Goal: Task Accomplishment & Management: Use online tool/utility

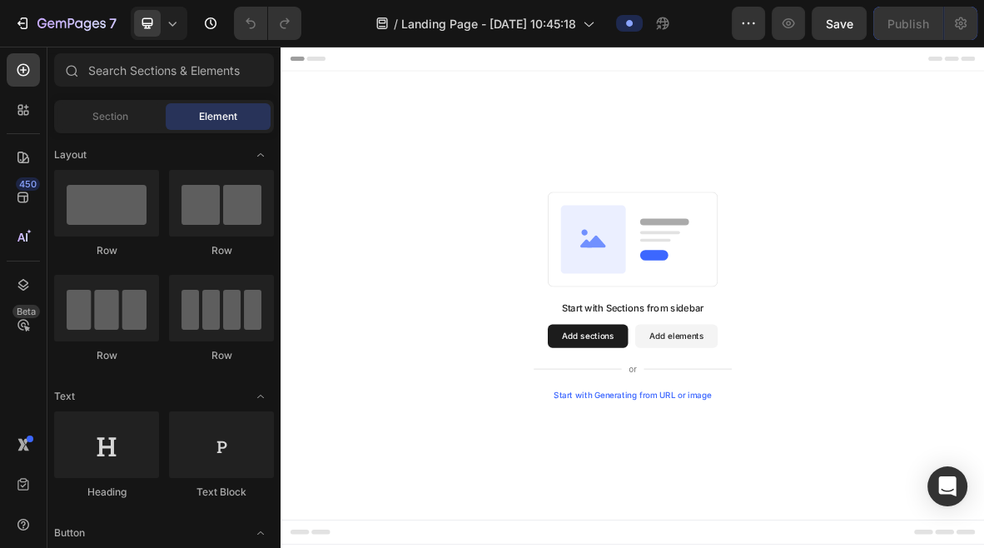
click at [707, 460] on button "Add sections" at bounding box center [717, 457] width 114 height 33
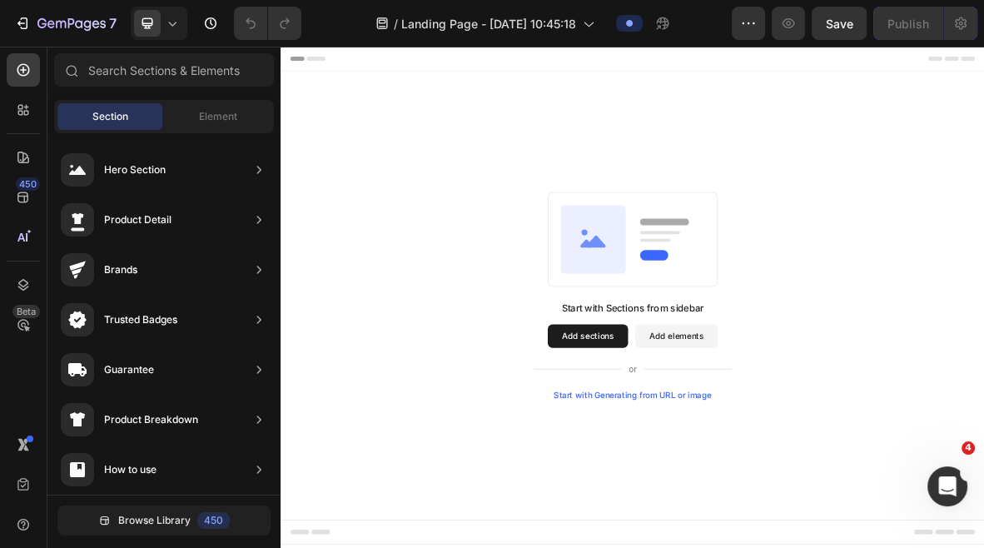
scroll to position [874, 0]
click at [729, 464] on button "Add sections" at bounding box center [717, 457] width 114 height 33
click at [209, 122] on span "Element" at bounding box center [218, 116] width 38 height 15
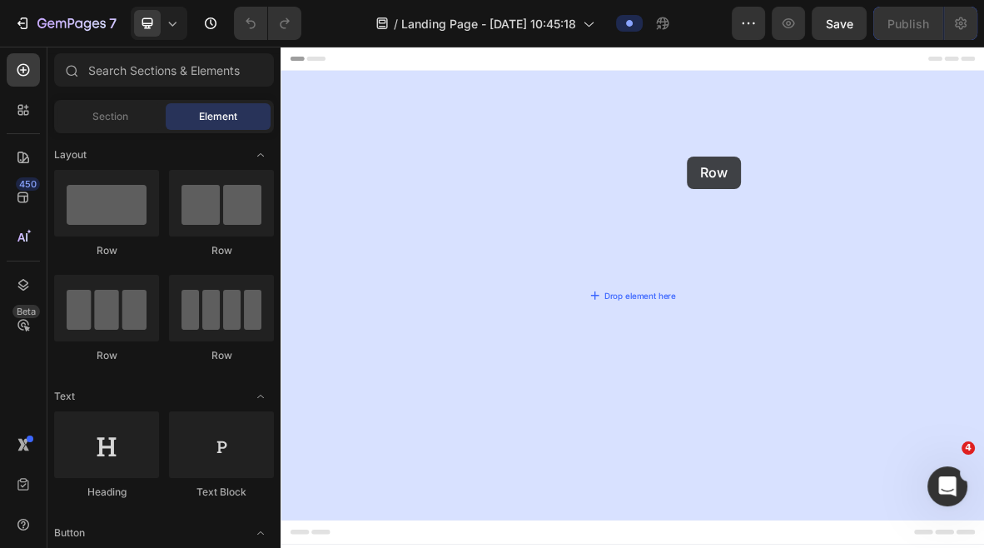
drag, startPoint x: 498, startPoint y: 259, endPoint x: 817, endPoint y: 199, distance: 324.5
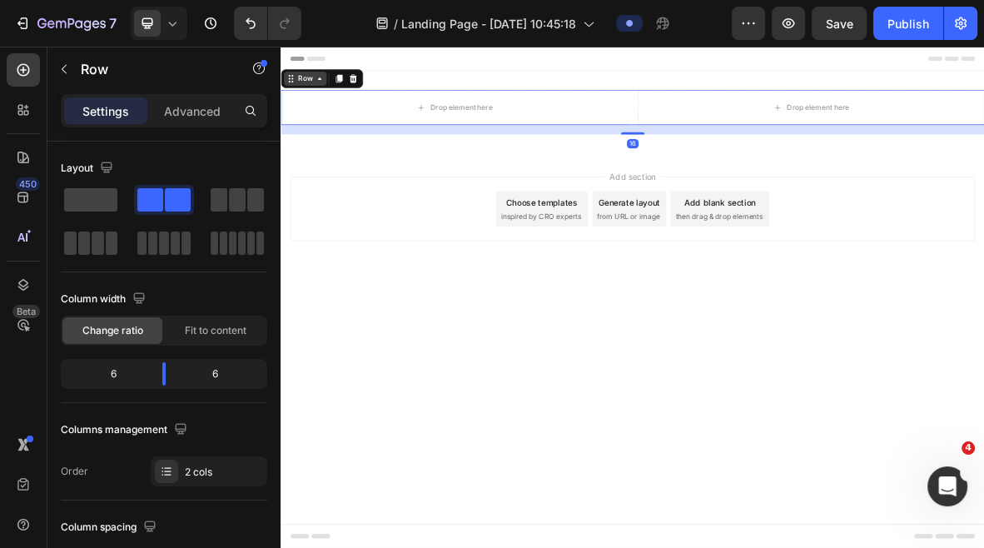
click at [339, 97] on icon at bounding box center [335, 91] width 13 height 13
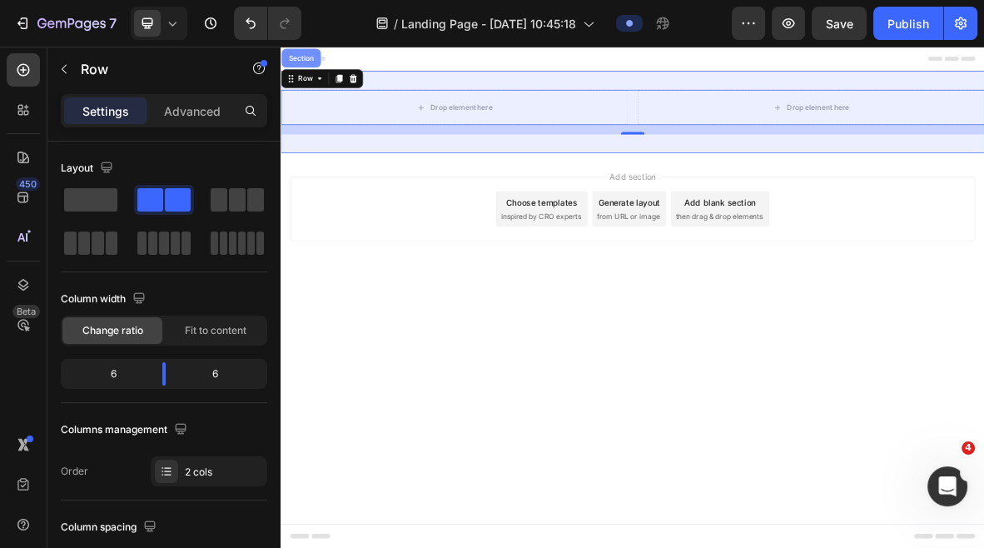
click at [306, 68] on div "Section" at bounding box center [309, 62] width 56 height 27
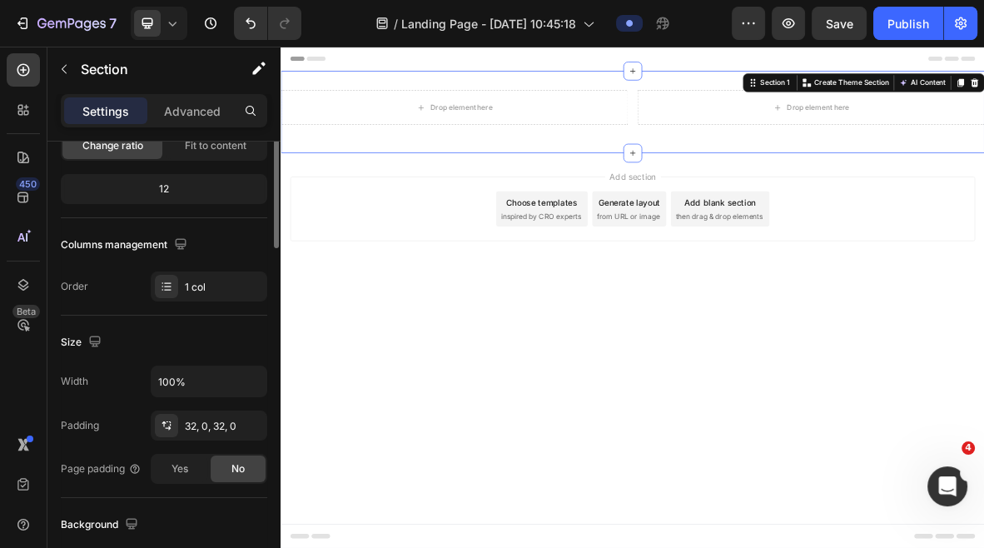
scroll to position [188, 0]
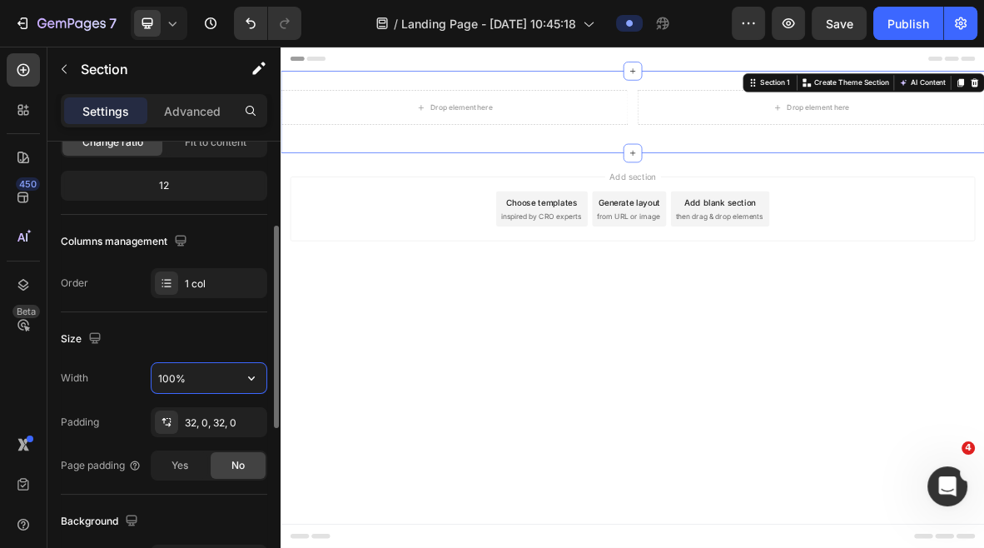
click at [168, 376] on input "100%" at bounding box center [209, 378] width 115 height 30
click at [258, 377] on icon "button" at bounding box center [251, 378] width 17 height 17
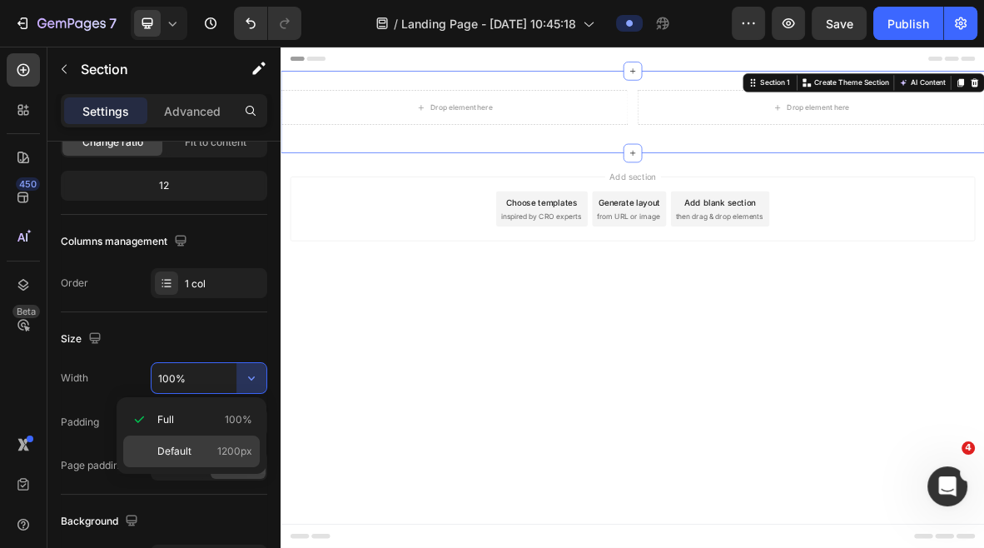
click at [175, 453] on span "Default" at bounding box center [174, 451] width 34 height 15
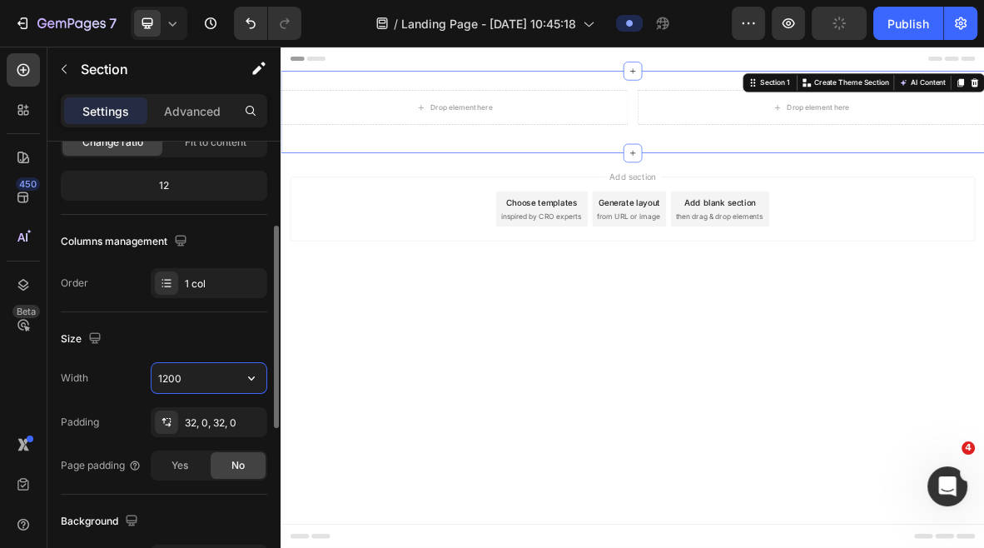
click at [197, 376] on input "1200" at bounding box center [209, 378] width 115 height 30
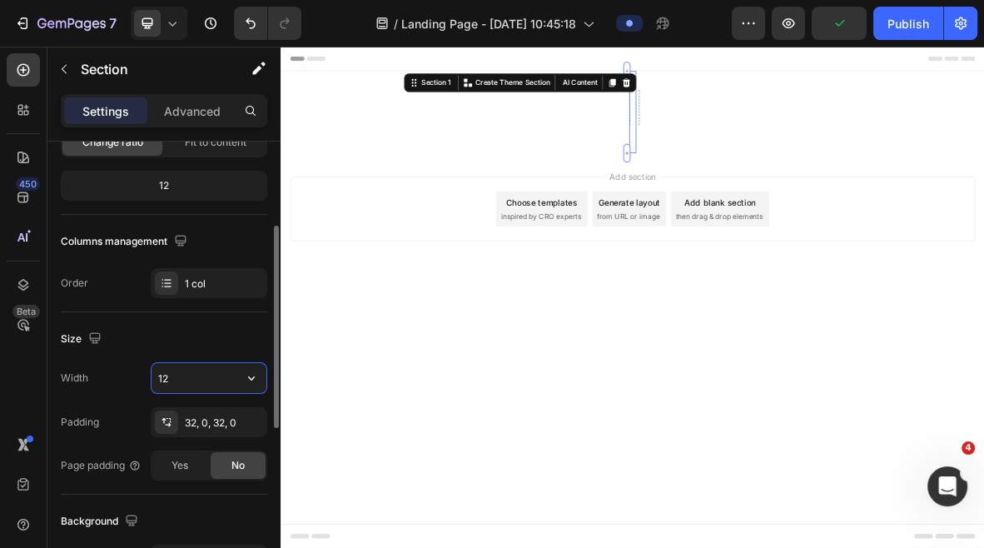
type input "1"
type input "0"
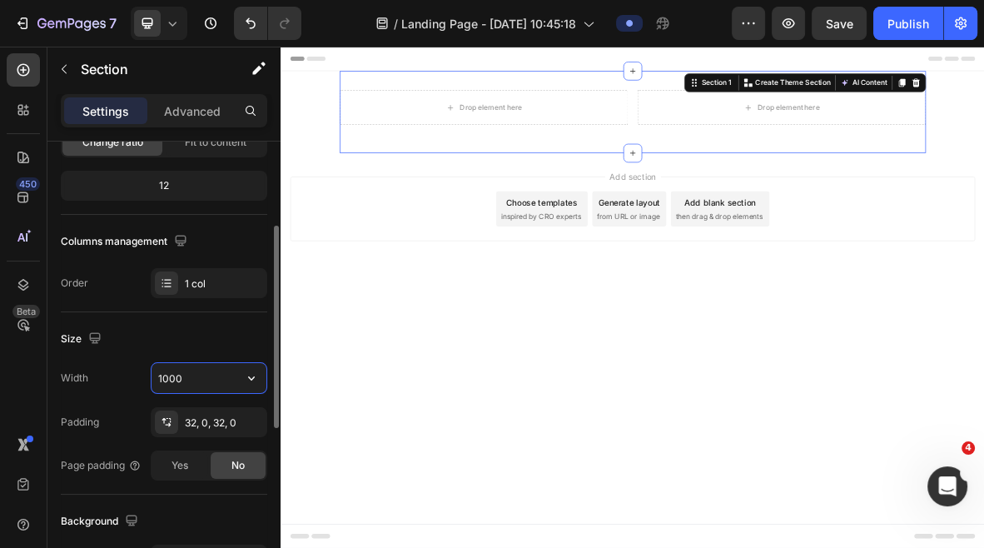
click at [168, 376] on input "1000" at bounding box center [209, 378] width 115 height 30
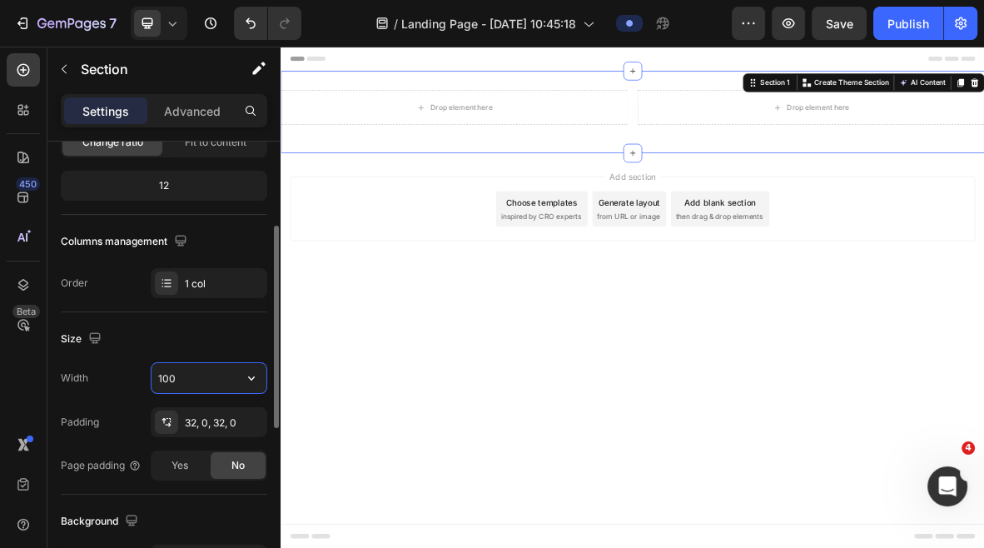
type input "1100"
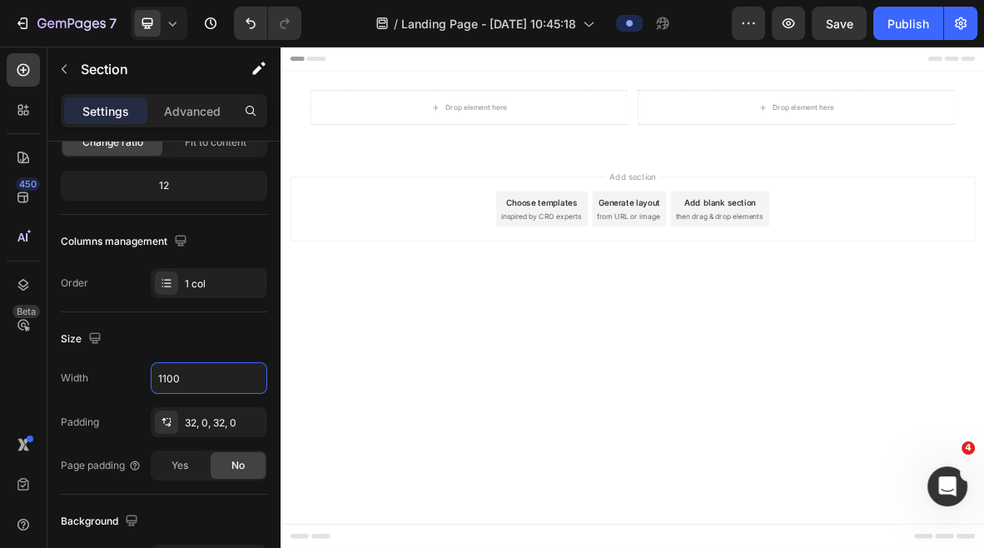
click at [518, 559] on body "Header Drop element here Drop element here Row Section 1 Root Start with Sectio…" at bounding box center [780, 403] width 999 height 712
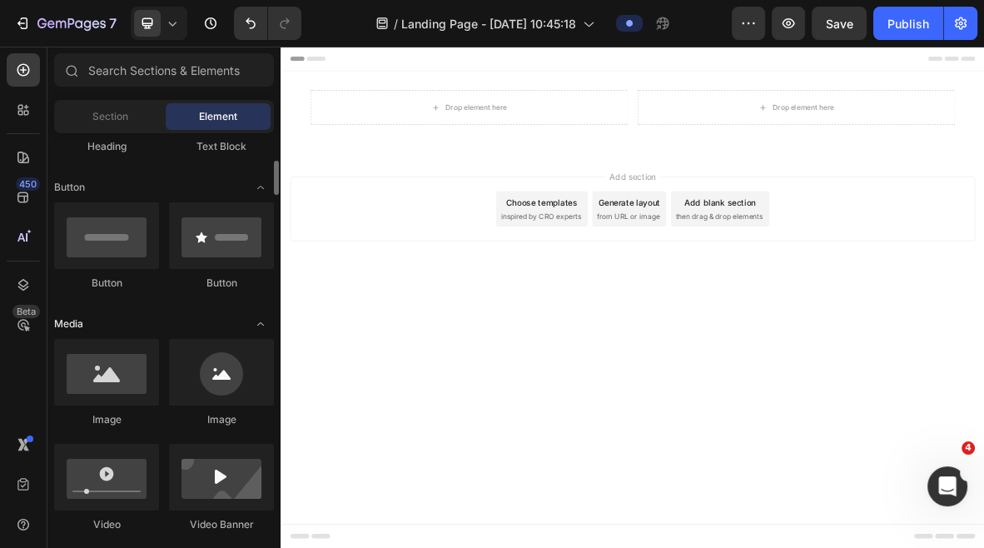
scroll to position [366, 0]
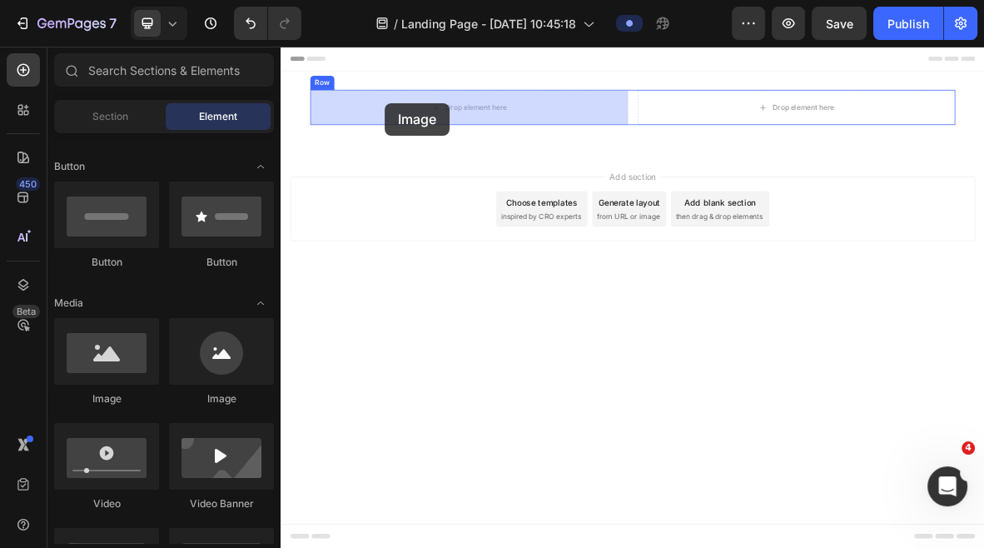
drag, startPoint x: 391, startPoint y: 418, endPoint x: 428, endPoint y: 127, distance: 293.9
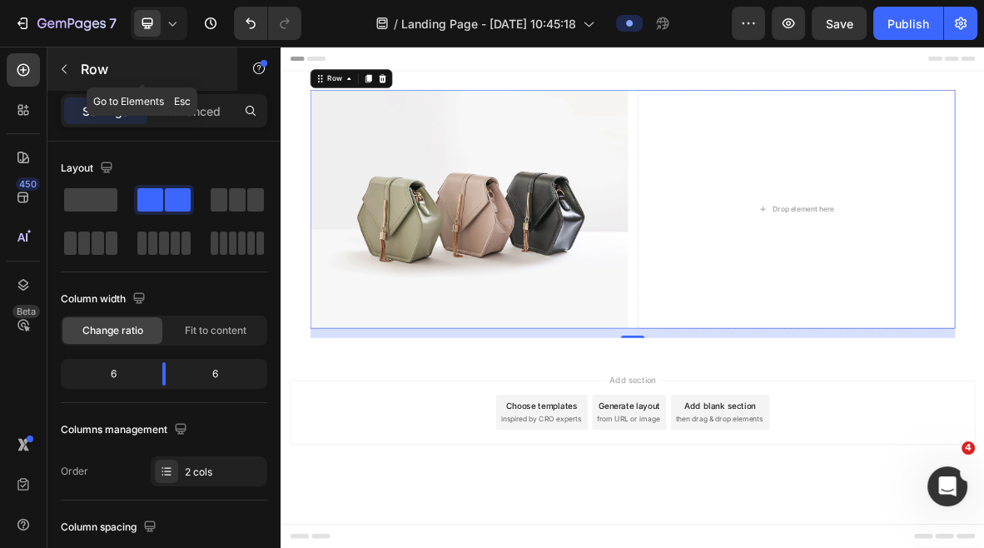
click at [68, 62] on icon "button" at bounding box center [63, 68] width 13 height 13
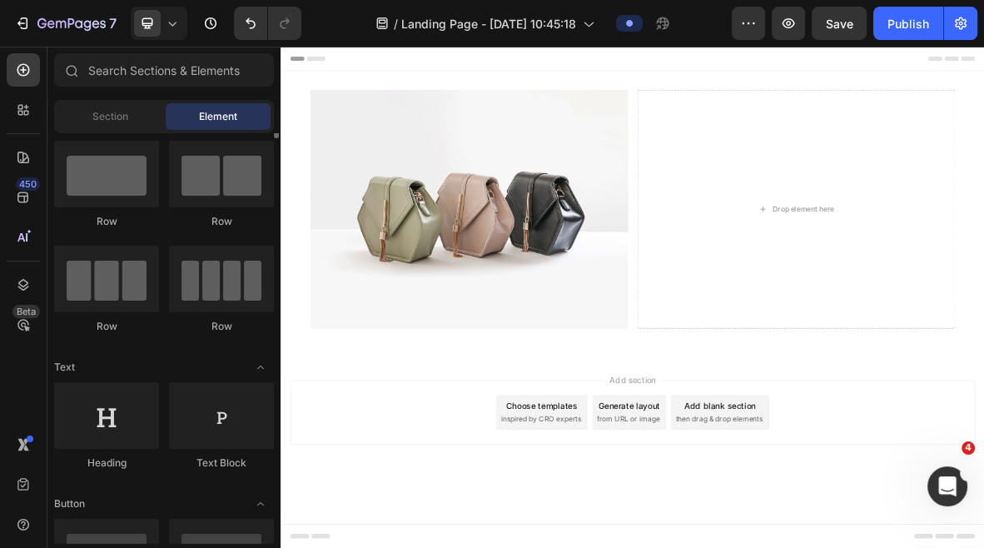
scroll to position [0, 0]
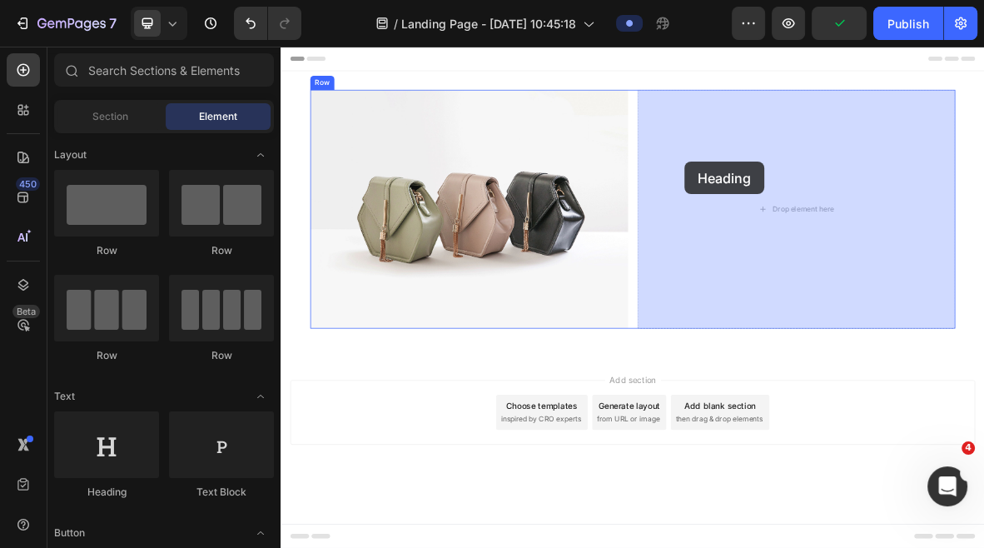
drag, startPoint x: 409, startPoint y: 515, endPoint x: 855, endPoint y: 208, distance: 541.4
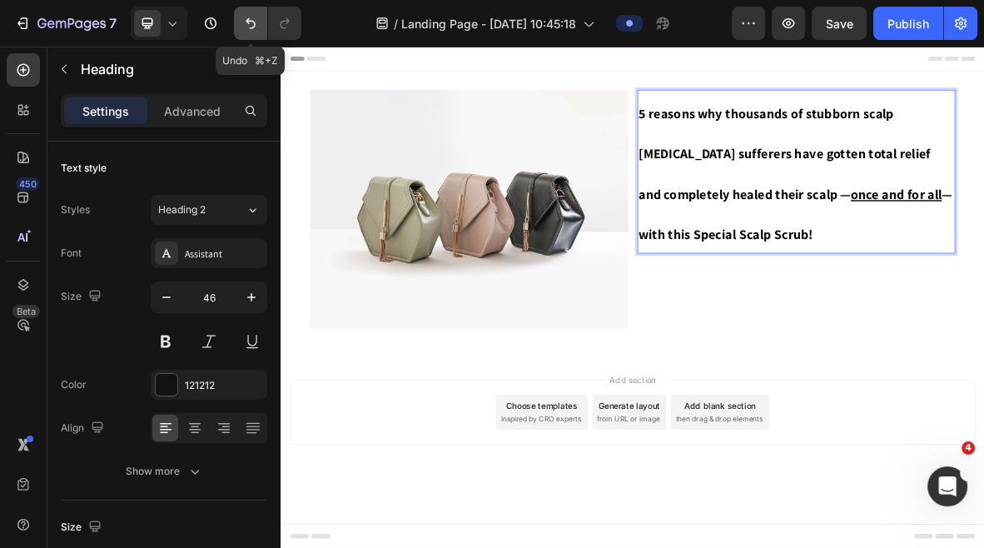
click at [261, 27] on button "Undo/Redo" at bounding box center [250, 23] width 33 height 33
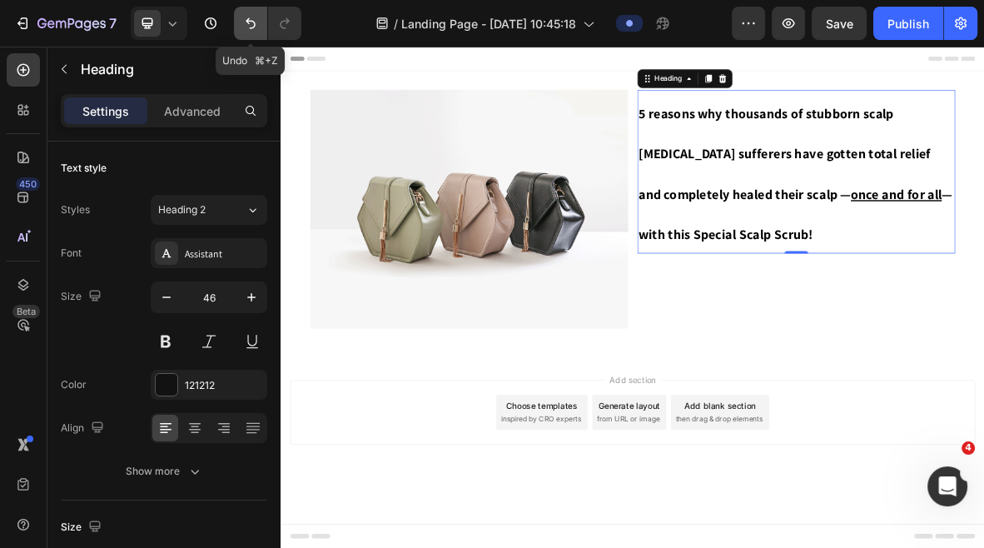
click at [244, 22] on icon "Undo/Redo" at bounding box center [250, 23] width 17 height 17
click at [904, 95] on icon at bounding box center [907, 91] width 13 height 13
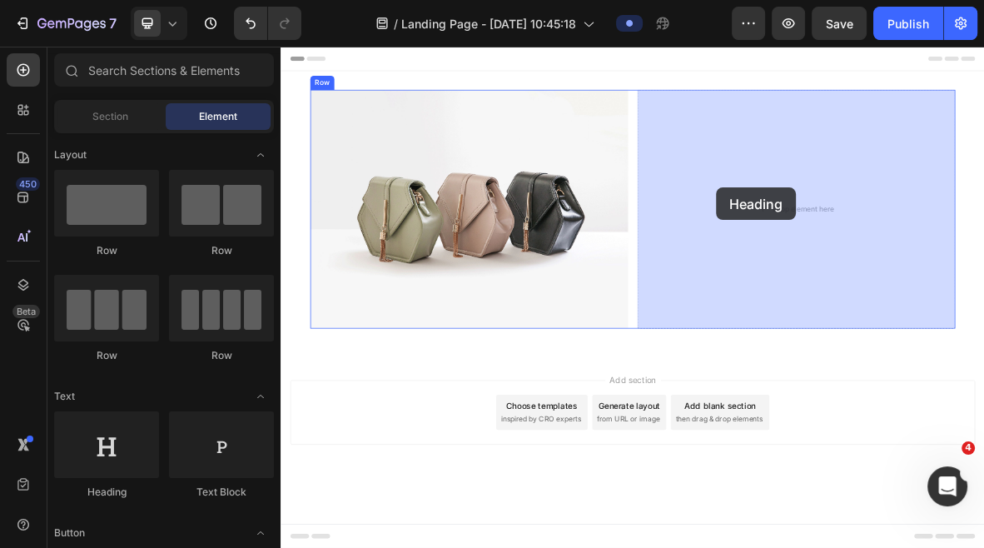
drag, startPoint x: 380, startPoint y: 508, endPoint x: 901, endPoint y: 245, distance: 583.9
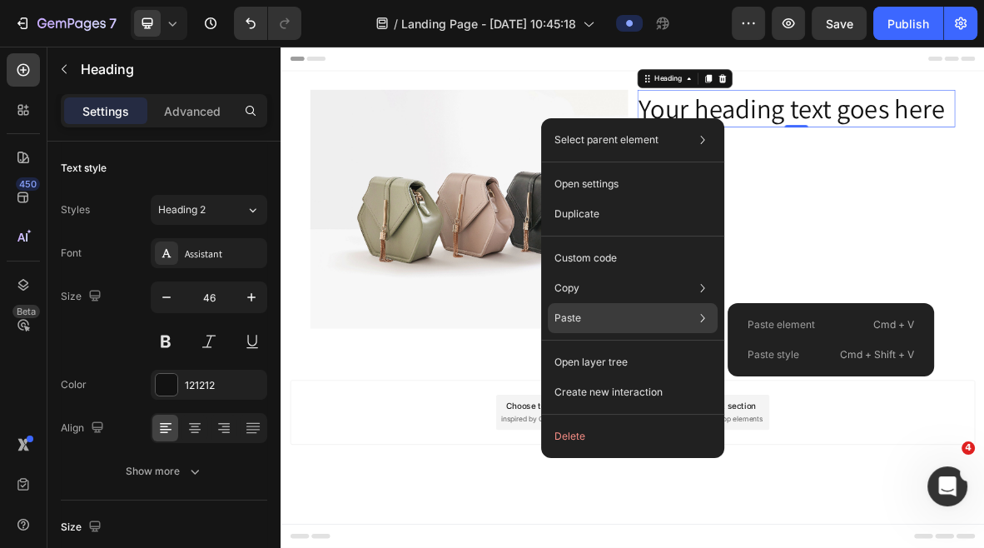
click at [767, 354] on p "Paste style" at bounding box center [774, 354] width 52 height 15
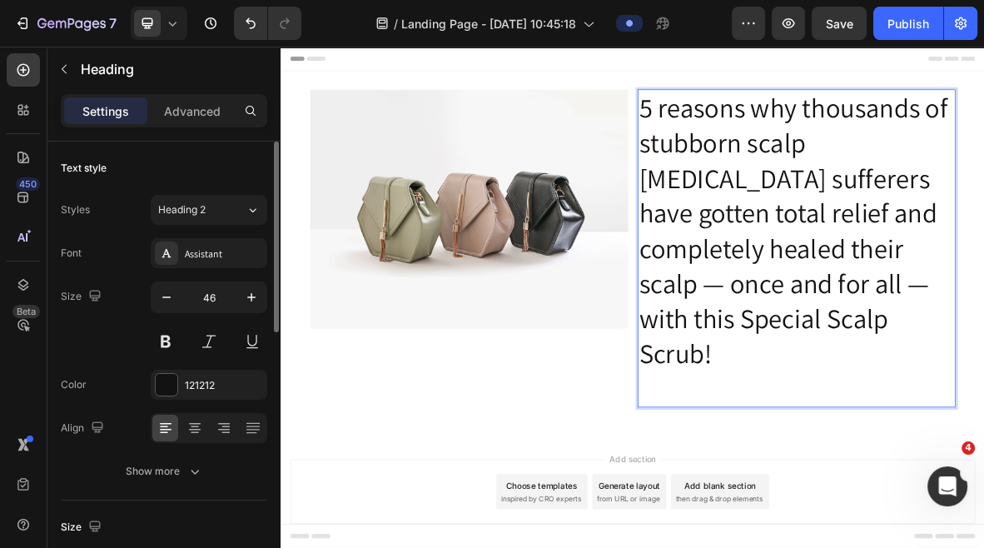
click at [92, 350] on div "Size 46" at bounding box center [164, 318] width 207 height 75
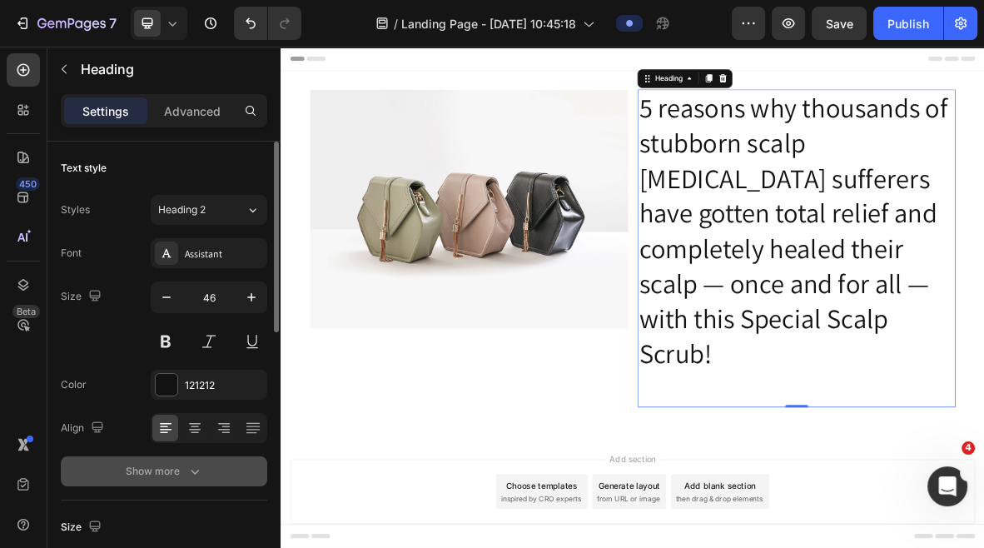
click at [187, 477] on icon "button" at bounding box center [195, 471] width 17 height 17
click at [181, 470] on span "Normal" at bounding box center [175, 471] width 35 height 12
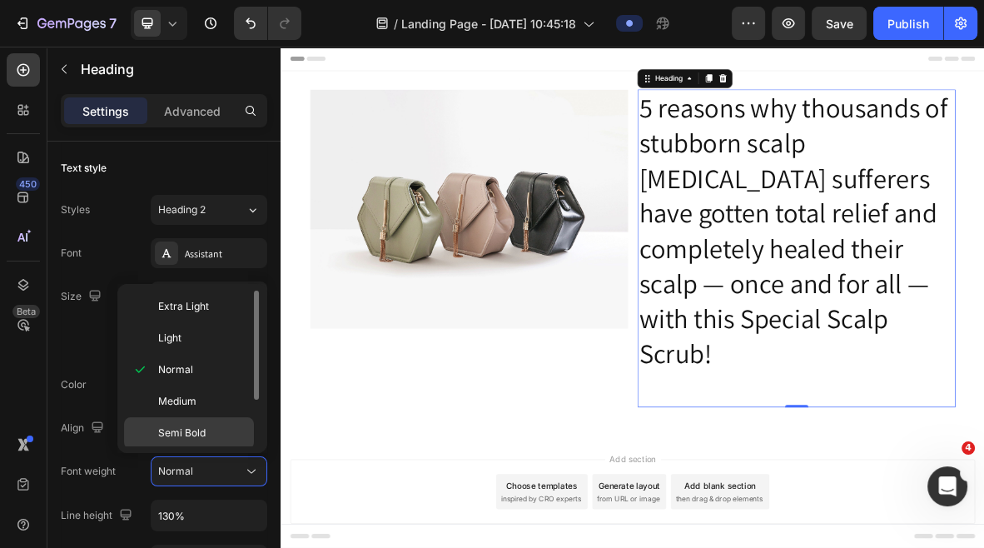
click at [187, 426] on span "Semi Bold" at bounding box center [181, 433] width 47 height 15
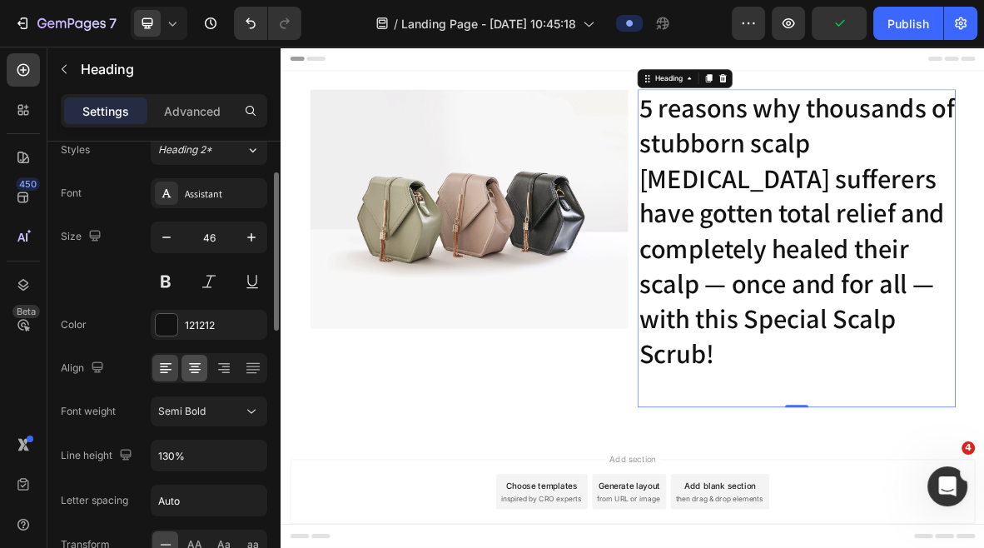
scroll to position [67, 0]
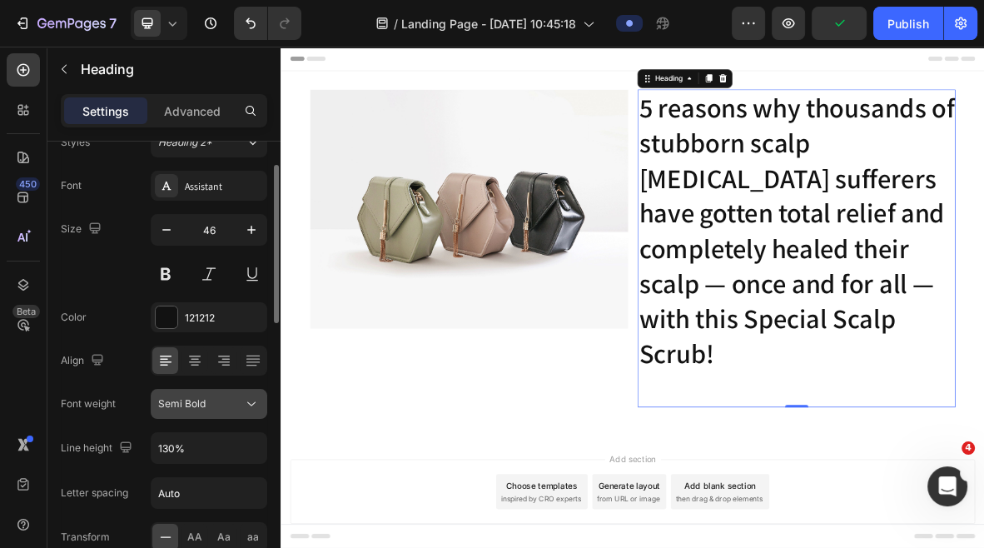
click at [195, 408] on span "Semi Bold" at bounding box center [181, 403] width 47 height 12
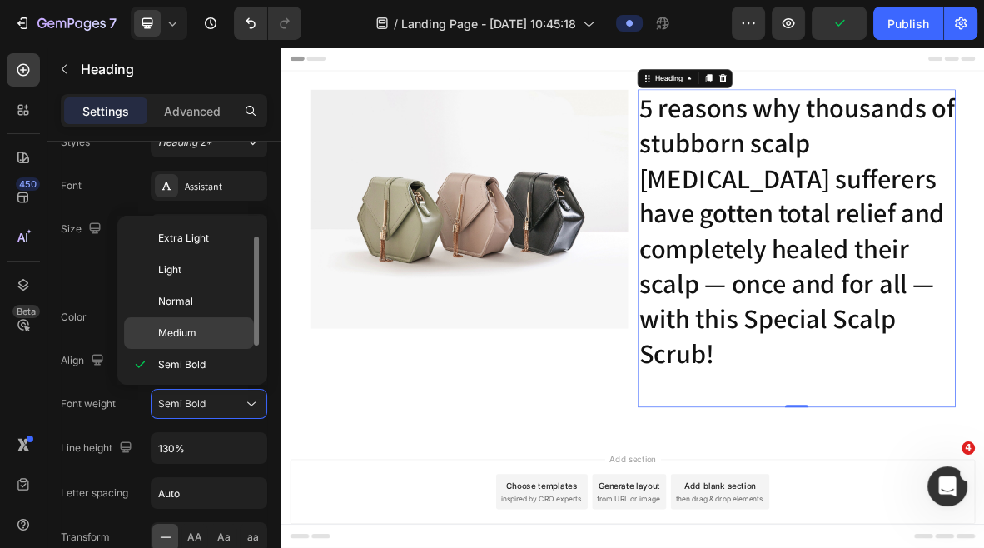
scroll to position [43, 0]
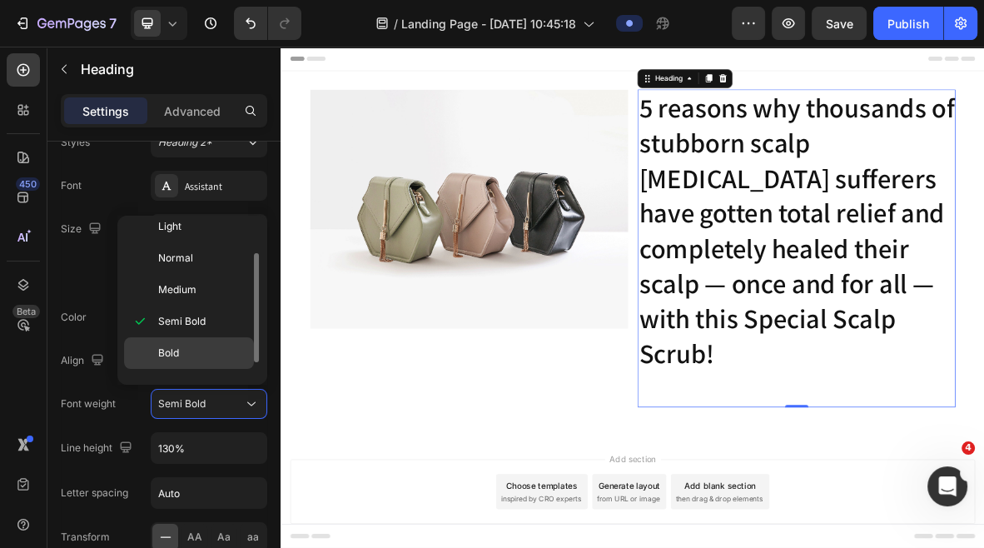
click at [192, 350] on p "Bold" at bounding box center [202, 353] width 88 height 15
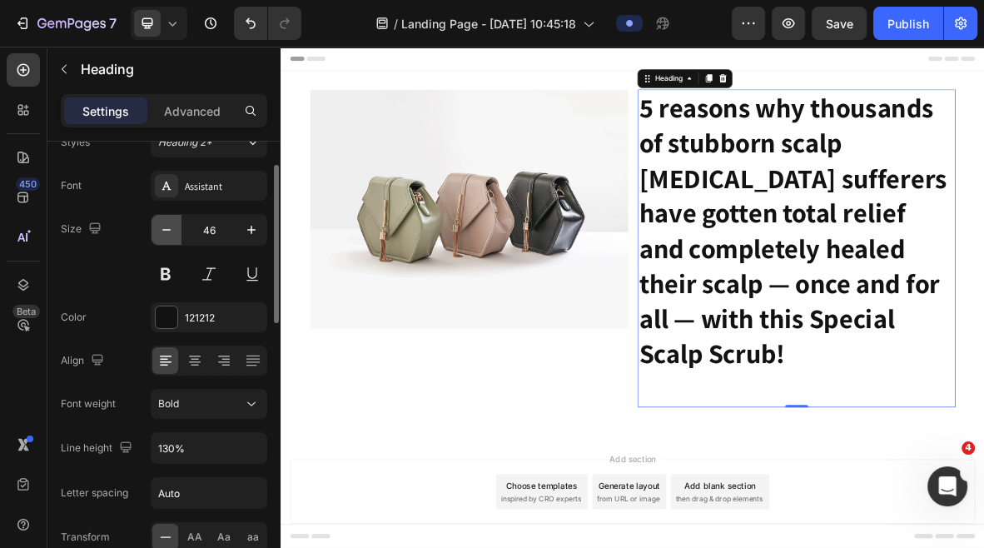
click at [170, 226] on icon "button" at bounding box center [166, 230] width 17 height 17
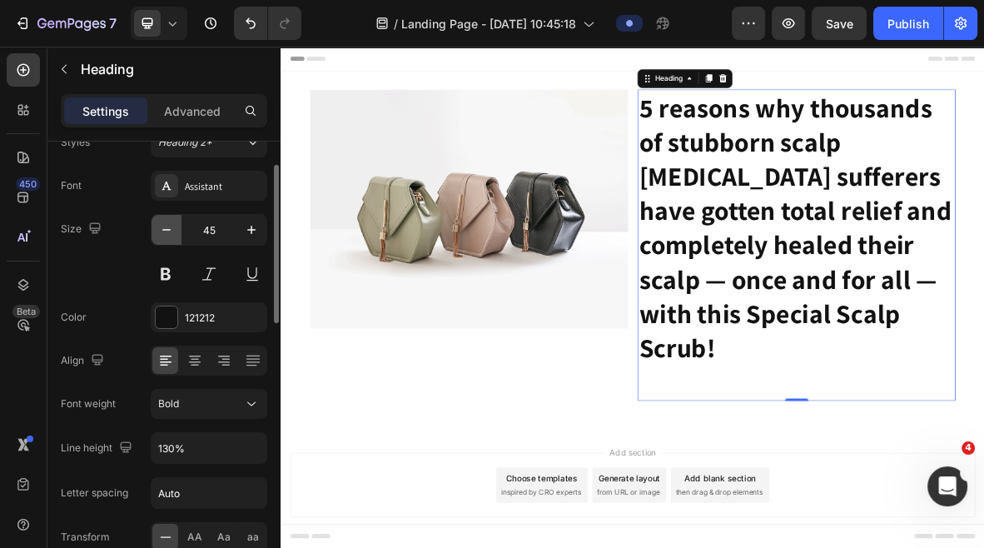
click at [170, 226] on icon "button" at bounding box center [166, 230] width 17 height 17
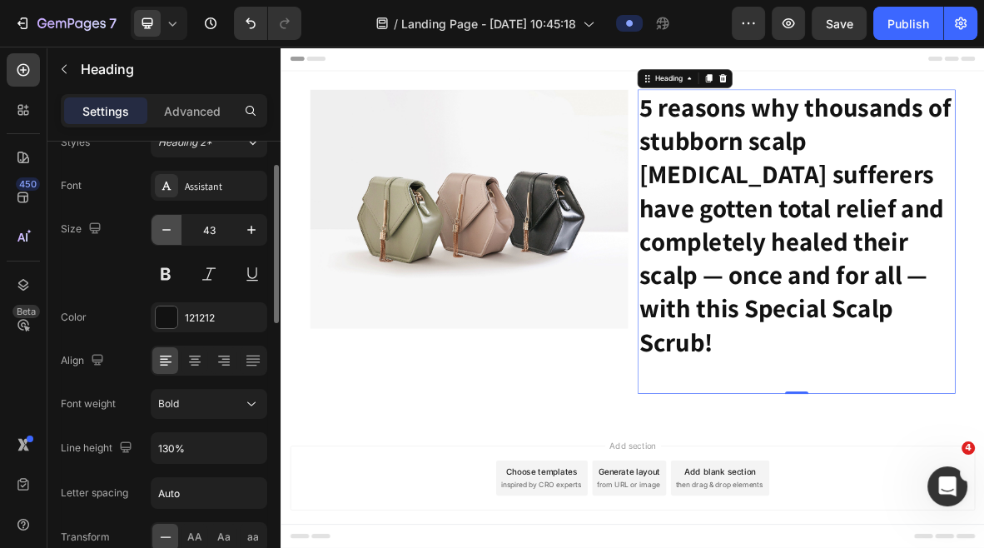
click at [170, 226] on icon "button" at bounding box center [166, 230] width 17 height 17
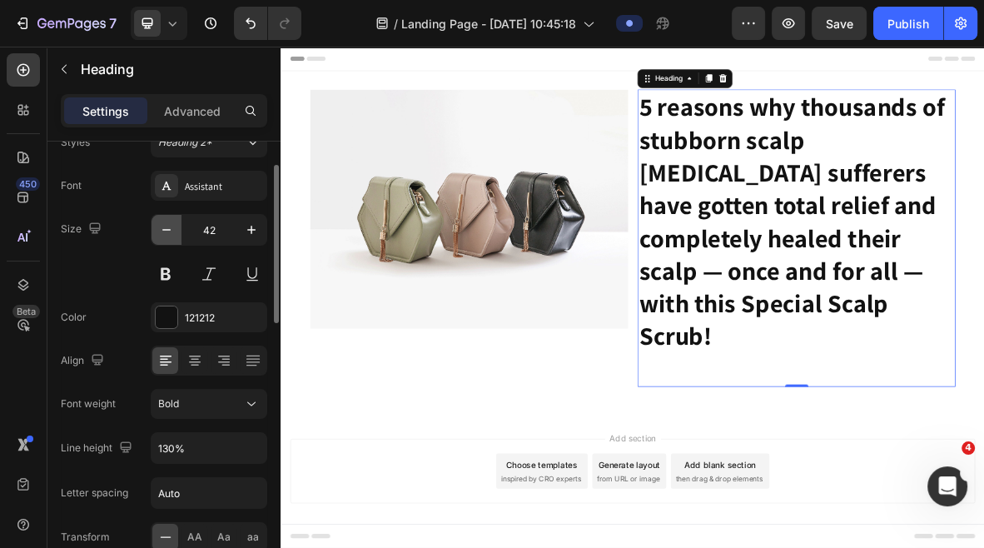
click at [170, 226] on icon "button" at bounding box center [166, 230] width 17 height 17
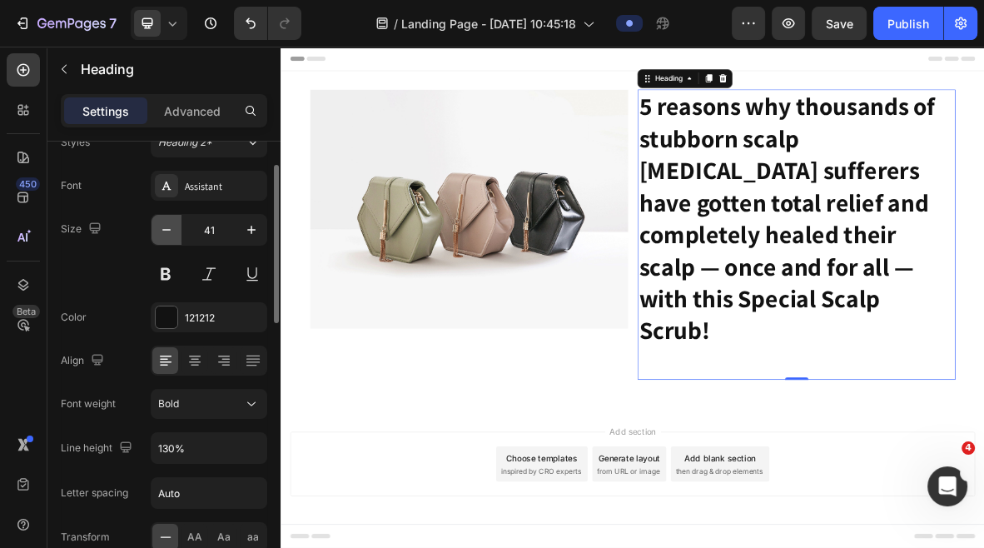
click at [170, 226] on icon "button" at bounding box center [166, 230] width 17 height 17
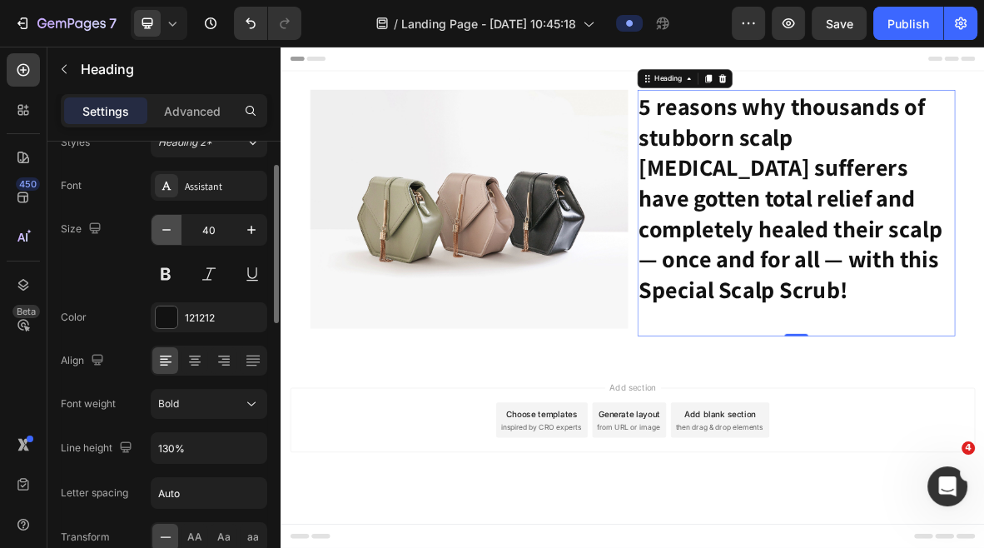
click at [170, 226] on icon "button" at bounding box center [166, 230] width 17 height 17
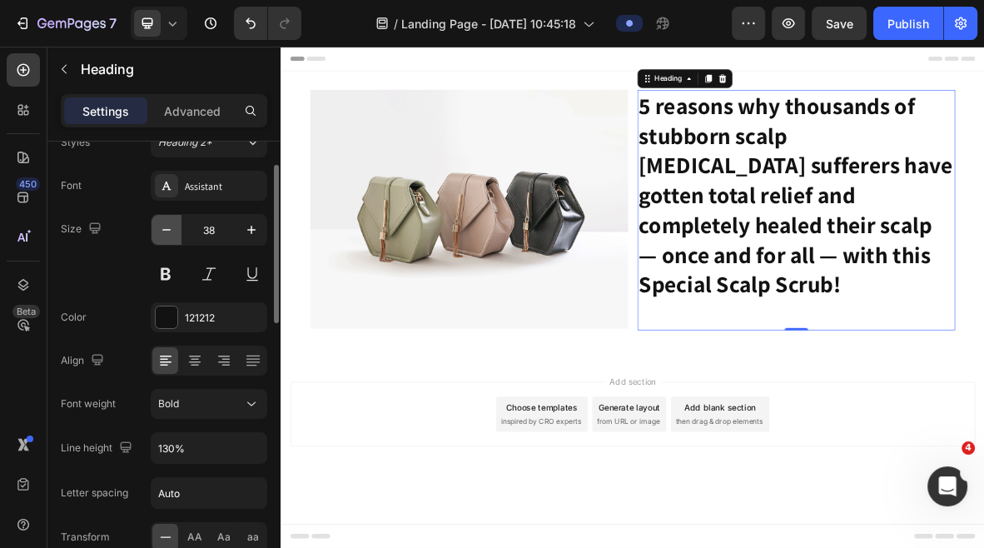
click at [170, 226] on icon "button" at bounding box center [166, 230] width 17 height 17
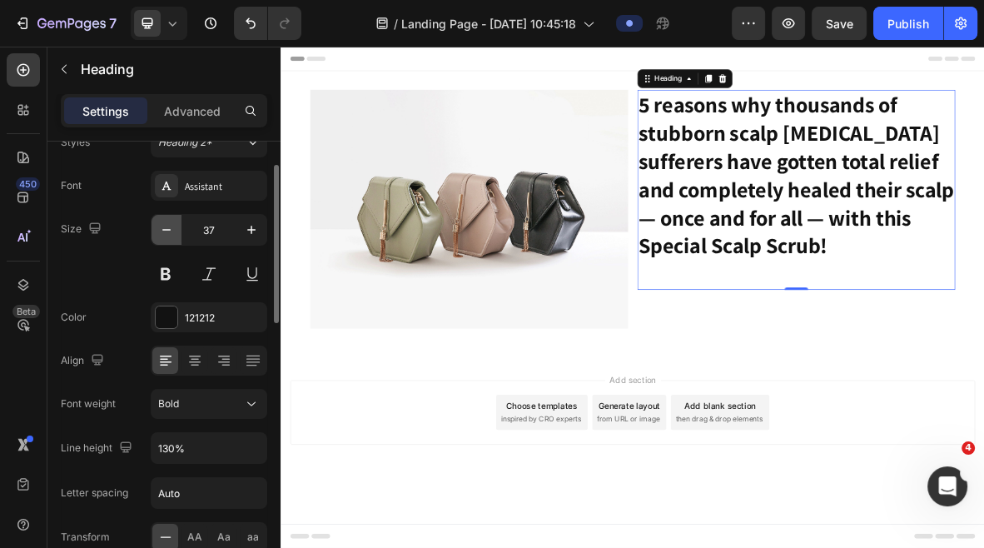
click at [170, 226] on icon "button" at bounding box center [166, 230] width 17 height 17
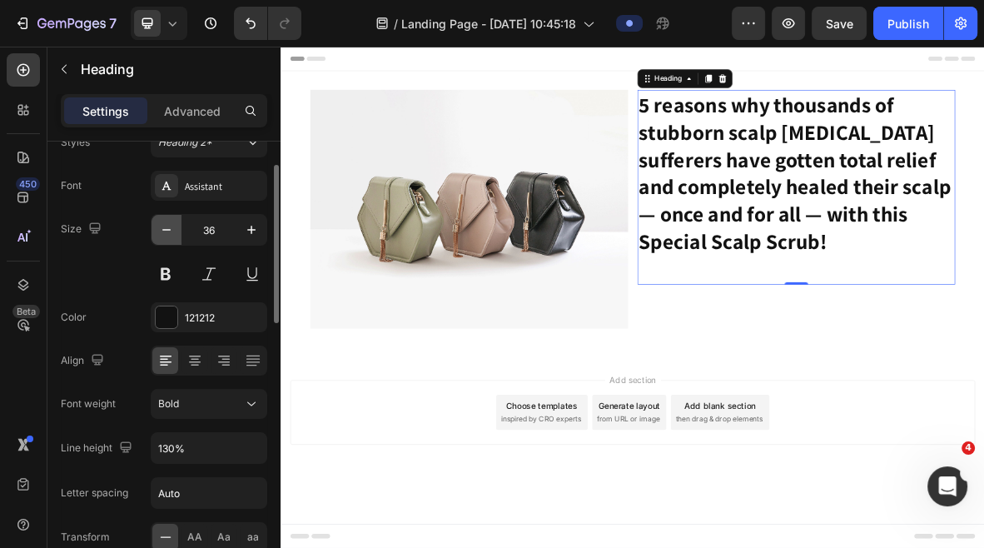
click at [170, 226] on icon "button" at bounding box center [166, 230] width 17 height 17
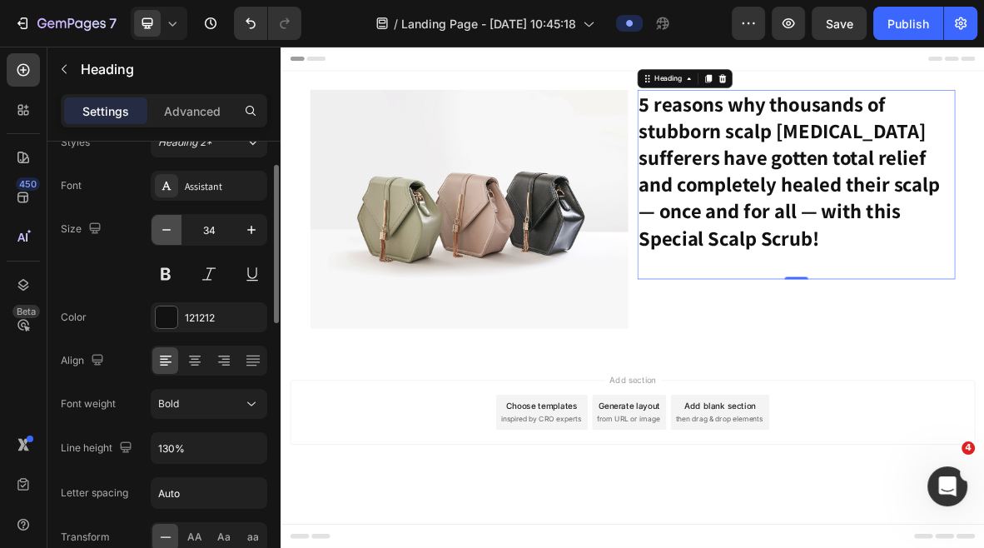
click at [170, 226] on icon "button" at bounding box center [166, 230] width 17 height 17
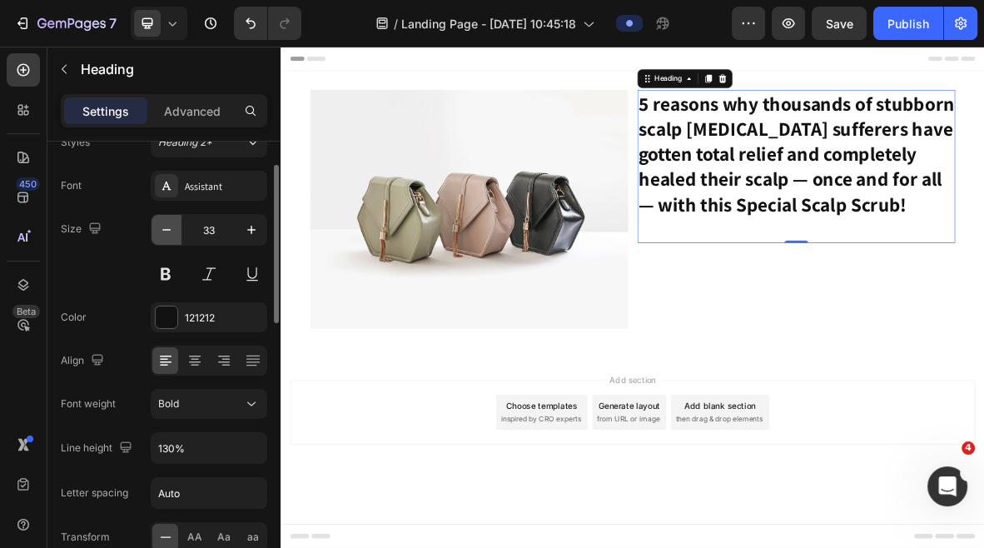
click at [170, 226] on icon "button" at bounding box center [166, 230] width 17 height 17
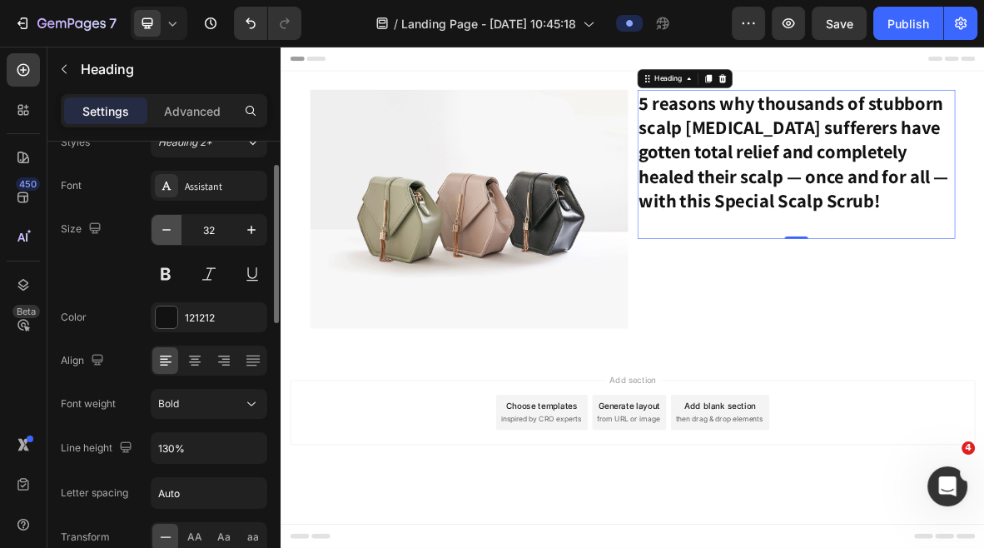
click at [170, 226] on icon "button" at bounding box center [166, 230] width 17 height 17
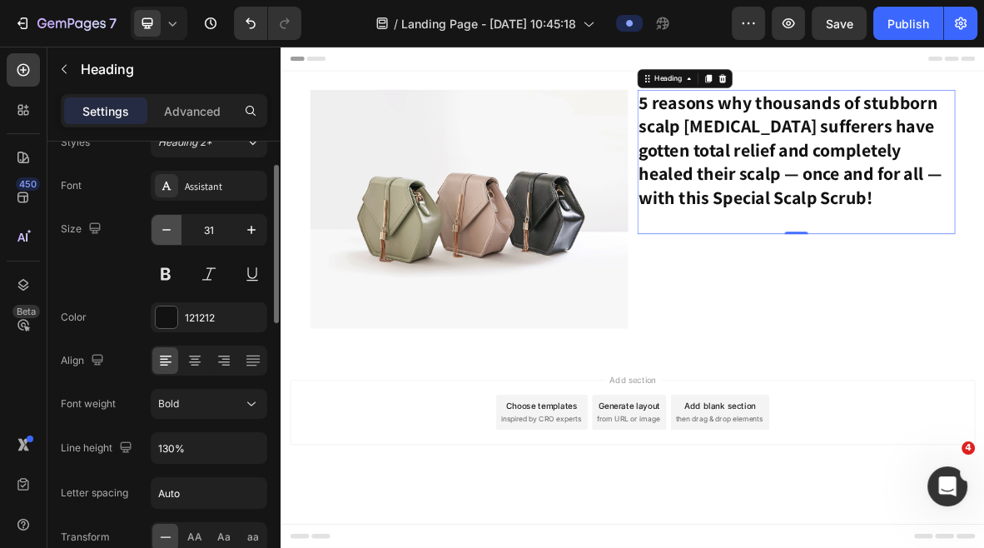
click at [170, 226] on icon "button" at bounding box center [166, 230] width 17 height 17
type input "30"
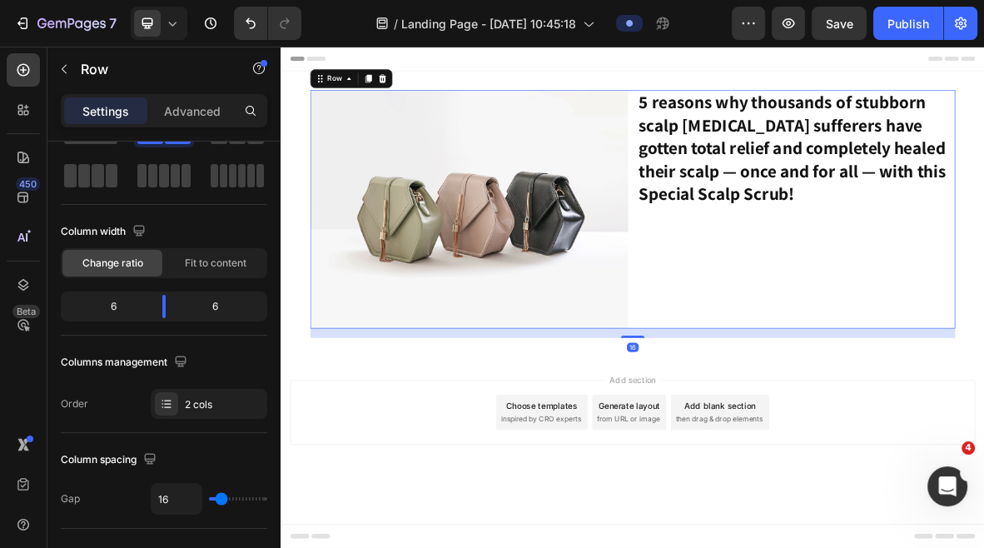
scroll to position [0, 0]
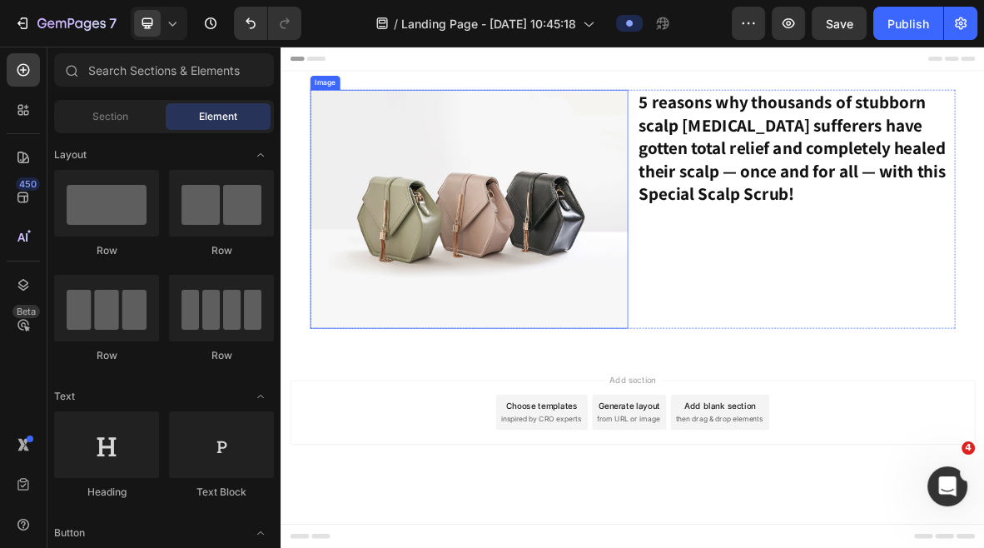
click at [650, 309] on img at bounding box center [547, 276] width 451 height 339
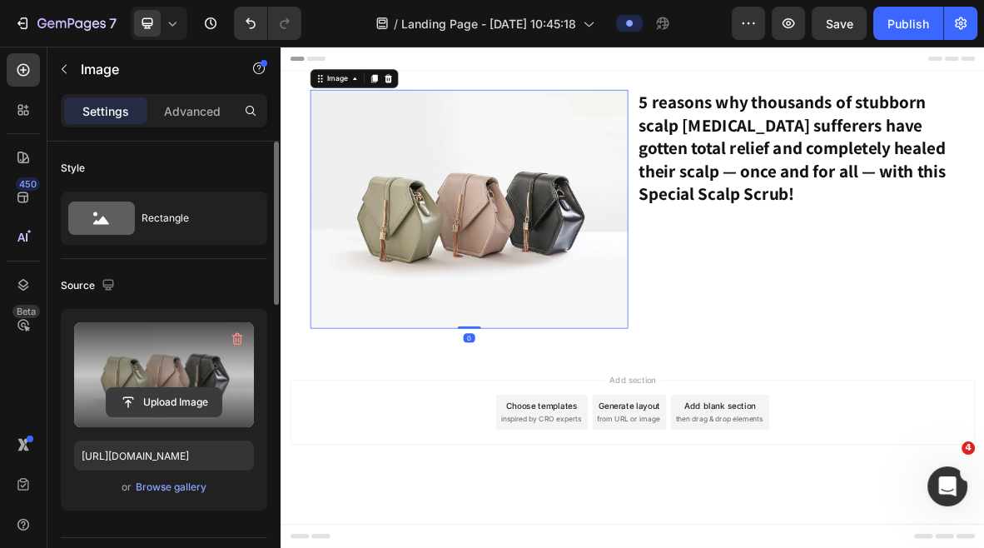
click at [165, 401] on input "file" at bounding box center [164, 402] width 115 height 28
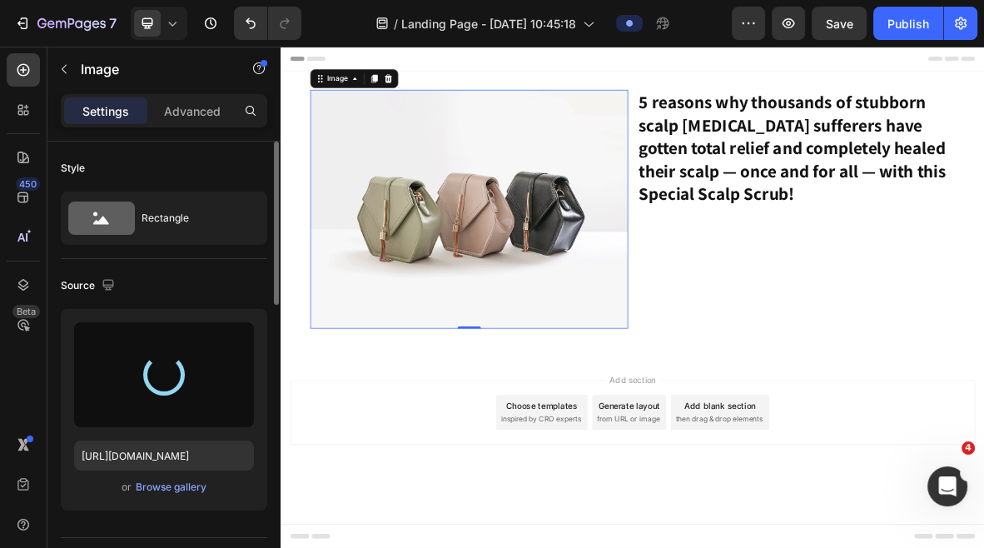
type input "[URL][DOMAIN_NAME]"
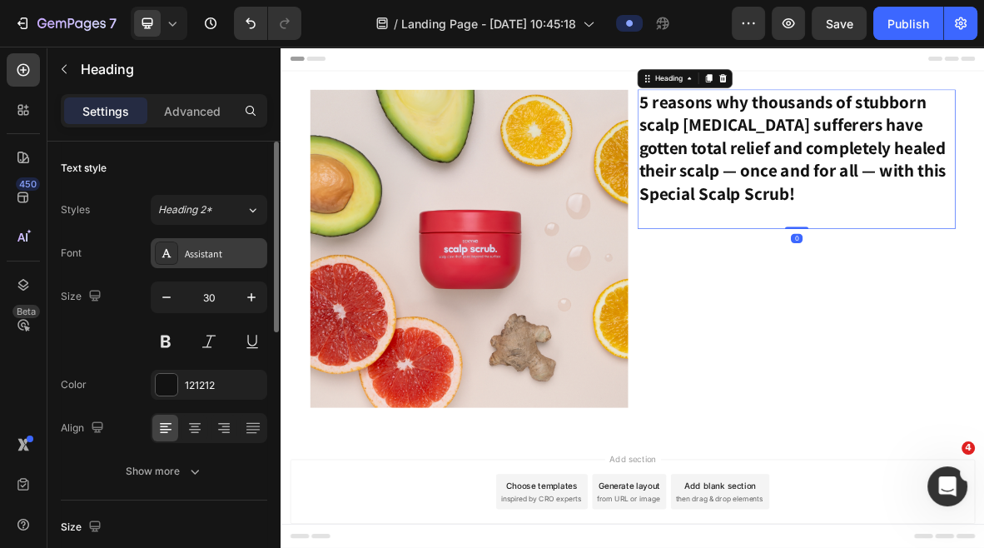
click at [203, 256] on div "Assistant" at bounding box center [224, 253] width 78 height 15
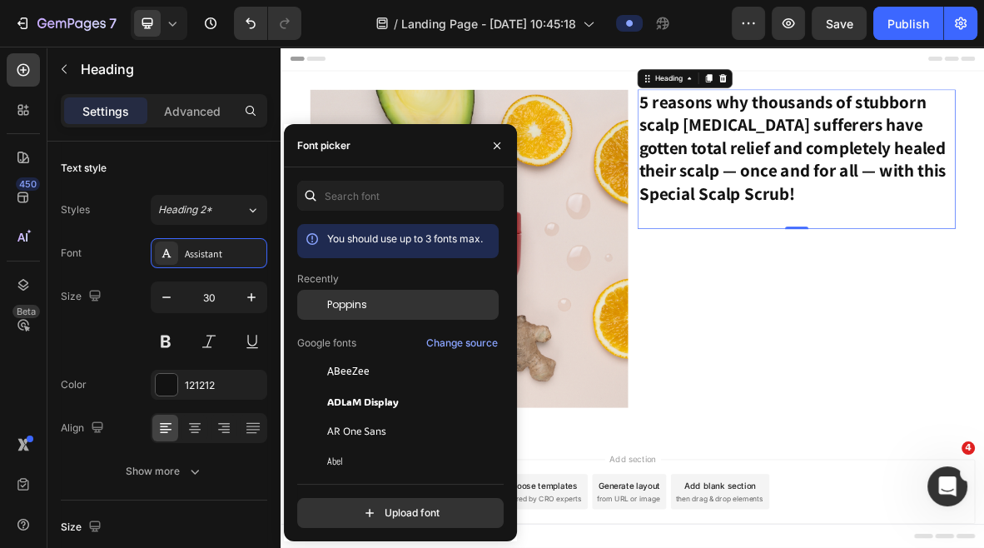
click at [356, 306] on span "Poppins" at bounding box center [347, 304] width 40 height 15
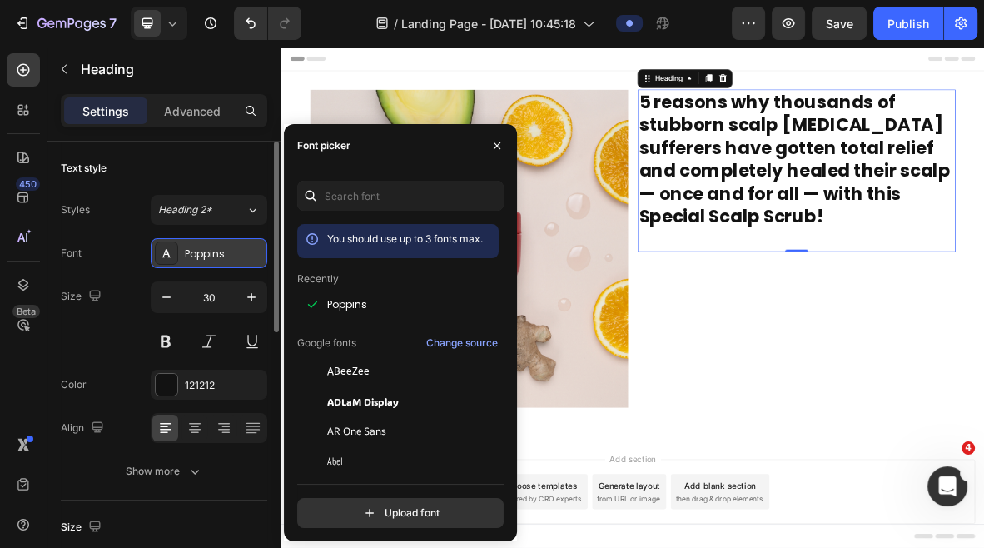
click at [187, 259] on div "Poppins" at bounding box center [224, 253] width 78 height 15
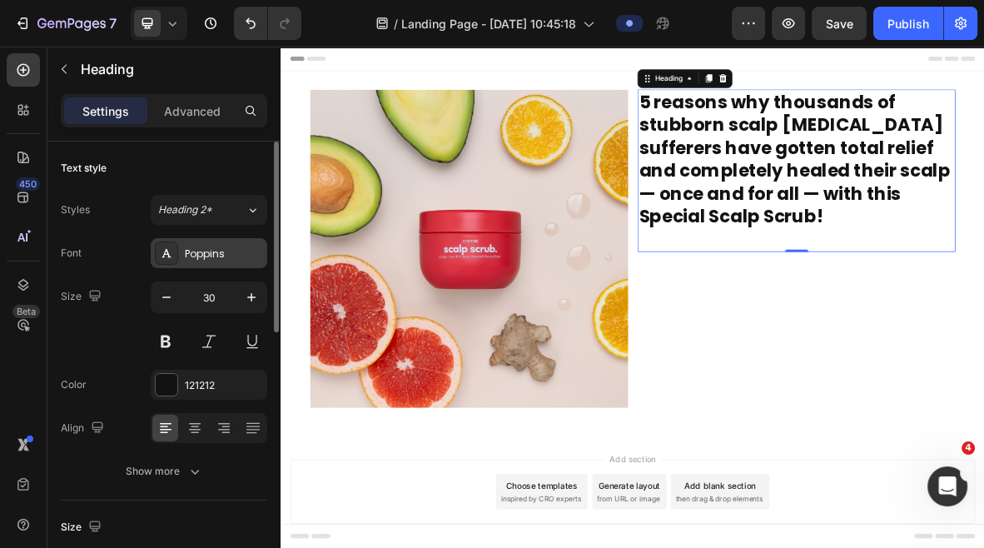
click at [246, 256] on div "Poppins" at bounding box center [224, 253] width 78 height 15
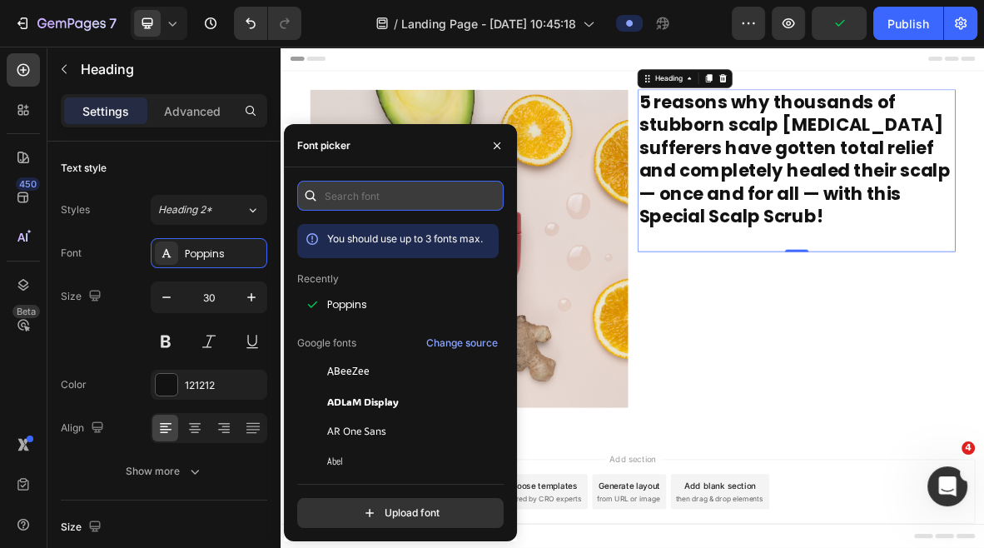
click at [426, 191] on input "text" at bounding box center [400, 196] width 207 height 30
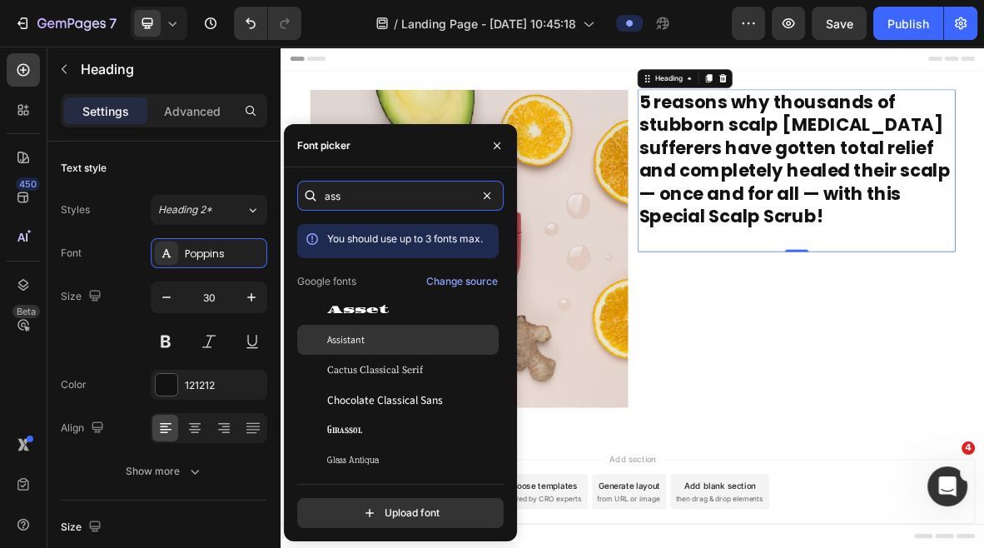
type input "ass"
click at [354, 346] on span "Assistant" at bounding box center [345, 339] width 37 height 15
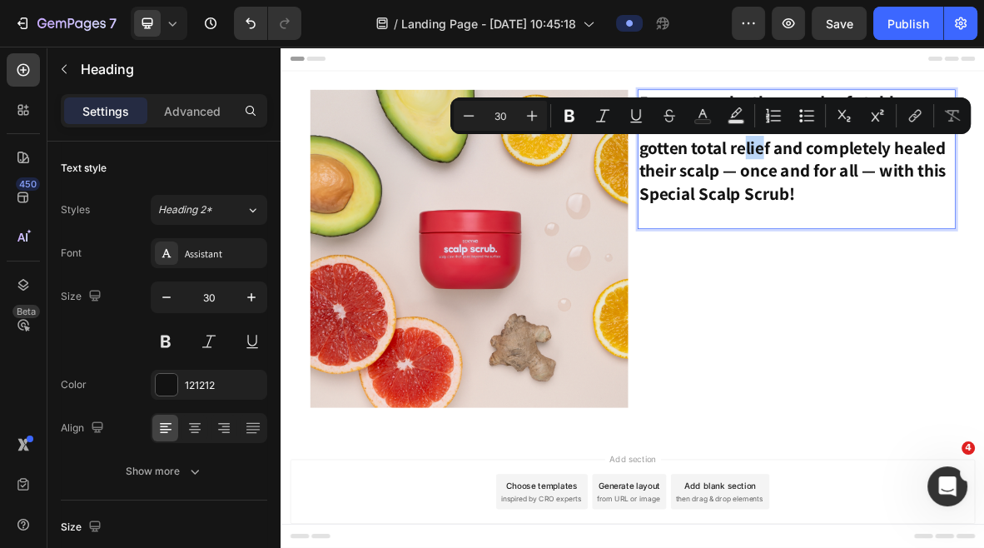
drag, startPoint x: 949, startPoint y: 193, endPoint x: 906, endPoint y: 200, distance: 43.8
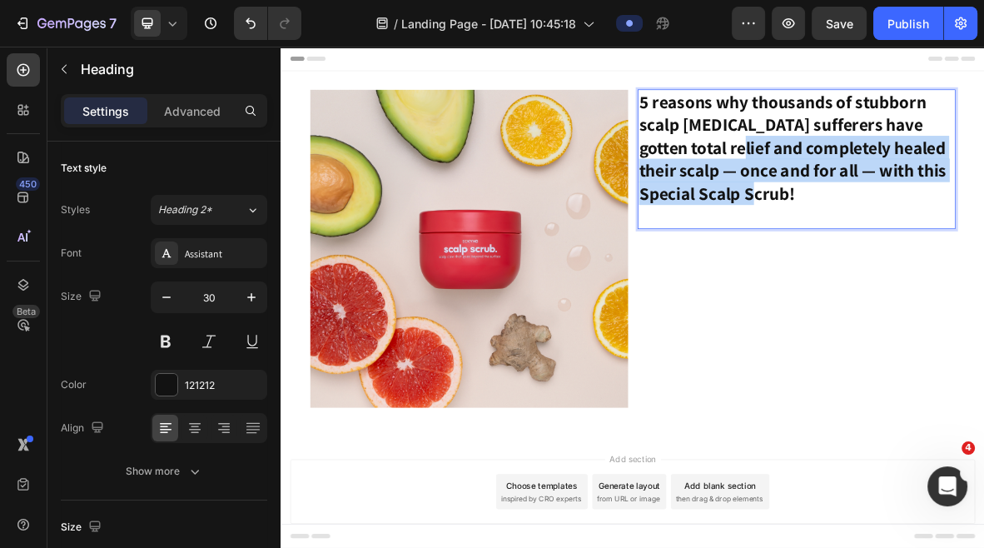
drag, startPoint x: 1035, startPoint y: 261, endPoint x: 911, endPoint y: 194, distance: 140.8
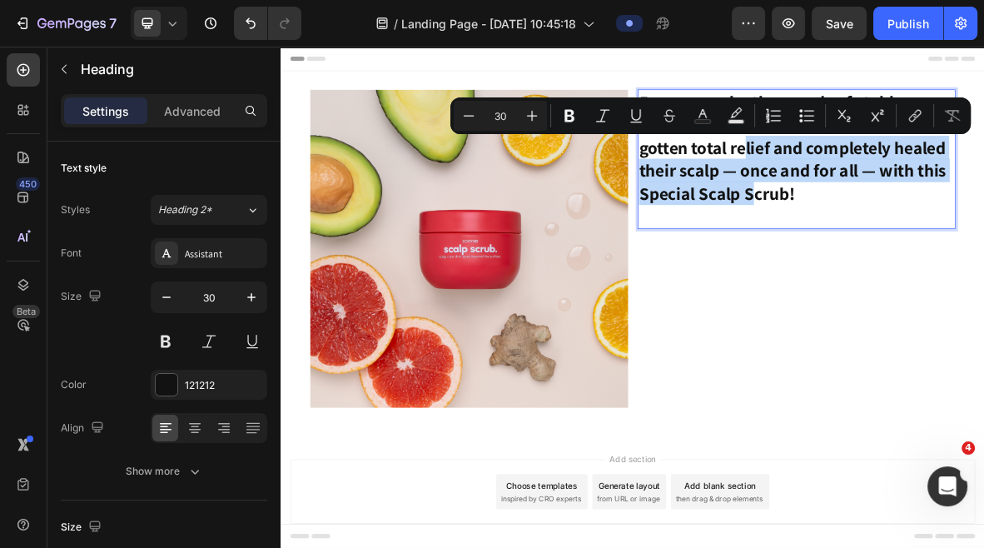
copy p "and completely healed their scalp — once and for all — with this Special Scalp …"
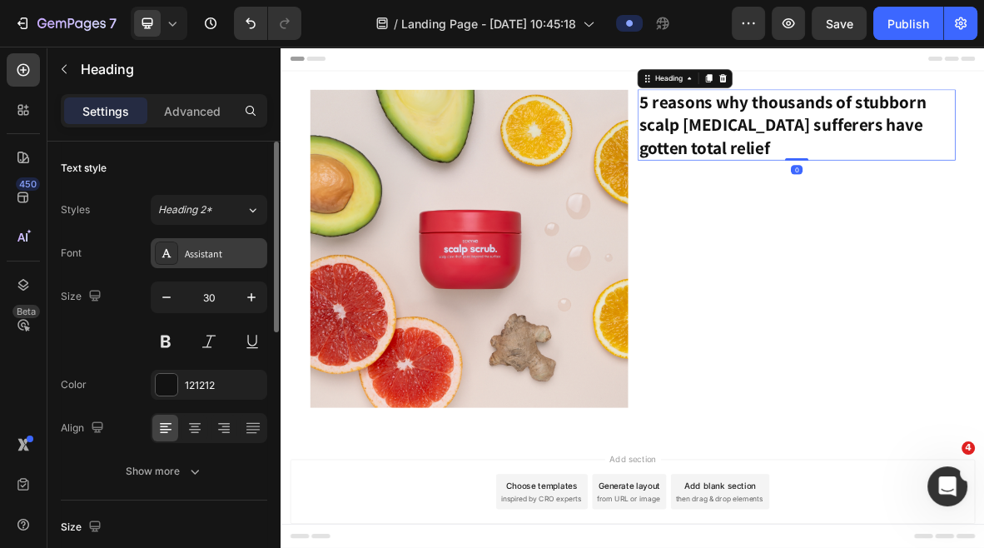
click at [201, 258] on div "Assistant" at bounding box center [224, 253] width 78 height 15
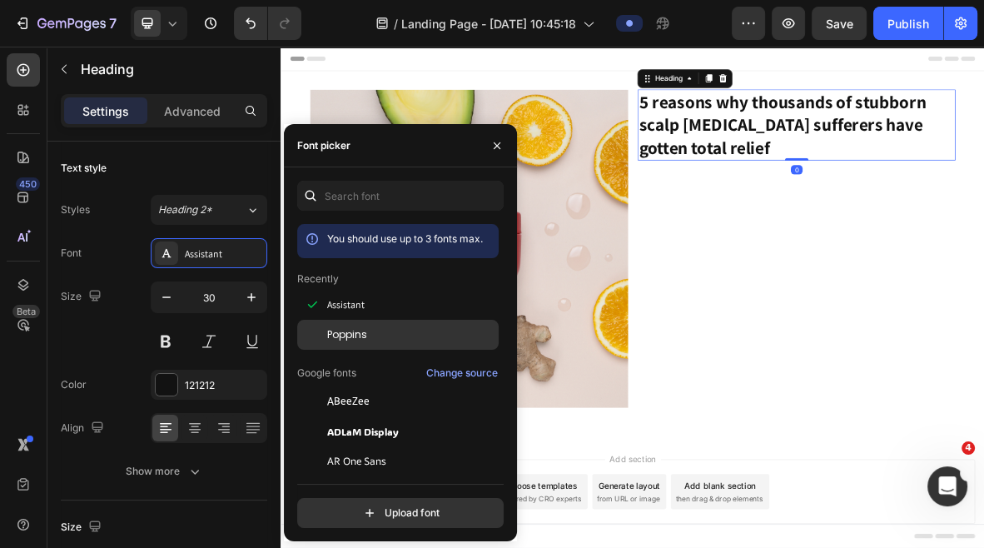
click at [334, 506] on div "Poppins" at bounding box center [398, 521] width 202 height 30
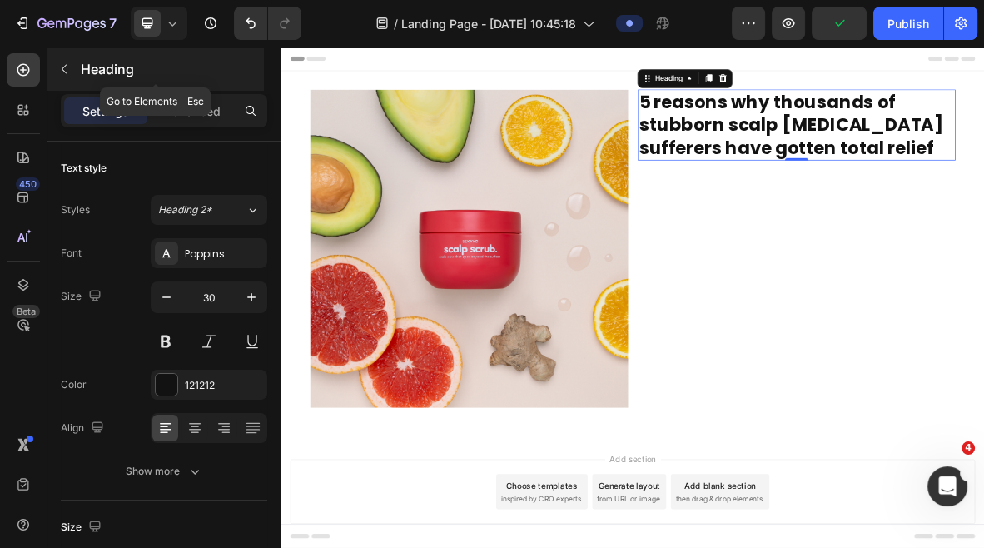
click at [70, 68] on icon "button" at bounding box center [63, 68] width 13 height 13
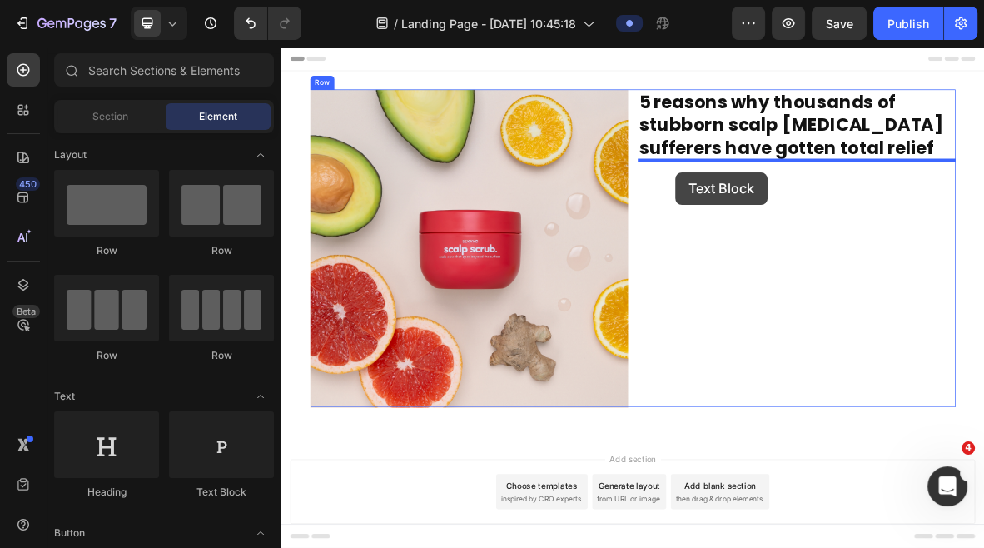
drag, startPoint x: 486, startPoint y: 491, endPoint x: 841, endPoint y: 225, distance: 443.7
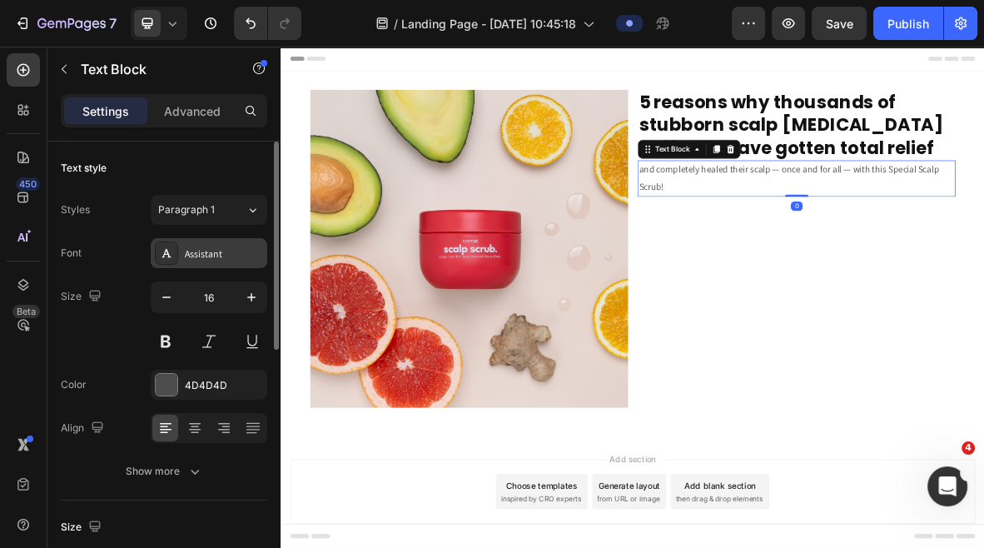
click at [189, 258] on div "Assistant" at bounding box center [224, 253] width 78 height 15
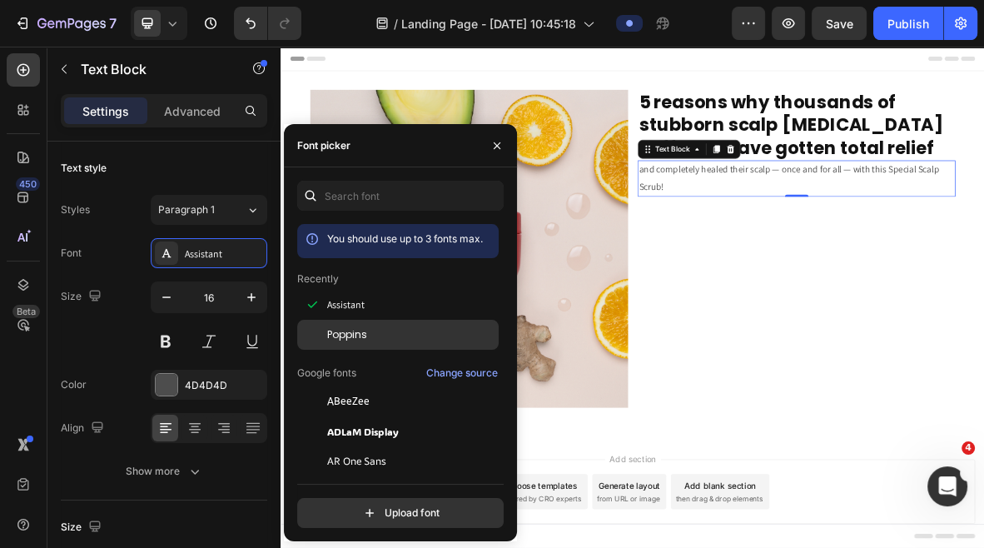
click at [341, 332] on span "Poppins" at bounding box center [347, 334] width 40 height 15
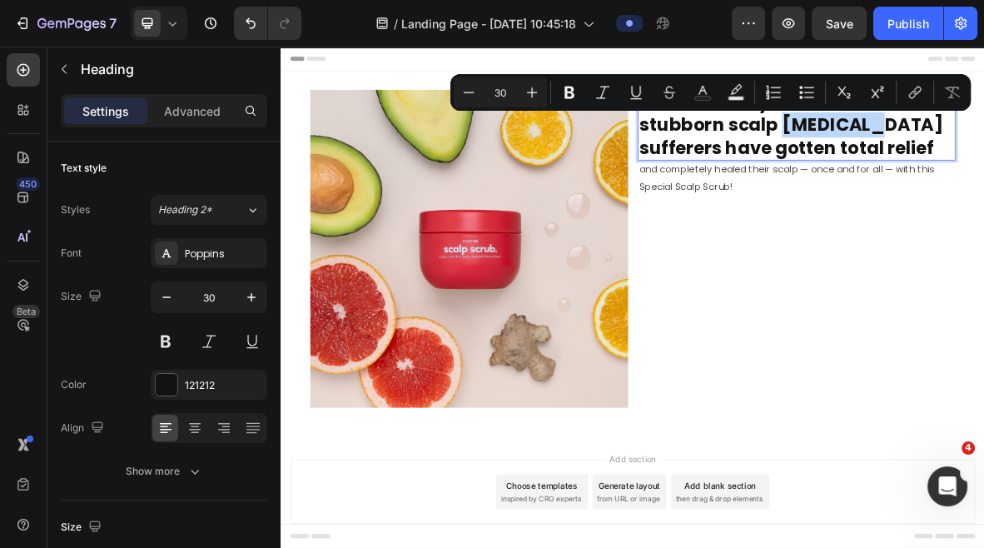
drag, startPoint x: 1104, startPoint y: 159, endPoint x: 913, endPoint y: 153, distance: 190.8
click at [707, 91] on icon "Editor contextual toolbar" at bounding box center [702, 92] width 17 height 17
type input "121212"
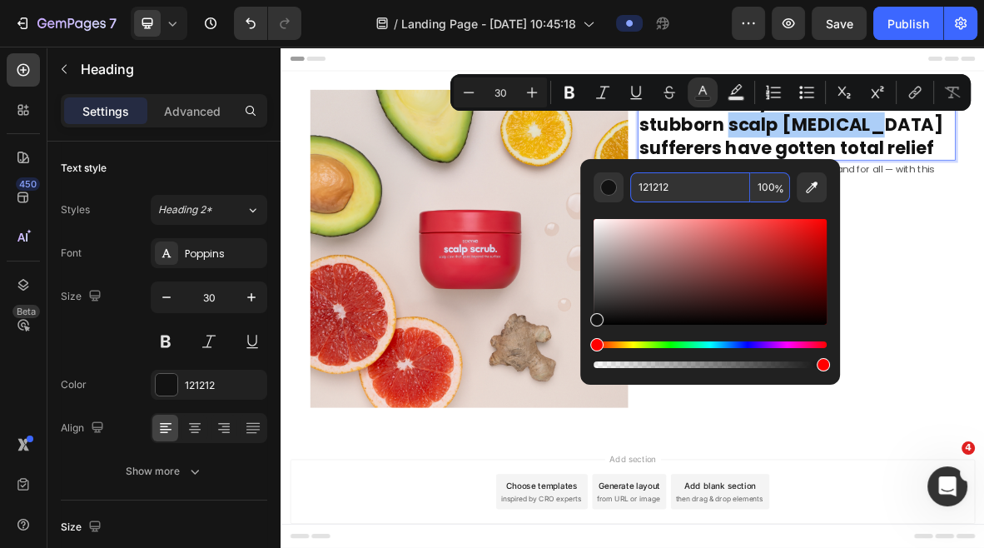
click at [652, 187] on input "121212" at bounding box center [690, 187] width 120 height 30
type input "DF4557"
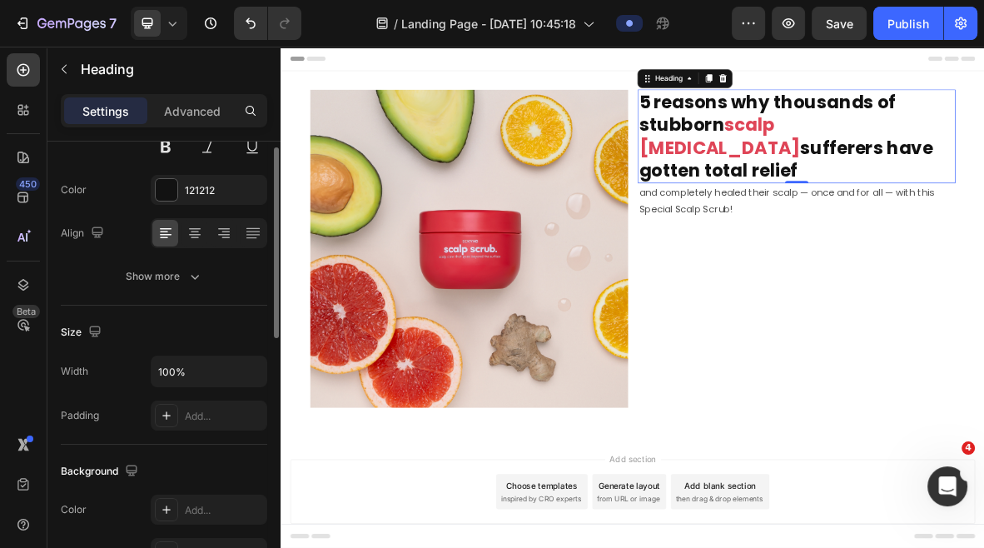
scroll to position [316, 0]
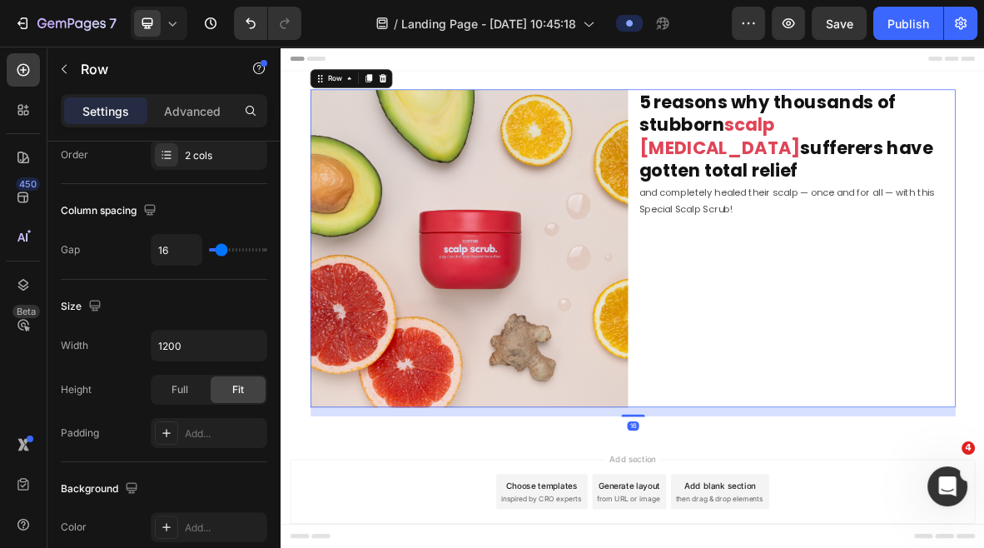
scroll to position [0, 0]
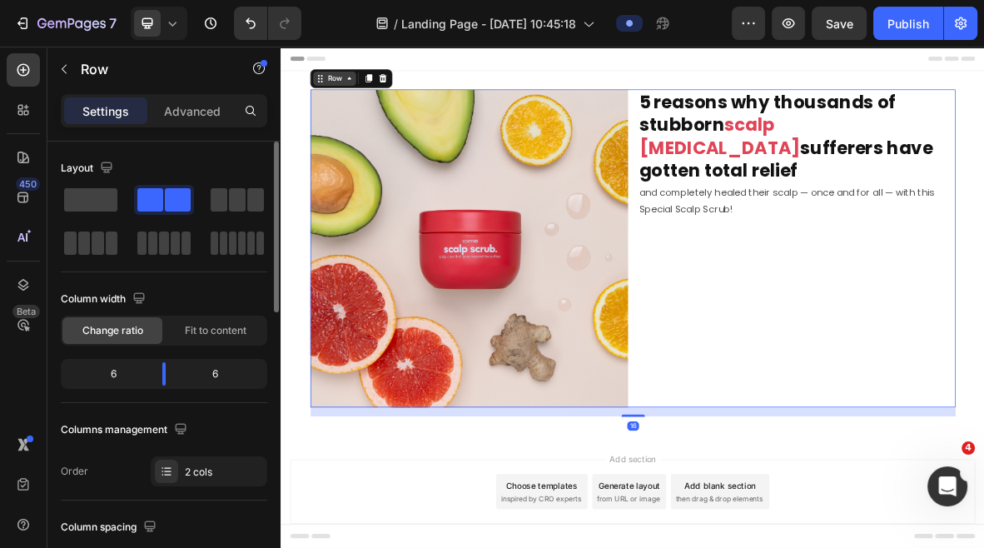
click at [361, 90] on div "Row" at bounding box center [356, 91] width 27 height 15
click at [194, 332] on span "Fit to content" at bounding box center [216, 330] width 62 height 15
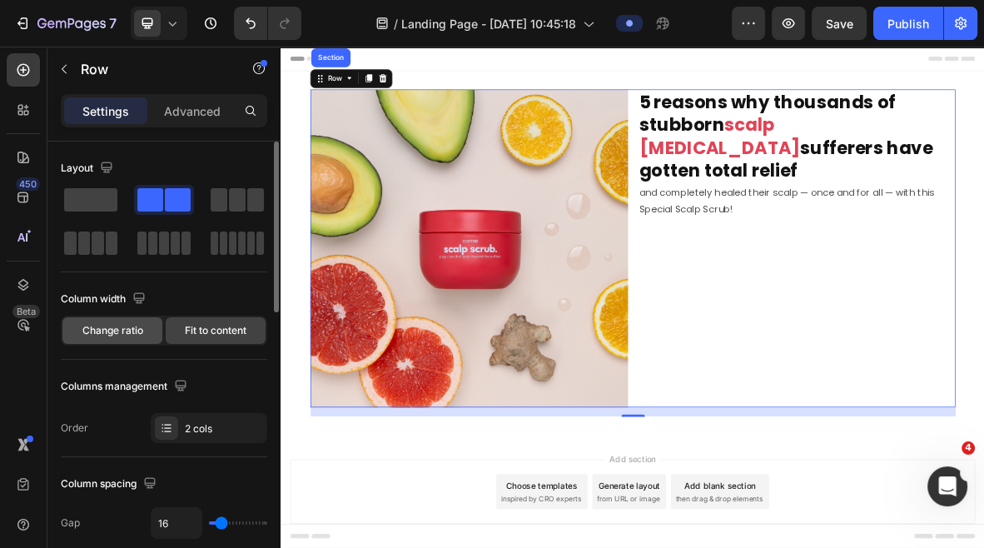
click at [112, 329] on span "Change ratio" at bounding box center [112, 330] width 61 height 15
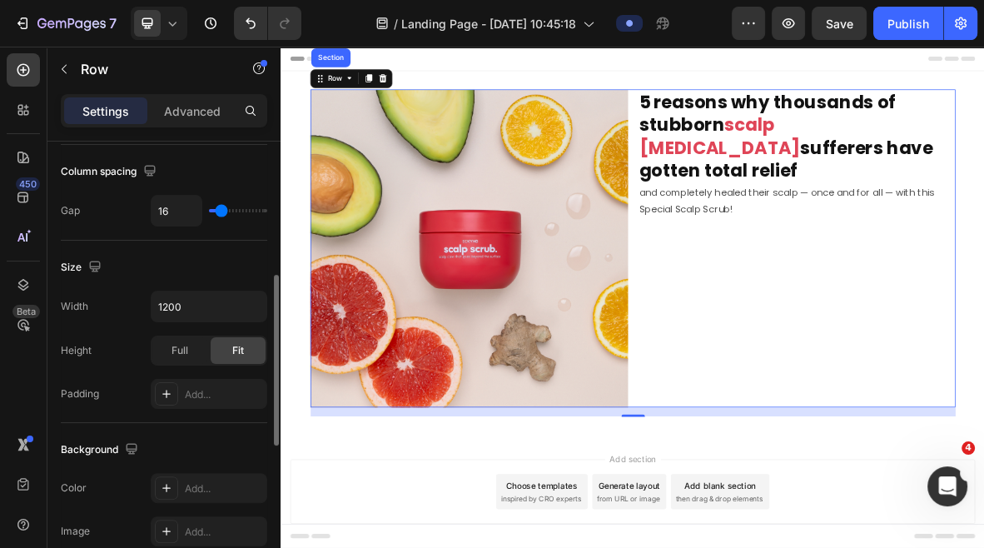
scroll to position [750, 0]
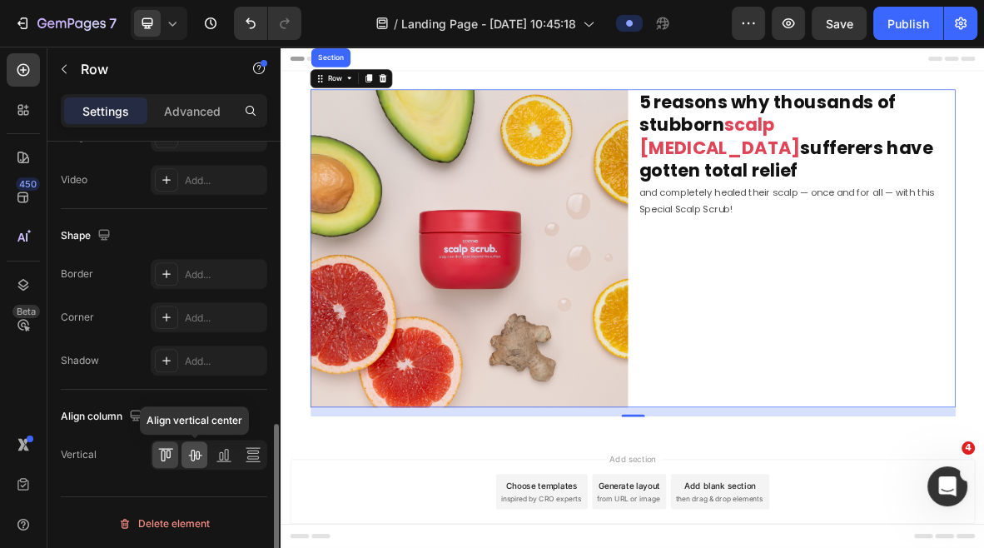
click at [196, 451] on icon at bounding box center [194, 456] width 13 height 12
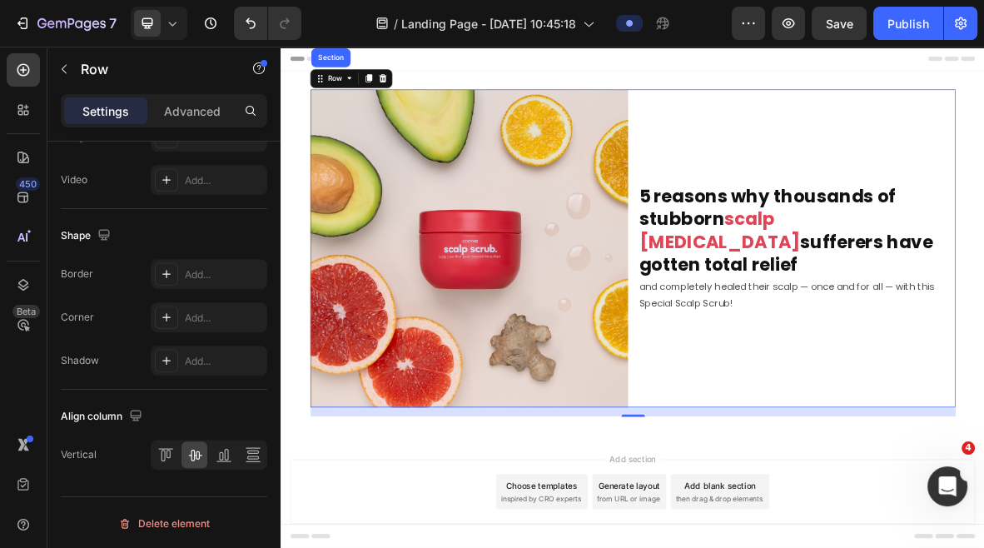
click at [169, 450] on icon at bounding box center [165, 454] width 17 height 17
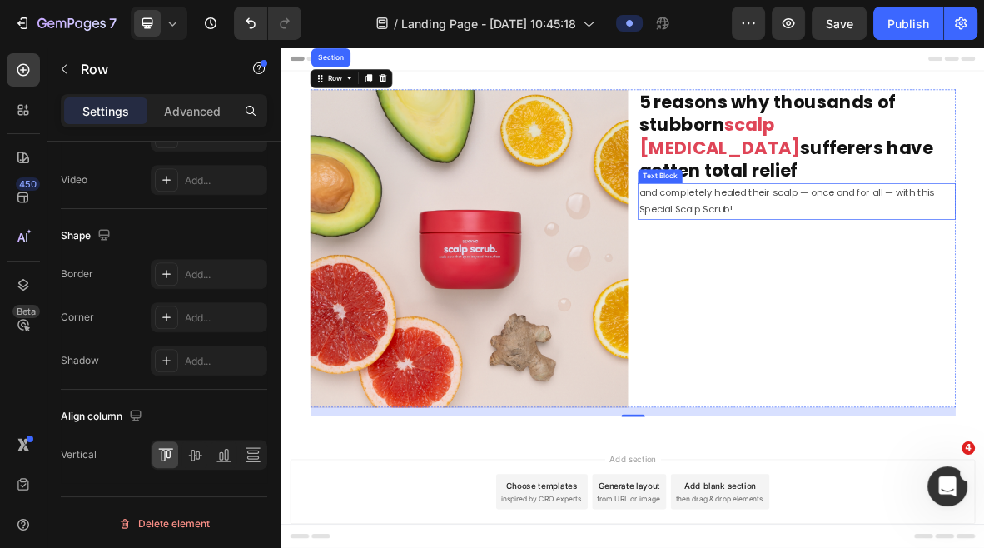
click at [933, 161] on span "scalp psoriasis" at bounding box center [903, 174] width 229 height 68
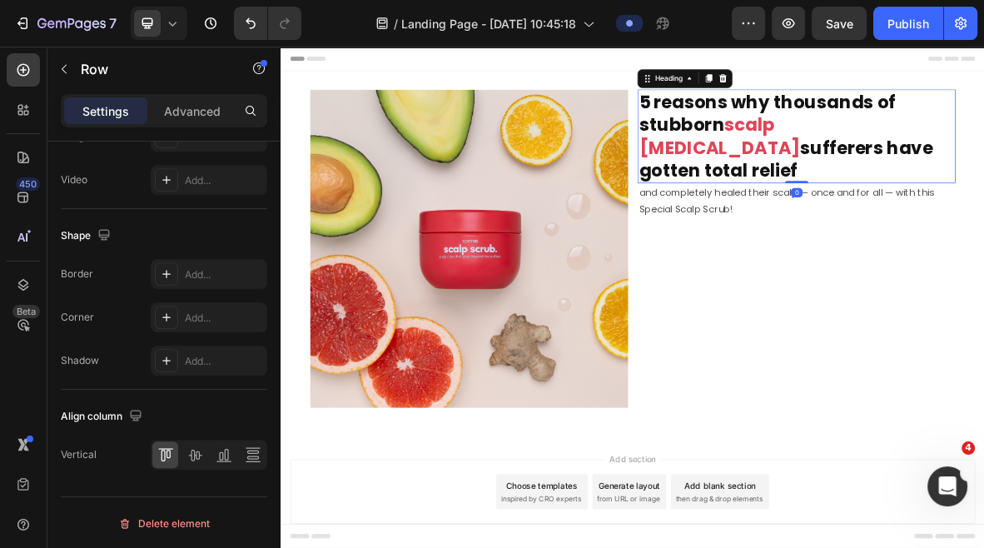
scroll to position [0, 0]
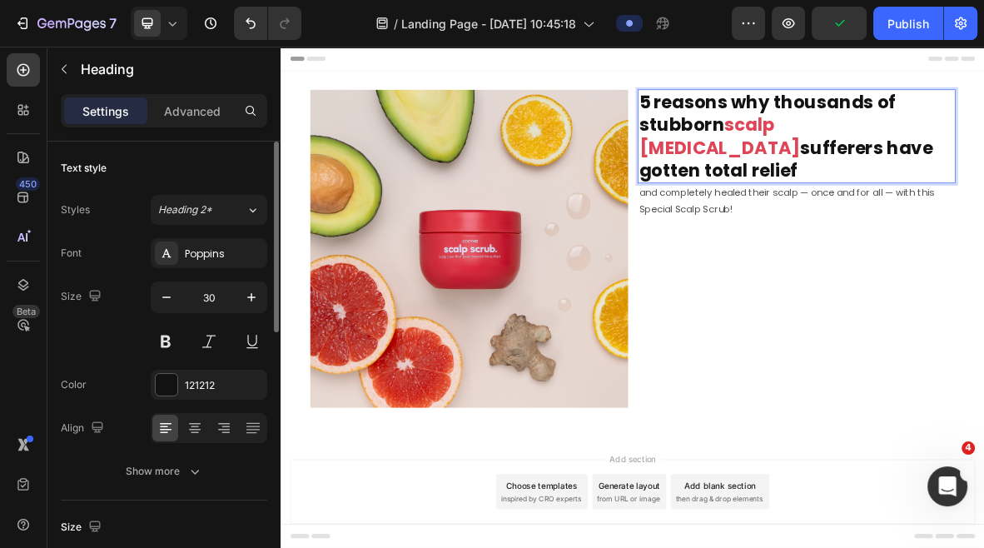
click at [918, 160] on span "scalp psoriasis" at bounding box center [903, 174] width 229 height 68
click at [923, 160] on span "scalp psoriasis" at bounding box center [903, 174] width 229 height 68
click at [1018, 161] on span "Scalp psoriasis" at bounding box center [903, 174] width 229 height 68
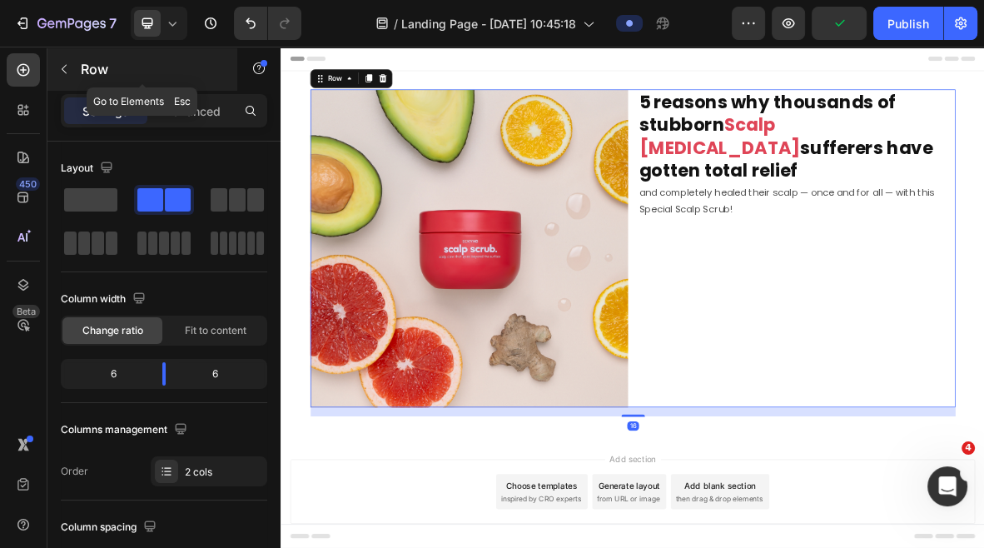
click at [67, 74] on icon "button" at bounding box center [63, 68] width 13 height 13
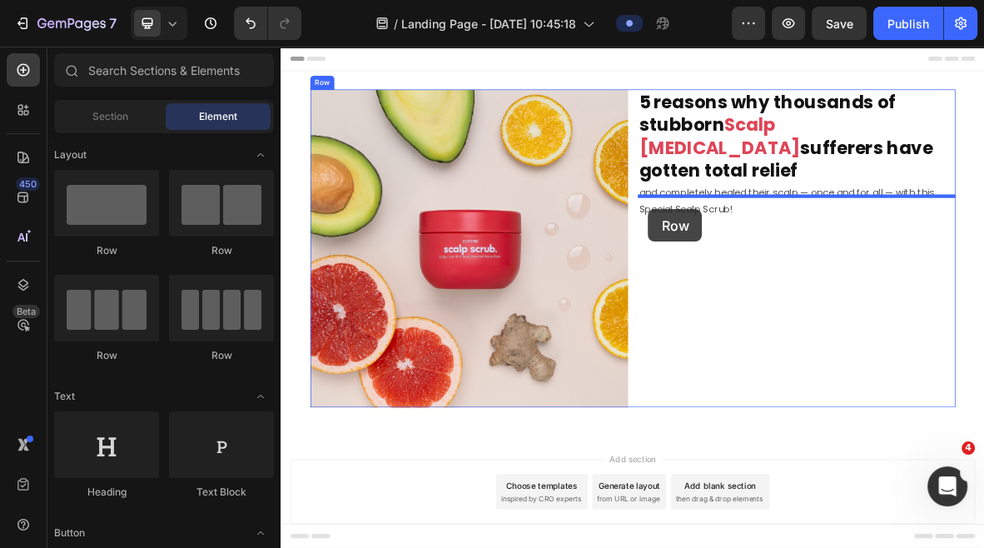
drag, startPoint x: 488, startPoint y: 254, endPoint x: 803, endPoint y: 277, distance: 315.6
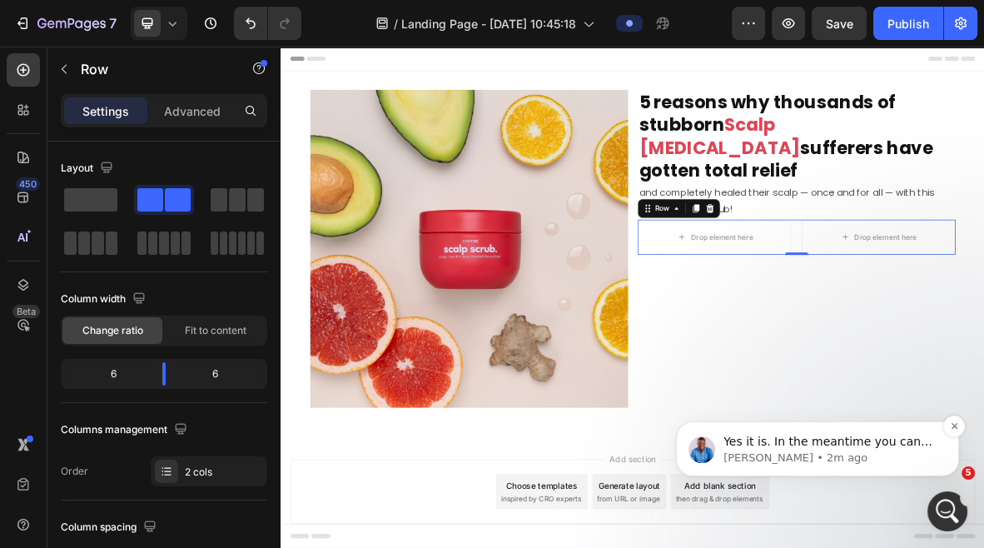
click at [894, 456] on p "Noah • 2m ago" at bounding box center [831, 458] width 215 height 15
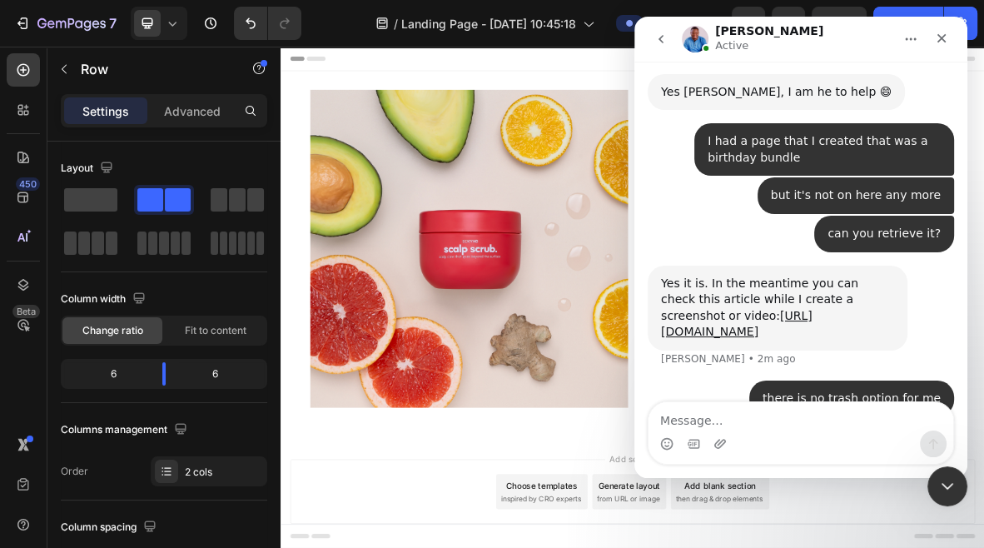
scroll to position [492, 0]
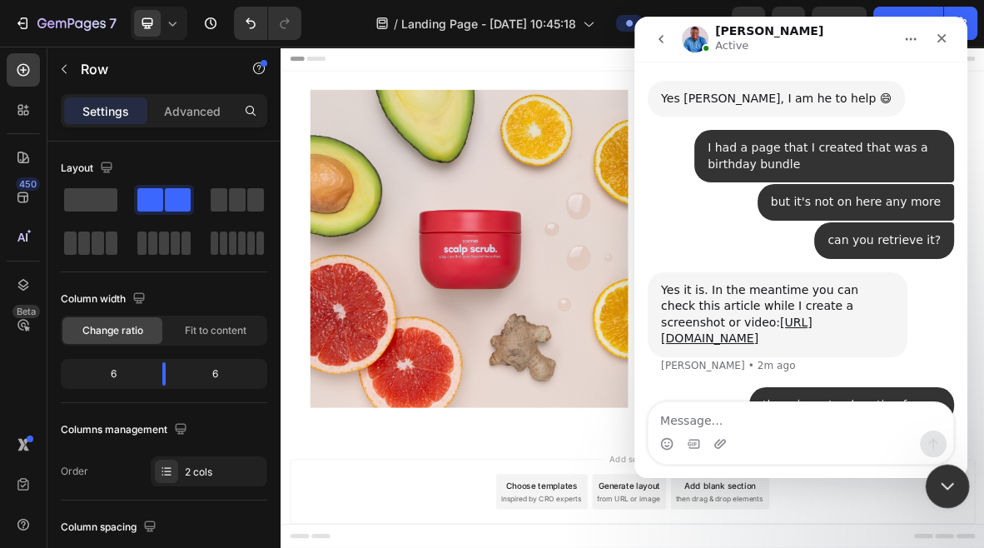
click at [943, 486] on icon "Close Intercom Messenger" at bounding box center [945, 484] width 20 height 20
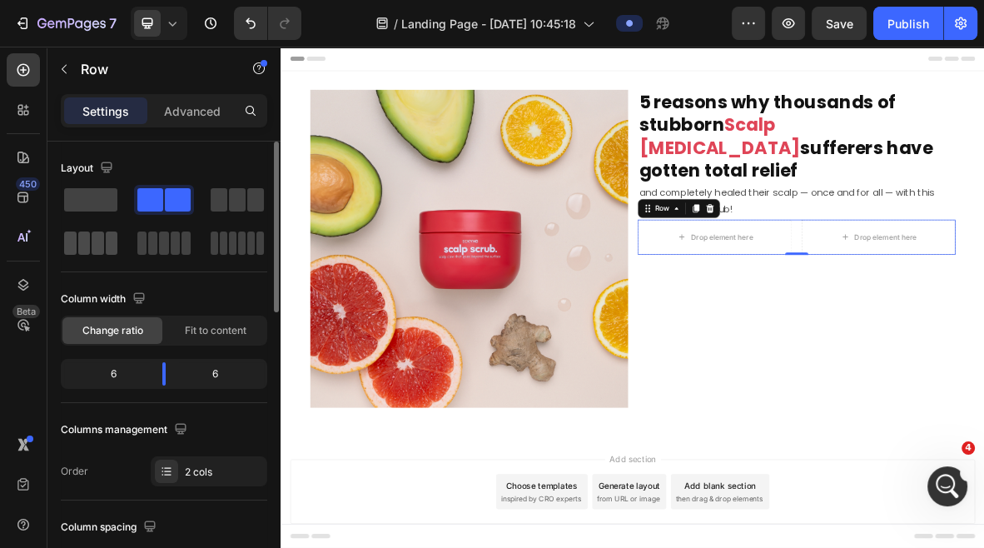
scroll to position [499, 0]
drag, startPoint x: 163, startPoint y: 370, endPoint x: 102, endPoint y: 370, distance: 61.6
click at [102, 0] on body "7 Version history / Landing Page - Aug 27, 10:45:18 Preview Save Publish 450 Be…" at bounding box center [492, 0] width 984 height 0
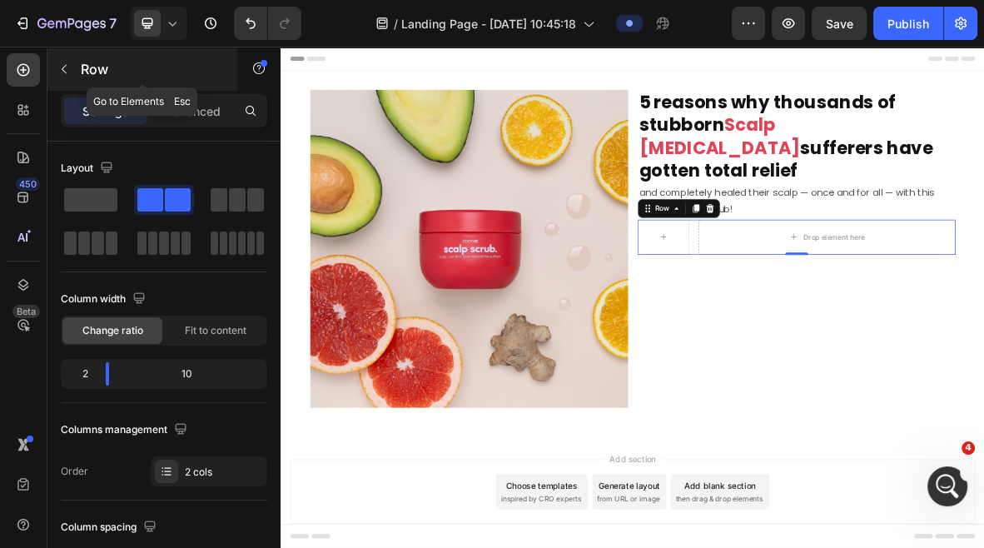
click at [57, 67] on button "button" at bounding box center [64, 69] width 27 height 27
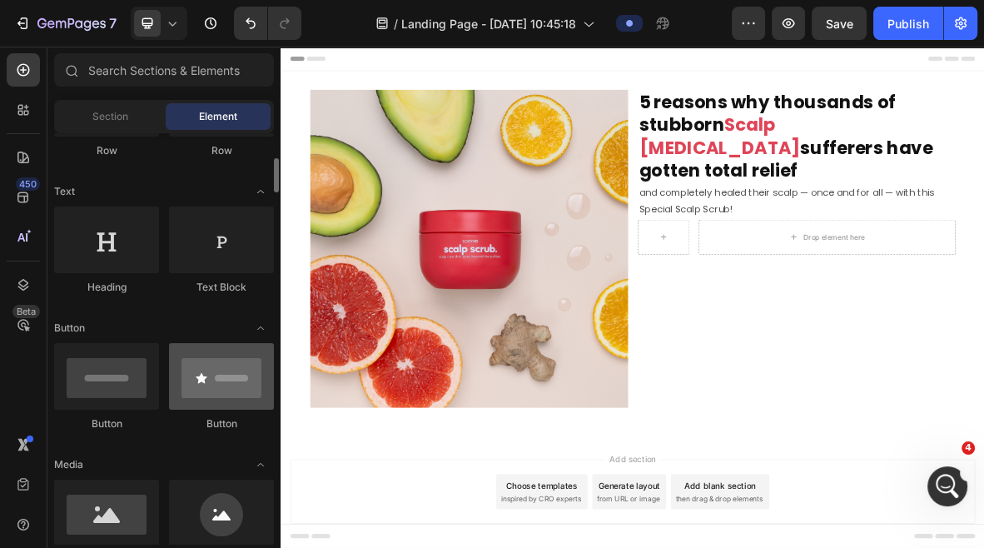
scroll to position [212, 0]
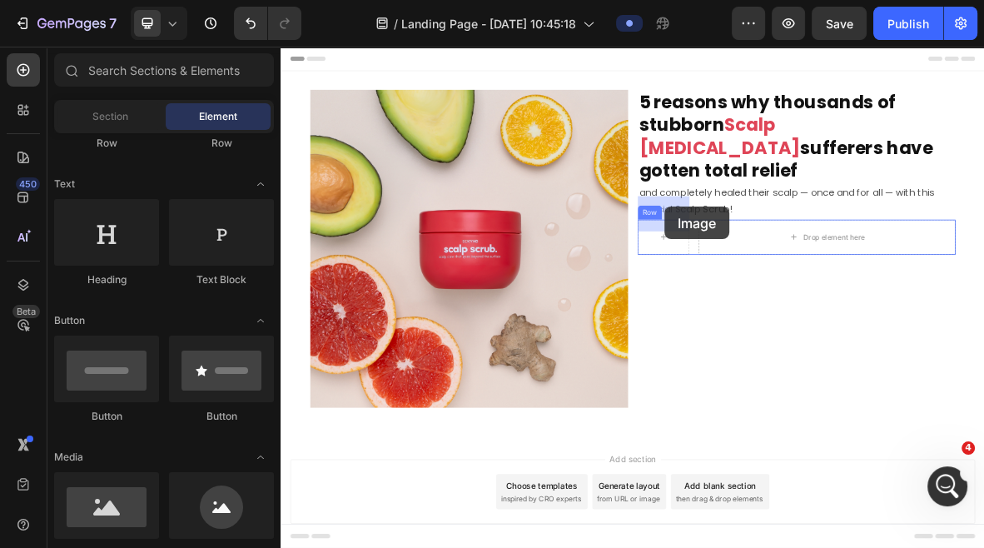
drag, startPoint x: 492, startPoint y: 555, endPoint x: 826, endPoint y: 274, distance: 436.7
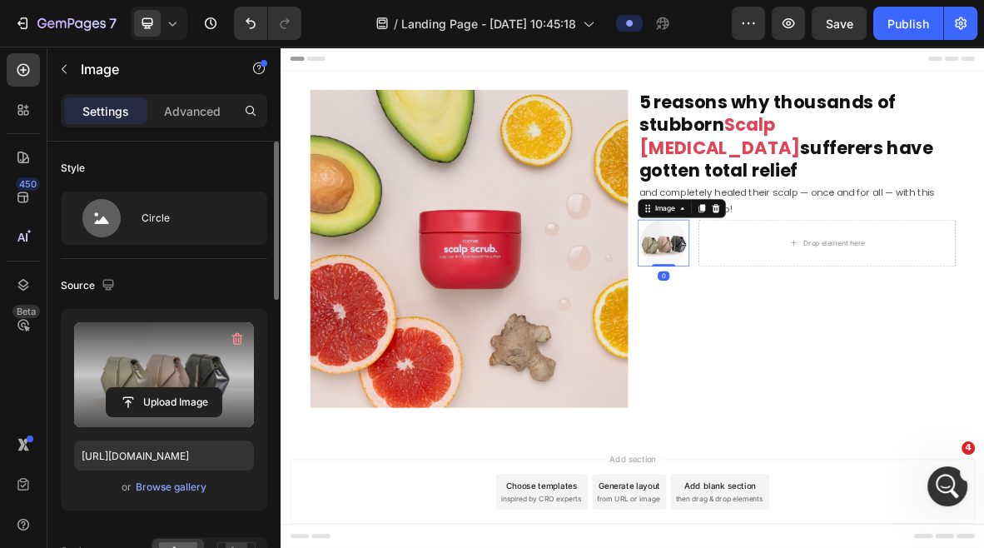
click at [145, 361] on label at bounding box center [164, 374] width 180 height 105
click at [145, 388] on input "file" at bounding box center [164, 402] width 115 height 28
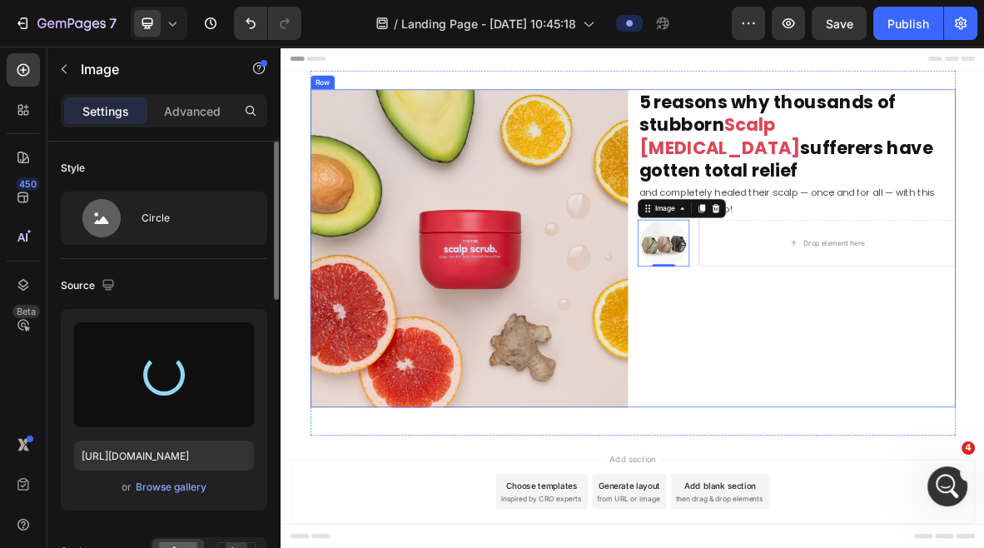
type input "[URL][DOMAIN_NAME]"
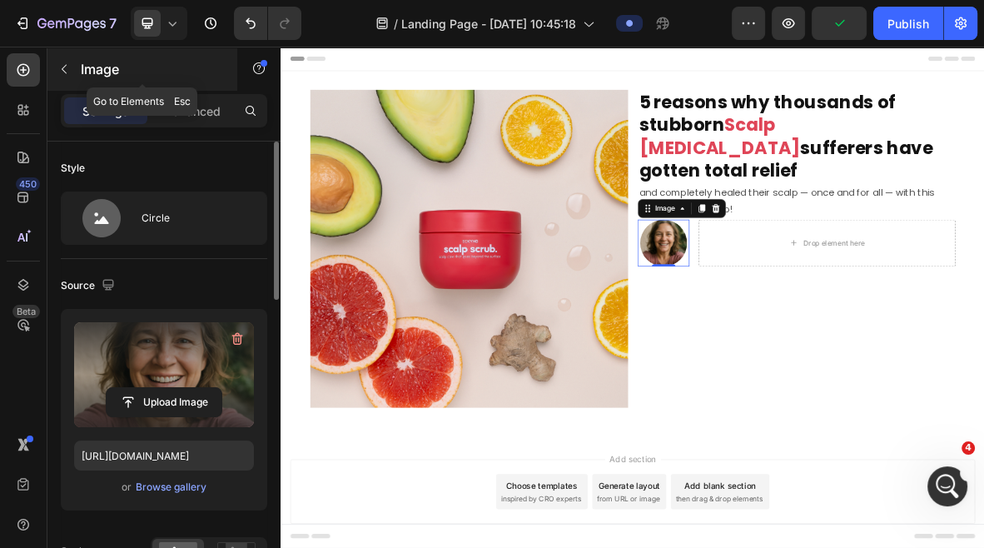
click at [58, 70] on icon "button" at bounding box center [63, 68] width 13 height 13
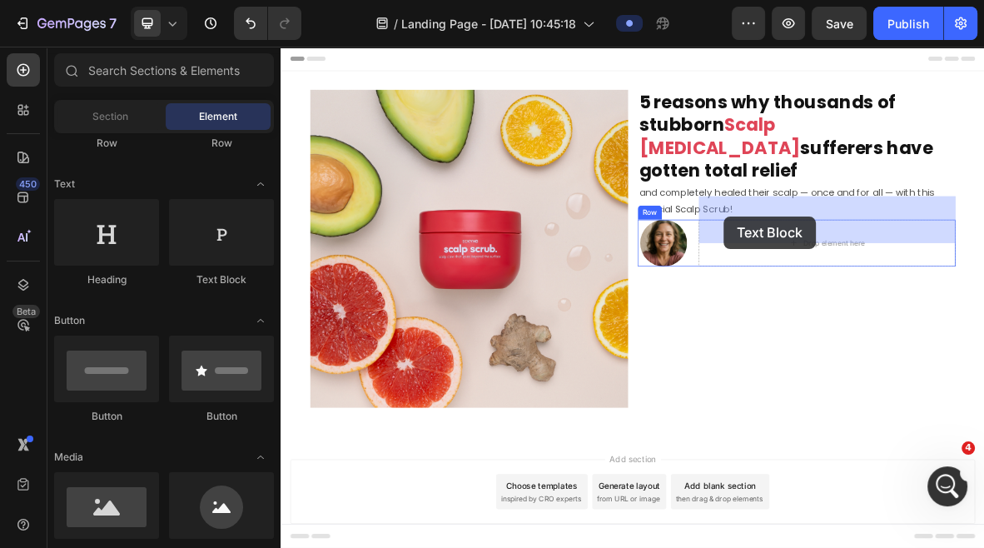
drag, startPoint x: 516, startPoint y: 271, endPoint x: 913, endPoint y: 286, distance: 396.7
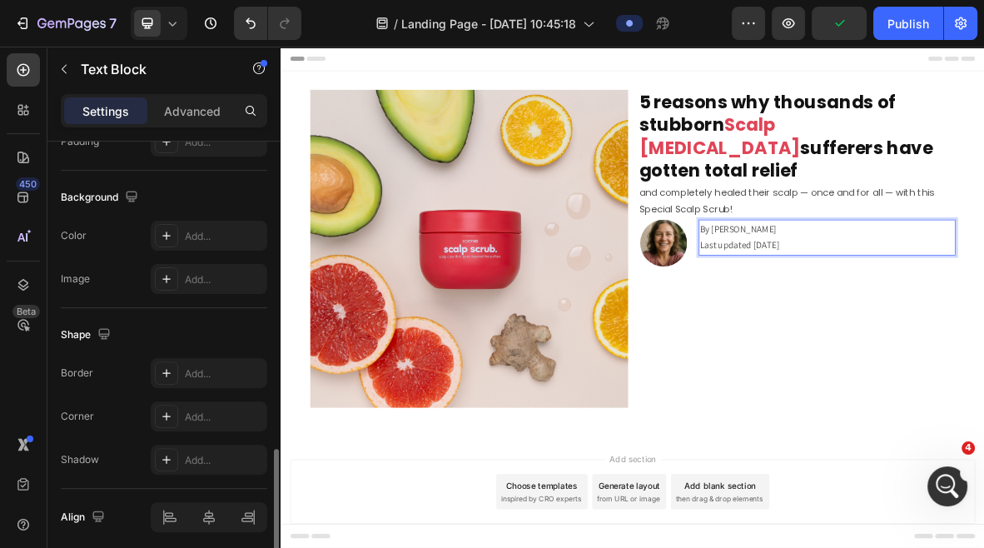
scroll to position [531, 0]
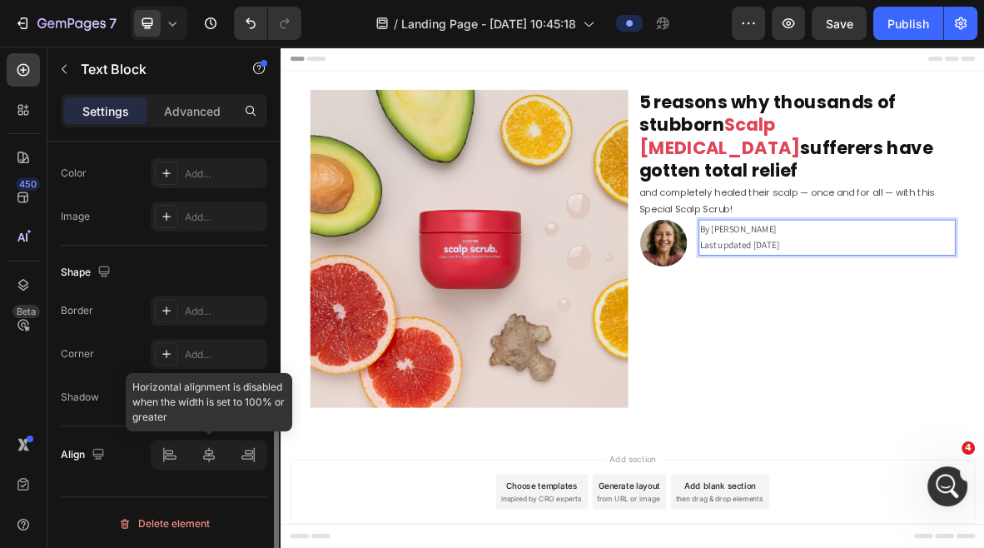
click at [212, 459] on div at bounding box center [209, 455] width 117 height 30
click at [209, 450] on div at bounding box center [209, 455] width 117 height 30
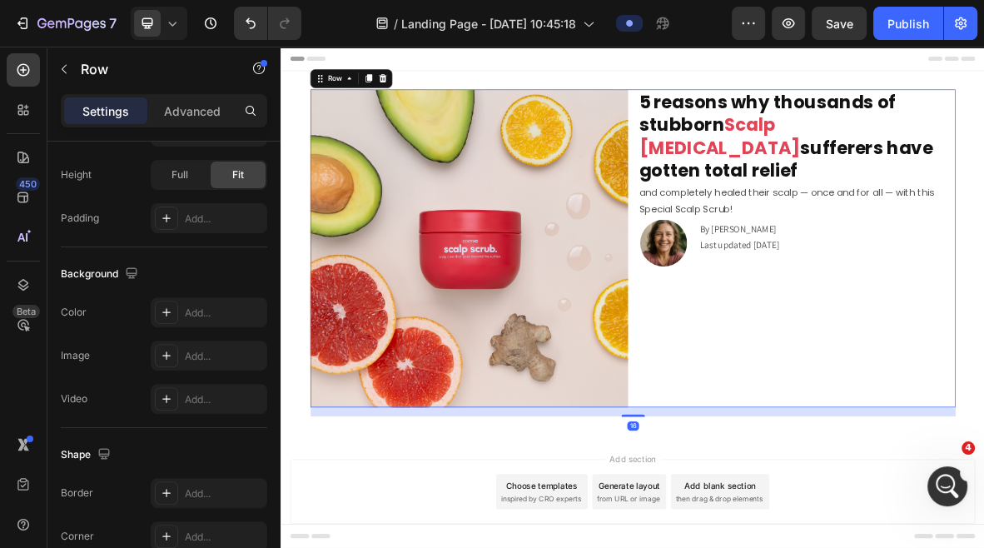
scroll to position [0, 0]
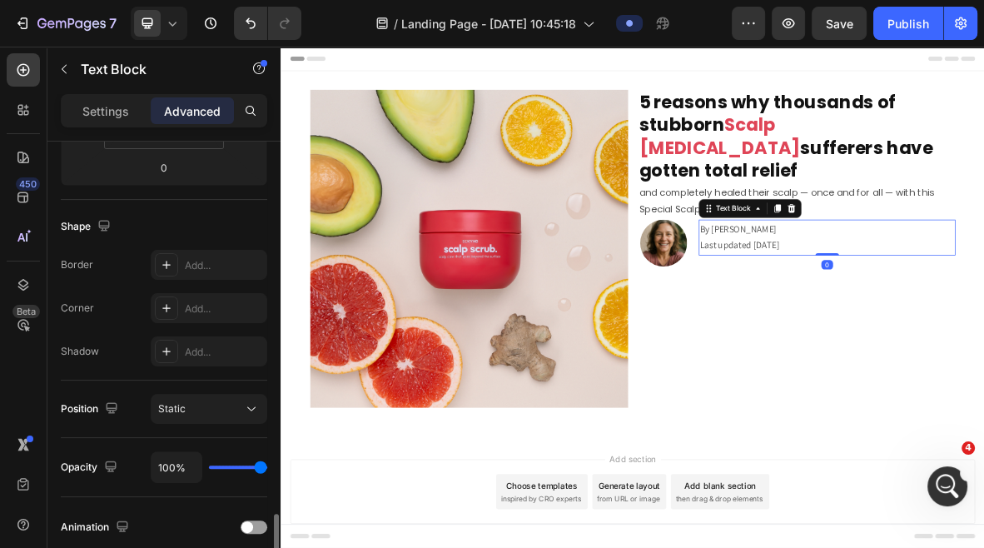
scroll to position [630, 0]
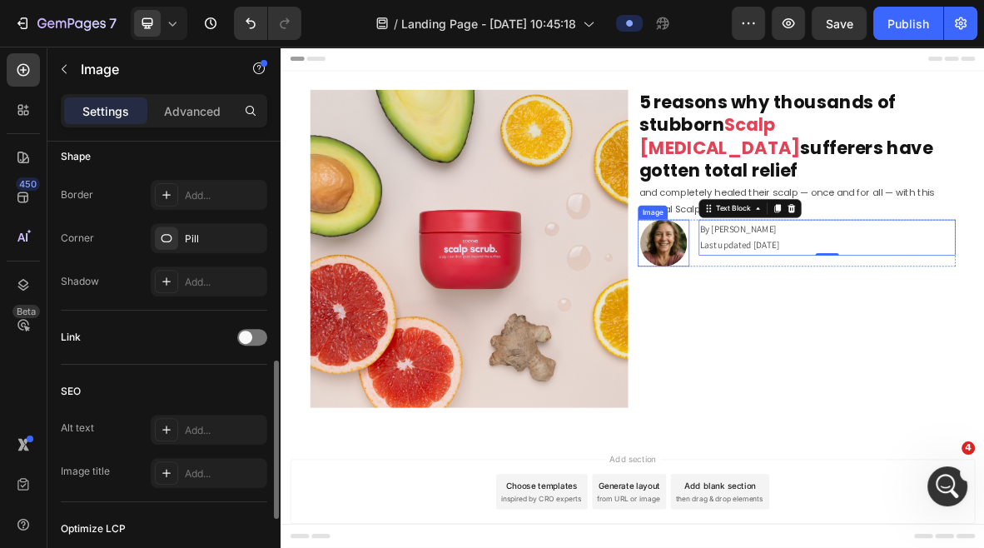
click at [851, 292] on img at bounding box center [823, 325] width 67 height 67
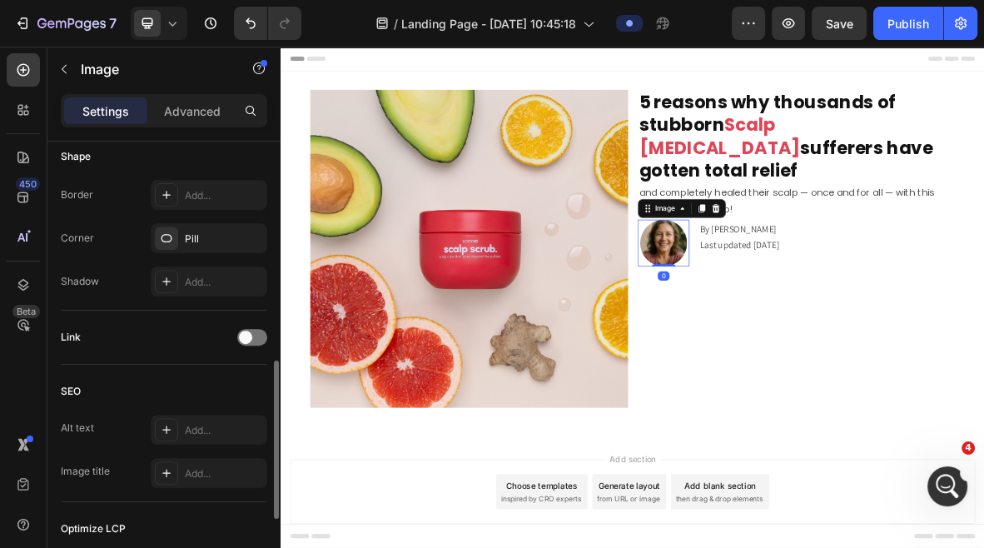
scroll to position [0, 0]
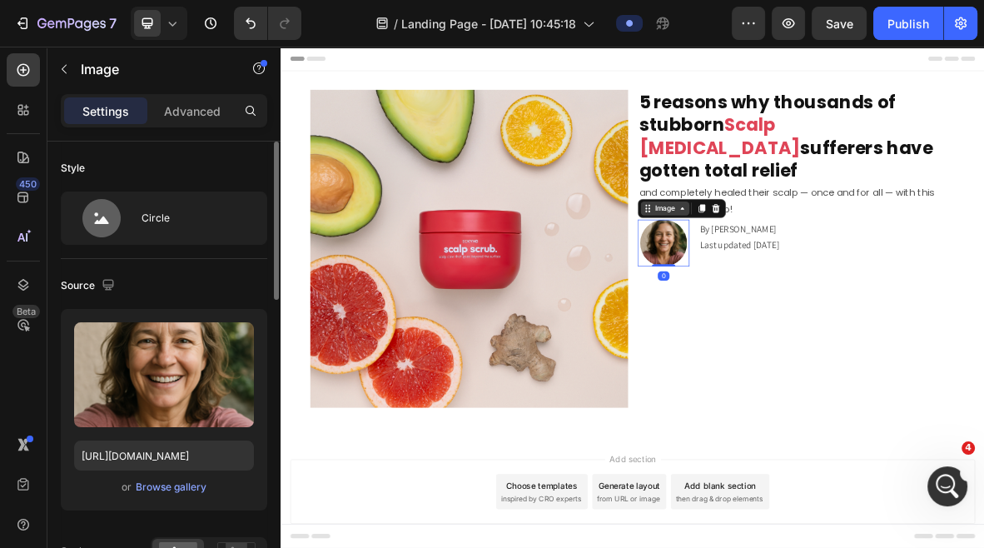
click at [843, 269] on div "Image" at bounding box center [826, 276] width 36 height 15
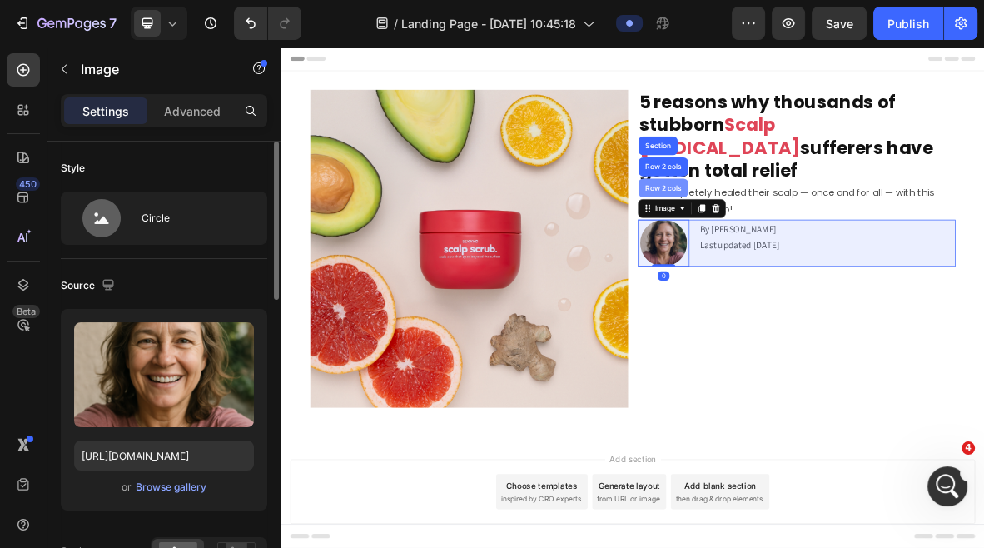
click at [823, 234] on div "Row 2 cols" at bounding box center [823, 247] width 71 height 27
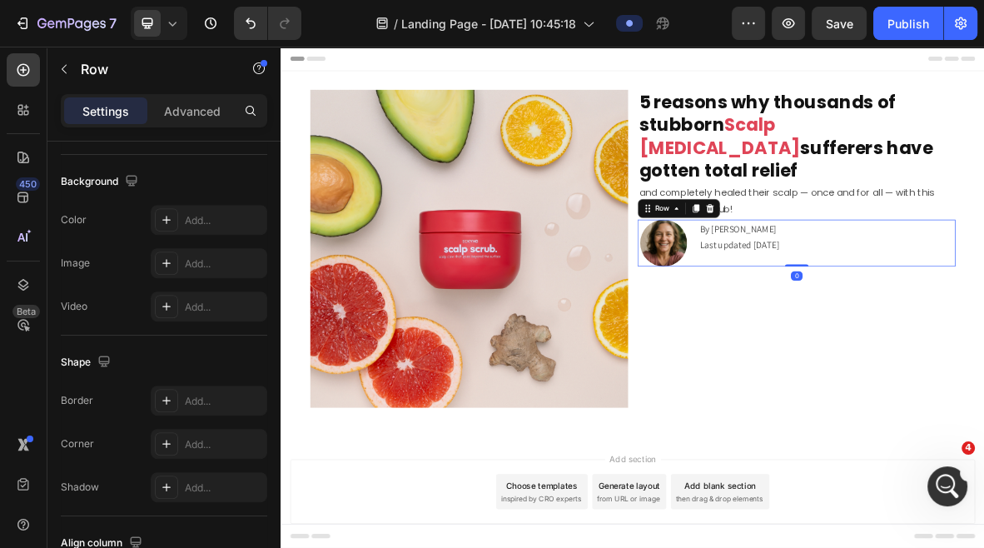
scroll to position [750, 0]
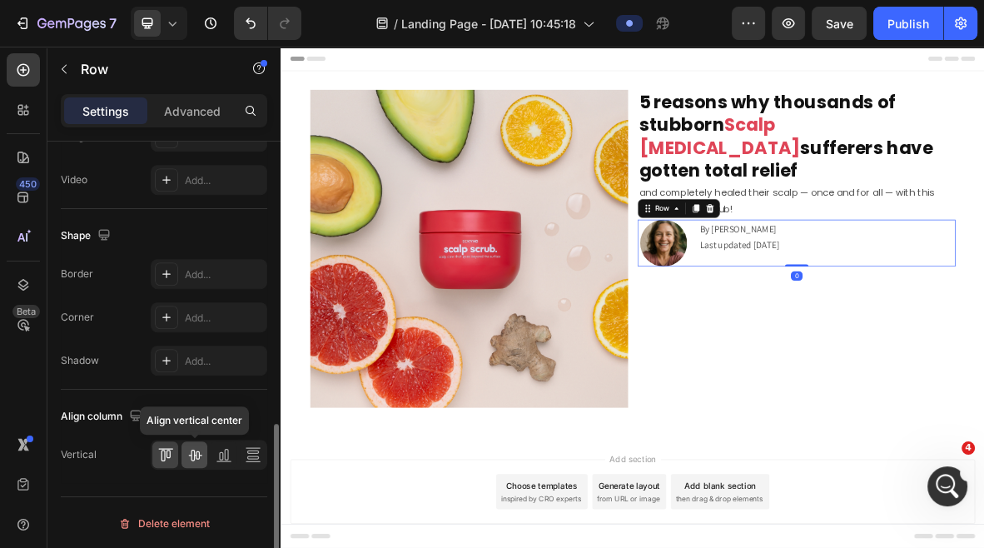
click at [197, 451] on icon at bounding box center [195, 454] width 17 height 17
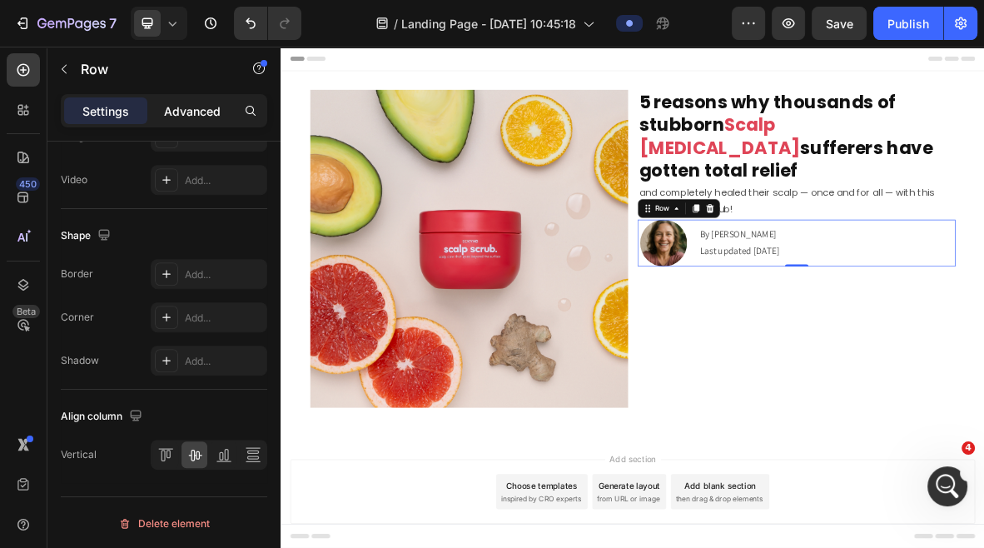
click at [199, 117] on p "Advanced" at bounding box center [192, 110] width 57 height 17
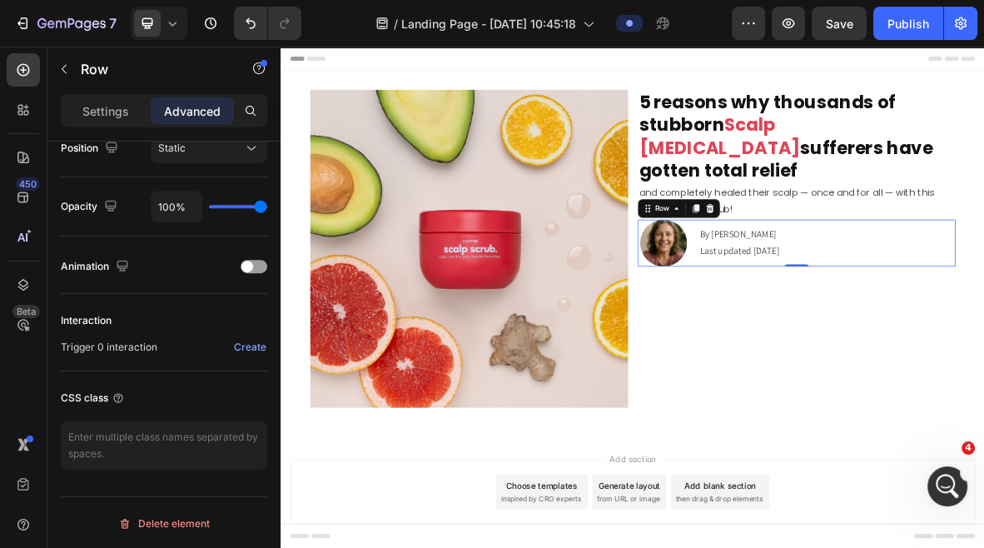
scroll to position [0, 0]
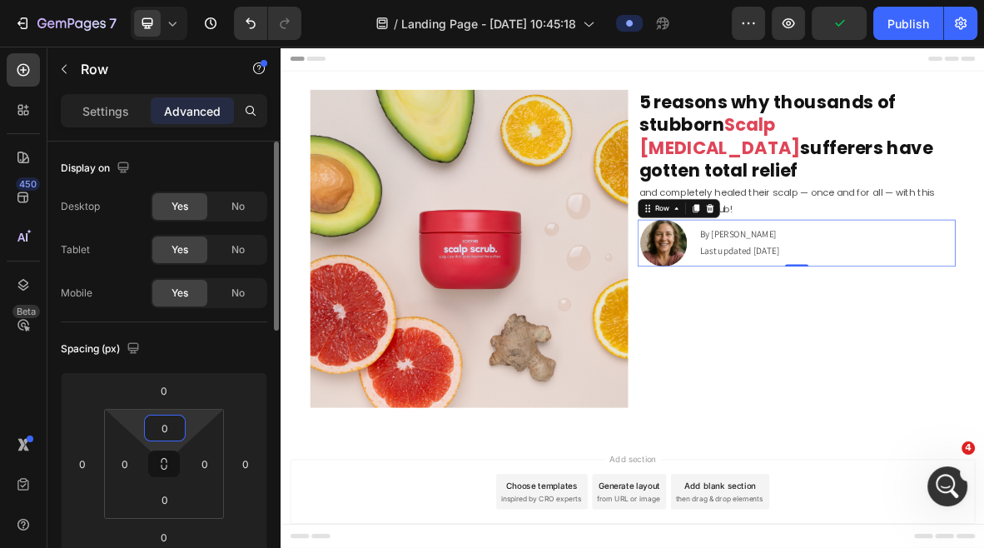
click at [149, 430] on input "0" at bounding box center [164, 428] width 33 height 25
type input "10"
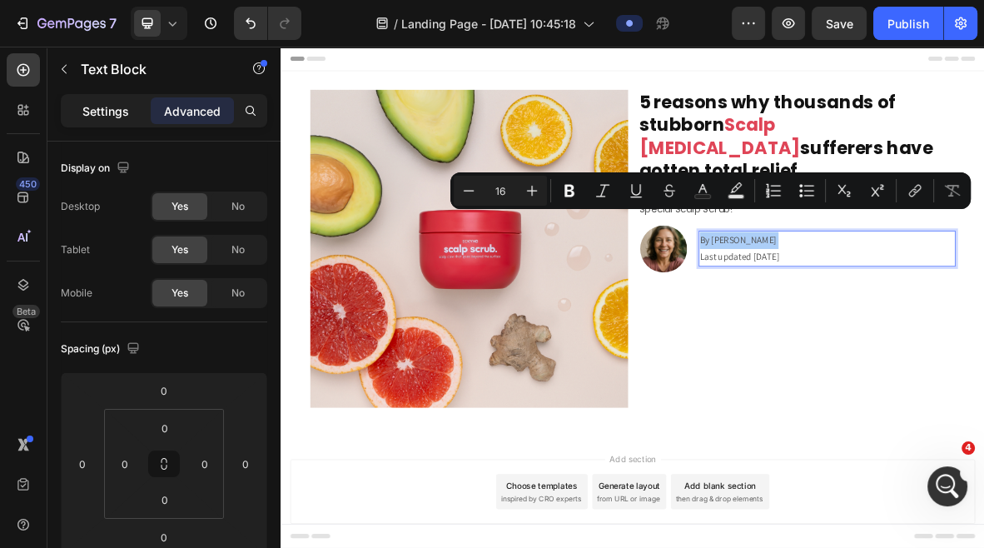
click at [104, 119] on div "Settings" at bounding box center [105, 110] width 83 height 27
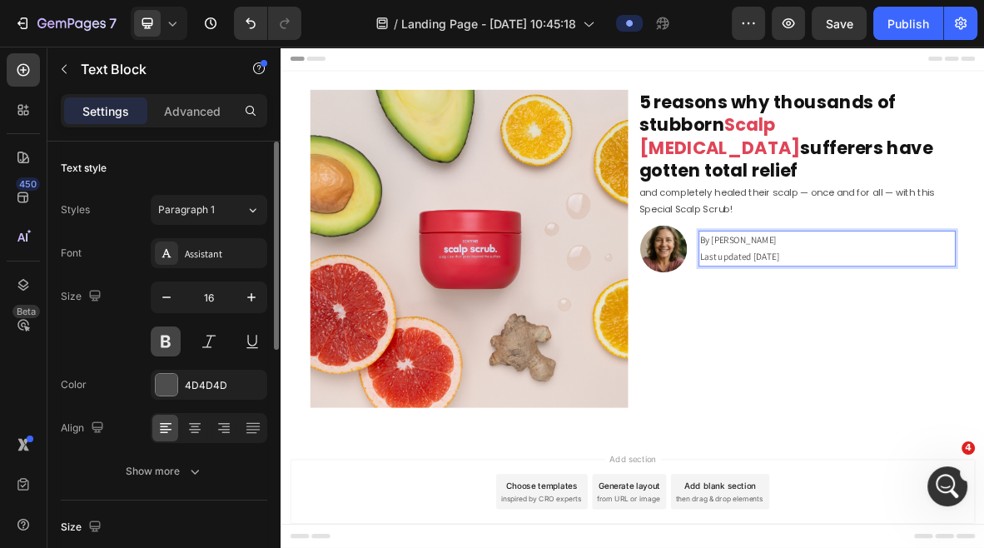
click at [163, 342] on button at bounding box center [166, 341] width 30 height 30
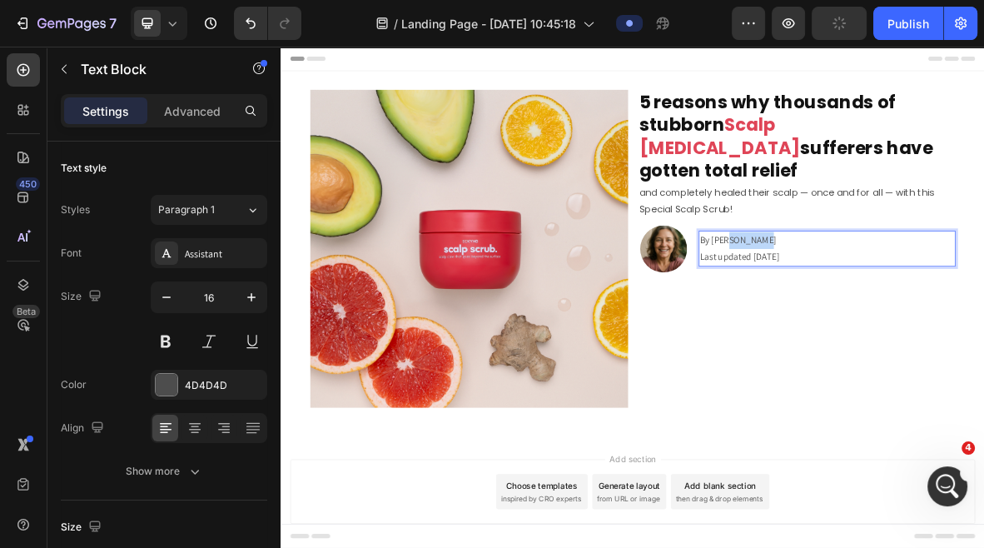
drag, startPoint x: 963, startPoint y: 289, endPoint x: 909, endPoint y: 291, distance: 54.2
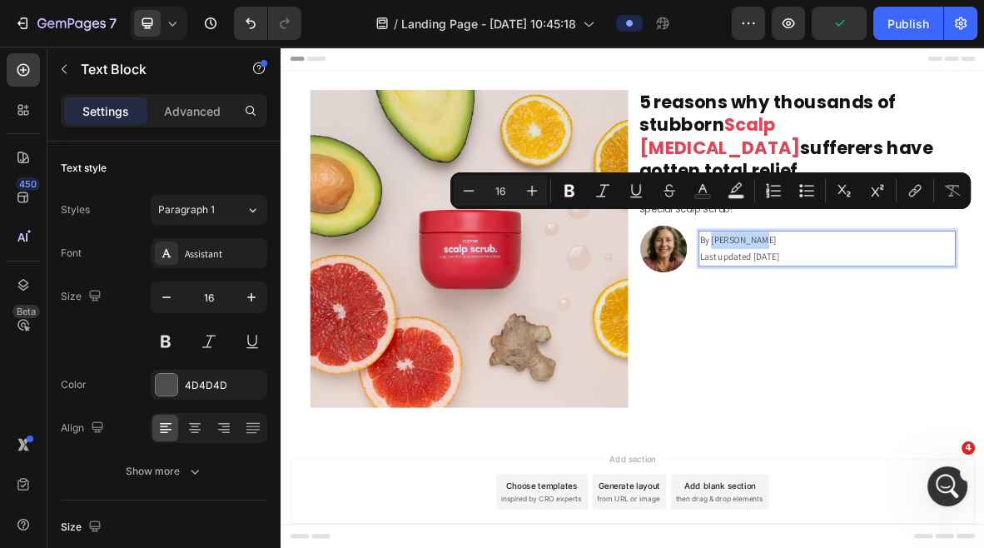
drag, startPoint x: 946, startPoint y: 296, endPoint x: 894, endPoint y: 296, distance: 52.5
drag, startPoint x: 965, startPoint y: 296, endPoint x: 890, endPoint y: 296, distance: 74.9
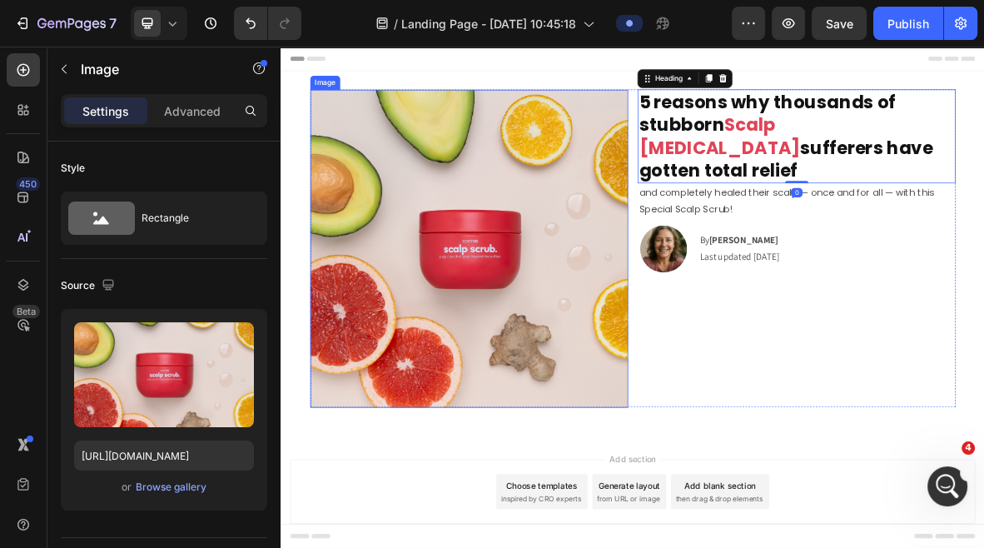
click at [689, 147] on img at bounding box center [547, 332] width 451 height 451
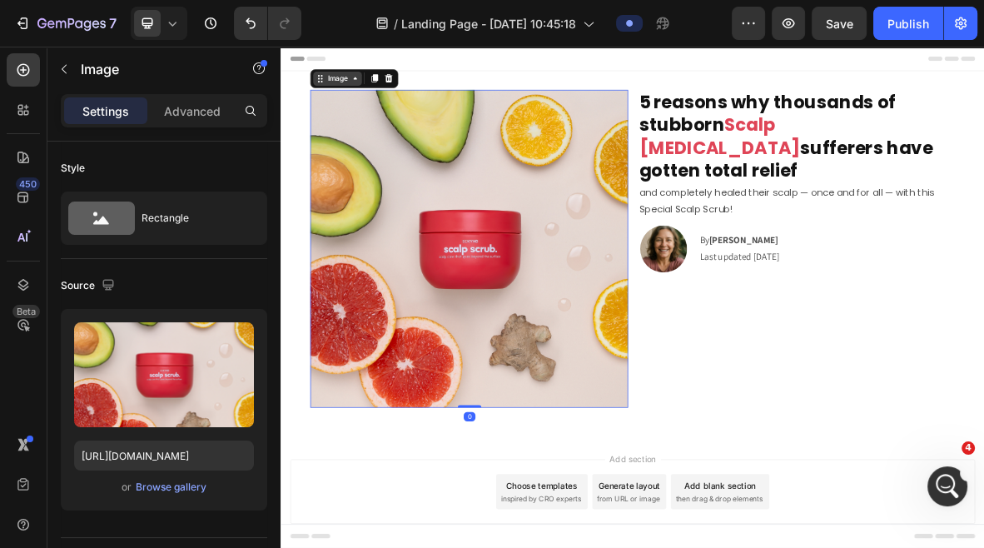
click at [381, 91] on icon at bounding box center [385, 91] width 13 height 13
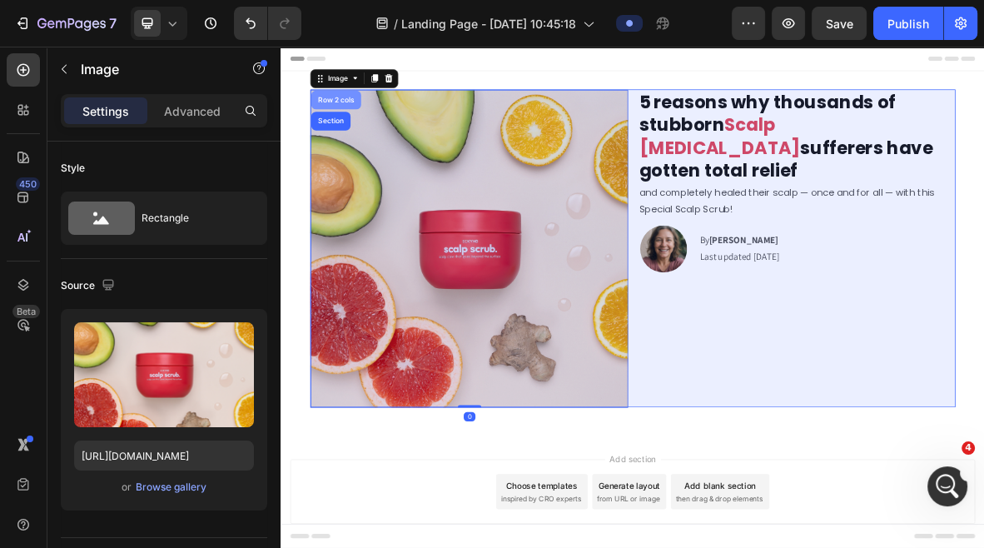
click at [349, 122] on div "Row 2 cols" at bounding box center [358, 122] width 57 height 10
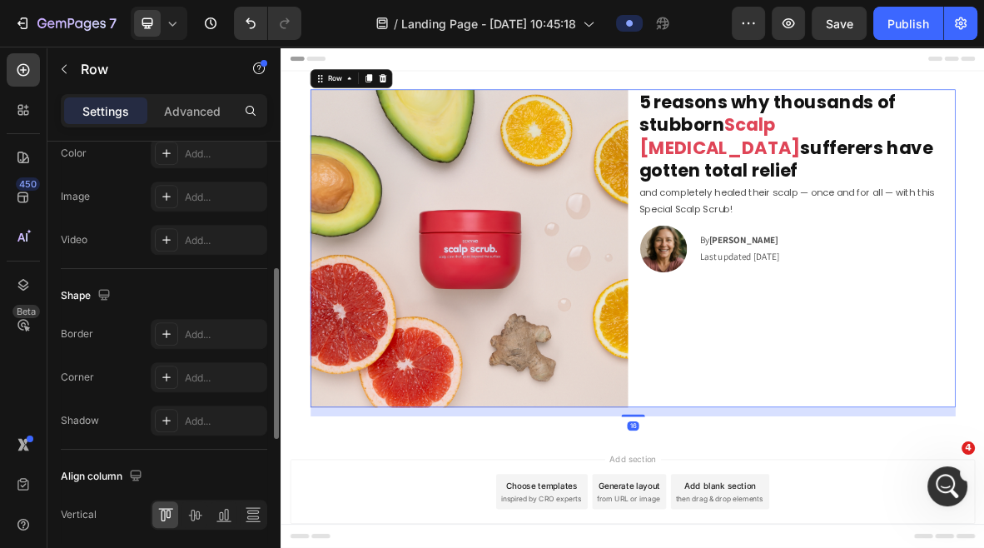
scroll to position [750, 0]
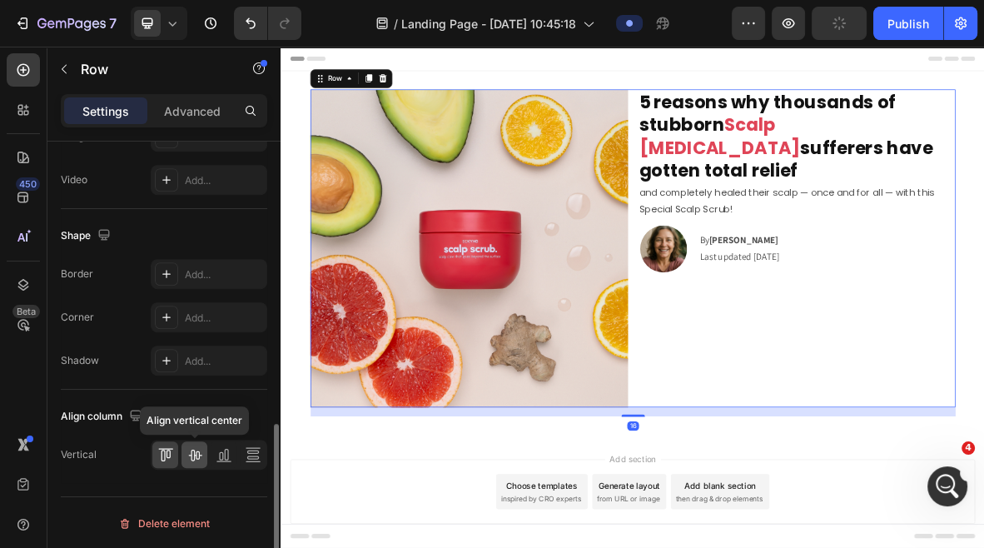
click at [197, 453] on icon at bounding box center [195, 454] width 17 height 17
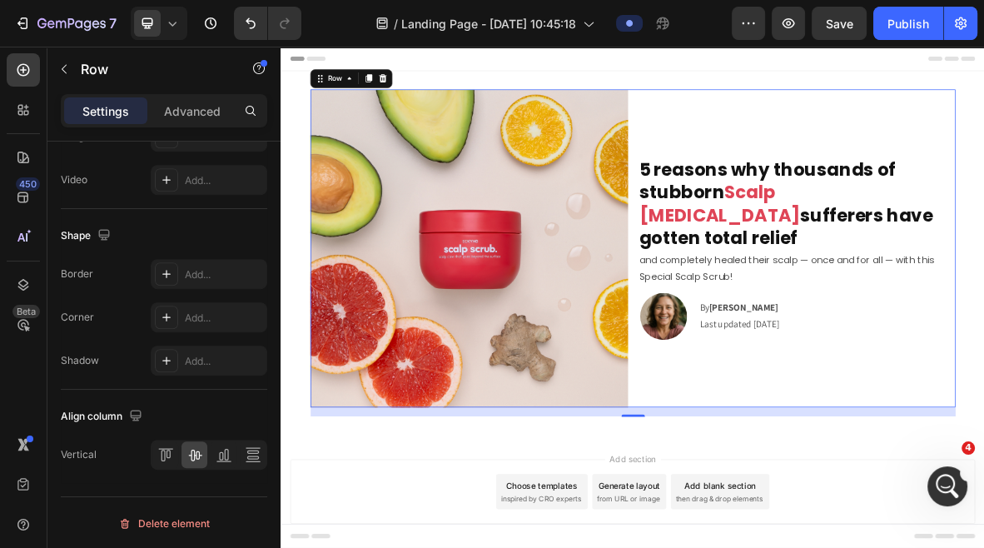
click at [1082, 308] on div "Image 5 reasons why thousands of stubborn Scalp Psoriasis sufferers have gotten…" at bounding box center [780, 340] width 999 height 518
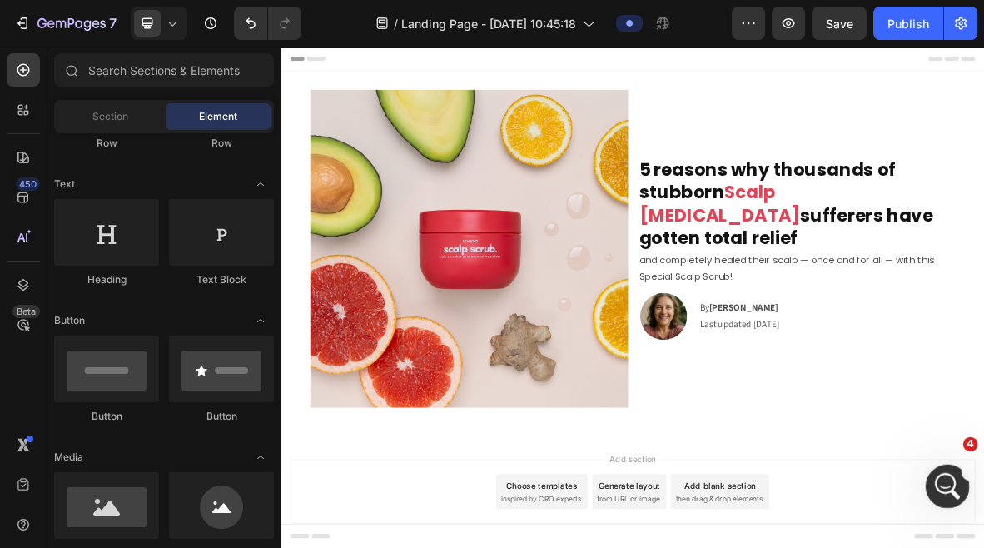
click at [933, 484] on icon "Open Intercom Messenger" at bounding box center [945, 483] width 27 height 27
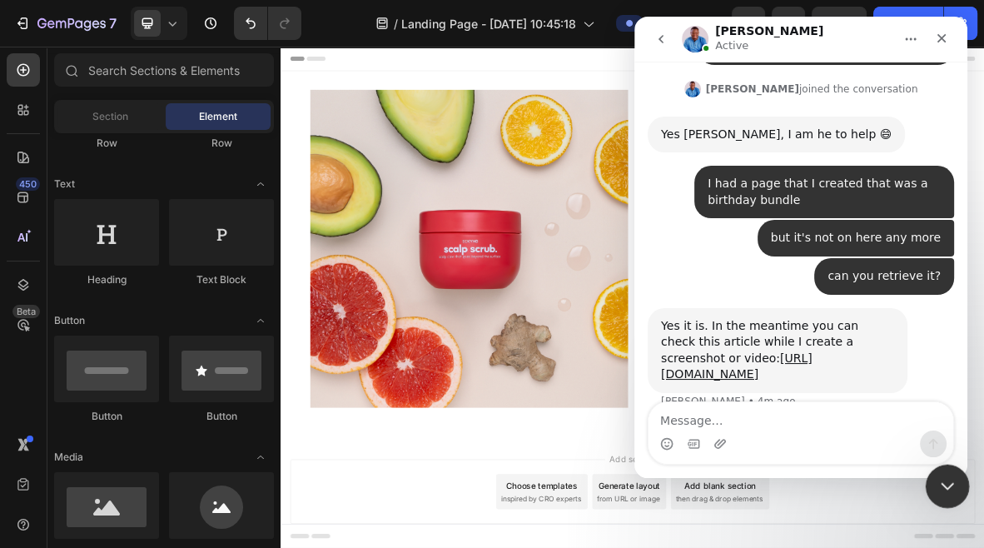
scroll to position [499, 0]
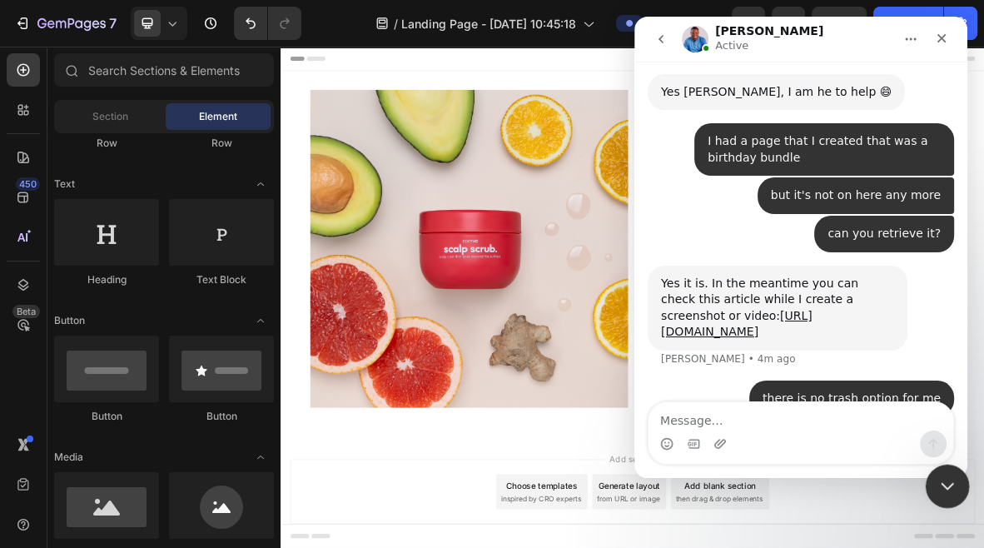
click at [943, 500] on div "Close Intercom Messenger" at bounding box center [945, 484] width 40 height 40
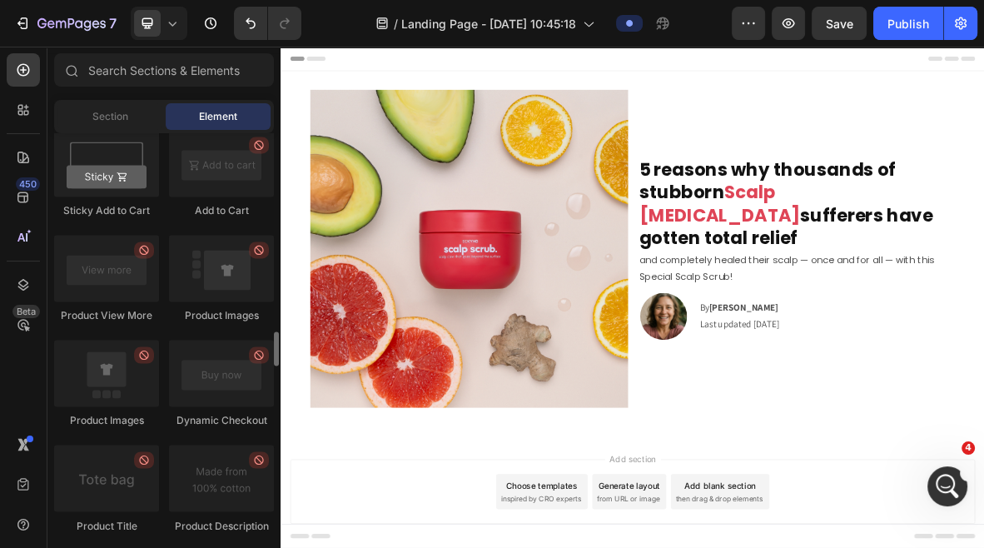
scroll to position [2372, 0]
click at [126, 75] on input "text" at bounding box center [164, 69] width 220 height 33
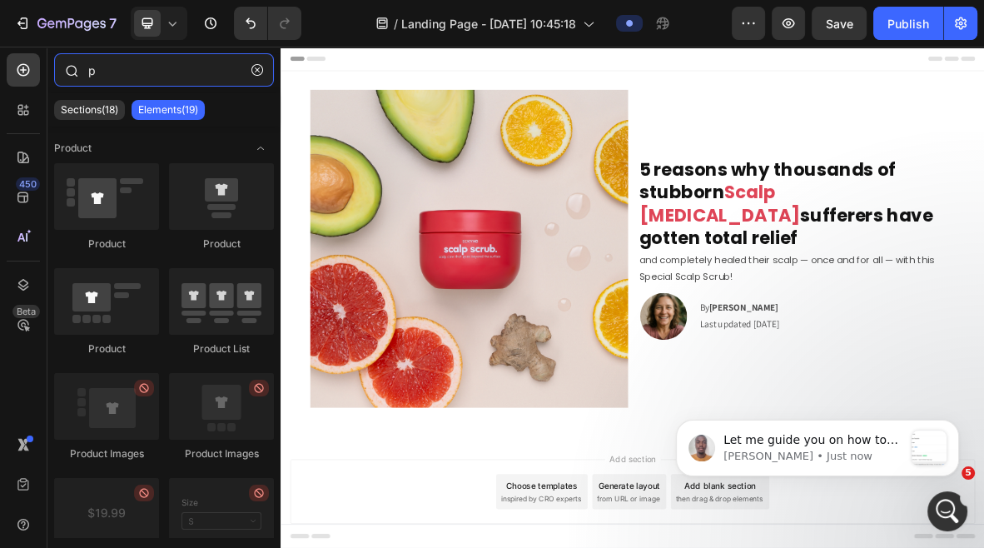
scroll to position [829, 0]
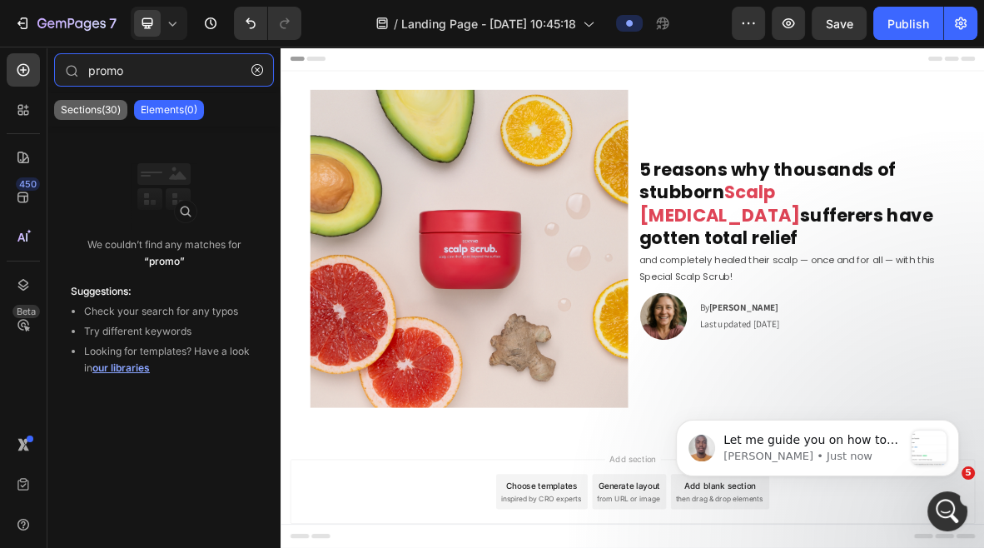
type input "promo"
click at [101, 107] on p "Sections(30)" at bounding box center [91, 109] width 60 height 13
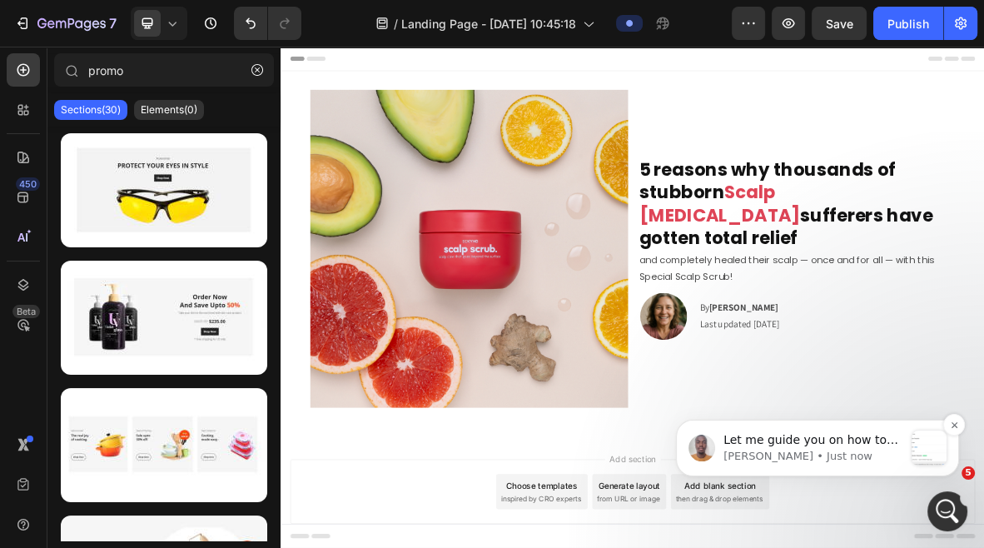
click at [799, 452] on p "Brian • Just now" at bounding box center [814, 456] width 180 height 15
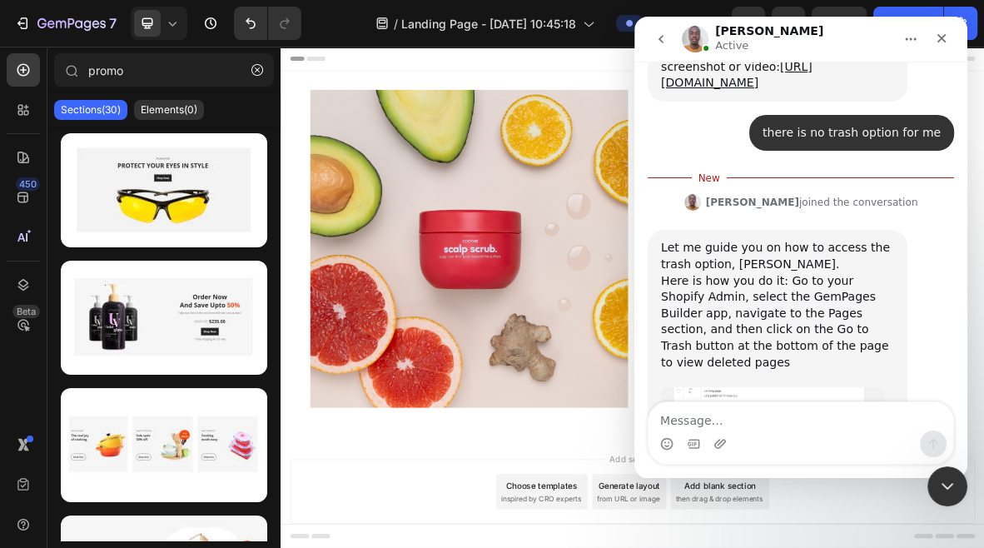
scroll to position [824, 0]
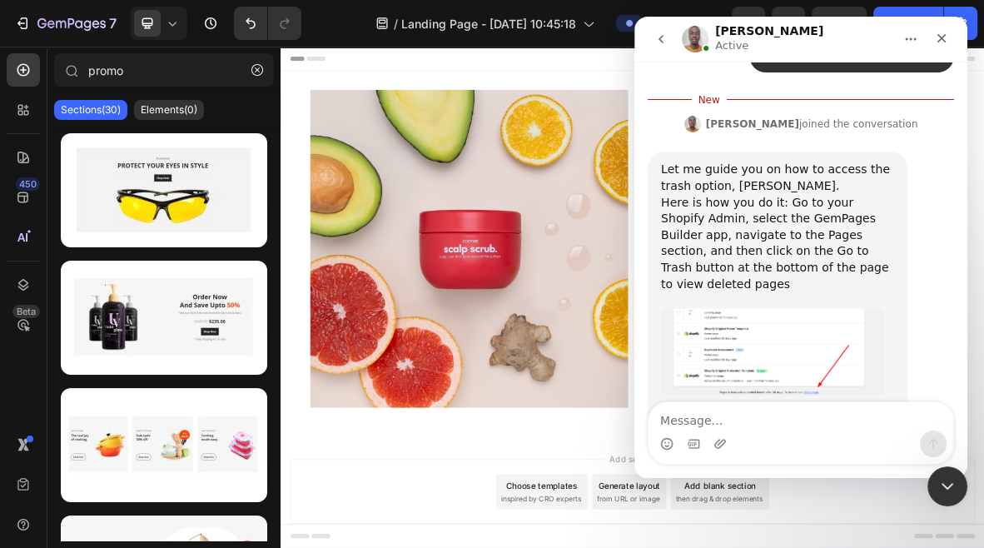
click at [809, 318] on img "Brian says…" at bounding box center [772, 352] width 223 height 87
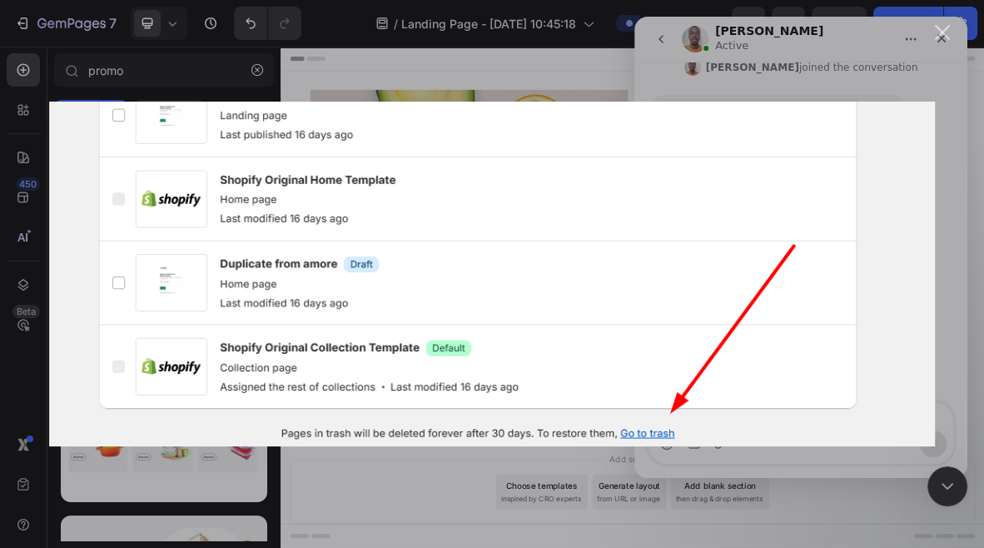
scroll to position [879, 0]
click at [938, 38] on div "Close" at bounding box center [943, 33] width 16 height 16
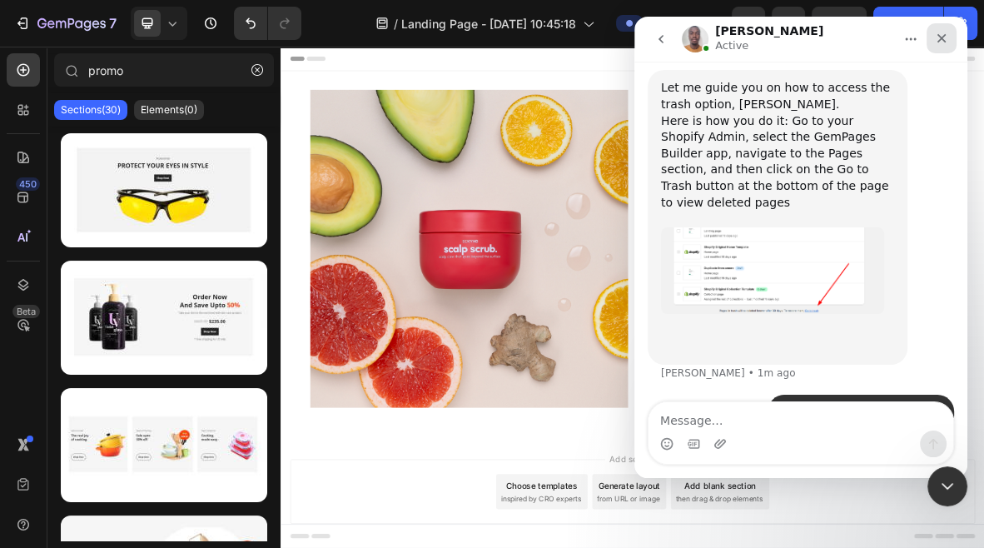
click at [945, 36] on icon "Close" at bounding box center [941, 38] width 13 height 13
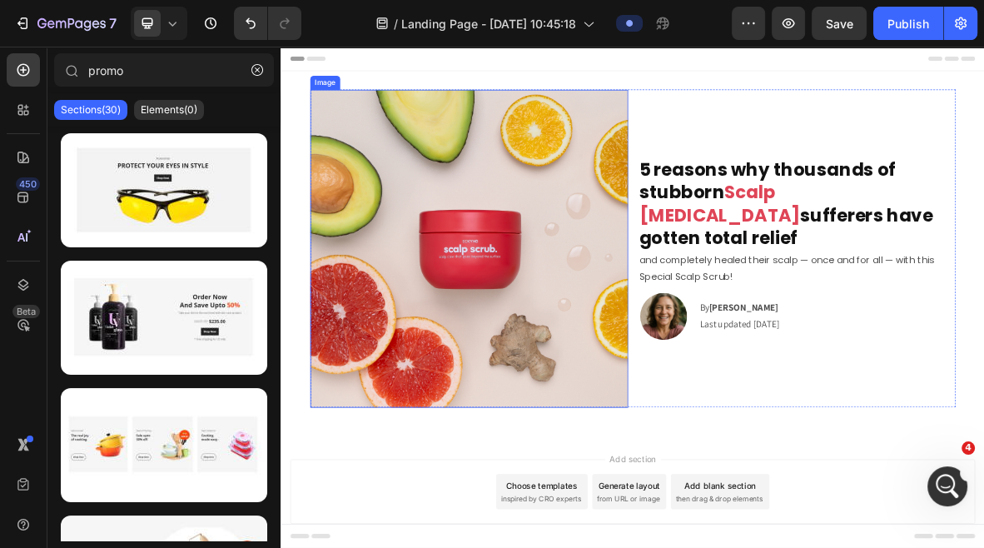
scroll to position [44, 0]
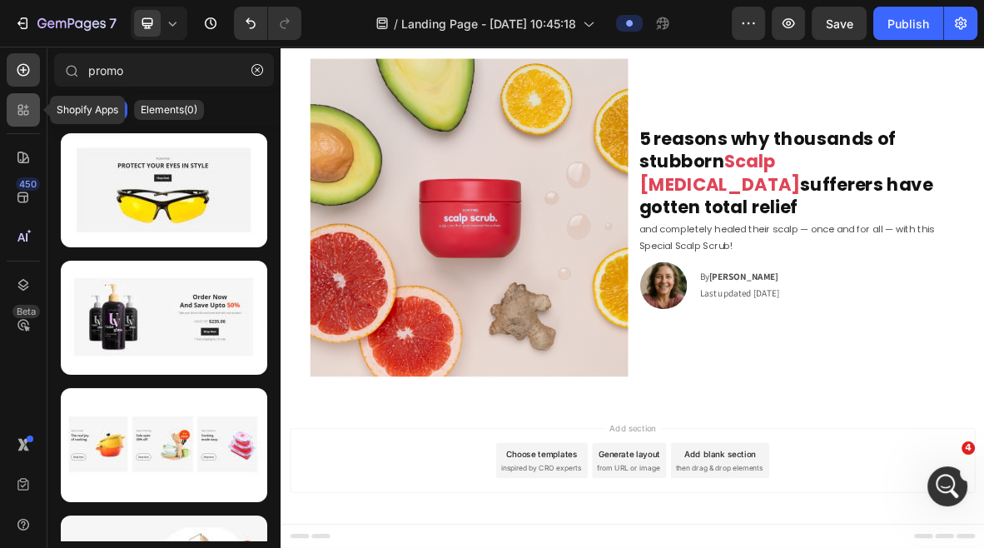
click at [18, 107] on icon at bounding box center [20, 107] width 5 height 5
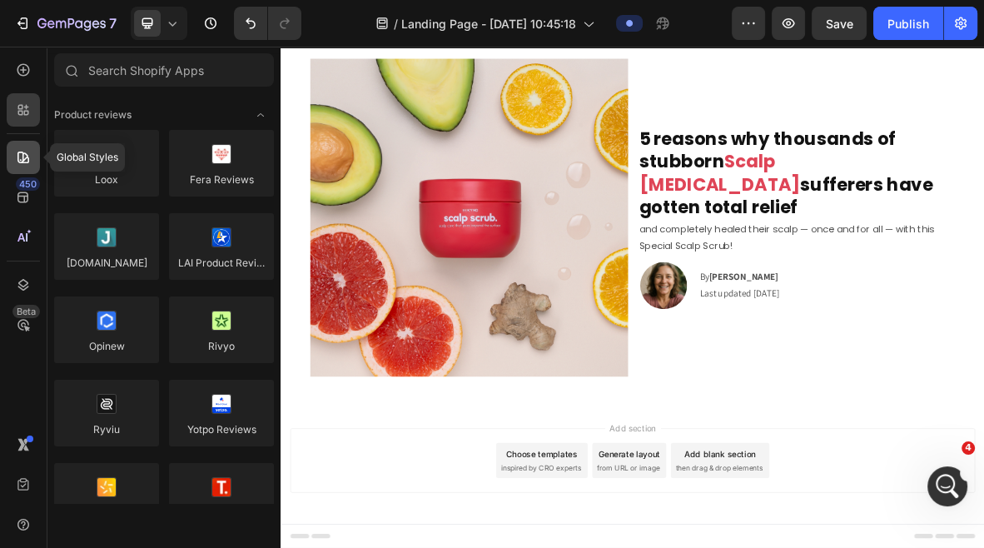
click at [26, 156] on icon at bounding box center [23, 157] width 17 height 17
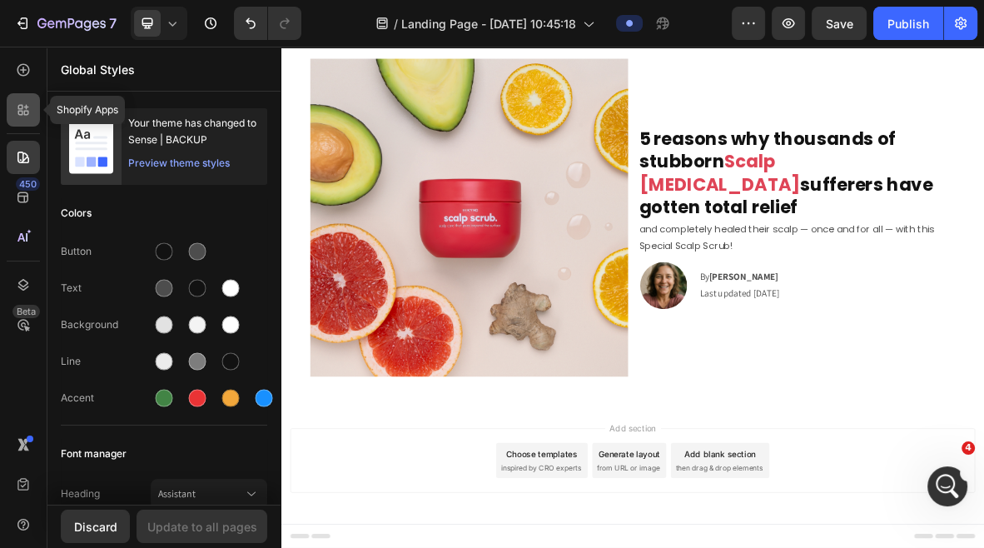
click at [29, 110] on icon at bounding box center [23, 110] width 17 height 17
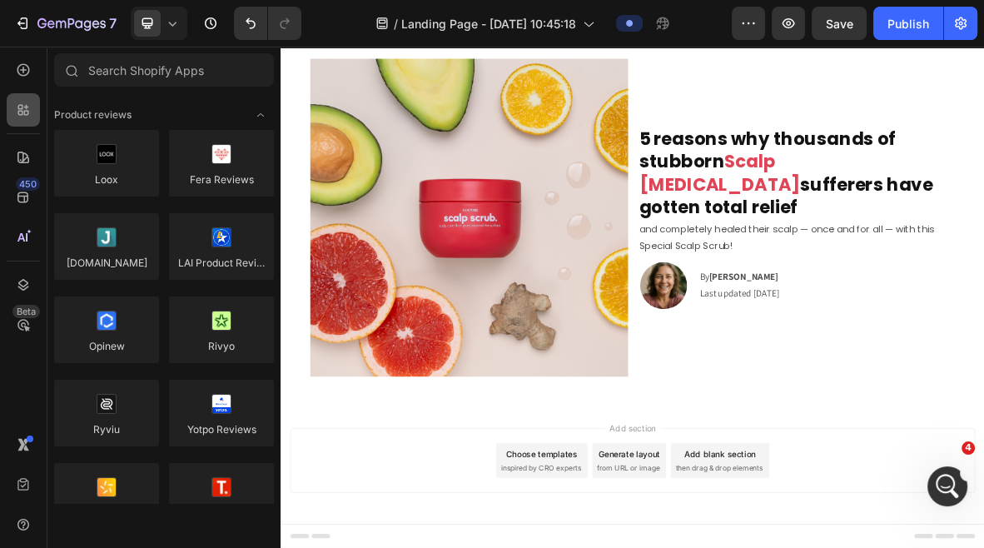
scroll to position [2372, 0]
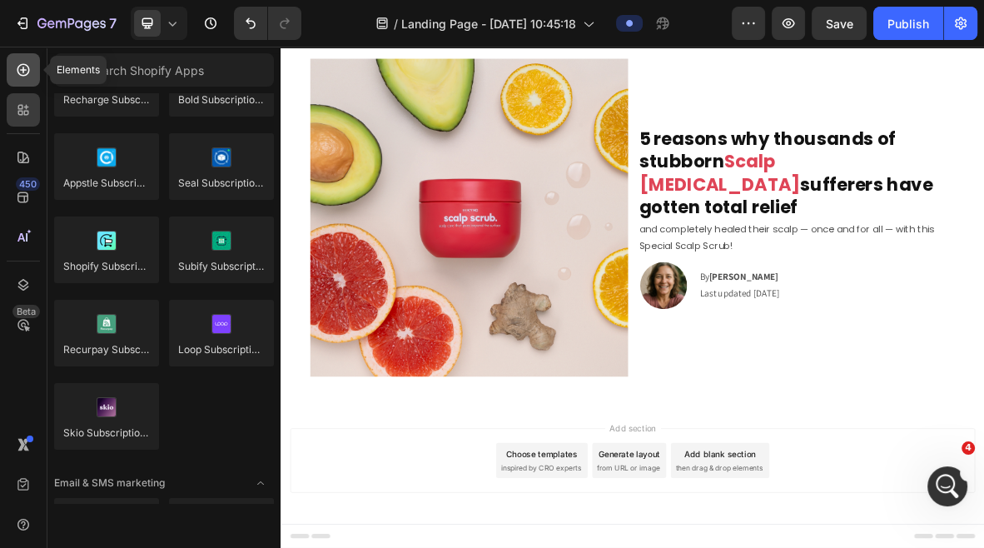
click at [22, 66] on icon at bounding box center [23, 70] width 17 height 17
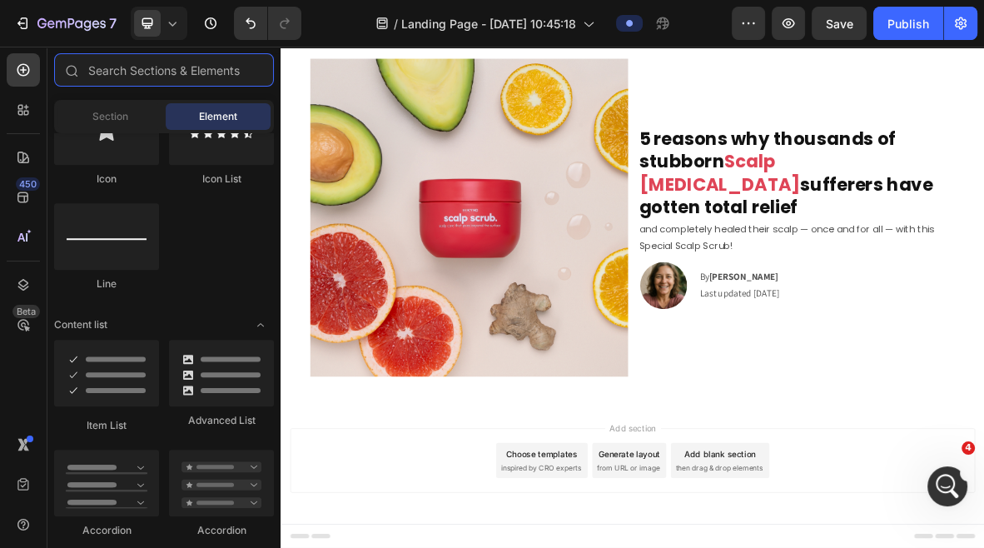
scroll to position [0, 0]
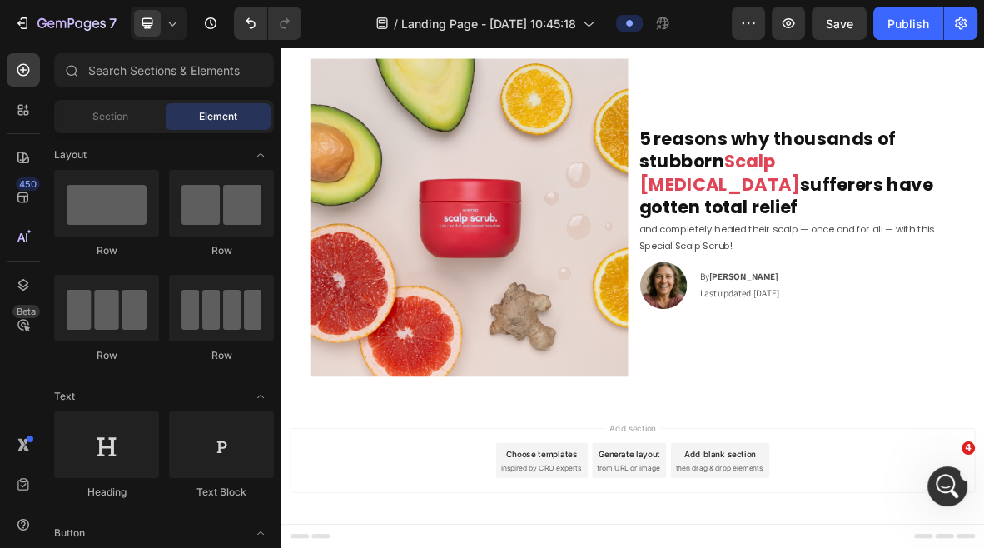
click at [88, 120] on div "Section" at bounding box center [109, 116] width 105 height 27
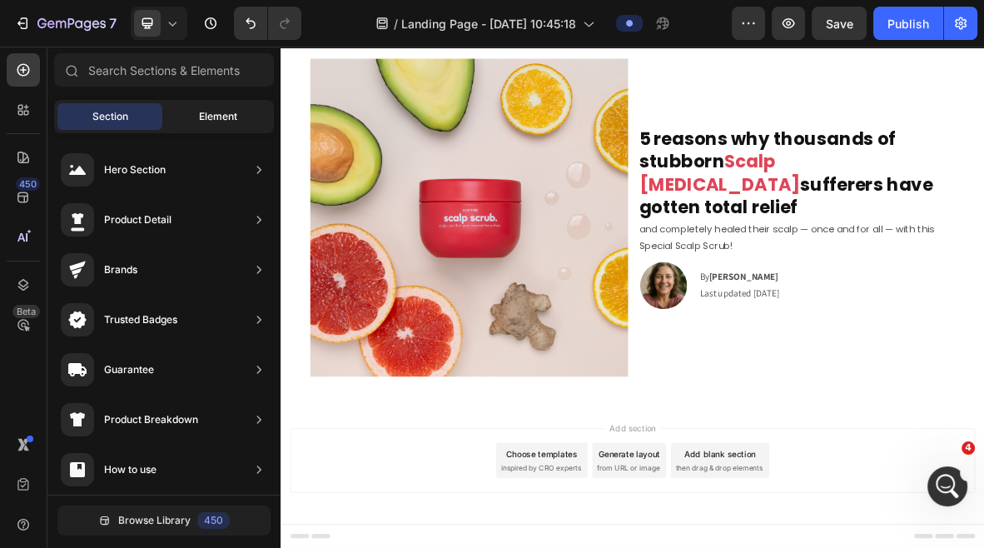
click at [192, 115] on div "Element" at bounding box center [218, 116] width 105 height 27
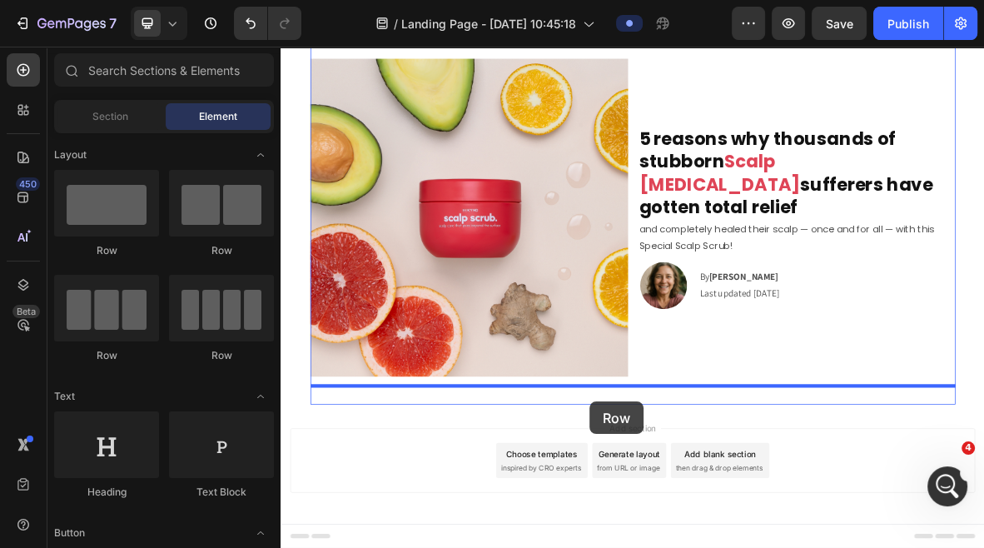
drag, startPoint x: 386, startPoint y: 273, endPoint x: 720, endPoint y: 550, distance: 434.0
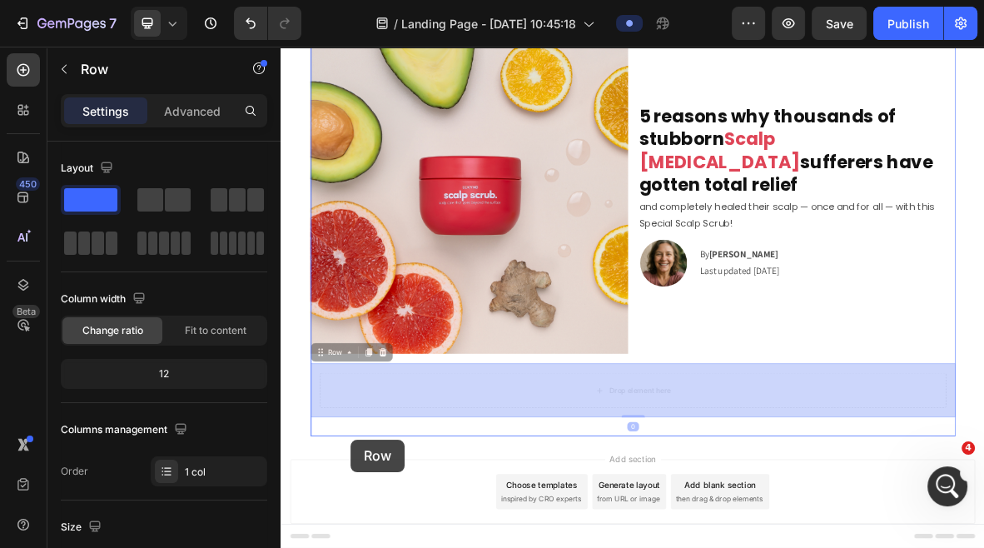
scroll to position [121, 0]
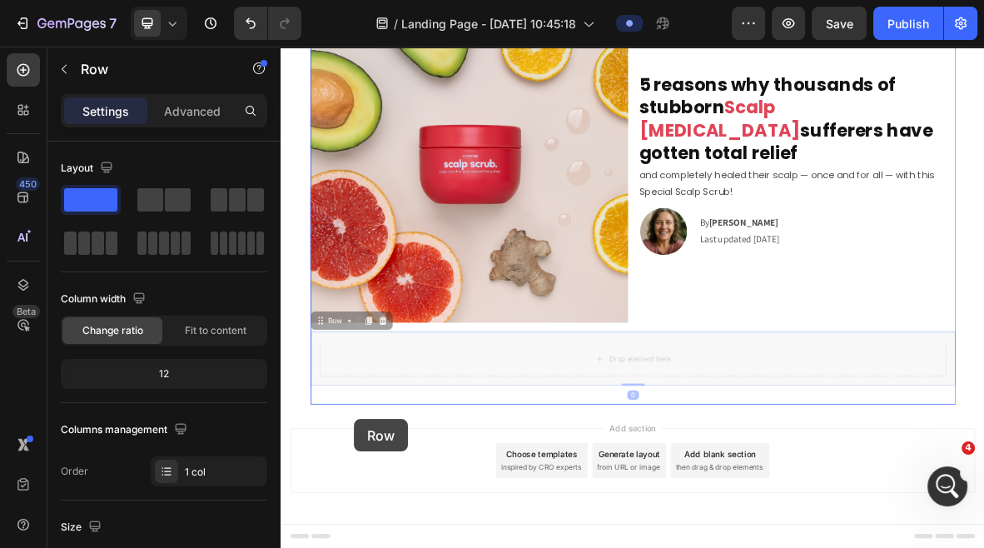
drag, startPoint x: 362, startPoint y: 511, endPoint x: 385, endPoint y: 575, distance: 67.9
click at [385, 575] on div "Header Image 5 reasons why thousands of stubborn Scalp Psoriasis sufferers have…" at bounding box center [780, 343] width 999 height 834
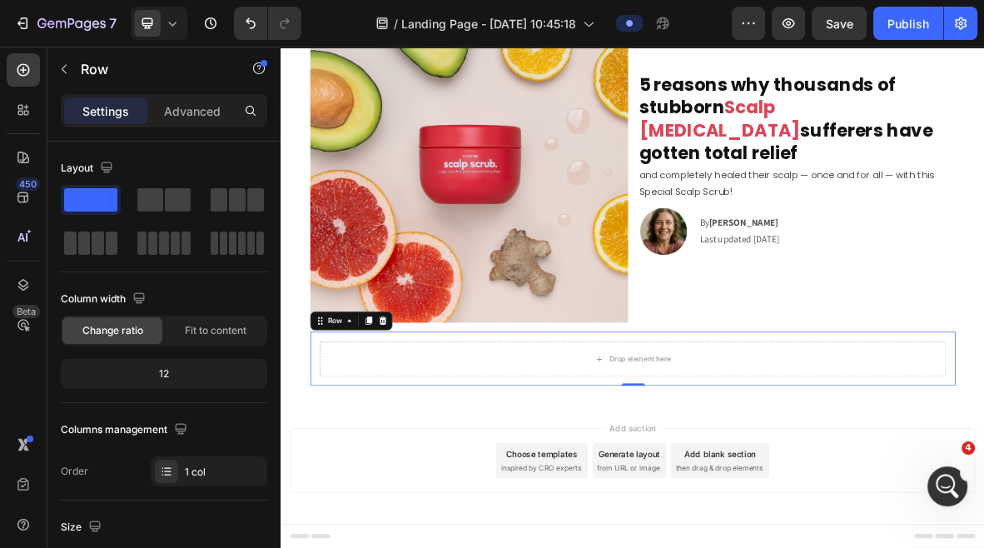
click at [490, 515] on div "Drop element here Row" at bounding box center [780, 489] width 916 height 77
click at [426, 436] on icon at bounding box center [424, 435] width 13 height 13
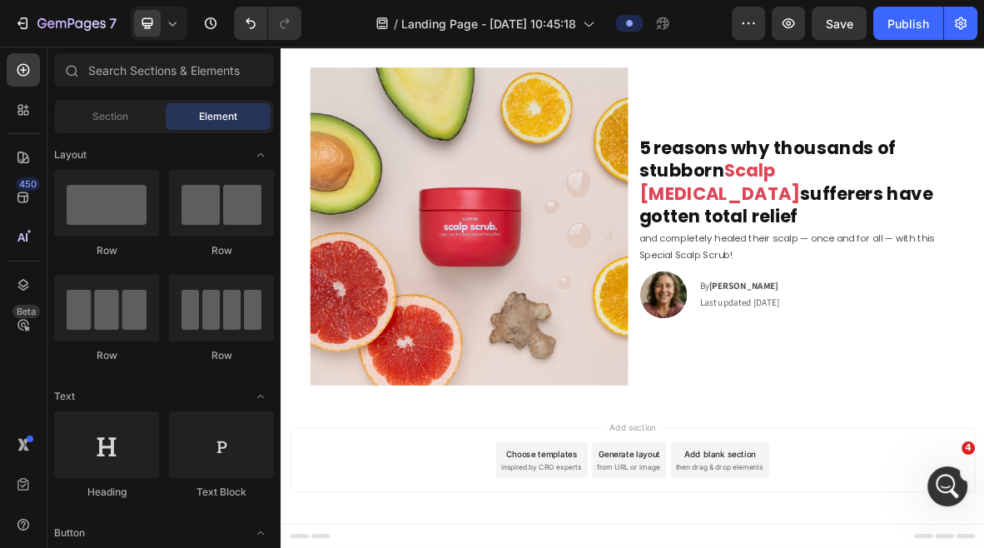
scroll to position [31, 0]
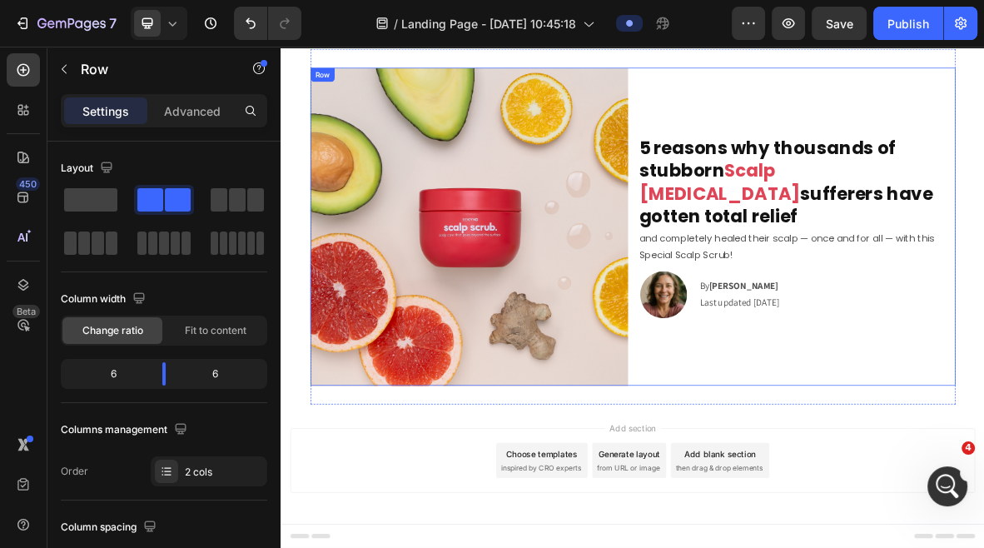
click at [702, 60] on div "Image 5 reasons why thousands of stubborn Scalp Psoriasis sufferers have gotten…" at bounding box center [780, 302] width 916 height 505
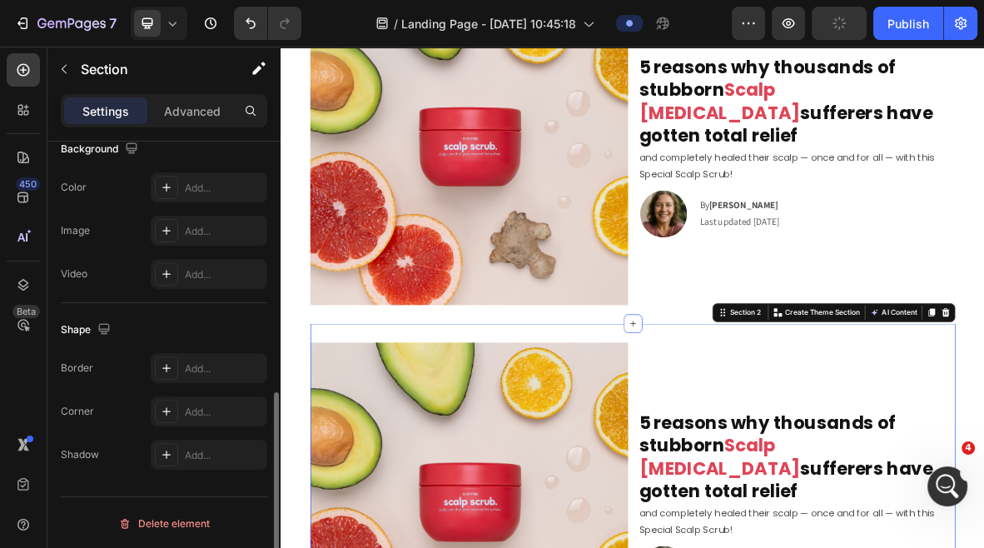
scroll to position [249, 0]
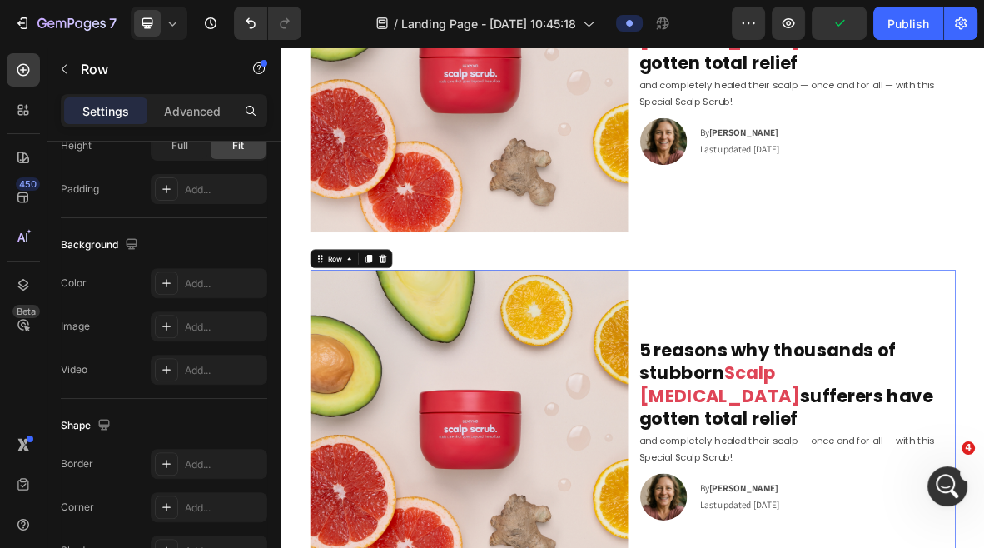
scroll to position [0, 0]
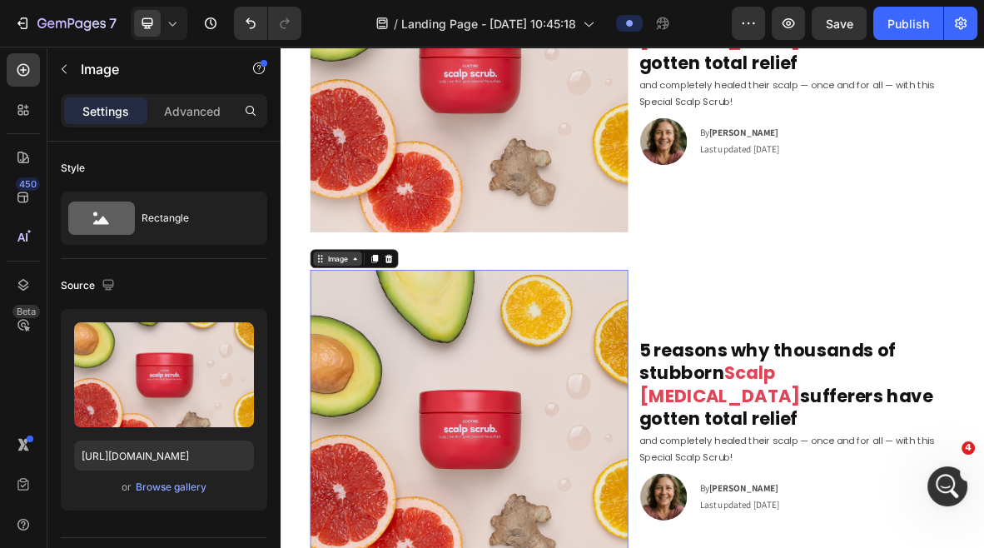
click at [383, 343] on icon at bounding box center [385, 347] width 13 height 13
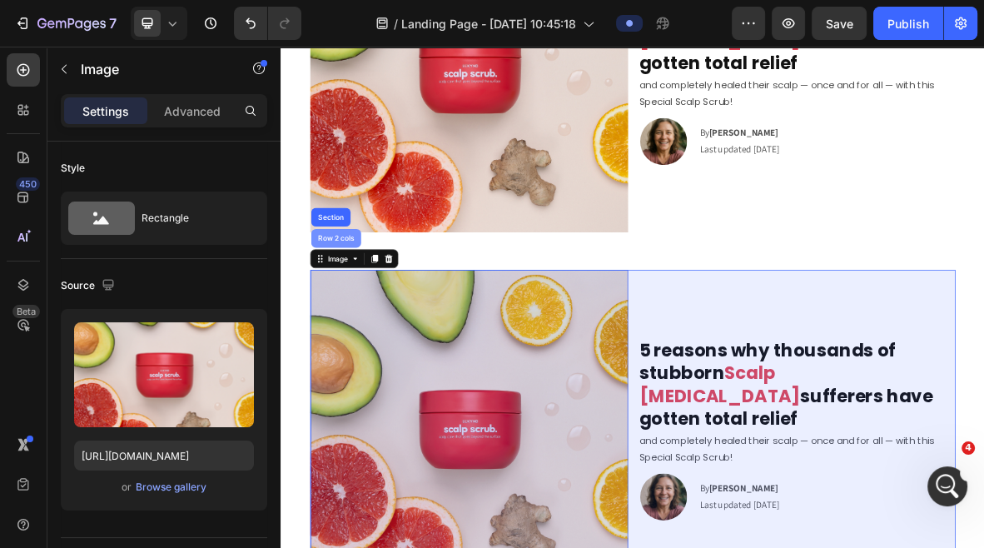
click at [369, 323] on div "Row 2 cols" at bounding box center [358, 318] width 71 height 27
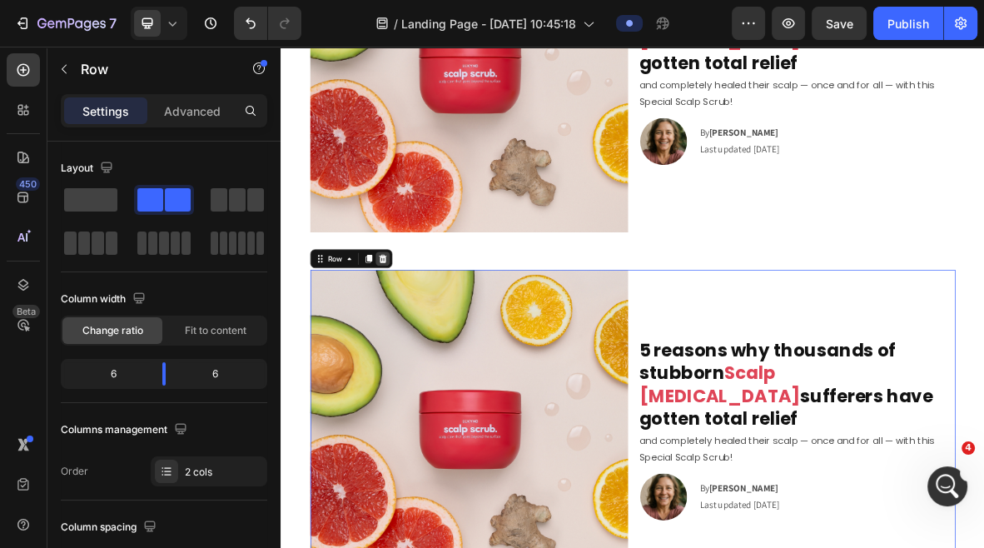
click at [422, 348] on icon at bounding box center [424, 347] width 13 height 13
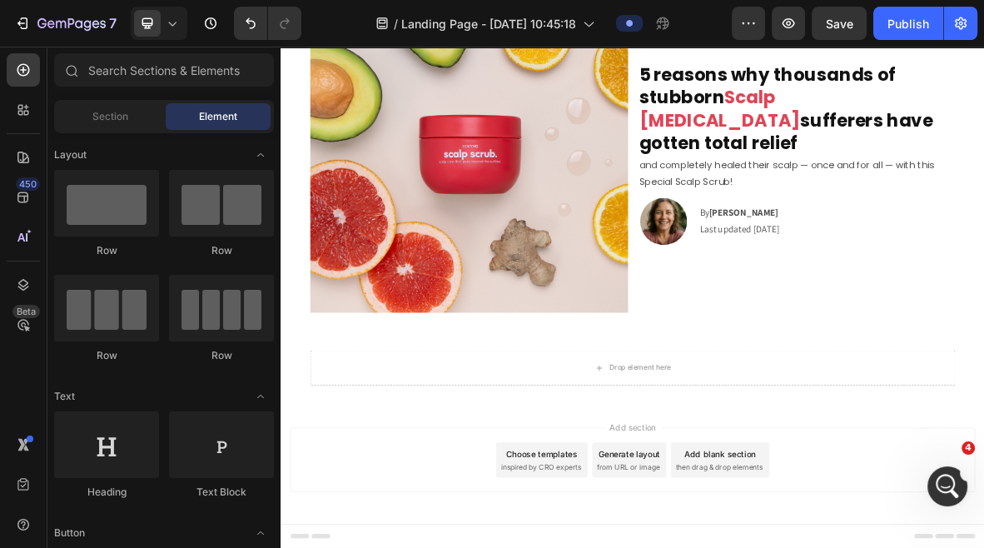
scroll to position [134, 0]
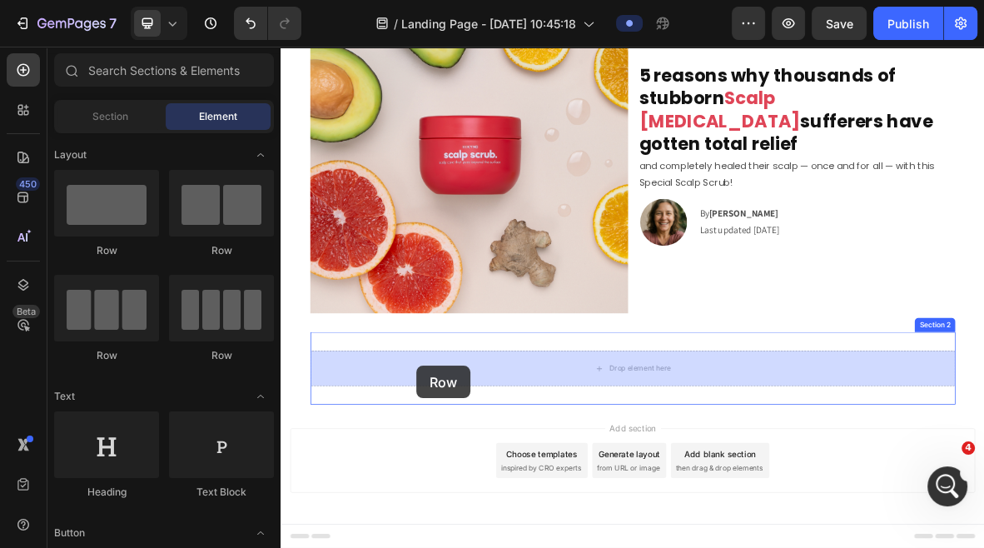
drag, startPoint x: 396, startPoint y: 251, endPoint x: 473, endPoint y: 500, distance: 260.5
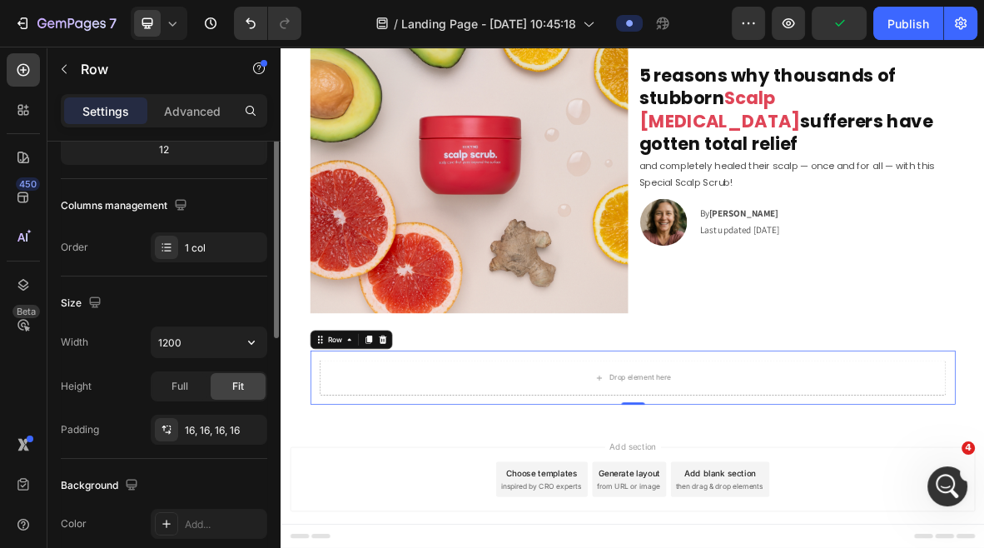
scroll to position [227, 0]
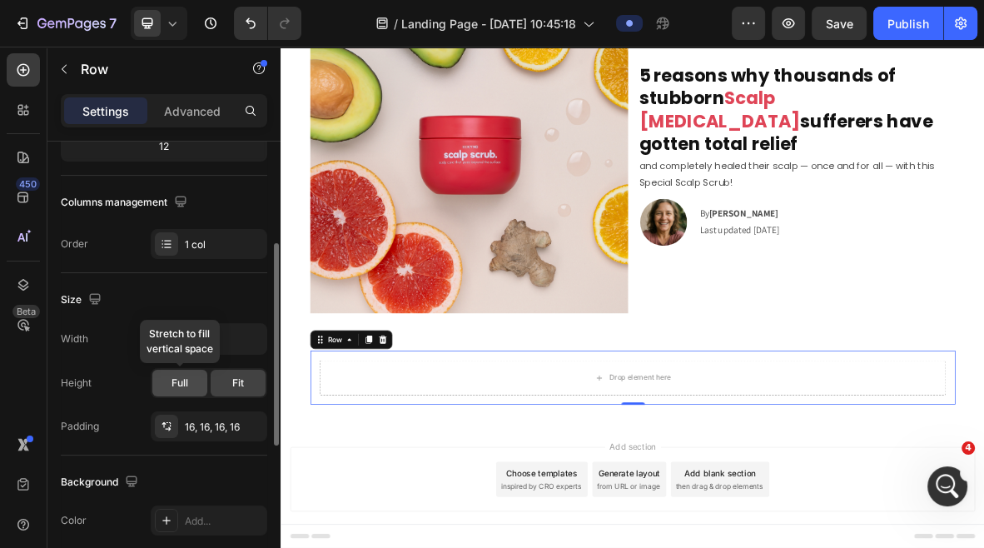
click at [192, 384] on div "Full" at bounding box center [179, 383] width 55 height 27
click at [227, 376] on div "Fit" at bounding box center [238, 383] width 55 height 27
click at [188, 340] on input "1200" at bounding box center [209, 339] width 115 height 30
click at [256, 336] on icon "button" at bounding box center [251, 339] width 17 height 17
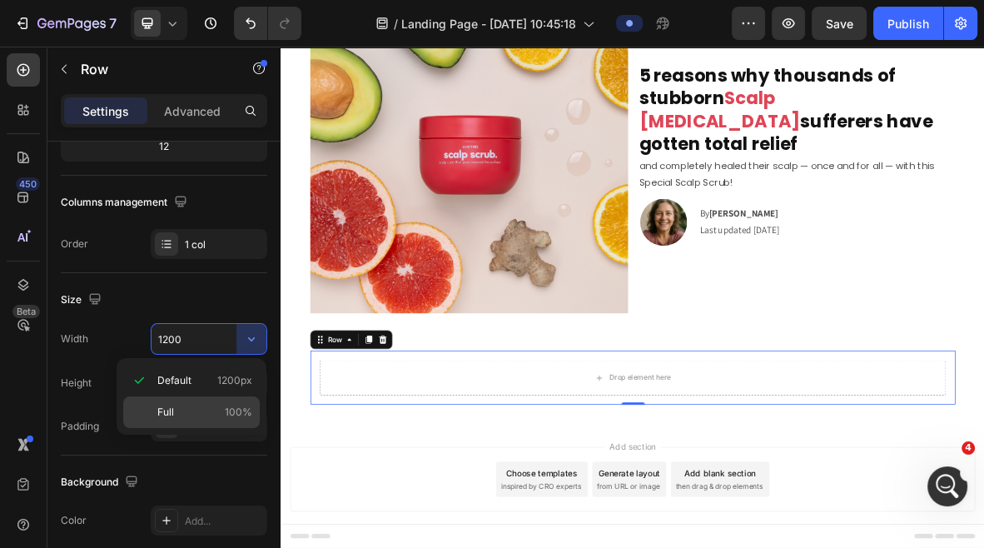
click at [210, 408] on p "Full 100%" at bounding box center [204, 412] width 95 height 15
type input "100%"
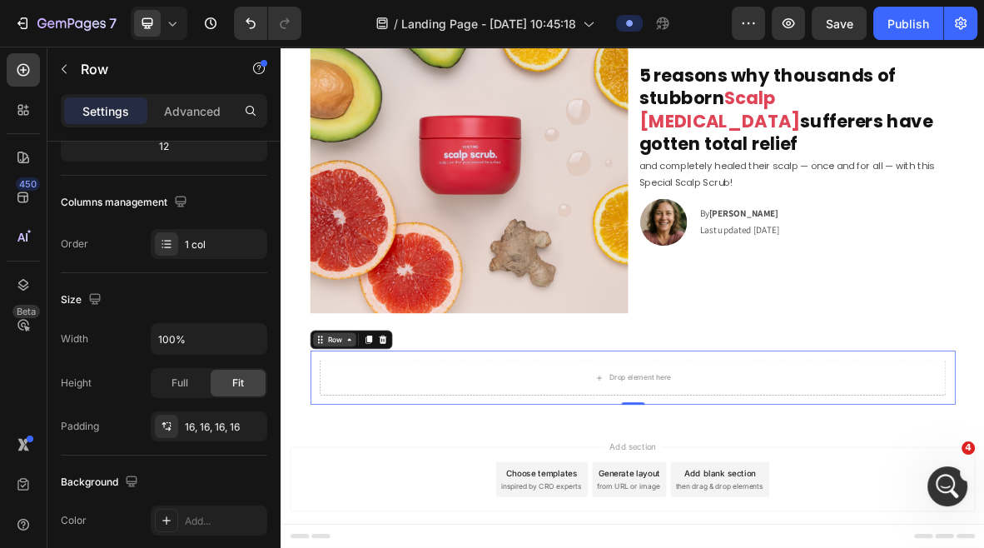
click at [365, 460] on div "Row" at bounding box center [356, 462] width 27 height 15
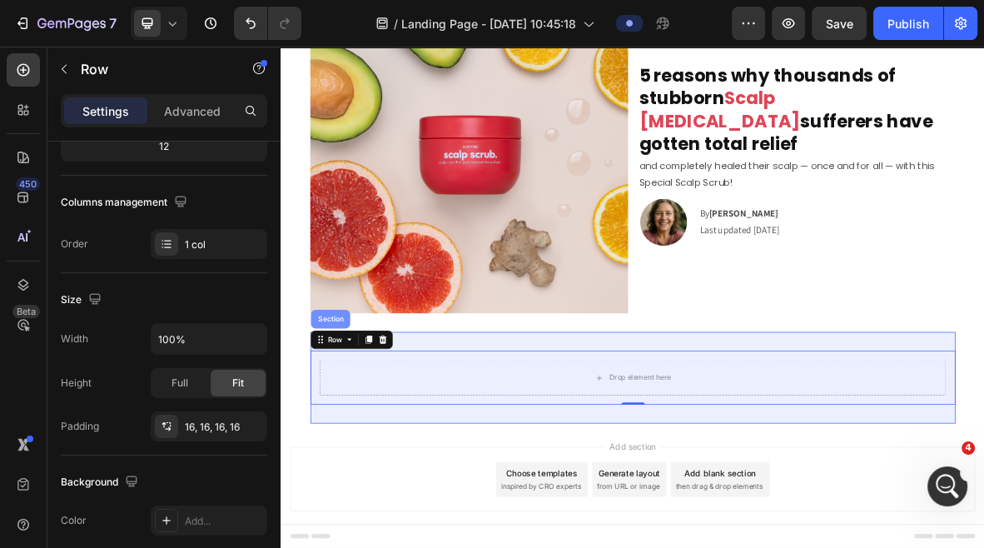
click at [359, 440] on div "Section" at bounding box center [351, 433] width 56 height 27
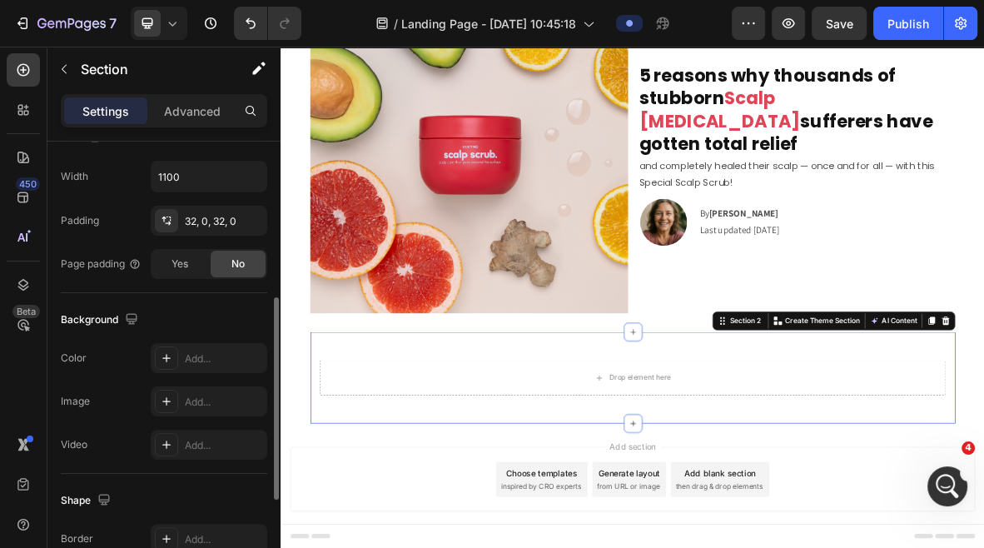
scroll to position [341, 0]
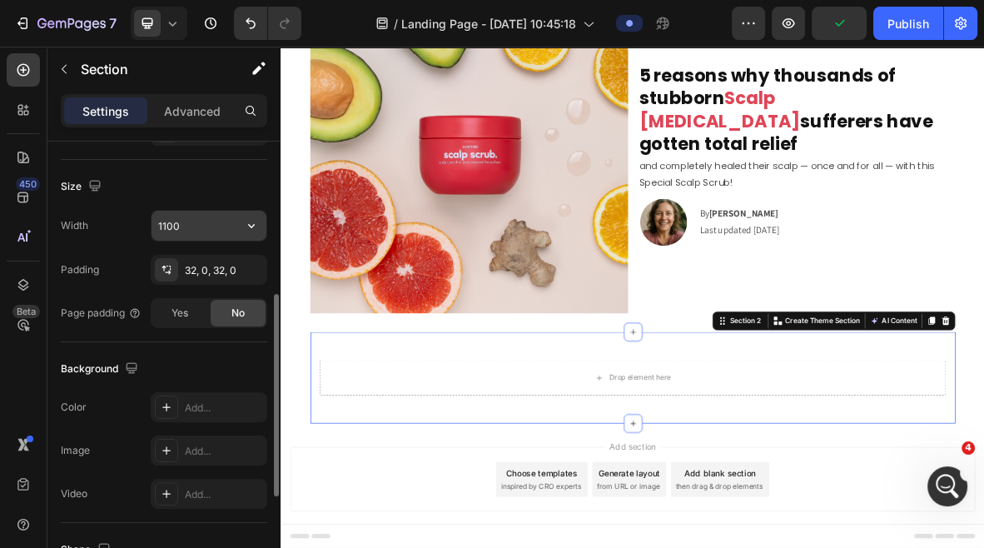
click at [184, 222] on input "1100" at bounding box center [209, 226] width 115 height 30
click at [253, 226] on icon "button" at bounding box center [251, 225] width 17 height 17
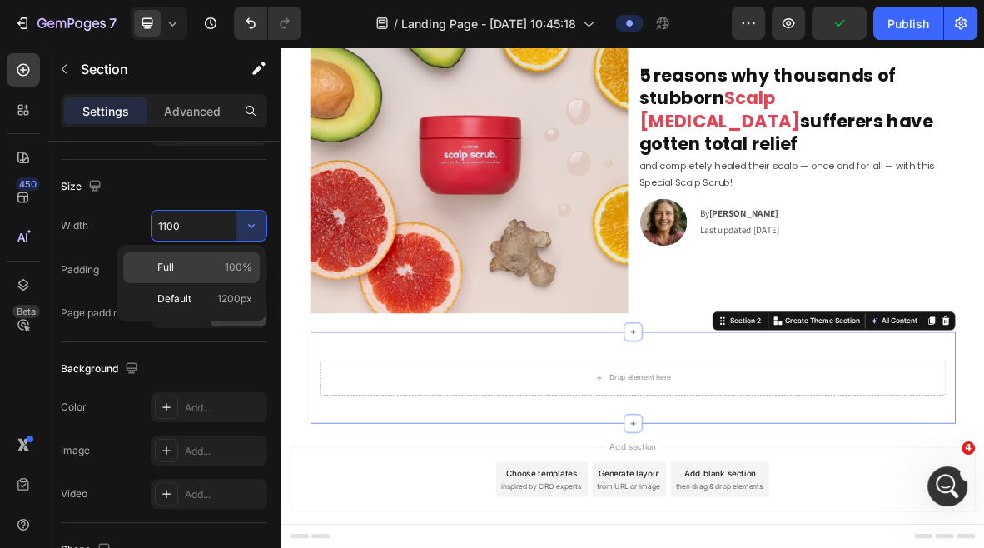
click at [209, 266] on p "Full 100%" at bounding box center [204, 267] width 95 height 15
type input "100%"
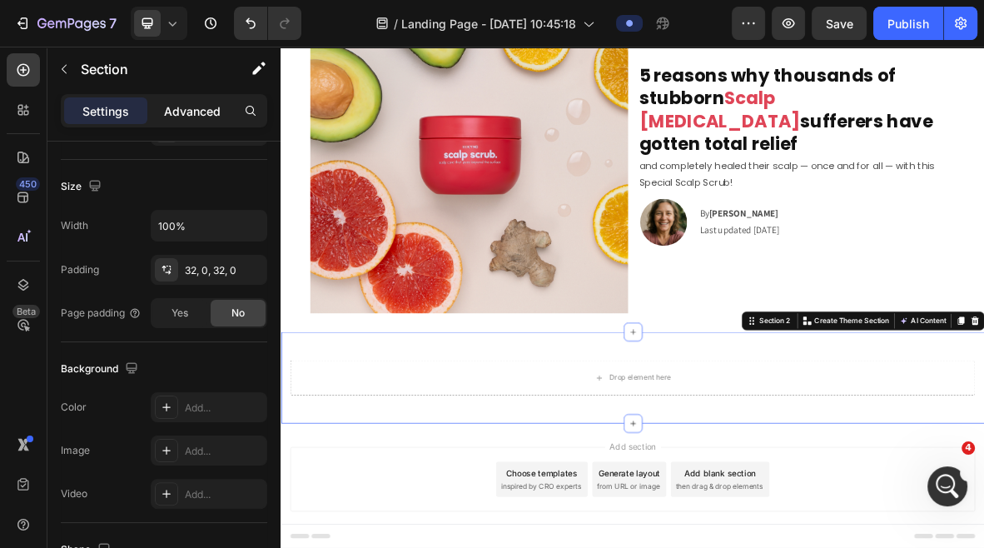
click at [196, 108] on p "Advanced" at bounding box center [192, 110] width 57 height 17
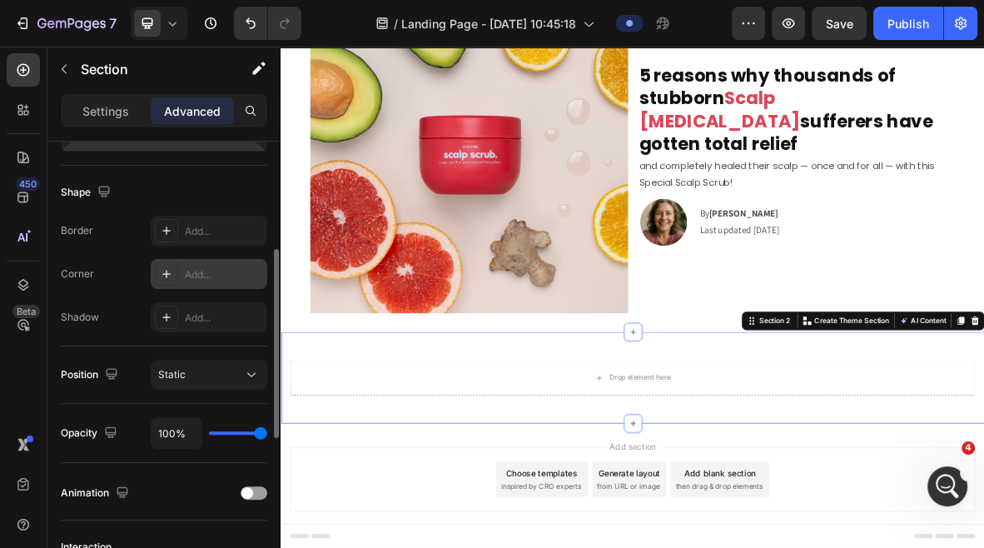
scroll to position [630, 0]
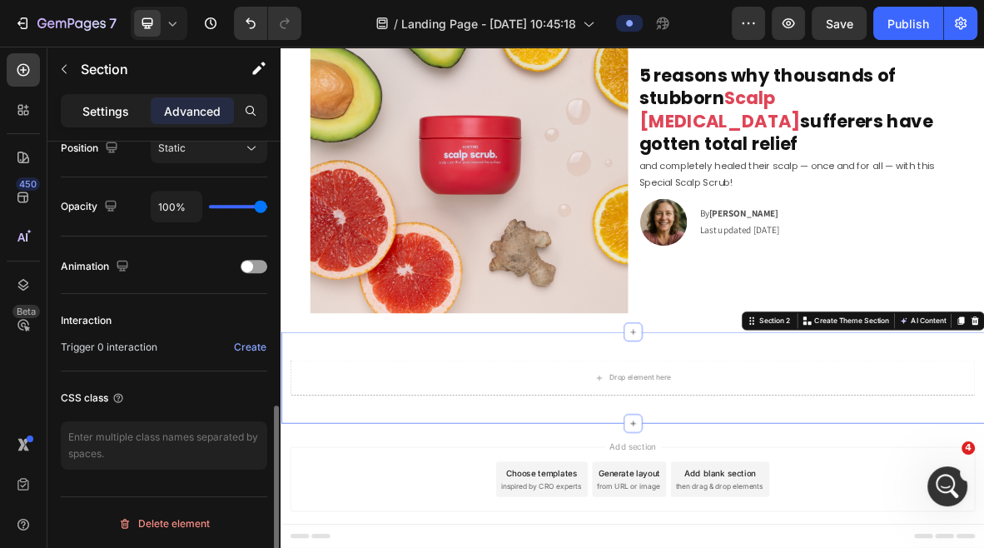
click at [107, 113] on p "Settings" at bounding box center [105, 110] width 47 height 17
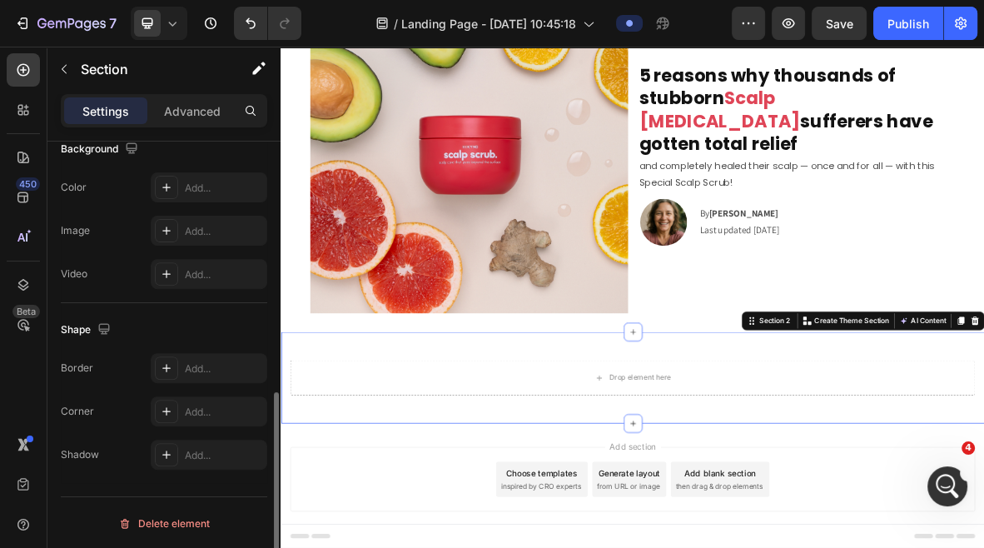
scroll to position [530, 0]
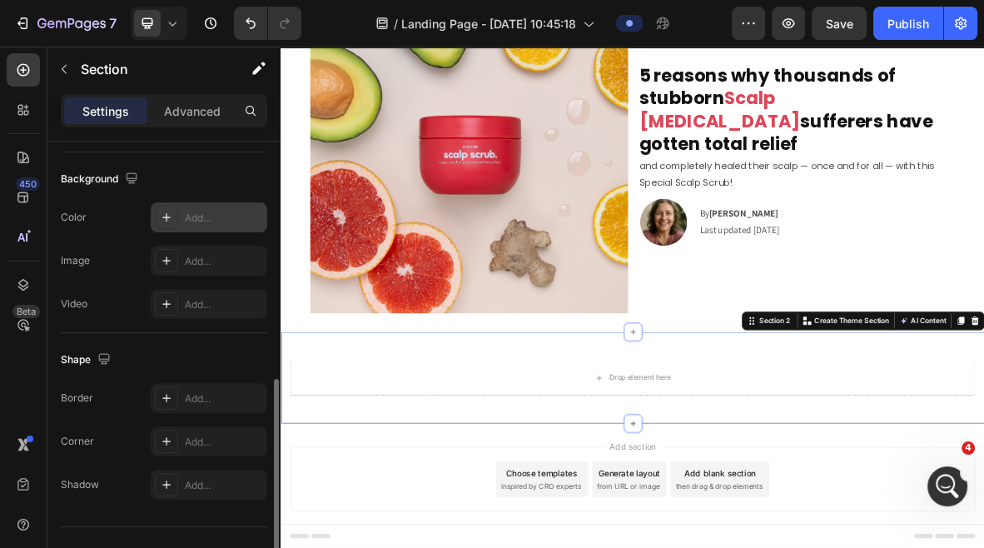
click at [166, 215] on icon at bounding box center [166, 217] width 8 height 8
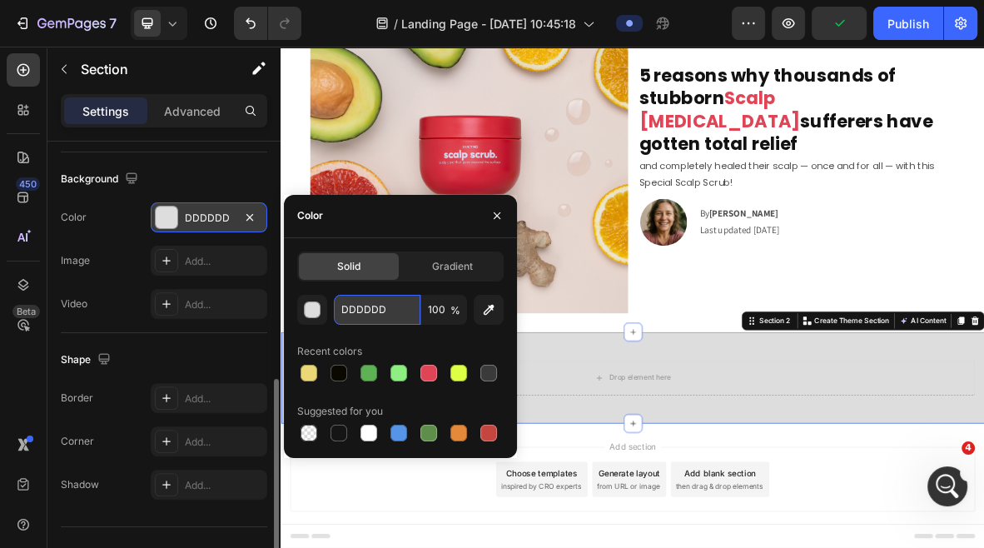
click at [361, 301] on input "DDDDDD" at bounding box center [377, 310] width 87 height 30
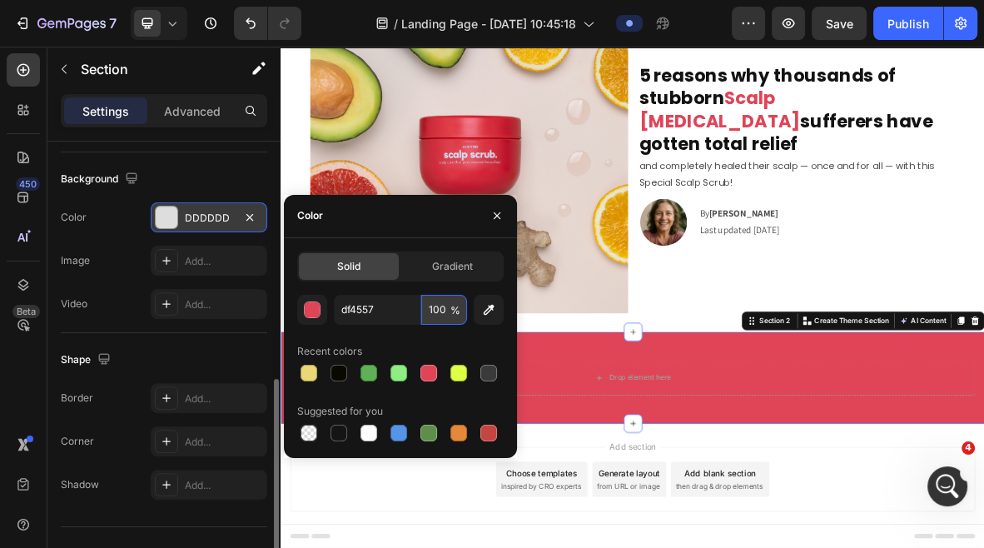
click at [433, 311] on input "100" at bounding box center [444, 310] width 46 height 30
type input "DF4557"
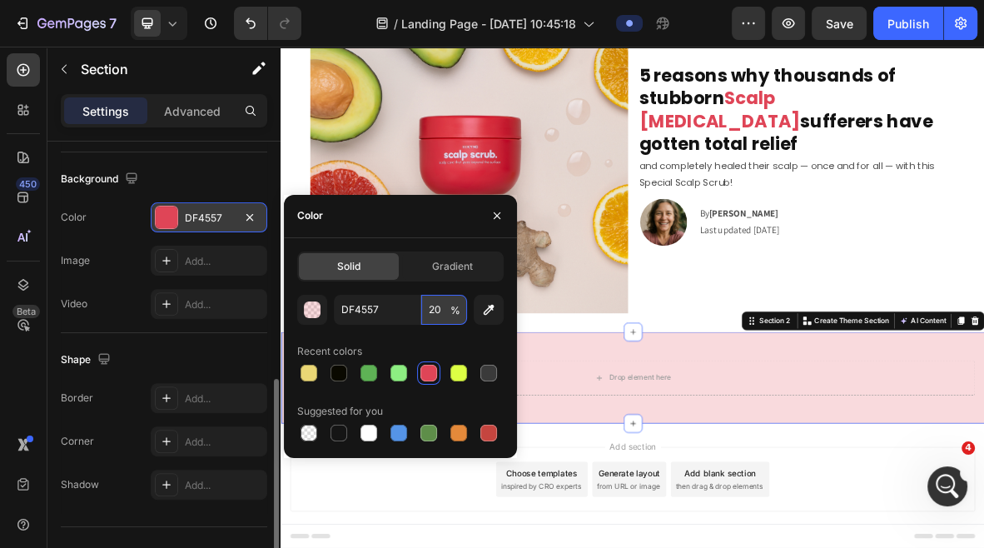
type input "2"
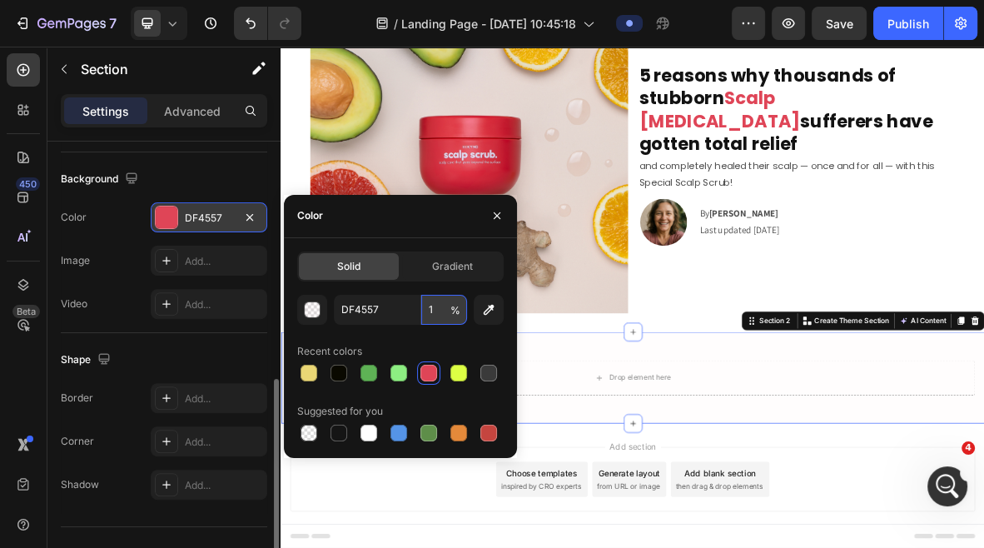
type input "10"
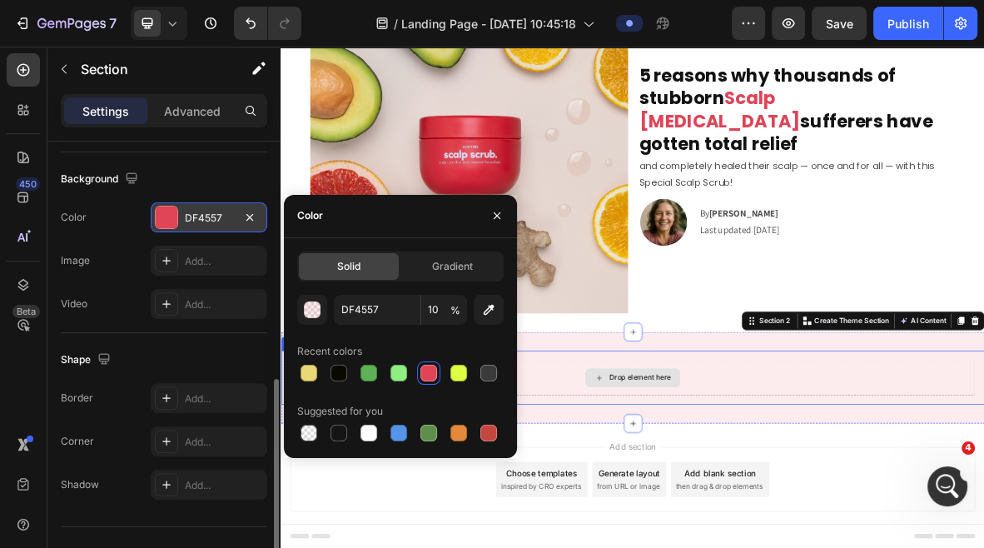
click at [842, 511] on div "Drop element here" at bounding box center [780, 516] width 135 height 27
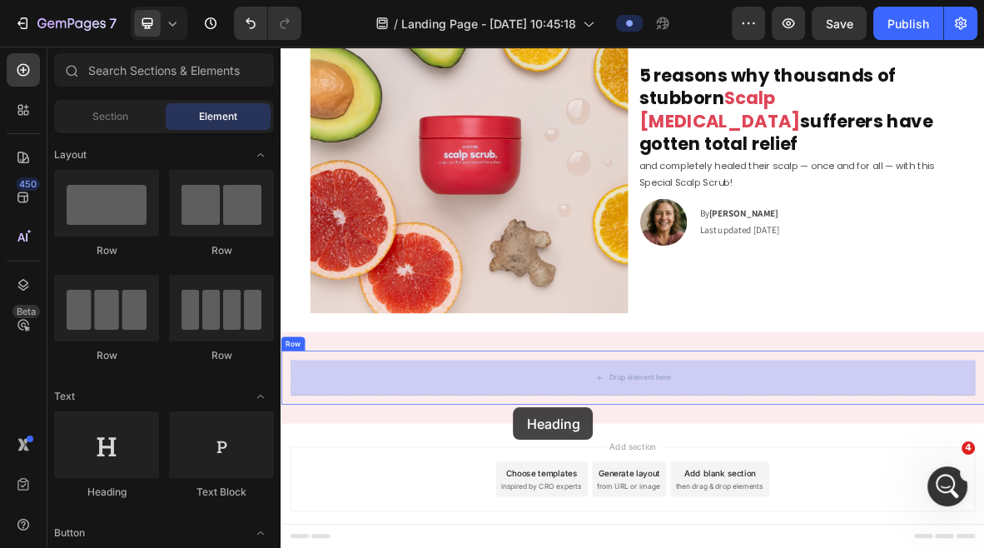
scroll to position [161, 0]
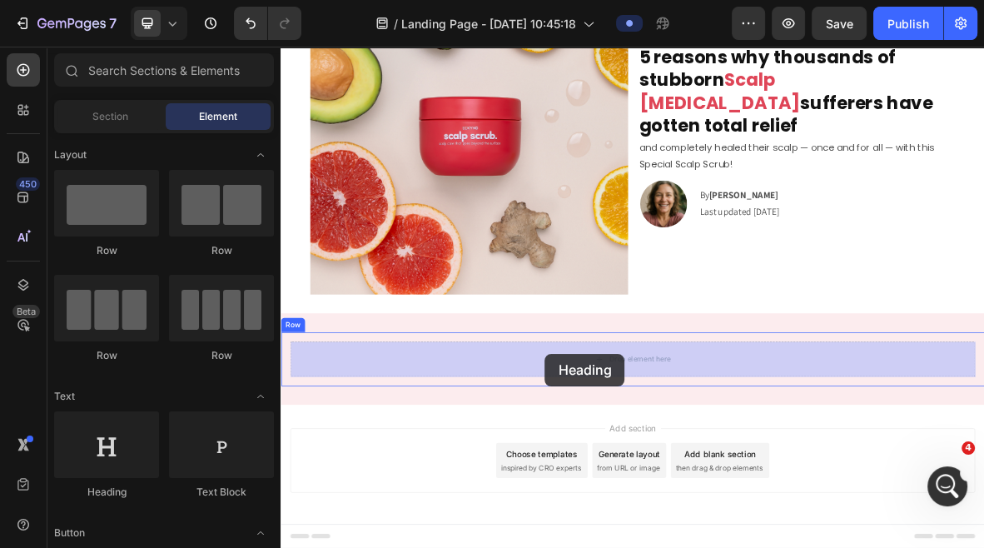
drag, startPoint x: 401, startPoint y: 487, endPoint x: 656, endPoint y: 483, distance: 254.8
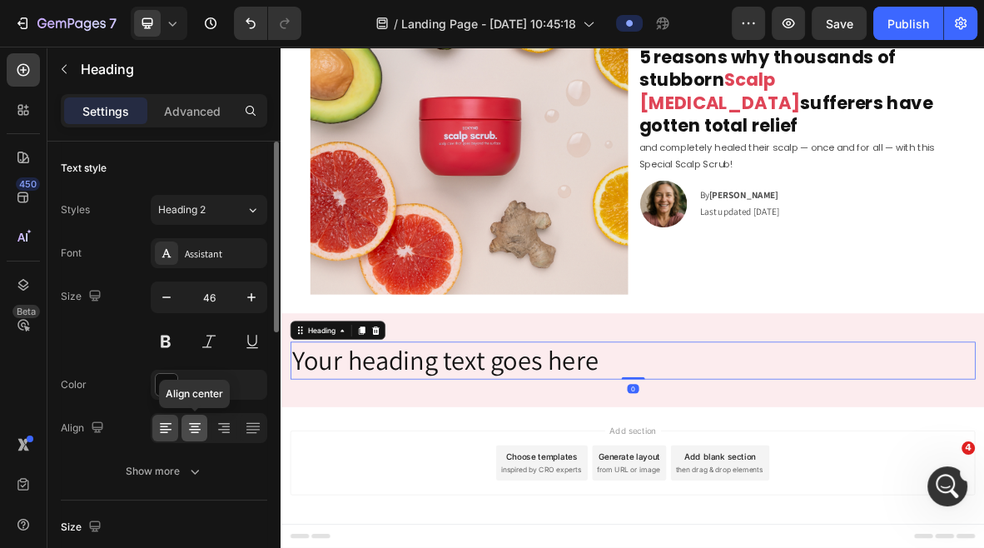
click at [196, 429] on icon at bounding box center [195, 430] width 12 height 2
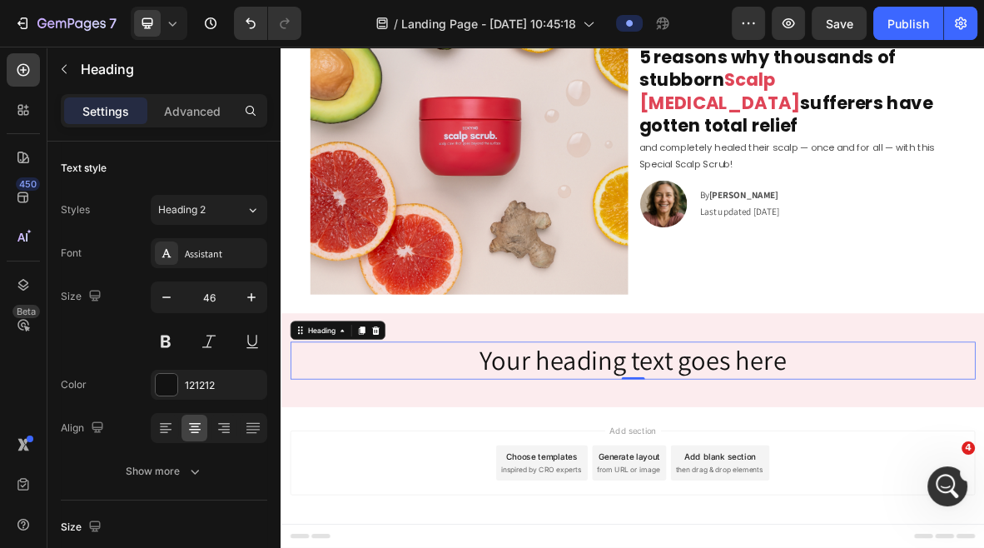
click at [711, 493] on h2 "Your heading text goes here" at bounding box center [780, 491] width 973 height 53
click at [711, 493] on p "Your heading text goes here" at bounding box center [780, 491] width 969 height 50
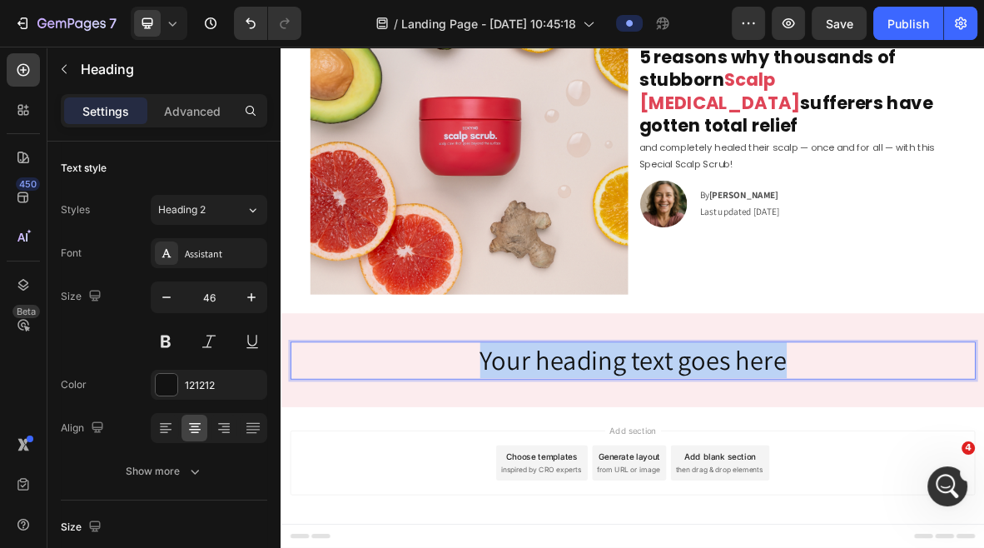
click at [711, 493] on p "Your heading text goes here" at bounding box center [780, 491] width 969 height 50
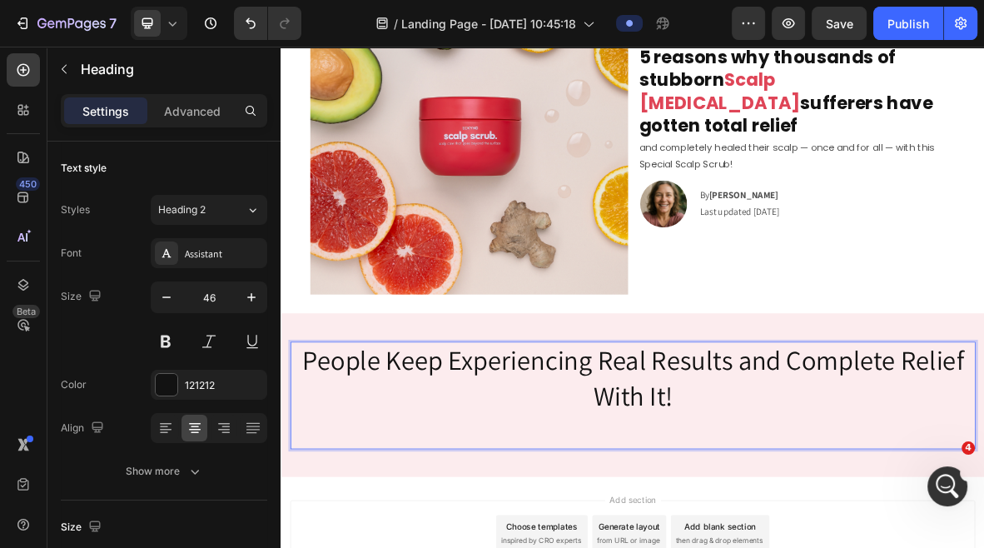
click at [771, 485] on p "People Keep Experiencing Real Results and Complete Relief With It!" at bounding box center [780, 540] width 969 height 149
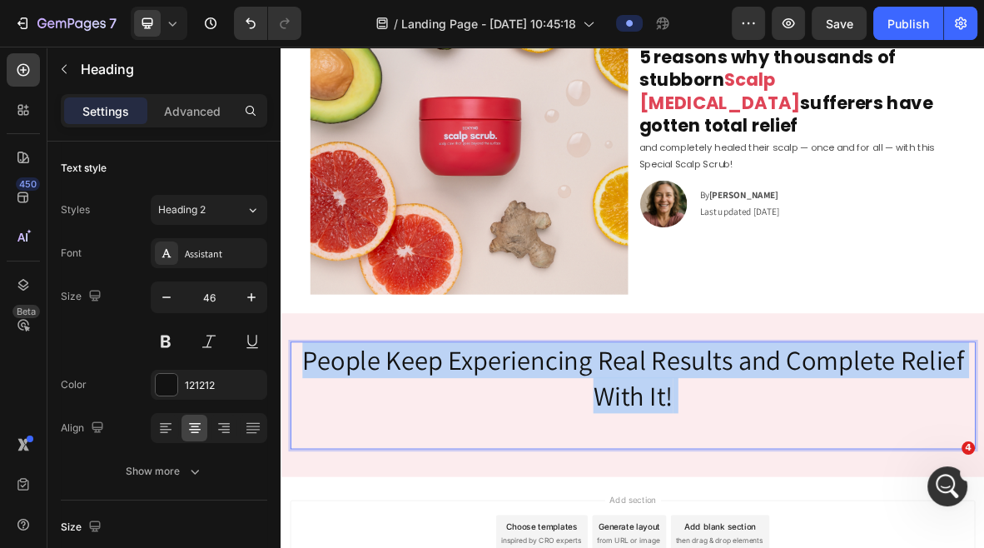
click at [771, 485] on p "People Keep Experiencing Real Results and Complete Relief With It!" at bounding box center [780, 540] width 969 height 149
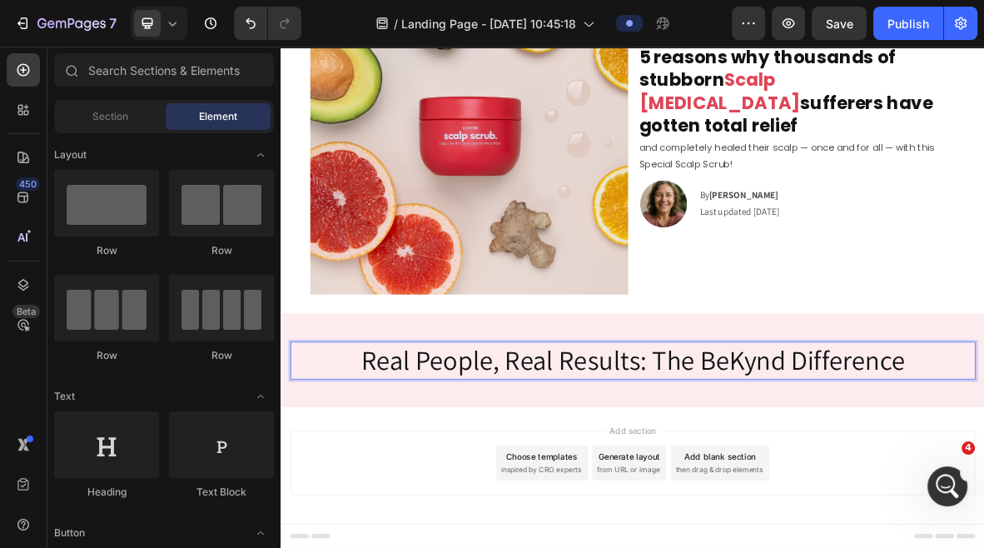
click at [712, 494] on p "Real People, Real Results: The BeKynd Difference" at bounding box center [780, 491] width 969 height 50
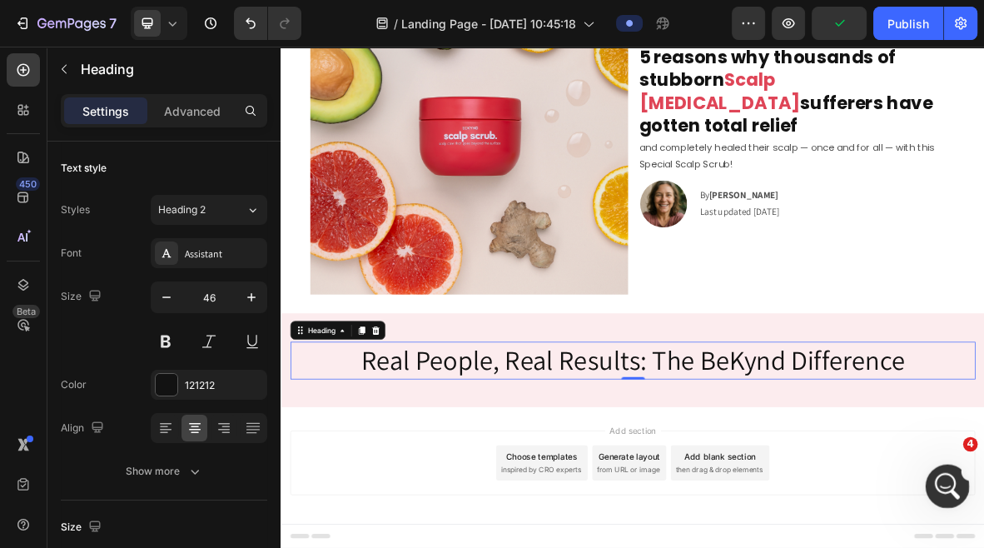
click at [947, 498] on div "Open Intercom Messenger" at bounding box center [945, 483] width 55 height 55
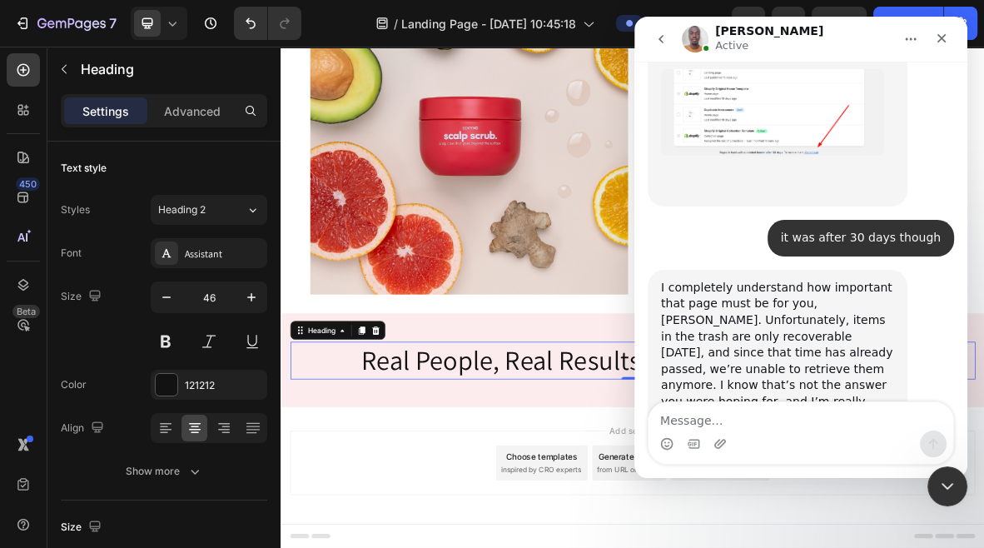
scroll to position [1042, 0]
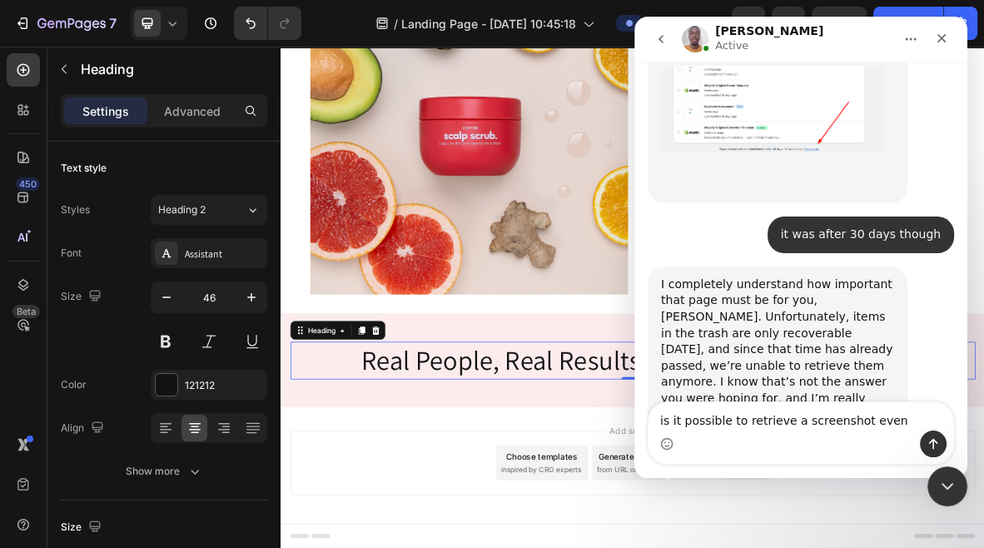
type textarea "is it possible to retrieve a screenshot even?"
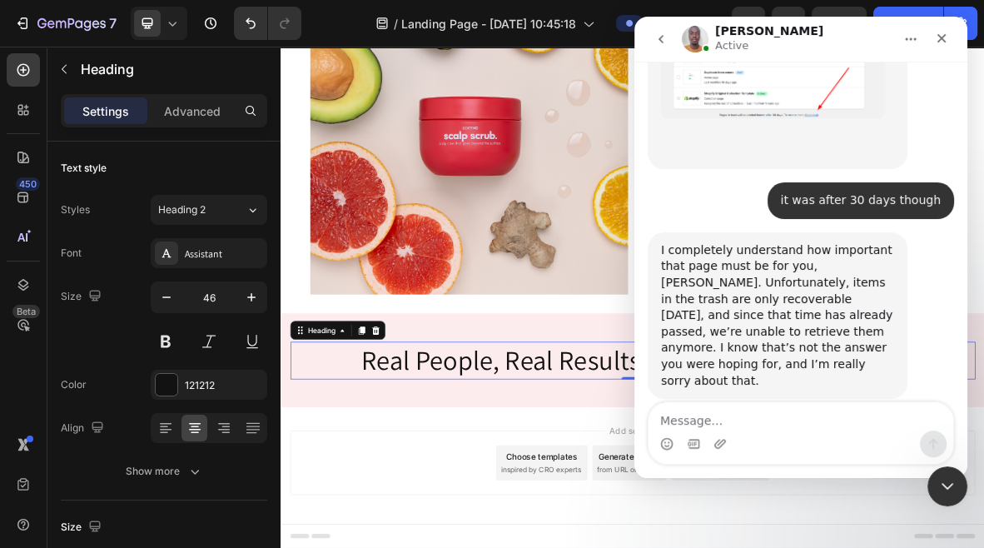
scroll to position [1092, 0]
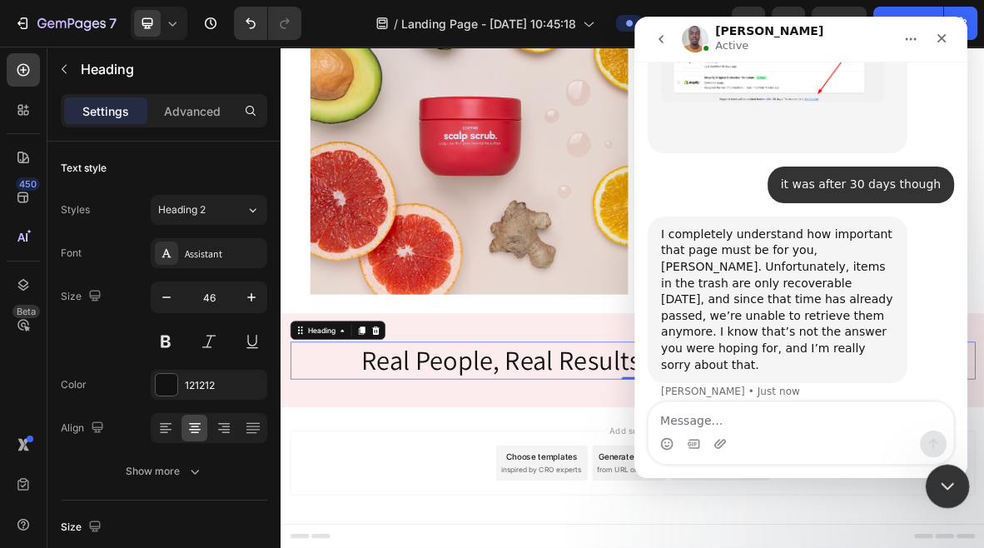
click at [945, 490] on icon "Close Intercom Messenger" at bounding box center [945, 484] width 20 height 20
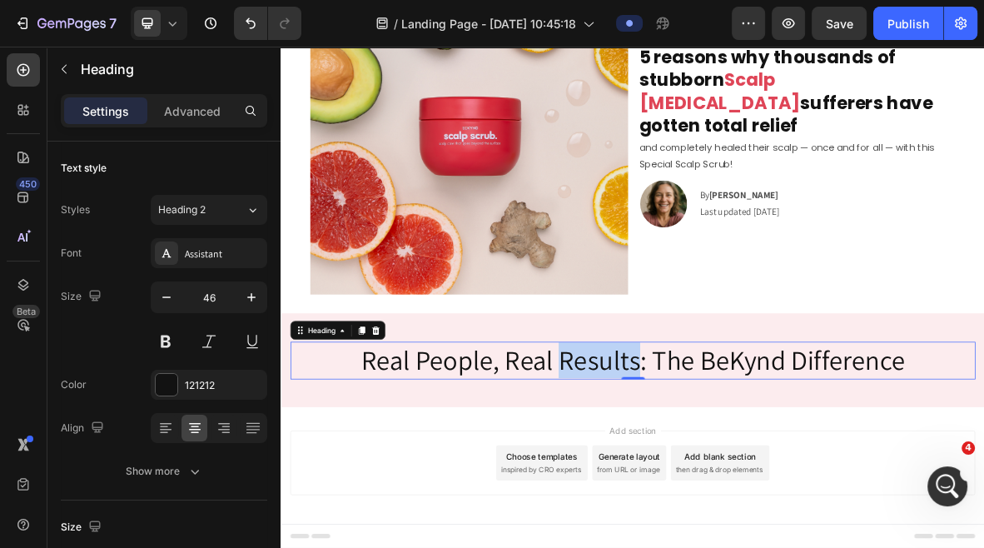
click at [721, 499] on p "Real People, Real Results: The BeKynd Difference" at bounding box center [780, 491] width 969 height 50
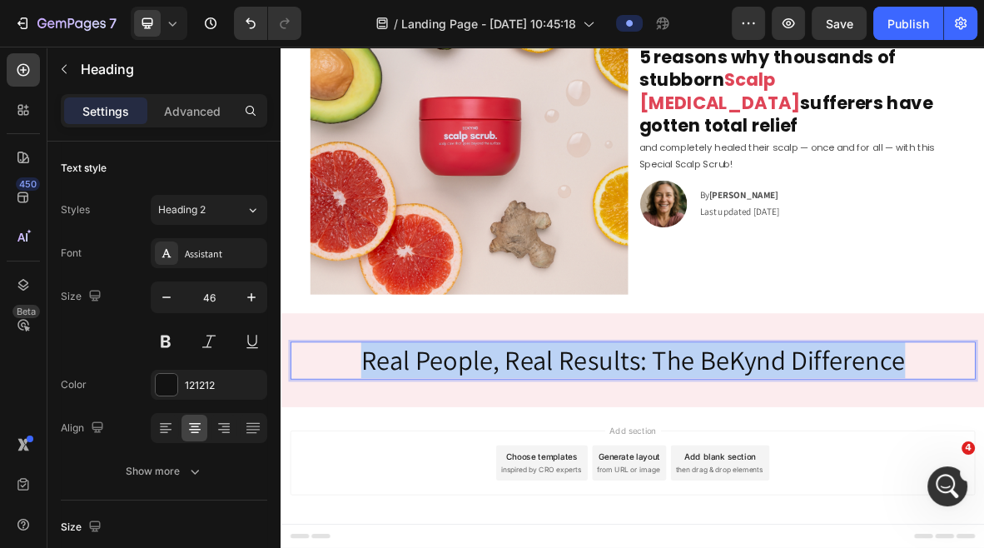
click at [721, 499] on p "Real People, Real Results: The BeKynd Difference" at bounding box center [780, 491] width 969 height 50
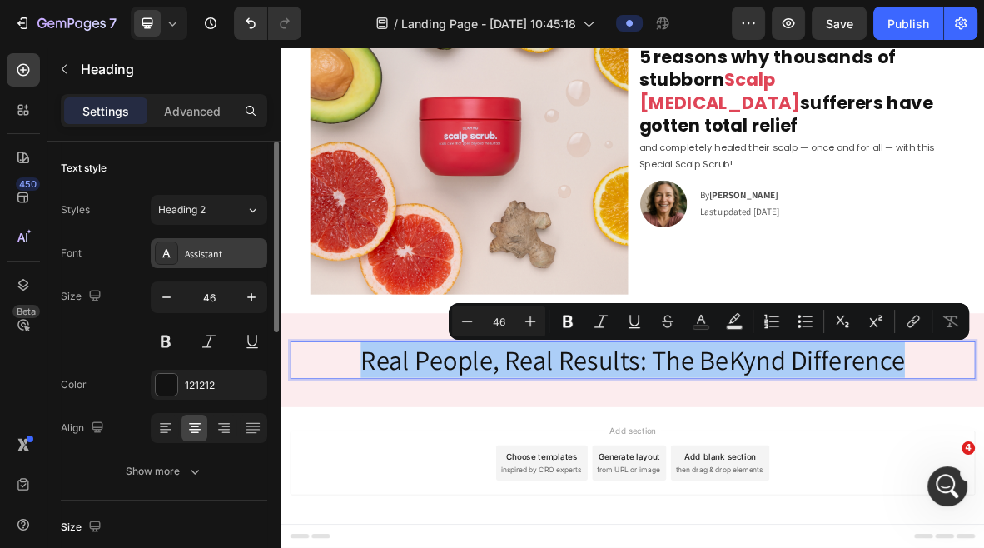
click at [220, 250] on div "Assistant" at bounding box center [224, 253] width 78 height 15
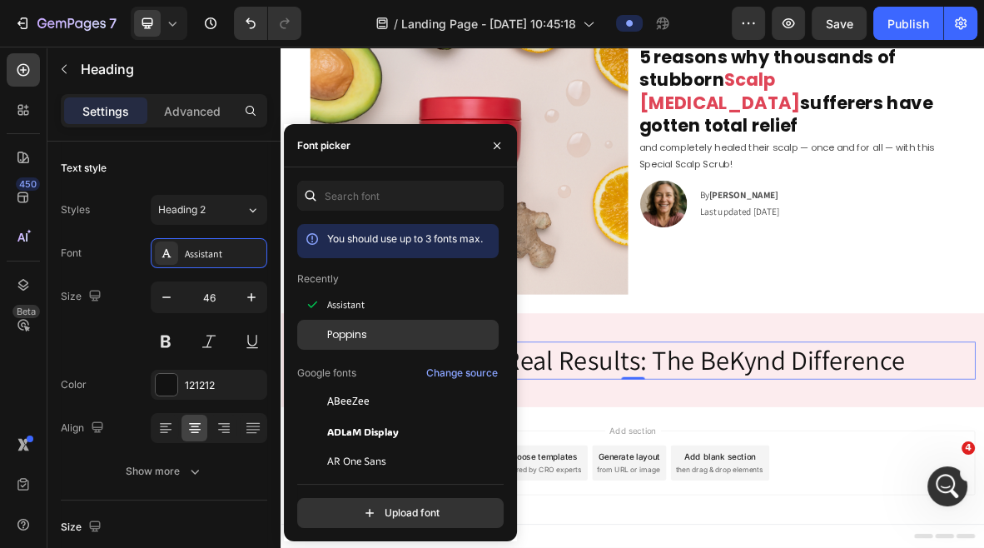
click at [351, 332] on span "Poppins" at bounding box center [347, 334] width 40 height 15
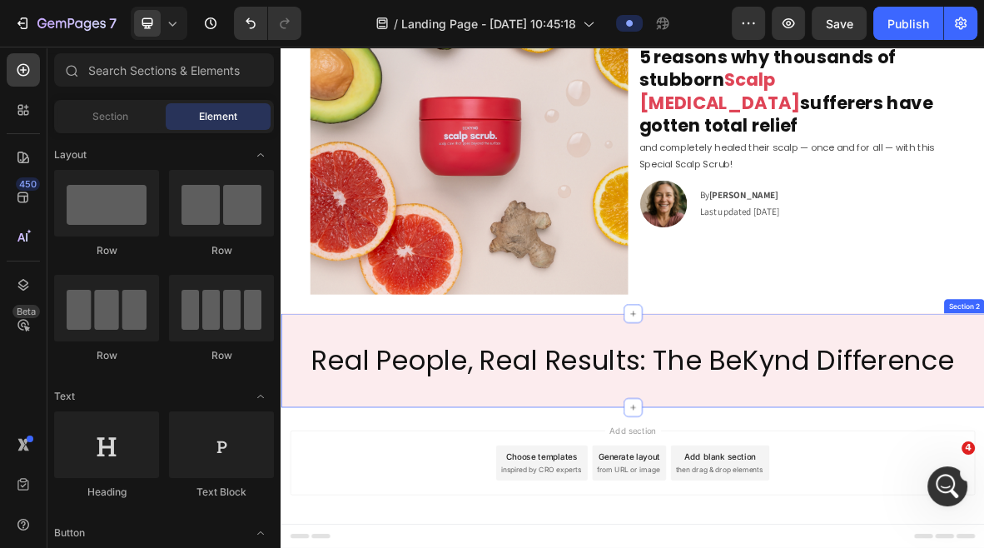
click at [753, 514] on p "Real People, Real Results: The BeKynd Difference" at bounding box center [780, 491] width 969 height 50
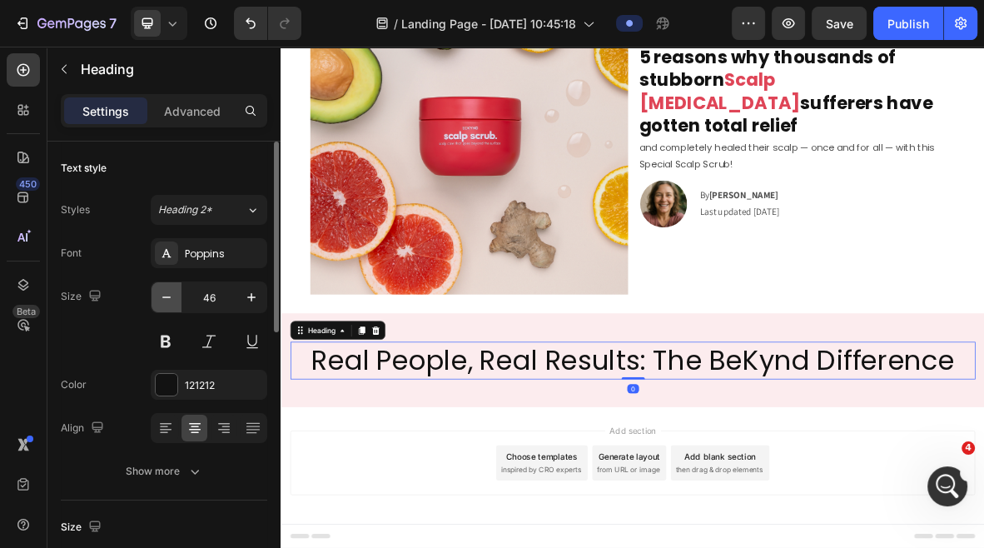
click at [171, 300] on icon "button" at bounding box center [166, 297] width 17 height 17
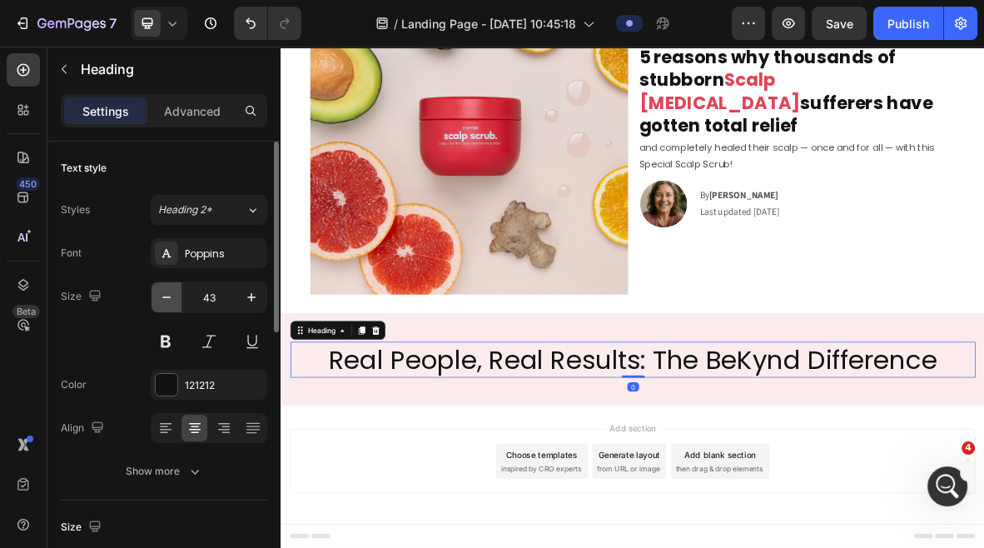
click at [171, 300] on icon "button" at bounding box center [166, 297] width 17 height 17
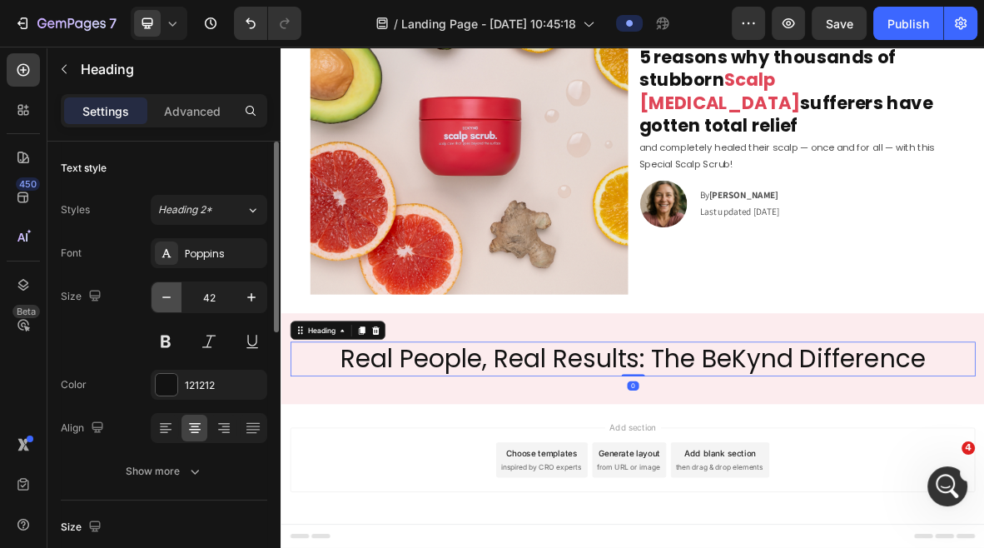
click at [171, 300] on icon "button" at bounding box center [166, 297] width 17 height 17
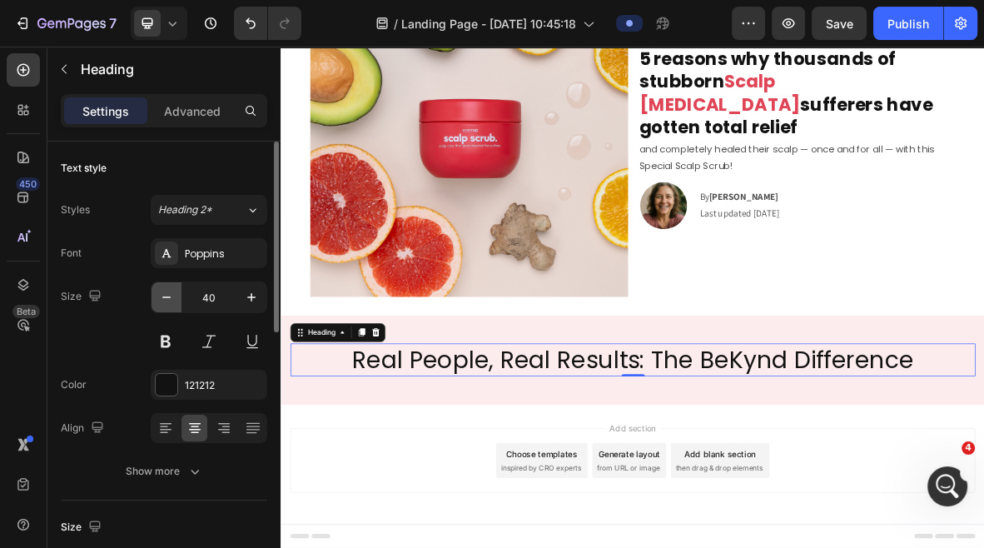
click at [171, 300] on icon "button" at bounding box center [166, 297] width 17 height 17
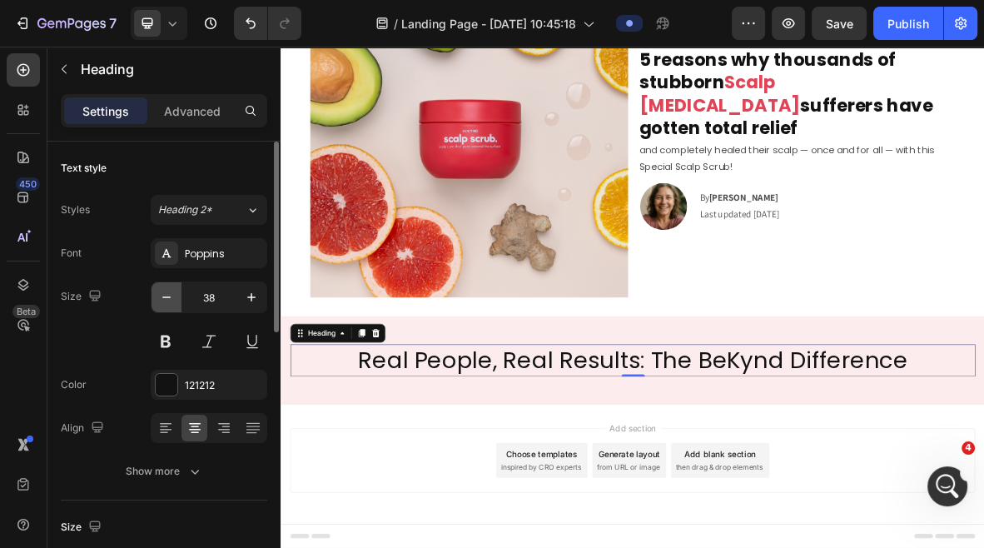
click at [171, 300] on icon "button" at bounding box center [166, 297] width 17 height 17
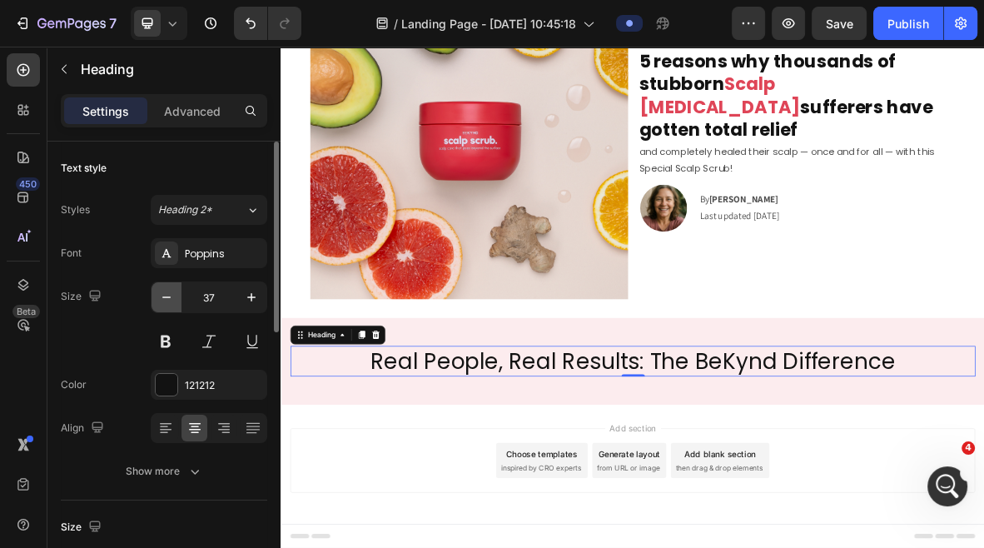
click at [171, 300] on icon "button" at bounding box center [166, 297] width 17 height 17
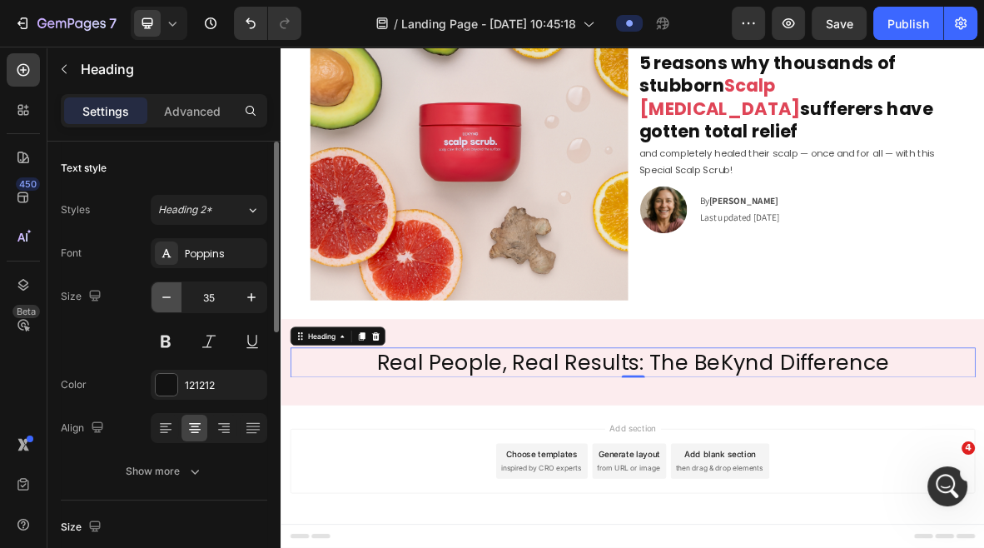
click at [171, 300] on icon "button" at bounding box center [166, 297] width 17 height 17
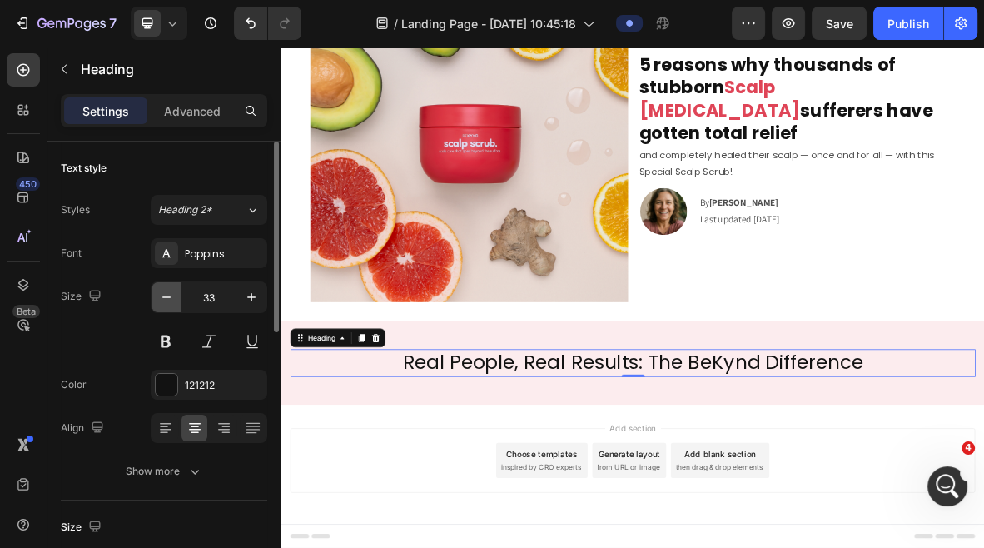
click at [171, 300] on icon "button" at bounding box center [166, 297] width 17 height 17
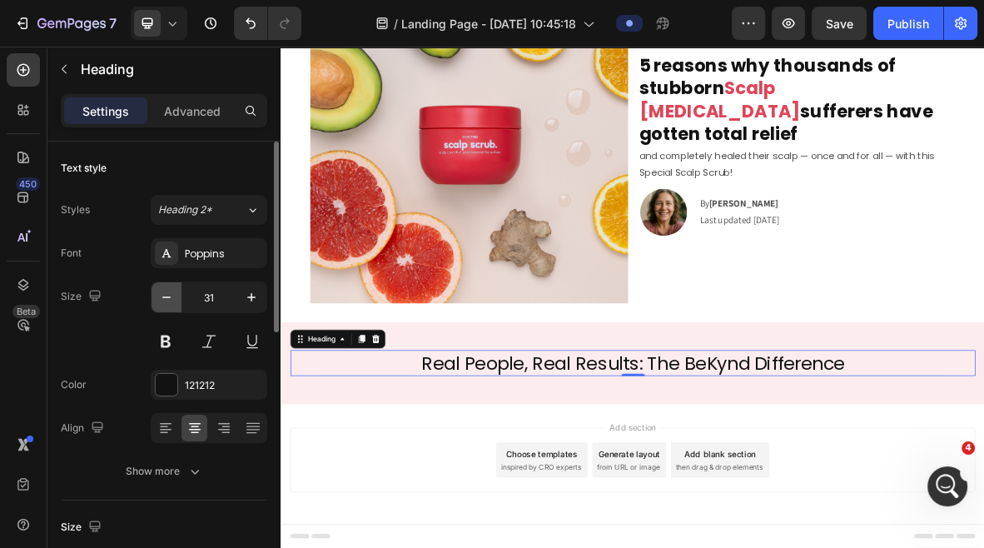
click at [171, 300] on icon "button" at bounding box center [166, 297] width 17 height 17
type input "30"
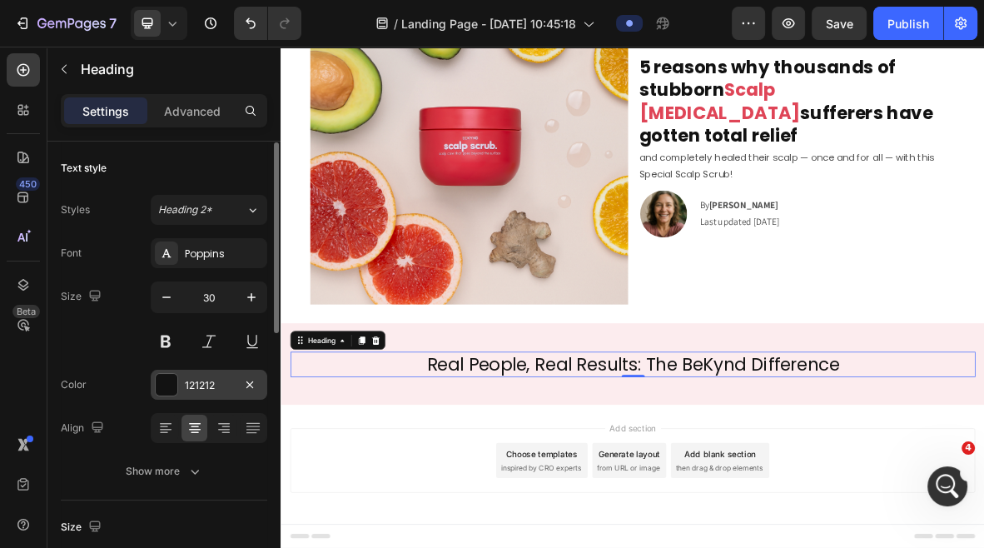
scroll to position [24, 0]
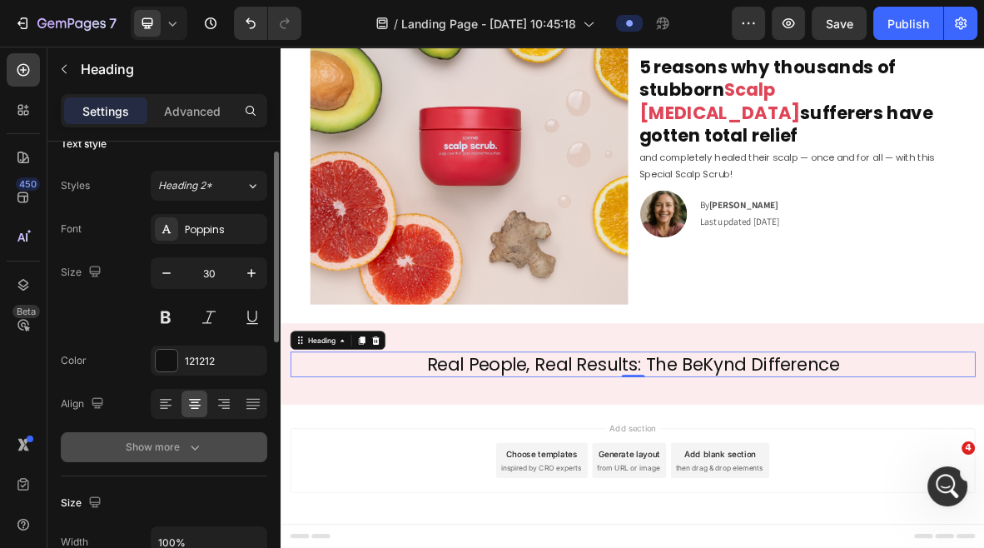
click at [192, 451] on icon "button" at bounding box center [195, 447] width 17 height 17
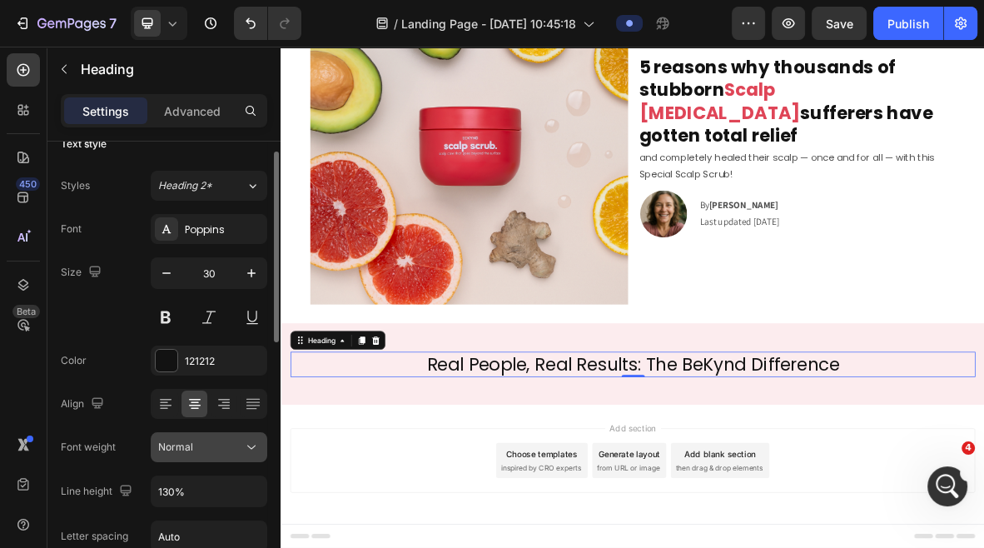
click at [250, 446] on icon at bounding box center [251, 448] width 8 height 4
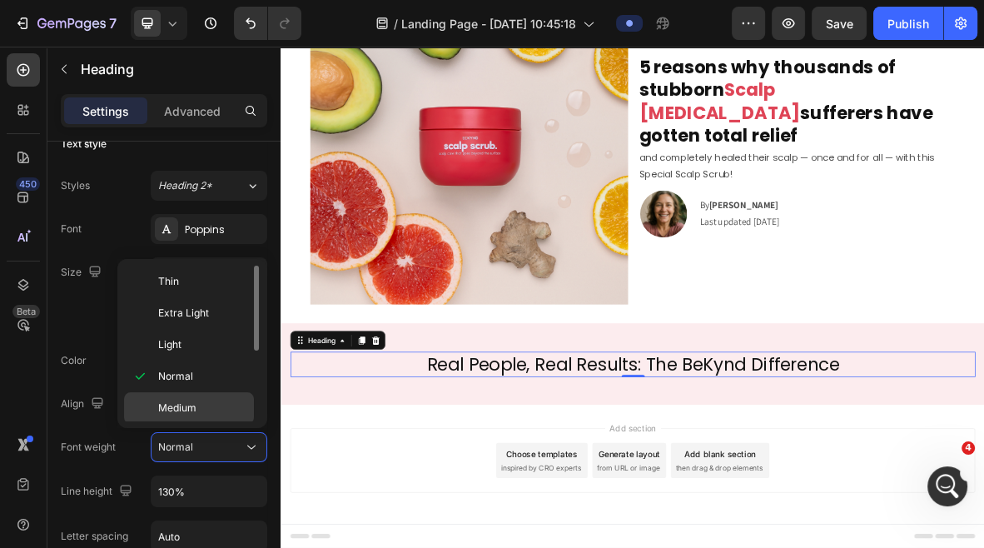
scroll to position [16, 0]
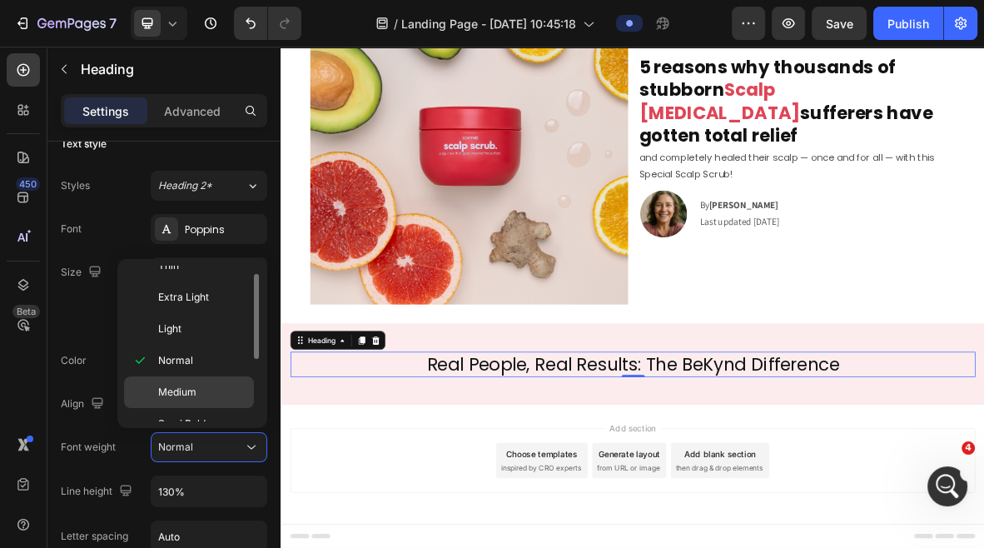
click at [170, 393] on span "Medium" at bounding box center [177, 392] width 38 height 15
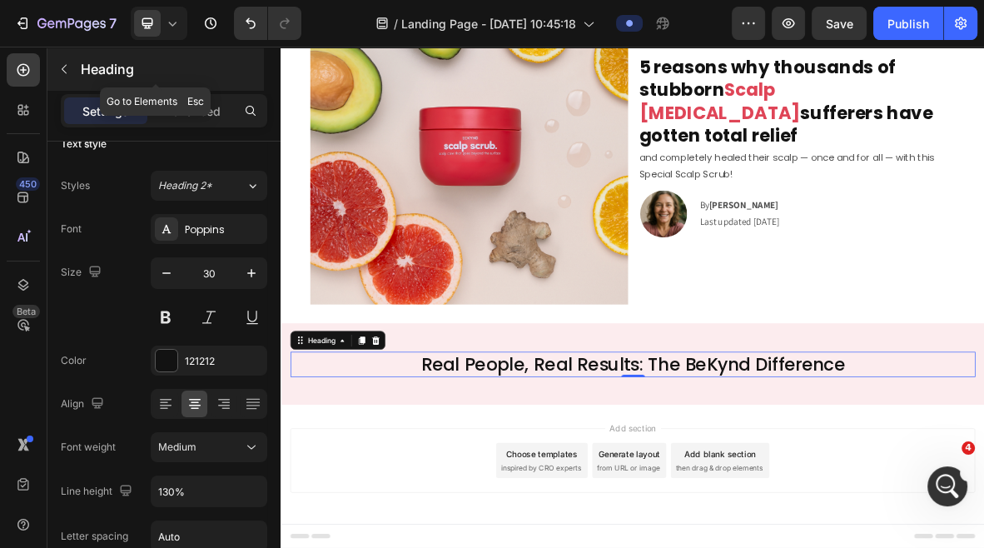
click at [67, 64] on icon "button" at bounding box center [63, 68] width 13 height 13
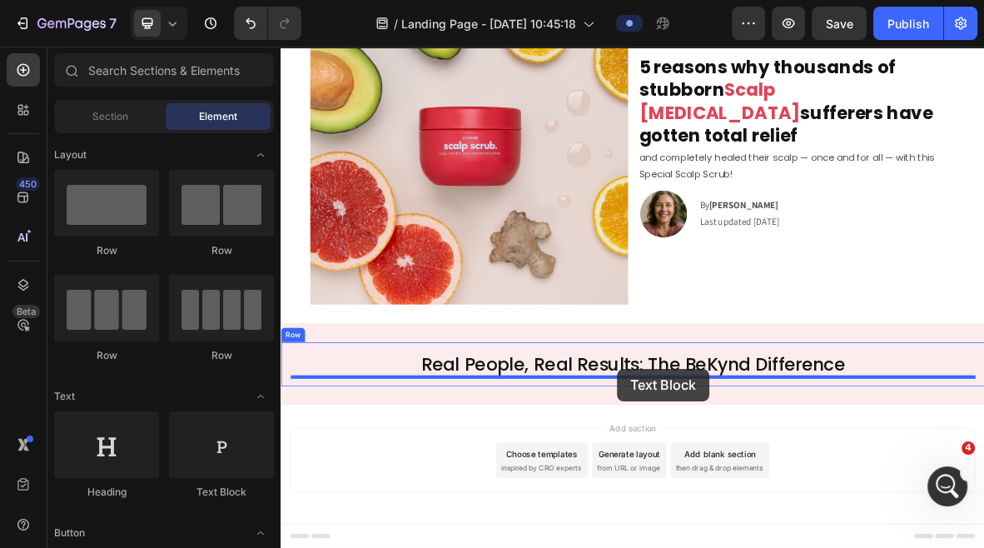
drag, startPoint x: 503, startPoint y: 499, endPoint x: 759, endPoint y: 504, distance: 255.7
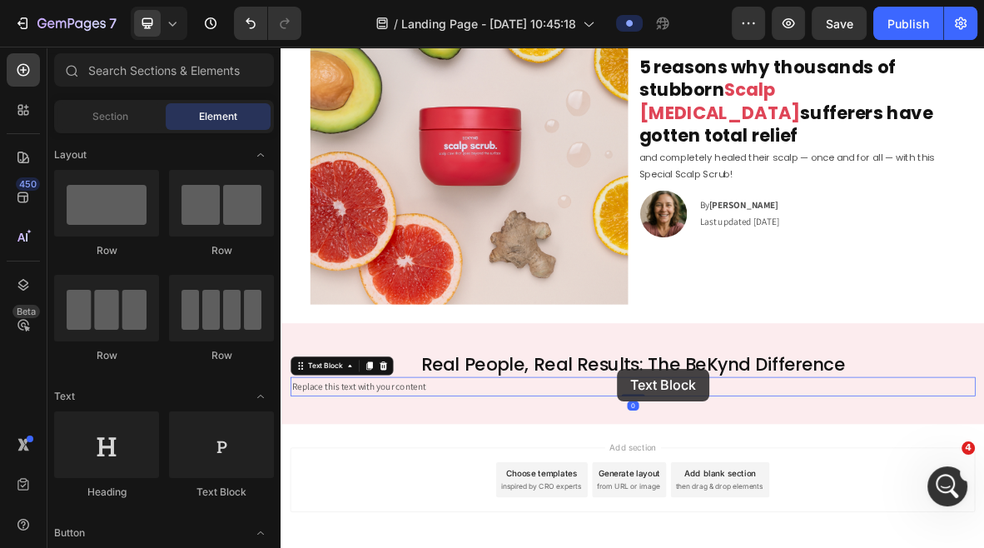
scroll to position [161, 0]
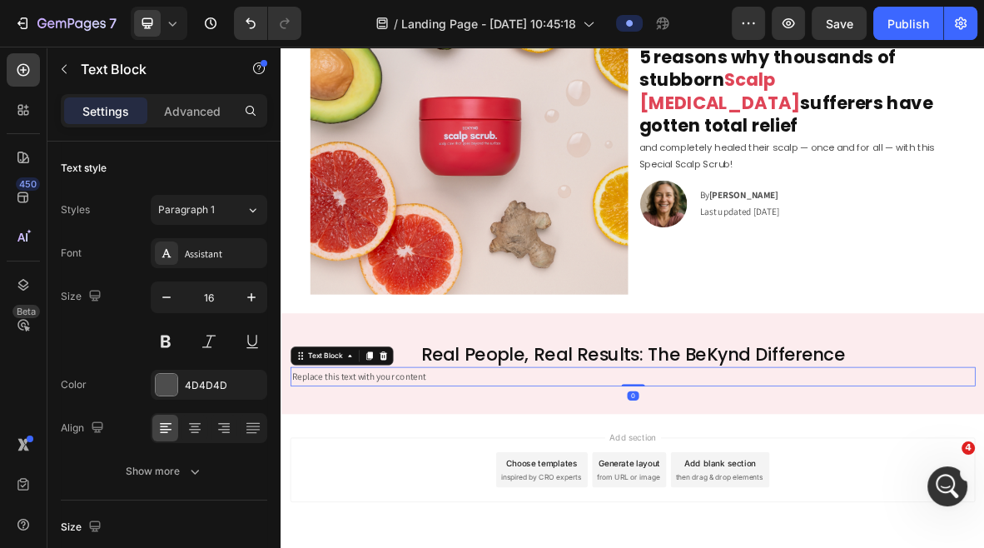
click at [644, 519] on div "Replace this text with your content" at bounding box center [780, 513] width 973 height 27
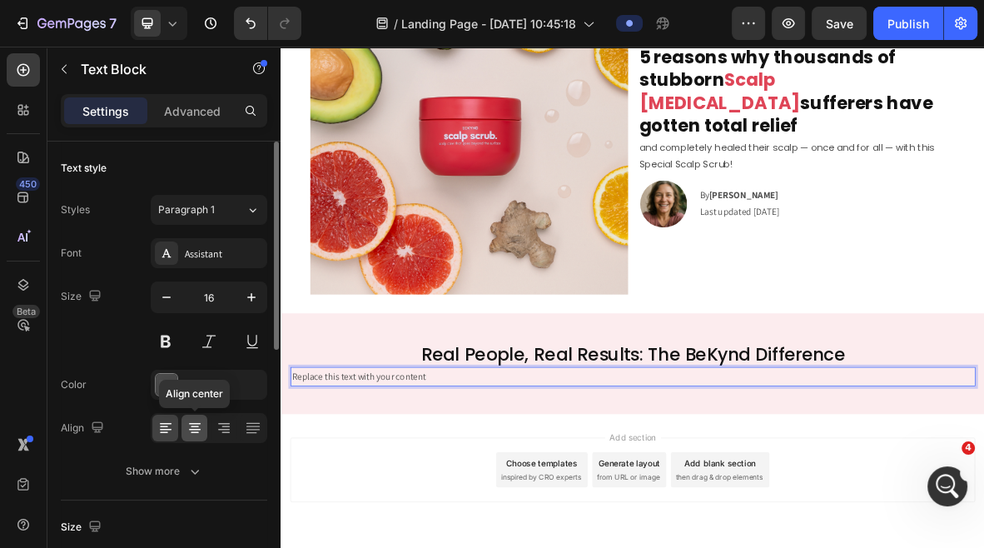
click at [193, 429] on icon at bounding box center [195, 430] width 12 height 2
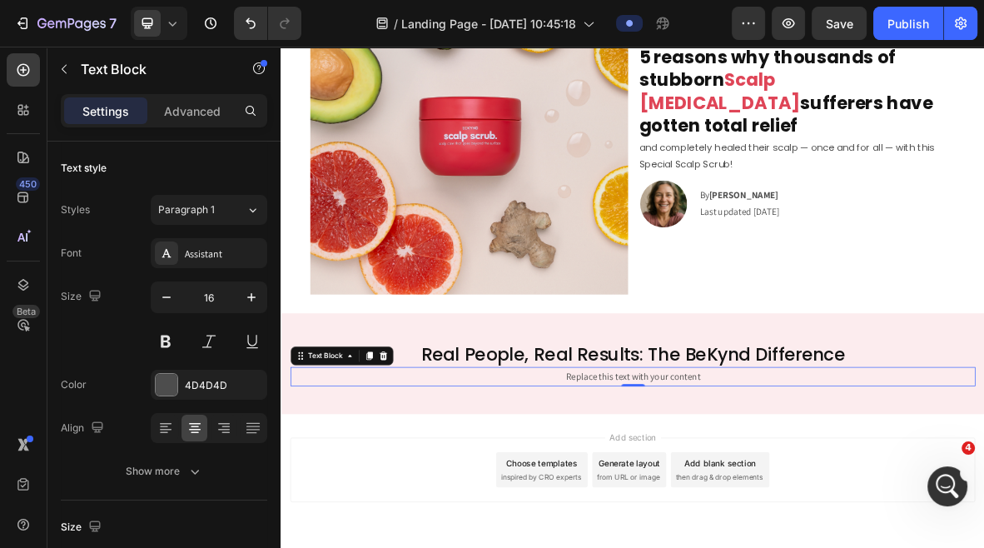
click at [700, 513] on p "Replace this text with your content" at bounding box center [780, 514] width 969 height 24
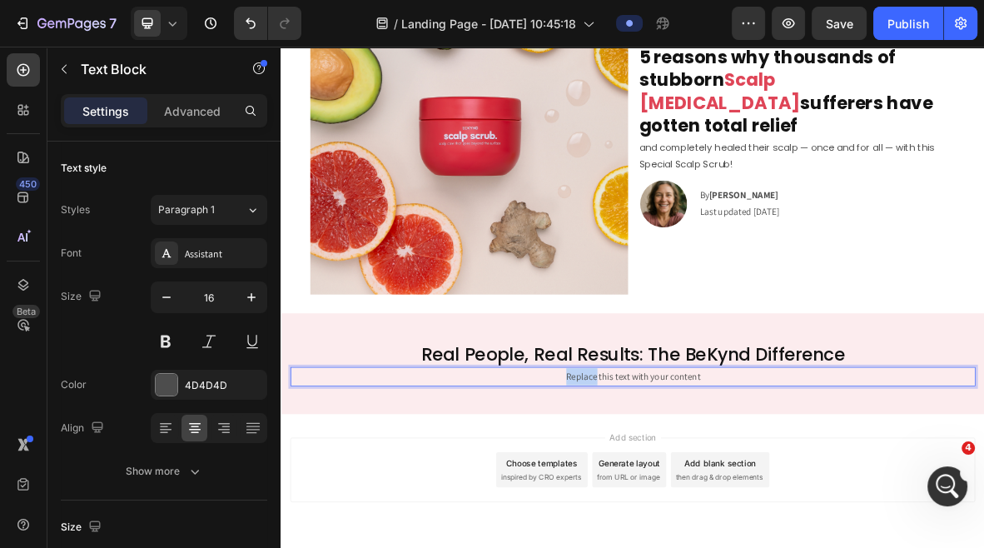
click at [700, 513] on p "Replace this text with your content" at bounding box center [780, 514] width 969 height 24
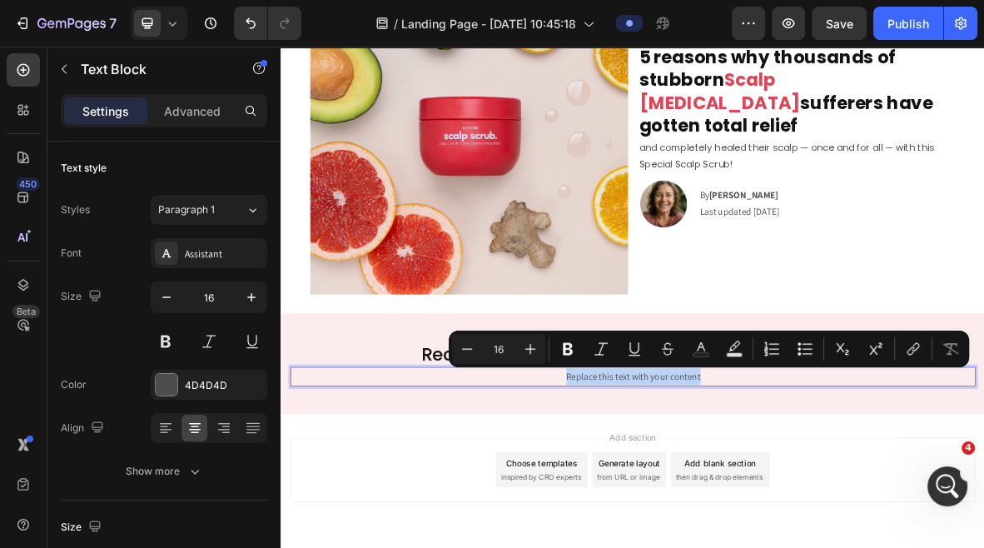
scroll to position [1156, 0]
drag, startPoint x: 793, startPoint y: 515, endPoint x: 778, endPoint y: 515, distance: 15.0
click at [778, 515] on p "⭐️" at bounding box center [780, 514] width 969 height 24
copy p "⭐️"
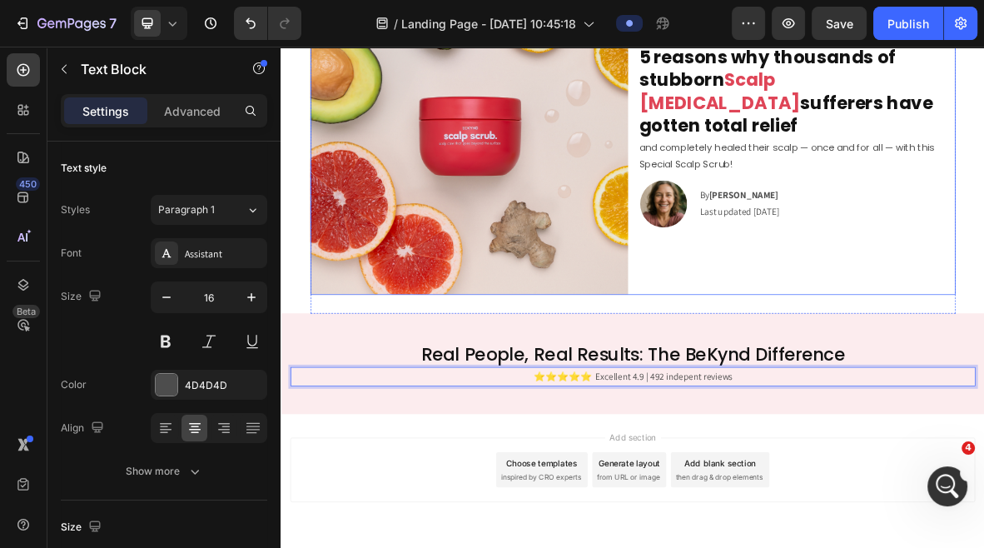
scroll to position [209, 0]
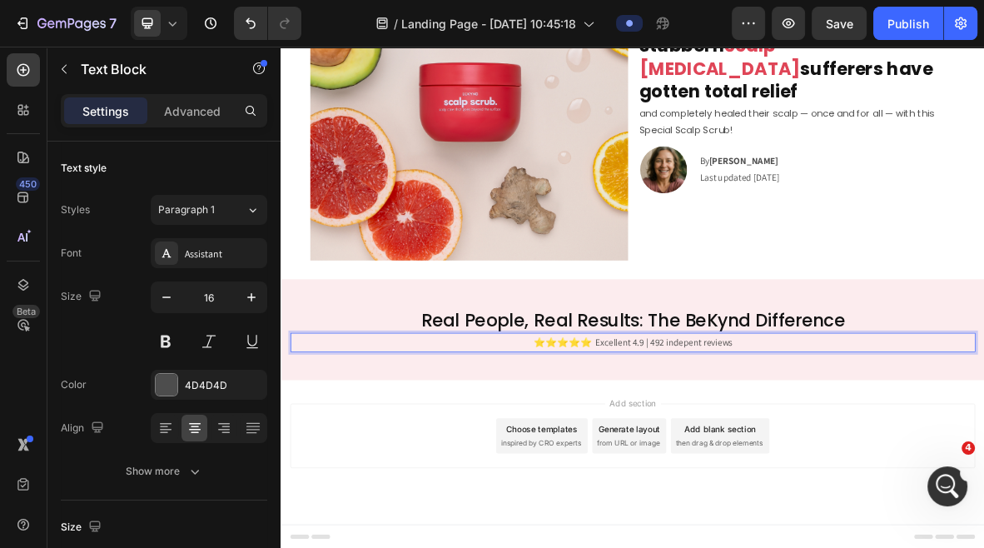
click at [755, 462] on p "⭐️⭐️⭐️⭐️⭐️ Excellent 4.9 | 492 indepent reviews" at bounding box center [780, 466] width 969 height 24
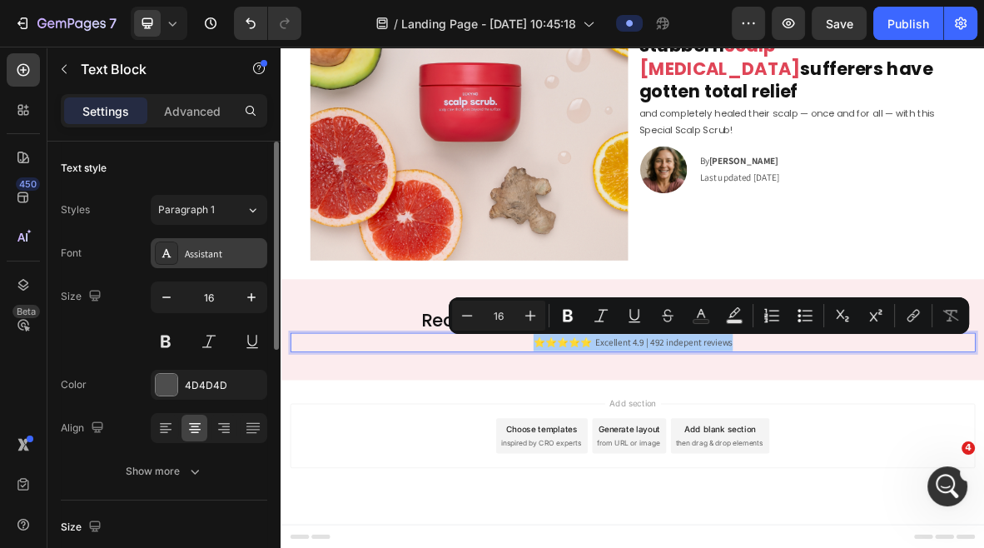
click at [223, 261] on div "Assistant" at bounding box center [209, 253] width 117 height 30
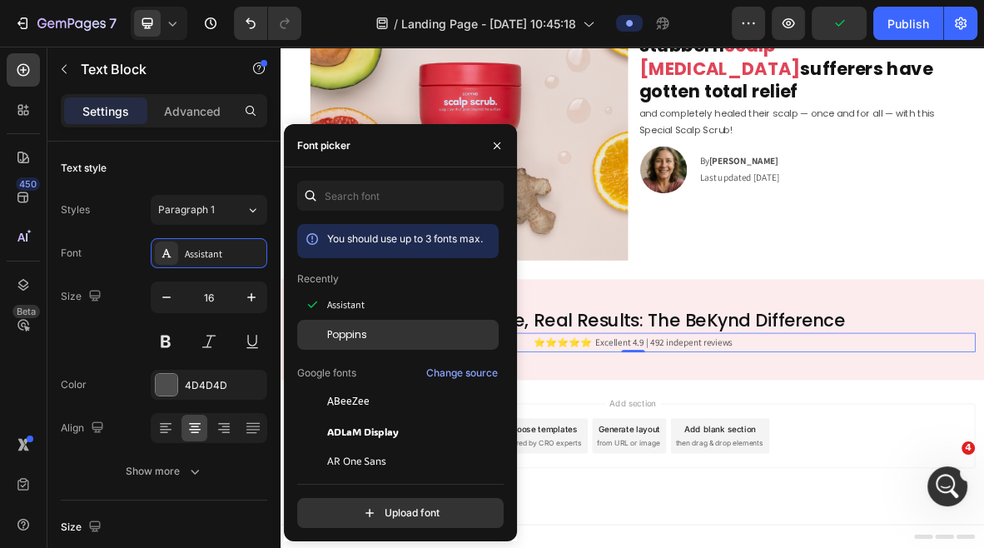
click at [356, 328] on span "Poppins" at bounding box center [347, 334] width 40 height 15
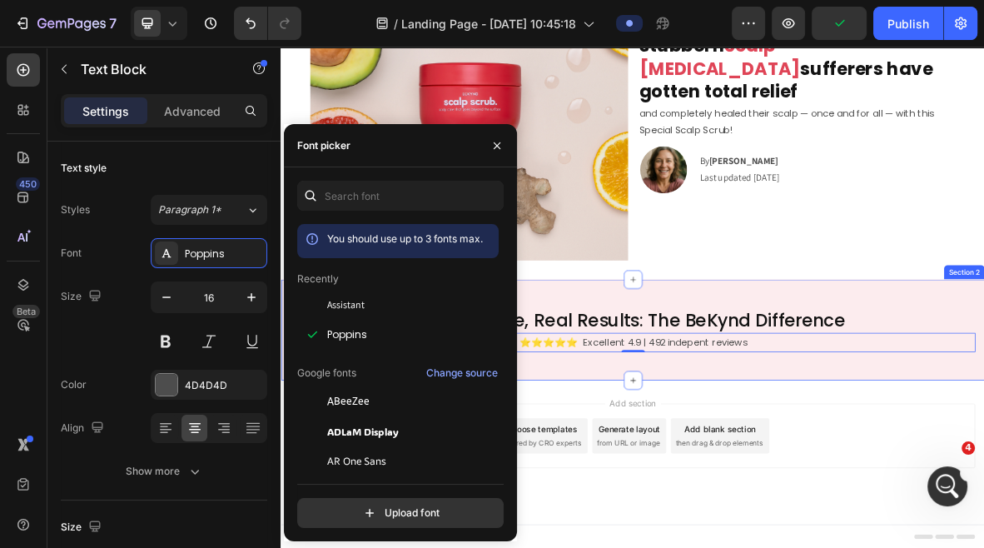
scroll to position [1156, 0]
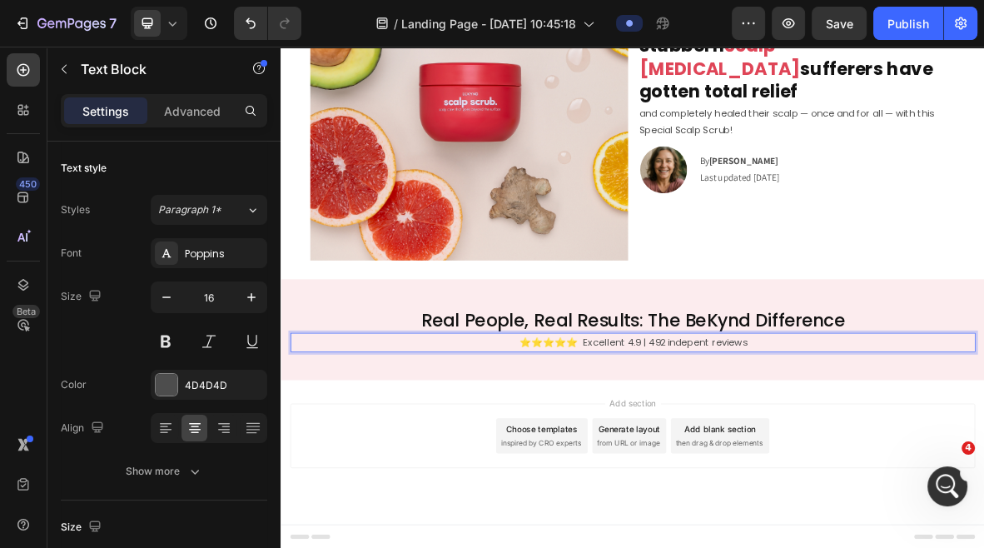
click at [856, 471] on p "⭐️⭐️⭐️⭐️⭐️ Excellent 4.9 | 492 indepent reviews" at bounding box center [780, 466] width 969 height 24
click at [864, 468] on p "⭐️⭐️⭐️⭐️⭐️ Excellent 4.9 | 492 indepent reviews" at bounding box center [780, 466] width 969 height 24
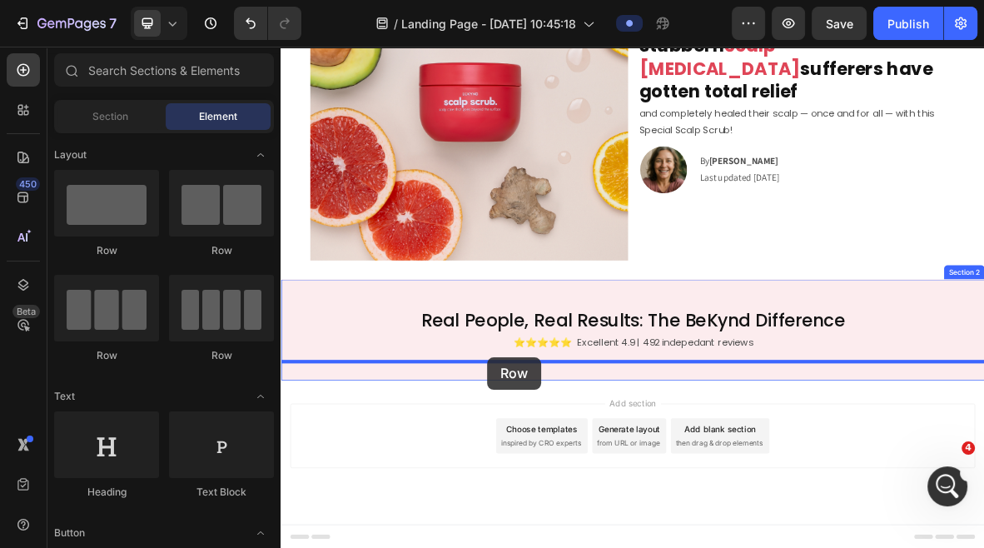
drag, startPoint x: 407, startPoint y: 350, endPoint x: 574, endPoint y: 487, distance: 215.9
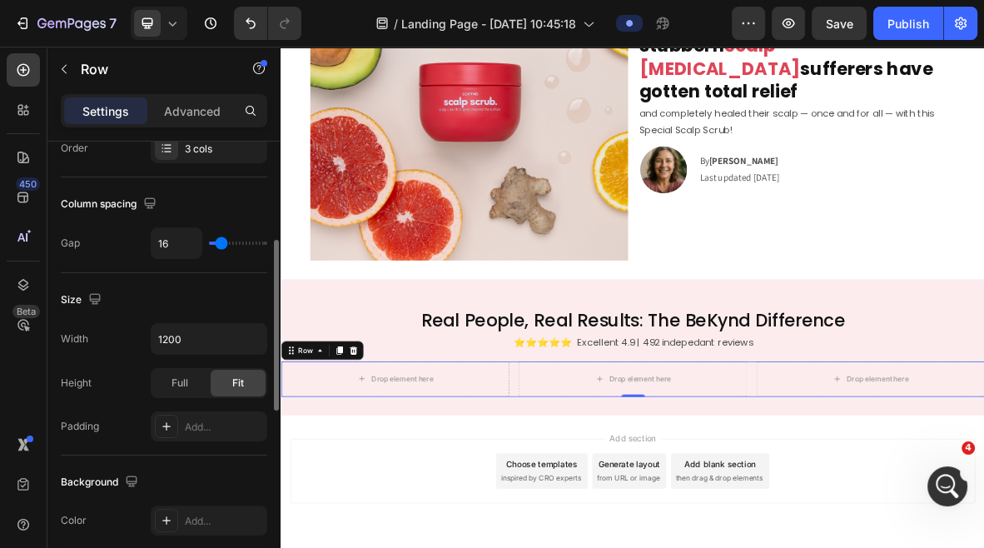
scroll to position [332, 0]
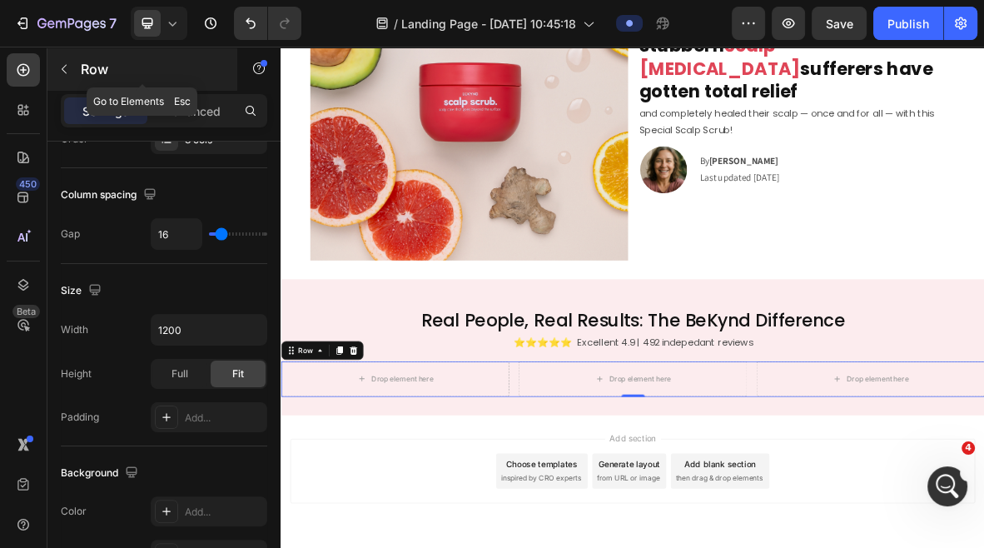
click at [57, 66] on icon "button" at bounding box center [63, 68] width 13 height 13
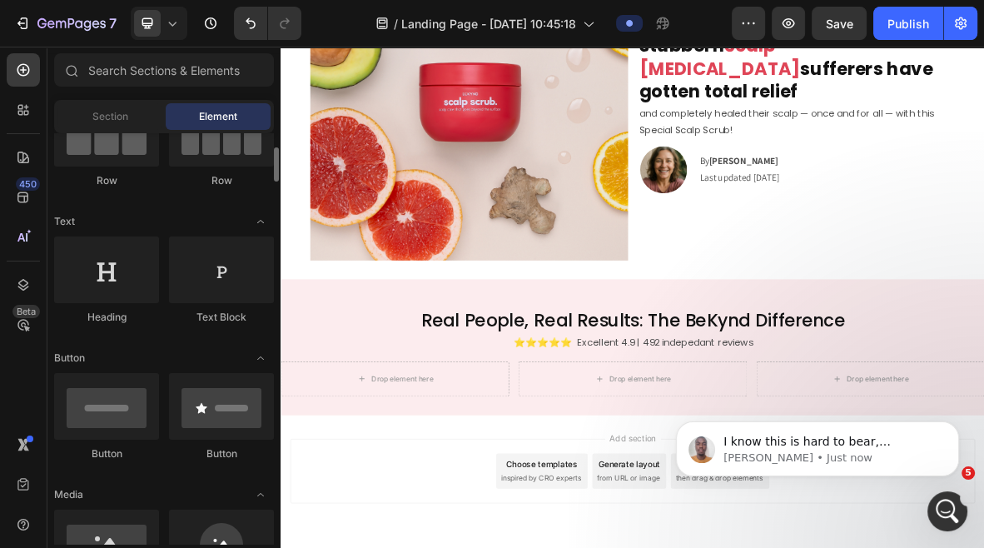
scroll to position [1239, 0]
click at [862, 462] on p "Brian • Just now" at bounding box center [831, 458] width 215 height 15
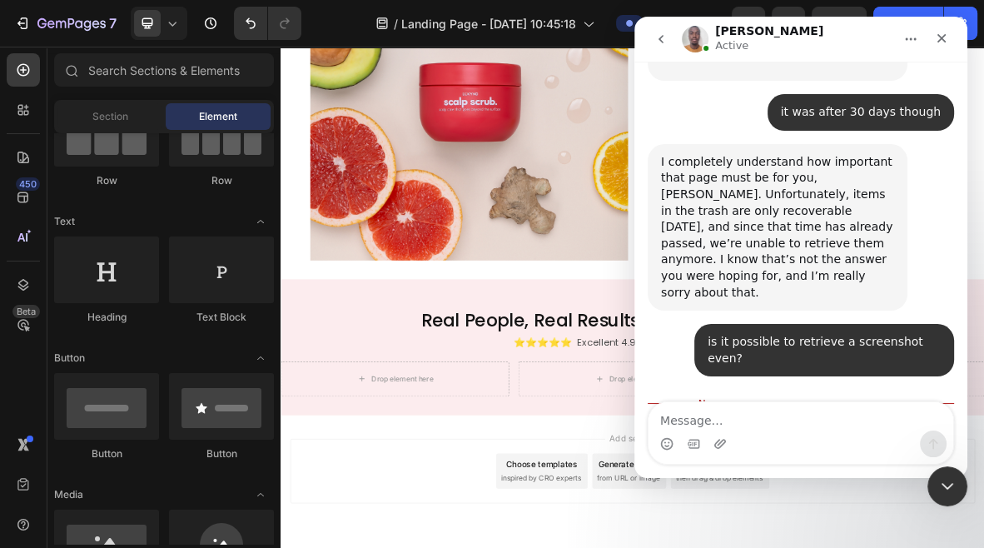
scroll to position [1267, 0]
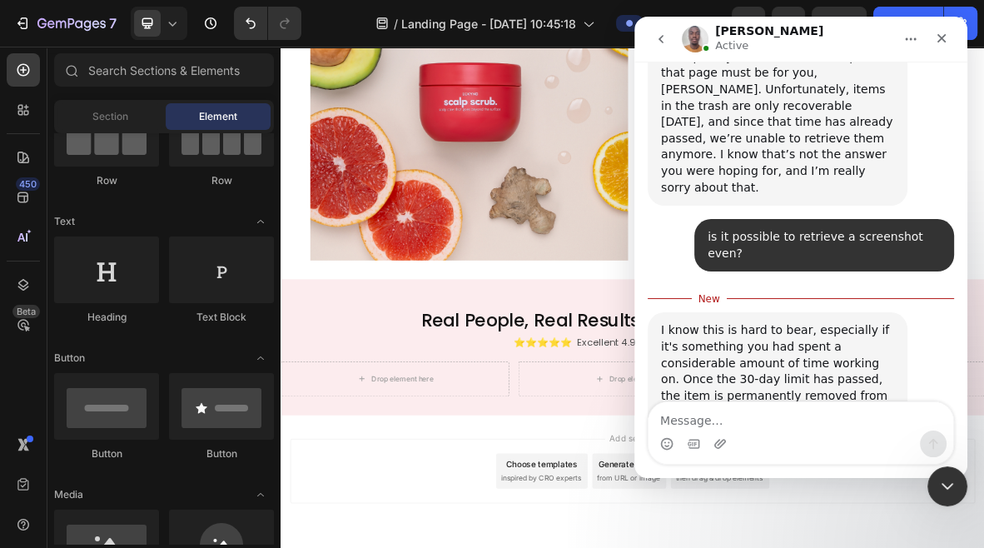
click at [782, 418] on textarea "Message…" at bounding box center [801, 416] width 305 height 28
type textarea "it's no problem at all"
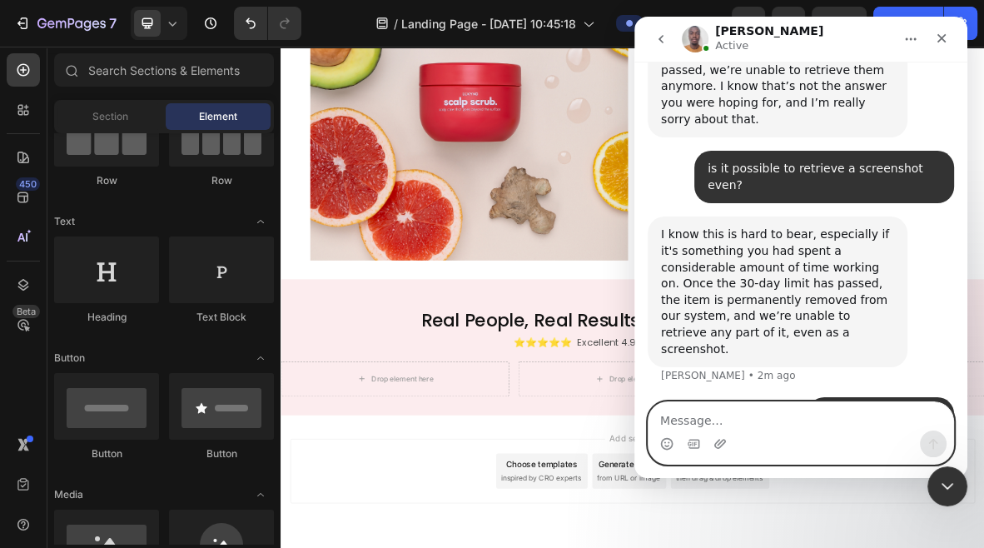
scroll to position [1353, 0]
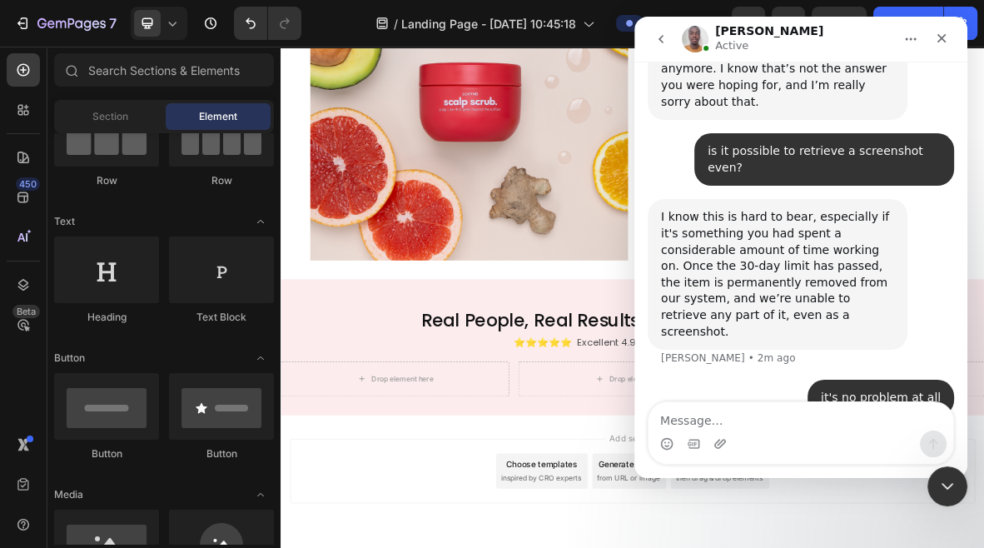
click at [440, 524] on div "Drop element here" at bounding box center [453, 517] width 88 height 13
click at [445, 439] on p "Real People, Real Results: The BeKynd Difference" at bounding box center [780, 434] width 969 height 32
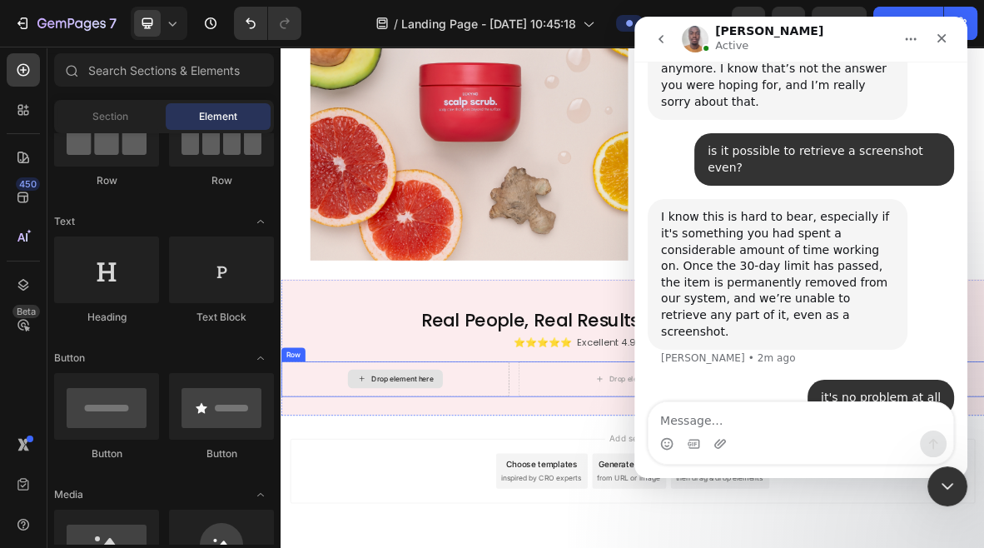
click at [438, 520] on div "Drop element here" at bounding box center [453, 517] width 88 height 13
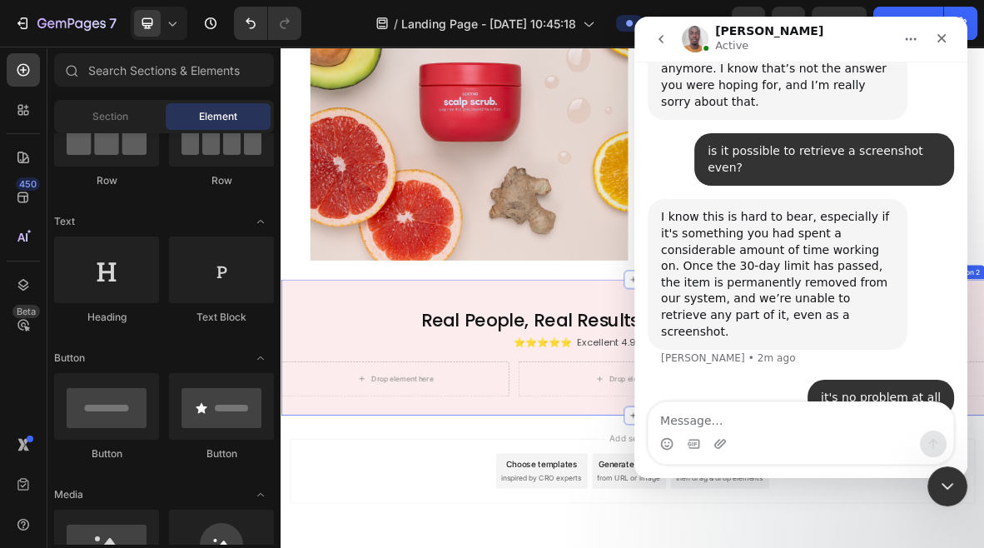
click at [428, 385] on div "Real People, Real Results: The BeKynd Difference Heading ⭐️⭐️⭐️⭐️⭐️ Excellent 4…" at bounding box center [780, 472] width 999 height 193
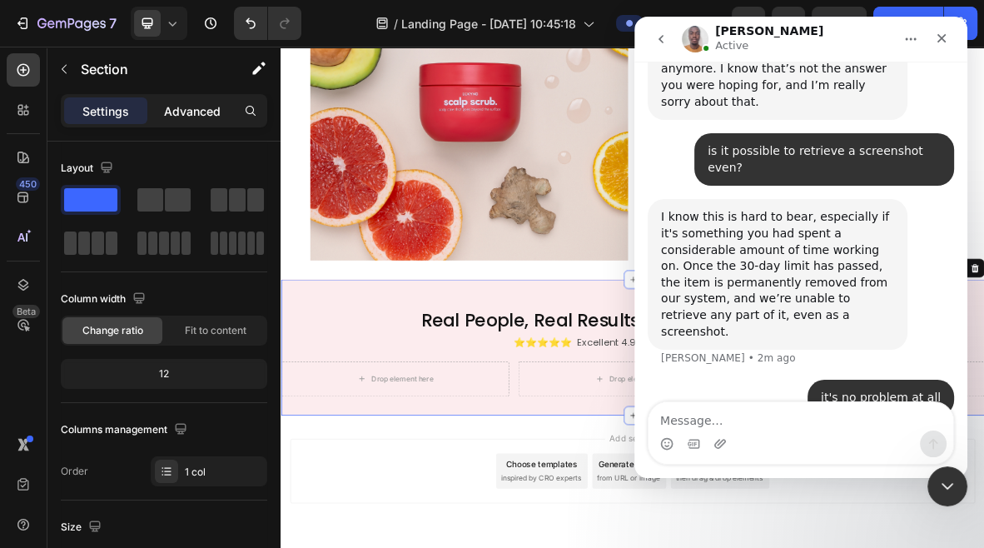
click at [180, 112] on p "Advanced" at bounding box center [192, 110] width 57 height 17
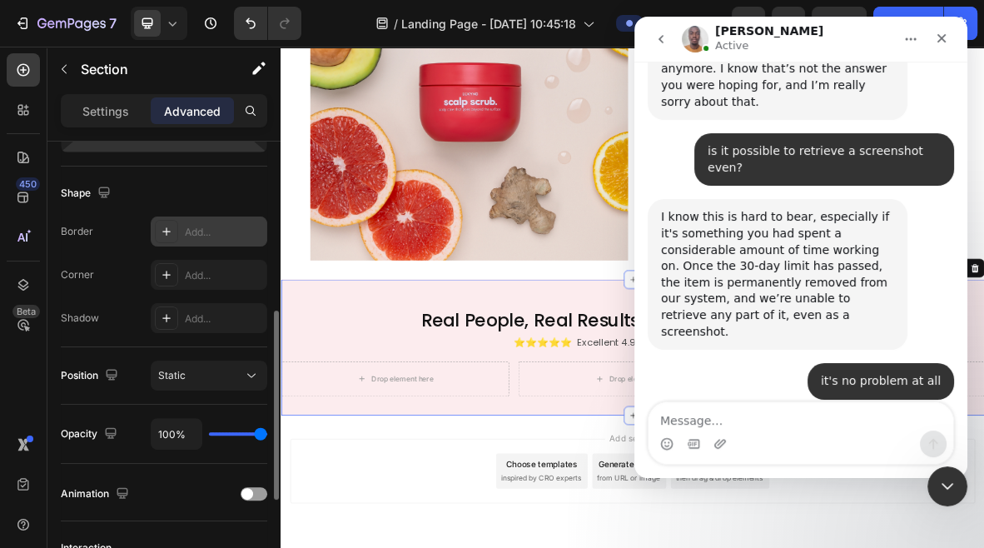
scroll to position [1387, 0]
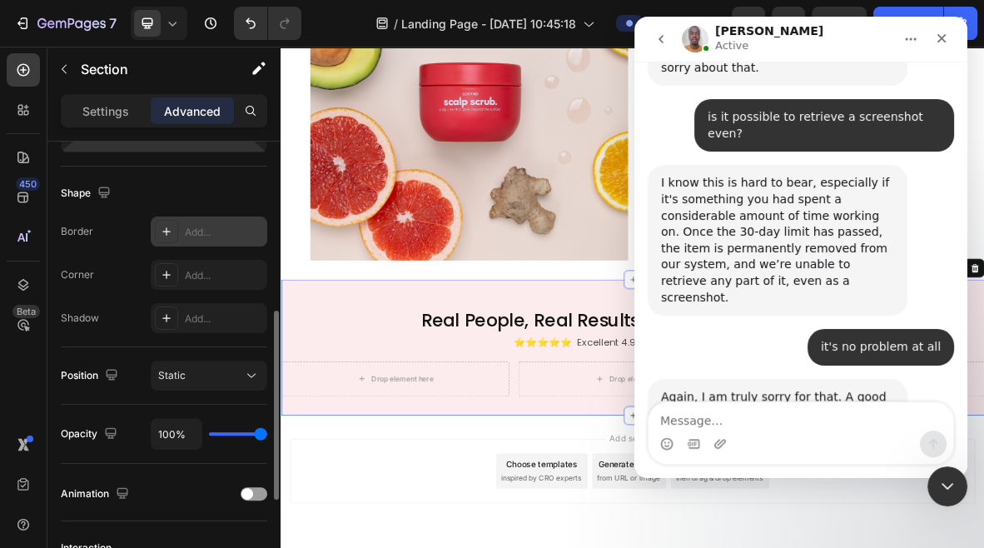
click at [210, 228] on div "Add..." at bounding box center [224, 232] width 78 height 15
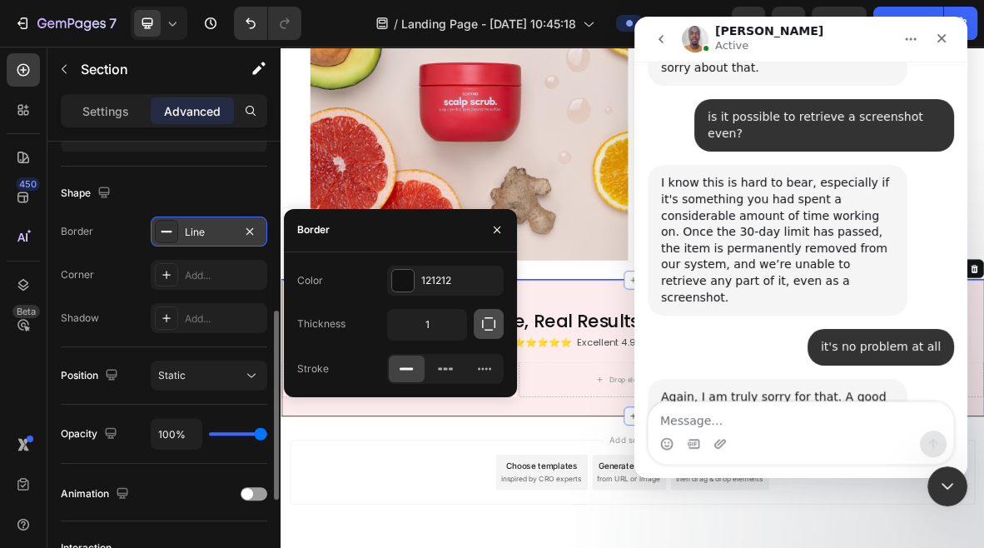
click at [487, 321] on icon "button" at bounding box center [488, 324] width 17 height 17
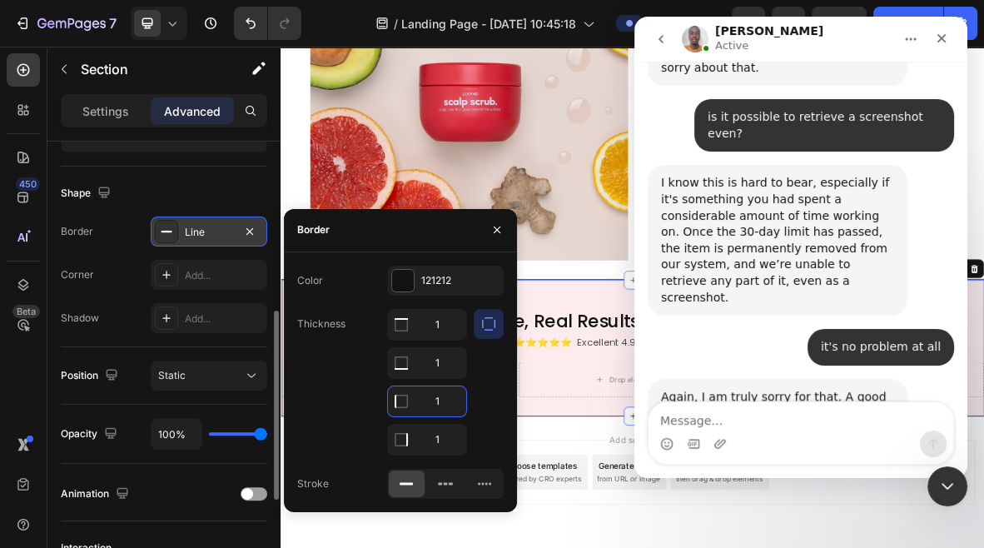
click at [441, 404] on input "1" at bounding box center [427, 401] width 78 height 30
type input "0"
click at [439, 340] on input "1" at bounding box center [427, 325] width 78 height 30
type input "0"
click at [323, 410] on div "Thickness 1 1 0 0" at bounding box center [400, 382] width 207 height 147
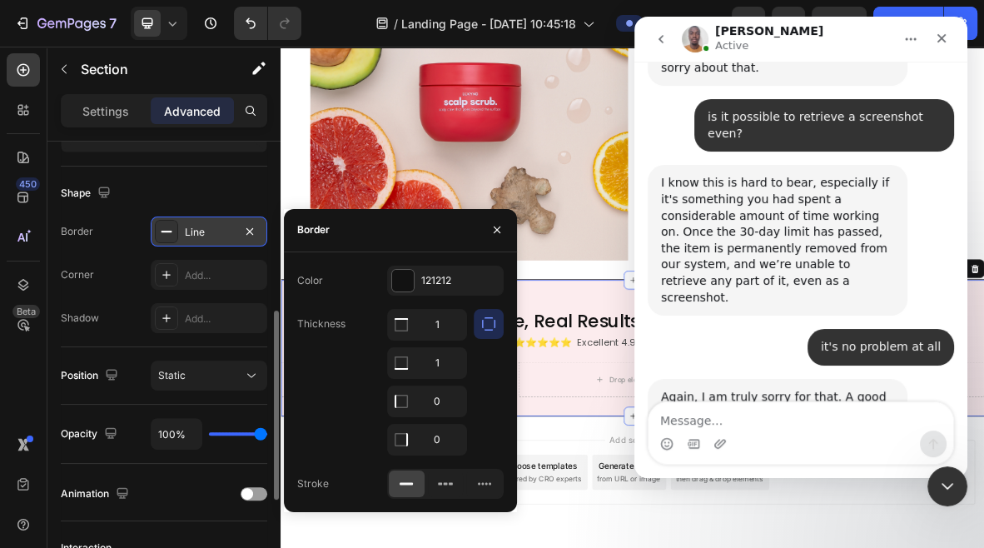
click at [730, 370] on div "Image 5 reasons why thousands of stubborn Scalp Psoriasis sufferers have gotten…" at bounding box center [780, 124] width 916 height 505
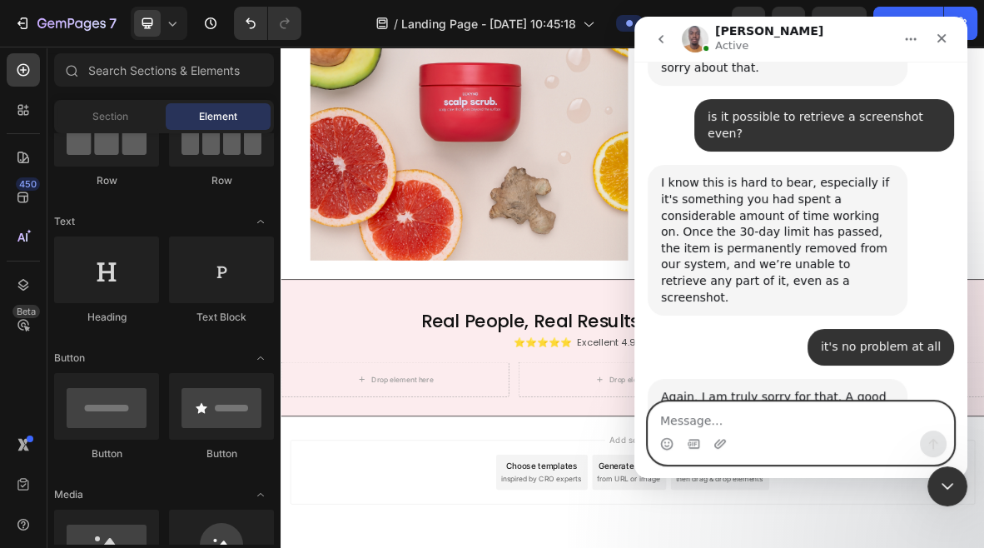
click at [786, 421] on textarea "Message…" at bounding box center [801, 416] width 305 height 28
type textarea "no problem"
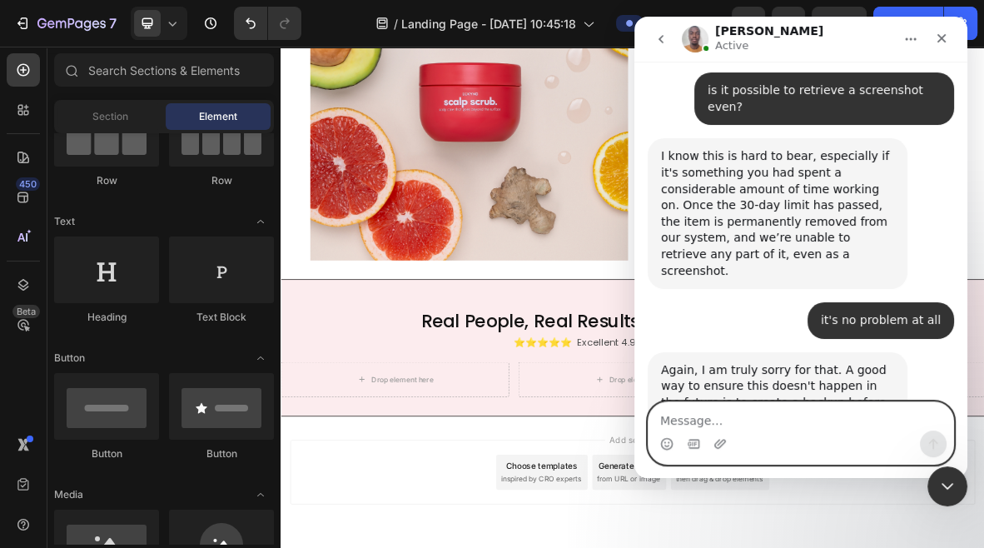
scroll to position [1436, 0]
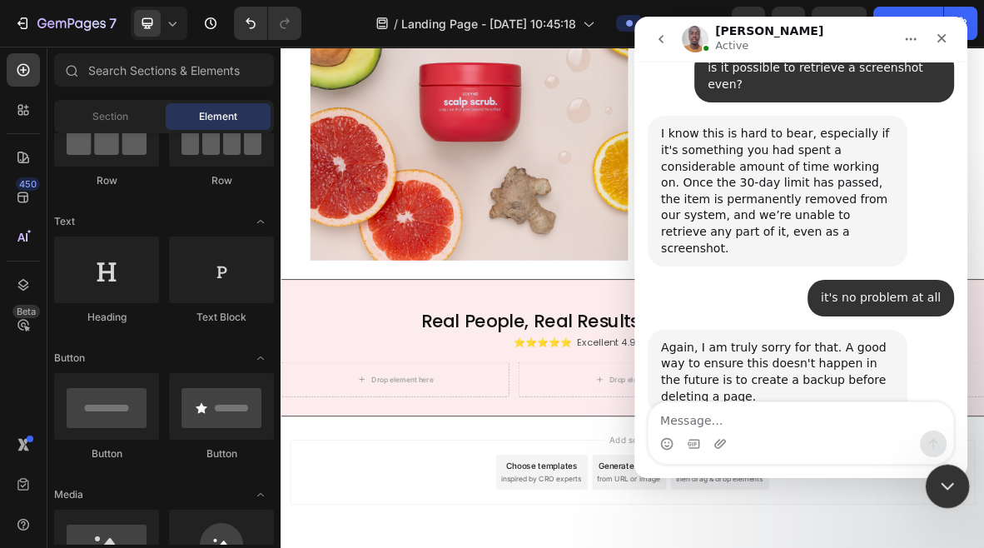
click at [938, 478] on icon "Close Intercom Messenger" at bounding box center [945, 484] width 20 height 20
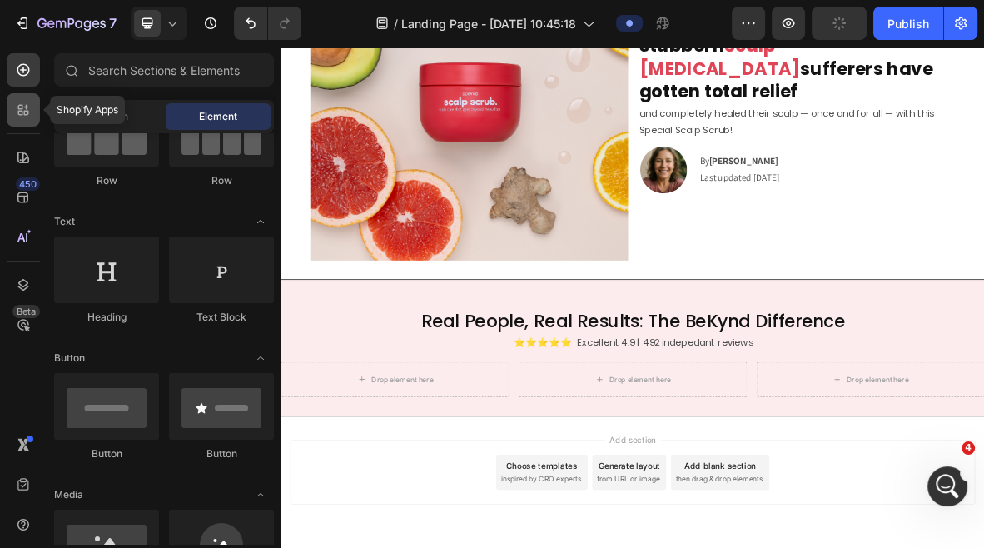
click at [30, 103] on icon at bounding box center [23, 110] width 17 height 17
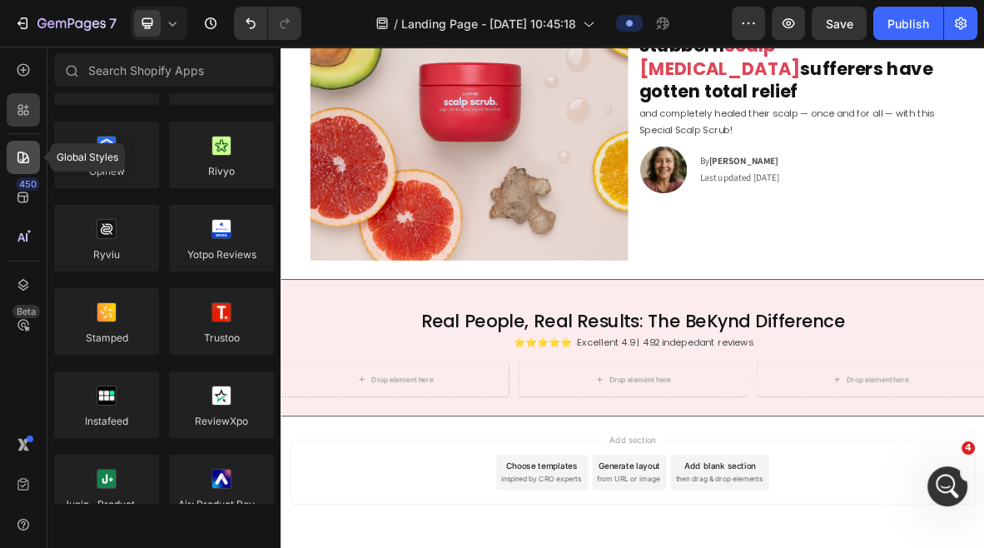
click at [27, 157] on icon at bounding box center [23, 158] width 12 height 12
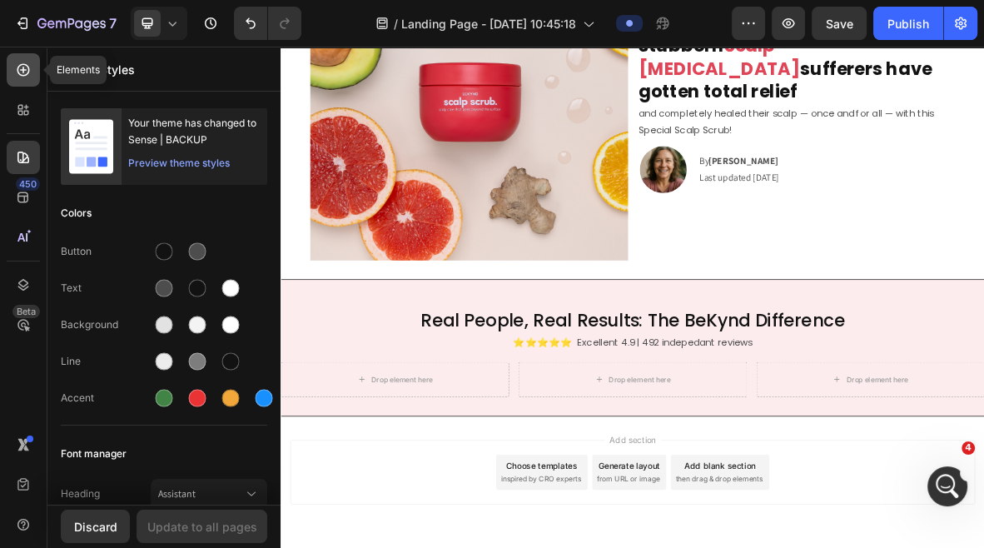
scroll to position [1501, 0]
click at [21, 71] on icon at bounding box center [23, 70] width 17 height 17
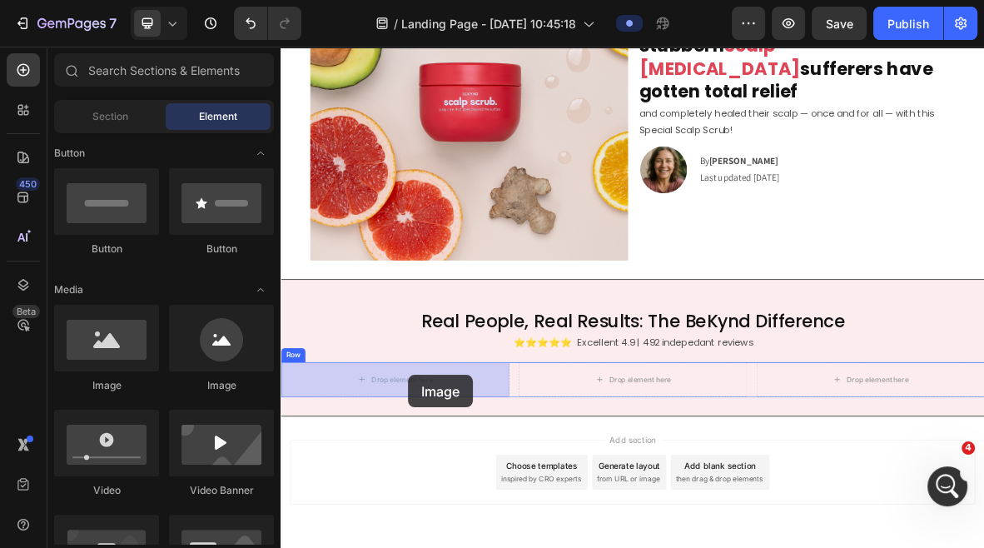
scroll to position [261, 0]
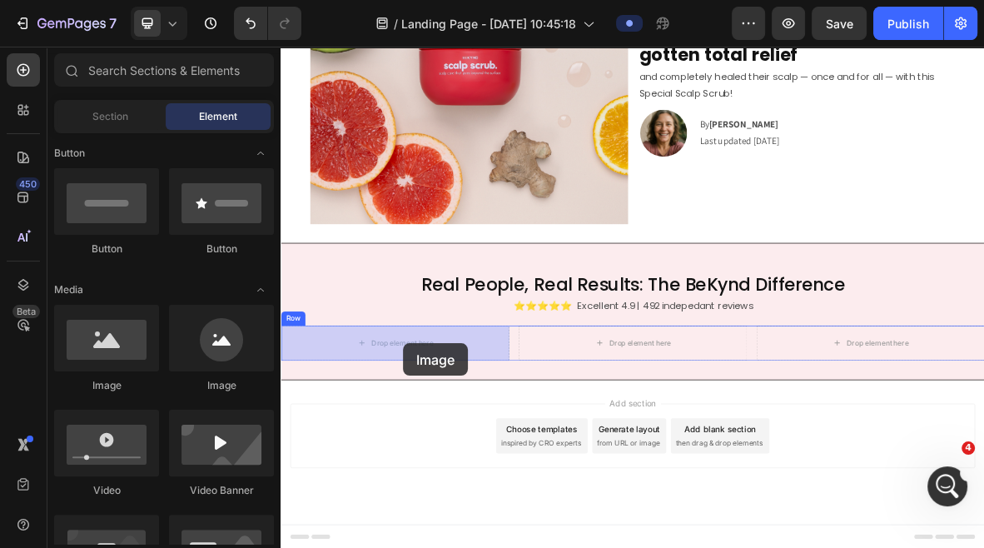
drag, startPoint x: 368, startPoint y: 391, endPoint x: 455, endPoint y: 467, distance: 115.6
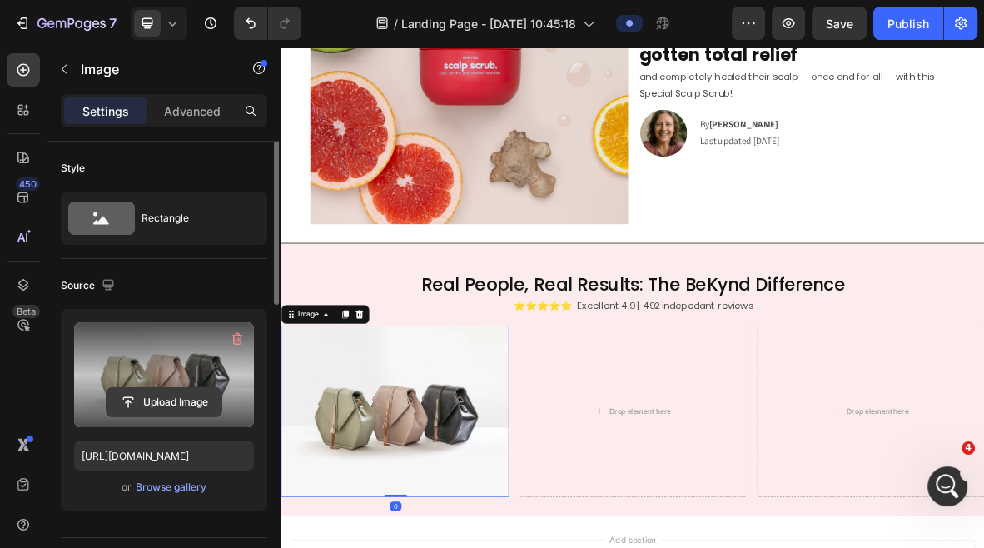
click at [179, 399] on input "file" at bounding box center [164, 402] width 115 height 28
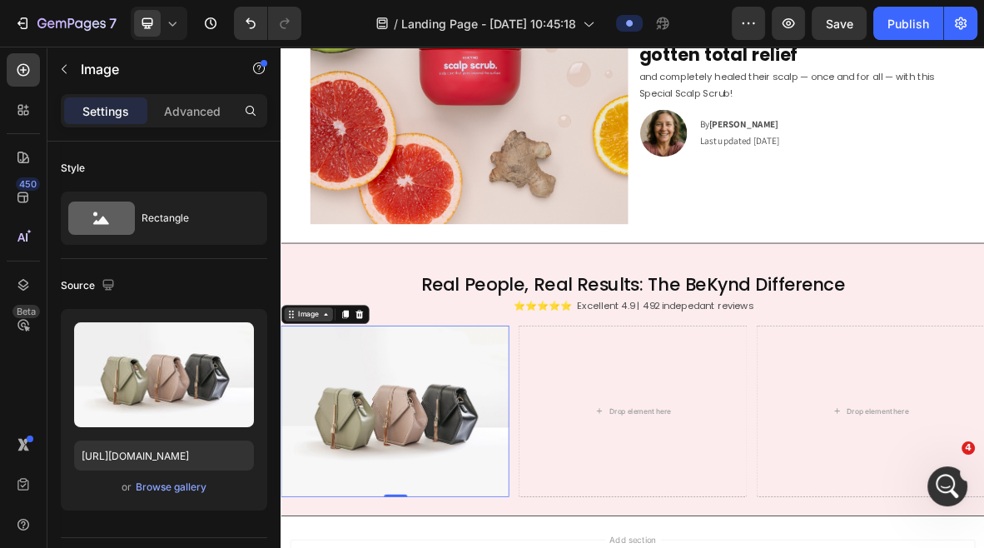
scroll to position [1553, 0]
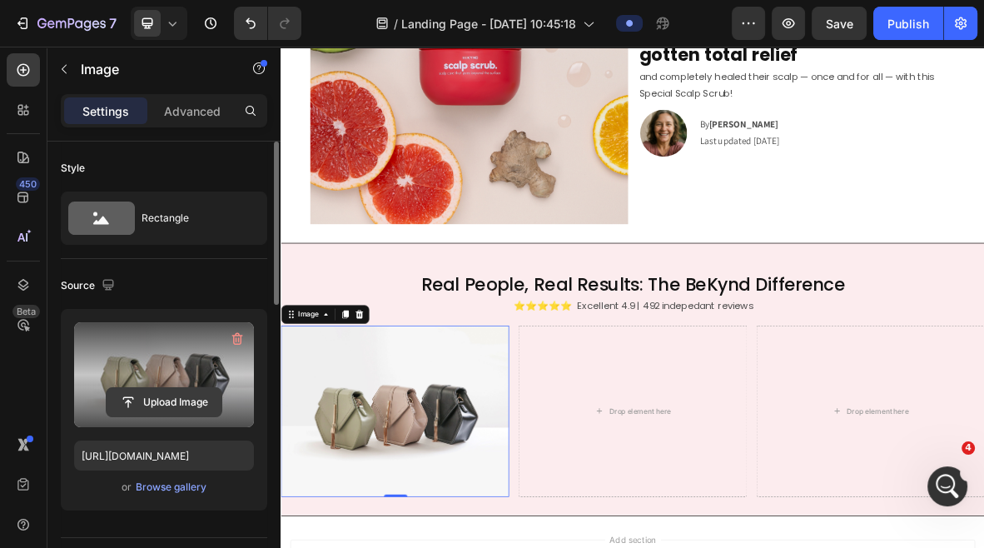
click at [149, 400] on input "file" at bounding box center [164, 402] width 115 height 28
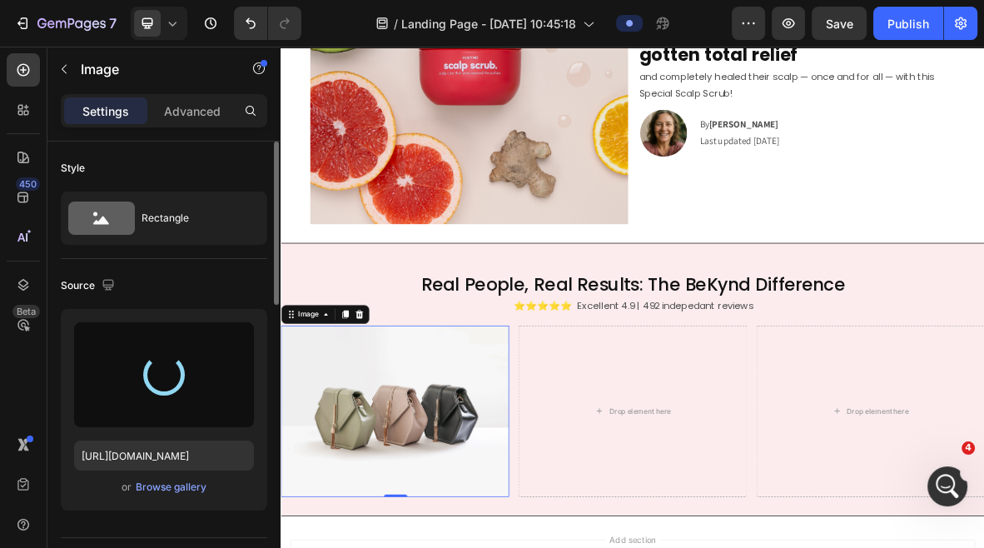
type input "https://cdn.shopify.com/s/files/1/0574/1366/4955/files/gempages_487139829310555…"
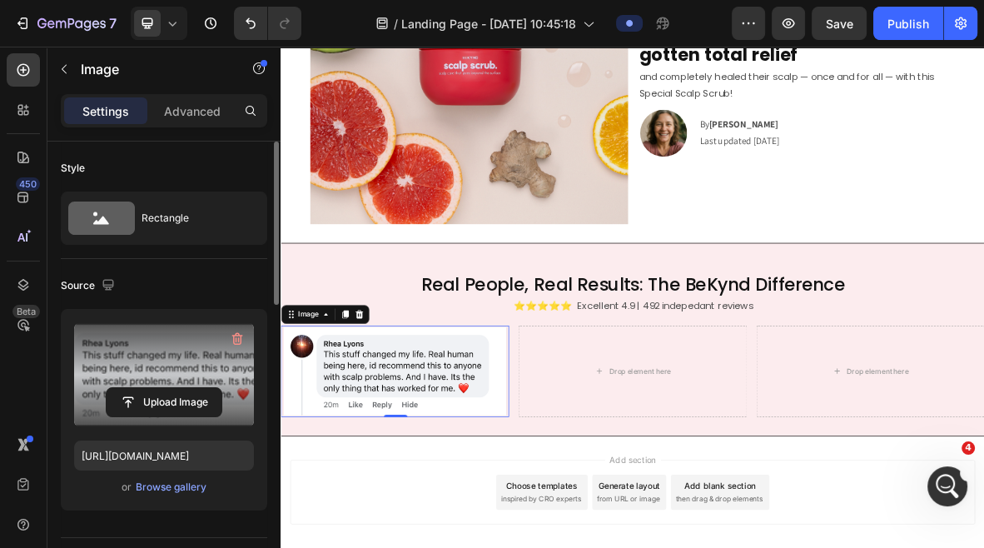
click at [376, 513] on img at bounding box center [443, 507] width 324 height 130
click at [398, 422] on div at bounding box center [391, 426] width 20 height 20
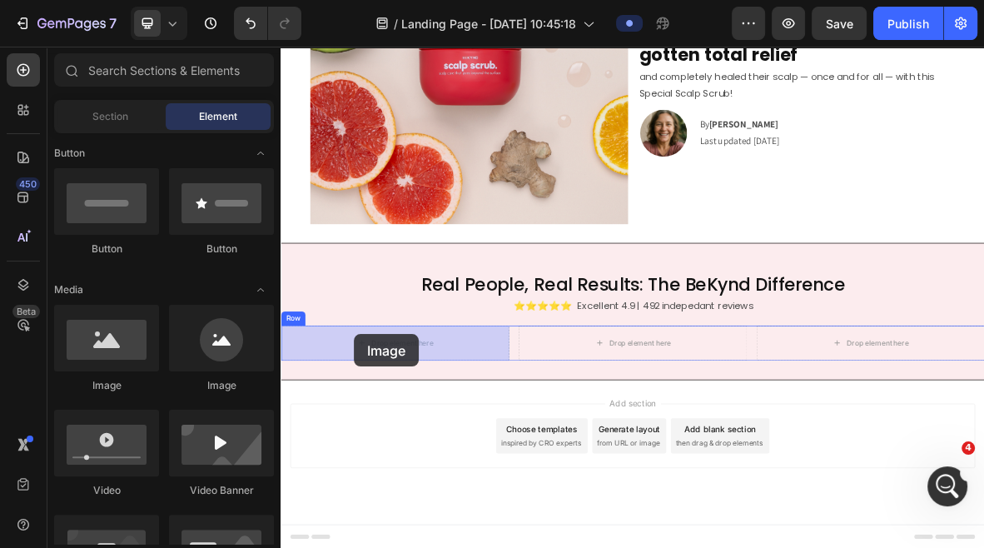
drag, startPoint x: 383, startPoint y: 406, endPoint x: 399, endPoint y: 455, distance: 51.6
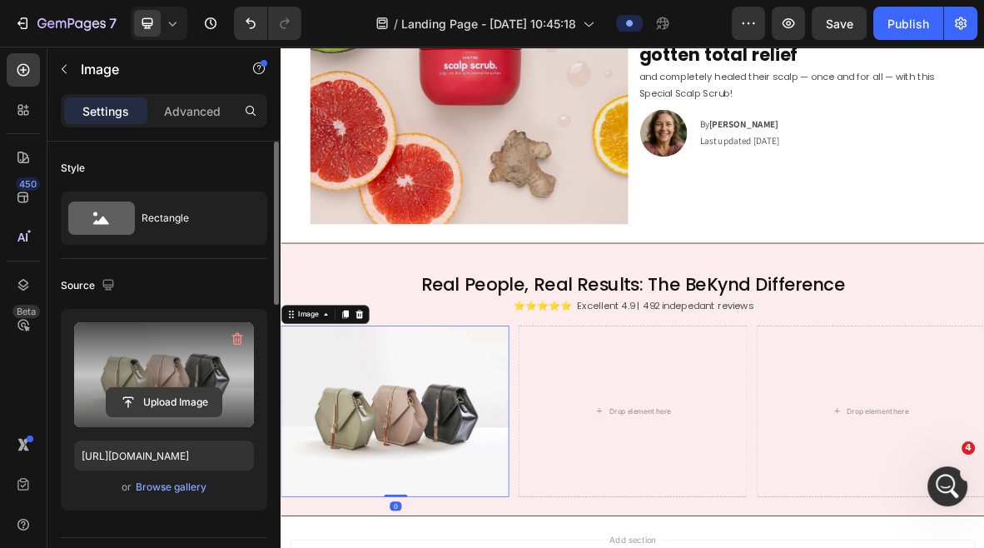
click at [162, 401] on input "file" at bounding box center [164, 402] width 115 height 28
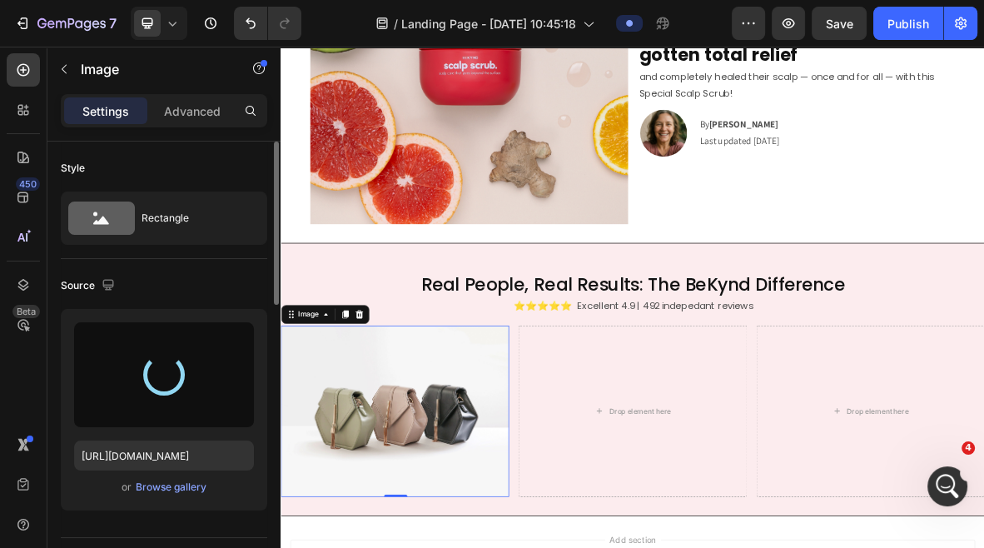
type input "https://cdn.shopify.com/s/files/1/0574/1366/4955/files/gempages_487139829310555…"
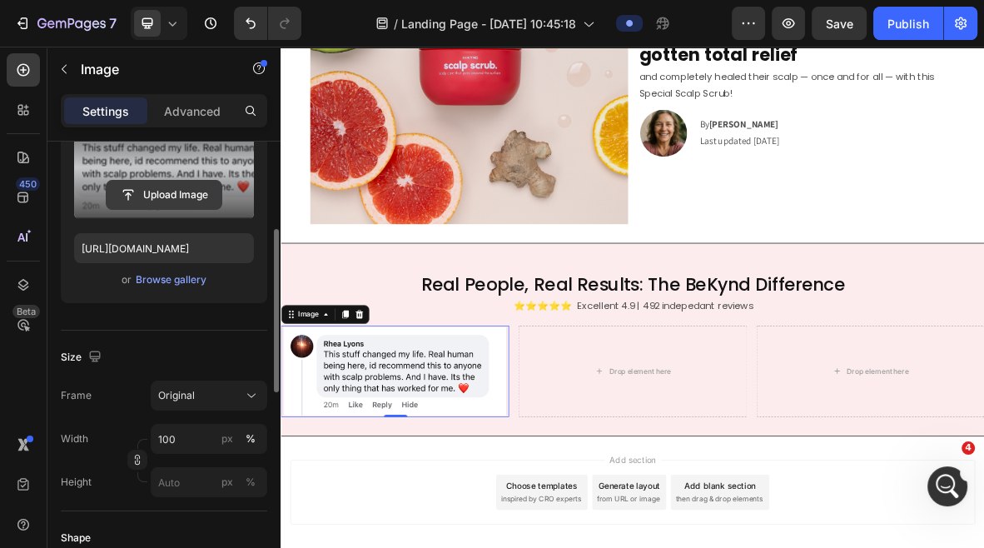
scroll to position [217, 0]
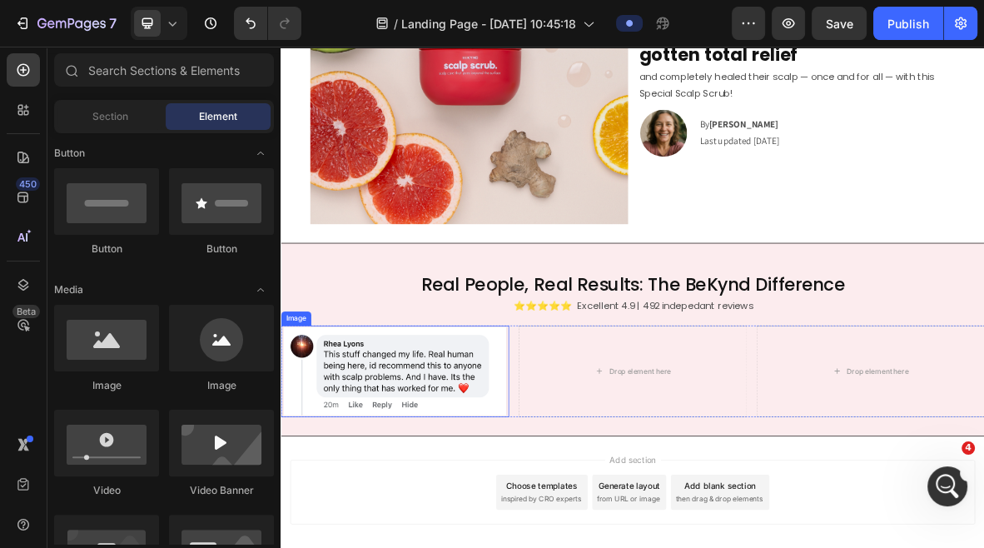
click at [419, 485] on img at bounding box center [443, 507] width 324 height 130
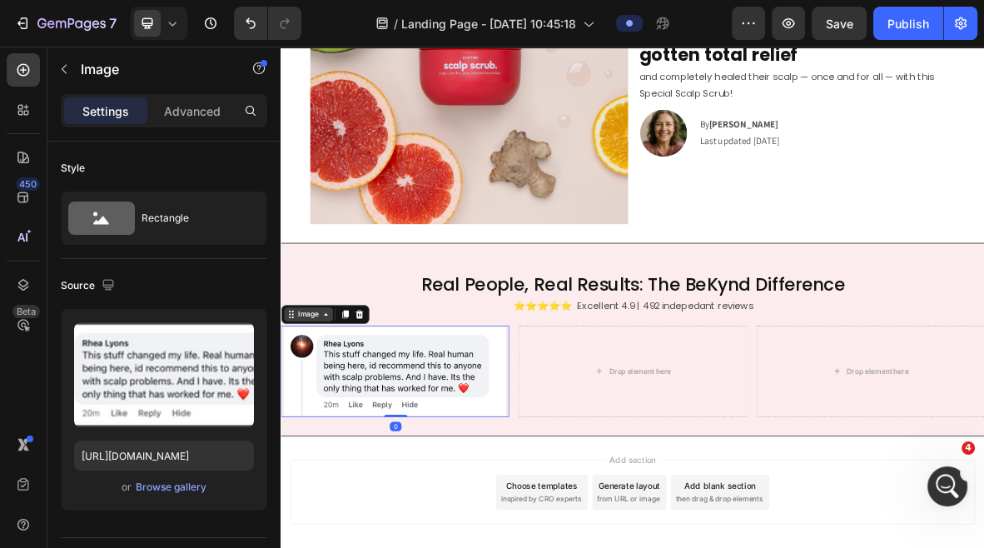
click at [338, 424] on icon at bounding box center [343, 426] width 13 height 13
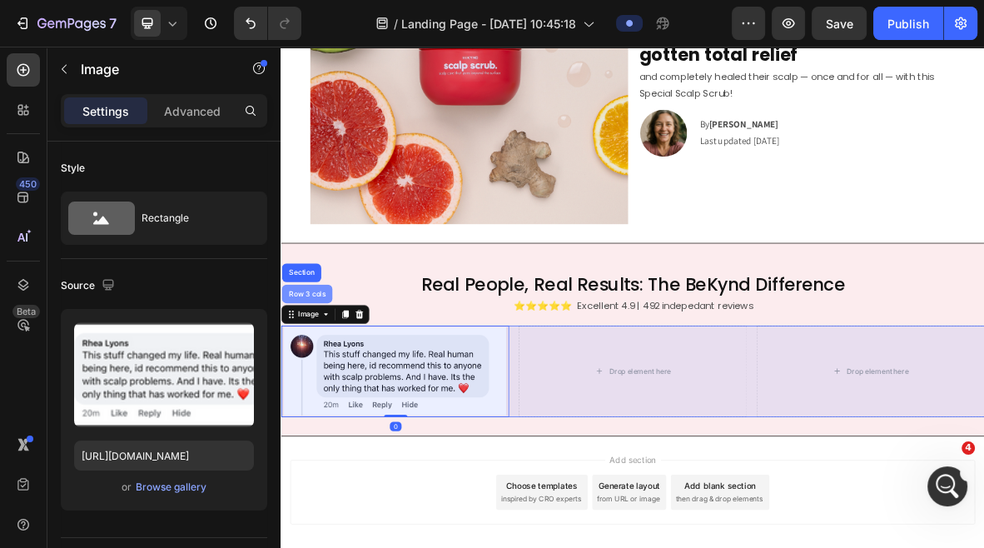
click at [331, 405] on div "Row 3 cols" at bounding box center [317, 397] width 72 height 27
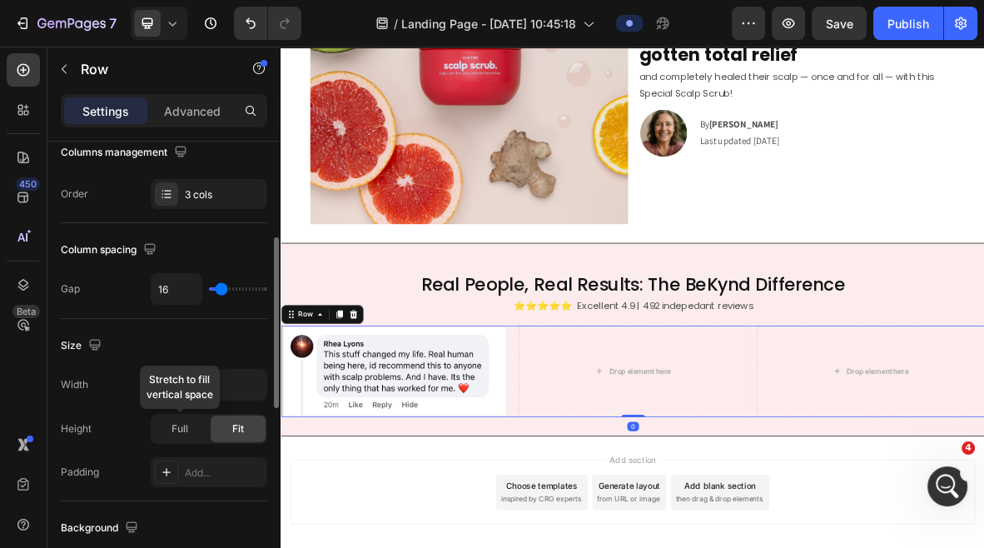
scroll to position [278, 0]
click at [243, 385] on icon "button" at bounding box center [251, 384] width 17 height 17
click at [187, 386] on input "1200" at bounding box center [209, 384] width 115 height 30
type input "1100"
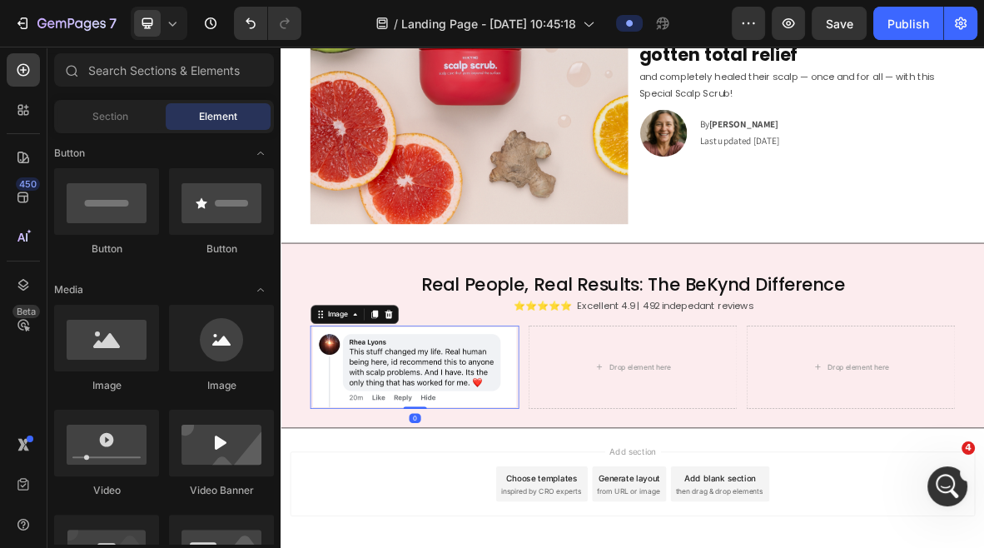
click at [462, 539] on img at bounding box center [470, 501] width 296 height 118
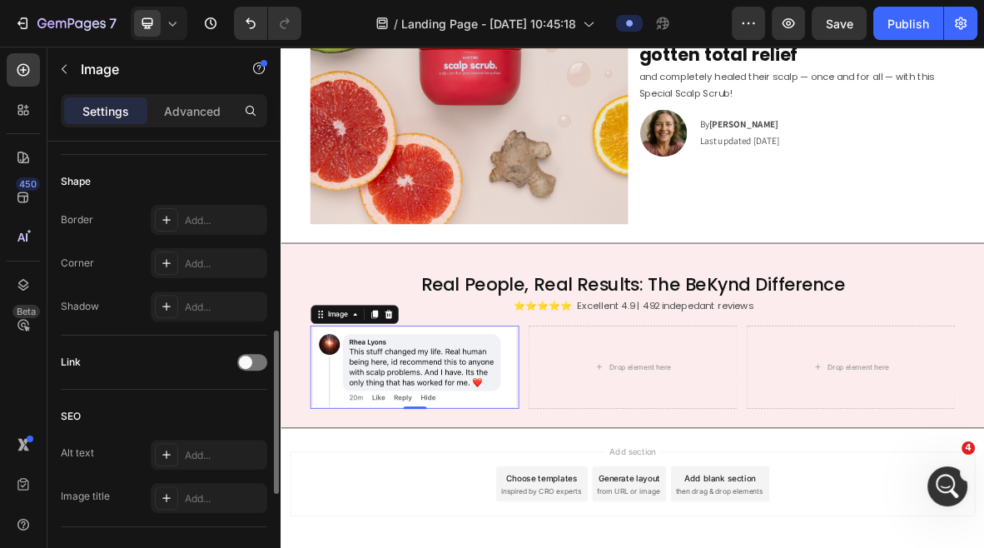
scroll to position [551, 0]
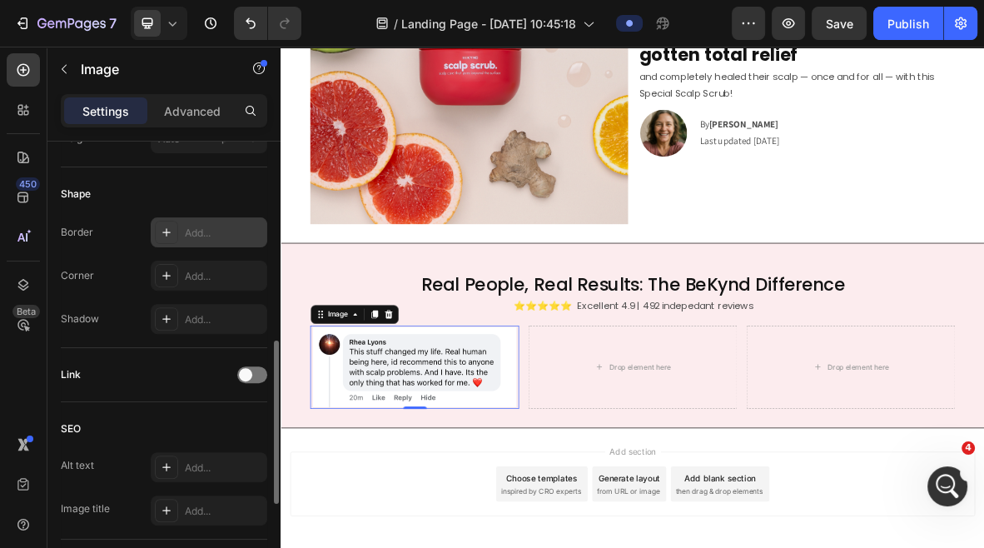
click at [162, 233] on icon at bounding box center [166, 232] width 13 height 13
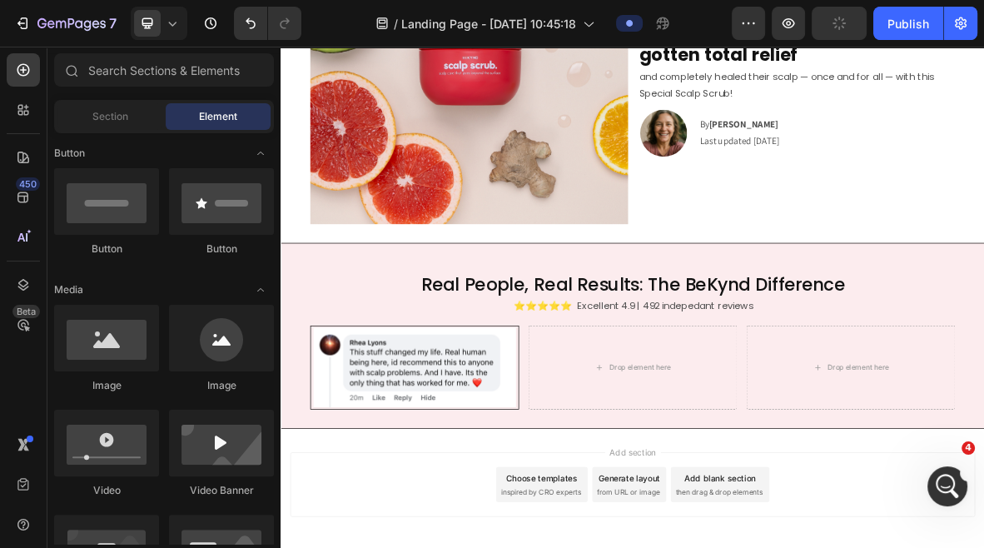
click at [519, 522] on img at bounding box center [470, 502] width 296 height 120
click at [467, 516] on img at bounding box center [470, 502] width 296 height 120
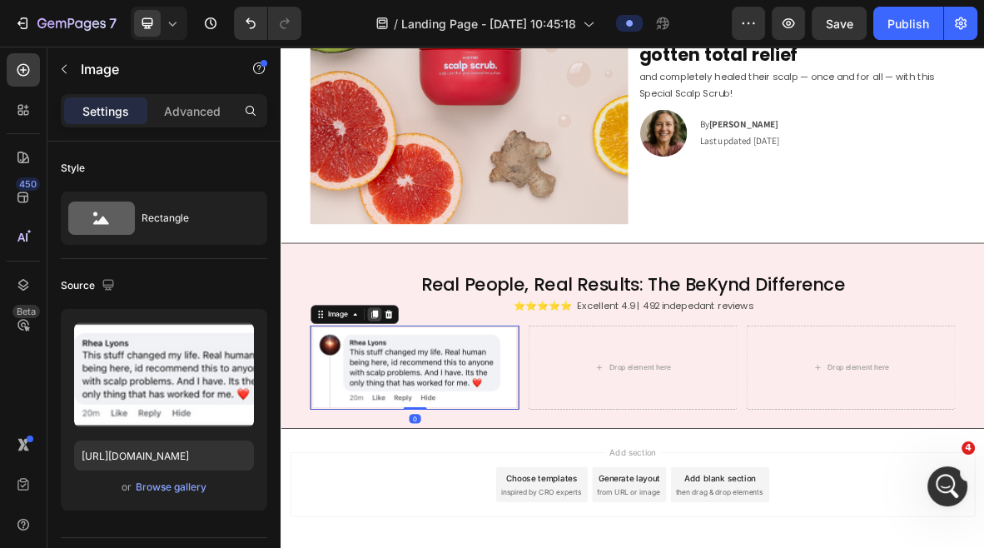
click at [409, 417] on div at bounding box center [413, 426] width 20 height 20
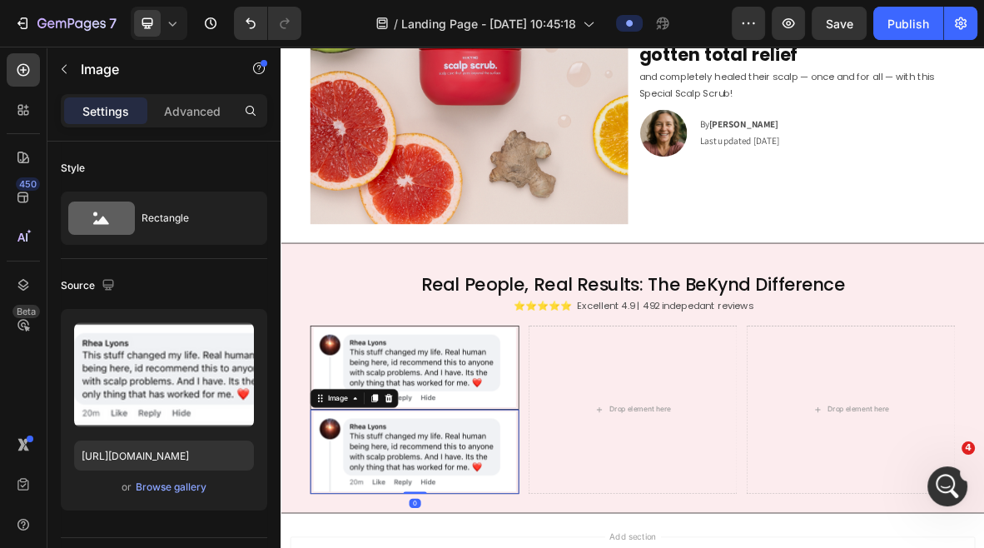
scroll to position [550, 0]
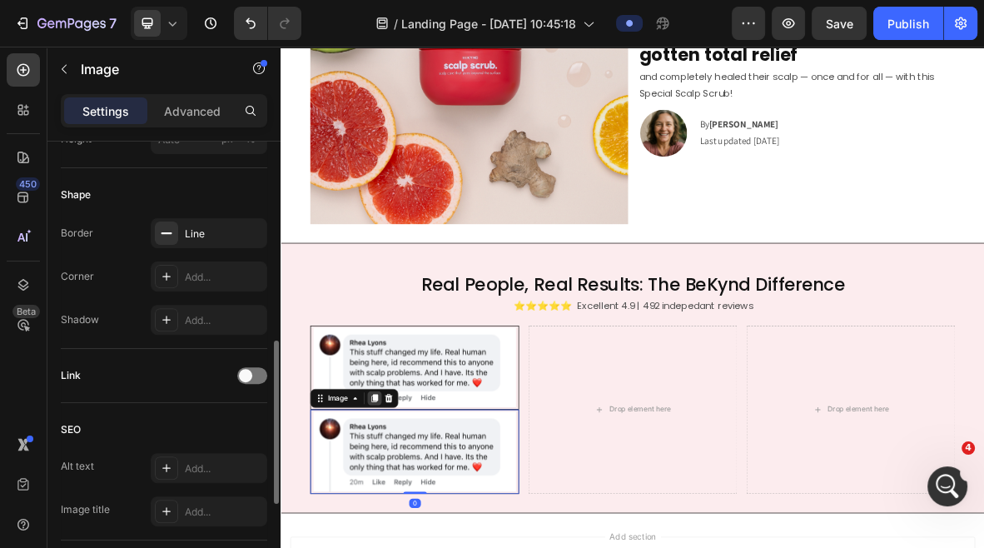
click at [412, 543] on icon at bounding box center [413, 546] width 9 height 12
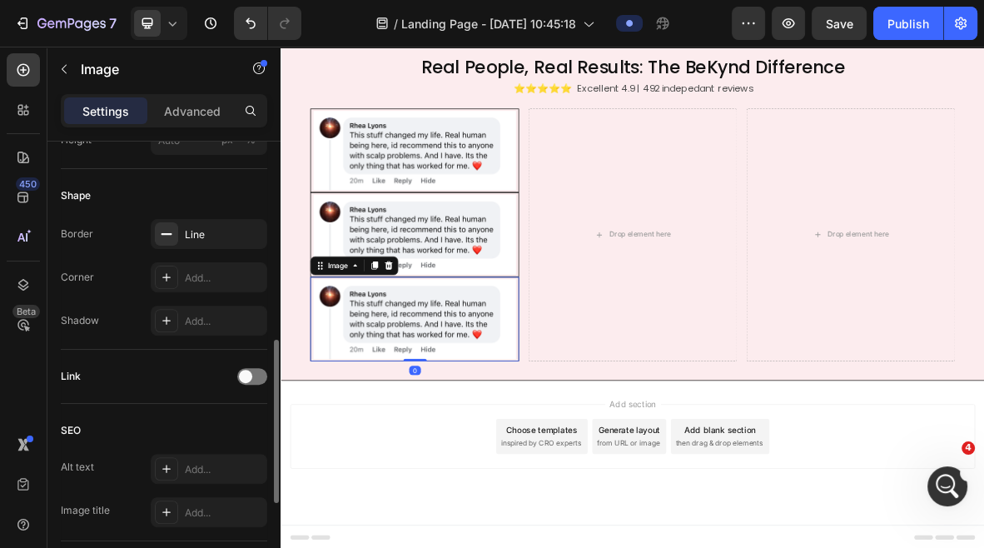
scroll to position [569, 0]
click at [426, 294] on img at bounding box center [470, 313] width 296 height 120
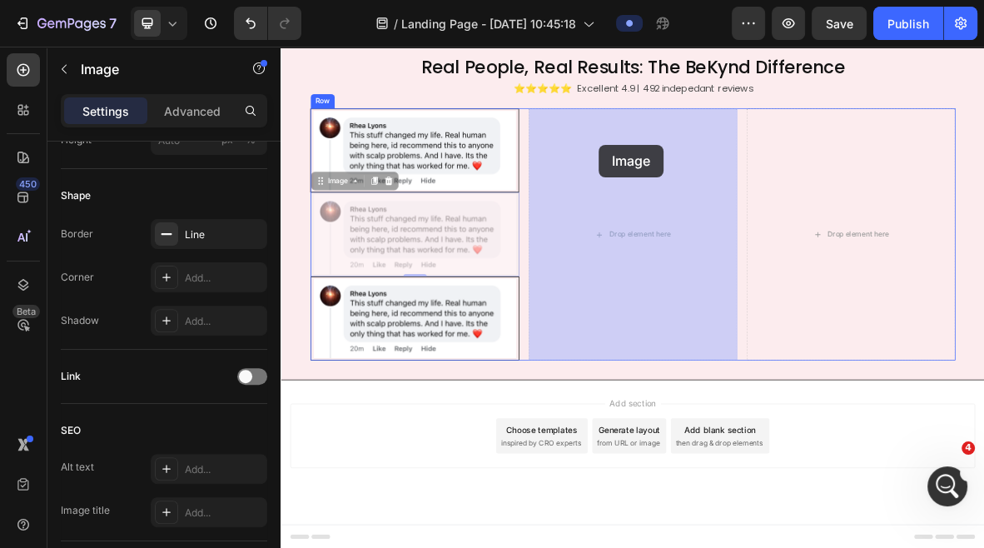
drag, startPoint x: 363, startPoint y: 246, endPoint x: 733, endPoint y: 185, distance: 374.7
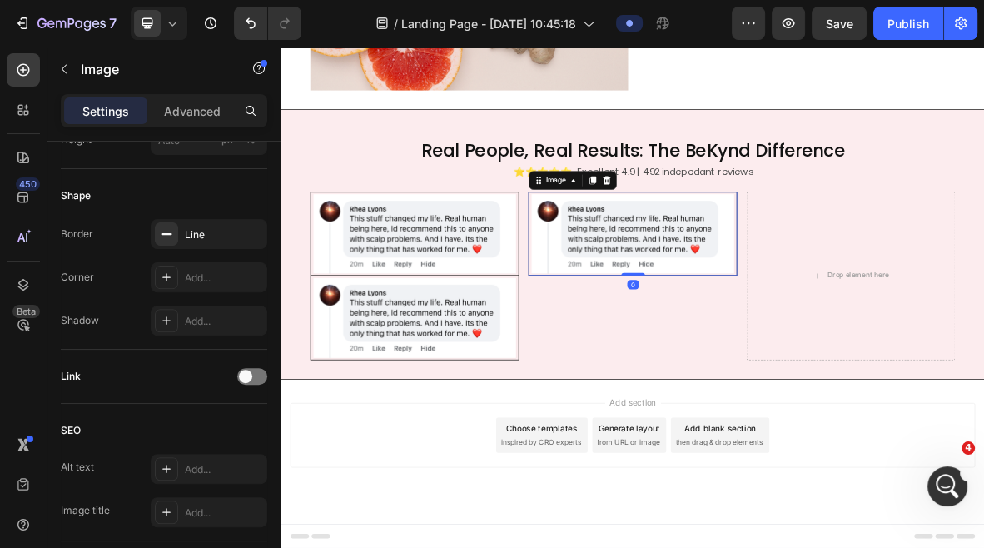
scroll to position [450, 0]
click at [488, 441] on img at bounding box center [470, 432] width 296 height 120
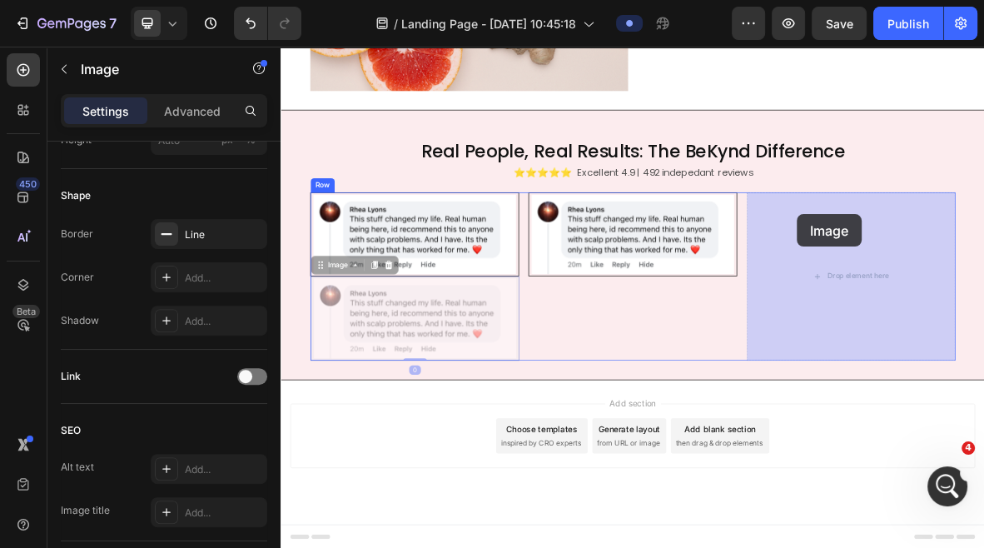
drag, startPoint x: 374, startPoint y: 358, endPoint x: 1013, endPoint y: 285, distance: 643.7
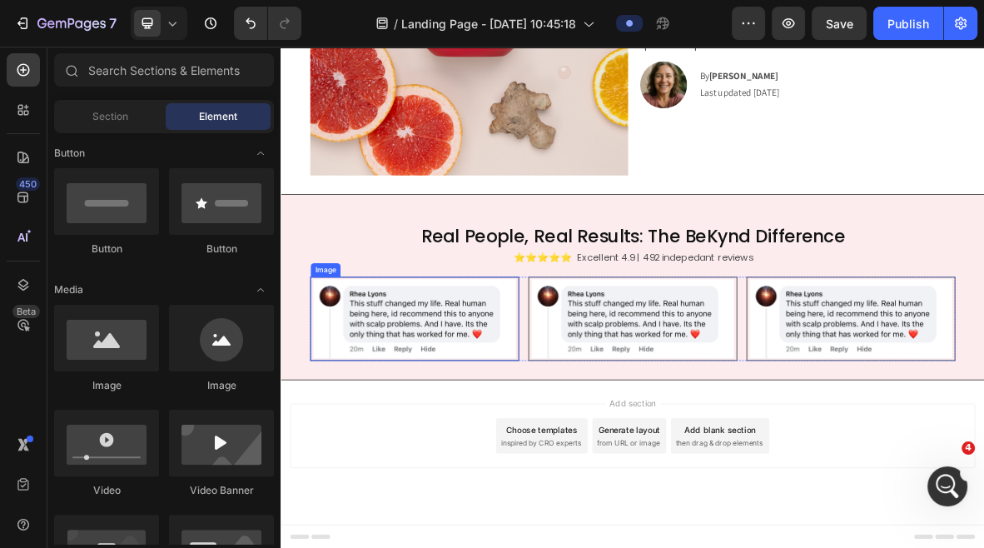
click at [347, 361] on div "Image" at bounding box center [344, 363] width 36 height 15
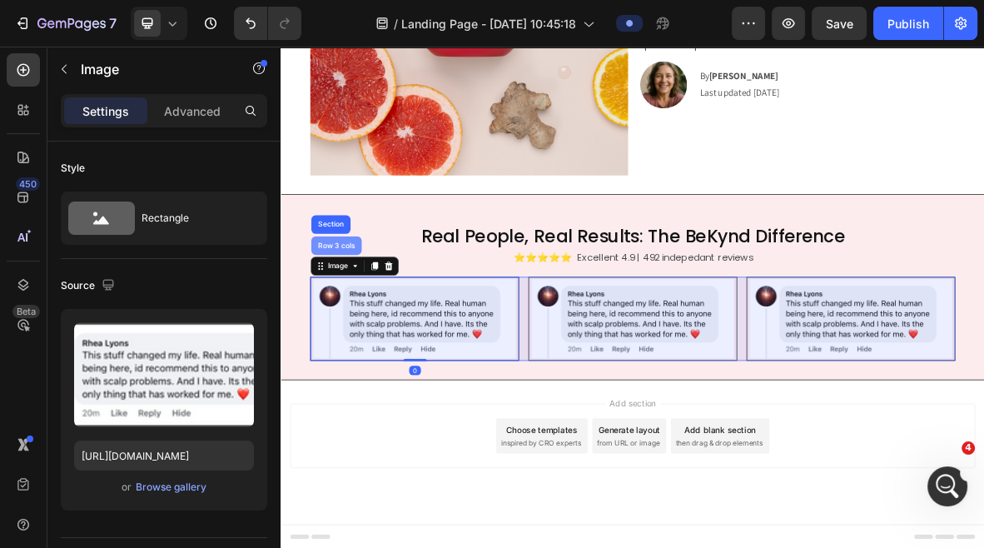
click at [372, 320] on div "Row 3 cols" at bounding box center [359, 328] width 72 height 27
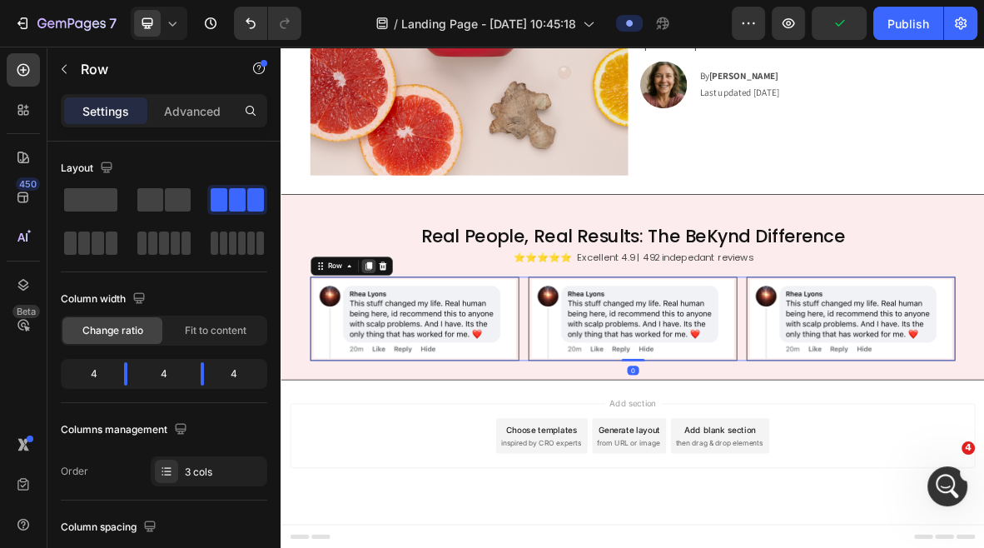
click at [406, 358] on icon at bounding box center [405, 357] width 9 height 12
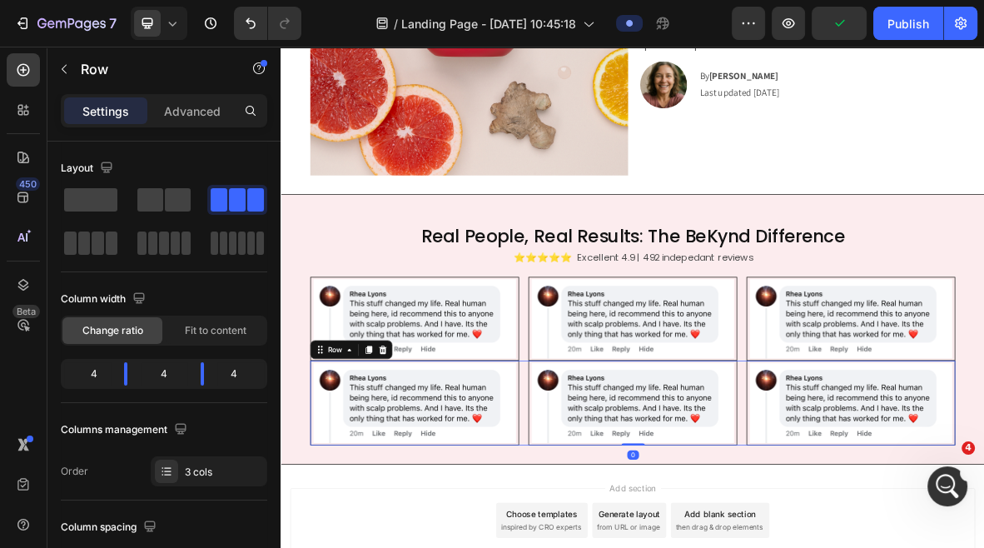
scroll to position [450, 0]
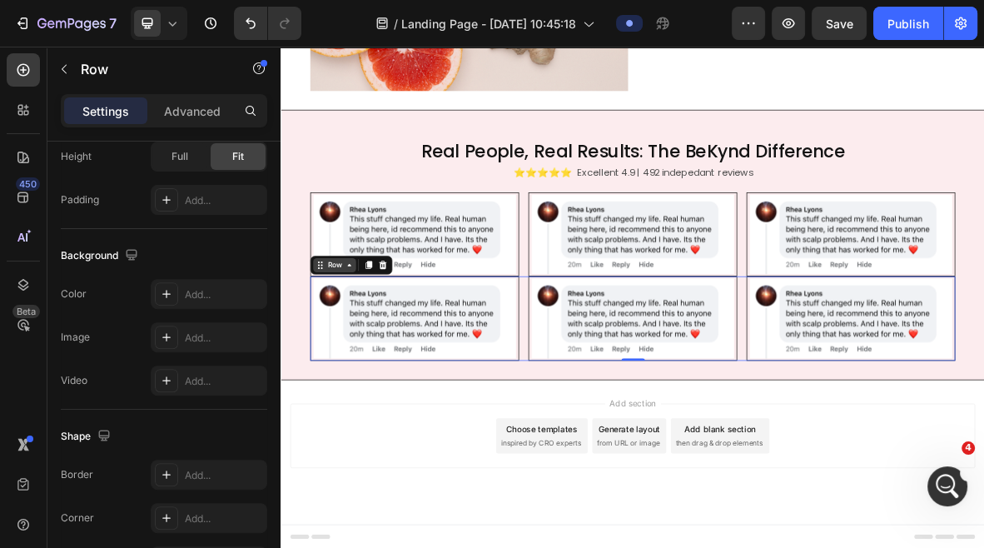
click at [380, 357] on icon at bounding box center [377, 356] width 13 height 13
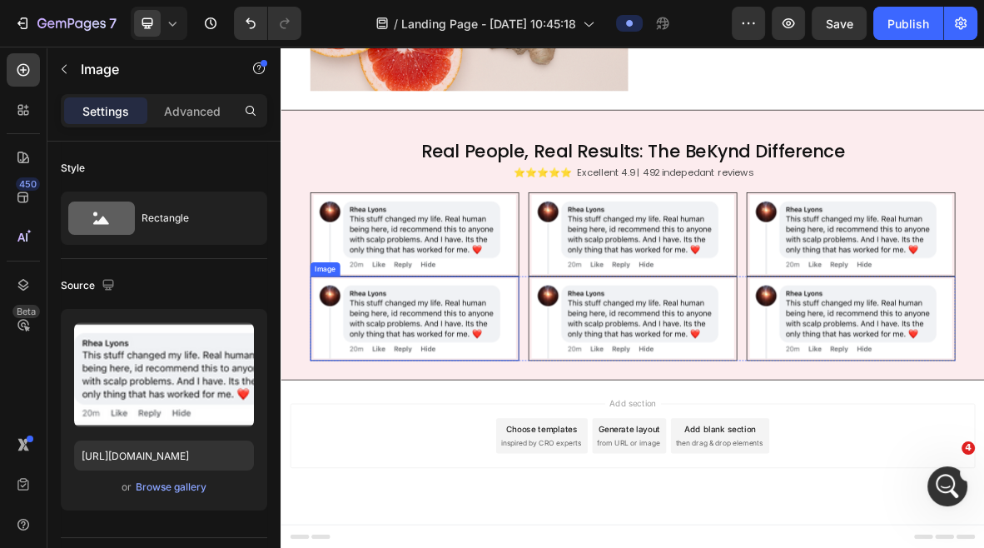
click at [429, 411] on img at bounding box center [470, 432] width 296 height 120
click at [394, 357] on div "Image" at bounding box center [360, 356] width 69 height 20
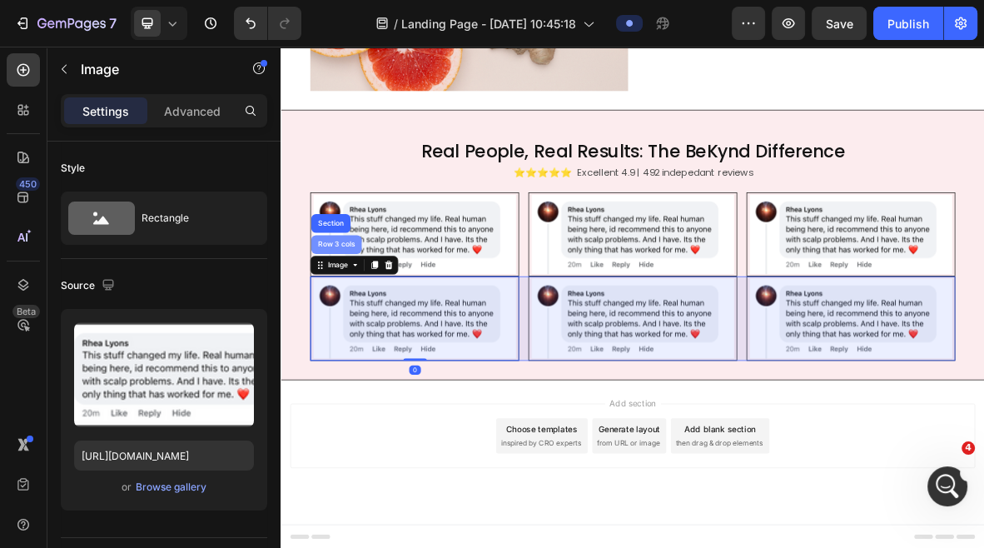
click at [362, 328] on div "Row 3 cols" at bounding box center [359, 327] width 58 height 10
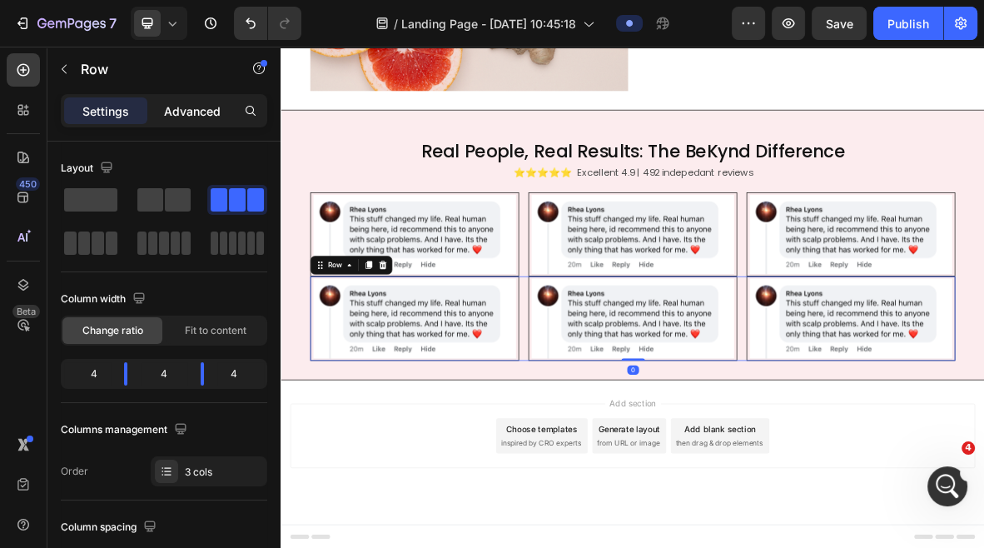
click at [179, 107] on p "Advanced" at bounding box center [192, 110] width 57 height 17
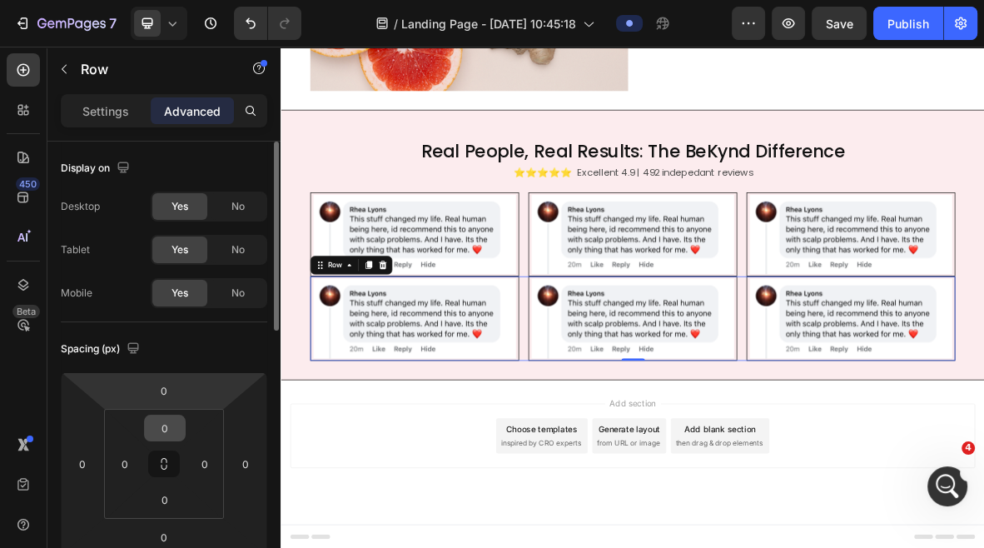
click at [167, 428] on input "0" at bounding box center [164, 428] width 33 height 25
click at [165, 391] on input "0" at bounding box center [163, 390] width 33 height 25
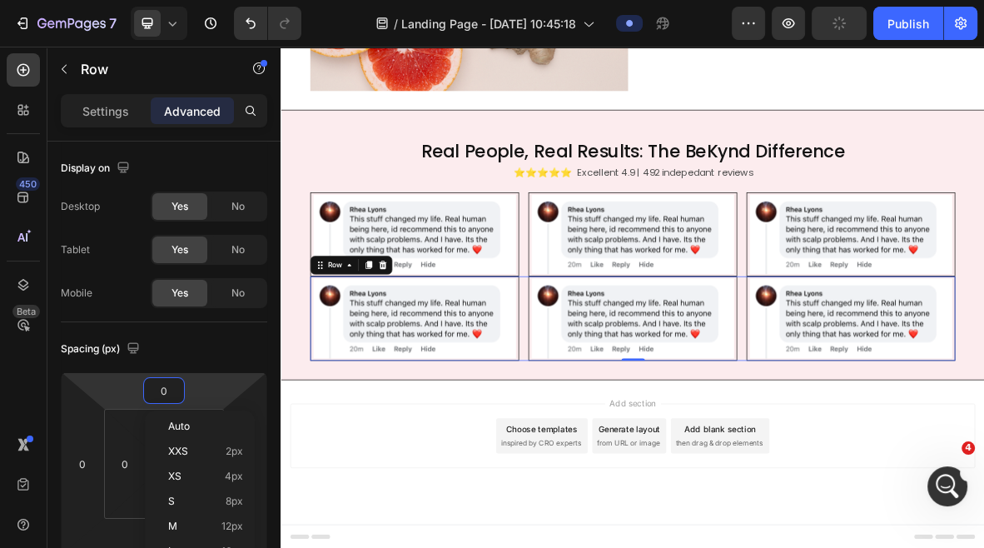
type input "5"
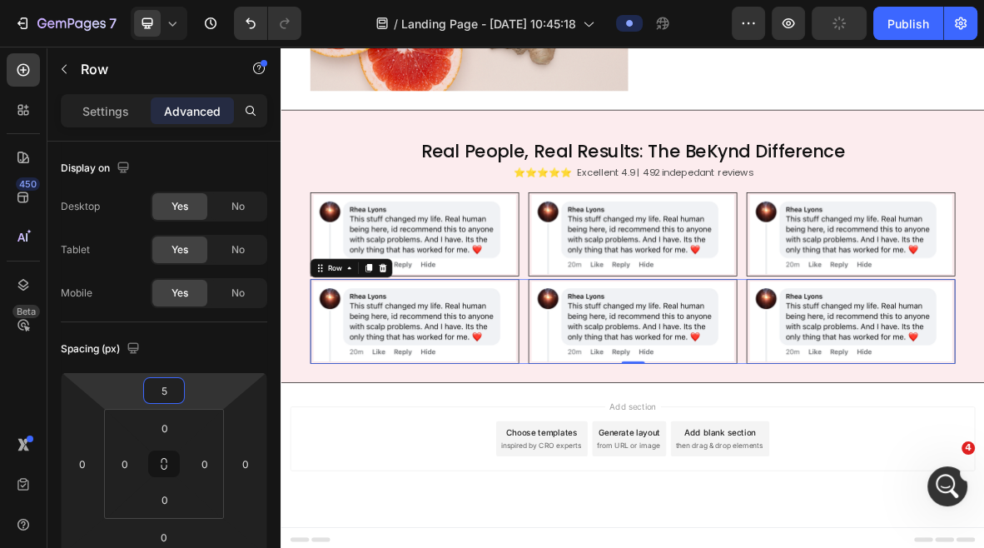
scroll to position [454, 0]
type input "10"
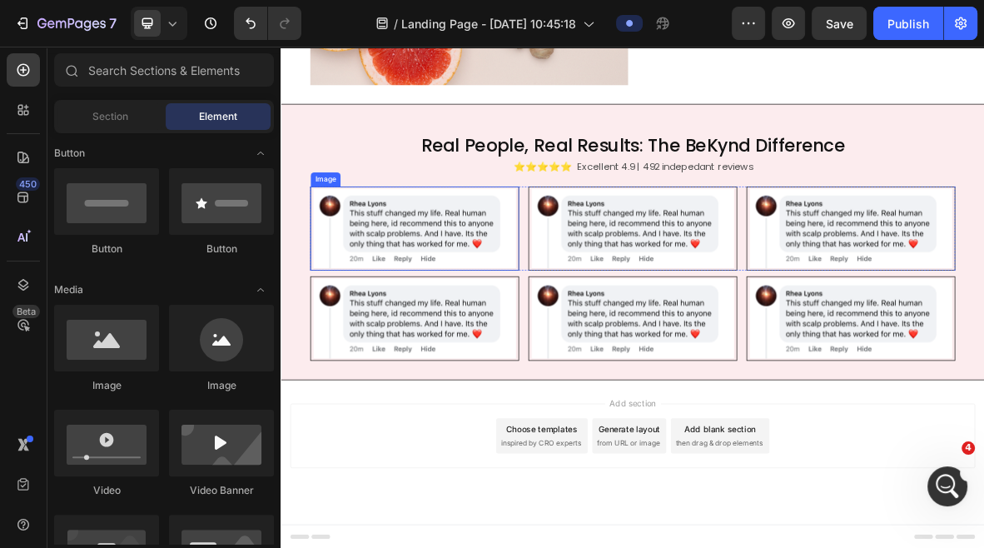
click at [520, 351] on img at bounding box center [470, 305] width 296 height 120
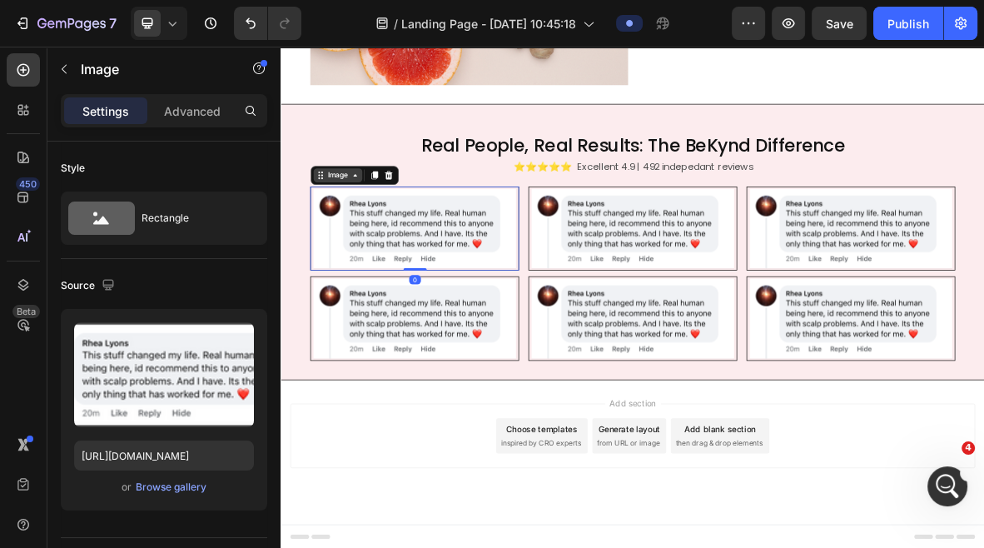
click at [361, 235] on div "Image" at bounding box center [361, 229] width 36 height 15
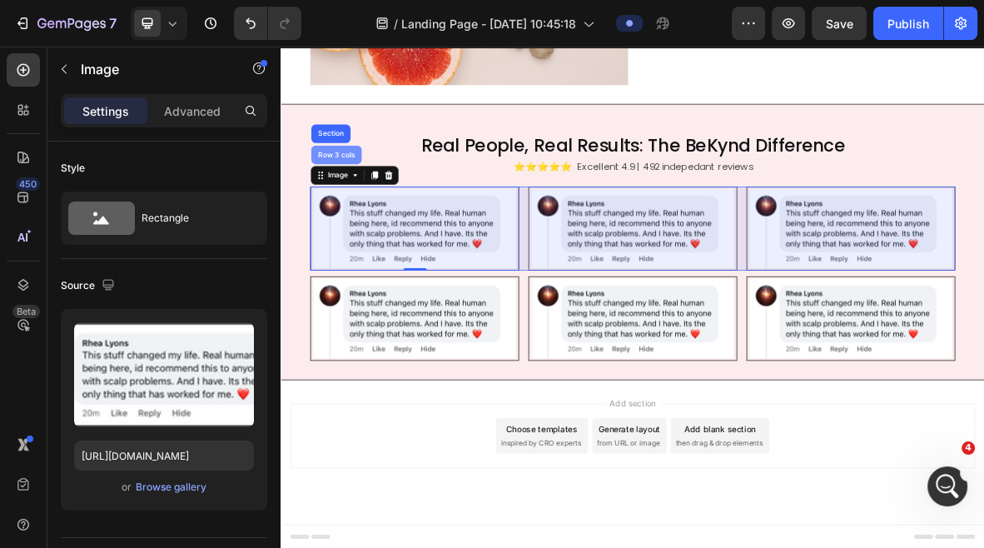
click at [366, 207] on div "Row 3 cols" at bounding box center [359, 200] width 72 height 27
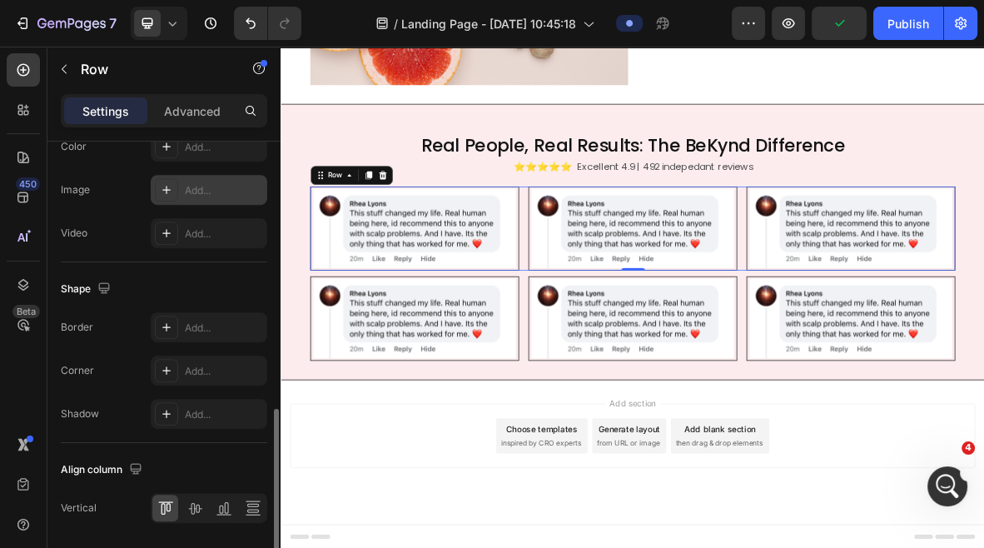
scroll to position [704, 0]
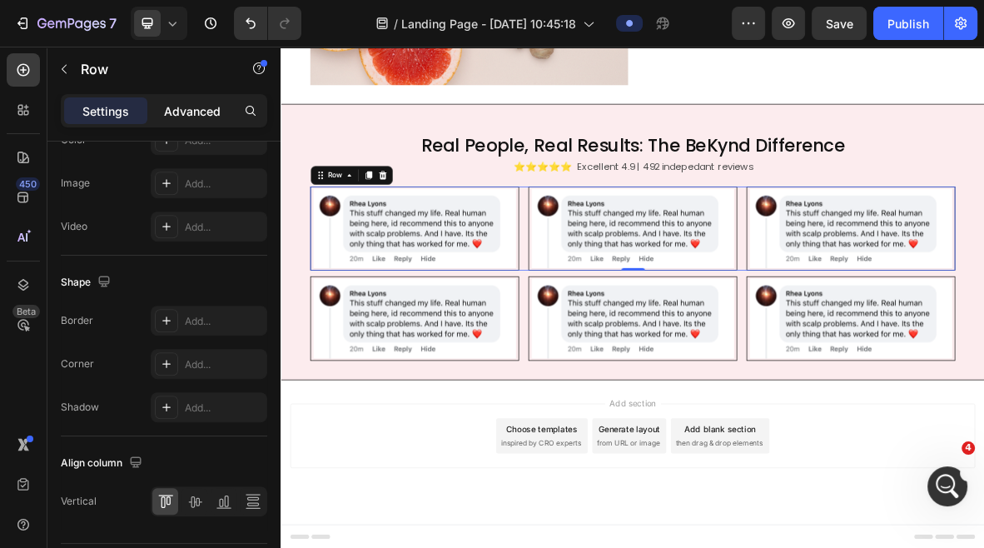
click at [176, 112] on p "Advanced" at bounding box center [192, 110] width 57 height 17
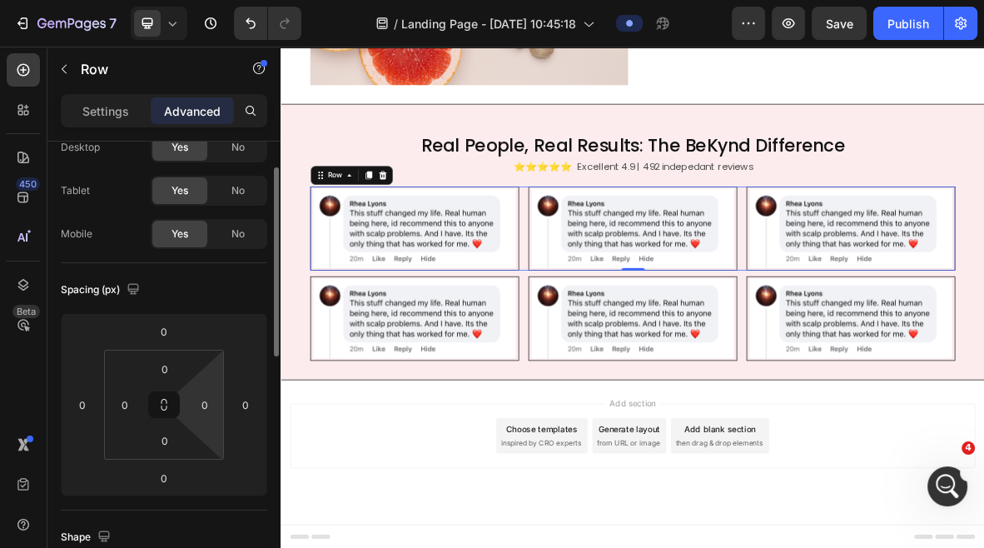
scroll to position [0, 0]
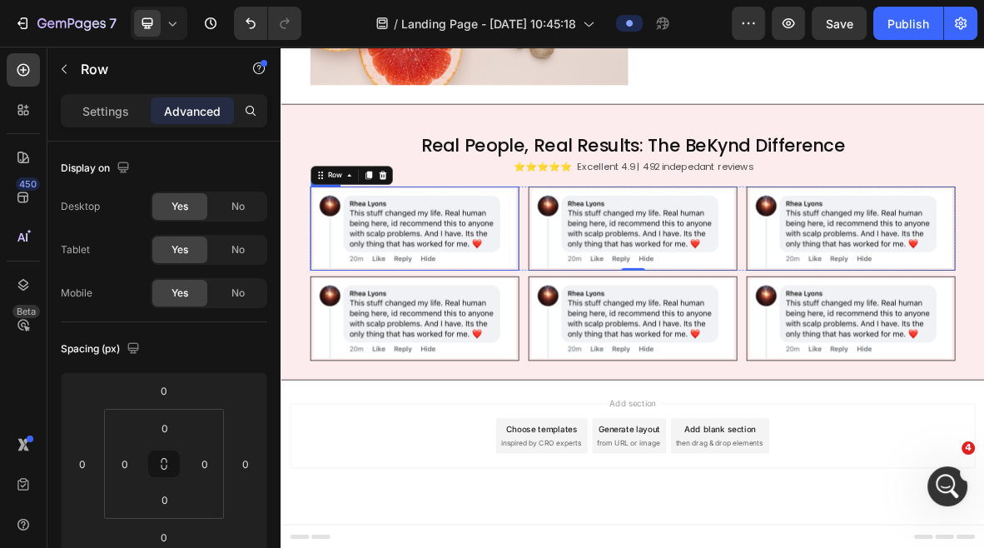
click at [426, 271] on img at bounding box center [470, 305] width 296 height 120
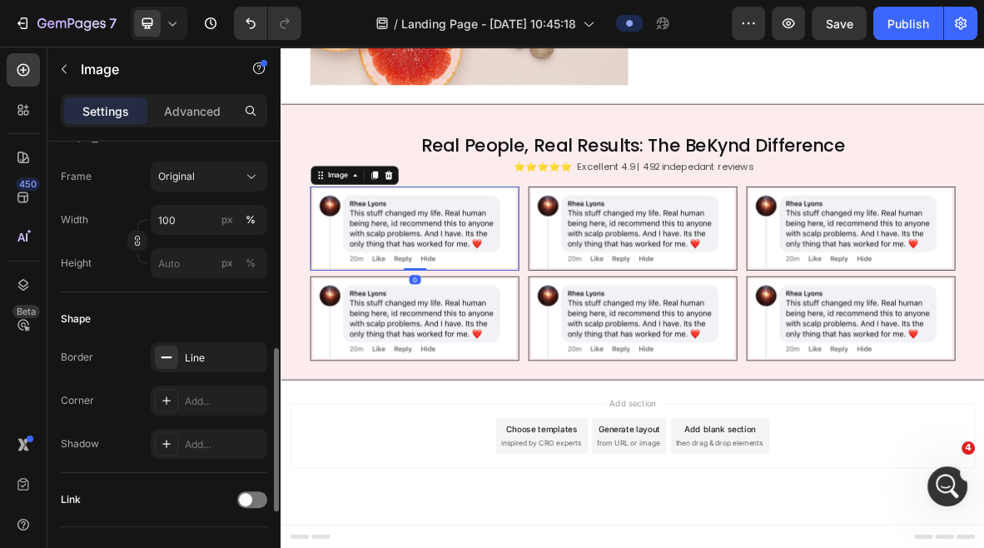
scroll to position [480, 0]
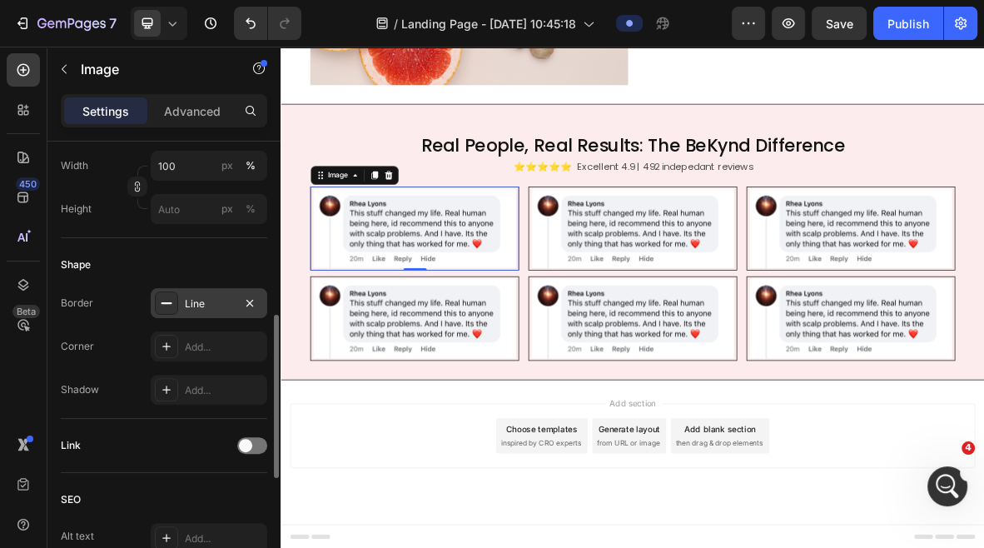
click at [212, 312] on div "Line" at bounding box center [209, 303] width 117 height 30
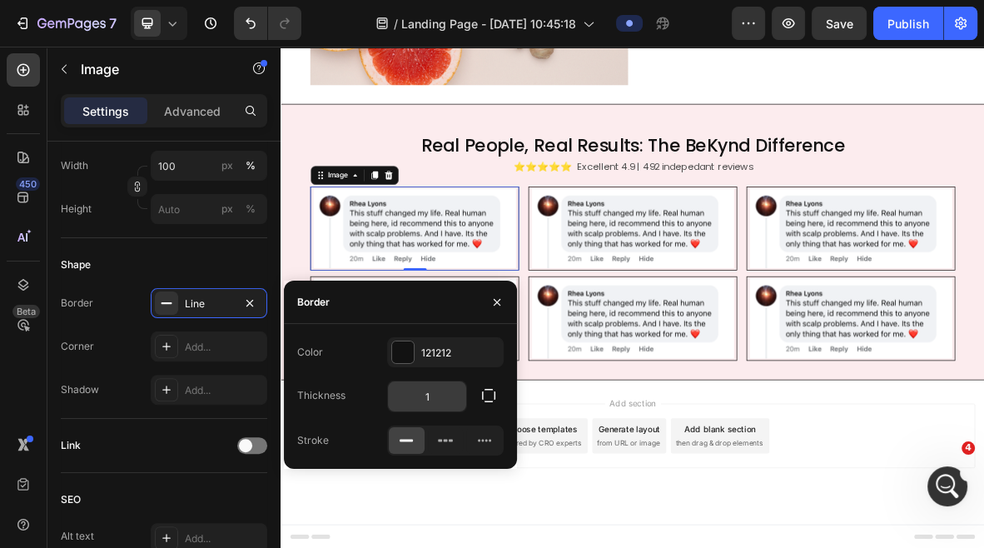
click at [436, 395] on input "1" at bounding box center [427, 396] width 78 height 30
type input "0.5"
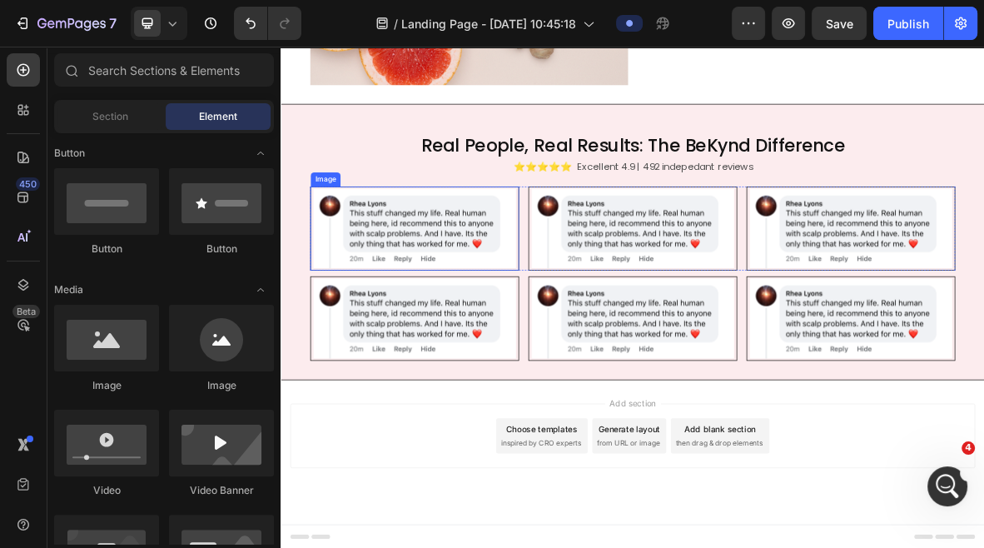
click at [427, 306] on img at bounding box center [470, 305] width 296 height 120
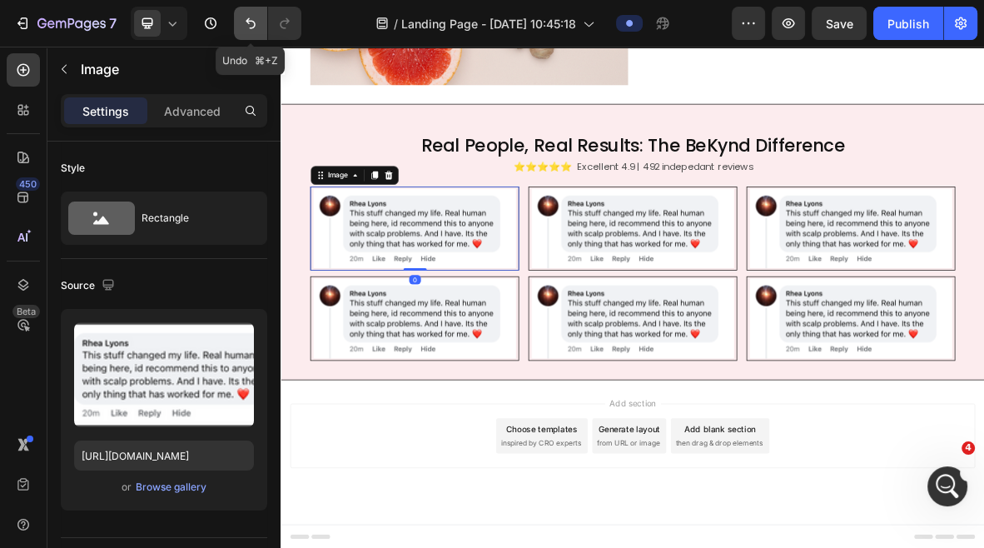
click at [238, 17] on button "Undo/Redo" at bounding box center [250, 23] width 33 height 33
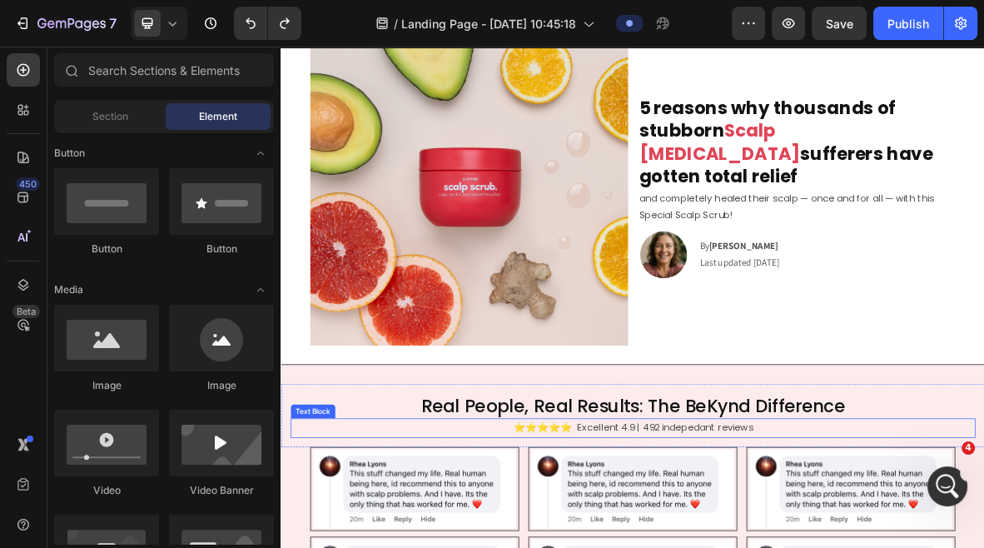
scroll to position [0, 0]
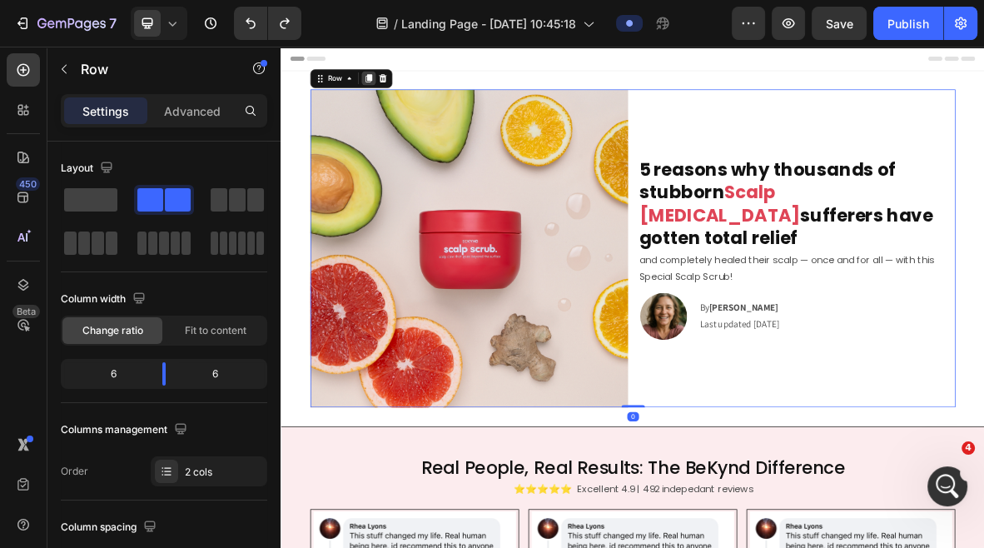
click at [405, 91] on icon at bounding box center [405, 92] width 9 height 12
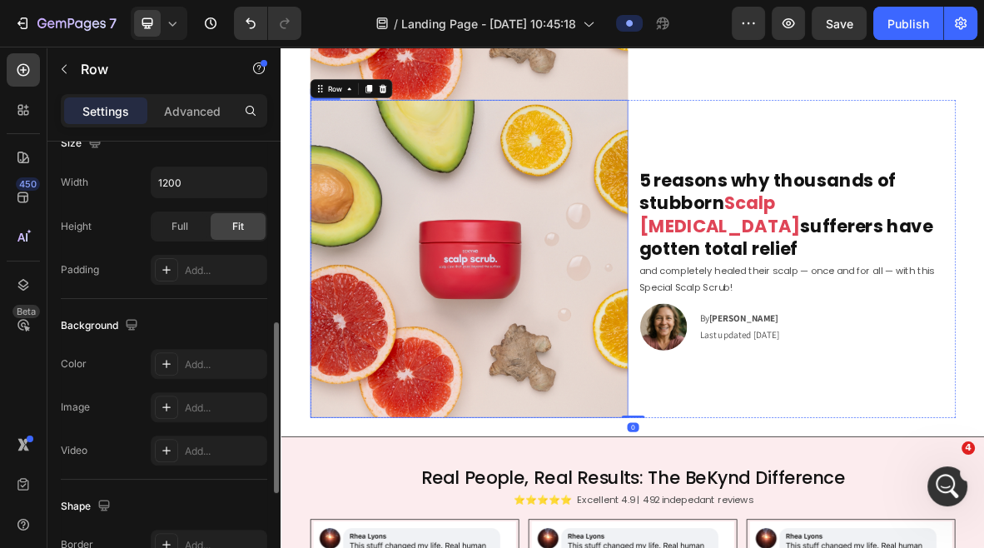
scroll to position [454, 0]
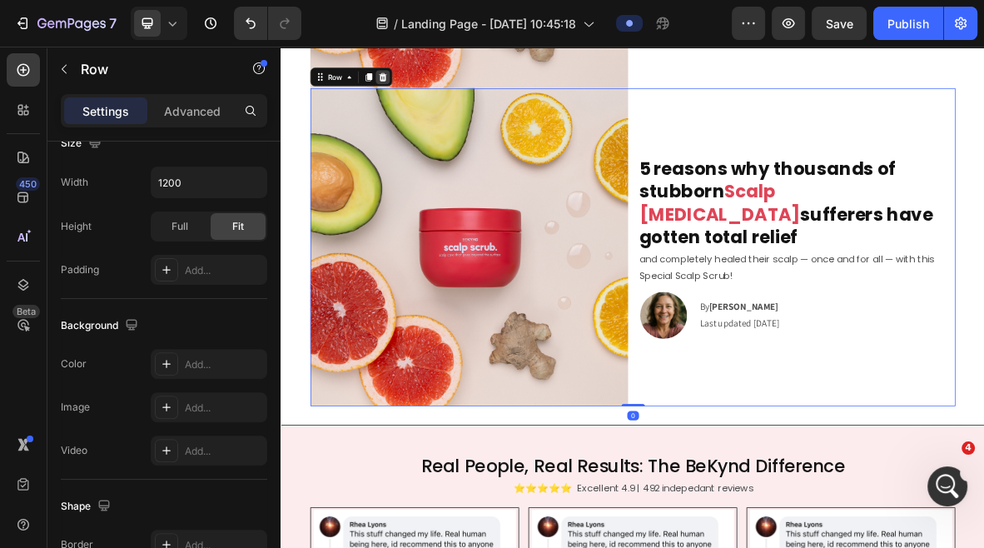
click at [420, 90] on icon at bounding box center [424, 88] width 13 height 13
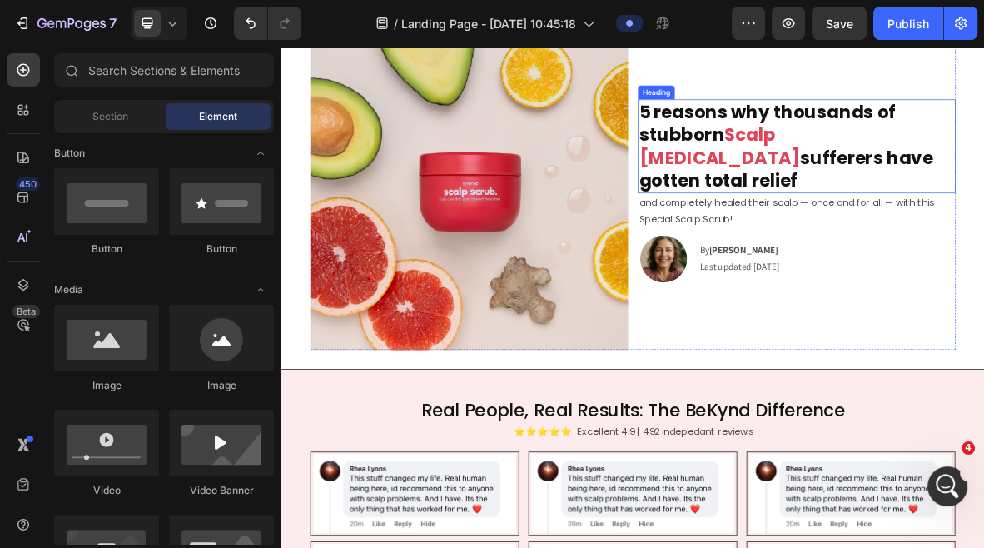
scroll to position [0, 0]
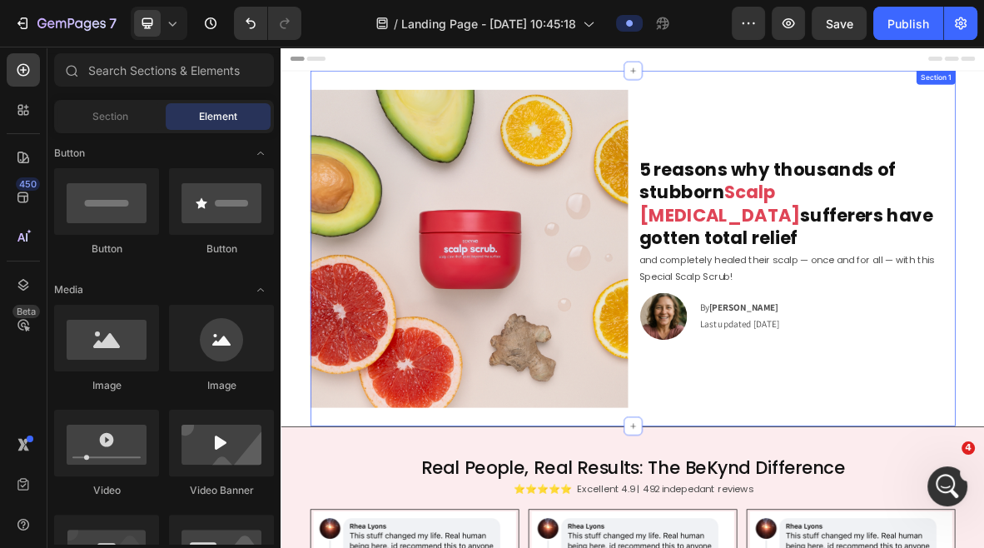
click at [925, 91] on div "Image 5 reasons why thousands of stubborn Scalp Psoriasis sufferers have gotten…" at bounding box center [780, 333] width 916 height 505
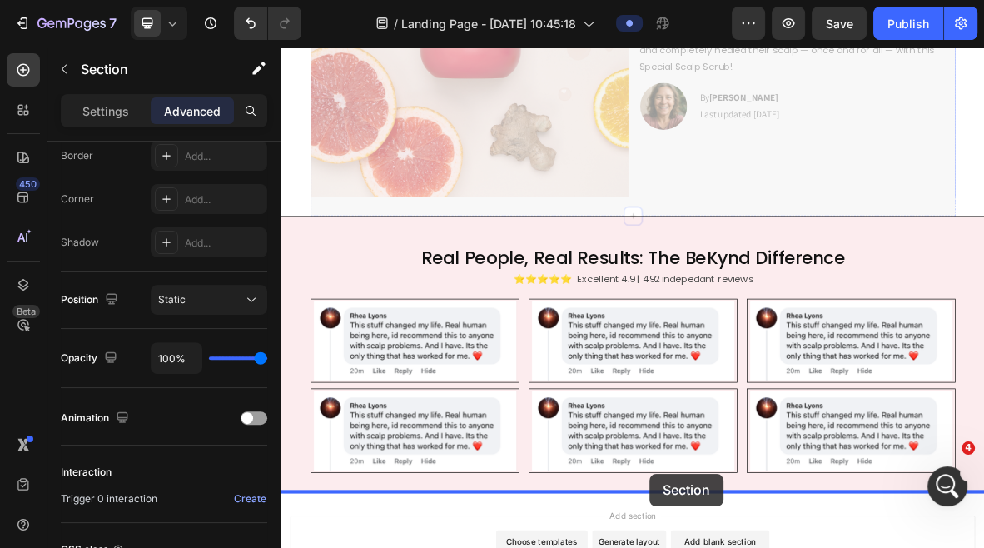
scroll to position [962, 0]
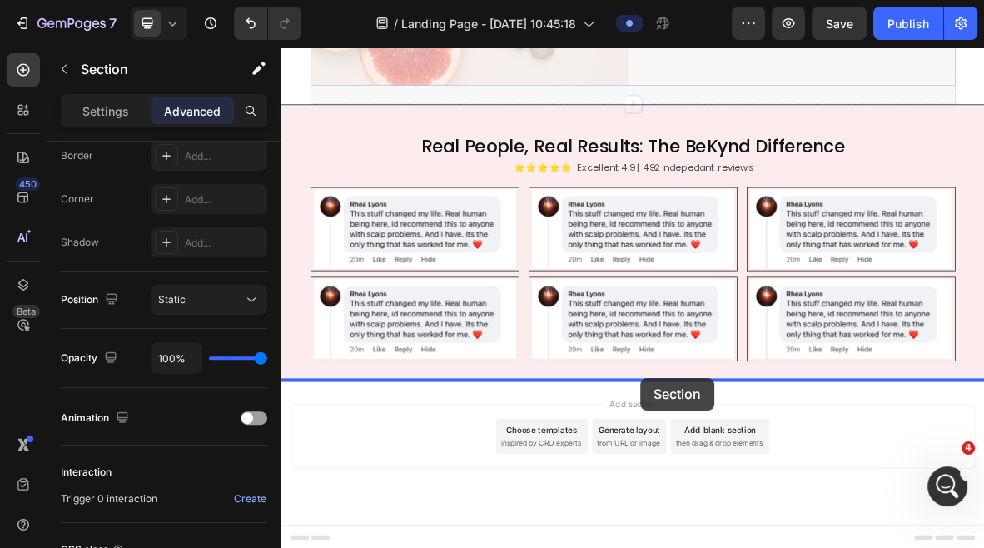
drag, startPoint x: 806, startPoint y: 118, endPoint x: 792, endPoint y: 517, distance: 399.1
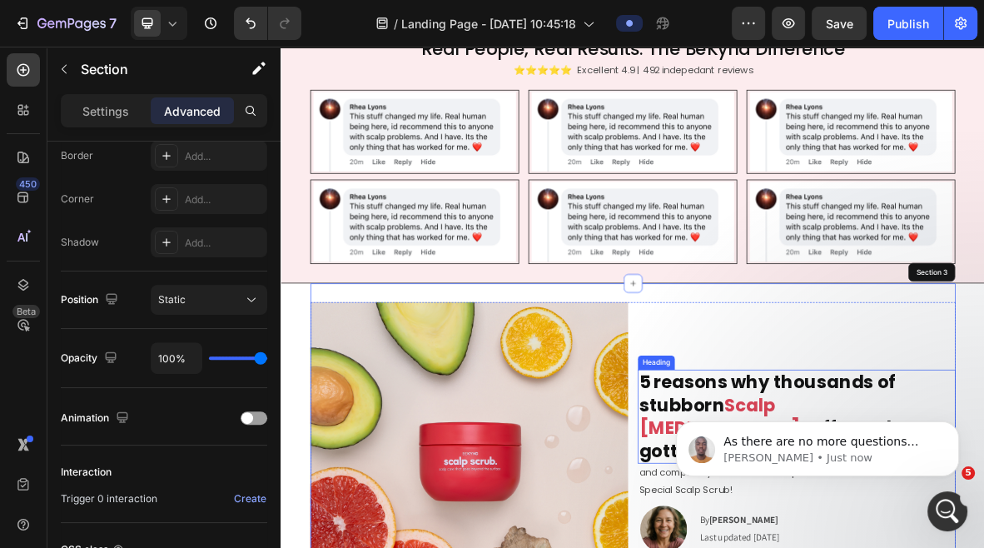
scroll to position [1782, 0]
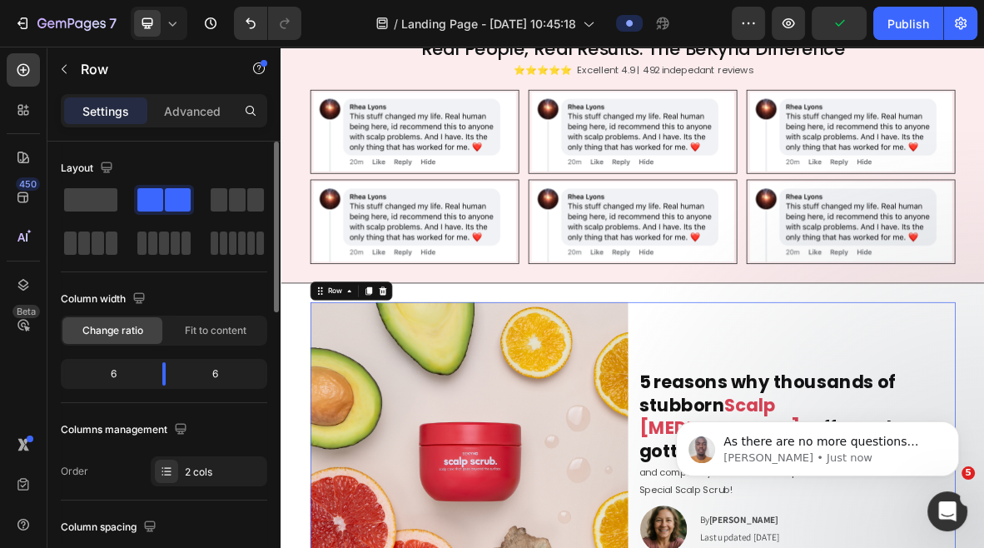
scroll to position [1772, 0]
click at [378, 391] on icon at bounding box center [377, 392] width 13 height 13
click at [375, 394] on icon at bounding box center [377, 392] width 13 height 13
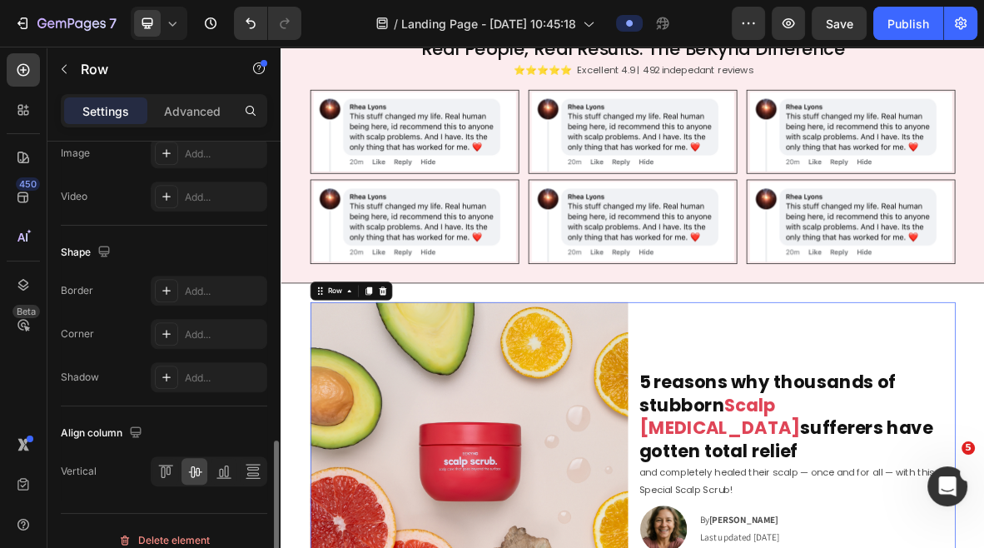
scroll to position [750, 0]
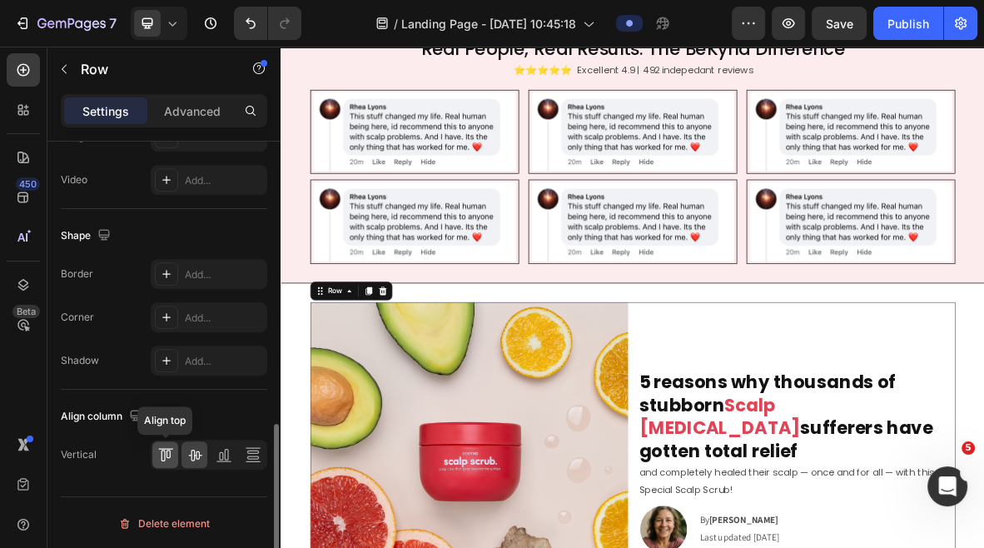
click at [167, 453] on icon at bounding box center [165, 454] width 17 height 17
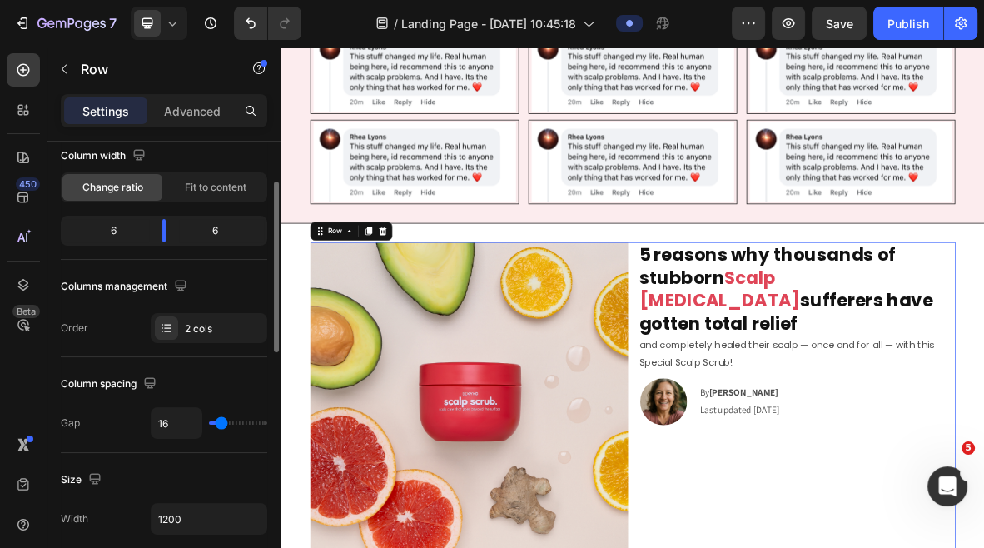
scroll to position [144, 0]
click at [167, 328] on icon at bounding box center [166, 327] width 13 height 13
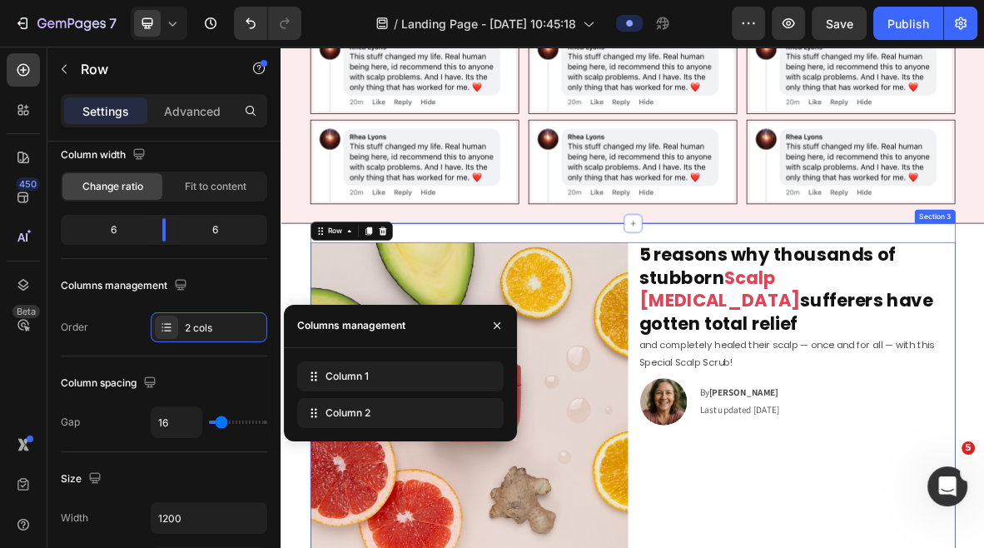
click at [665, 303] on div "Image 5 reasons why thousands of stubborn Scalp Psoriasis sufferers have gotten…" at bounding box center [780, 549] width 916 height 505
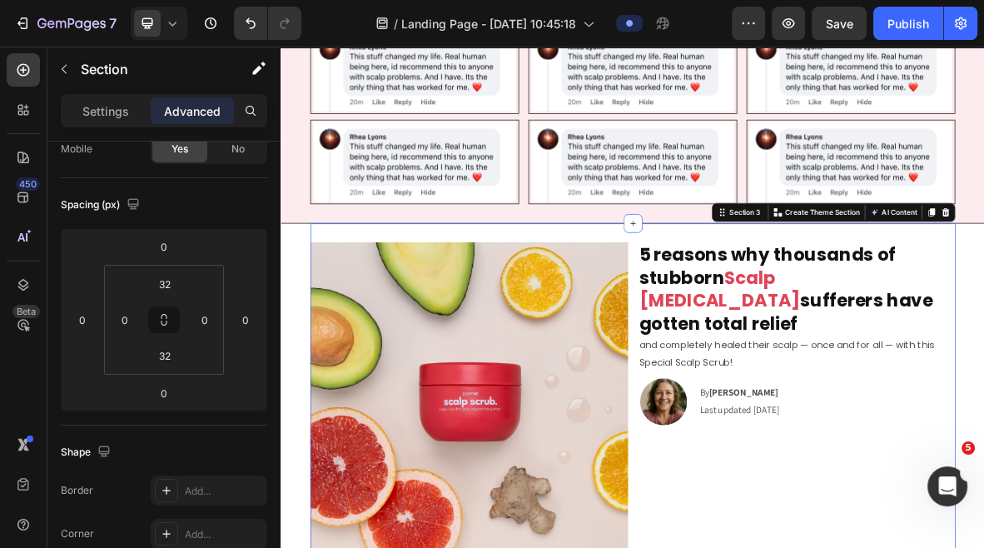
scroll to position [0, 0]
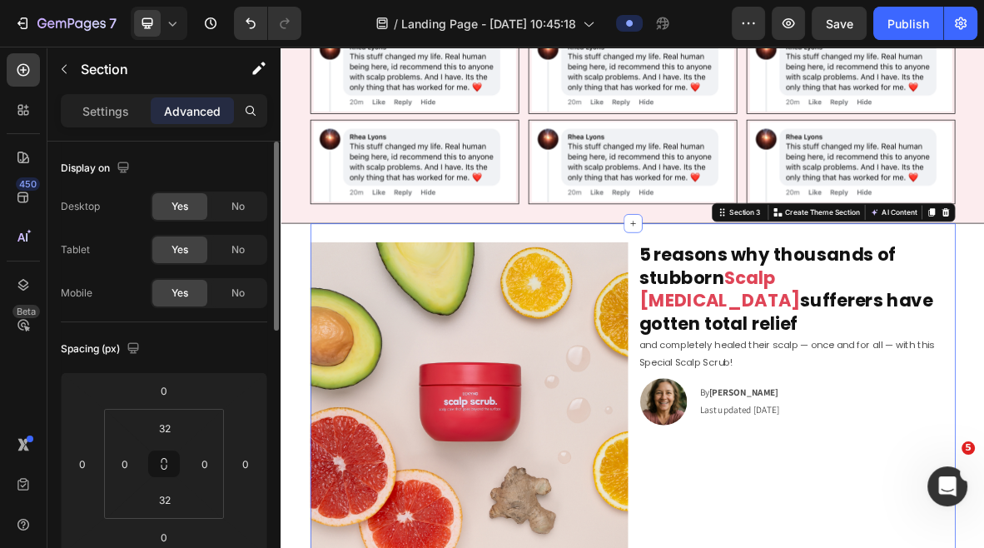
click at [943, 311] on div "Image 5 reasons why thousands of stubborn Scalp Psoriasis sufferers have gotten…" at bounding box center [780, 549] width 916 height 505
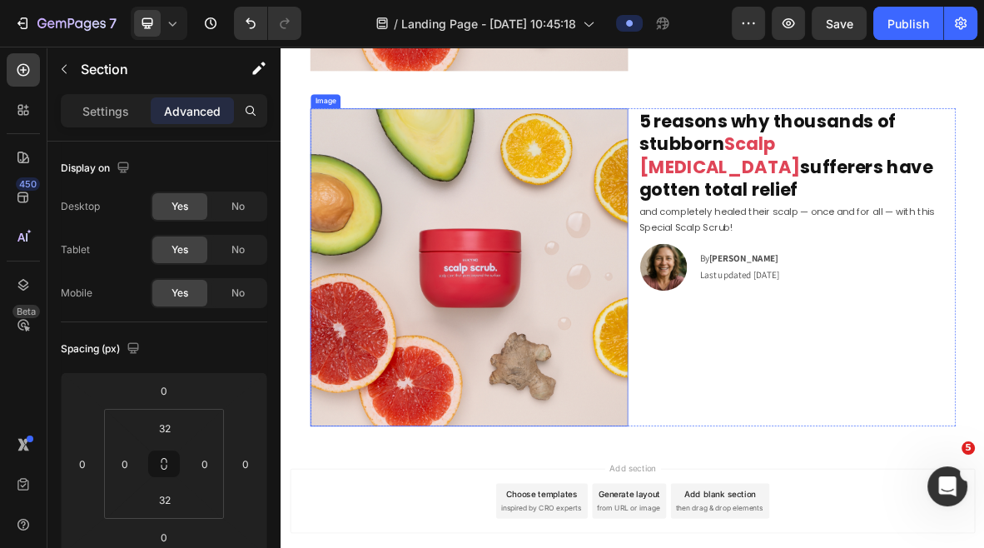
click at [702, 148] on img at bounding box center [547, 359] width 451 height 451
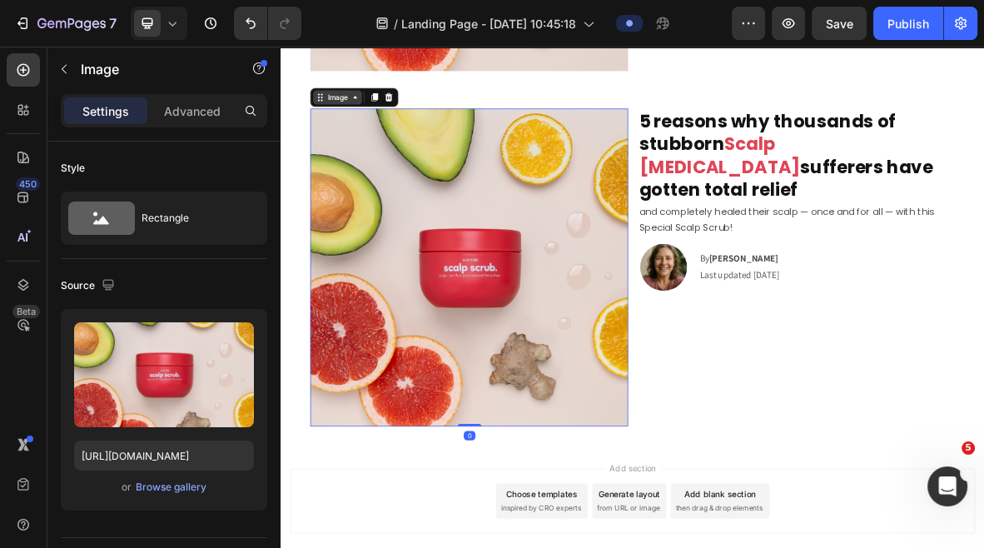
click at [386, 117] on icon at bounding box center [385, 118] width 5 height 3
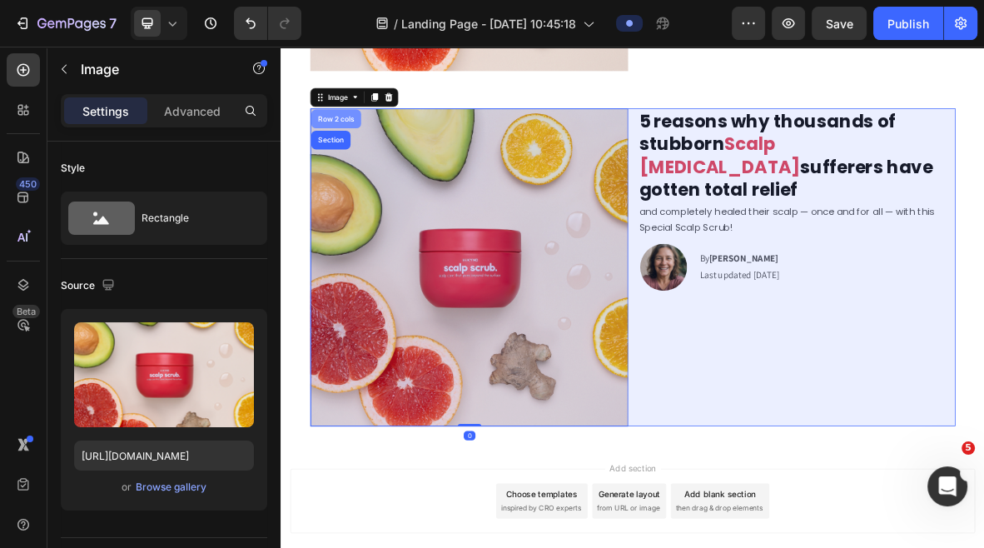
click at [354, 149] on div "Row 2 cols" at bounding box center [358, 149] width 57 height 10
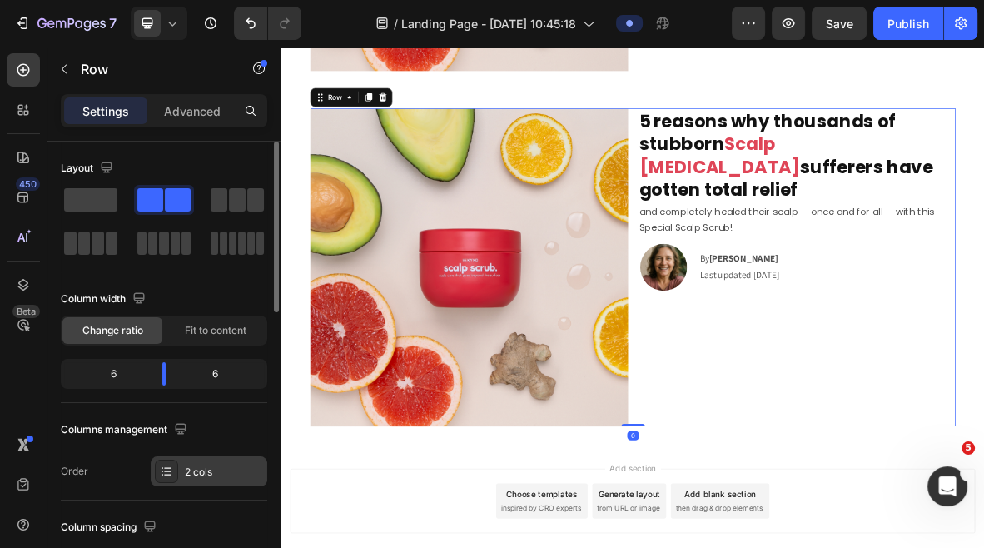
click at [180, 474] on div "2 cols" at bounding box center [209, 471] width 117 height 30
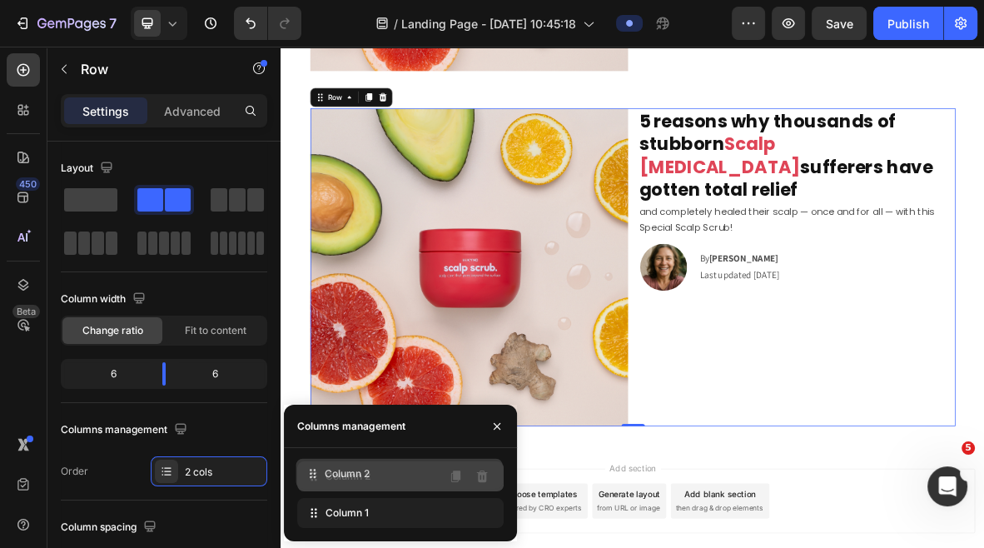
drag, startPoint x: 351, startPoint y: 518, endPoint x: 350, endPoint y: 478, distance: 40.0
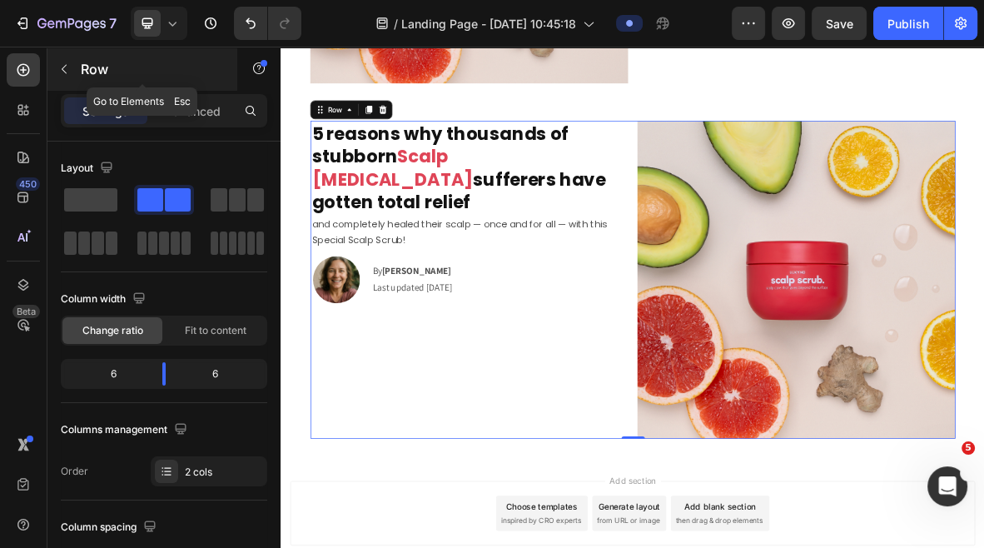
click at [67, 65] on icon "button" at bounding box center [63, 68] width 13 height 13
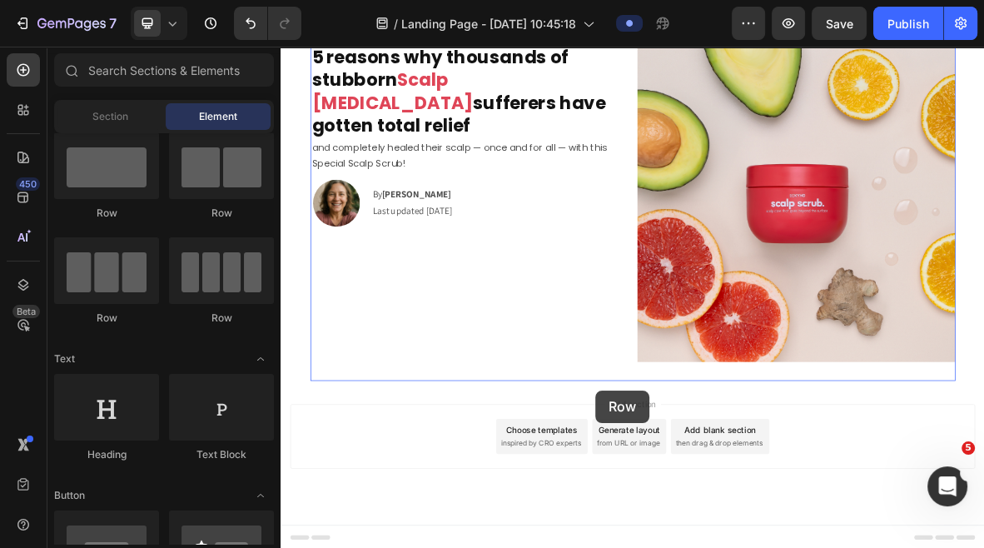
drag, startPoint x: 387, startPoint y: 228, endPoint x: 728, endPoint y: 535, distance: 458.2
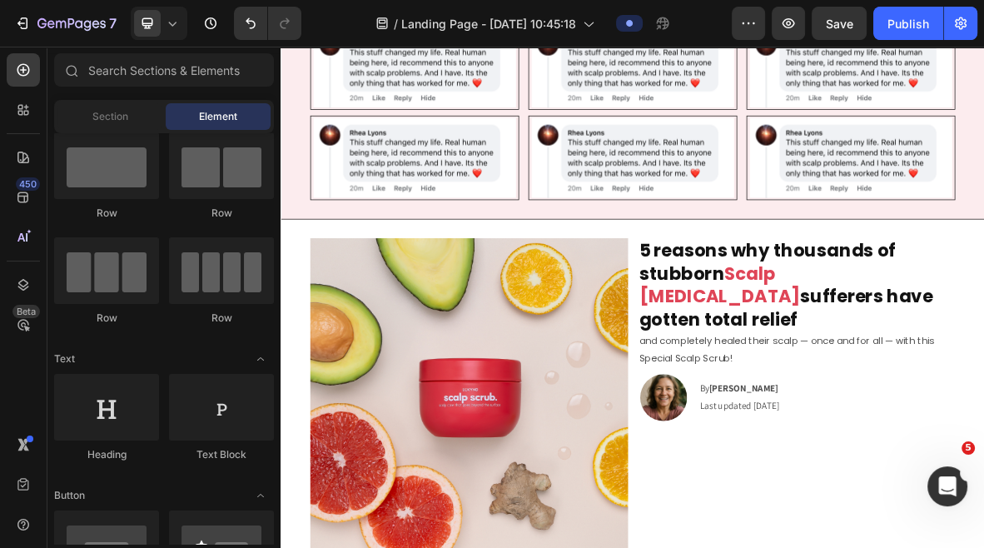
scroll to position [444, 0]
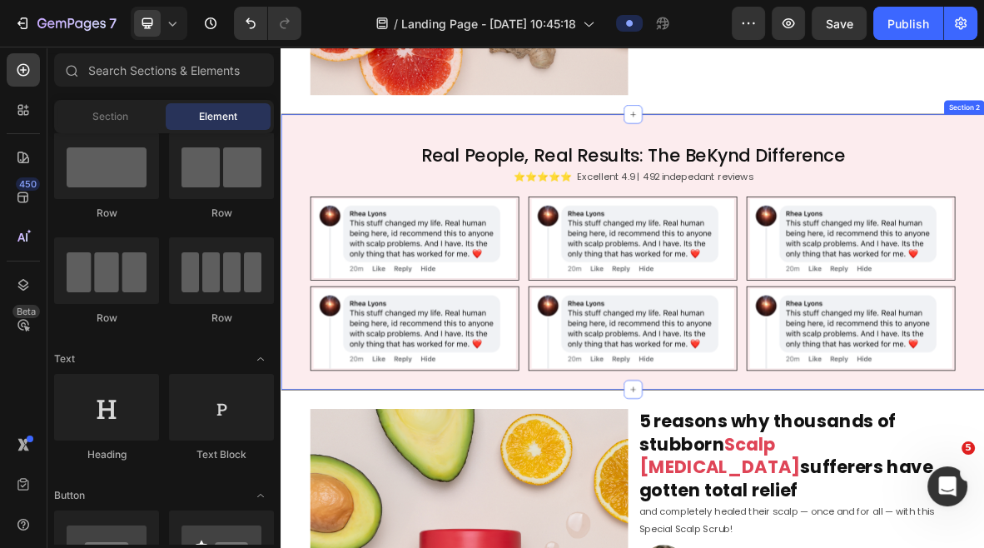
click at [425, 162] on div "Real People, Real Results: The BeKynd Difference Heading ⭐️⭐️⭐️⭐️⭐️ Excellent 4…" at bounding box center [780, 338] width 999 height 392
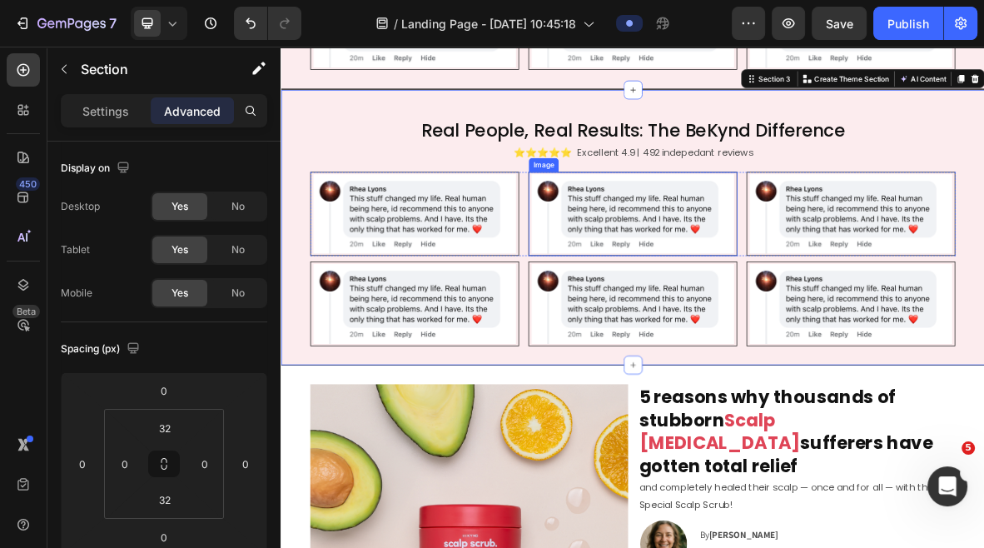
scroll to position [872, 0]
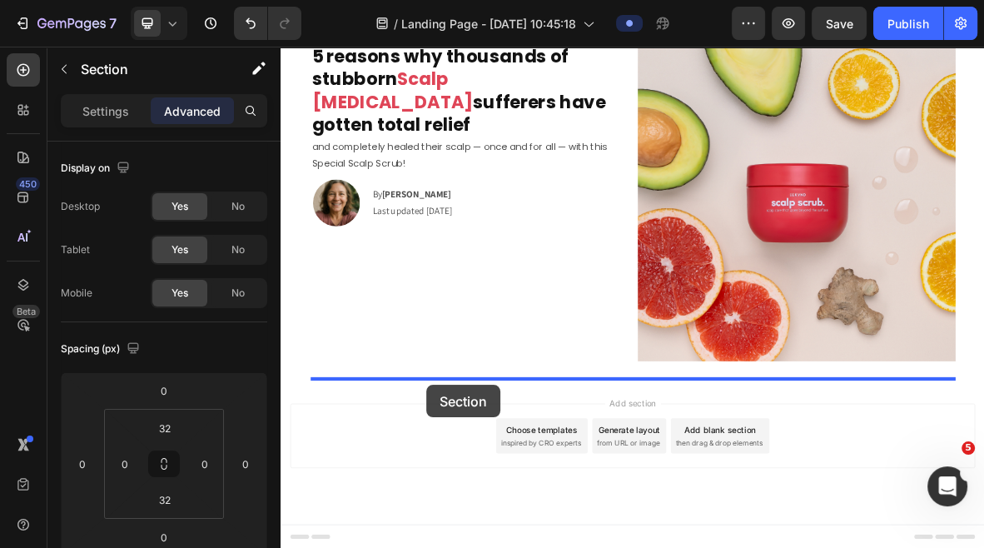
drag, startPoint x: 473, startPoint y: 132, endPoint x: 487, endPoint y: 527, distance: 395.8
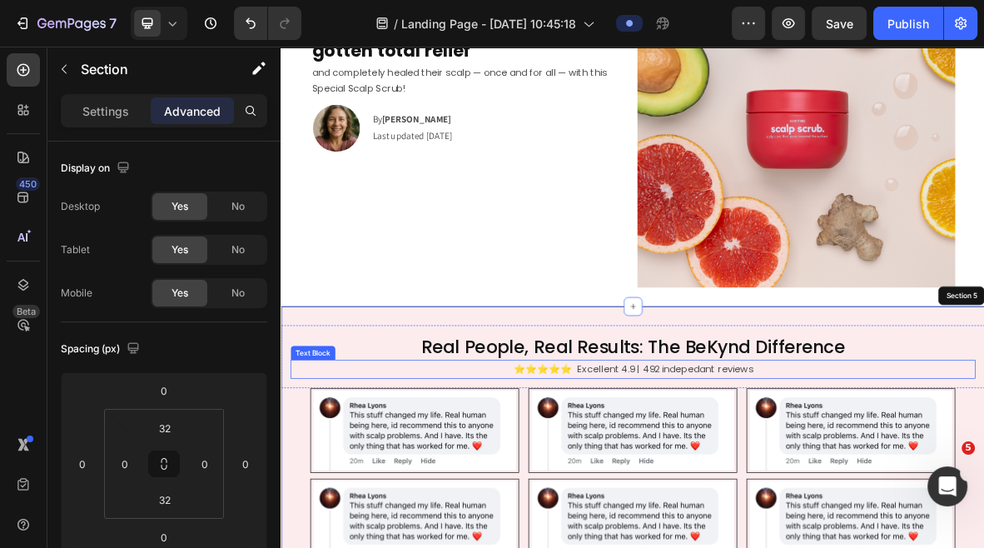
scroll to position [1581, 0]
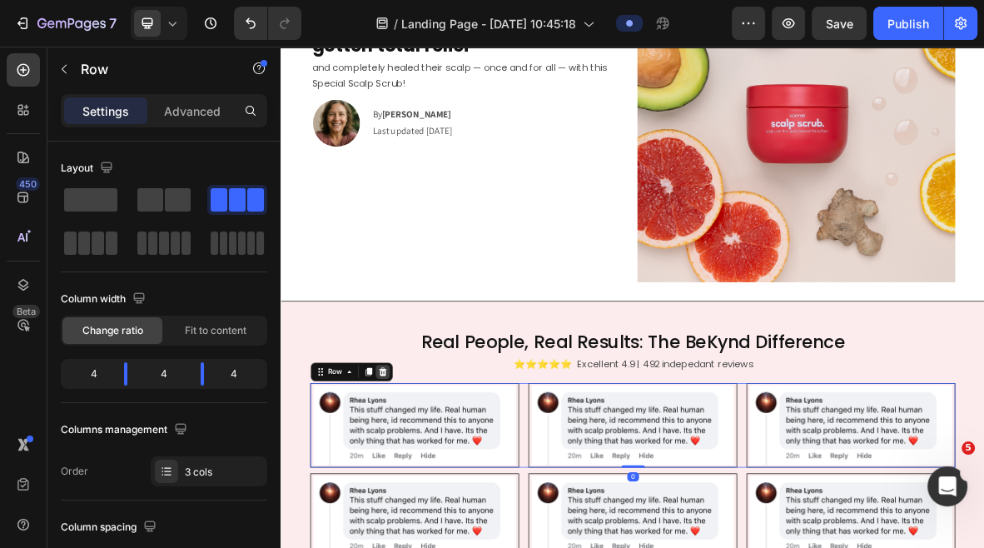
click at [423, 503] on icon at bounding box center [425, 508] width 11 height 12
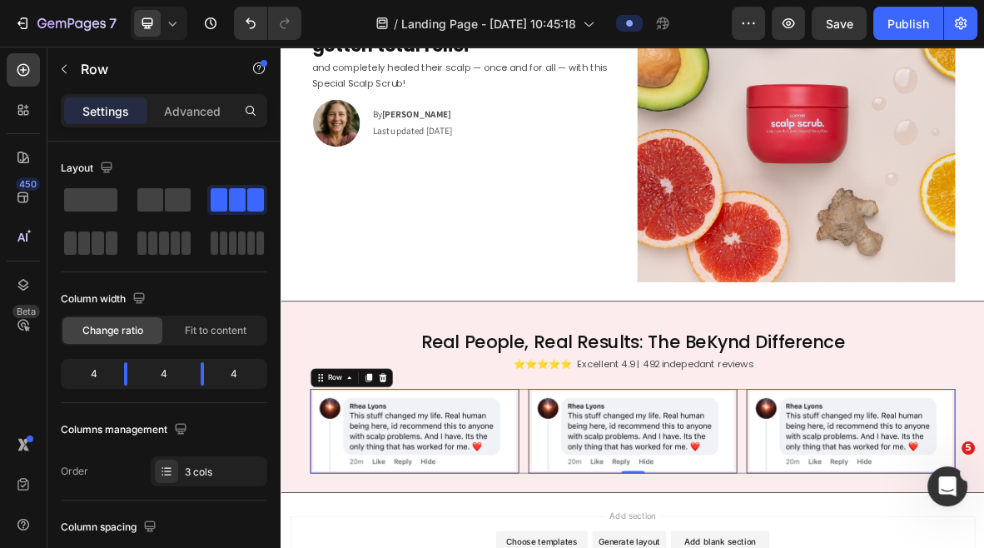
click at [428, 515] on icon at bounding box center [424, 516] width 13 height 13
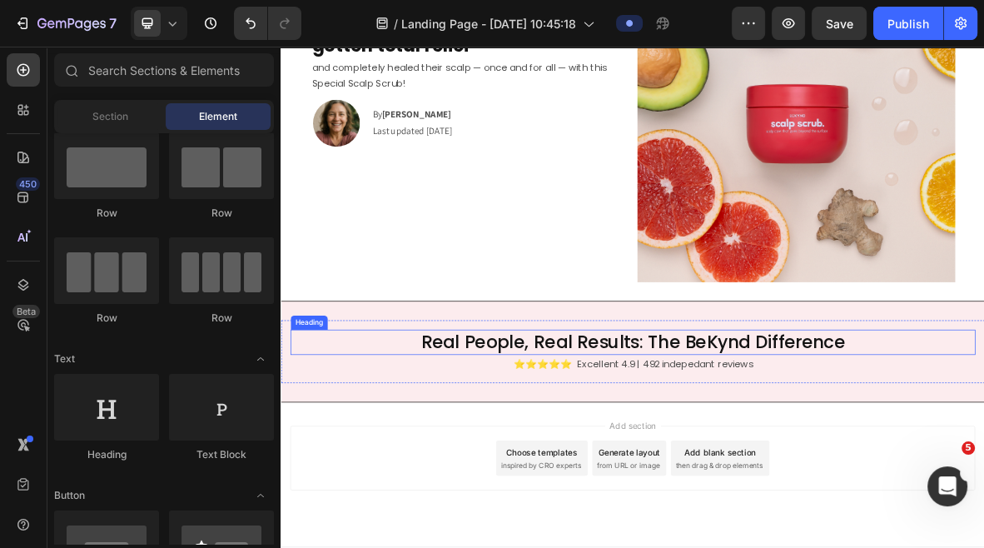
click at [771, 465] on h2 "Real People, Real Results: The BeKynd Difference" at bounding box center [780, 466] width 973 height 36
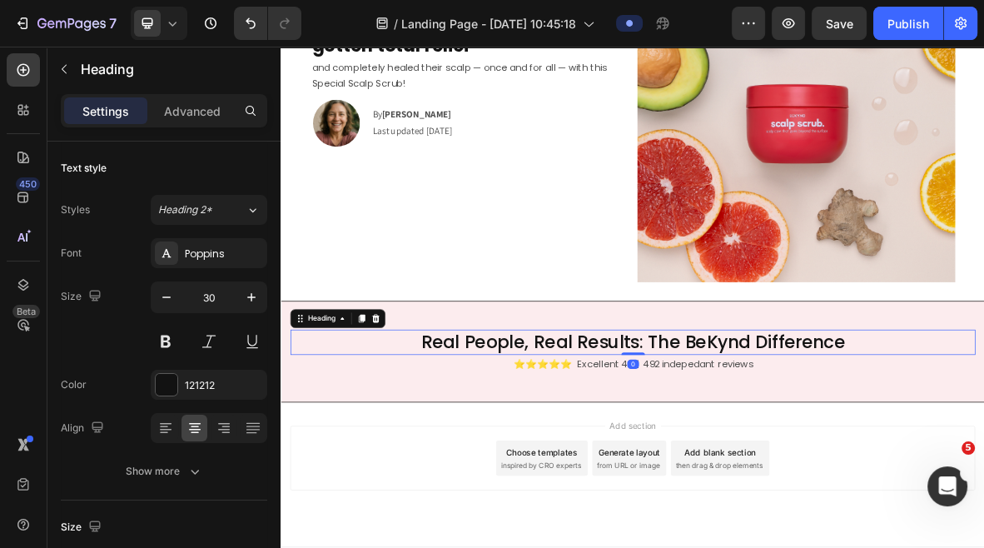
click at [771, 465] on h2 "Real People, Real Results: The BeKynd Difference" at bounding box center [780, 466] width 973 height 36
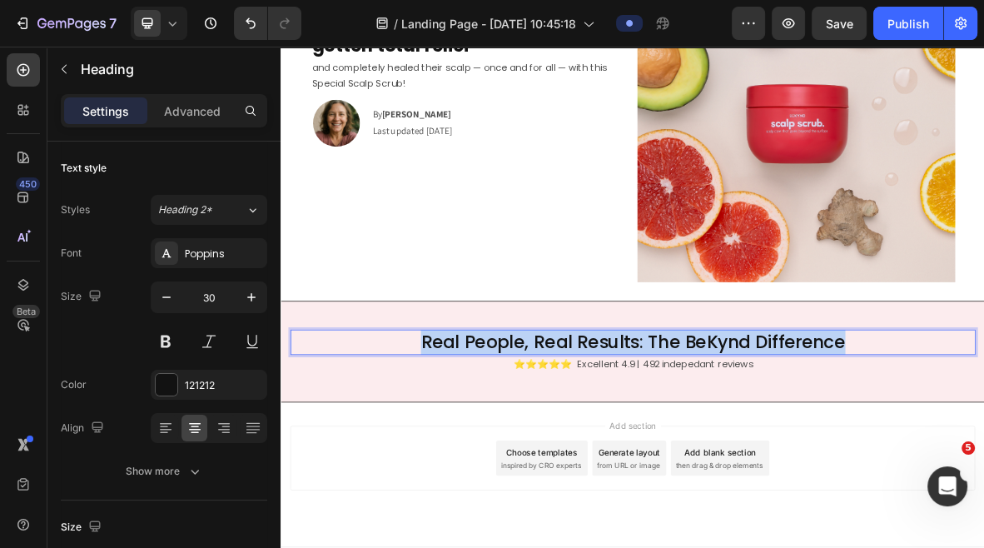
click at [771, 465] on p "Real People, Real Results: The BeKynd Difference" at bounding box center [780, 466] width 969 height 32
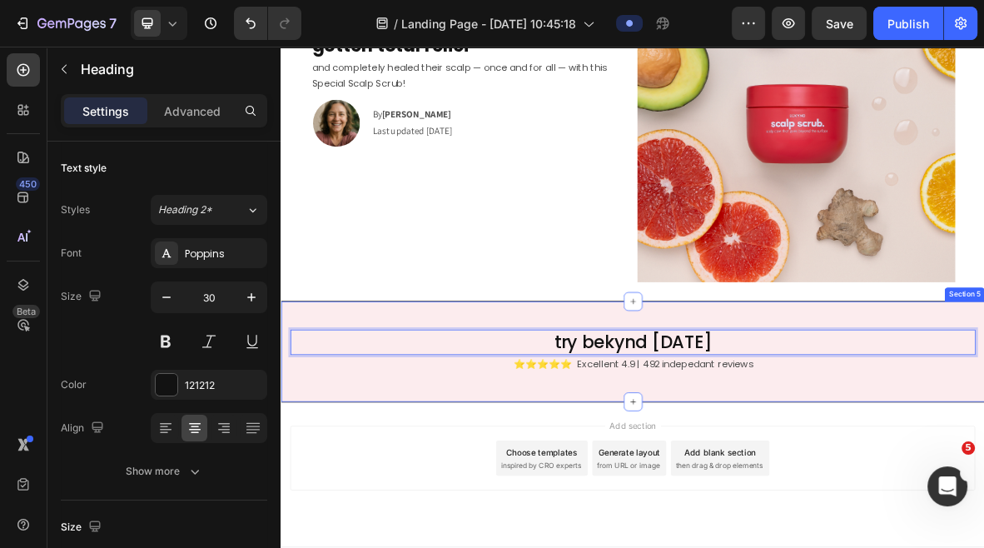
click at [533, 405] on div "Image 5 reasons why thousands of stubborn Scalp Psoriasis sufferers have gotten…" at bounding box center [780, 155] width 916 height 505
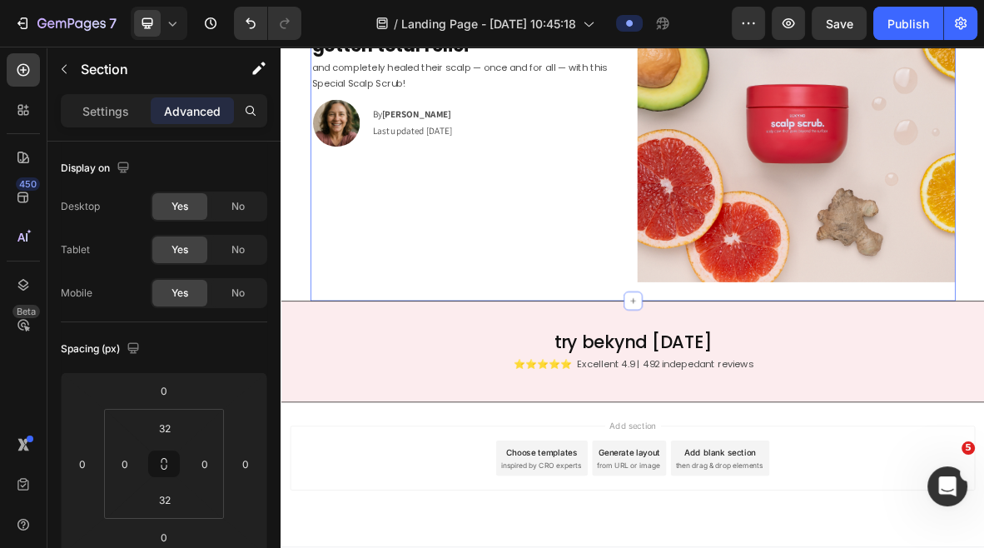
click at [501, 420] on div "try bekynd today Heading ⭐️⭐️⭐️⭐️⭐️ Excellent 4.9 | 492 indepedant reviews Text…" at bounding box center [780, 479] width 999 height 145
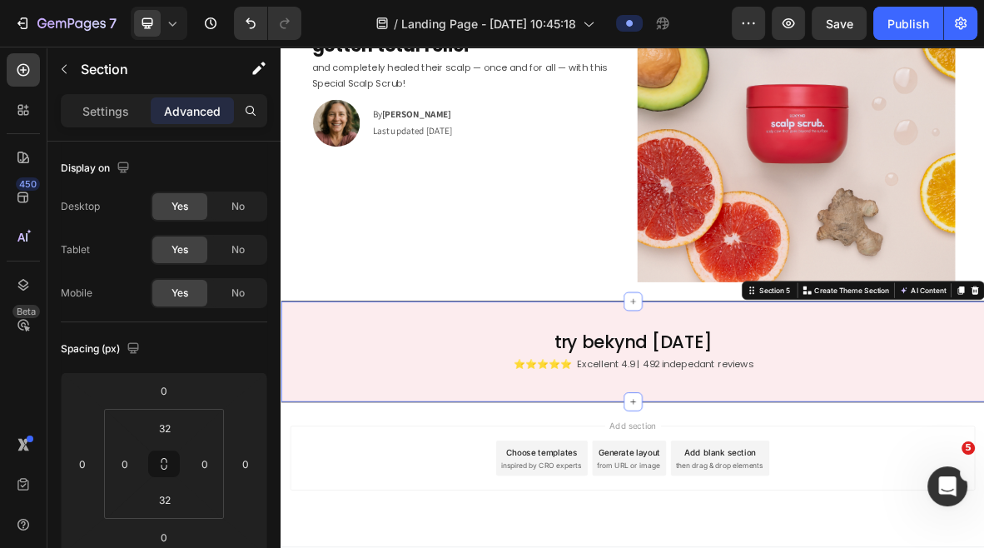
click at [411, 421] on div "try bekynd today Heading ⭐️⭐️⭐️⭐️⭐️ Excellent 4.9 | 492 indepedant reviews Text…" at bounding box center [780, 479] width 999 height 145
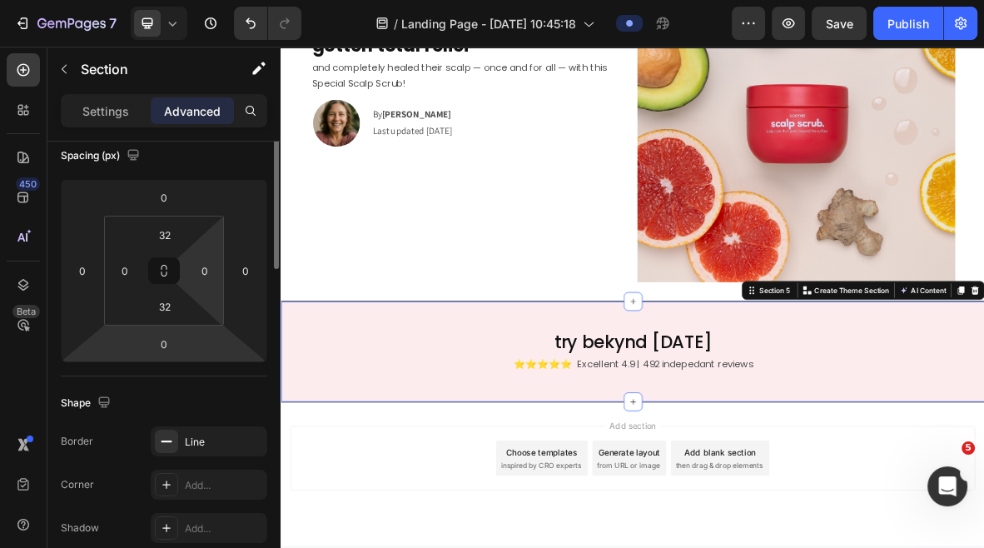
scroll to position [197, 0]
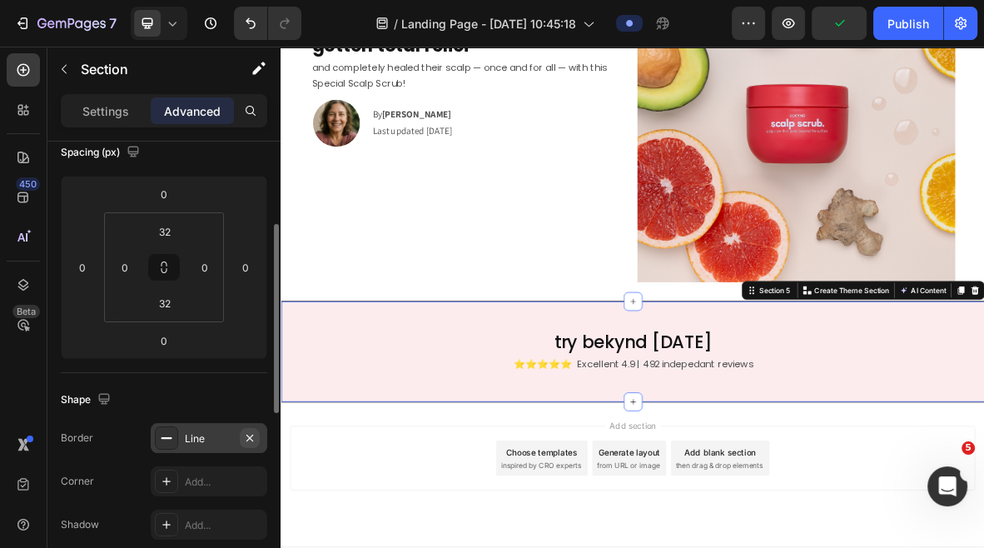
click at [251, 436] on icon "button" at bounding box center [249, 437] width 13 height 13
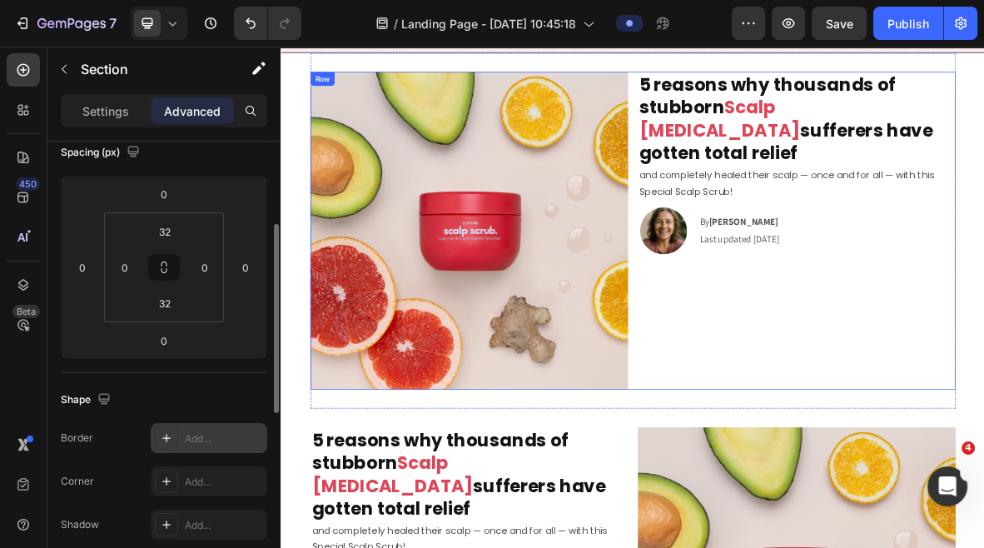
scroll to position [866, 0]
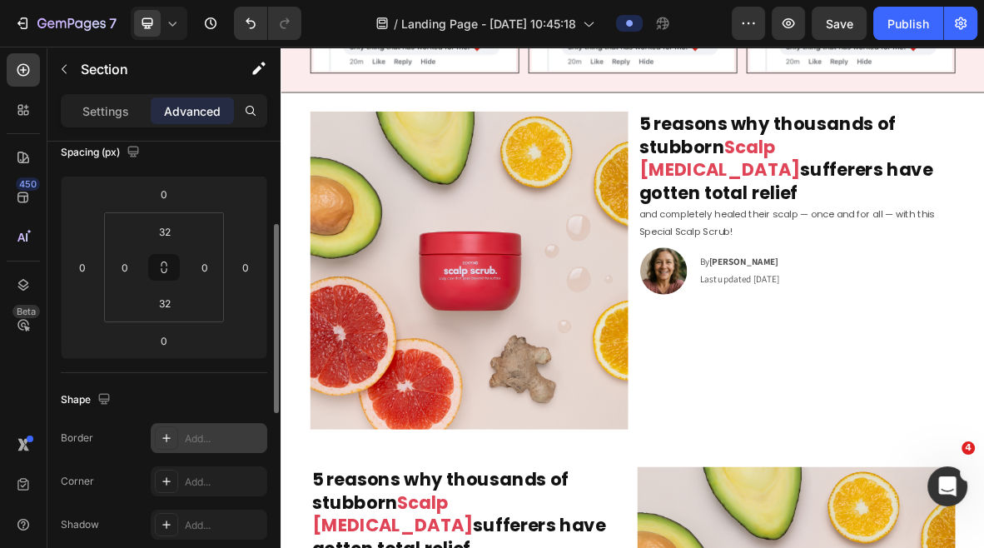
click at [983, 125] on section "Image 5 reasons why thousands of stubborn Scalp Psoriasis sufferers have gotten…" at bounding box center [780, 364] width 943 height 505
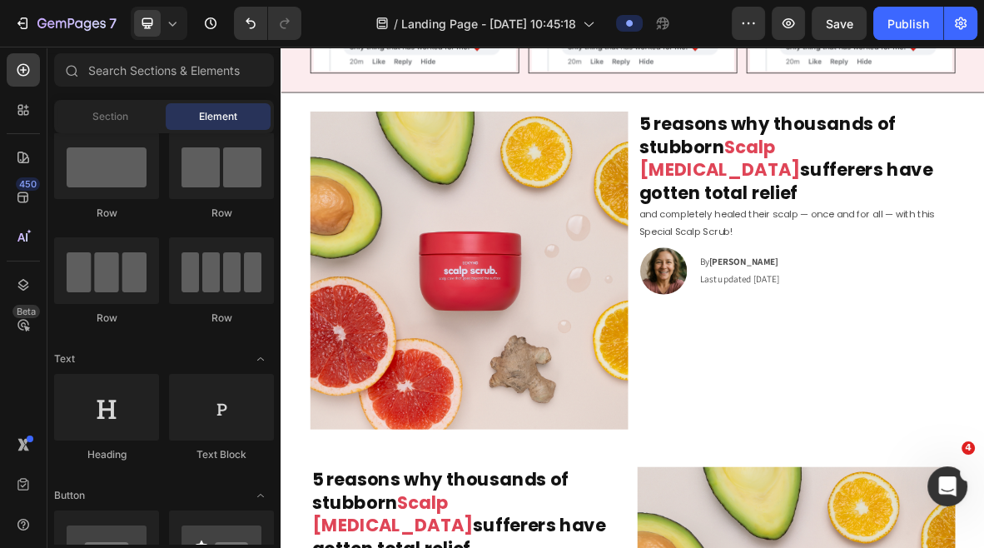
click at [983, 129] on div "Real People, Real Results: The BeKynd Difference Heading ⭐️⭐️⭐️⭐️⭐️ Excellent 4…" at bounding box center [780, 239] width 999 height 2049
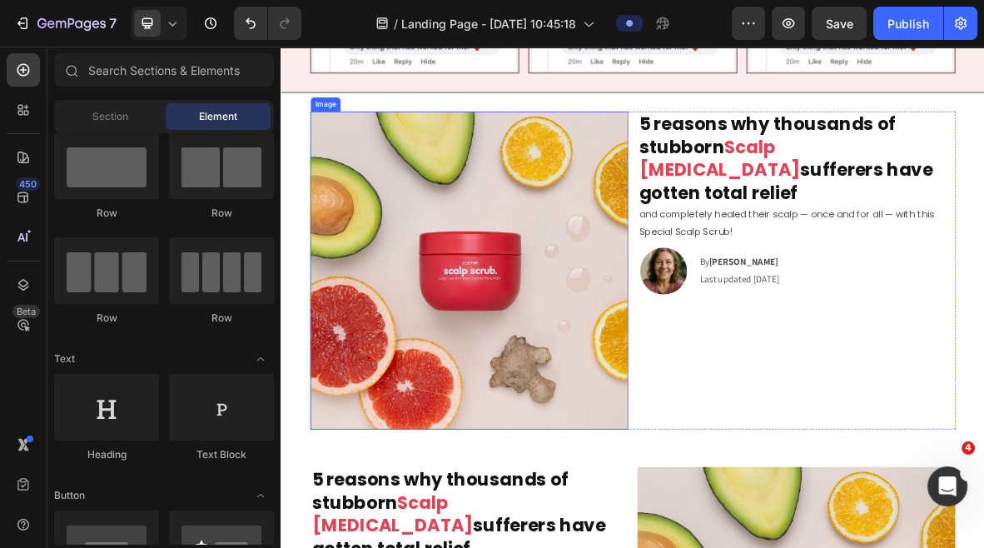
click at [741, 150] on img at bounding box center [547, 363] width 451 height 451
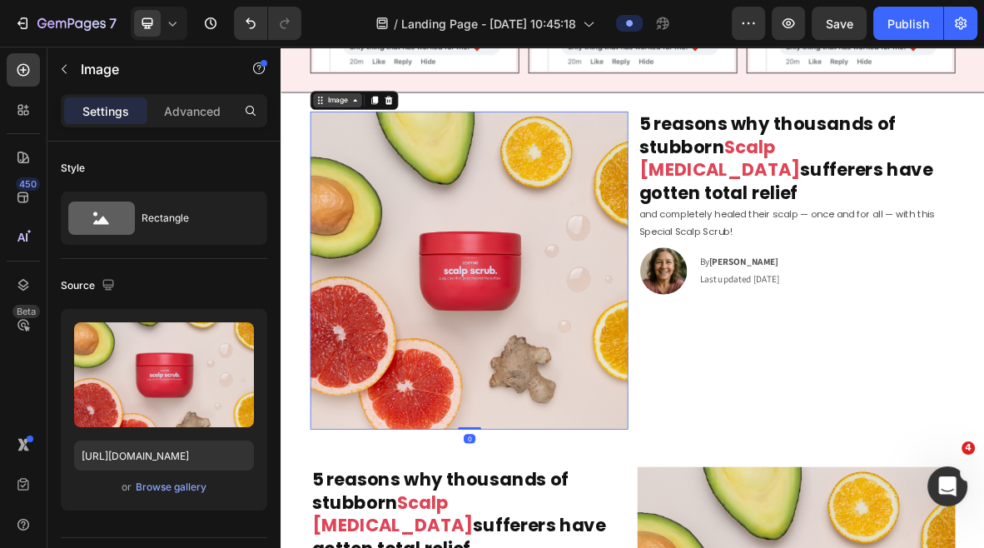
click at [396, 115] on div "Image" at bounding box center [360, 122] width 69 height 20
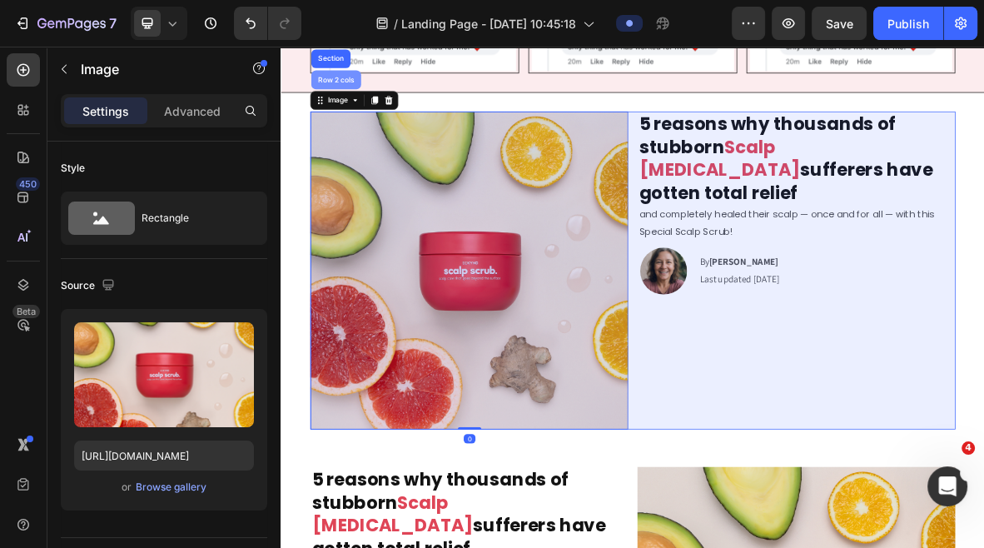
click at [371, 93] on div "Row 2 cols" at bounding box center [358, 93] width 57 height 10
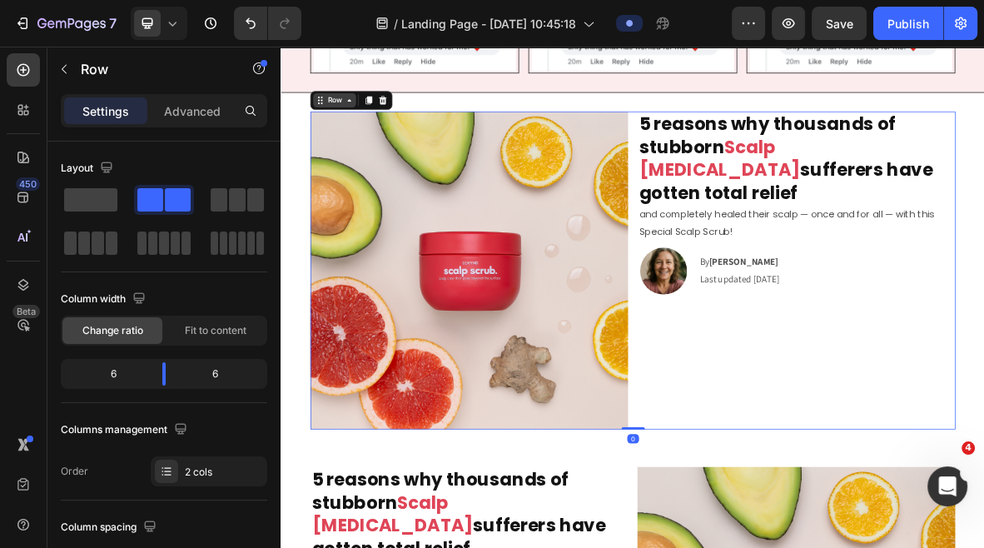
click at [376, 122] on icon at bounding box center [377, 122] width 5 height 3
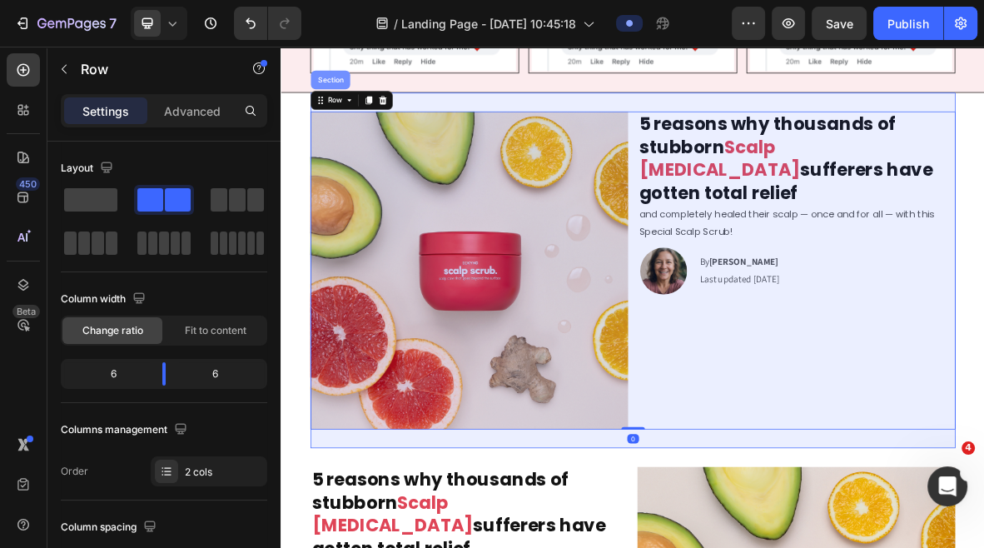
click at [363, 93] on div "Section" at bounding box center [351, 93] width 42 height 10
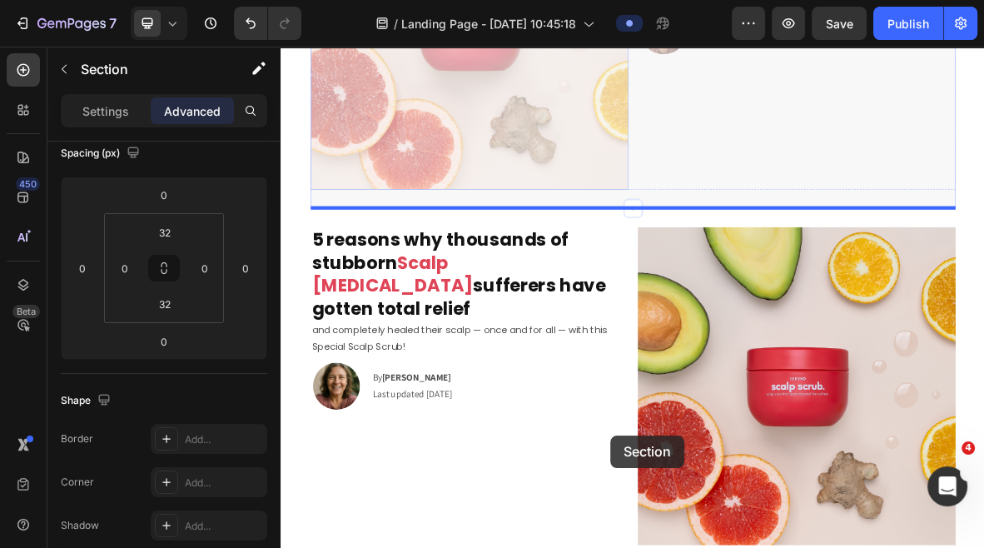
scroll to position [2116, 0]
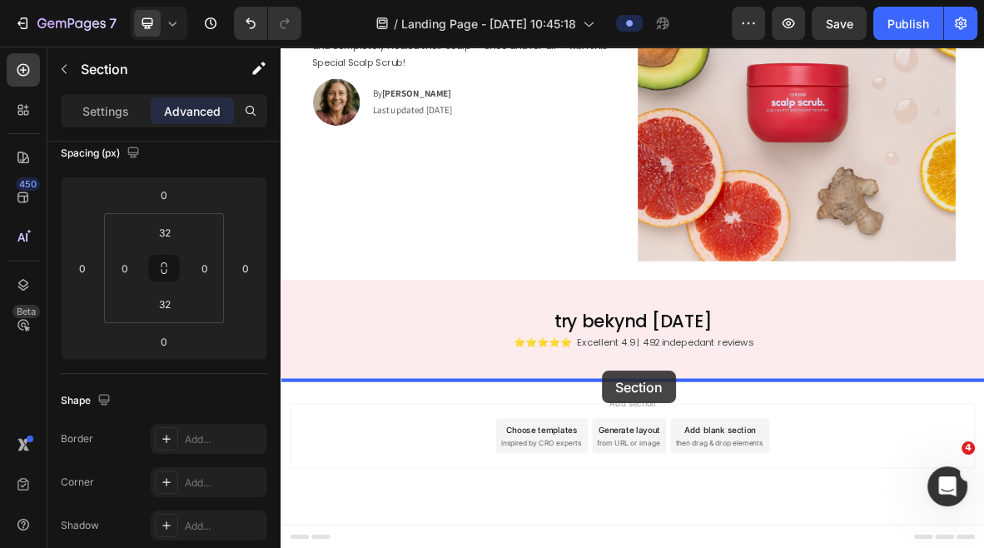
drag, startPoint x: 734, startPoint y: 123, endPoint x: 737, endPoint y: 507, distance: 383.9
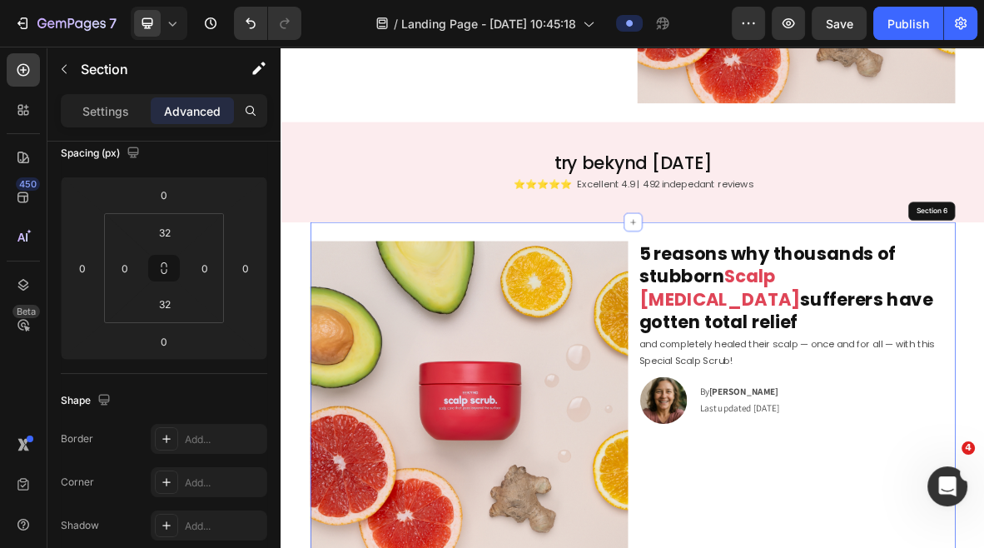
scroll to position [1872, 0]
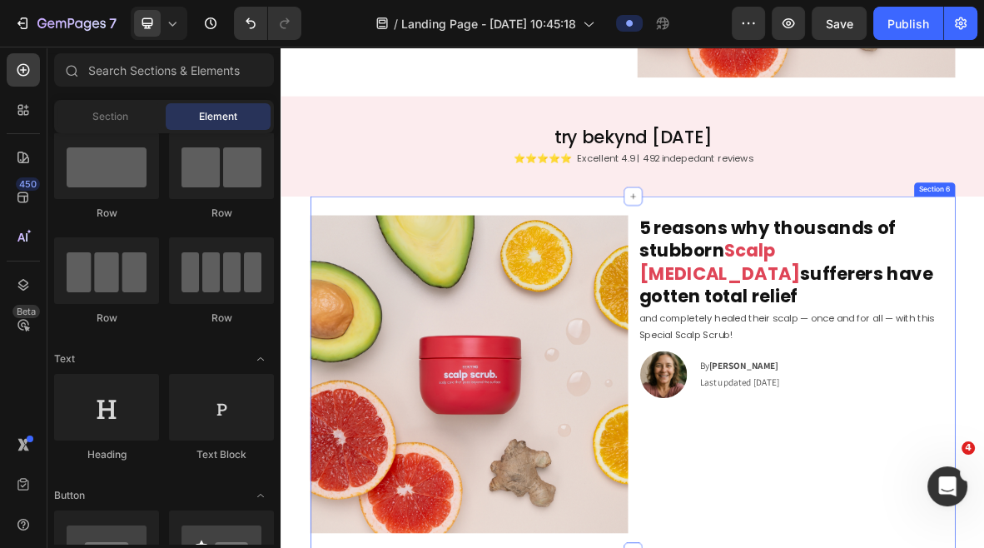
click at [983, 281] on div "Image 5 reasons why thousands of stubborn Scalp Psoriasis sufferers have gotten…" at bounding box center [780, 511] width 916 height 505
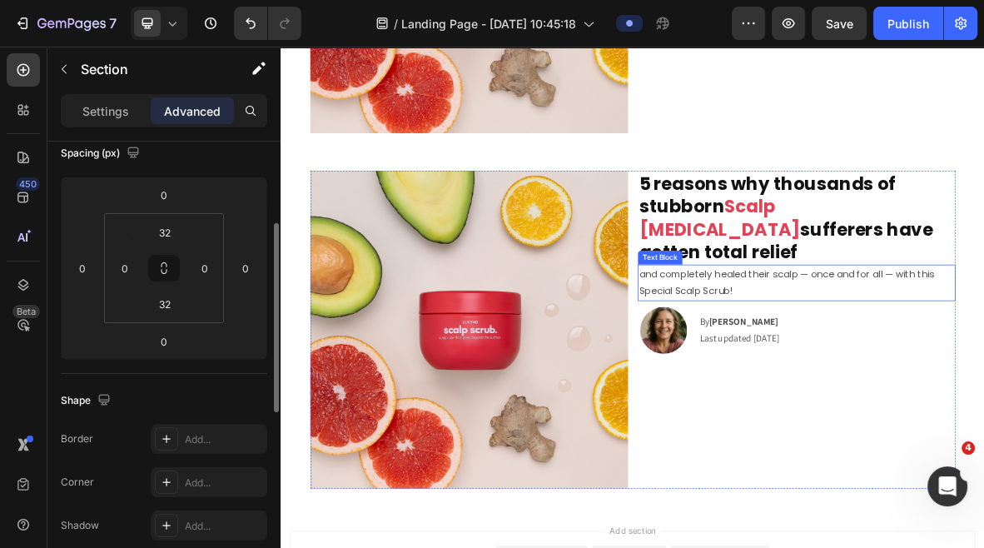
scroll to position [2531, 0]
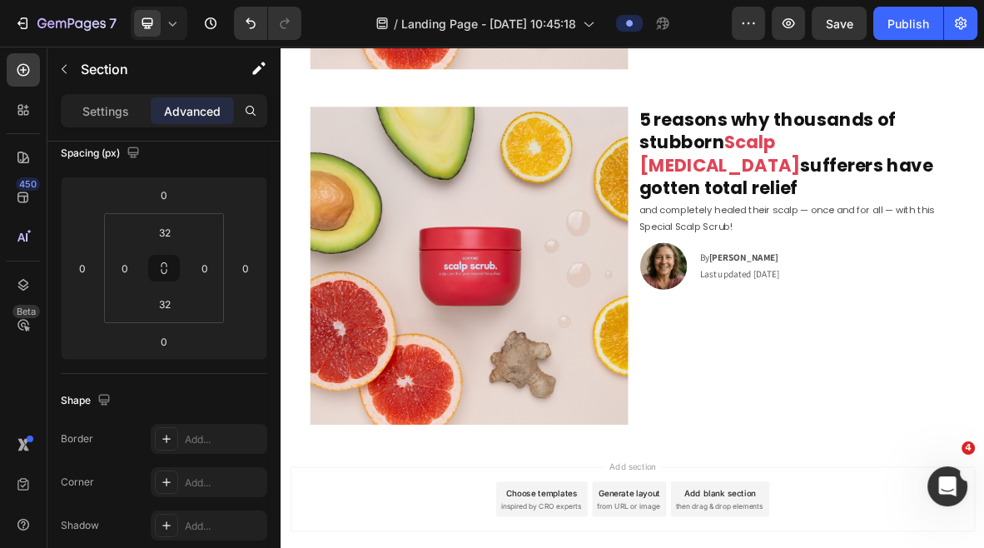
click at [772, 118] on div "Image 5 reasons why thousands of stubborn Scalp Psoriasis sufferers have gotten…" at bounding box center [780, 357] width 916 height 505
click at [451, 134] on img at bounding box center [547, 357] width 451 height 451
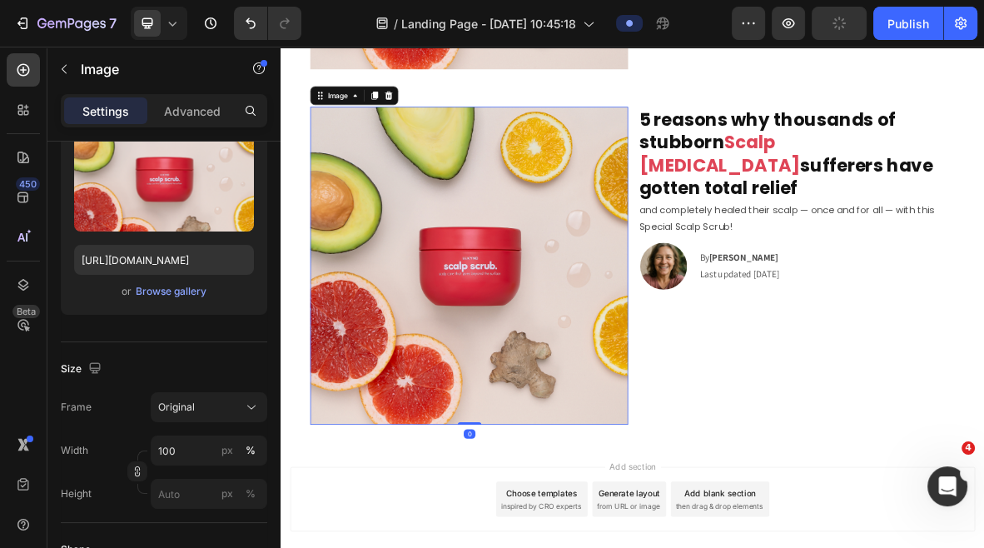
scroll to position [0, 0]
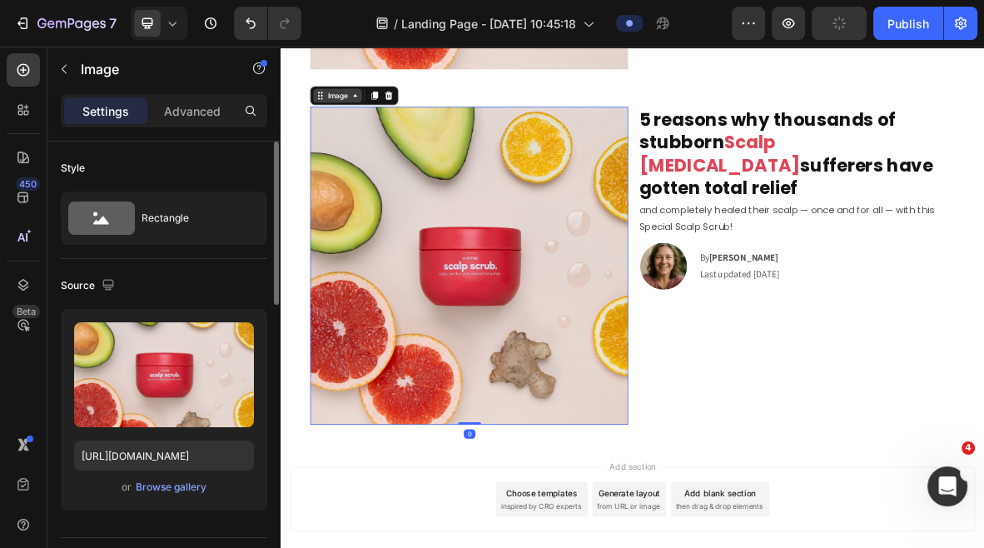
click at [381, 113] on icon at bounding box center [385, 115] width 13 height 13
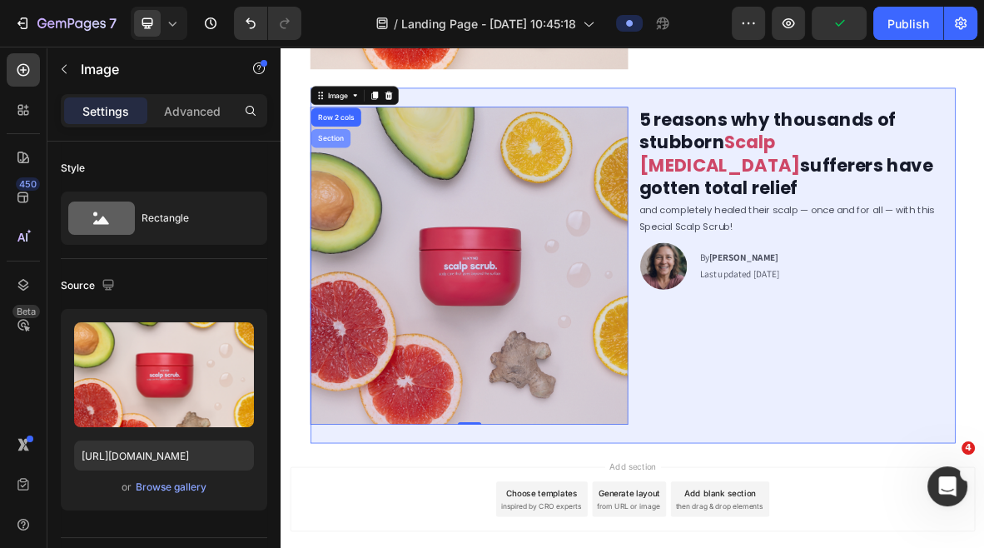
click at [350, 169] on div "Section" at bounding box center [351, 176] width 56 height 27
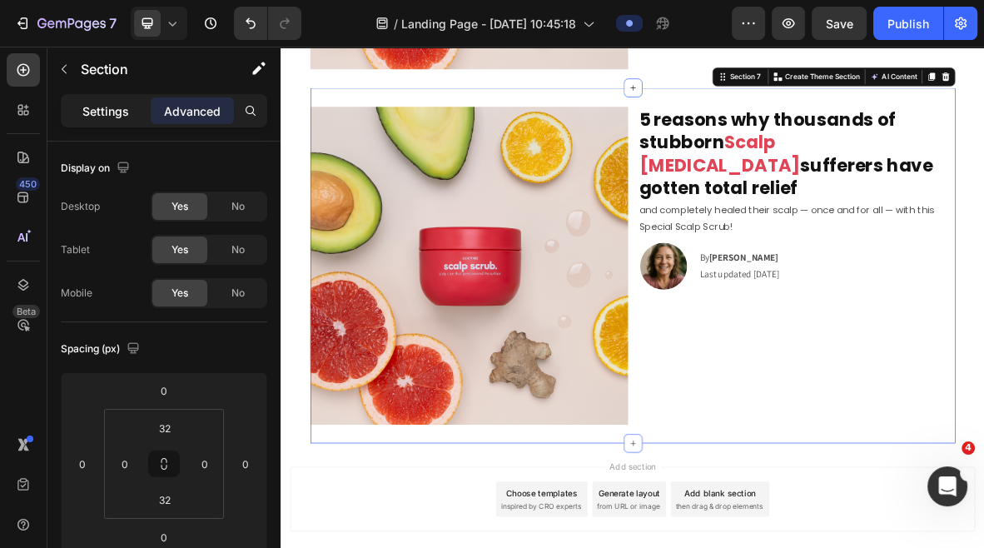
click at [91, 106] on p "Settings" at bounding box center [105, 110] width 47 height 17
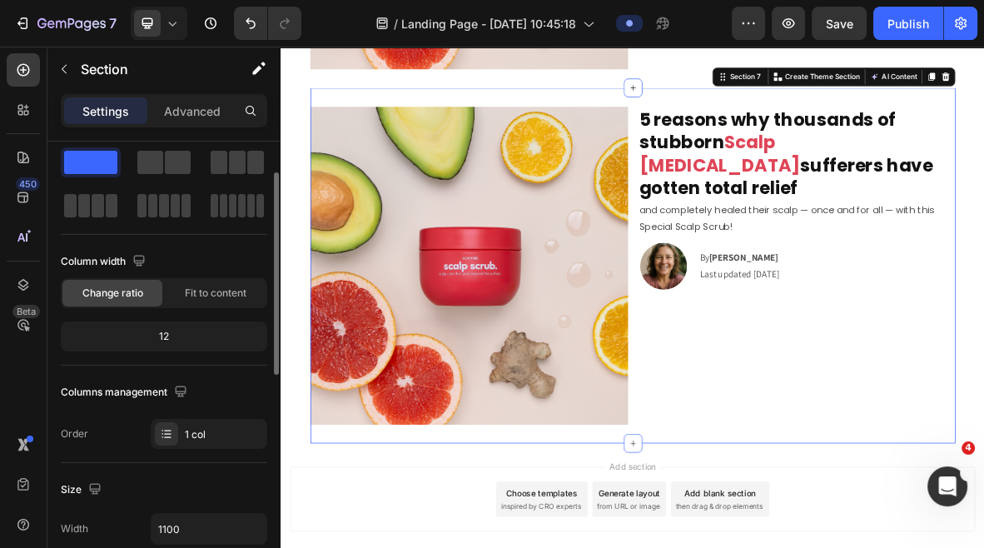
scroll to position [61, 0]
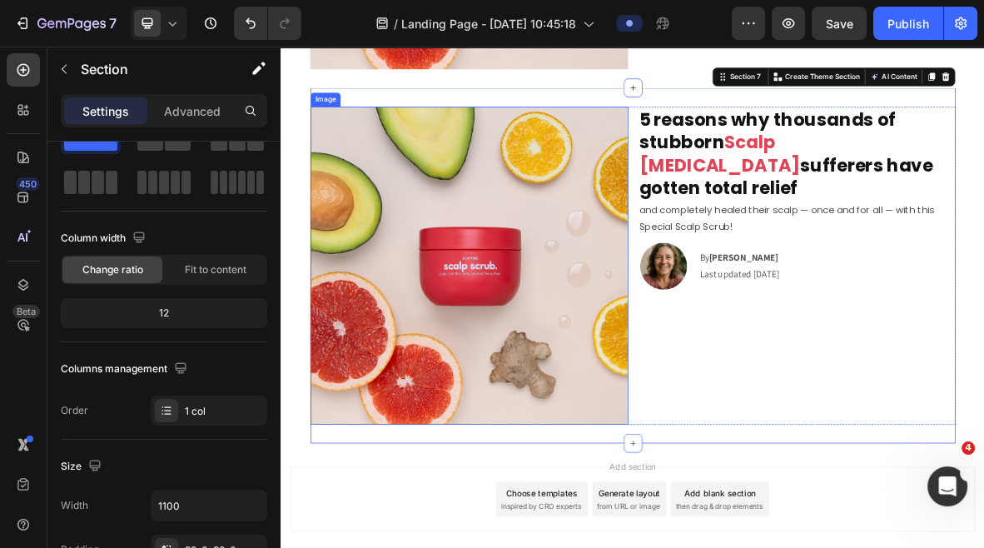
click at [575, 248] on img at bounding box center [547, 357] width 451 height 451
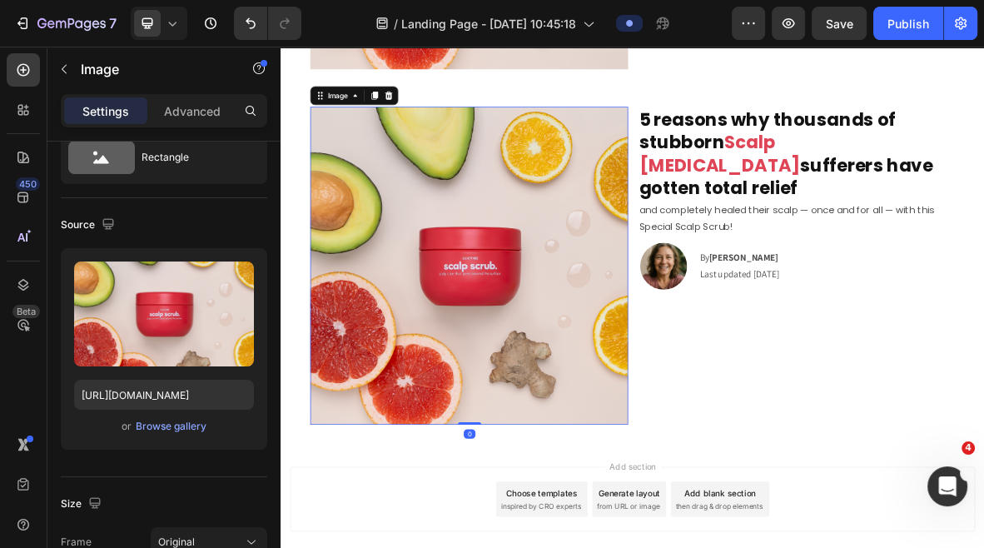
scroll to position [0, 0]
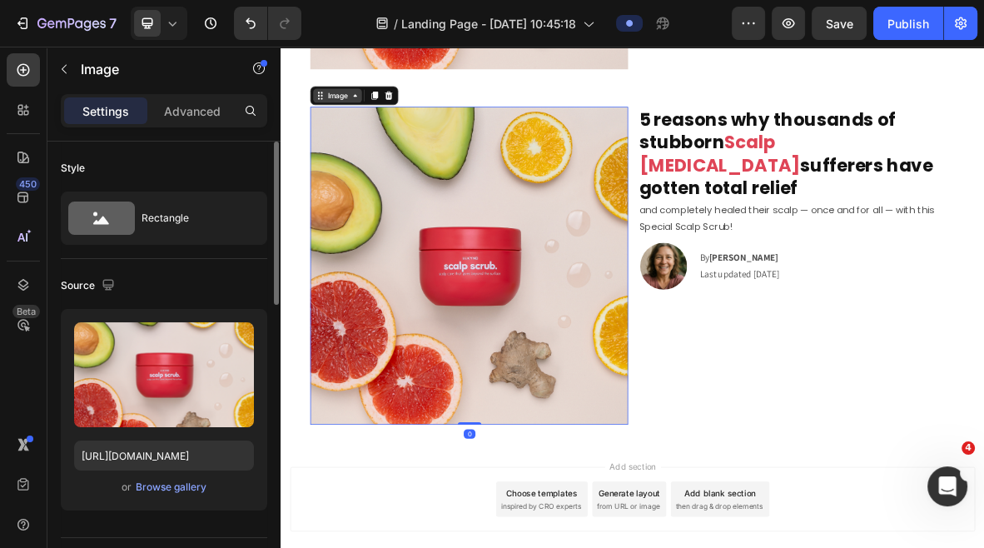
click at [376, 122] on div "Image" at bounding box center [361, 115] width 36 height 15
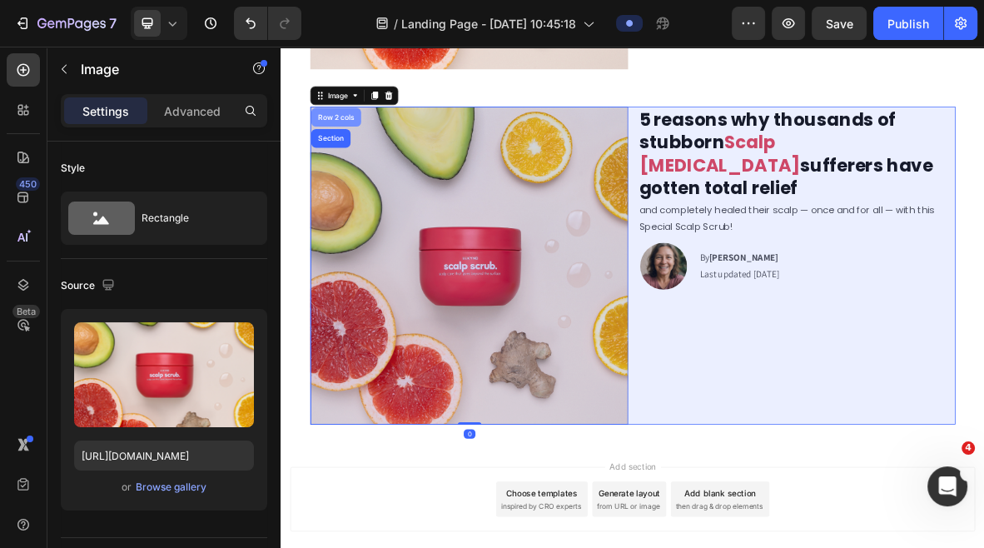
click at [359, 147] on div "Row 2 cols" at bounding box center [358, 147] width 57 height 10
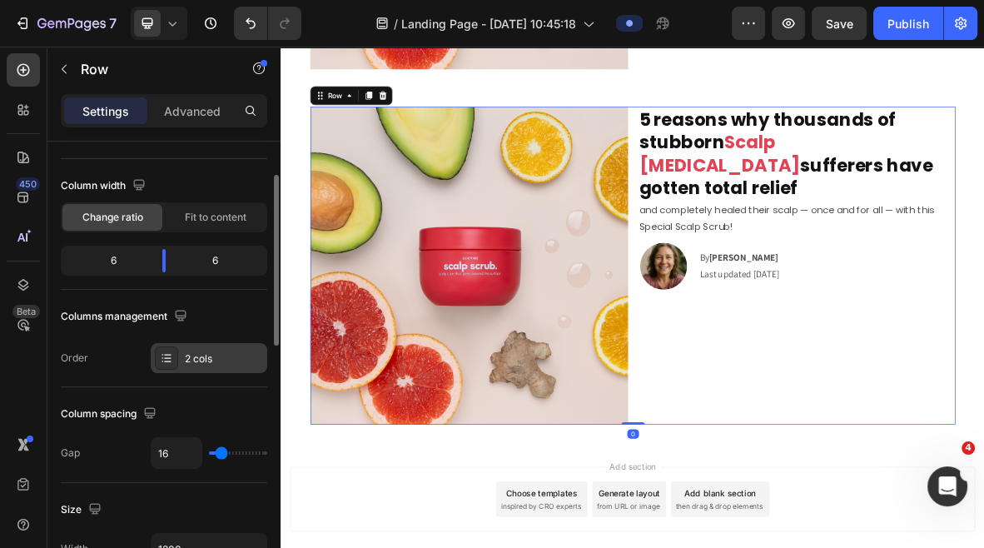
scroll to position [127, 0]
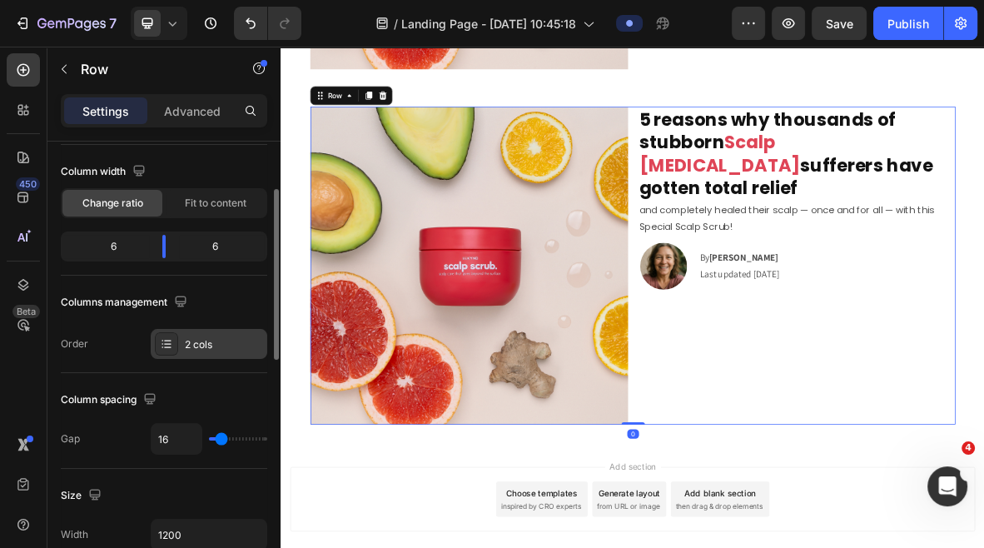
click at [204, 341] on div "2 cols" at bounding box center [224, 344] width 78 height 15
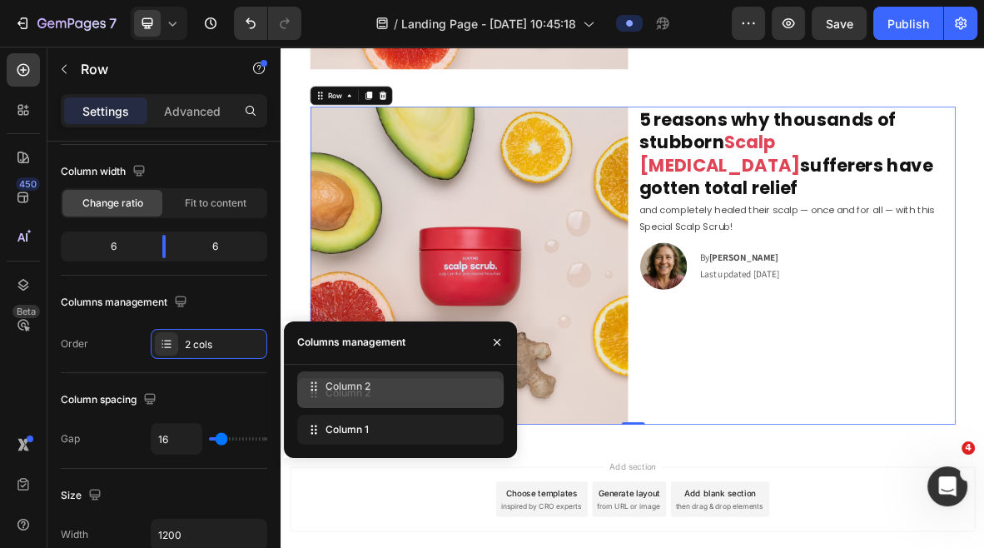
drag, startPoint x: 360, startPoint y: 429, endPoint x: 360, endPoint y: 386, distance: 43.3
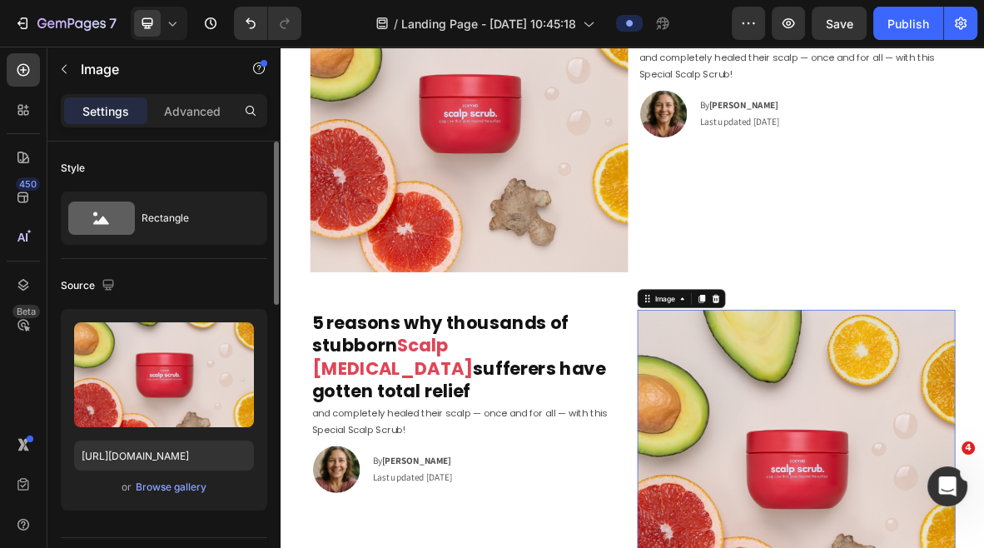
scroll to position [2113, 0]
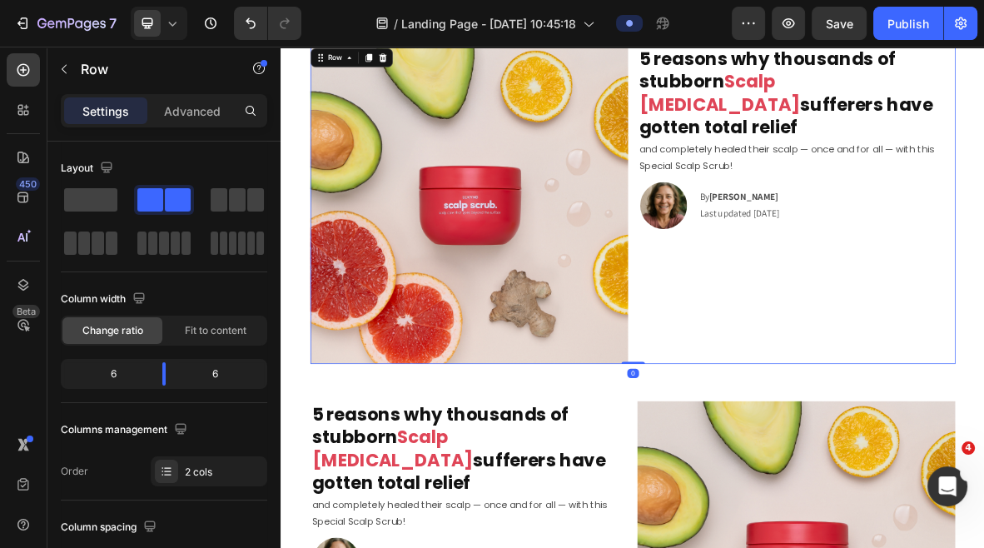
scroll to position [1974, 0]
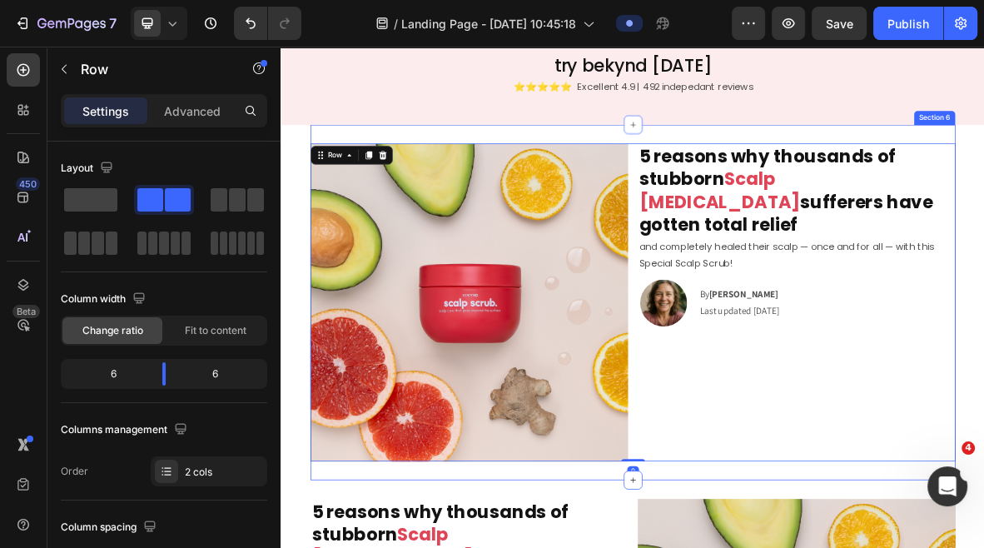
click at [852, 172] on div "Image 5 reasons why thousands of stubborn Scalp Psoriasis sufferers have gotten…" at bounding box center [780, 409] width 916 height 505
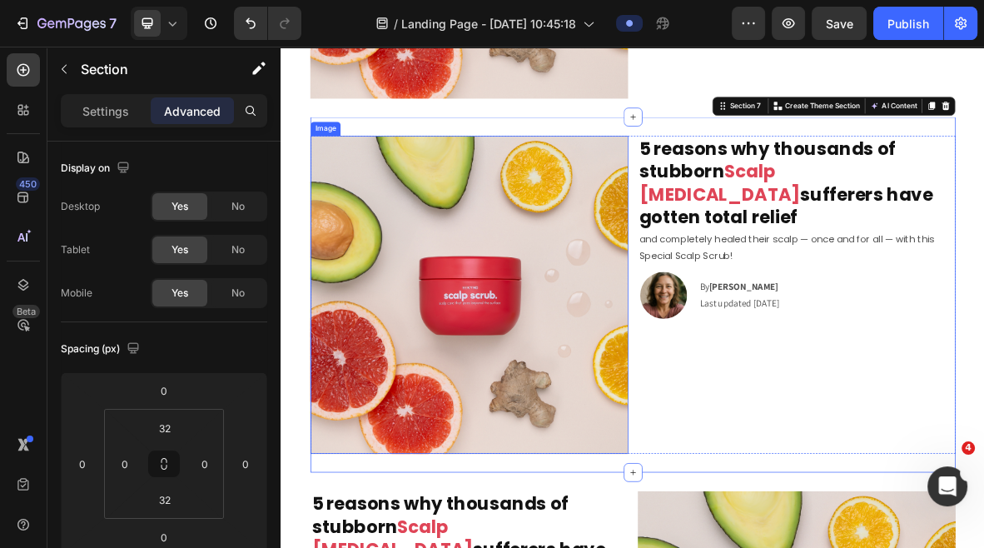
scroll to position [2531, 0]
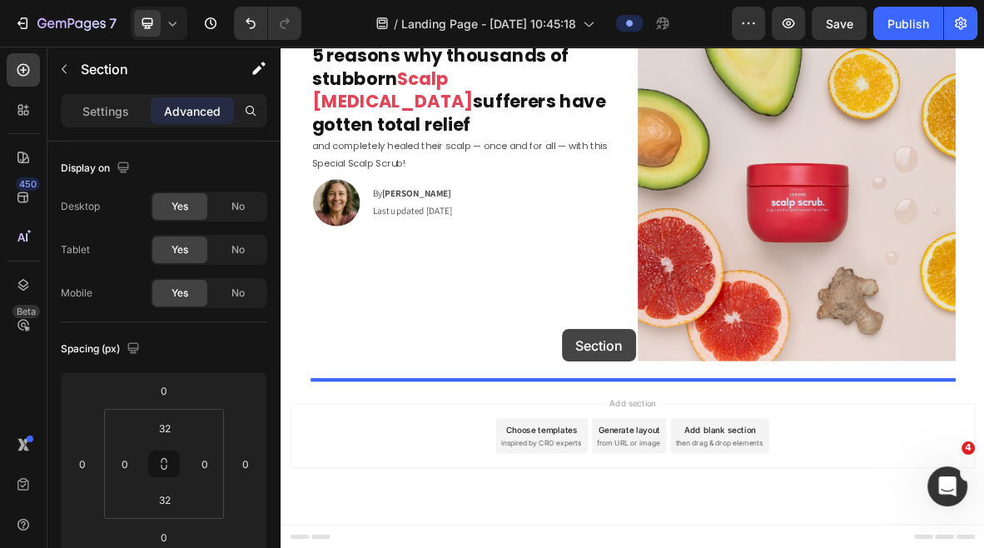
drag, startPoint x: 663, startPoint y: 124, endPoint x: 680, endPoint y: 462, distance: 338.5
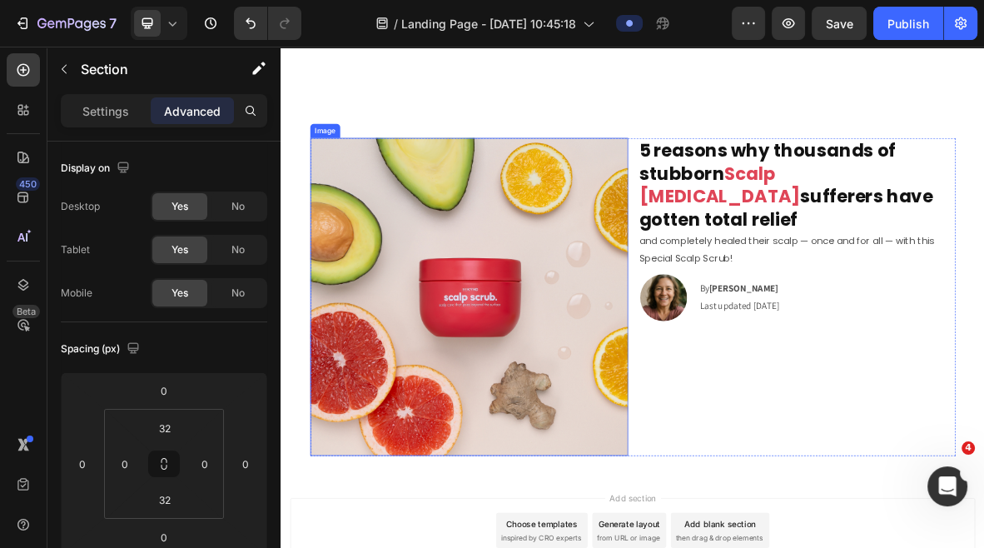
scroll to position [3125, 0]
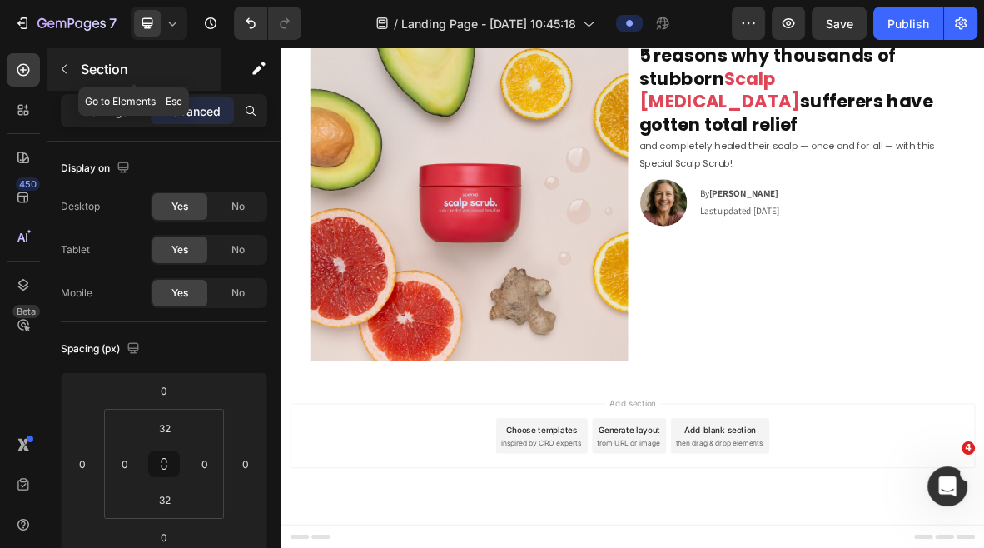
click at [60, 63] on icon "button" at bounding box center [63, 68] width 13 height 13
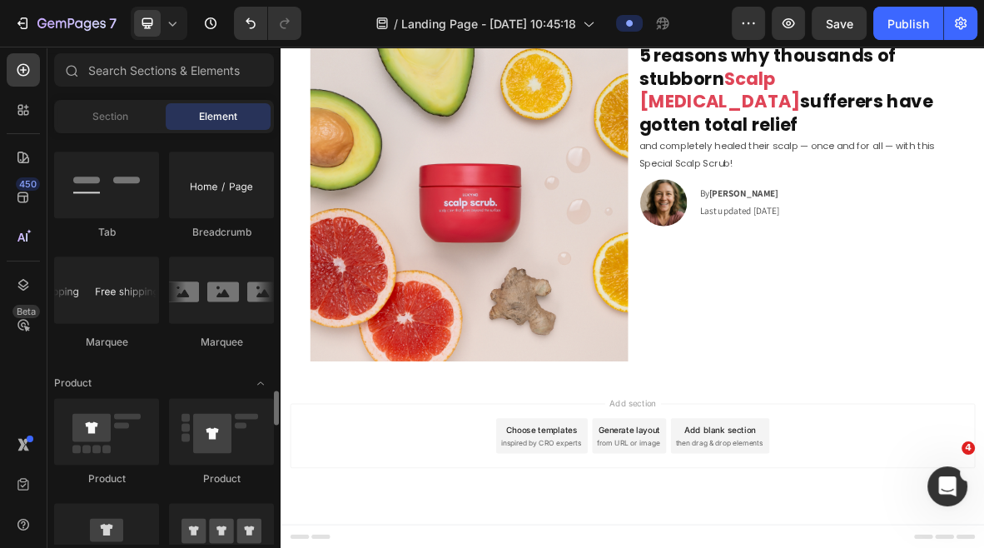
scroll to position [2013, 0]
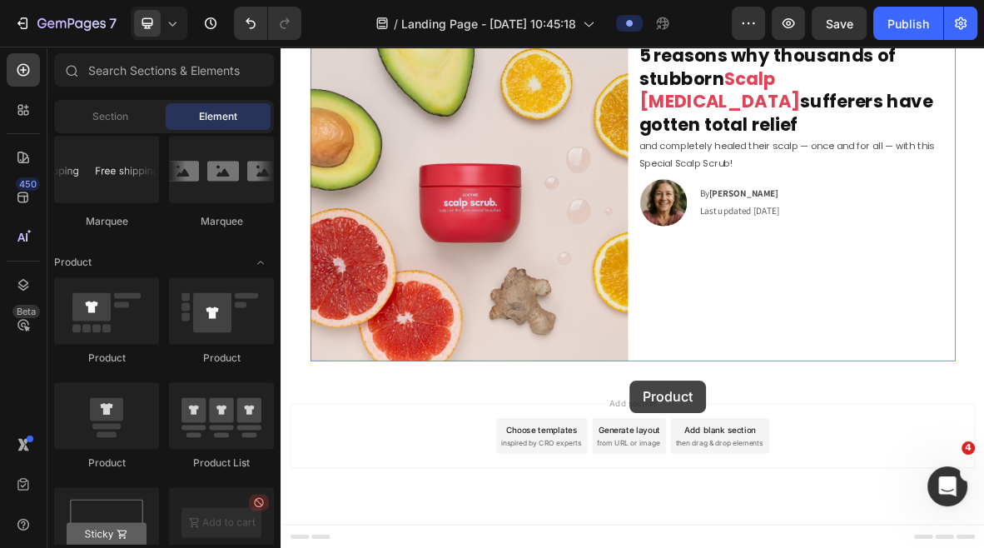
drag, startPoint x: 391, startPoint y: 366, endPoint x: 776, endPoint y: 520, distance: 414.7
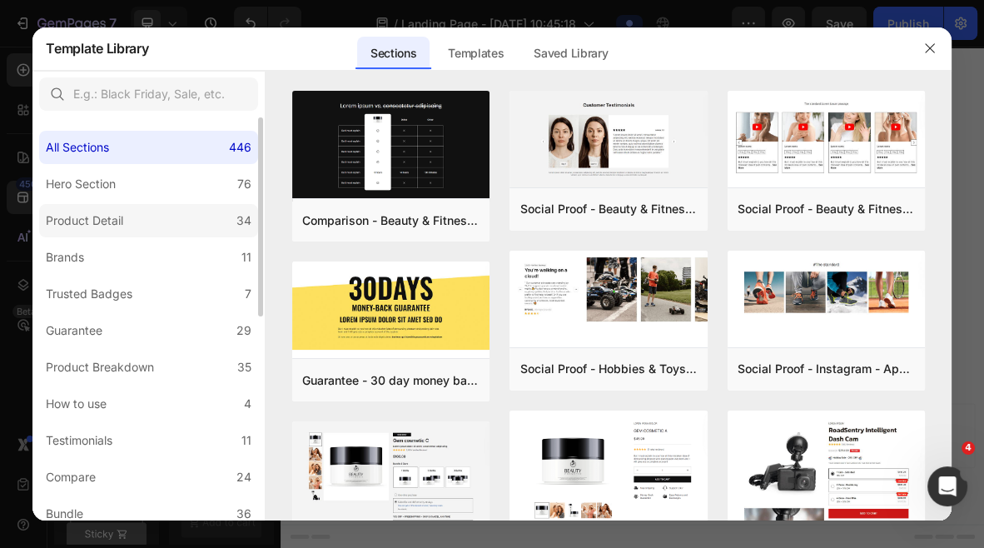
click at [127, 215] on div "Product Detail" at bounding box center [88, 221] width 84 height 20
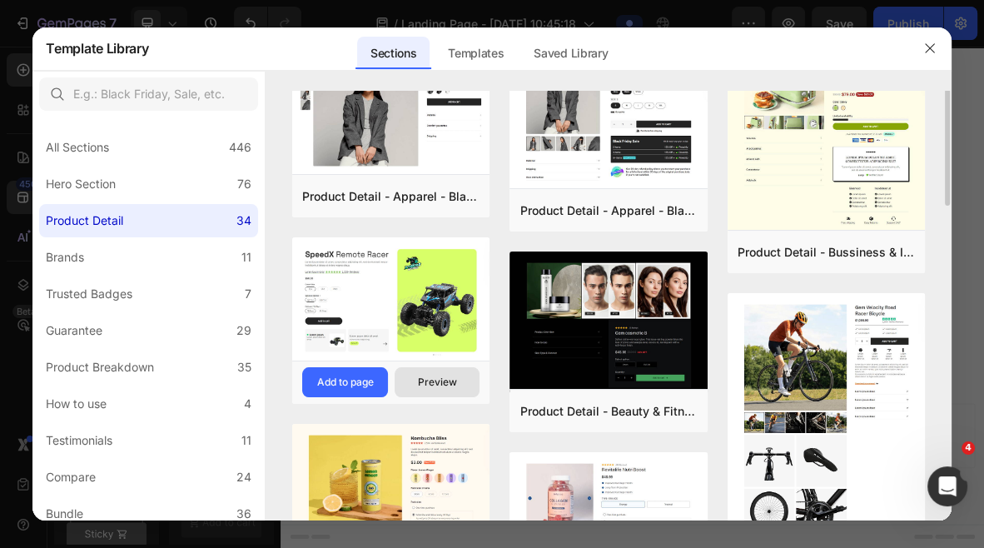
scroll to position [0, 0]
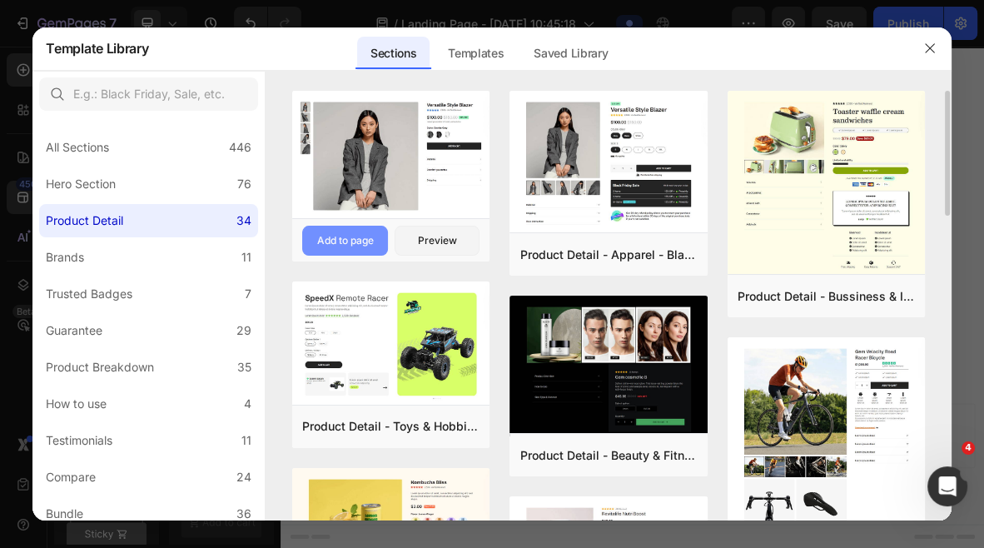
click at [366, 244] on div "Add to page" at bounding box center [345, 240] width 57 height 15
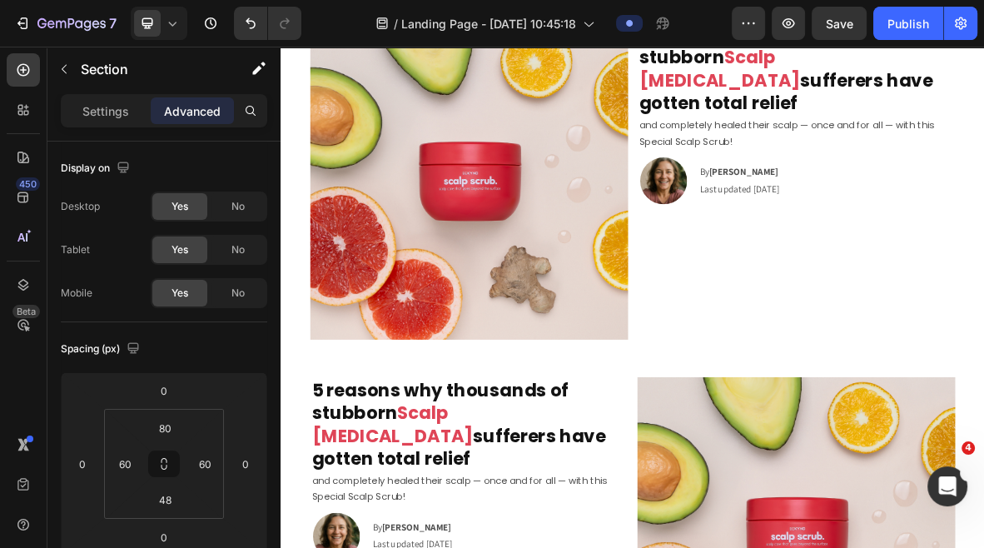
scroll to position [996, 0]
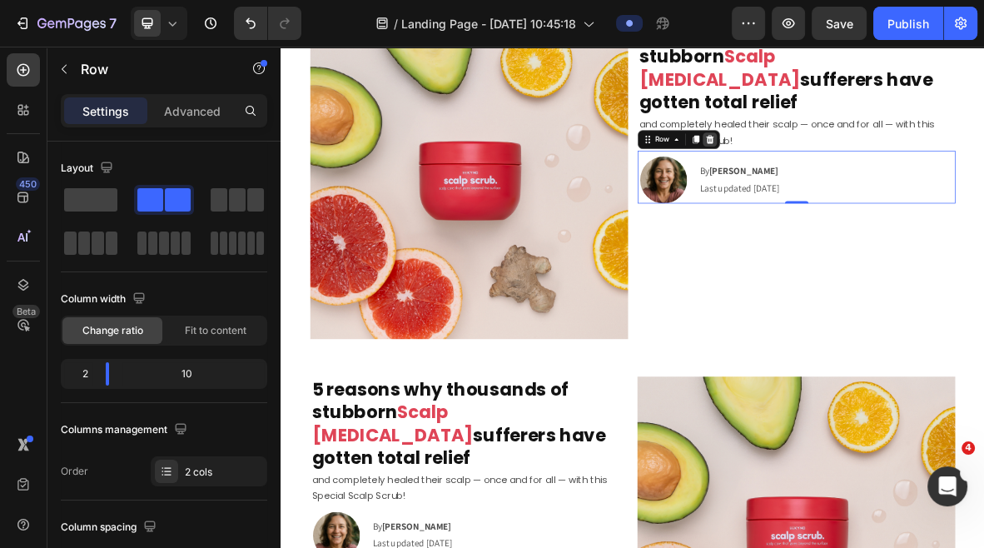
click at [892, 172] on icon at bounding box center [889, 178] width 11 height 12
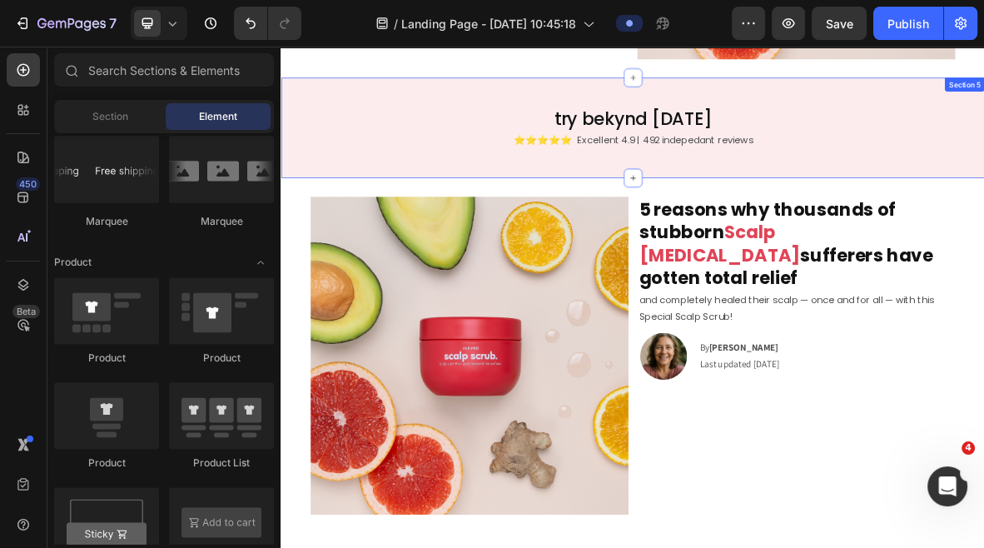
scroll to position [1928, 0]
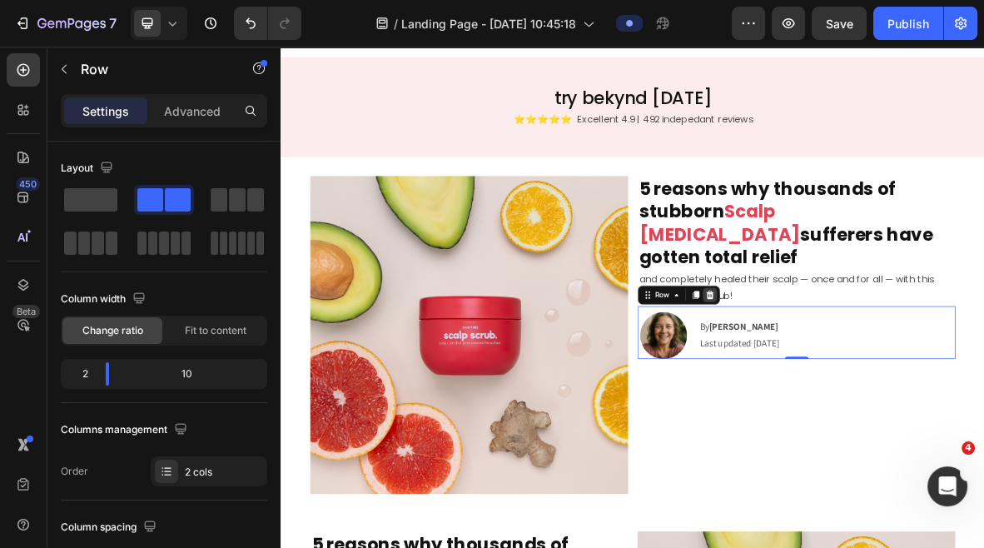
click at [885, 393] on icon at bounding box center [889, 399] width 11 height 12
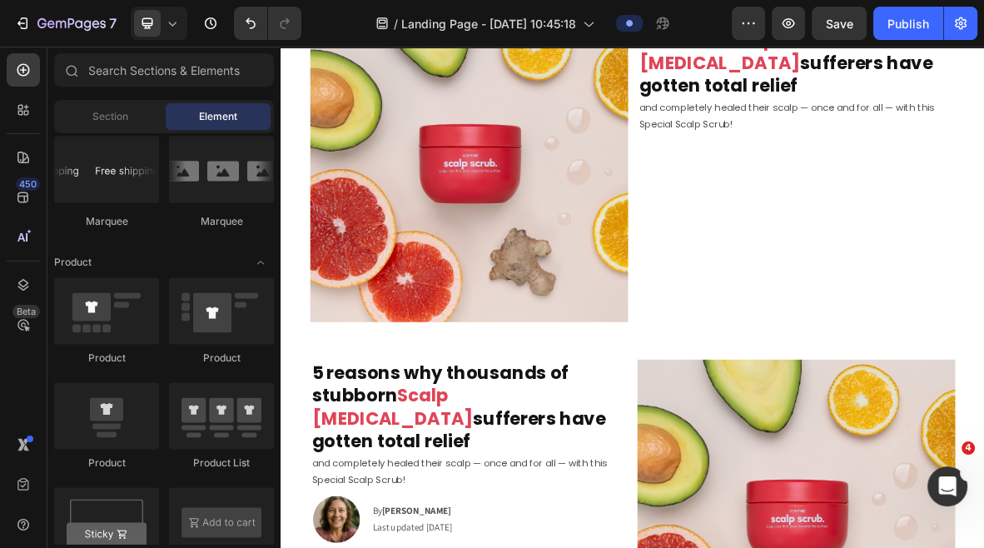
scroll to position [2225, 0]
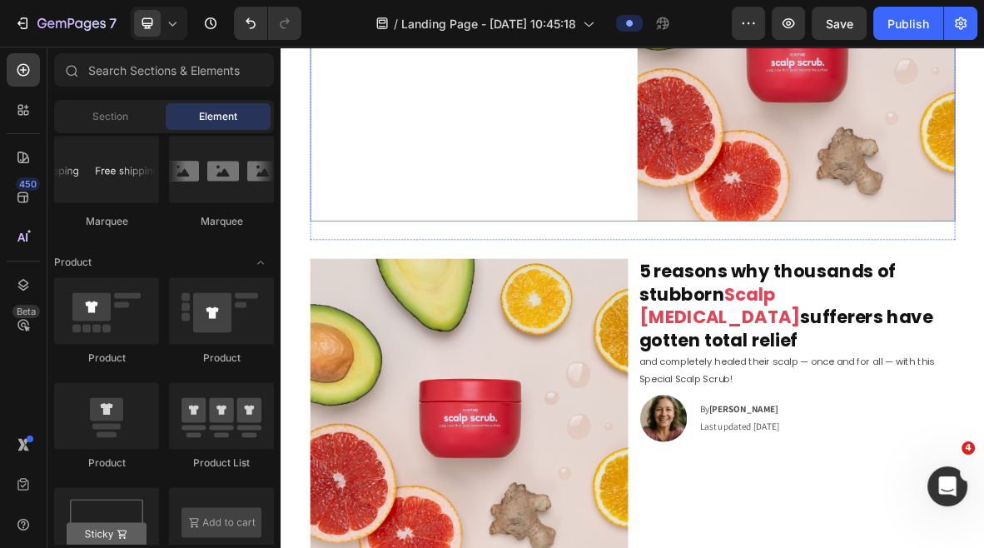
scroll to position [3073, 0]
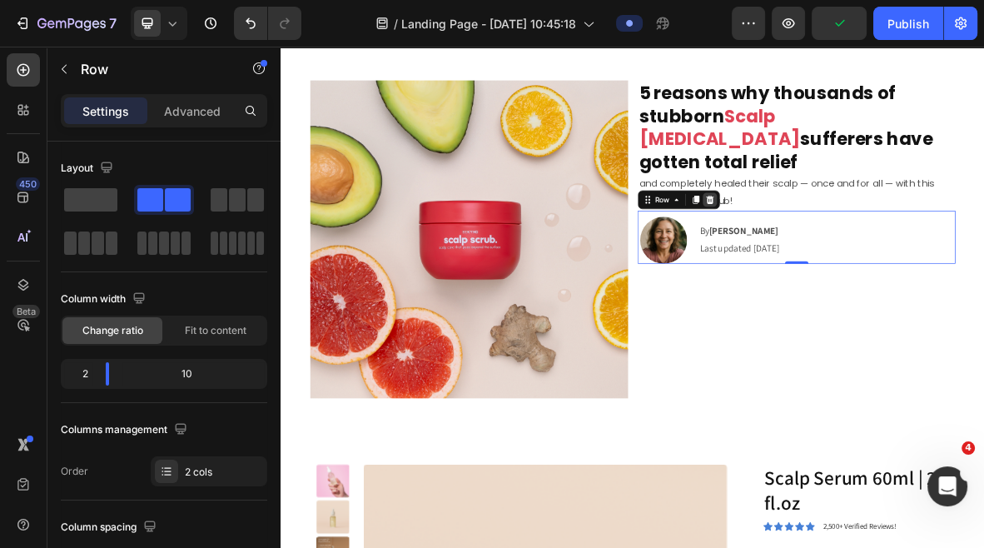
click at [892, 257] on icon at bounding box center [889, 263] width 11 height 12
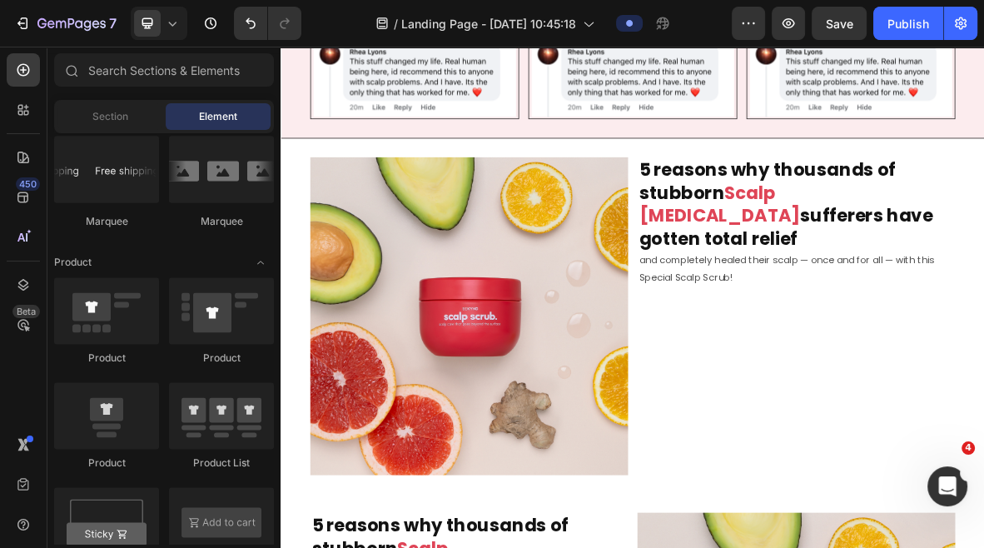
scroll to position [813, 0]
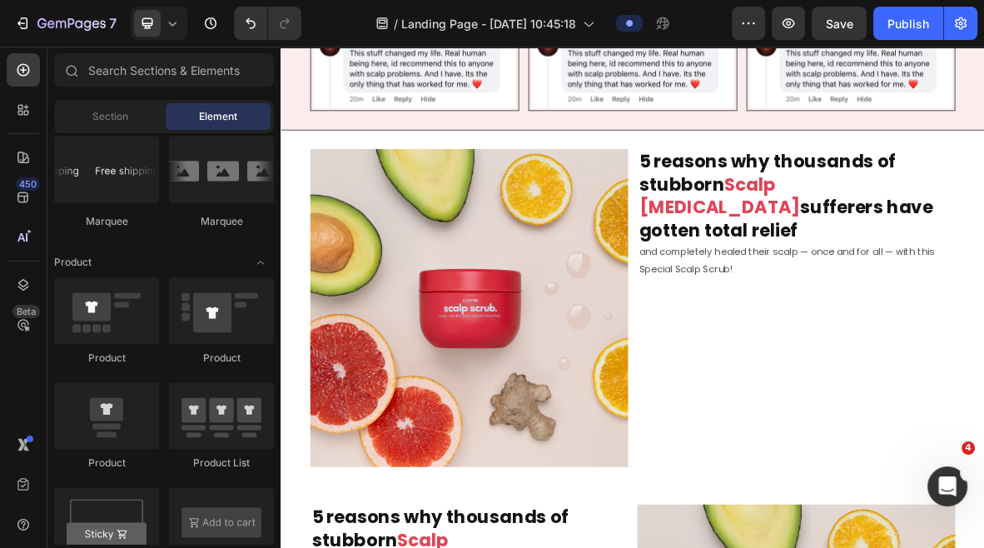
click at [953, 251] on span "Scalp [MEDICAL_DATA]" at bounding box center [903, 258] width 229 height 68
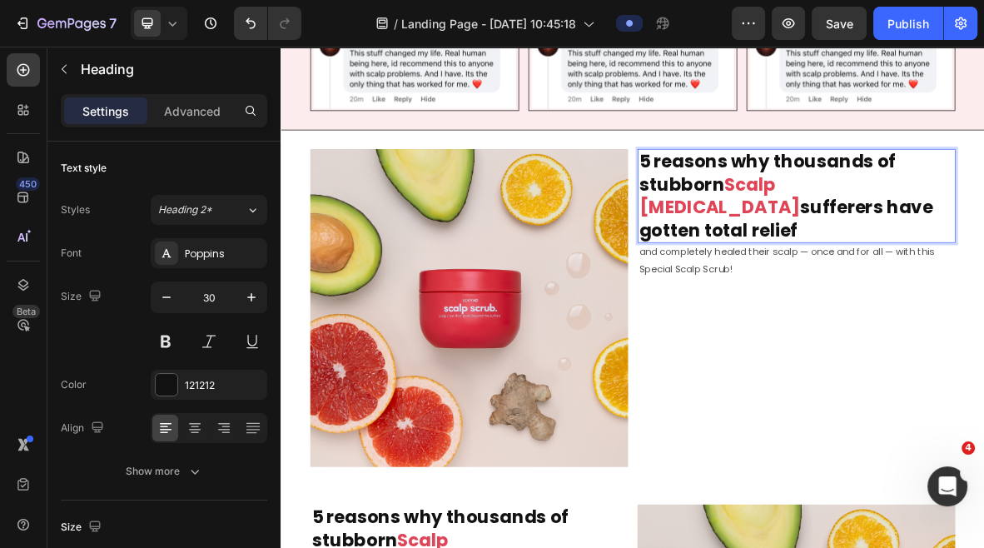
click at [953, 251] on span "Scalp [MEDICAL_DATA]" at bounding box center [903, 258] width 229 height 68
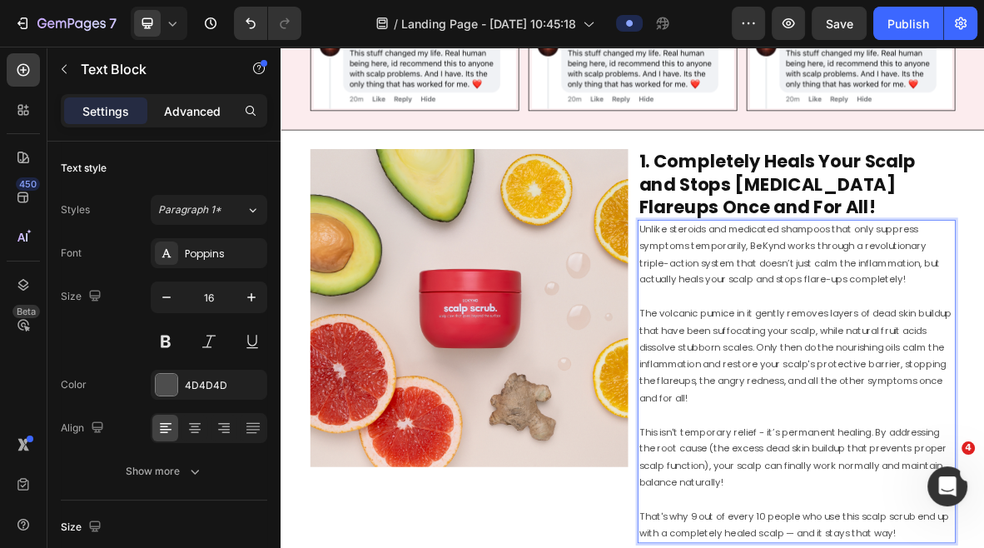
click at [197, 115] on p "Advanced" at bounding box center [192, 110] width 57 height 17
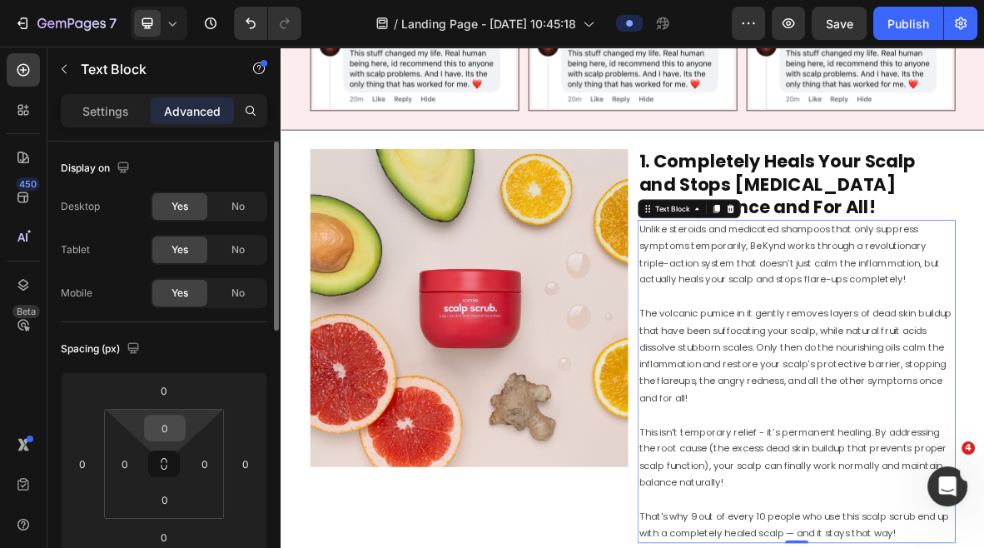
click at [159, 421] on input "0" at bounding box center [164, 428] width 33 height 25
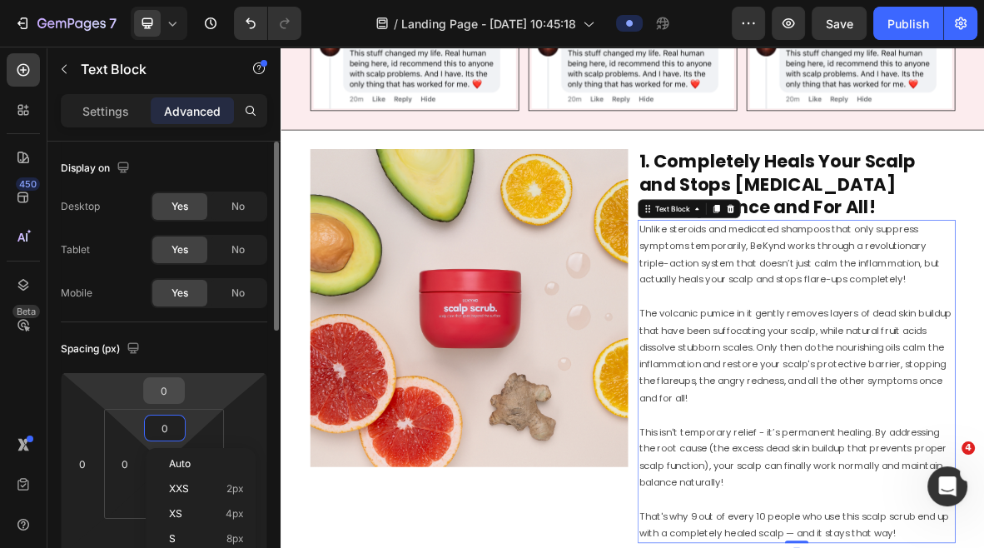
click at [162, 395] on input "0" at bounding box center [163, 390] width 33 height 25
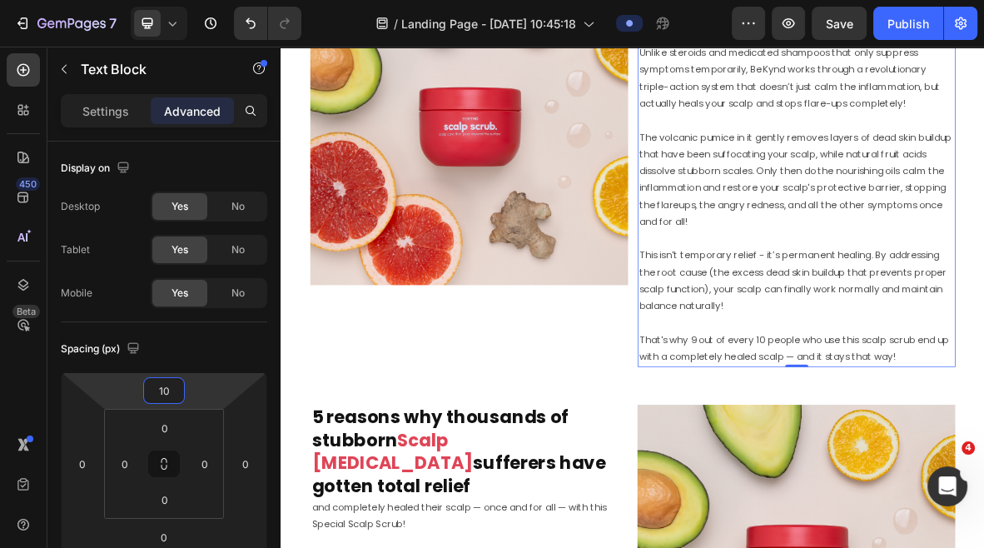
scroll to position [1078, 0]
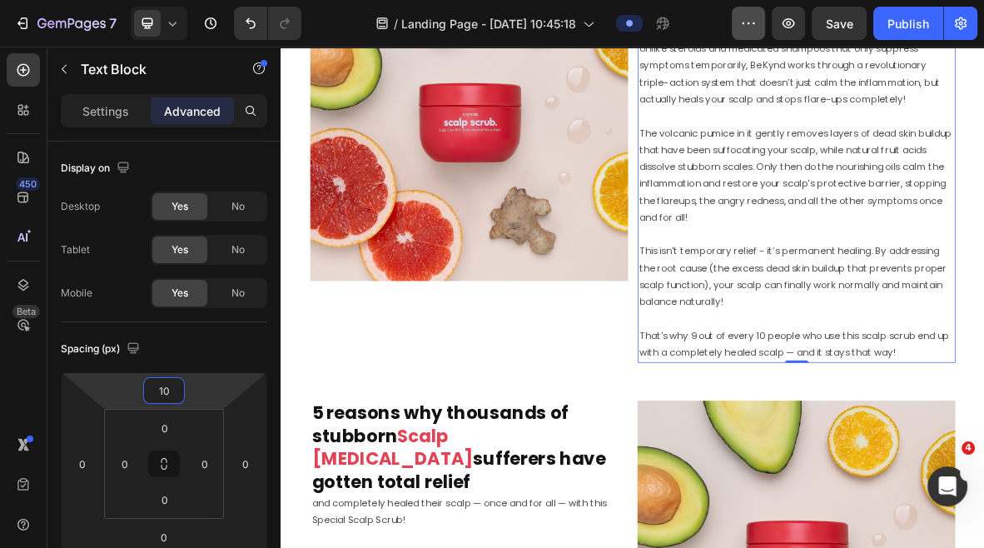
type input "10"
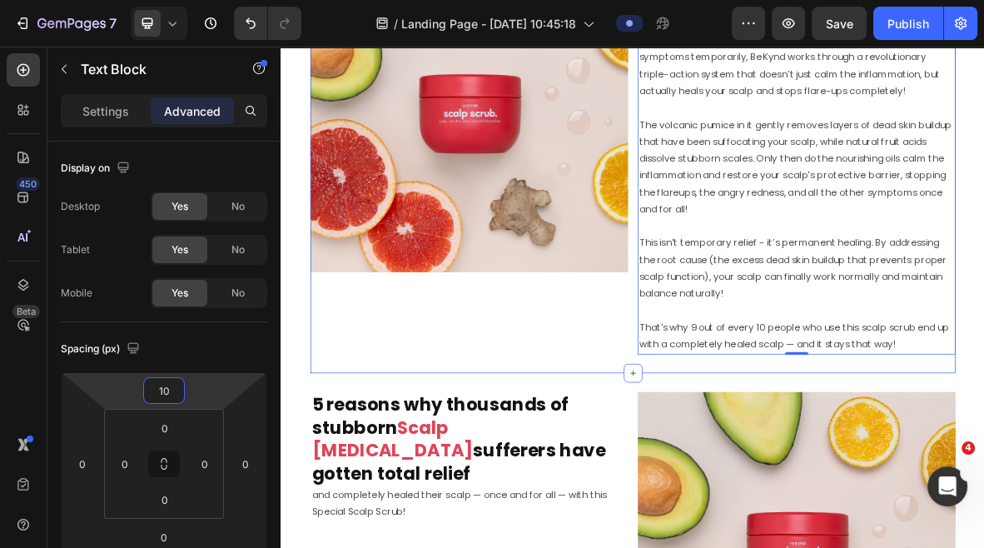
scroll to position [1095, 0]
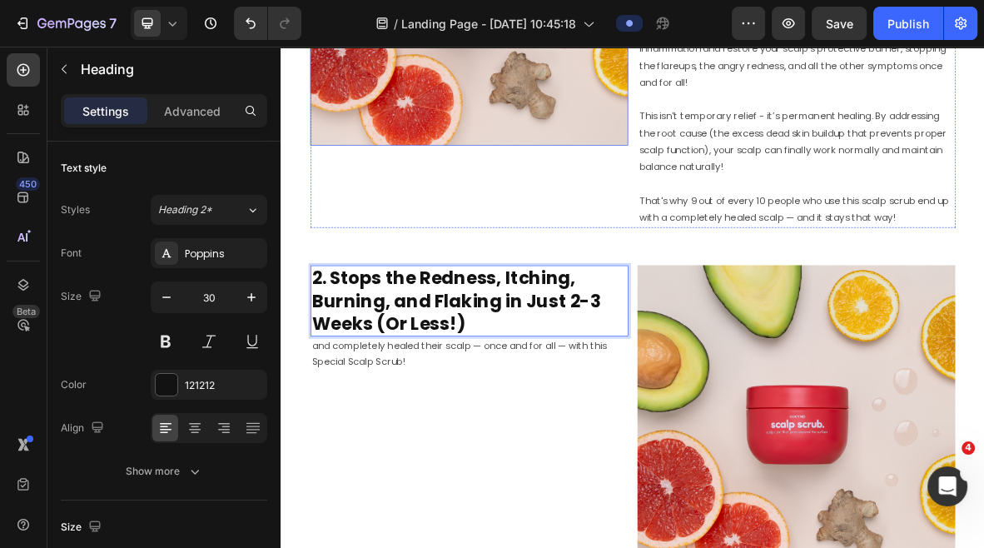
scroll to position [1302, 0]
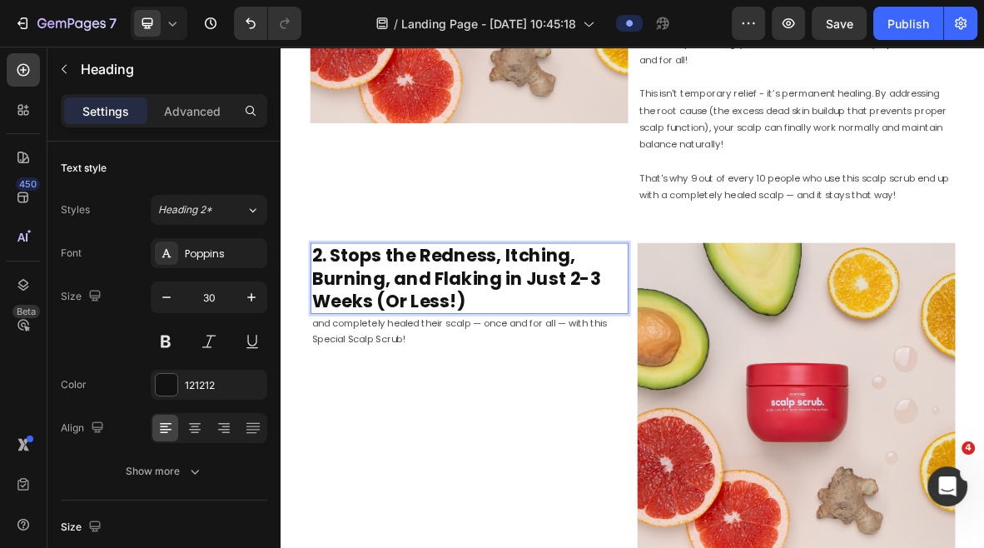
click at [426, 440] on p "and completely healed their scalp — once and for all — with this Special Scalp …" at bounding box center [548, 451] width 448 height 48
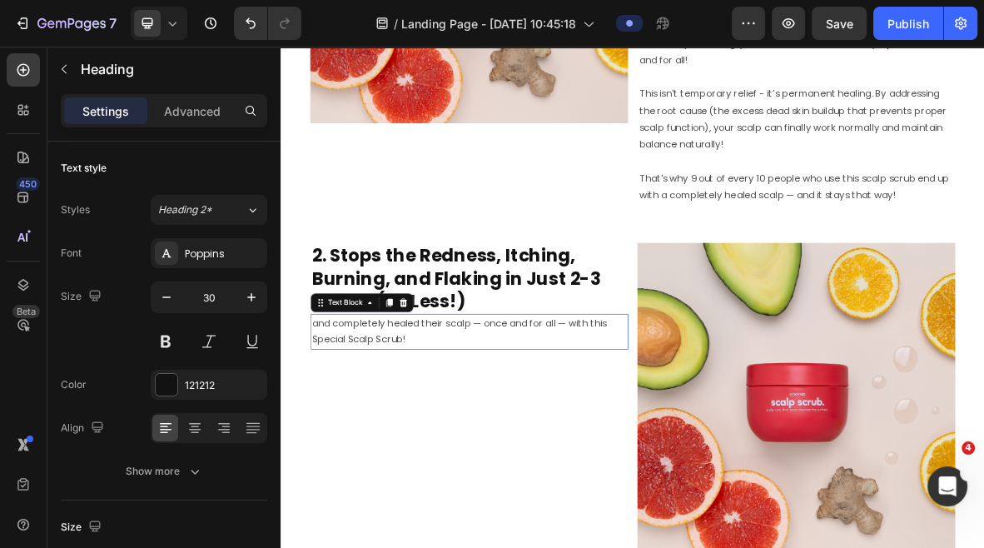
click at [426, 440] on p "and completely healed their scalp — once and for all — with this Special Scalp …" at bounding box center [548, 451] width 448 height 48
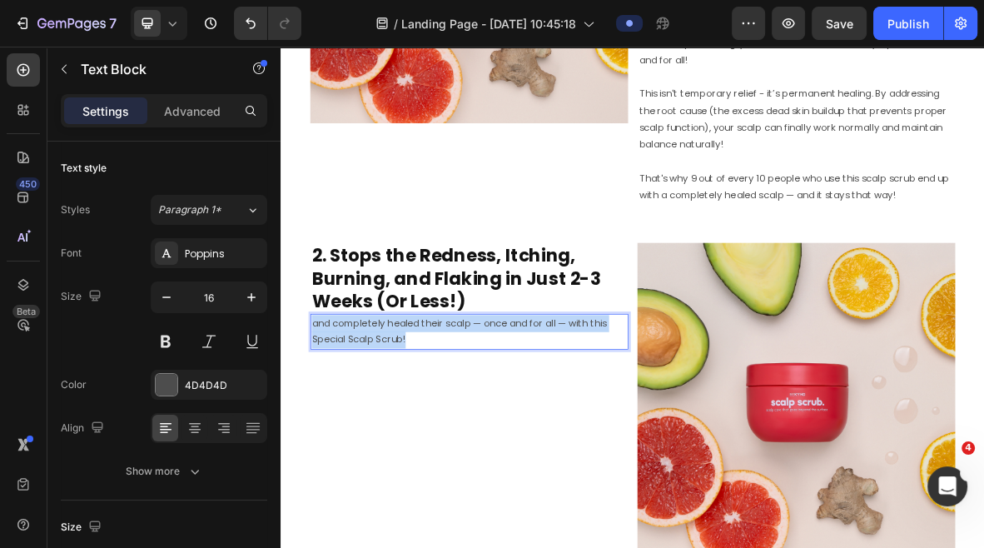
click at [426, 440] on p "and completely healed their scalp — once and for all — with this Special Scalp …" at bounding box center [548, 451] width 448 height 48
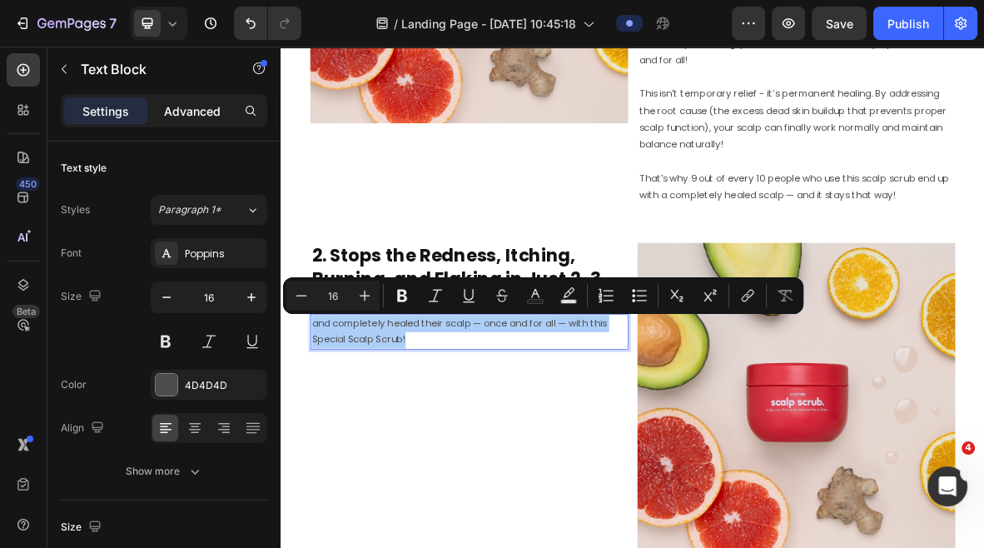
click at [192, 105] on p "Advanced" at bounding box center [192, 110] width 57 height 17
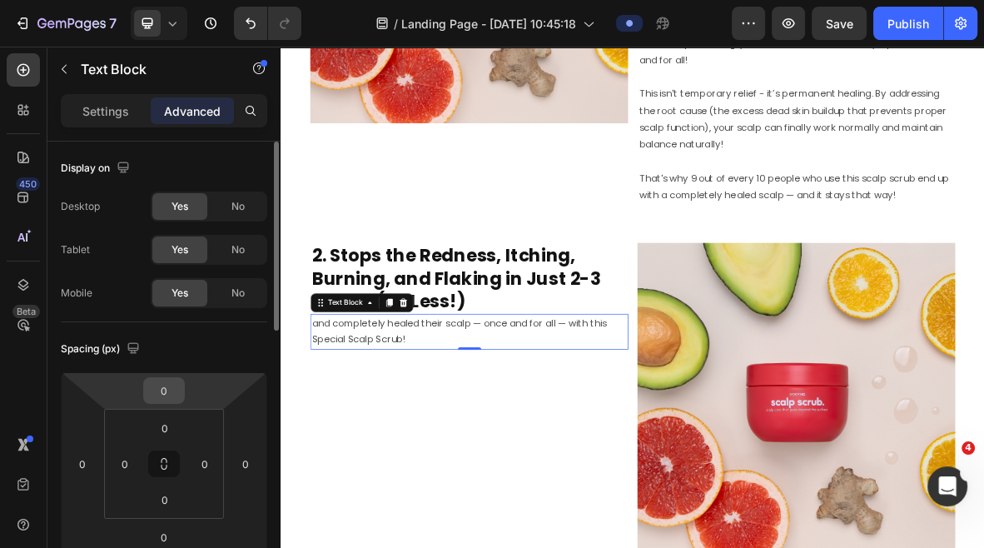
click at [162, 391] on input "0" at bounding box center [163, 390] width 33 height 25
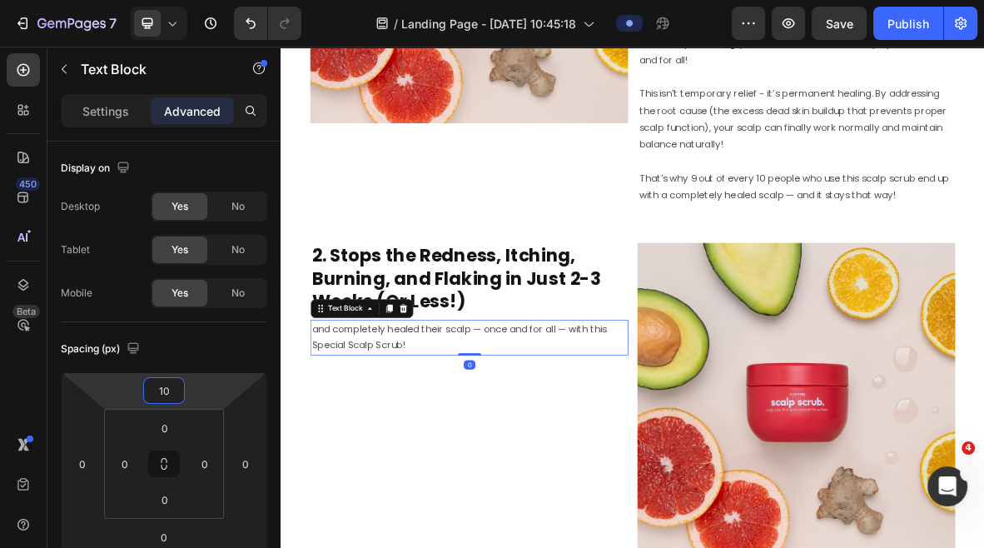
type input "10"
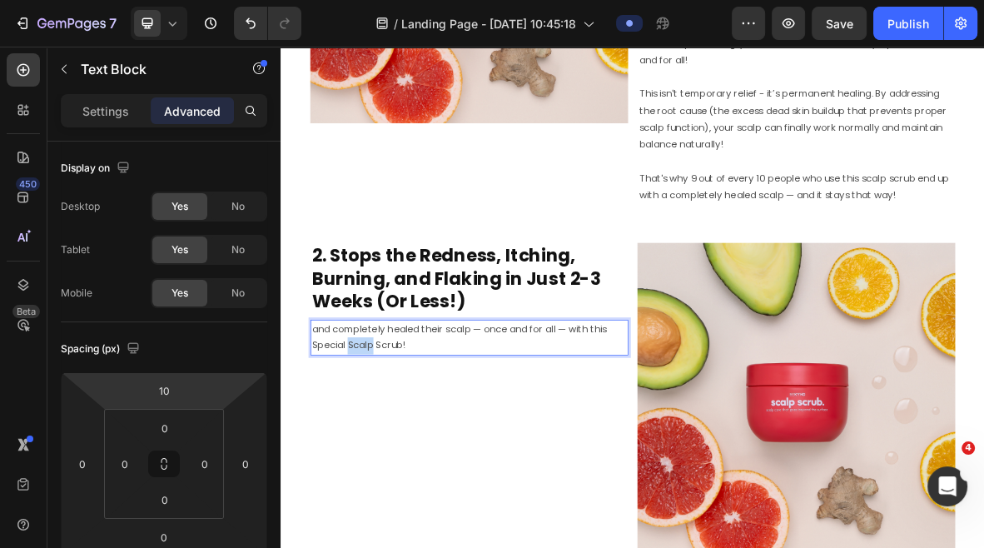
click at [376, 459] on p "and completely healed their scalp — once and for all — with this Special Scalp …" at bounding box center [548, 460] width 448 height 48
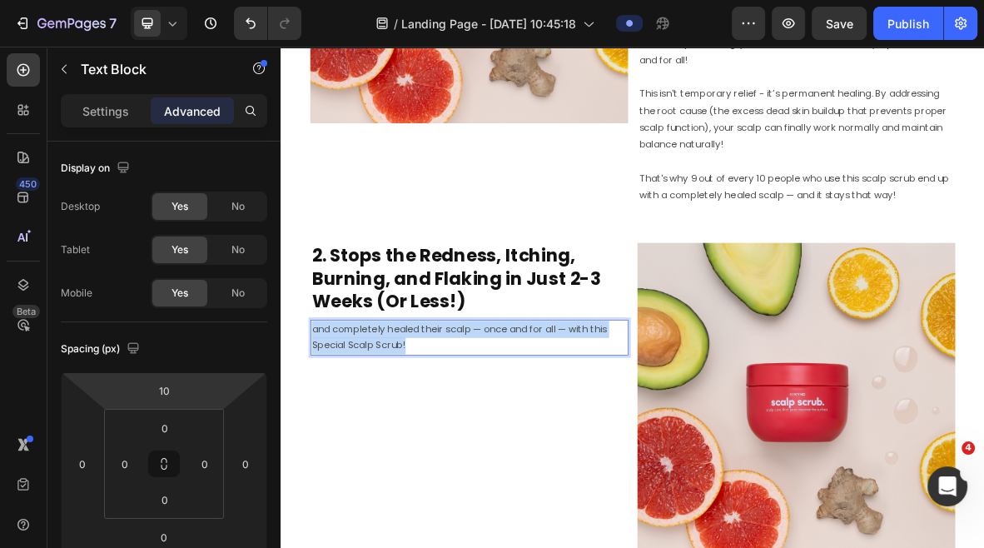
click at [376, 459] on p "and completely healed their scalp — once and for all — with this Special Scalp …" at bounding box center [548, 460] width 448 height 48
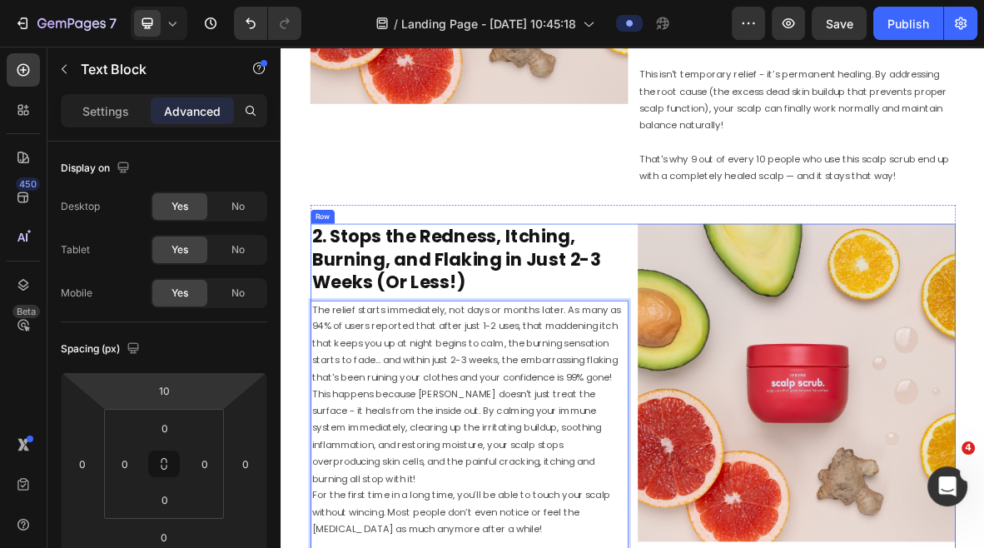
scroll to position [1355, 0]
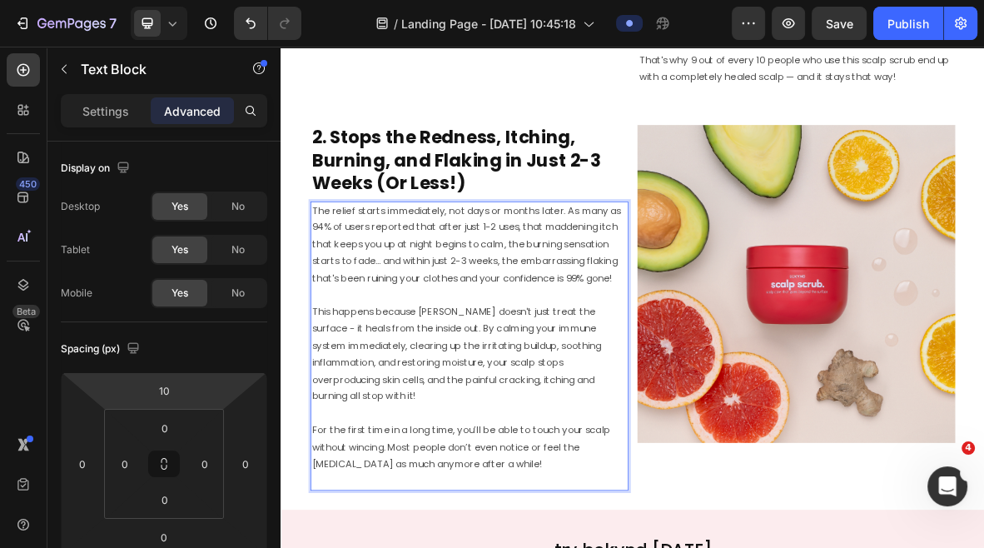
scroll to position [1495, 0]
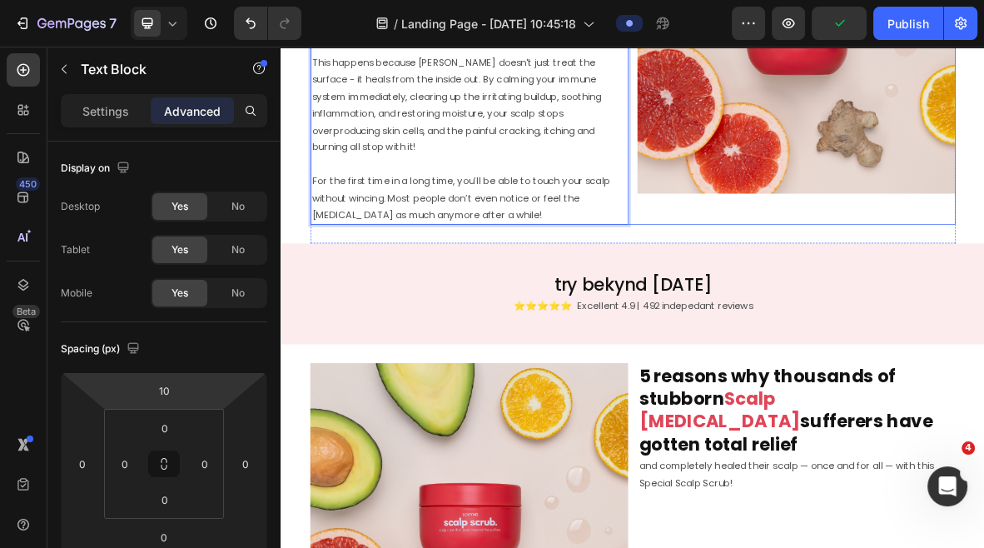
scroll to position [1834, 0]
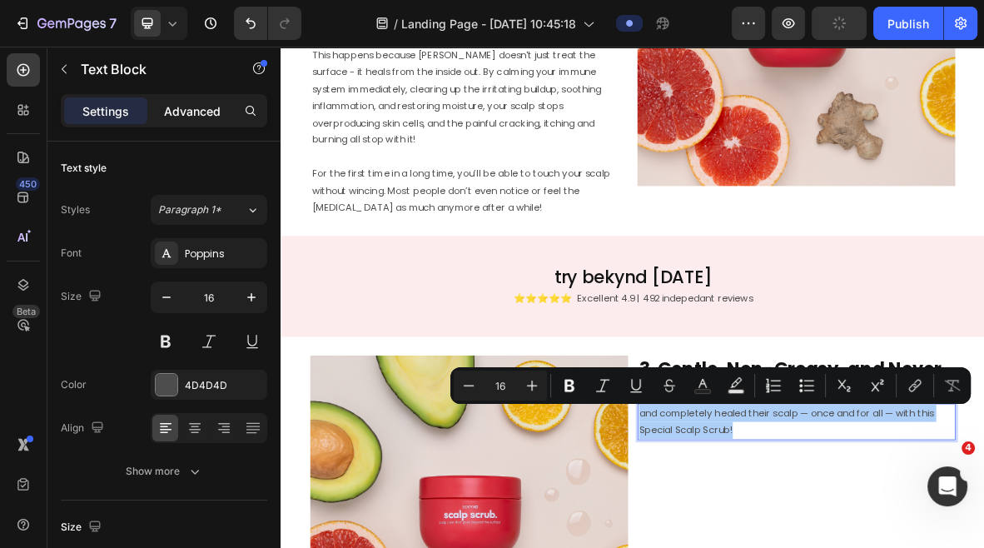
click at [177, 120] on div "Advanced" at bounding box center [192, 110] width 83 height 27
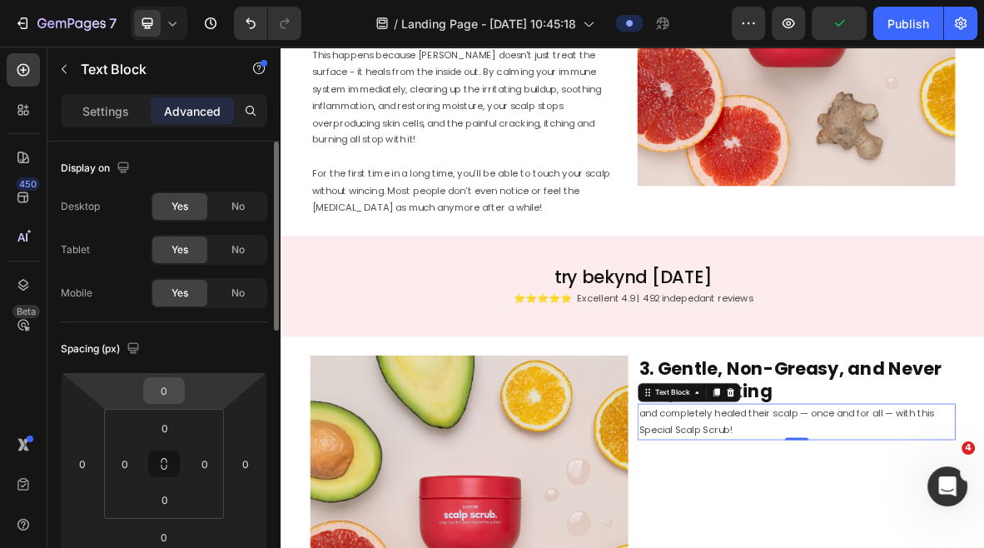
click at [171, 389] on input "0" at bounding box center [163, 390] width 33 height 25
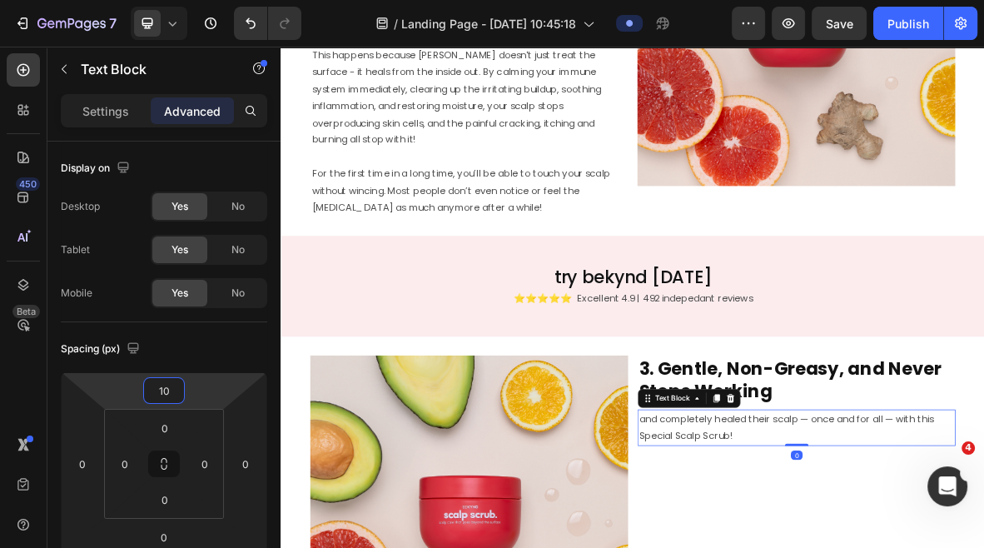
type input "10"
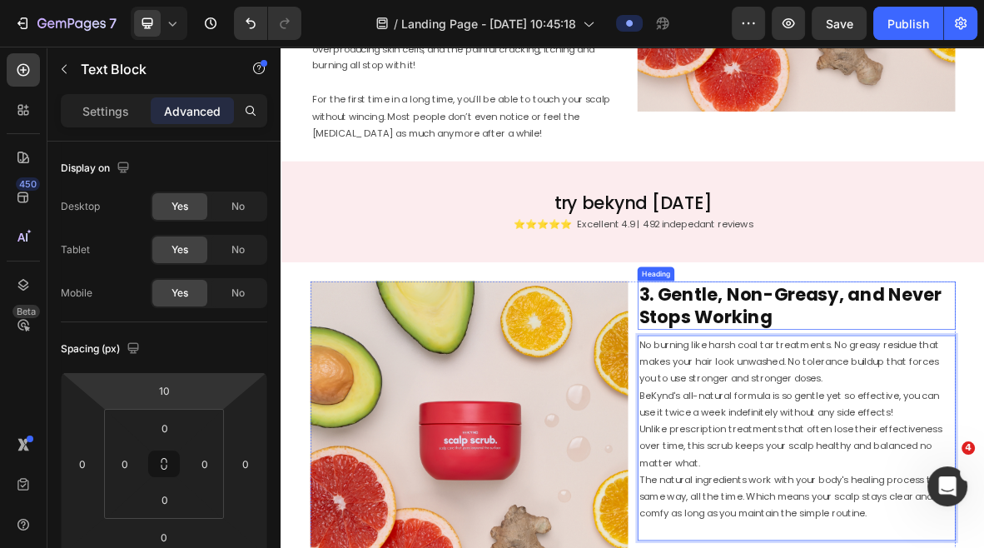
scroll to position [1943, 0]
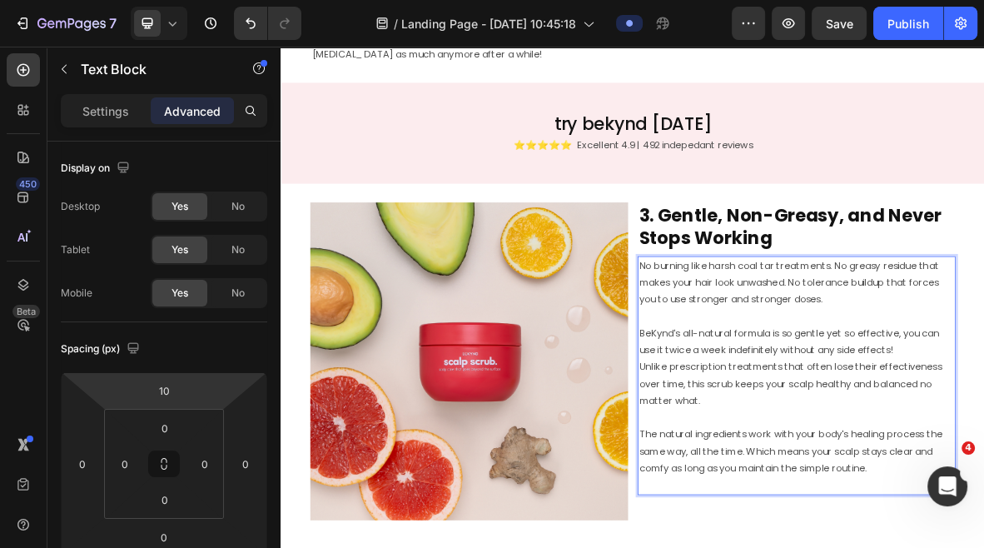
scroll to position [2063, 0]
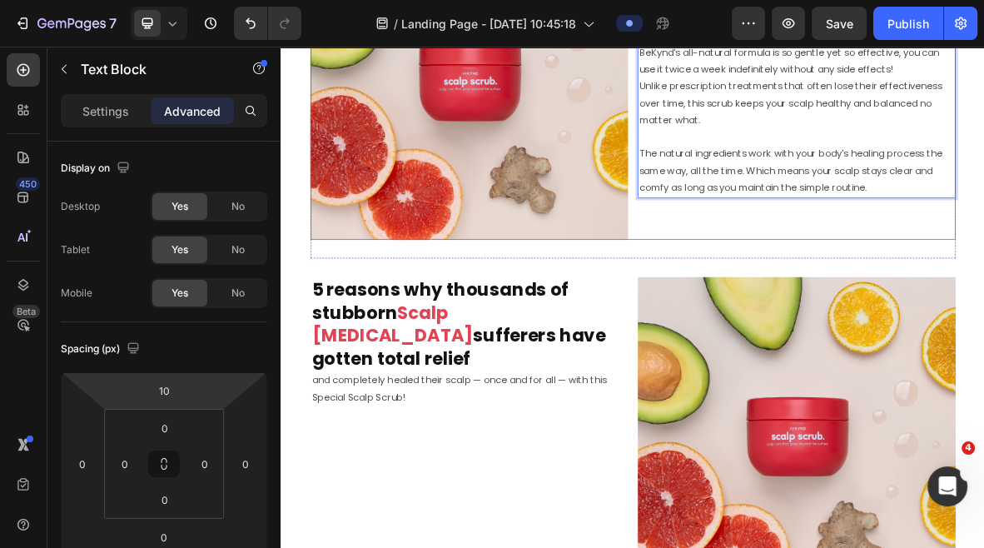
scroll to position [2465, 0]
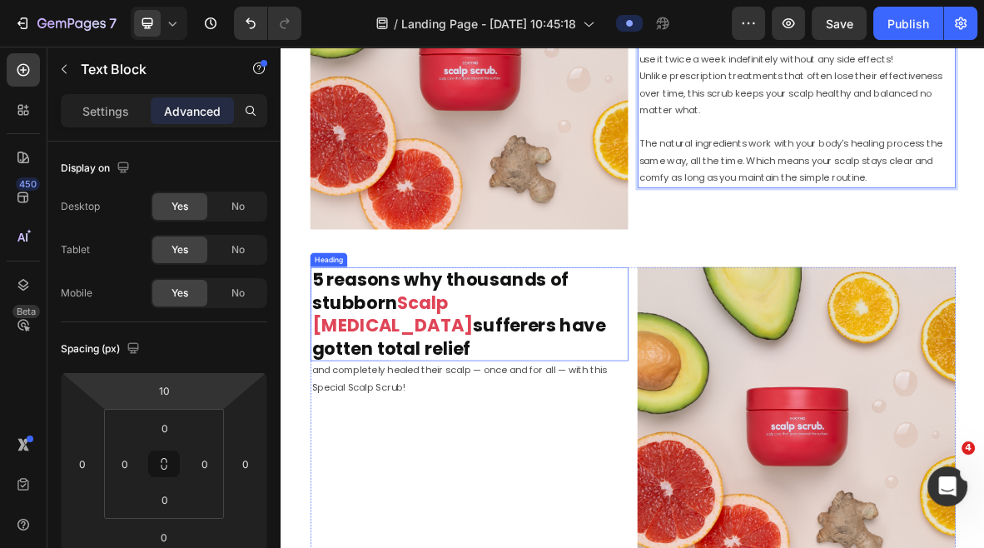
click at [570, 382] on h2 "5 reasons why thousands of stubborn Scalp Psoriasis sufferers have gotten total…" at bounding box center [547, 425] width 451 height 133
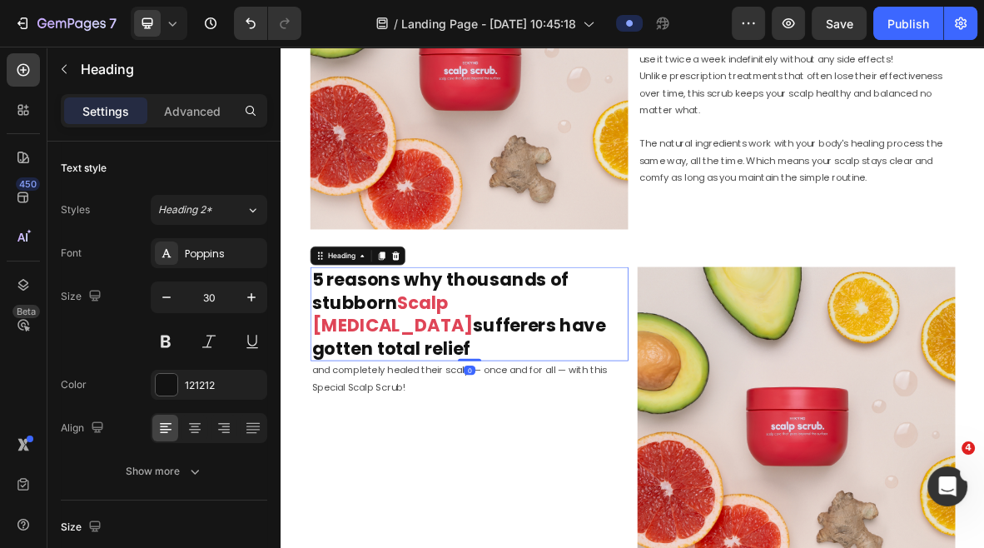
click at [570, 382] on h2 "5 reasons why thousands of stubborn Scalp Psoriasis sufferers have gotten total…" at bounding box center [547, 425] width 451 height 133
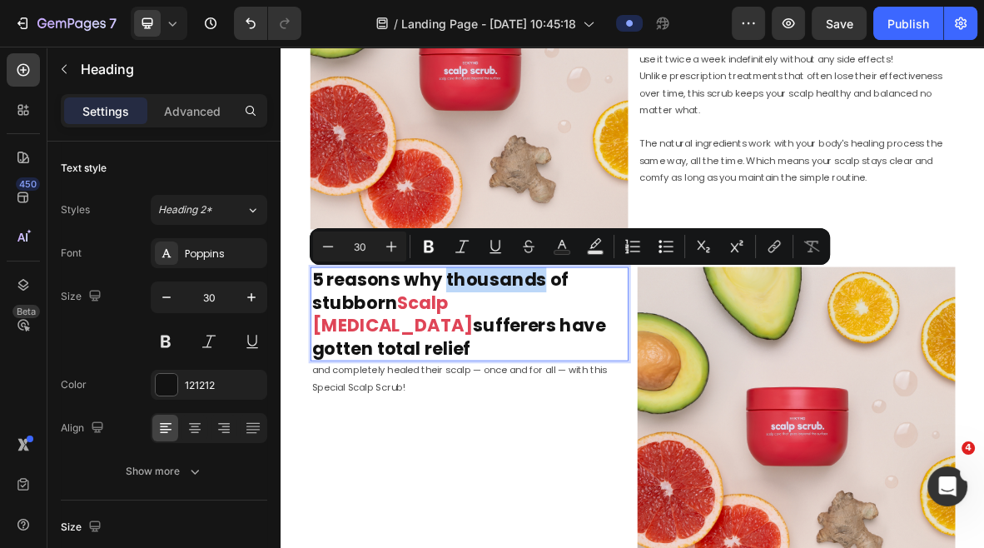
click at [570, 382] on p "5 reasons why thousands of stubborn Scalp Psoriasis sufferers have gotten total…" at bounding box center [548, 426] width 448 height 130
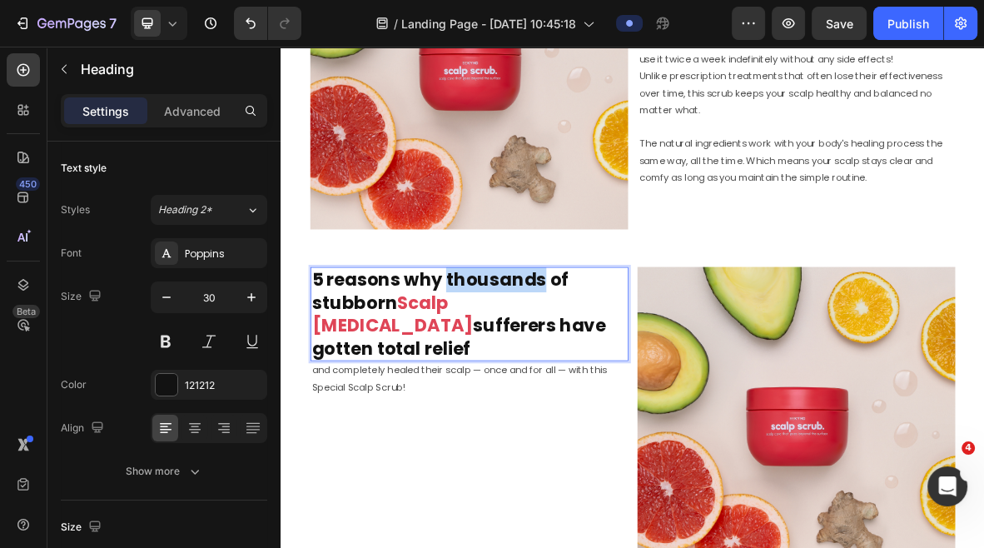
click at [570, 382] on p "5 reasons why thousands of stubborn Scalp Psoriasis sufferers have gotten total…" at bounding box center [548, 426] width 448 height 130
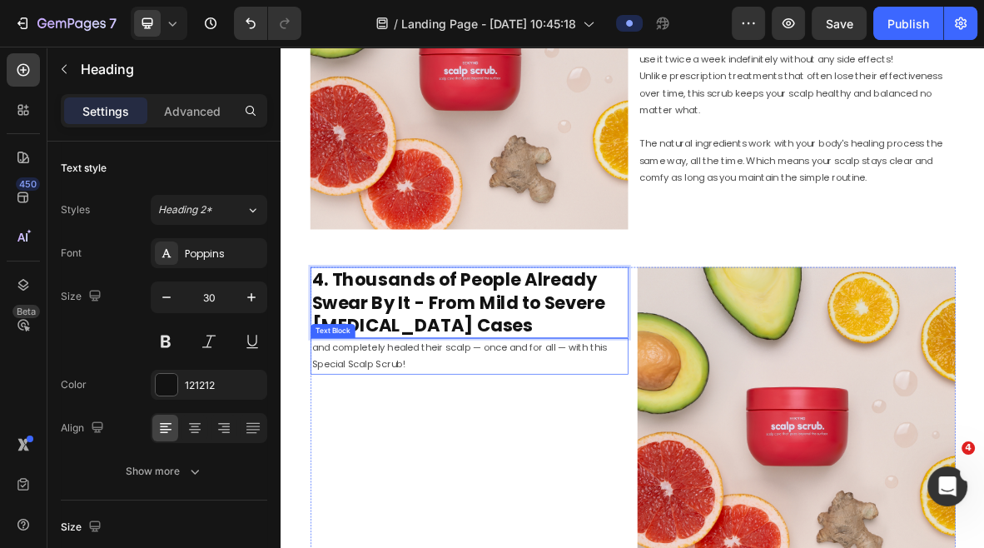
click at [437, 499] on p "and completely healed their scalp — once and for all — with this Special Scalp …" at bounding box center [548, 485] width 448 height 48
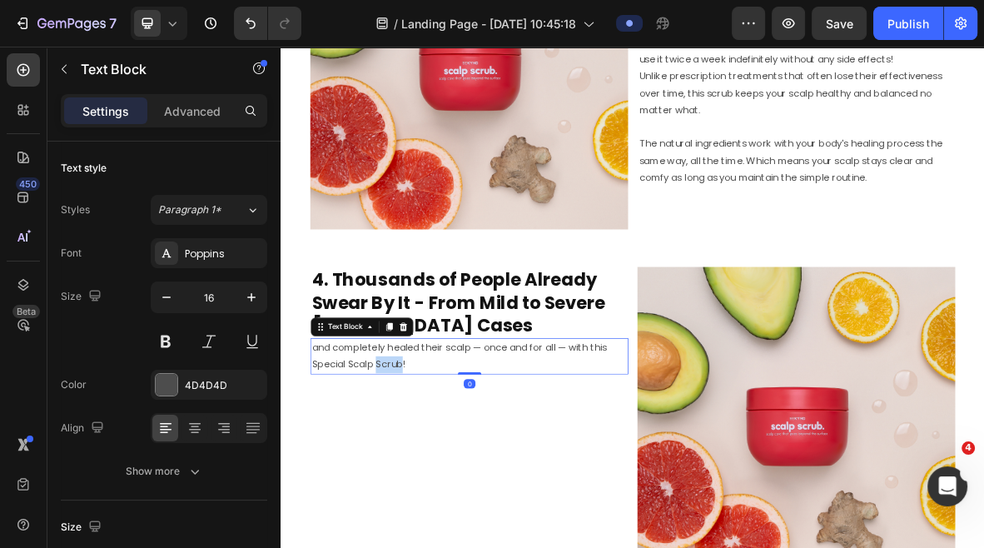
click at [437, 499] on p "and completely healed their scalp — once and for all — with this Special Scalp …" at bounding box center [548, 485] width 448 height 48
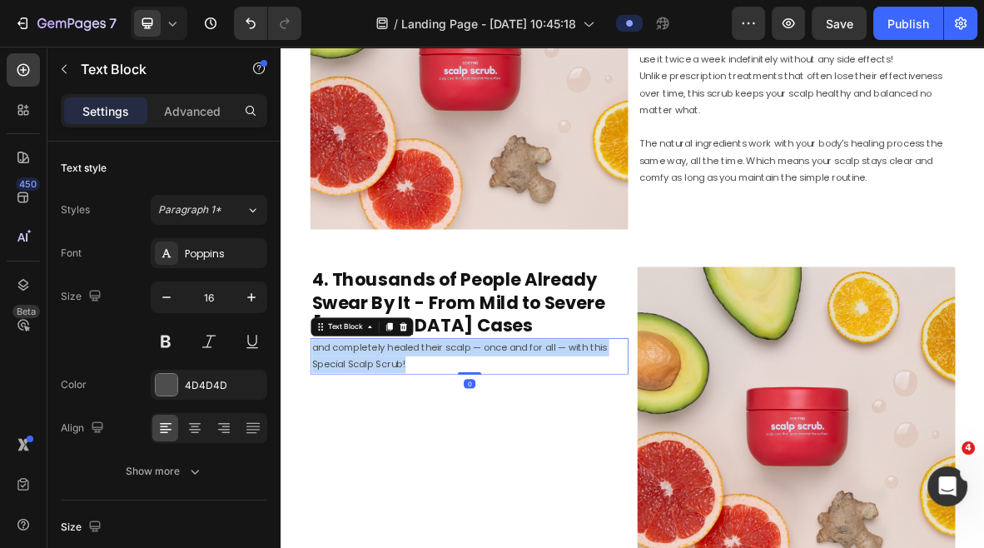
click at [437, 499] on p "and completely healed their scalp — once and for all — with this Special Scalp …" at bounding box center [548, 485] width 448 height 48
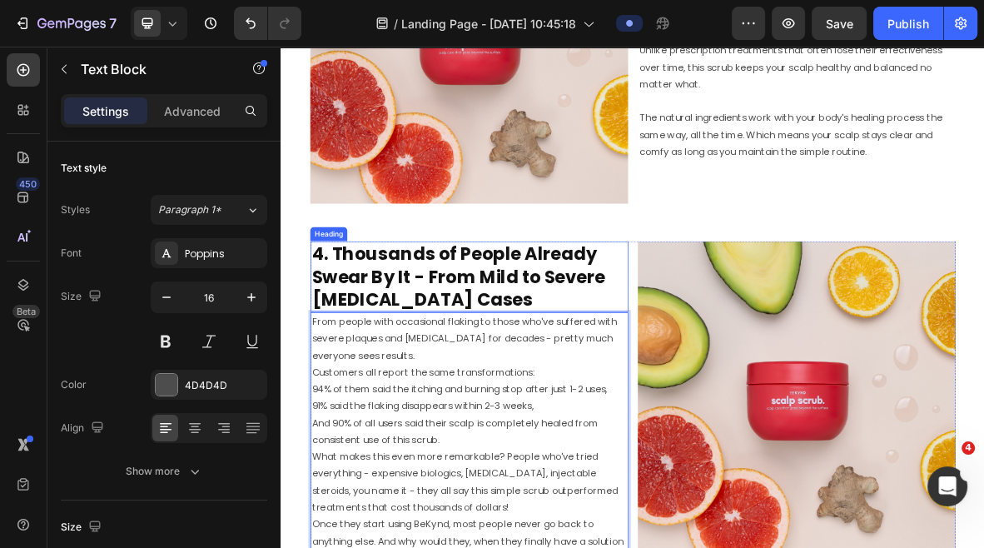
scroll to position [2541, 0]
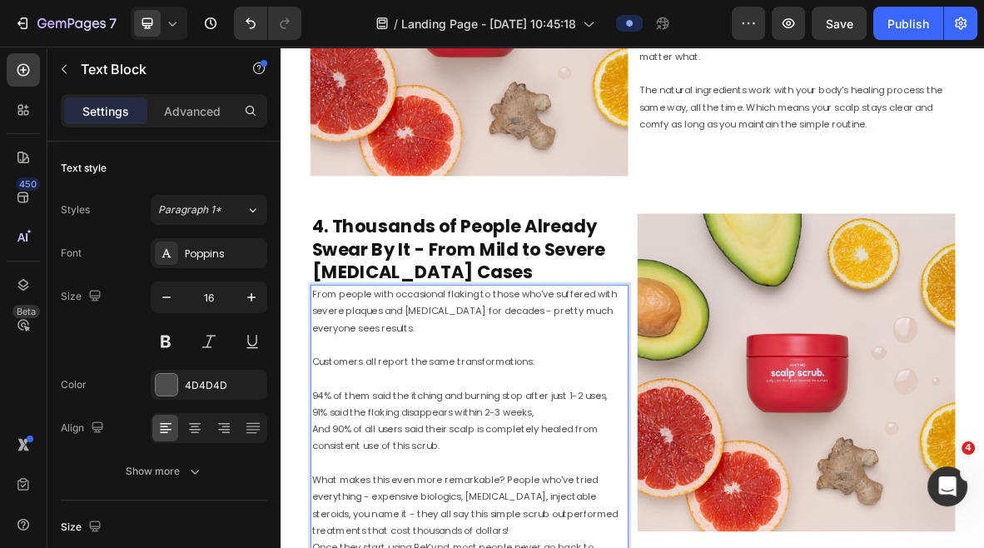
scroll to position [2586, 0]
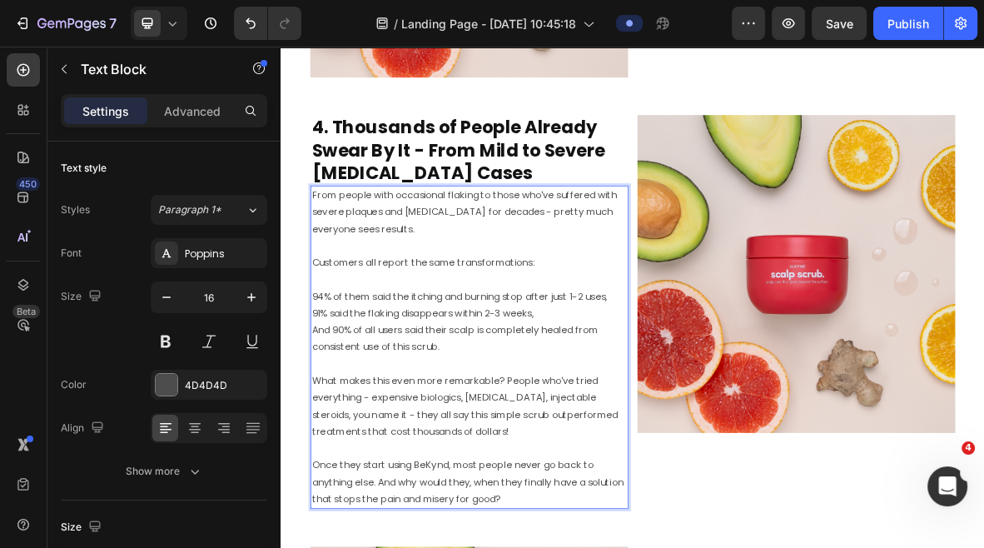
scroll to position [2695, 0]
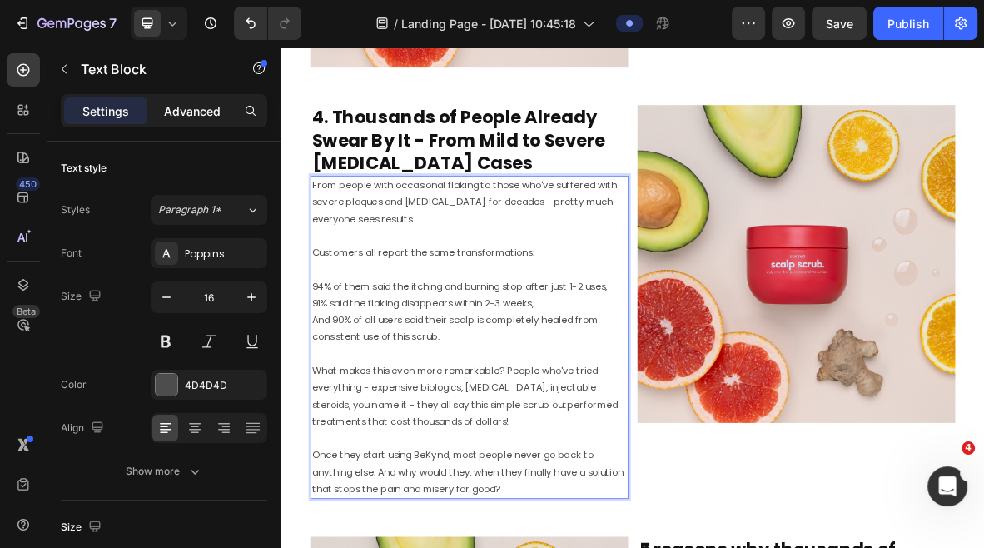
click at [218, 112] on p "Advanced" at bounding box center [192, 110] width 57 height 17
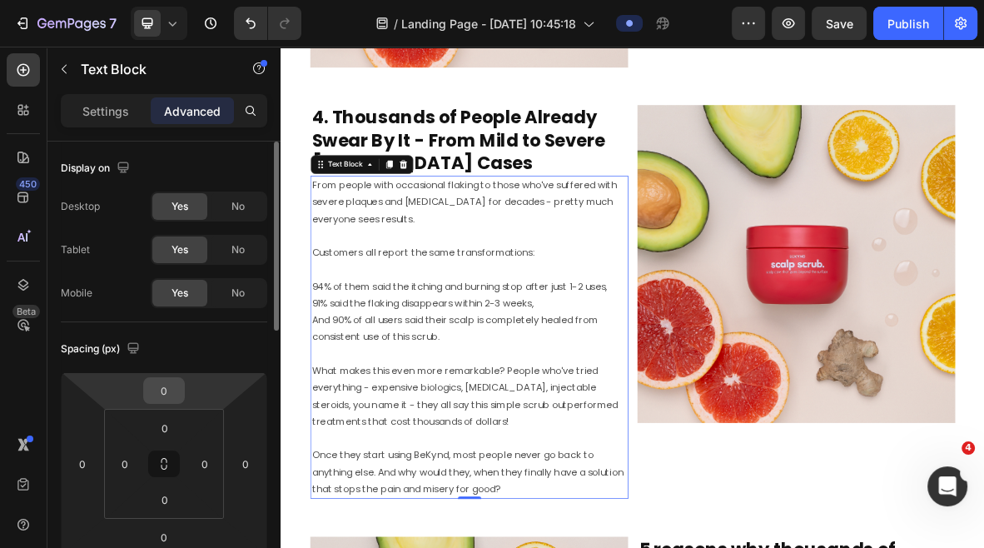
click at [154, 395] on input "0" at bounding box center [163, 390] width 33 height 25
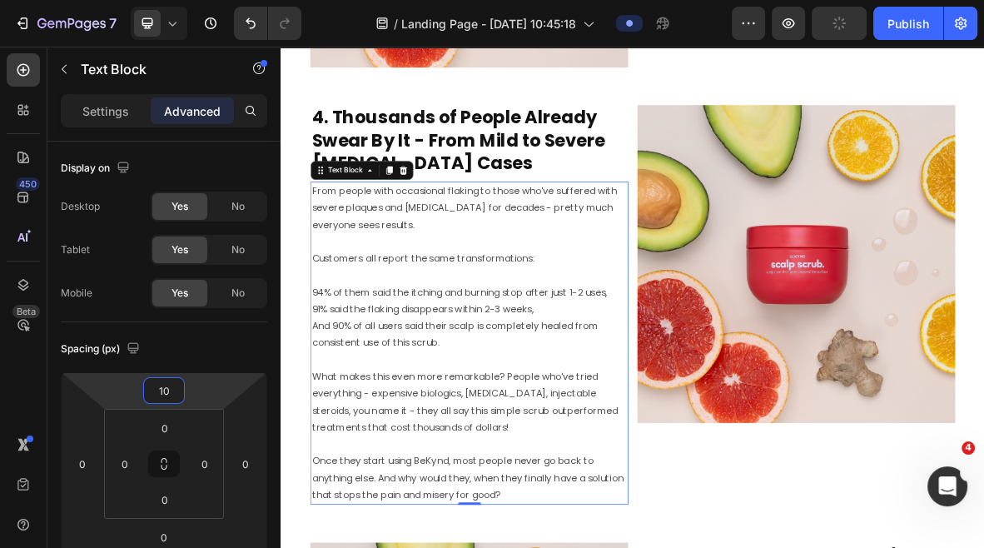
type input "10"
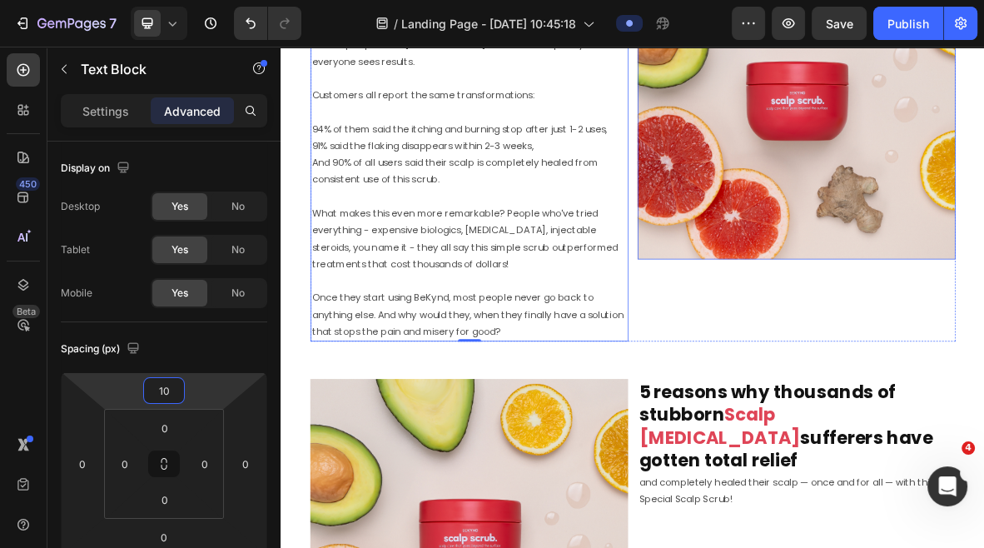
scroll to position [2974, 0]
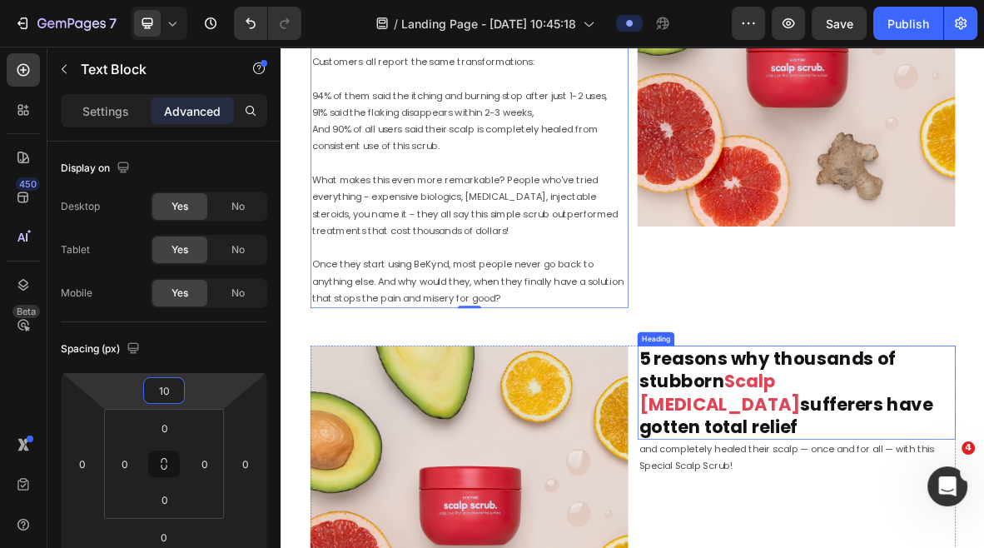
click at [917, 513] on span "Scalp [MEDICAL_DATA]" at bounding box center [903, 538] width 229 height 68
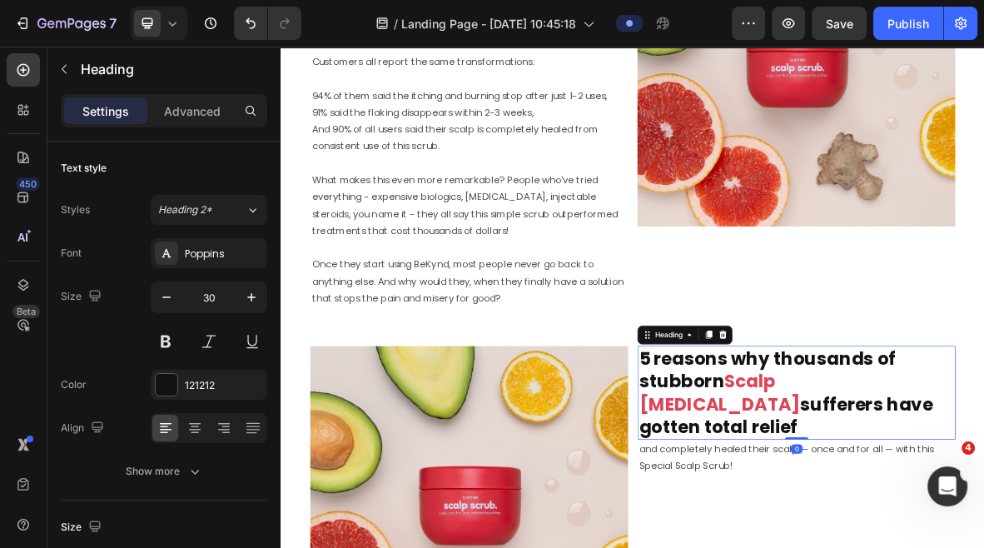
click at [917, 513] on span "Scalp [MEDICAL_DATA]" at bounding box center [903, 538] width 229 height 68
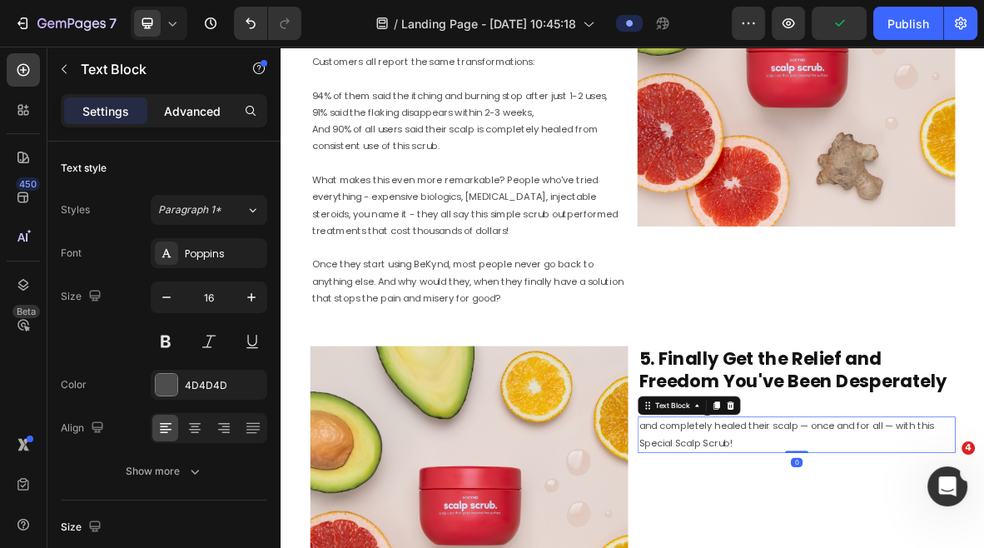
click at [192, 114] on p "Advanced" at bounding box center [192, 110] width 57 height 17
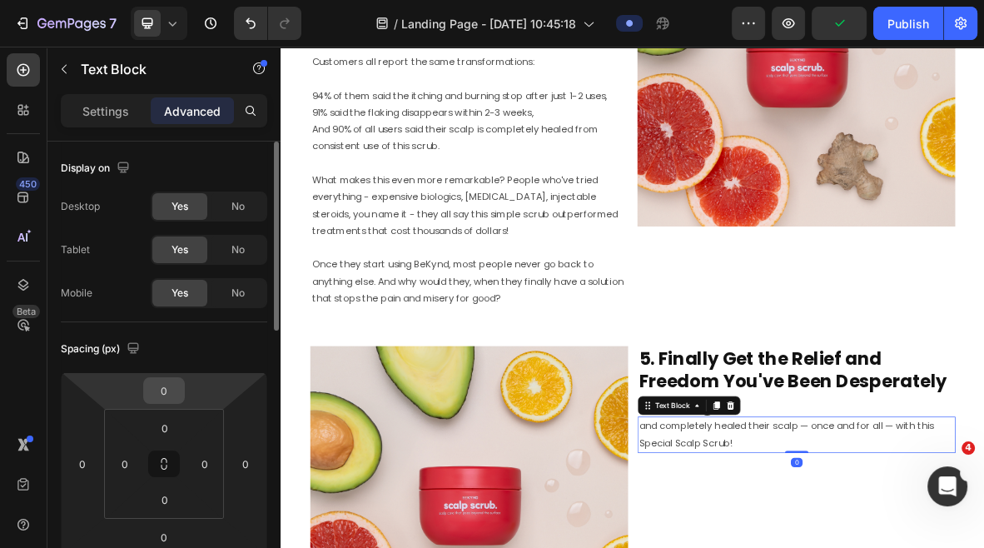
click at [169, 390] on input "0" at bounding box center [163, 390] width 33 height 25
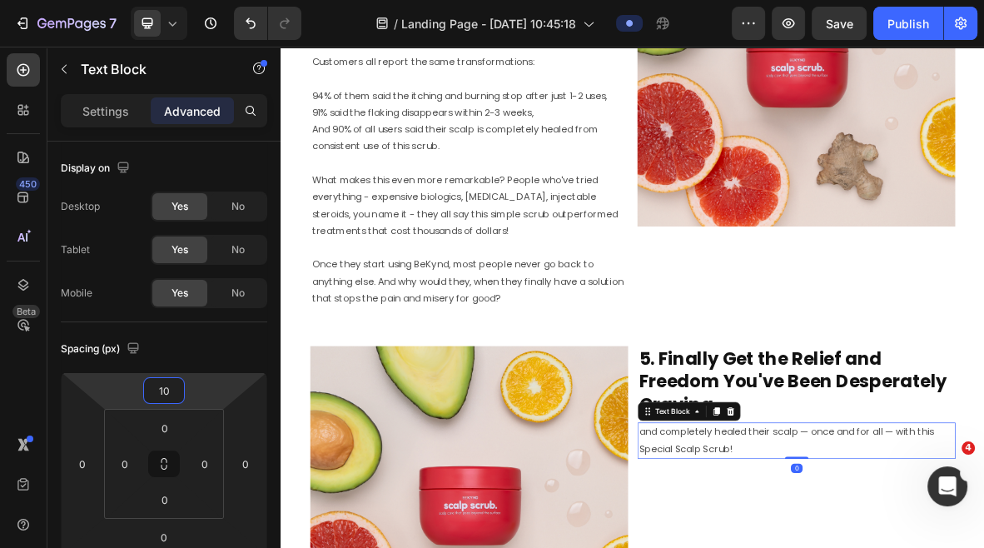
type input "10"
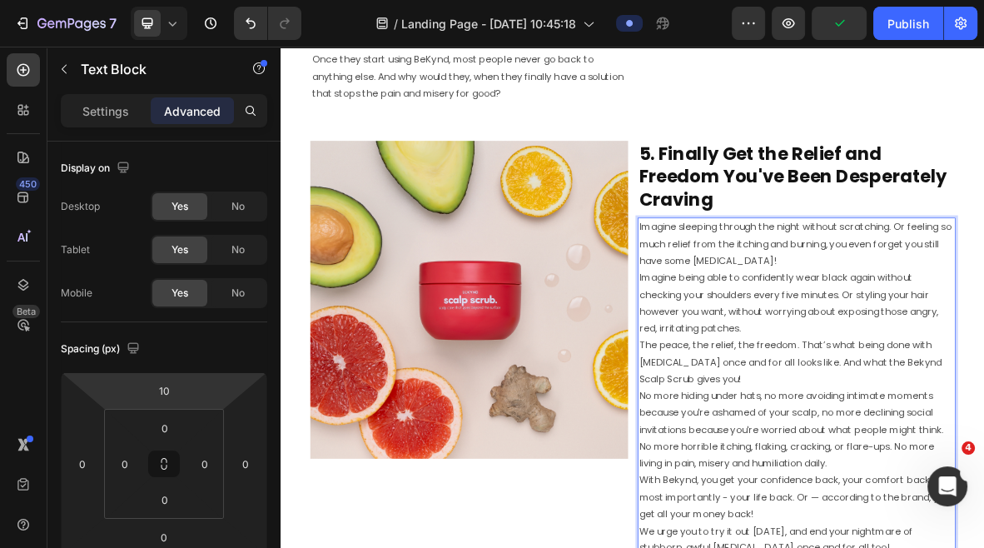
scroll to position [3317, 0]
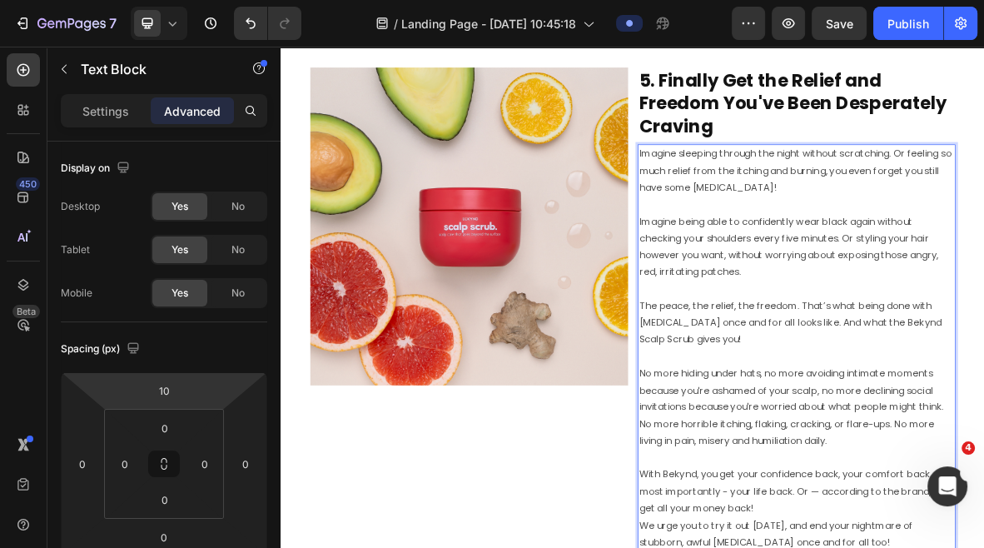
scroll to position [3496, 0]
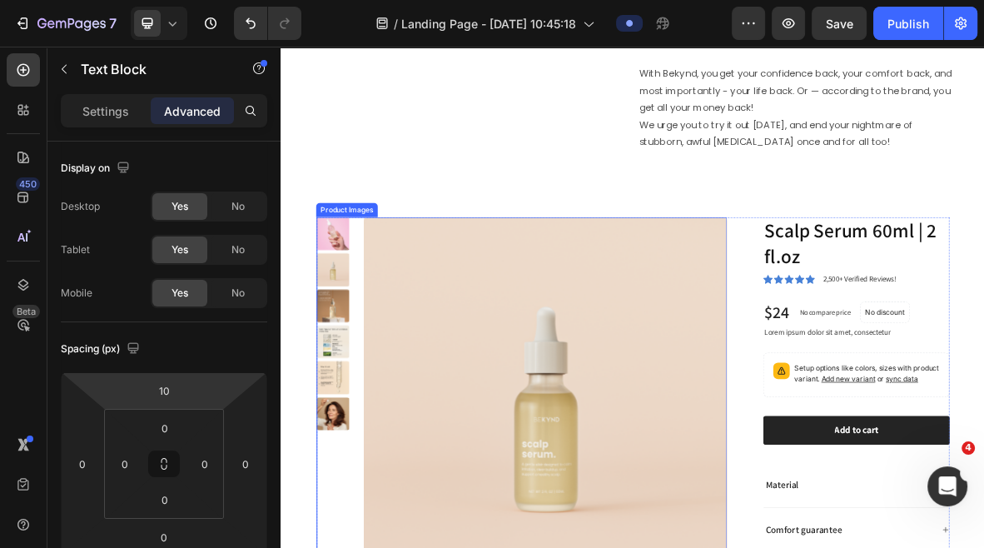
scroll to position [4328, 0]
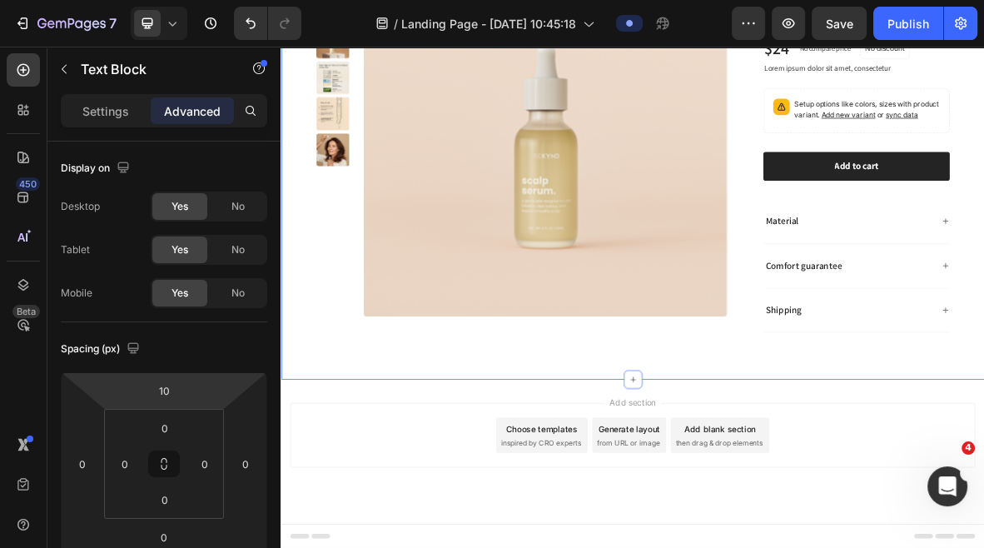
click at [773, 482] on div "Product Images Scalp Serum 60ml | 2 fl.oz Product Title Icon Icon Icon Icon Ico…" at bounding box center [780, 184] width 999 height 672
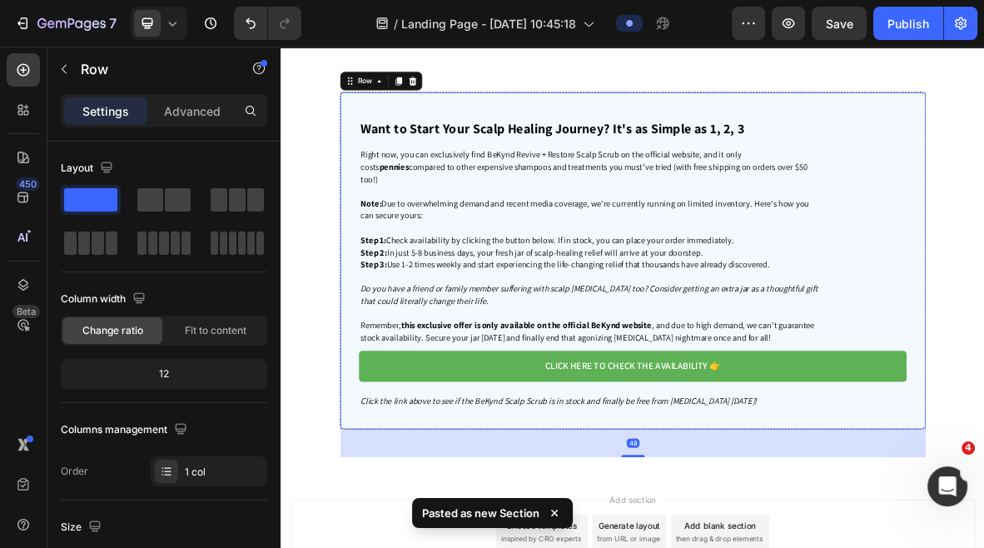
scroll to position [4782, 0]
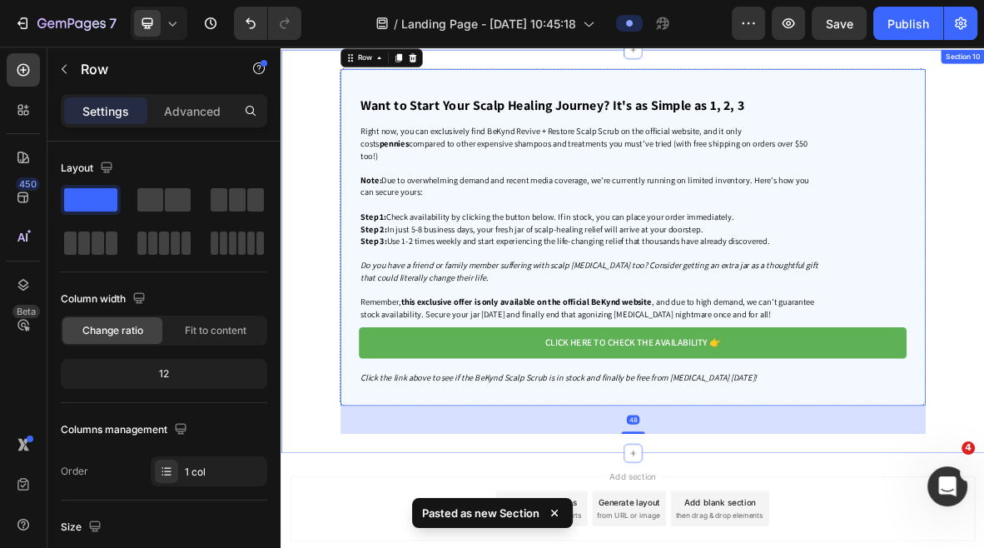
click at [983, 293] on div "Want to Start Your Scalp Healing Journey? It's as Simple as 1, 2, 3 Heading Rig…" at bounding box center [780, 336] width 999 height 519
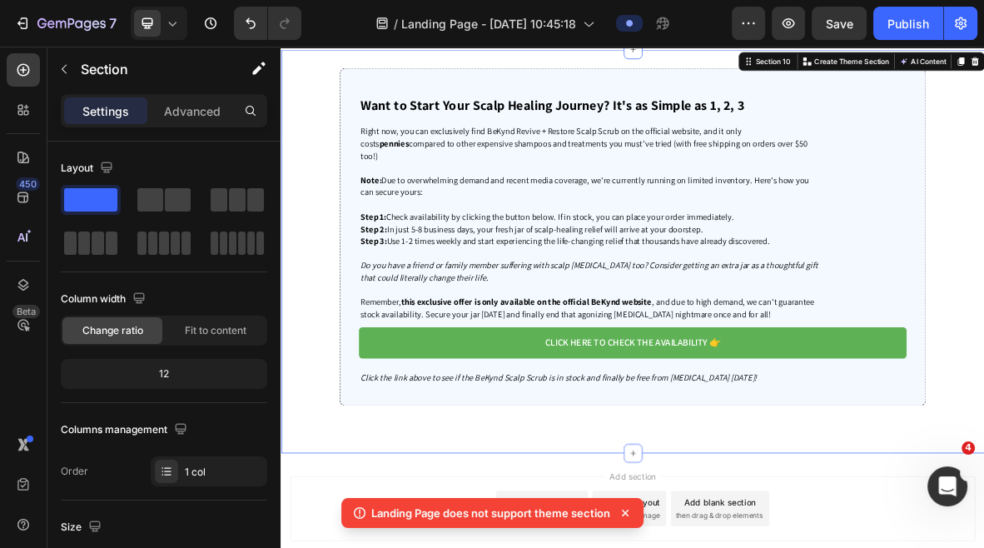
click at [832, 547] on div "Want to Start Your Scalp Healing Journey? It's as Simple as 1, 2, 3 Heading Rig…" at bounding box center [780, 336] width 999 height 572
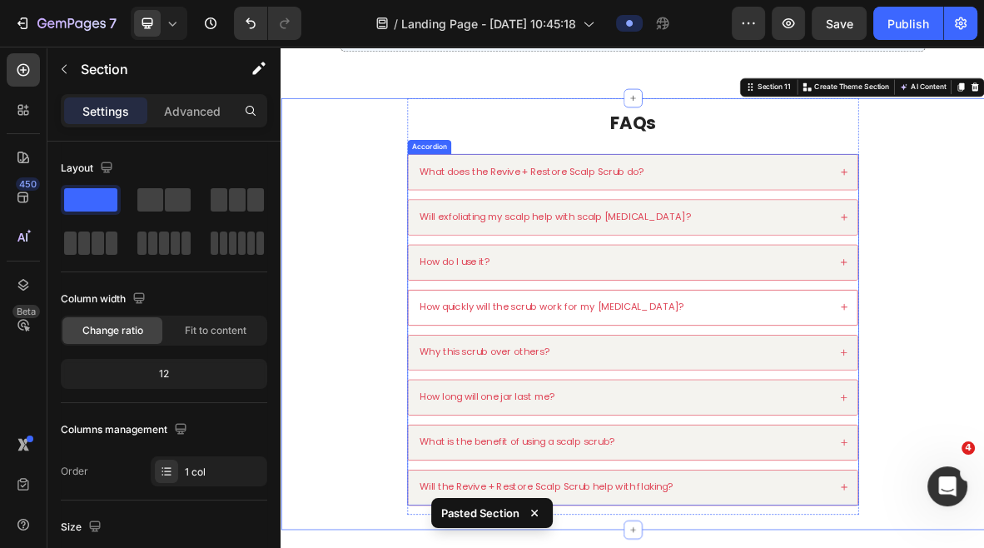
scroll to position [5314, 0]
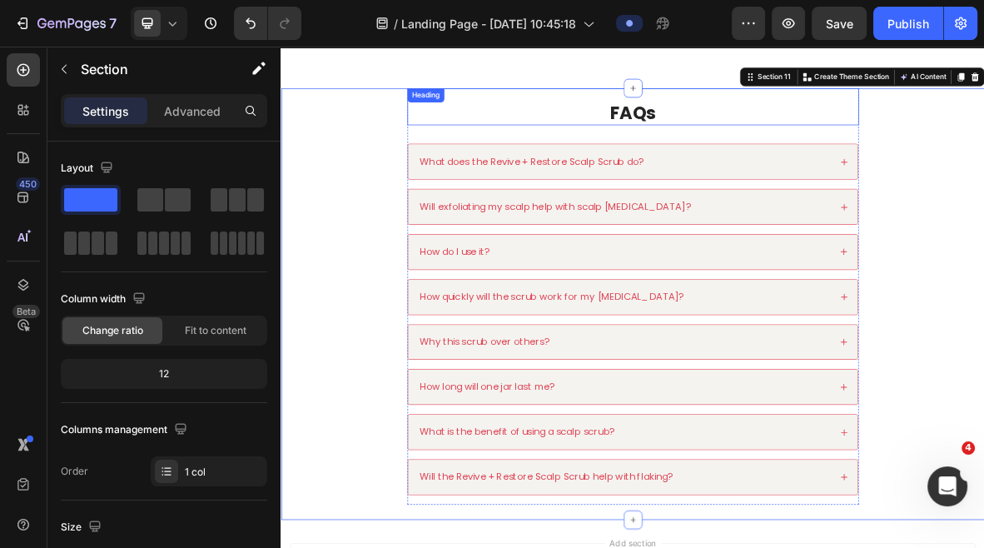
click at [760, 107] on div "FAQs Heading" at bounding box center [780, 131] width 641 height 52
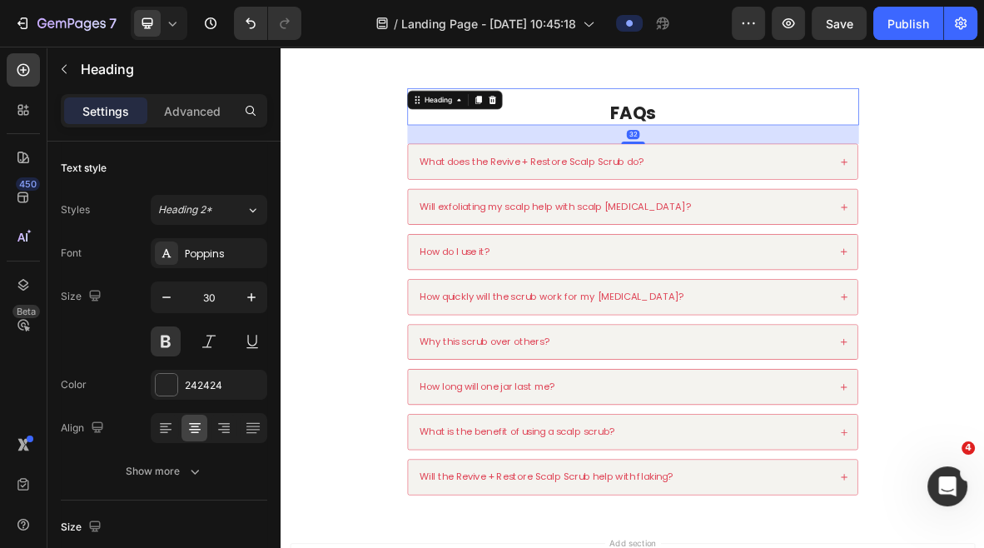
click at [760, 122] on h2 "FAQs" at bounding box center [780, 140] width 641 height 36
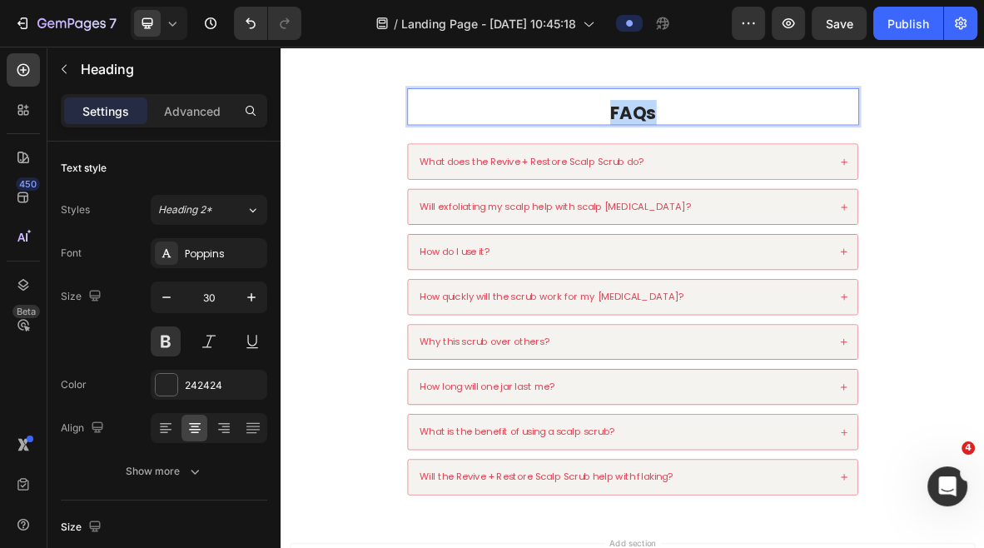
click at [760, 123] on p "FAQs" at bounding box center [780, 139] width 638 height 32
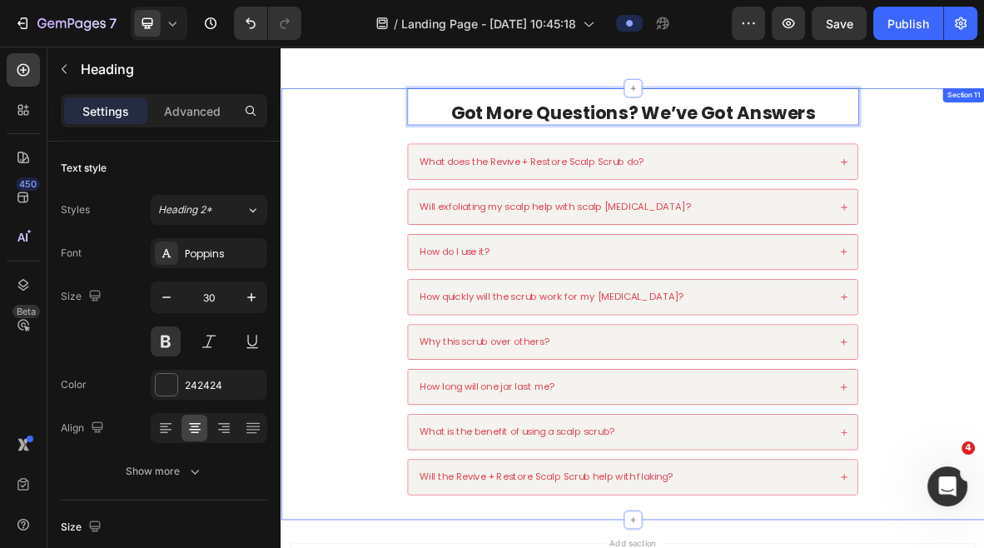
click at [983, 211] on div "Got More Questions? We’ve Got Answers Heading 32 What does the Revive + Restore…" at bounding box center [780, 407] width 966 height 604
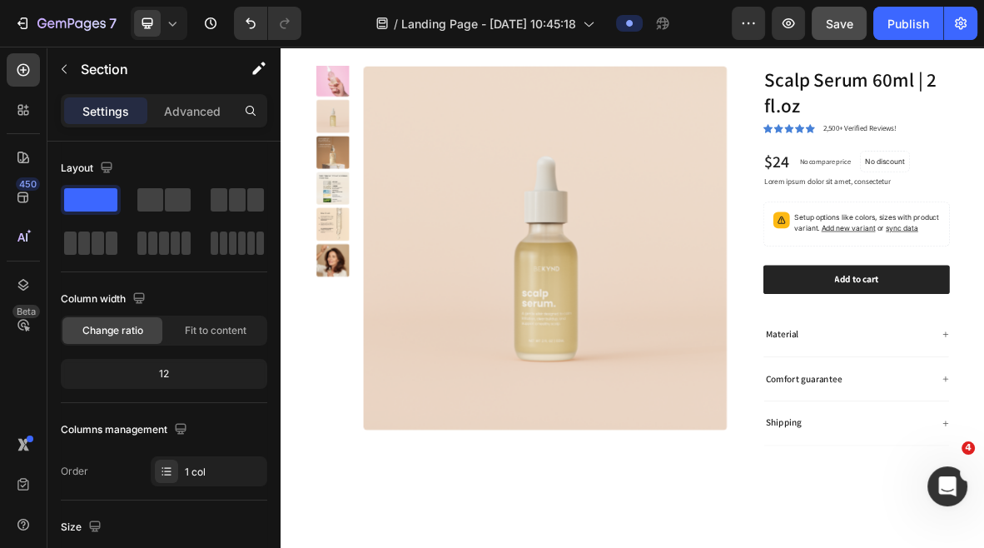
scroll to position [3923, 0]
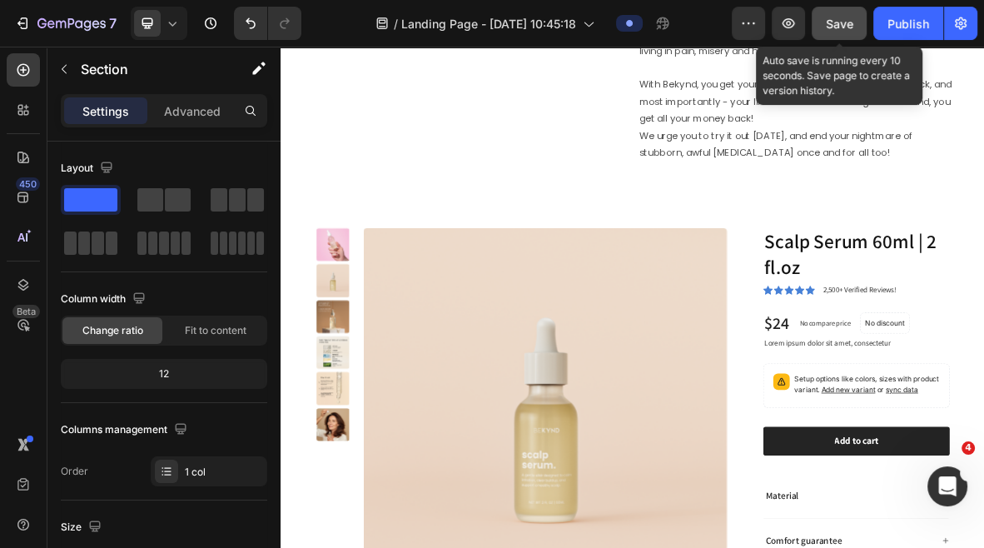
click at [834, 22] on span "Save" at bounding box center [839, 24] width 27 height 14
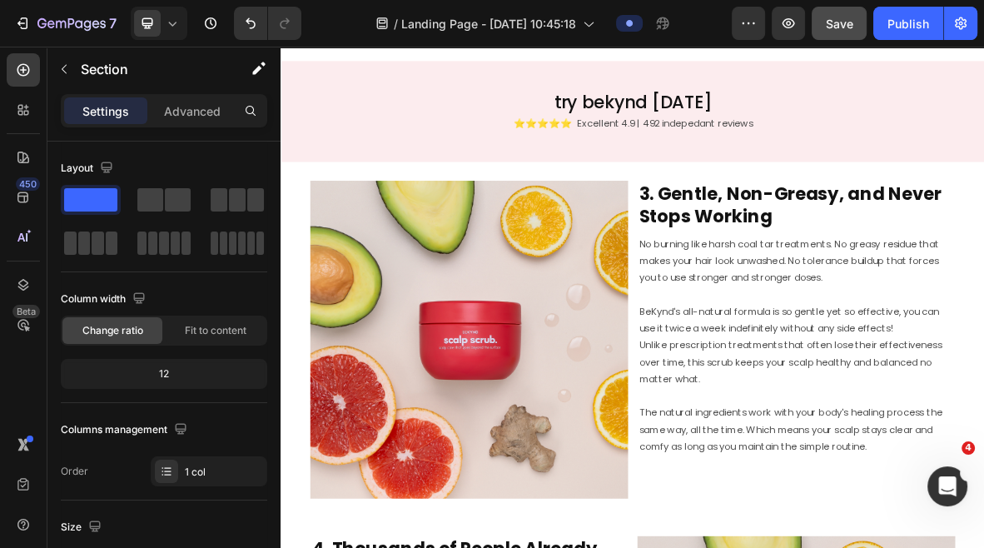
scroll to position [2051, 0]
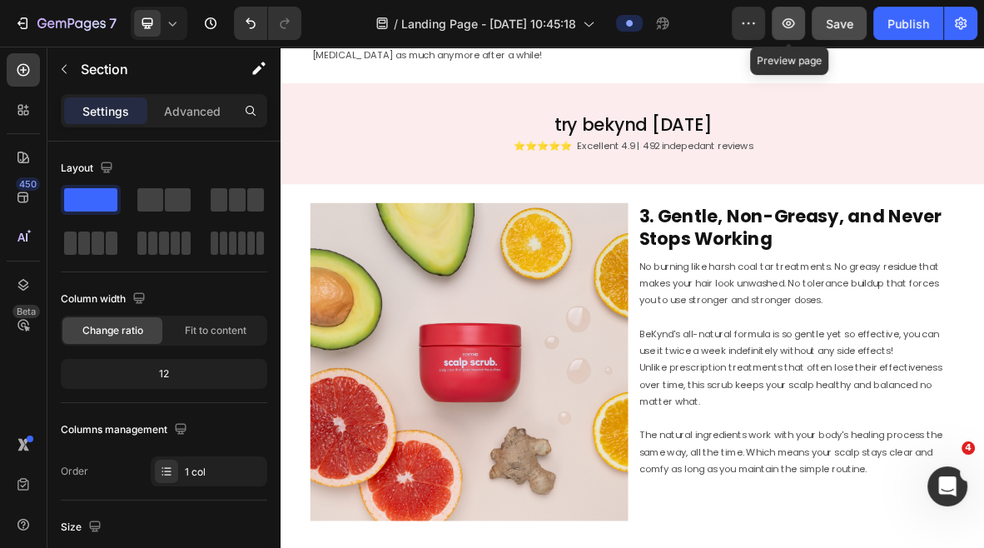
click at [790, 26] on icon "button" at bounding box center [788, 23] width 17 height 17
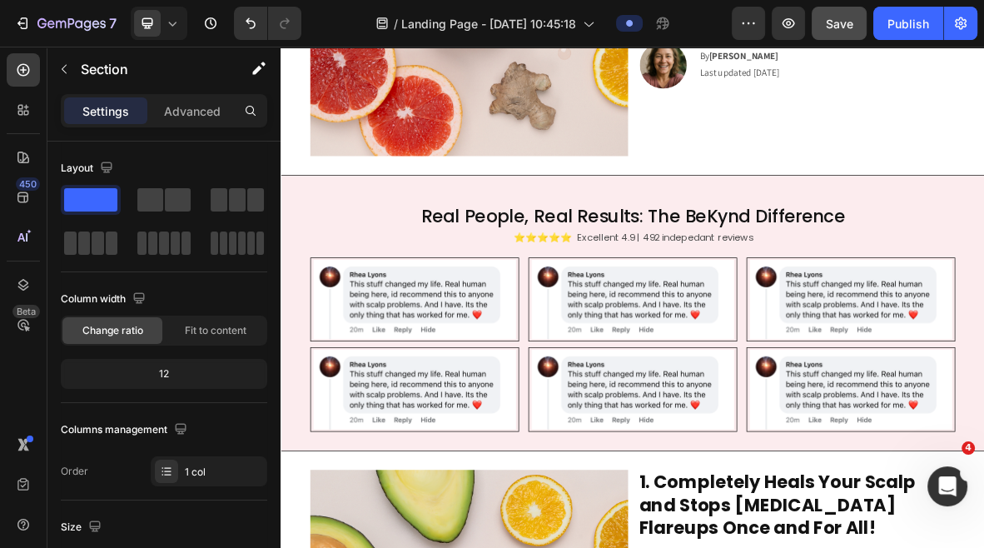
scroll to position [416, 0]
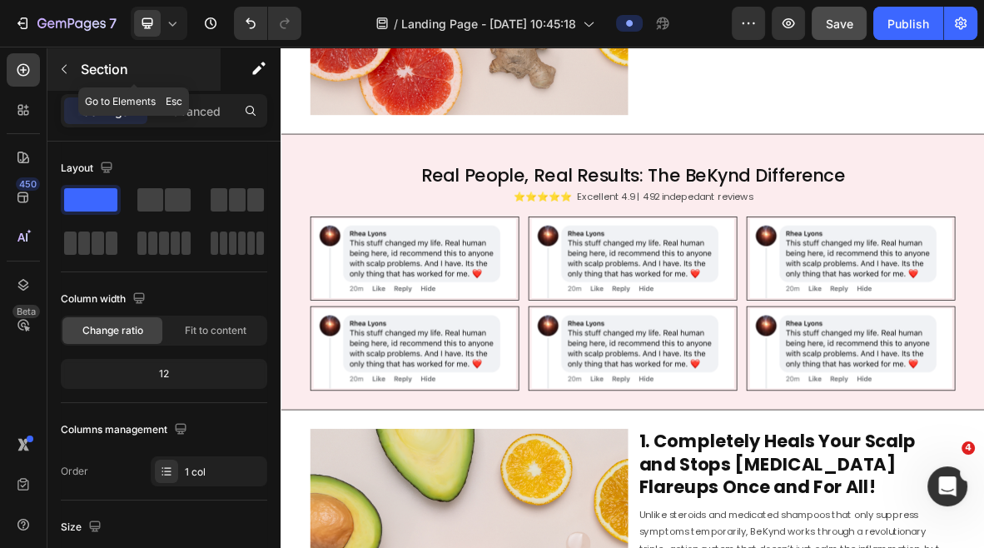
click at [63, 67] on icon "button" at bounding box center [64, 69] width 5 height 9
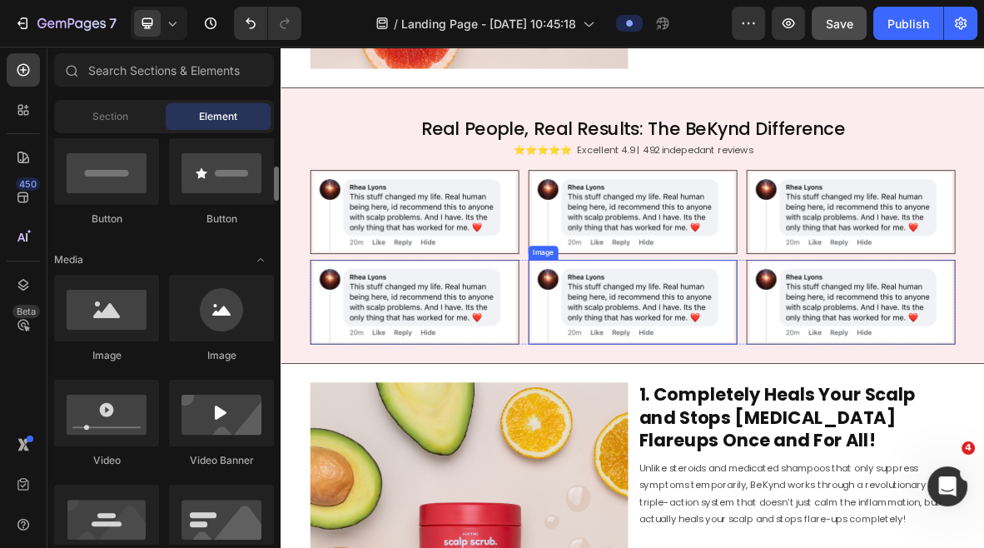
scroll to position [535, 0]
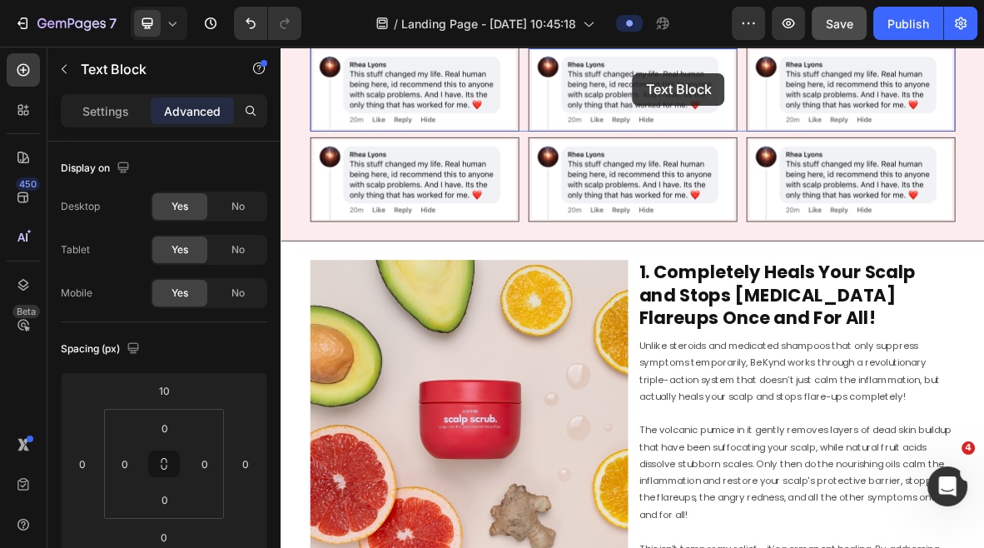
scroll to position [651, 0]
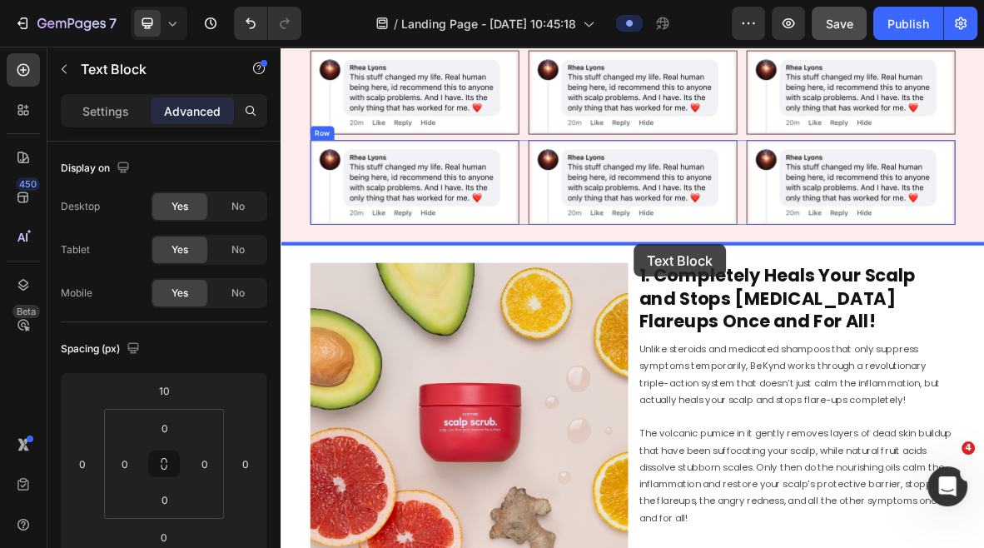
drag, startPoint x: 826, startPoint y: 91, endPoint x: 782, endPoint y: 326, distance: 239.8
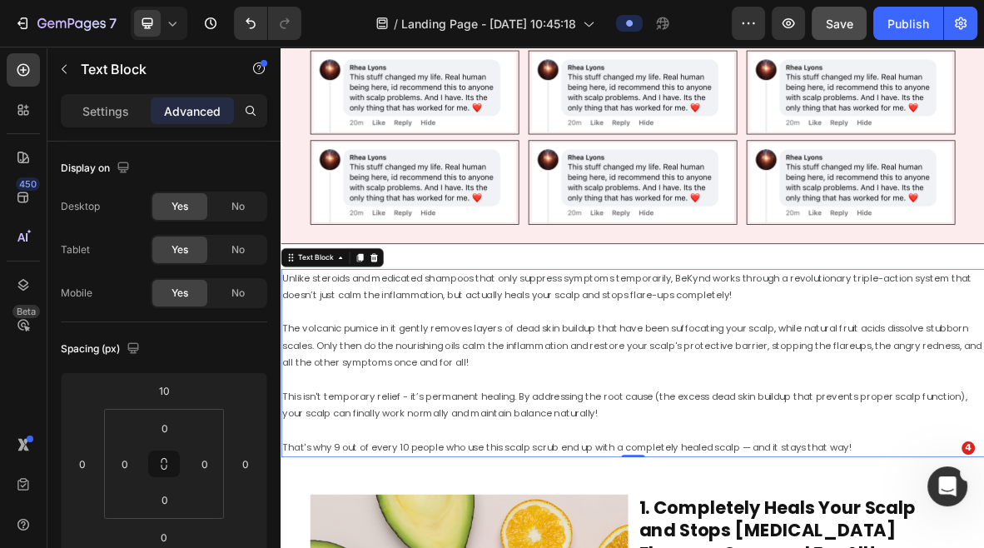
click at [653, 451] on p "The volcanic pumice in it gently removes layers of dead skin buildup that have …" at bounding box center [780, 459] width 996 height 96
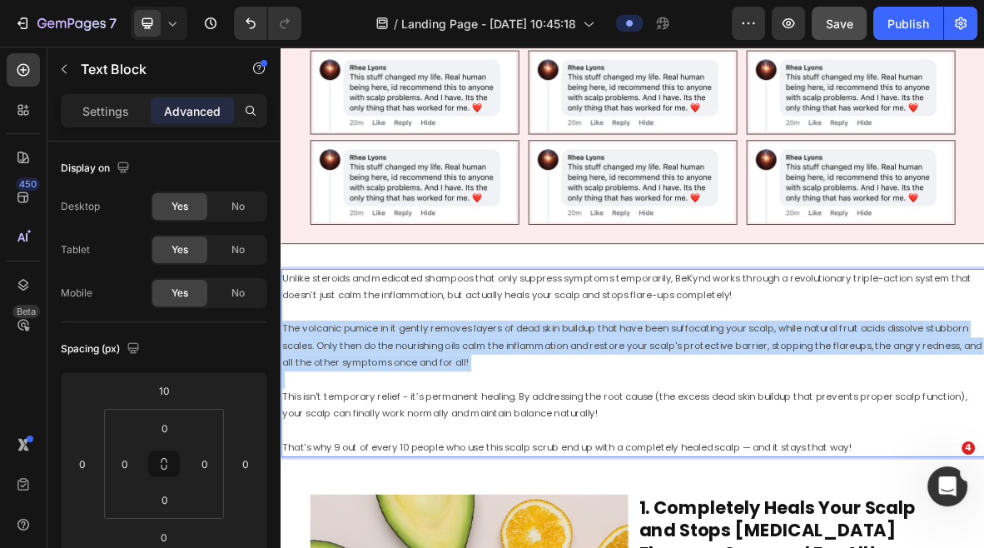
click at [653, 451] on p "The volcanic pumice in it gently removes layers of dead skin buildup that have …" at bounding box center [780, 459] width 996 height 96
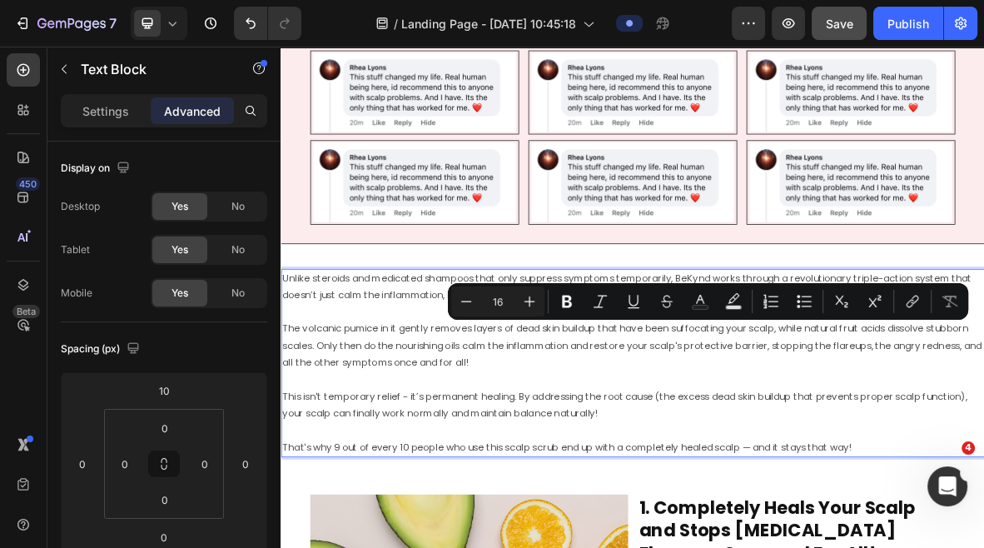
click at [859, 547] on p "This isn't temporary relief - it’s permanent healing. By addressing the root ca…" at bounding box center [780, 543] width 996 height 72
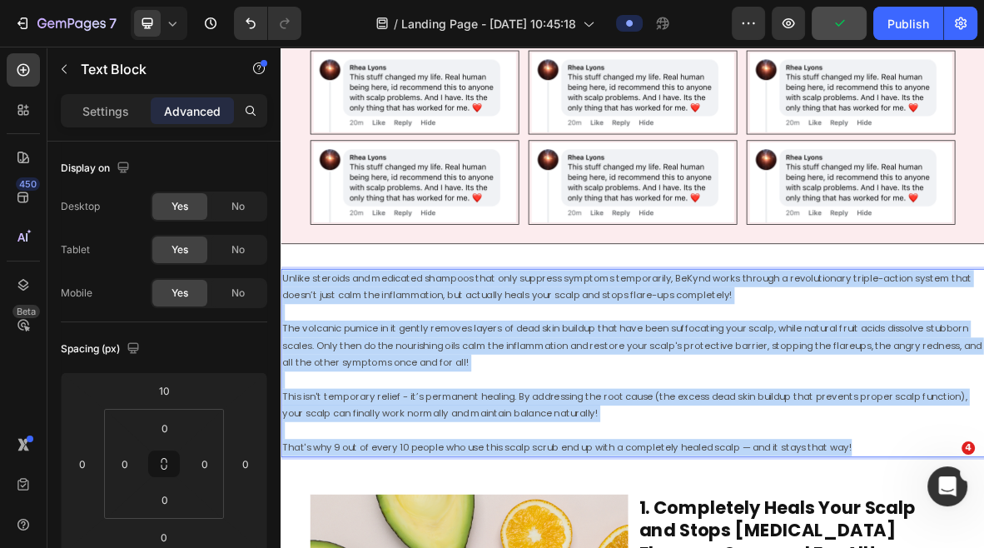
drag, startPoint x: 1138, startPoint y: 620, endPoint x: 280, endPoint y: 374, distance: 893.0
click at [281, 374] on div "Unlike steroids and medicated shampoos that only suppress symptoms temporarily,…" at bounding box center [780, 494] width 999 height 267
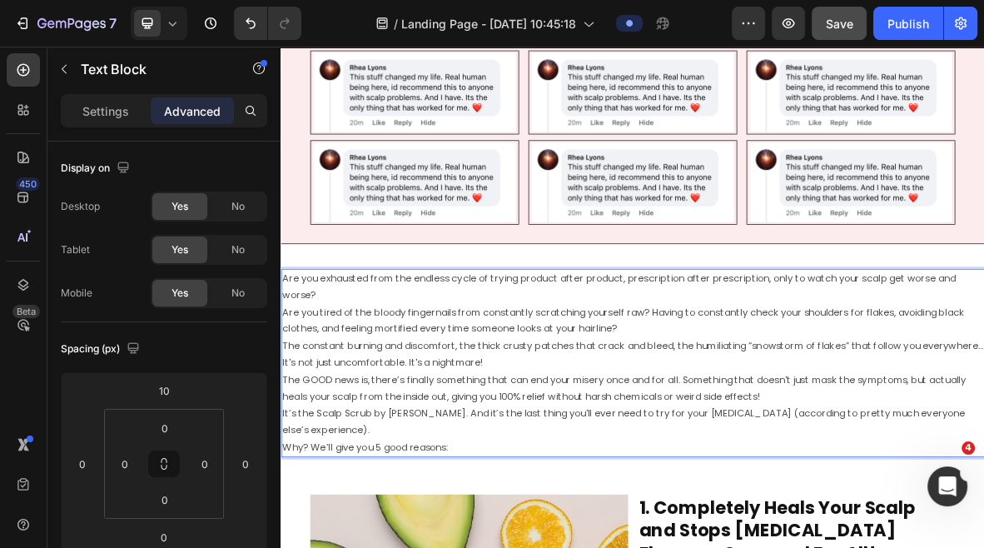
click at [369, 406] on p "Are you exhausted from the endless cycle of trying product after product, presc…" at bounding box center [780, 495] width 996 height 264
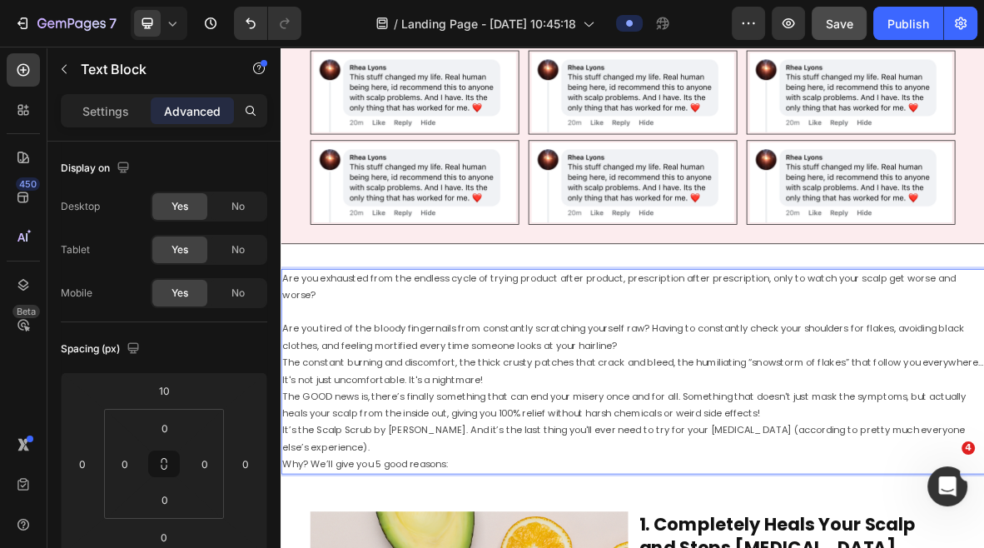
click at [789, 470] on p "⁠⁠⁠⁠⁠⁠⁠ Are you tired of the bloody fingernails from constantly scratching your…" at bounding box center [780, 531] width 996 height 240
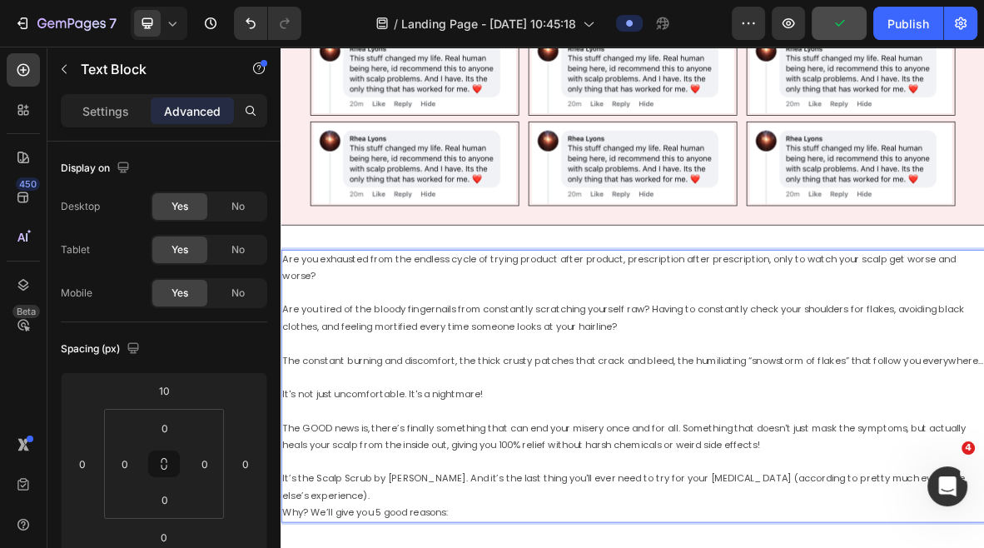
scroll to position [679, 0]
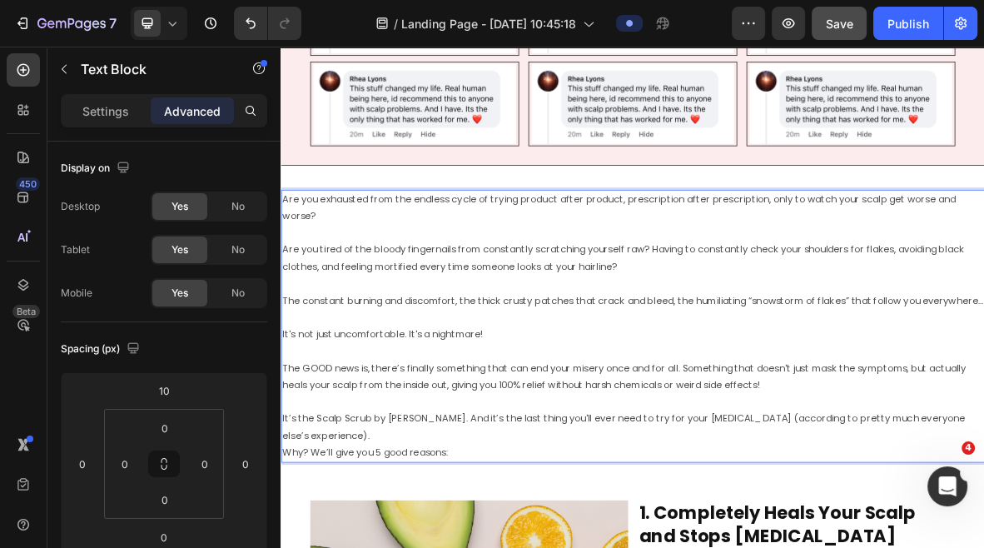
scroll to position [795, 0]
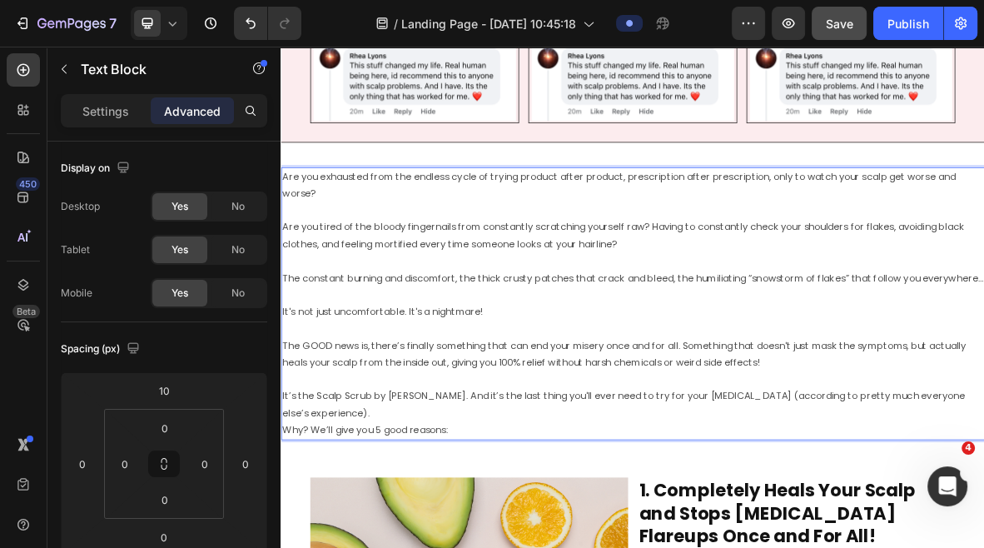
click at [983, 547] on p "It’s the Scalp Scrub by Bekynd. And it’s the last thing you'll ever need to try…" at bounding box center [780, 555] width 996 height 96
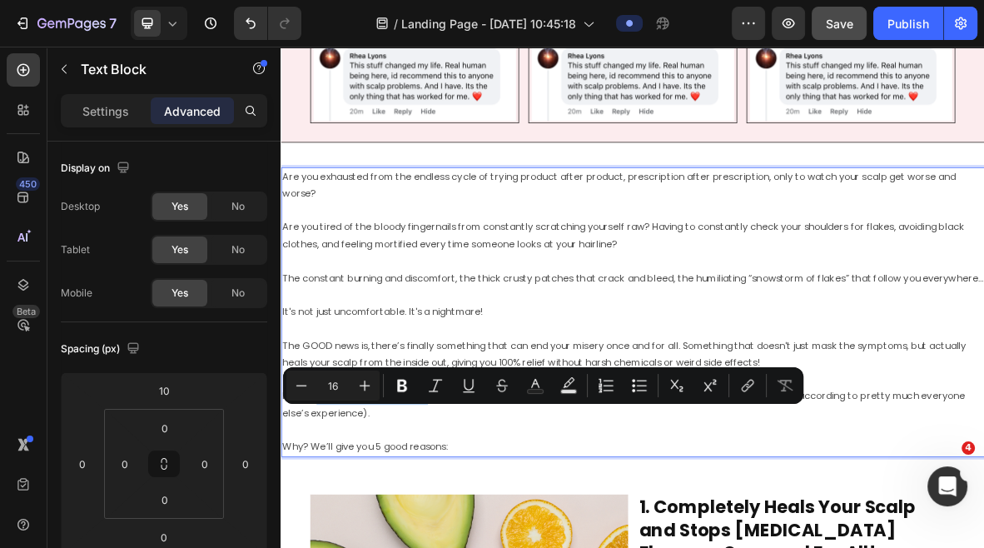
drag, startPoint x: 482, startPoint y: 565, endPoint x: 330, endPoint y: 565, distance: 152.4
click at [330, 547] on p "It’s the Scalp Scrub by Bekynd. And it’s the last thing you'll ever need to try…" at bounding box center [780, 543] width 996 height 72
click at [744, 391] on icon "Editor contextual toolbar" at bounding box center [745, 388] width 7 height 8
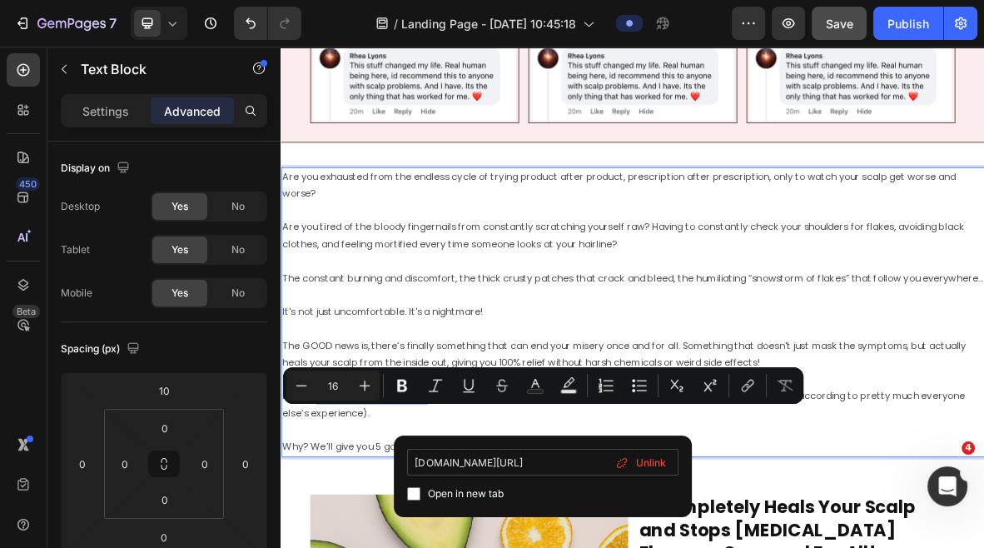
type input "www.bekyndbeauty.com/products/scalp-scrub"
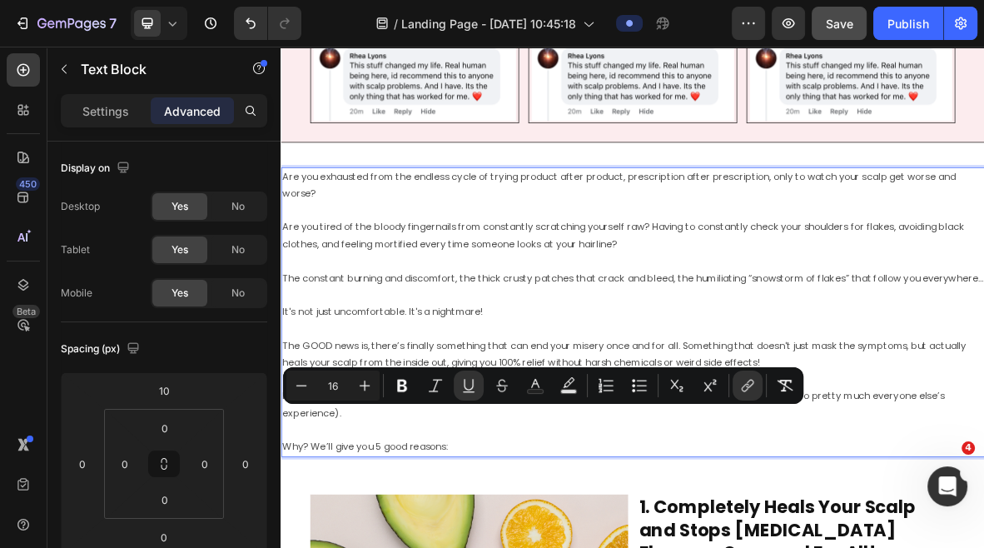
click at [650, 426] on p "It's not just uncomfortable. It's a nightmare!" at bounding box center [780, 411] width 996 height 48
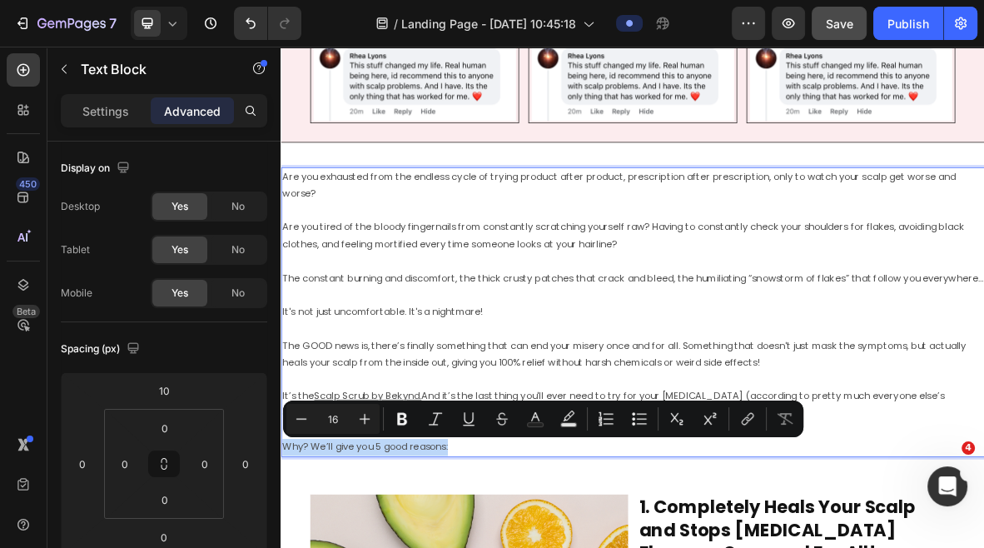
drag, startPoint x: 535, startPoint y: 615, endPoint x: 283, endPoint y: 613, distance: 252.3
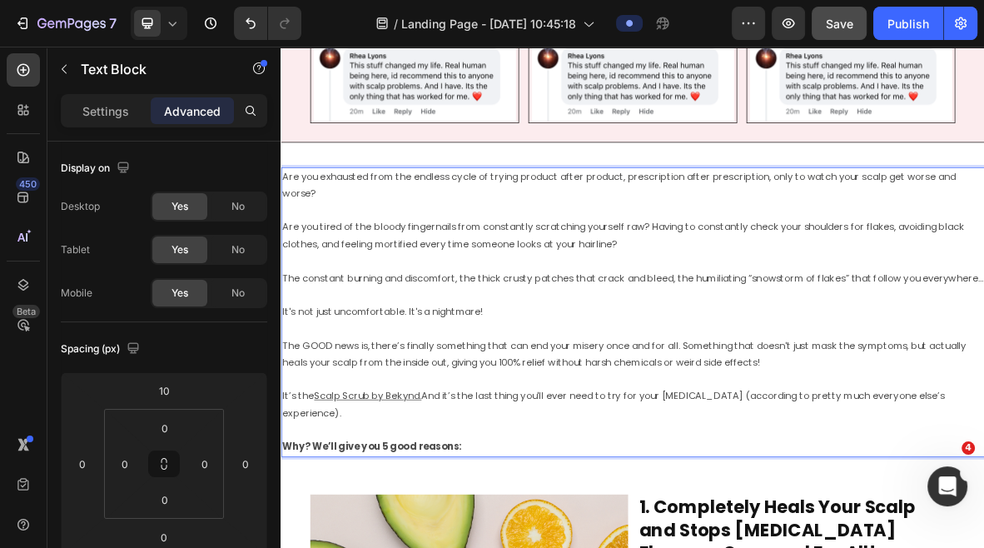
click at [559, 416] on p "It's not just uncomfortable. It's a nightmare!" at bounding box center [780, 411] width 996 height 48
click at [730, 358] on p "The constant burning and discomfort, the thick crusty patches that crack and bl…" at bounding box center [780, 363] width 996 height 48
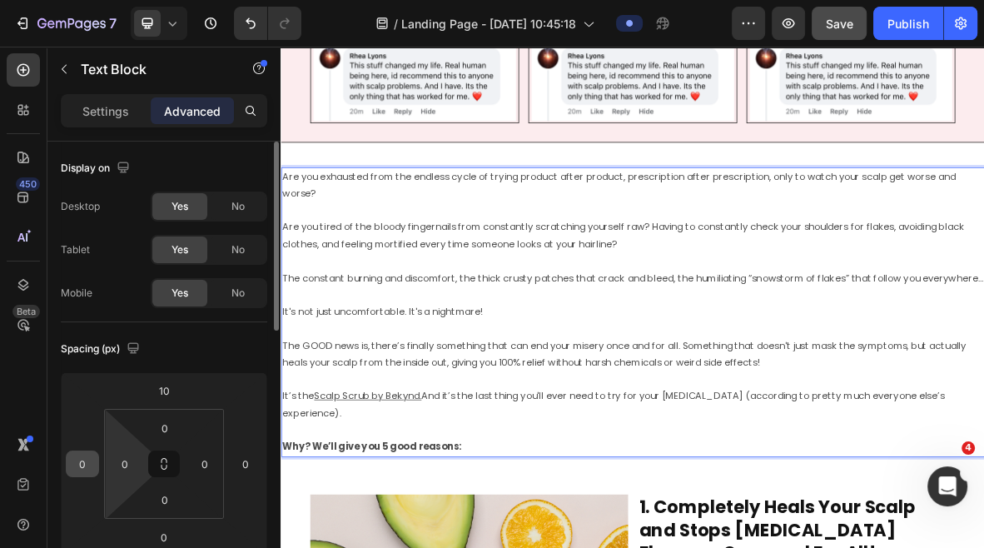
click at [91, 452] on input "0" at bounding box center [82, 463] width 25 height 25
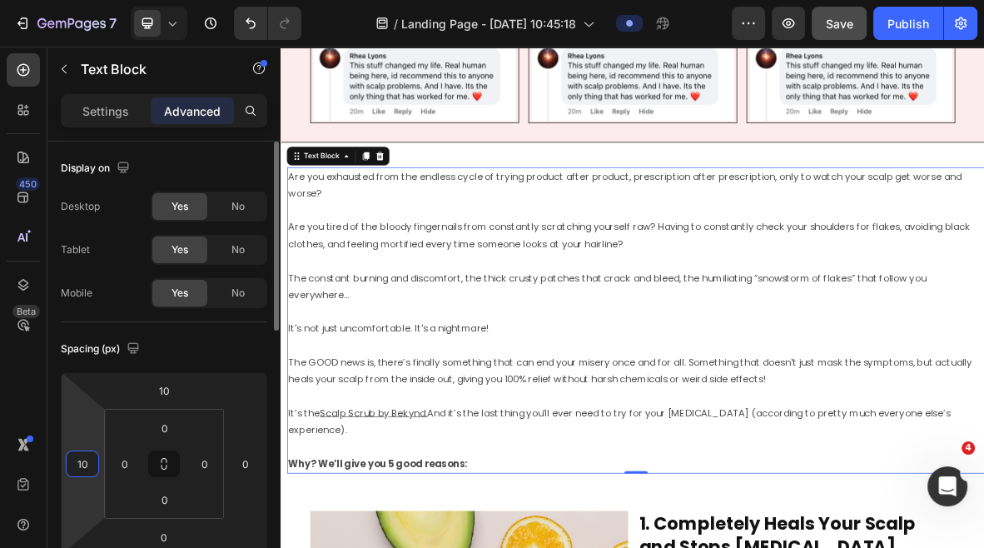
type input "1"
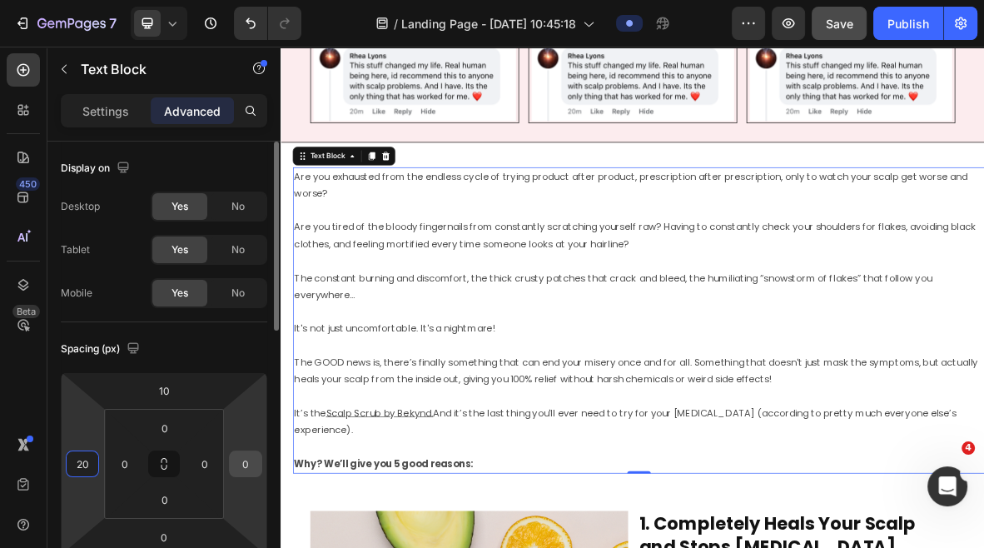
type input "20"
click at [251, 456] on input "0" at bounding box center [245, 463] width 25 height 25
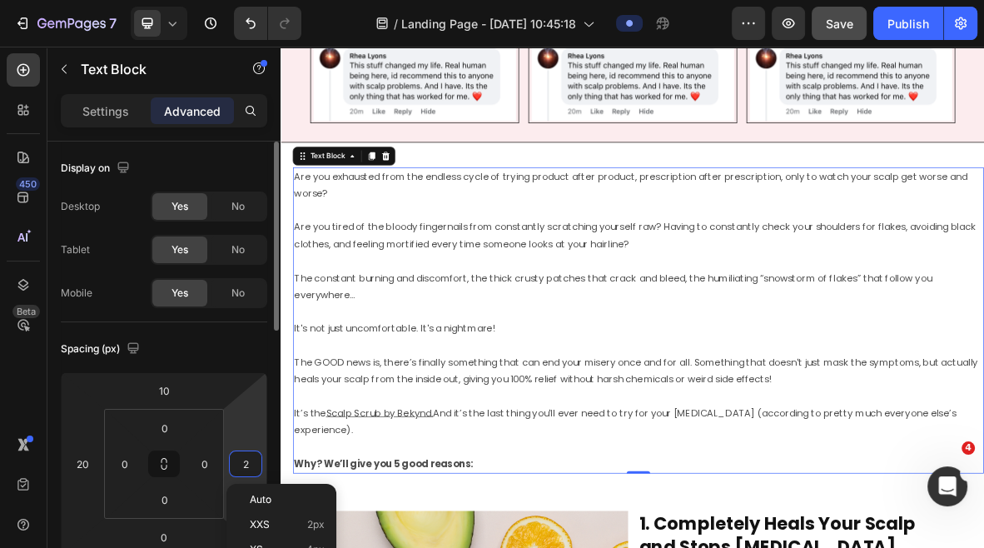
type input "20"
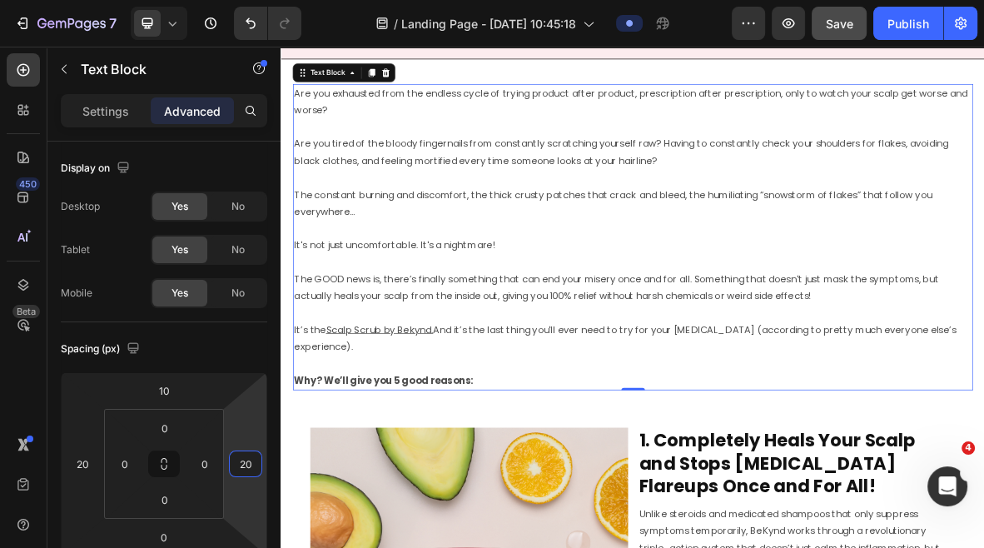
scroll to position [914, 0]
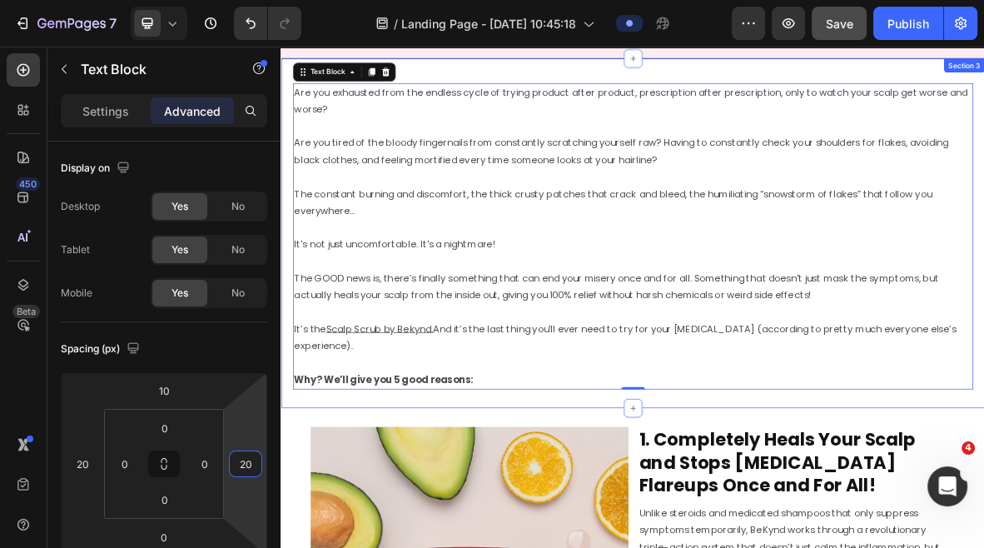
click at [903, 547] on div "Are you exhausted from the endless cycle of trying product after product, presc…" at bounding box center [780, 311] width 999 height 496
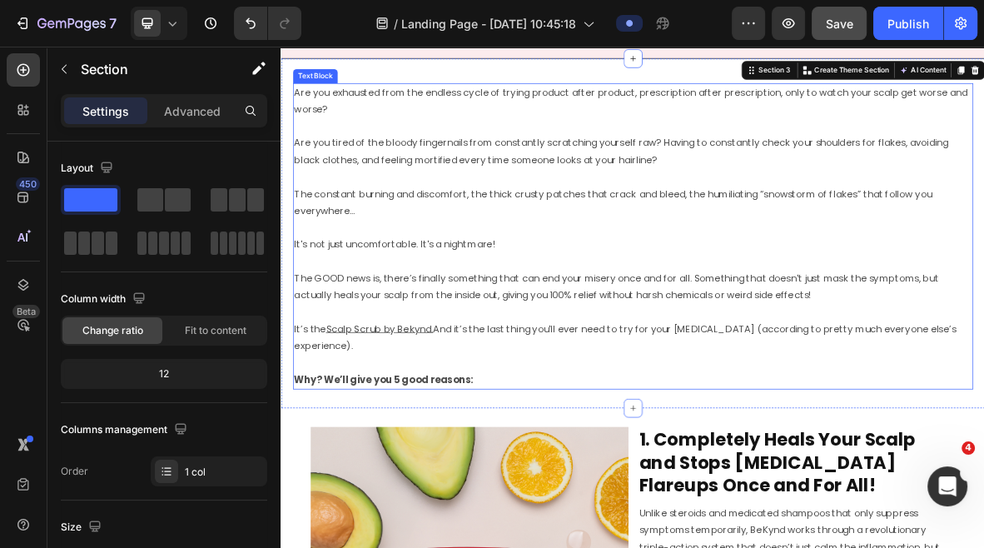
click at [592, 352] on p "The GOOD news is, there’s finally something that can end your misery once and f…" at bounding box center [780, 376] width 963 height 72
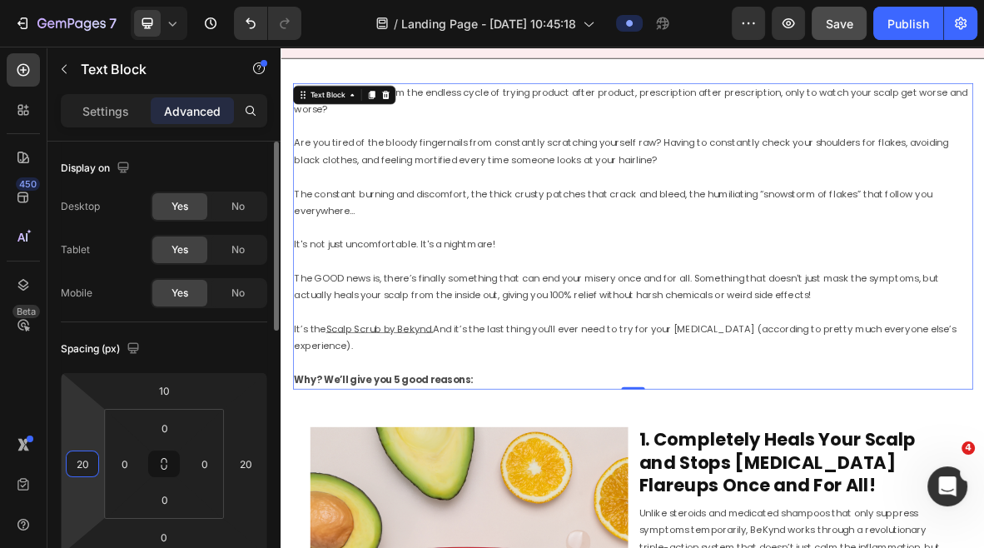
click at [83, 452] on input "20" at bounding box center [82, 463] width 25 height 25
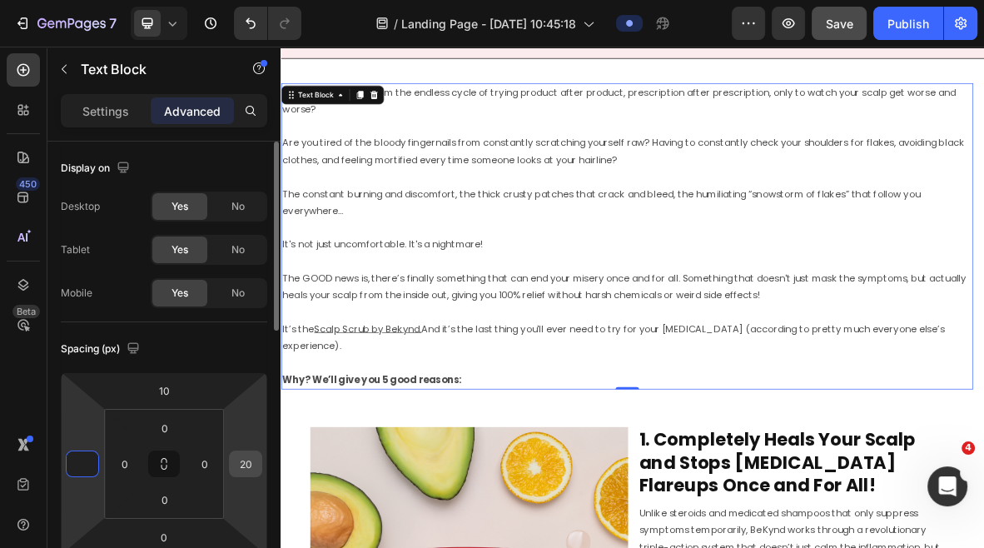
type input "0"
click at [246, 473] on input "20" at bounding box center [245, 463] width 25 height 25
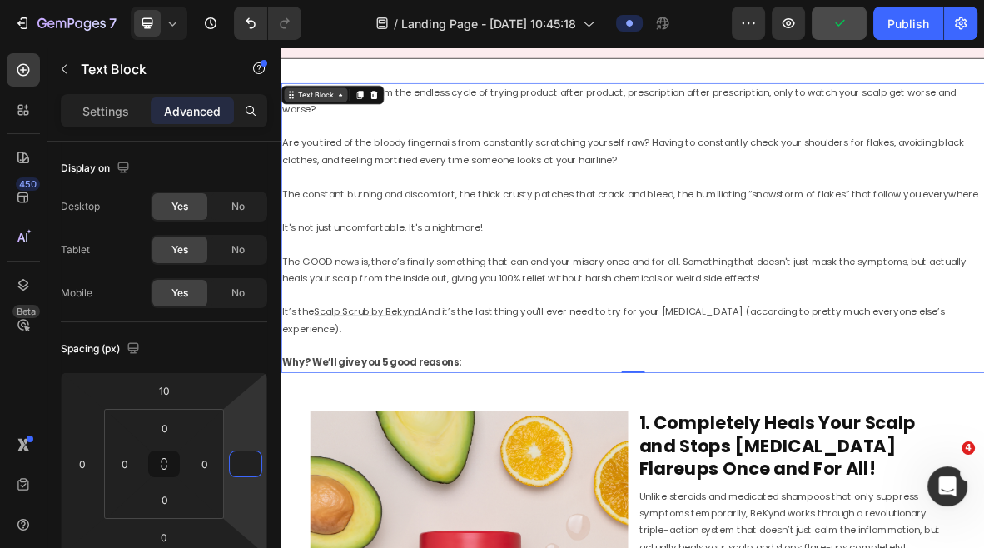
click at [342, 115] on div "Text Block" at bounding box center [329, 114] width 57 height 15
type input "0"
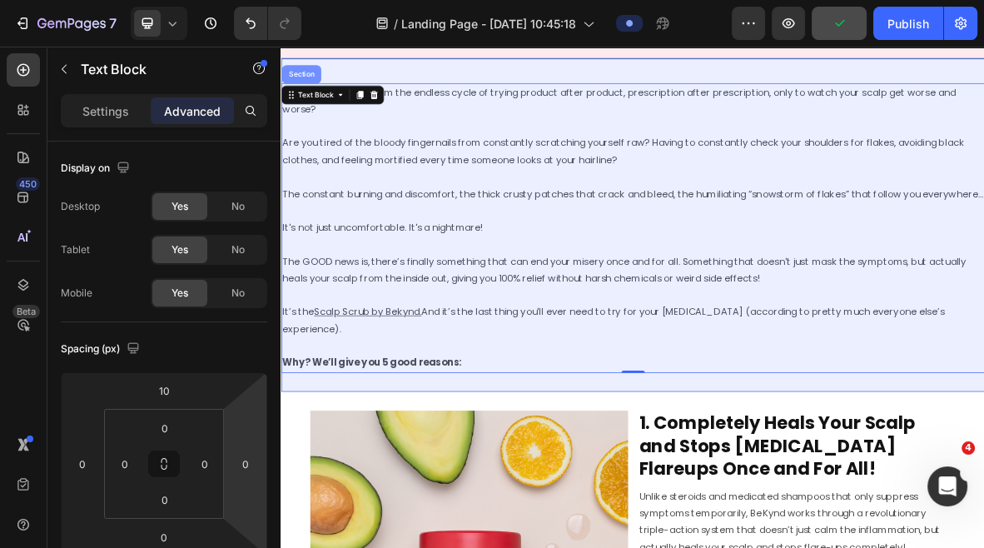
click at [311, 86] on div "Section" at bounding box center [309, 86] width 42 height 10
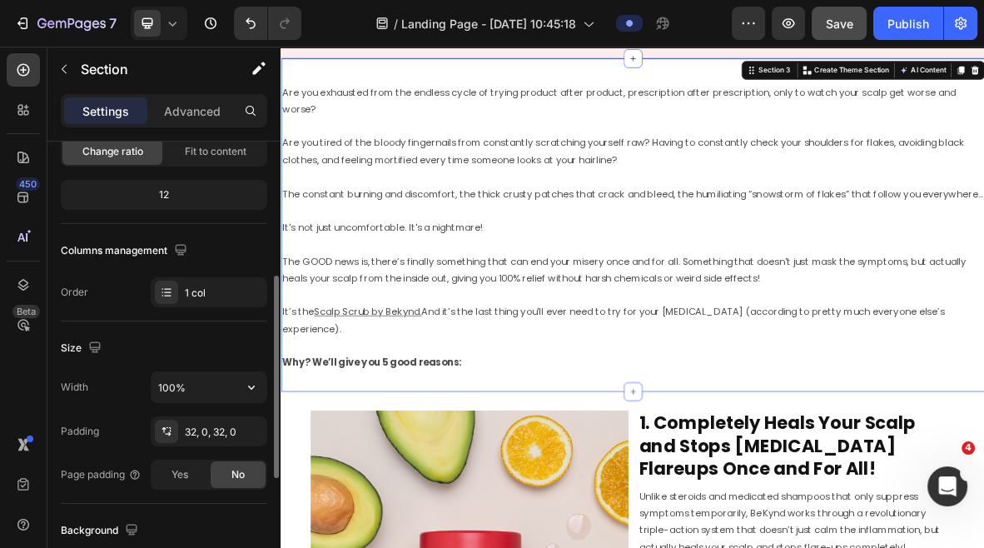
scroll to position [322, 0]
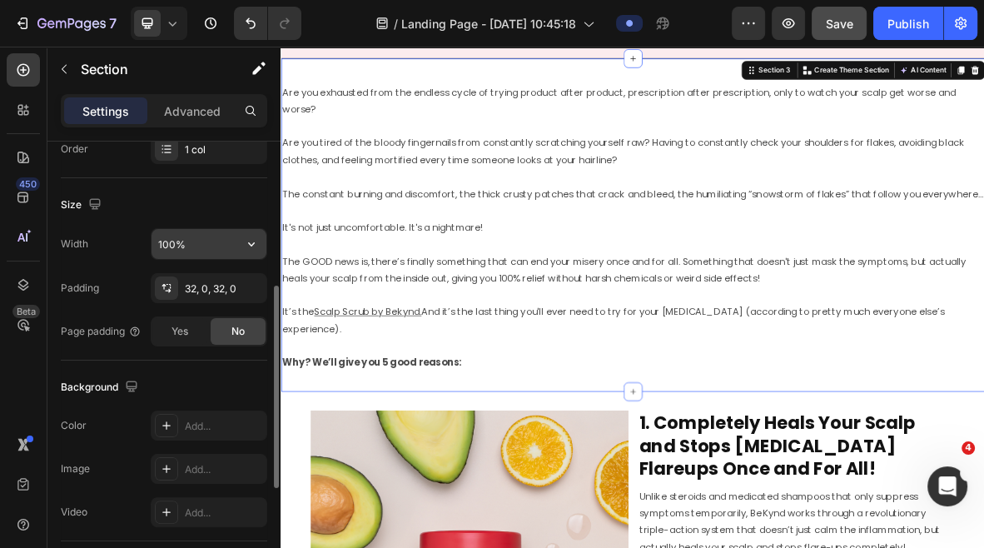
click at [181, 240] on input "100%" at bounding box center [209, 244] width 115 height 30
click at [260, 236] on button "button" at bounding box center [251, 244] width 30 height 30
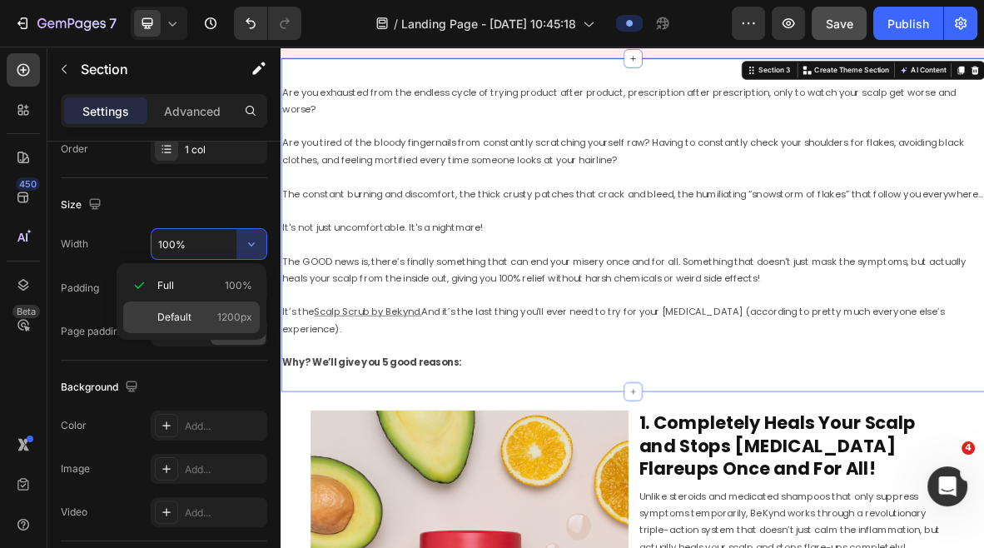
click at [169, 311] on span "Default" at bounding box center [174, 317] width 34 height 15
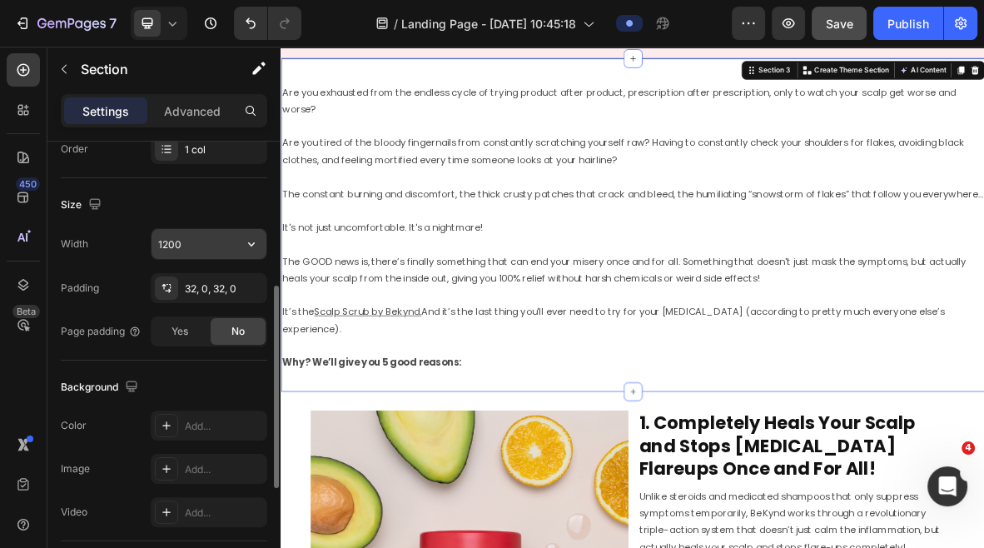
click at [163, 245] on input "1200" at bounding box center [209, 244] width 115 height 30
type input "1100"
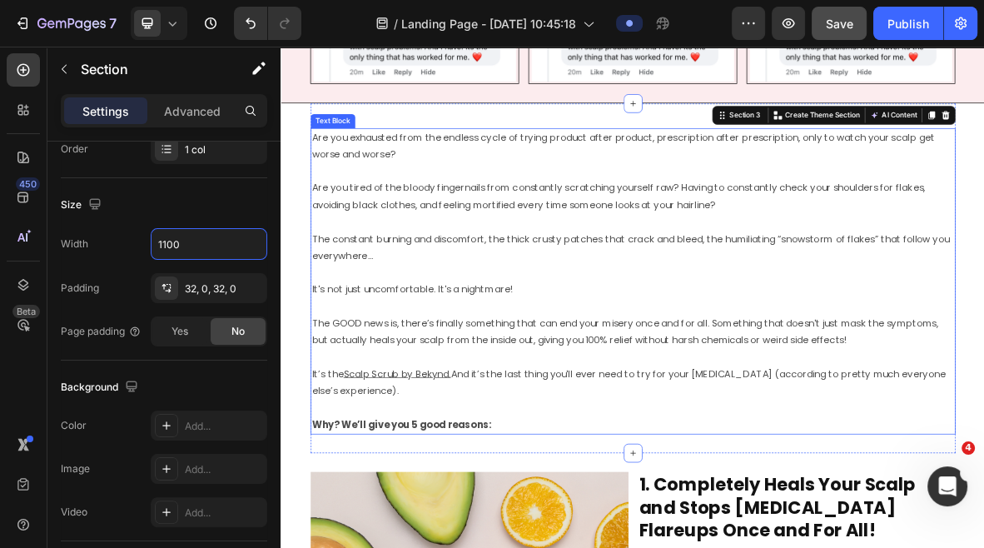
scroll to position [844, 0]
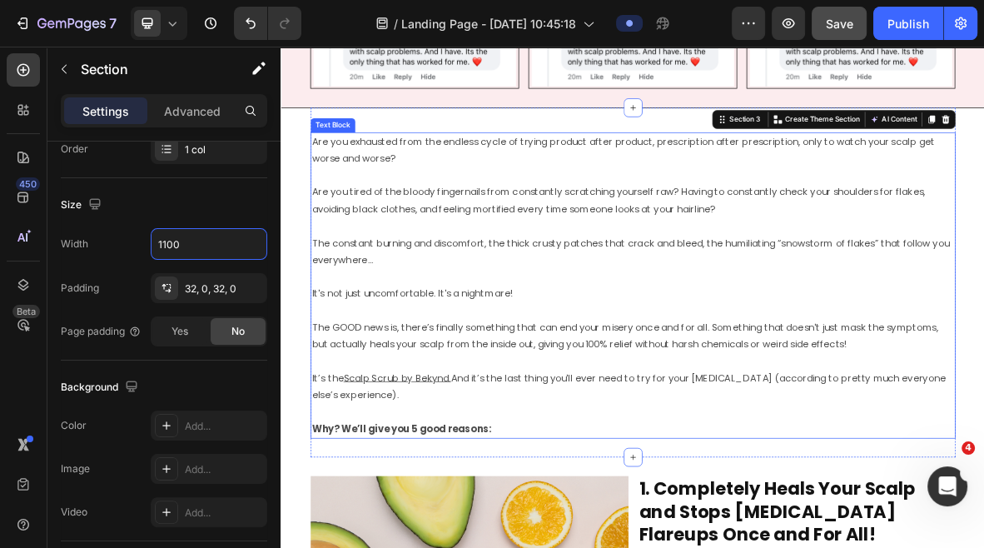
click at [824, 378] on p "It's not just uncomfortable. It's a nightmare!" at bounding box center [780, 385] width 913 height 48
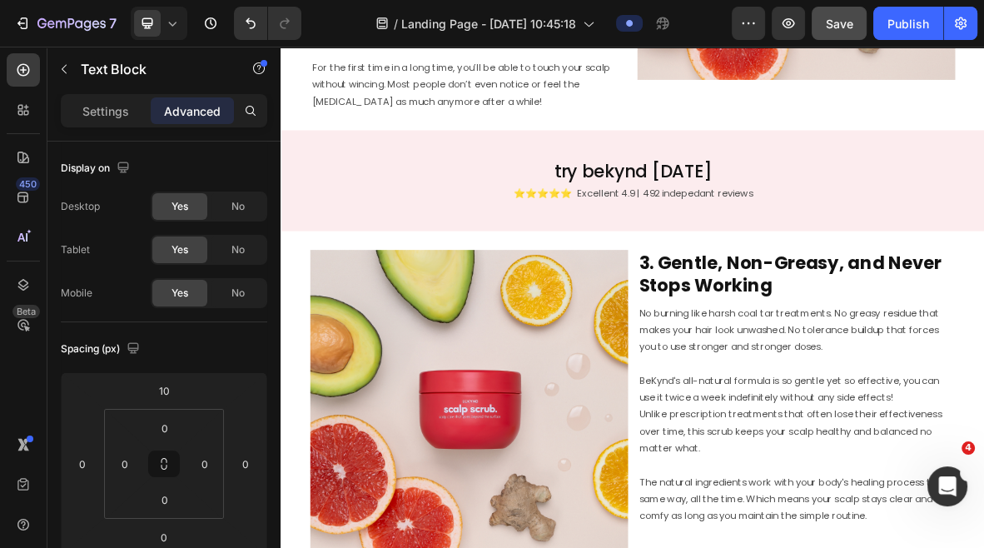
scroll to position [2479, 0]
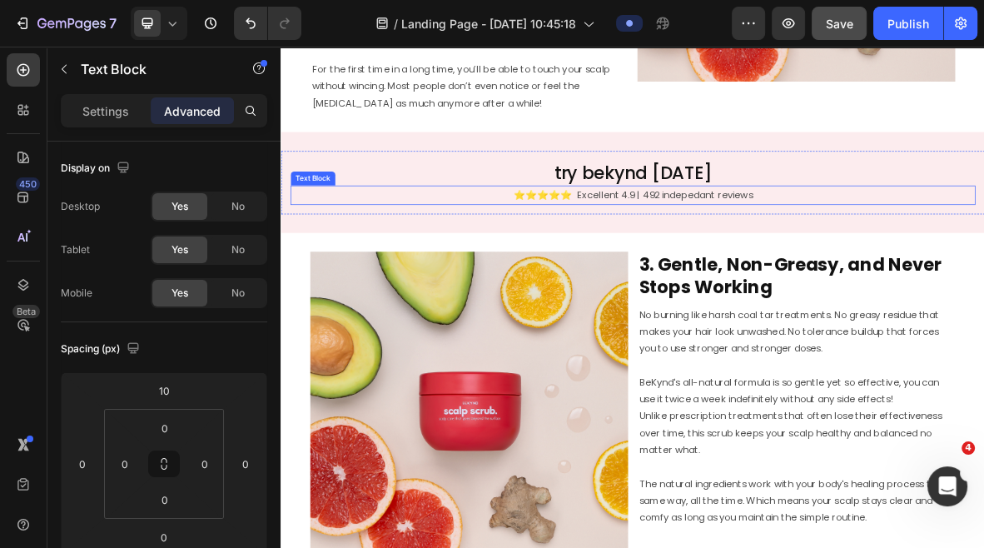
click at [871, 256] on p "⭐️⭐️⭐️⭐️⭐️ Excellent 4.9 | 492 indepedant reviews" at bounding box center [780, 257] width 969 height 24
click at [426, 222] on icon at bounding box center [426, 228] width 11 height 12
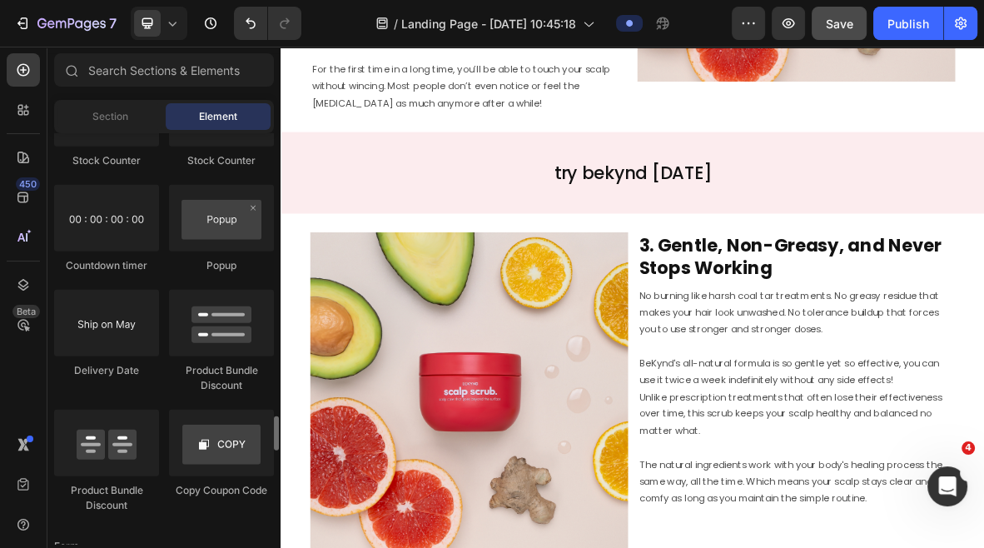
scroll to position [3403, 0]
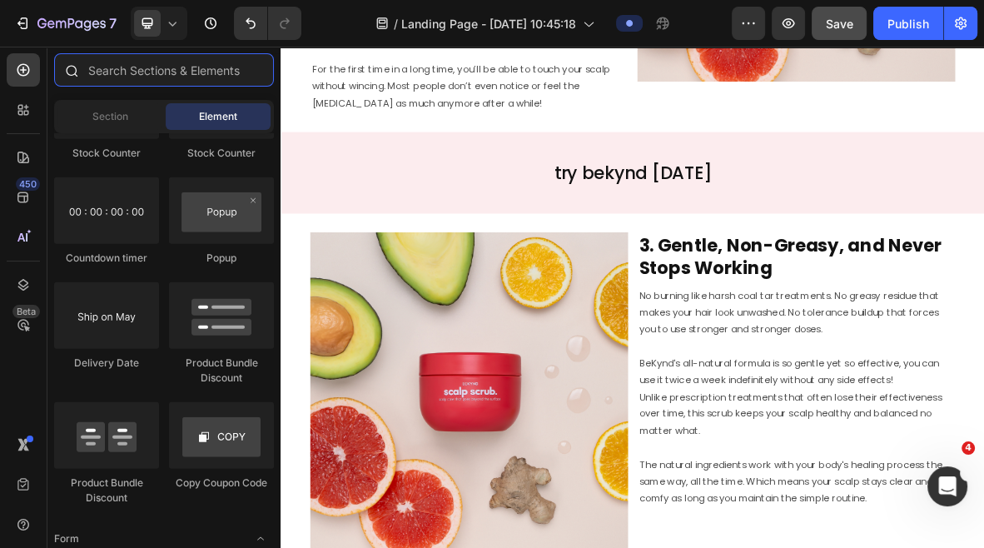
click at [117, 62] on input "text" at bounding box center [164, 69] width 220 height 33
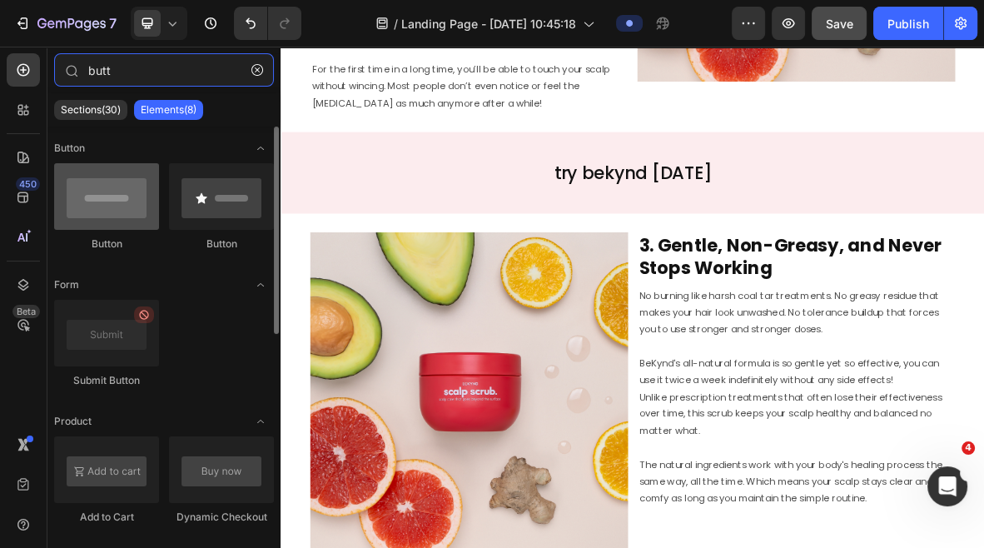
type input "butt"
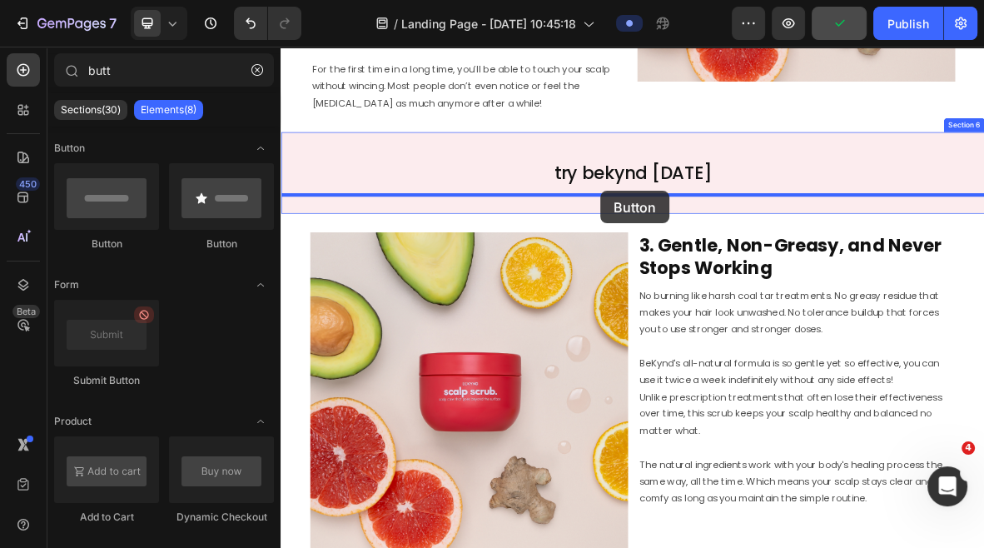
drag, startPoint x: 385, startPoint y: 251, endPoint x: 736, endPoint y: 251, distance: 351.4
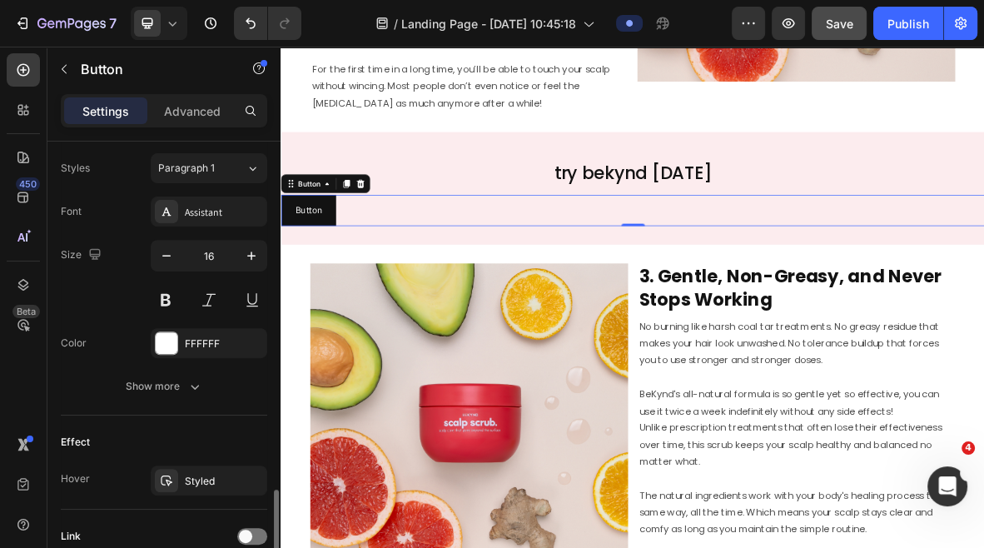
scroll to position [694, 0]
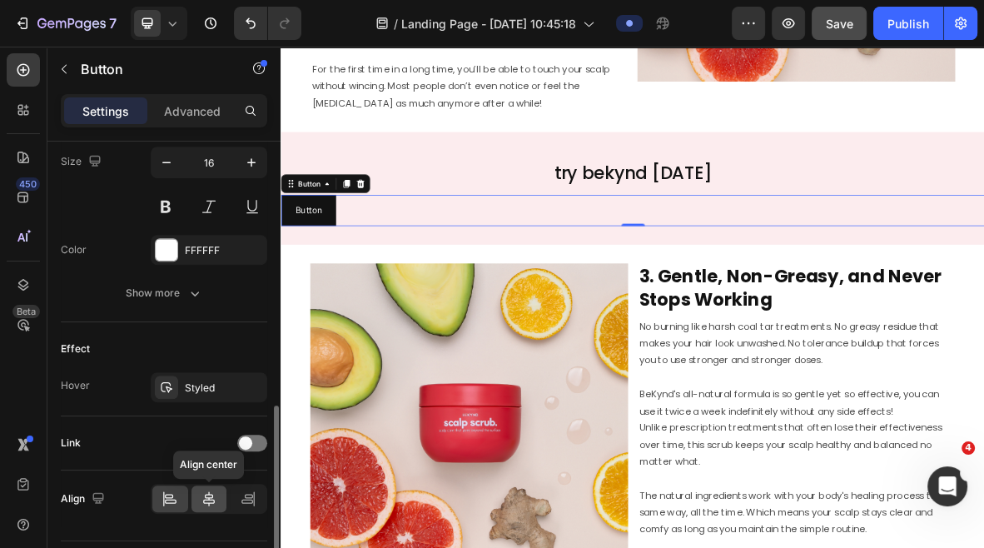
click at [207, 503] on icon at bounding box center [209, 498] width 17 height 17
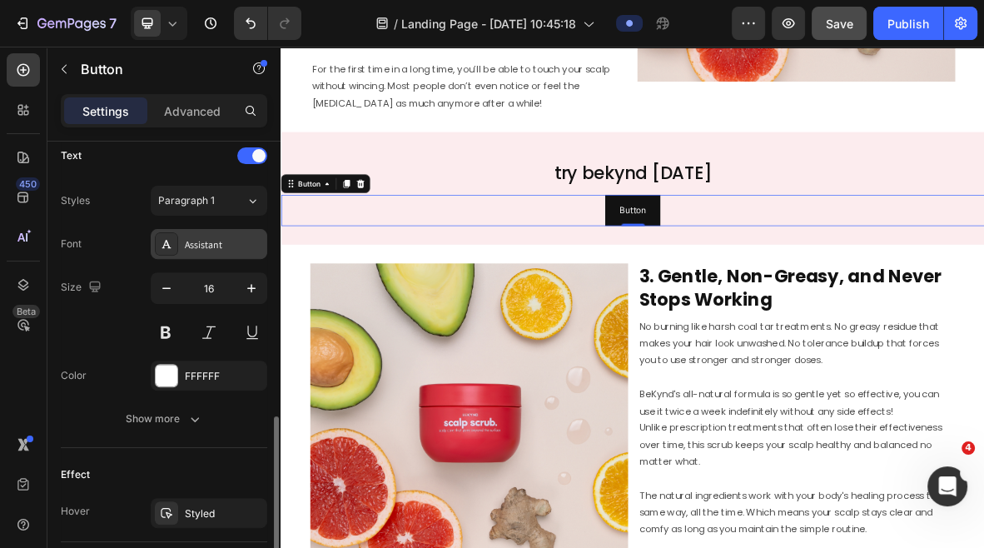
scroll to position [555, 0]
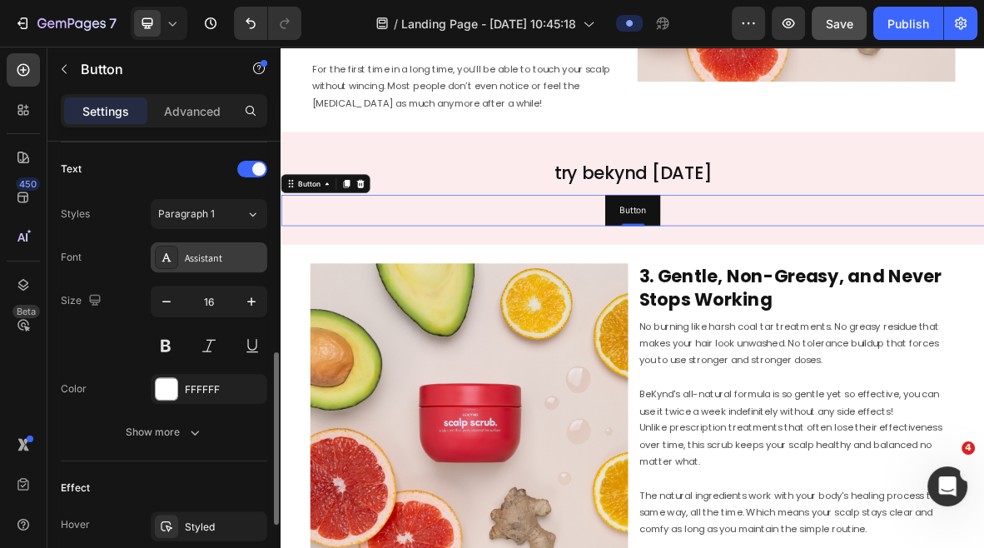
click at [210, 256] on div "Assistant" at bounding box center [224, 258] width 78 height 15
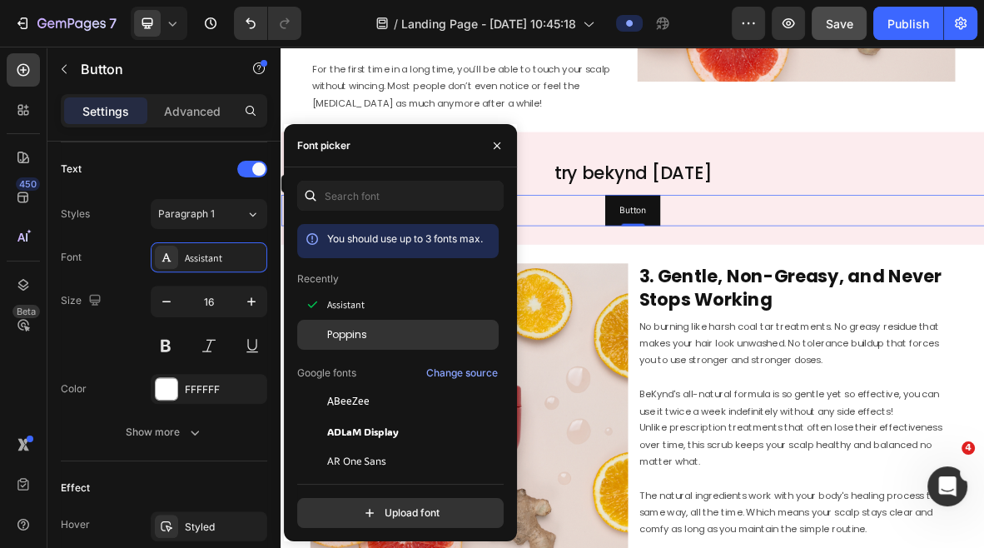
click at [363, 332] on span "Poppins" at bounding box center [347, 334] width 40 height 15
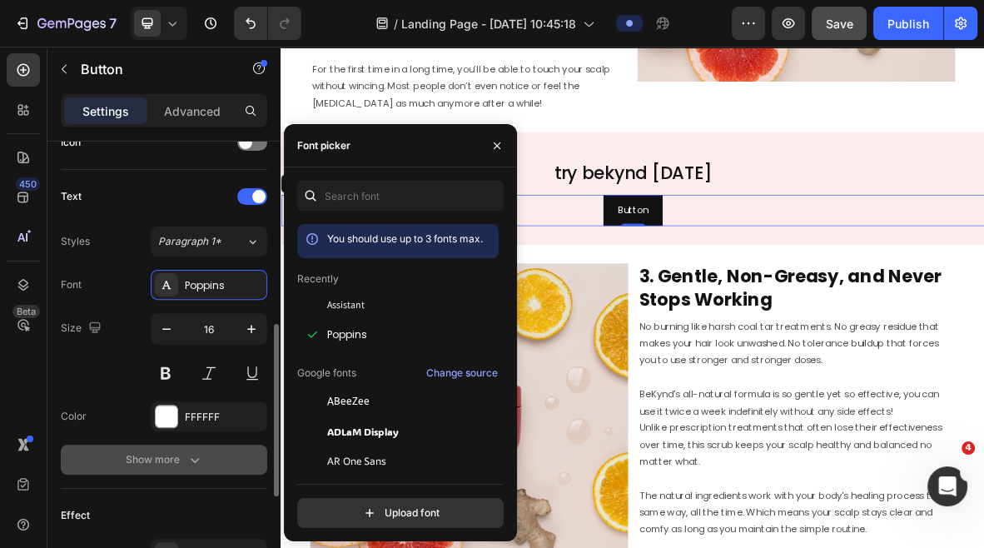
scroll to position [484, 0]
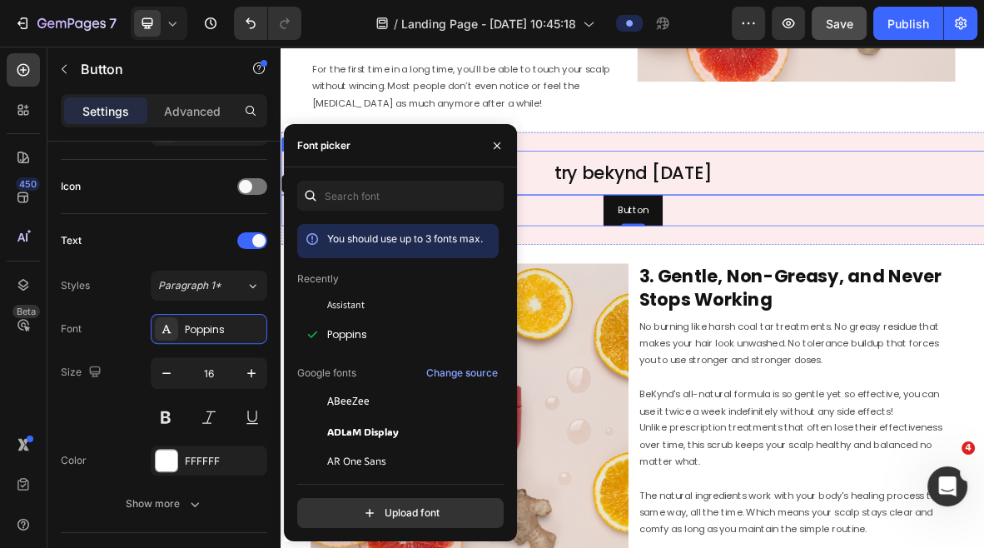
click at [665, 185] on div "try bekynd today Heading Row Button Button 0 Section 6" at bounding box center [780, 247] width 999 height 160
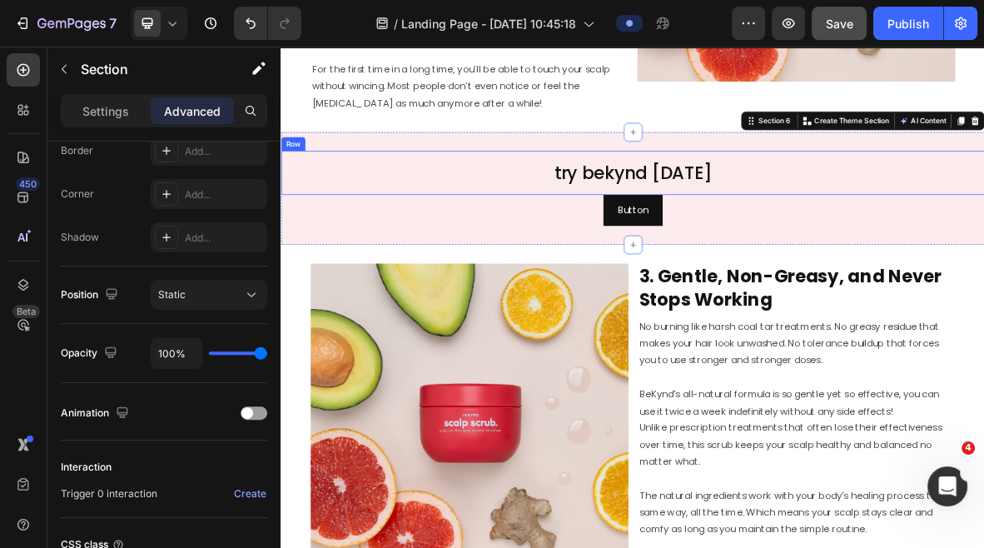
scroll to position [0, 0]
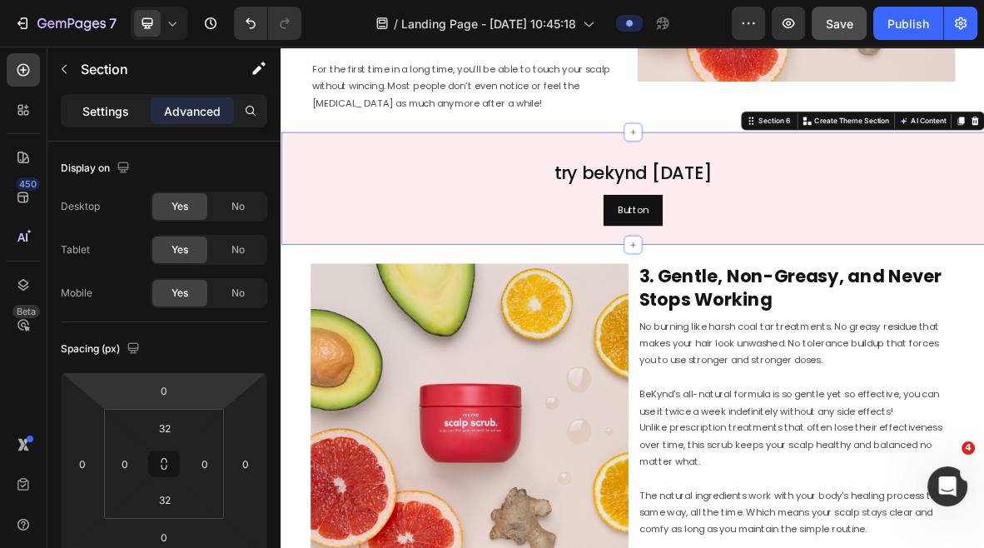
click at [100, 116] on p "Settings" at bounding box center [105, 110] width 47 height 17
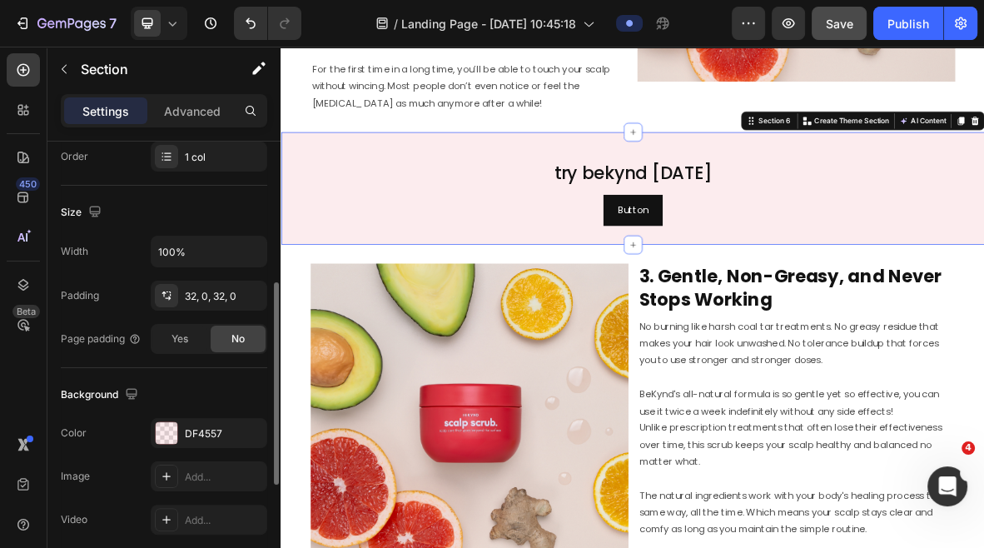
scroll to position [371, 0]
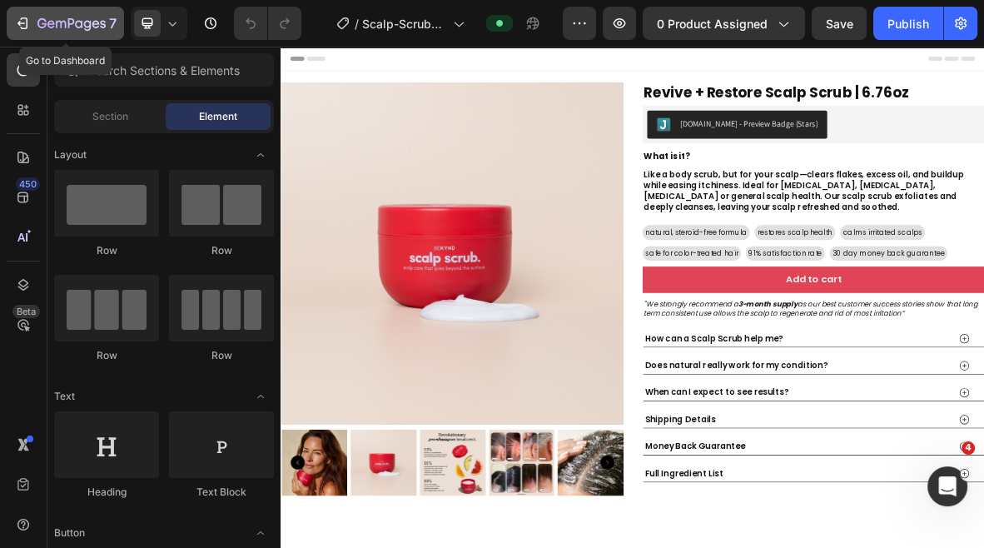
click at [32, 15] on div "7" at bounding box center [65, 23] width 102 height 20
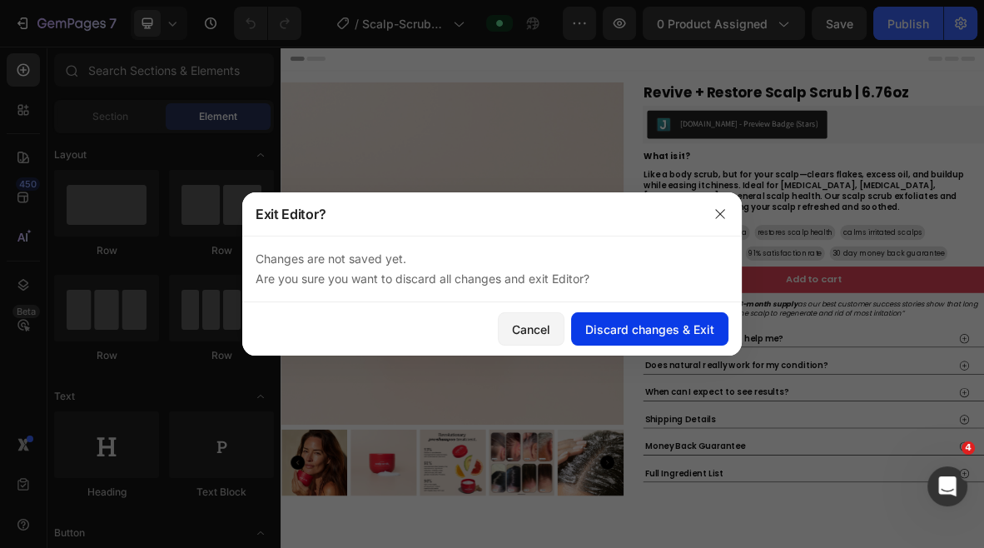
click at [615, 316] on button "Discard changes & Exit" at bounding box center [649, 328] width 157 height 33
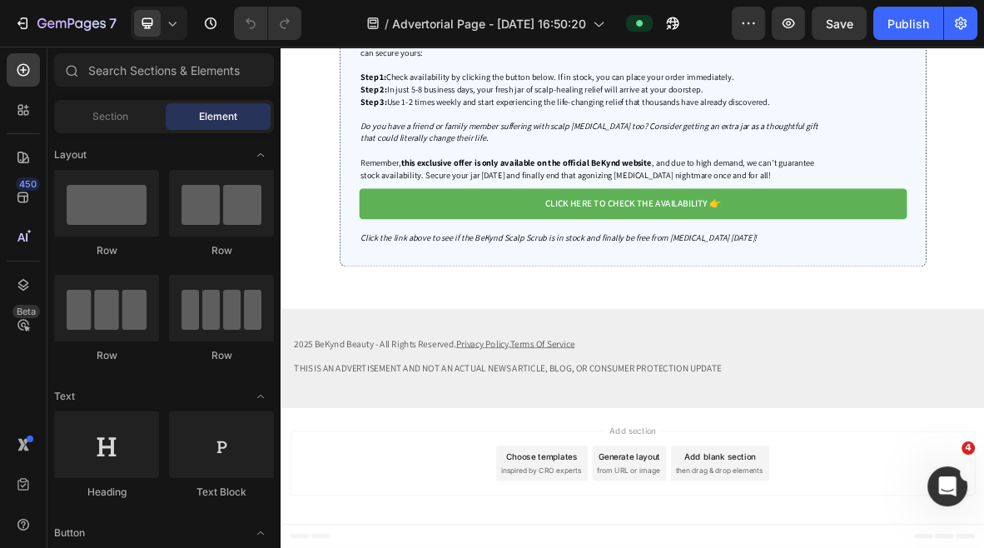
scroll to position [3832, 0]
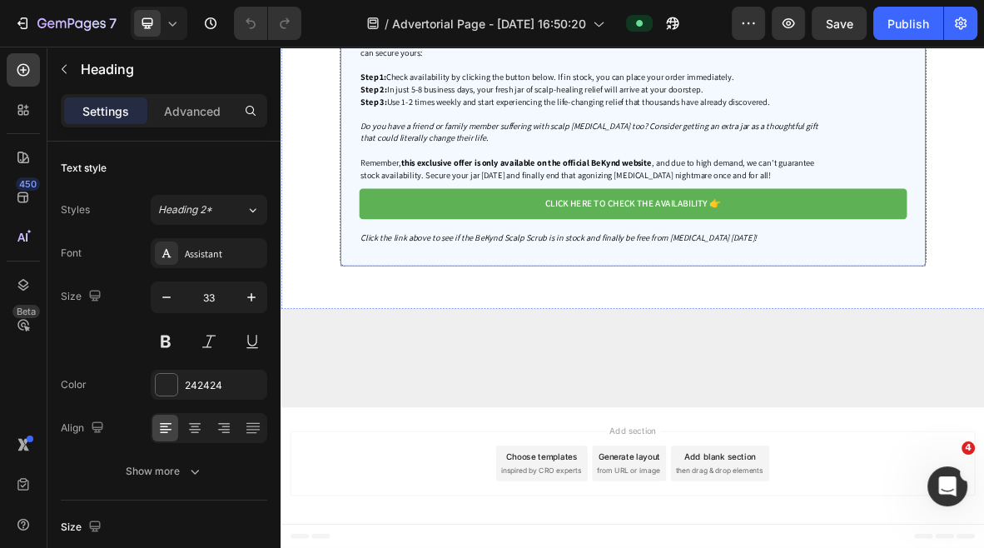
click at [983, 359] on div "Want to Start Your Scalp Healing Journey? It's as Simple as 1, 2, 3 Heading 8 R…" at bounding box center [780, 119] width 833 height 479
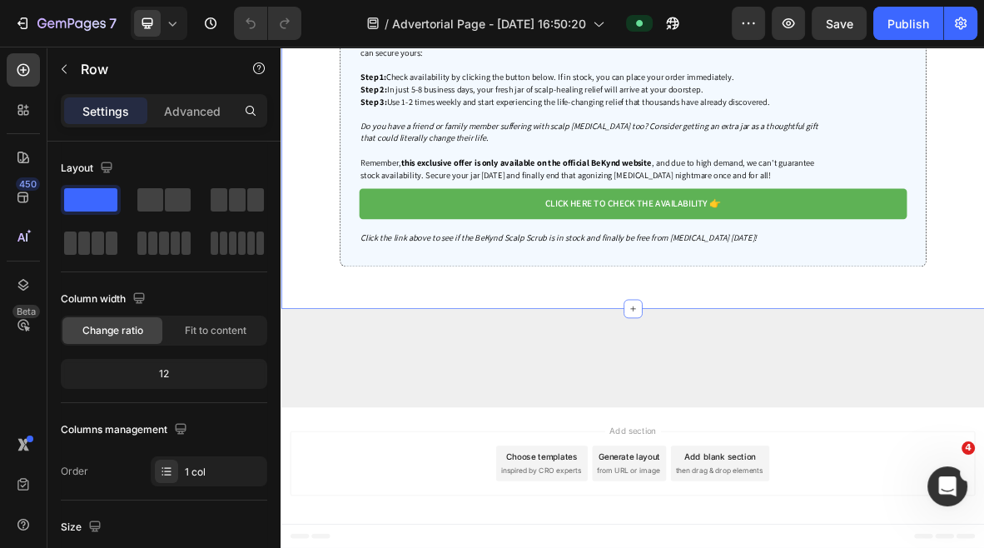
click at [983, 359] on div "Want to Start Your Scalp Healing Journey? It's as Simple as 1, 2, 3 Heading Rig…" at bounding box center [780, 119] width 833 height 479
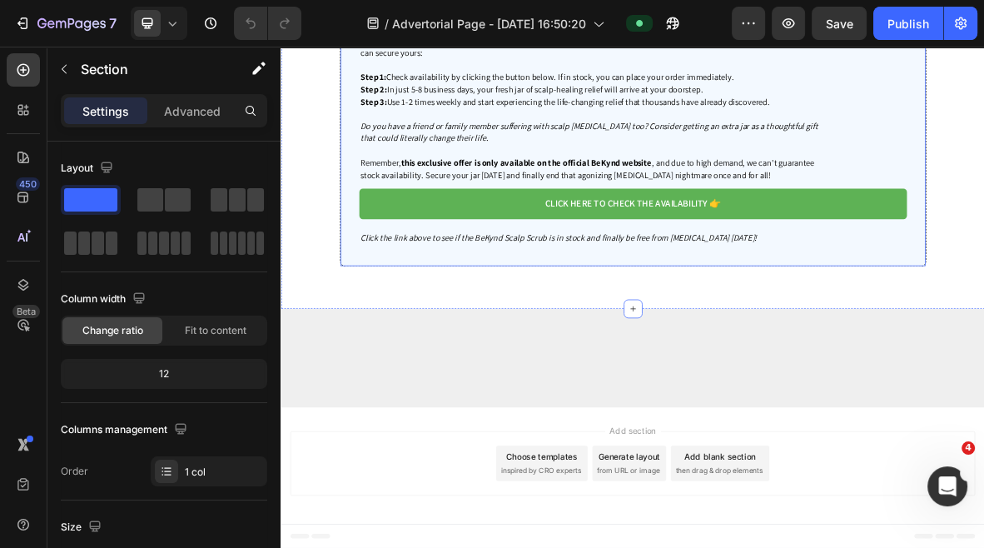
click at [454, 359] on div "Want to Start Your Scalp Healing Journey? It's as Simple as 1, 2, 3 Heading Rig…" at bounding box center [780, 119] width 833 height 479
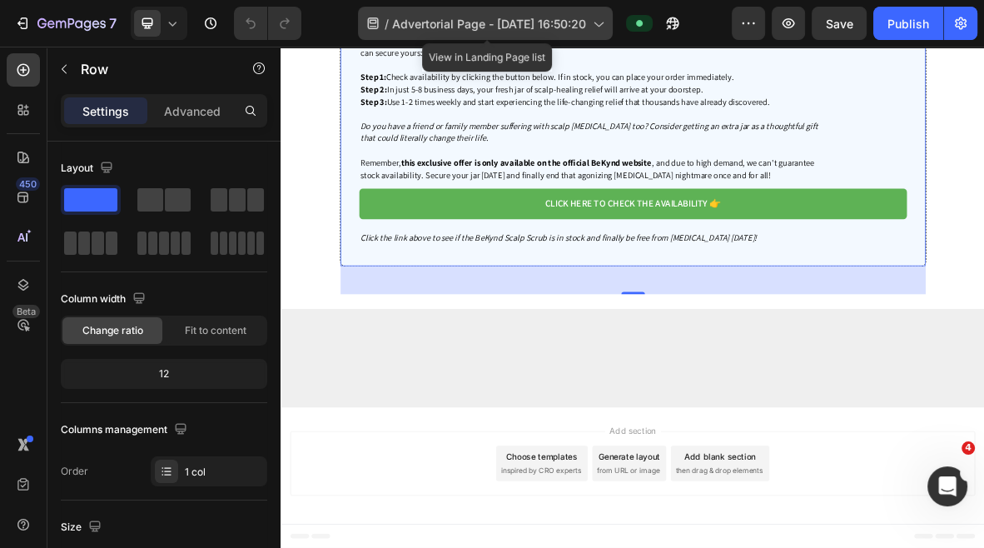
click at [491, 21] on span "Advertorial Page - Aug 25, 16:50:20" at bounding box center [489, 23] width 194 height 17
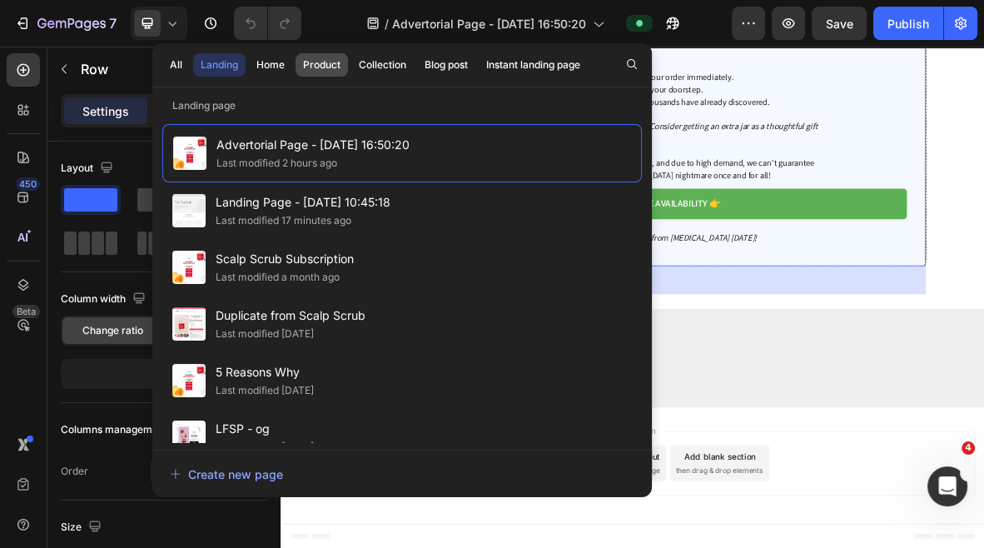
click at [327, 64] on div "Product" at bounding box center [321, 64] width 37 height 15
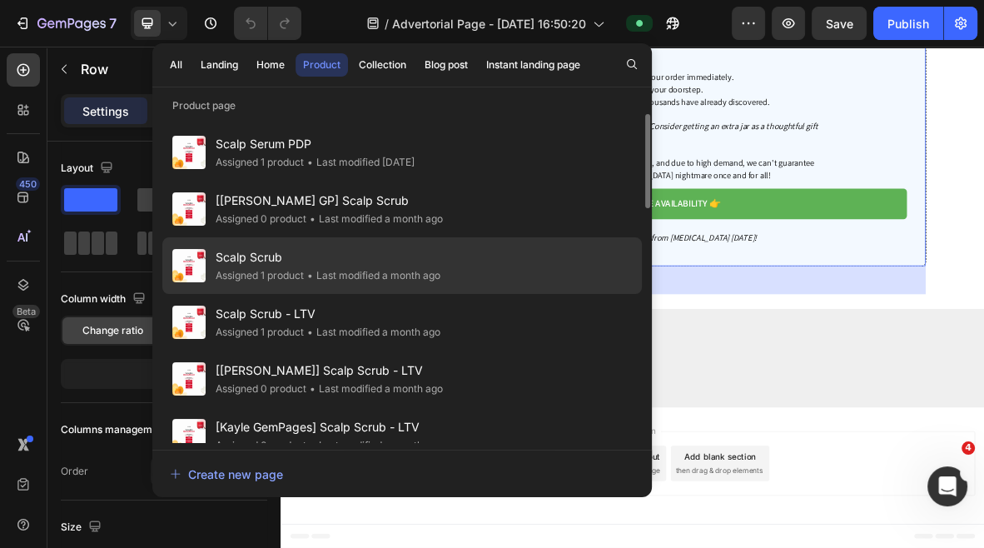
click at [400, 266] on span "Scalp Scrub" at bounding box center [328, 257] width 225 height 20
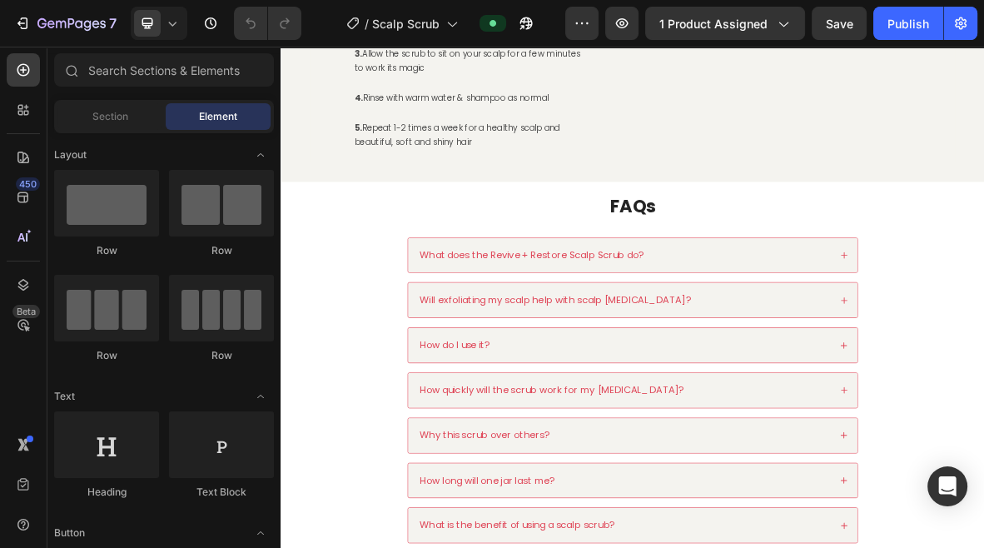
scroll to position [3245, 0]
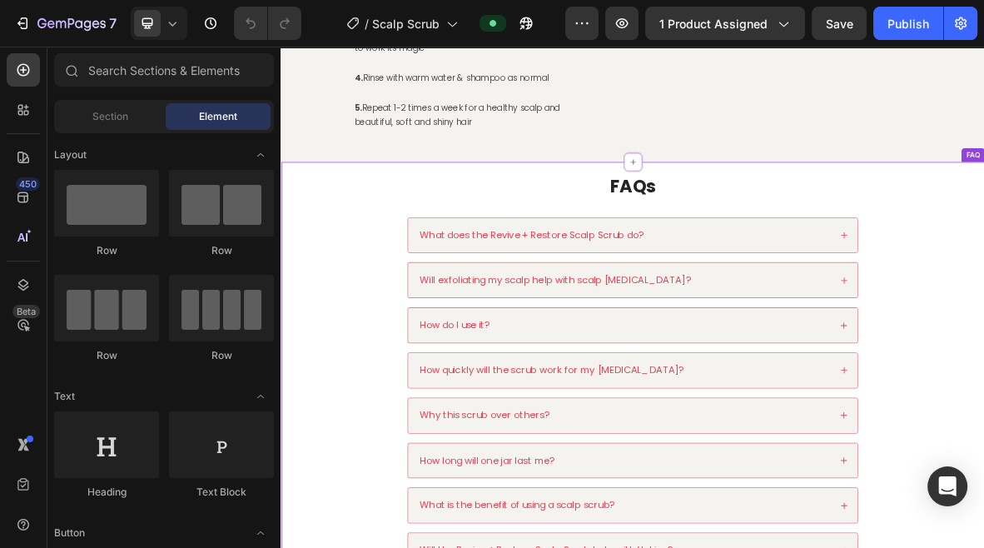
click at [961, 262] on h2 "FAQs" at bounding box center [780, 245] width 641 height 36
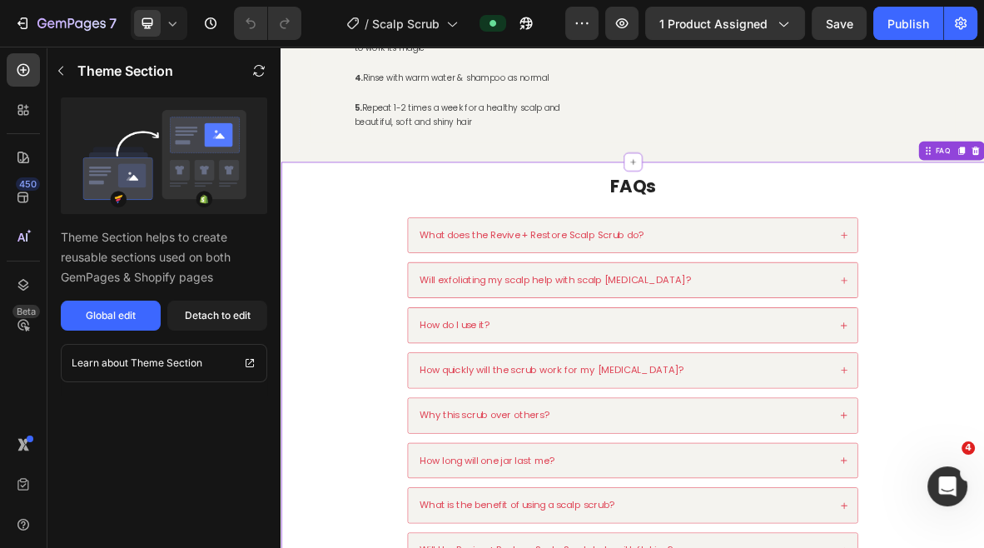
scroll to position [0, 0]
click at [225, 313] on div "Detach to edit" at bounding box center [218, 315] width 66 height 15
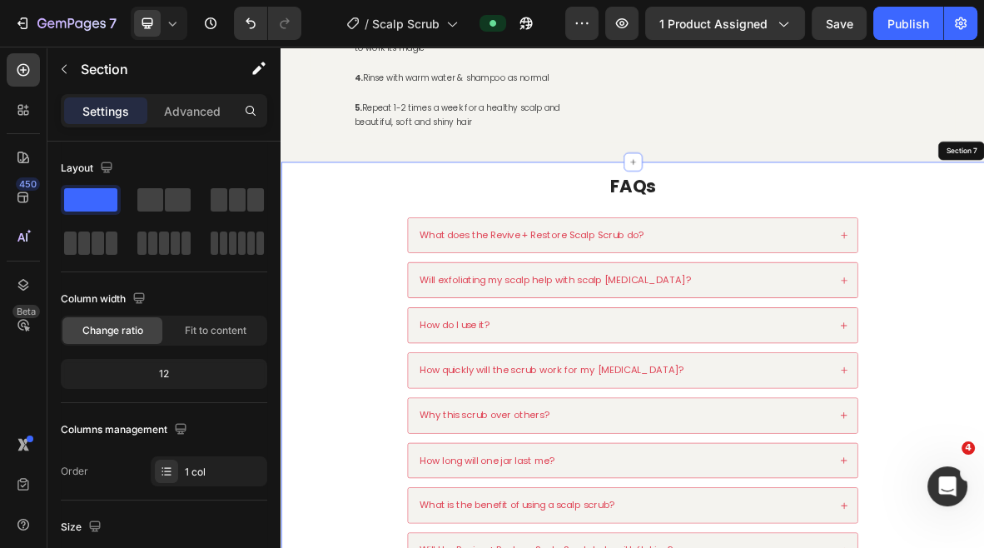
click at [983, 251] on div "FAQs Heading What does the Revive + Restore Scalp Scrub do? Will exfoliating my…" at bounding box center [780, 512] width 966 height 604
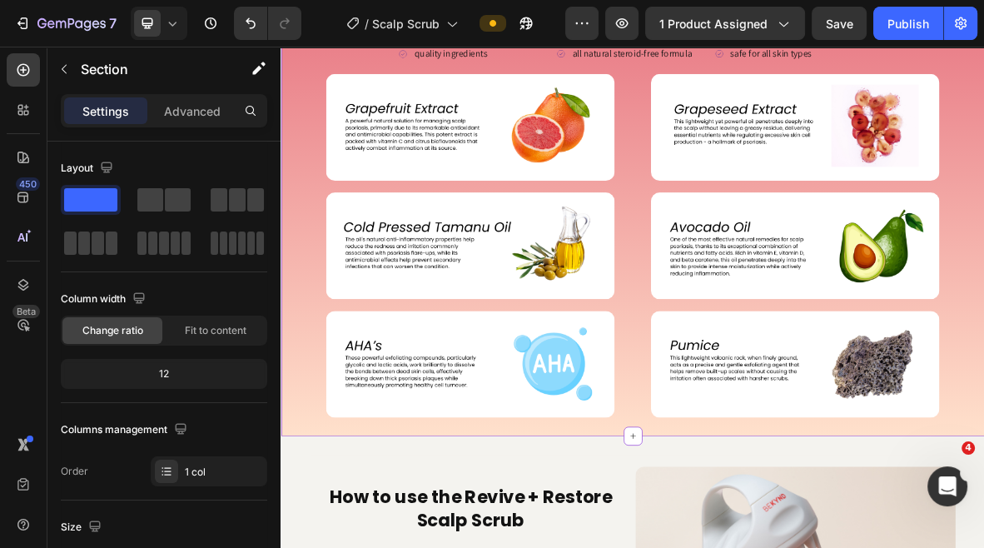
scroll to position [2148, 0]
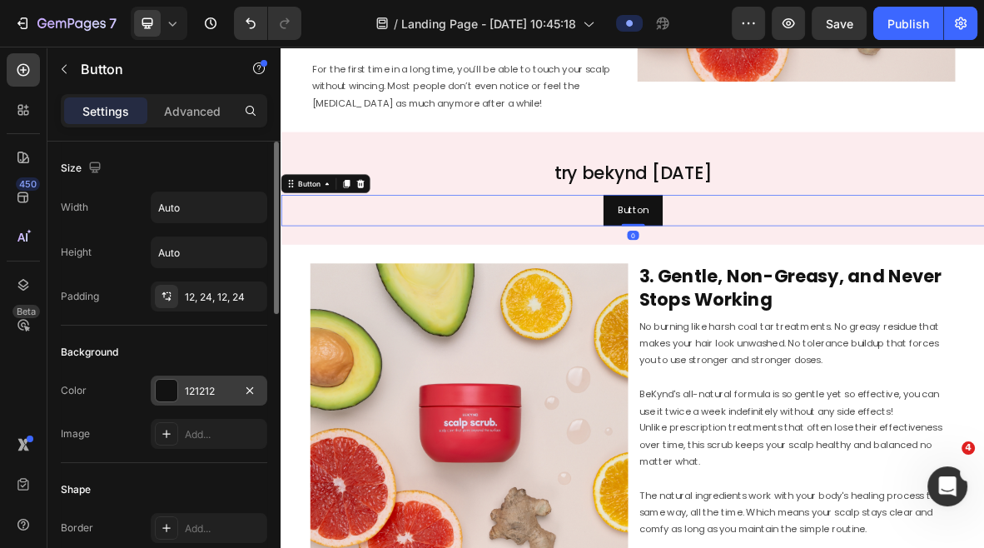
click at [167, 396] on div at bounding box center [167, 391] width 22 height 22
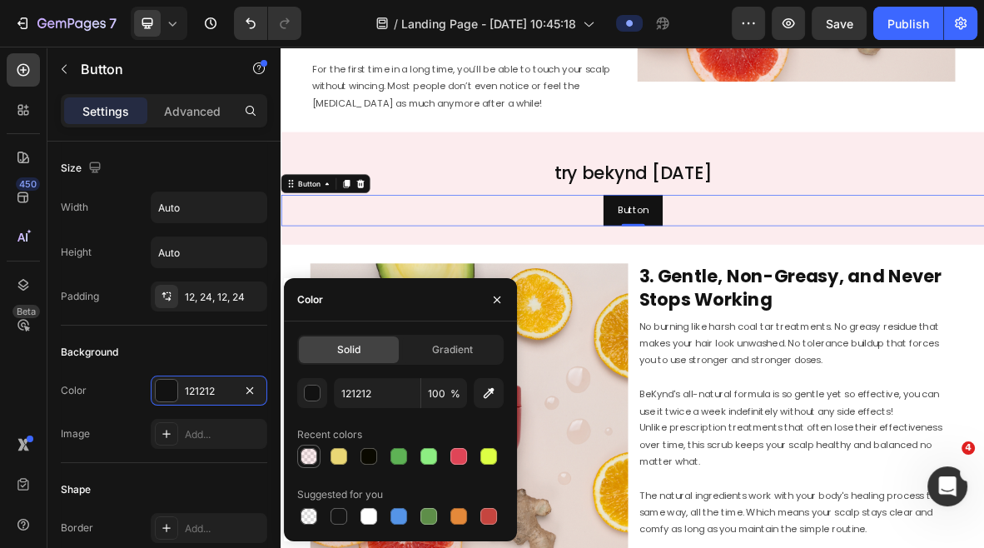
click at [305, 460] on div at bounding box center [309, 456] width 17 height 17
type input "DF4557"
type input "10"
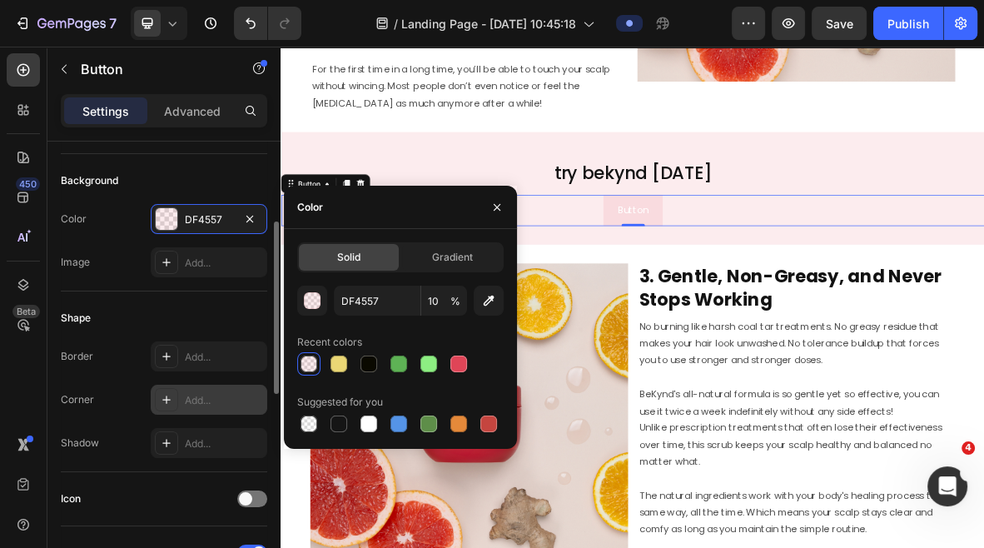
scroll to position [182, 0]
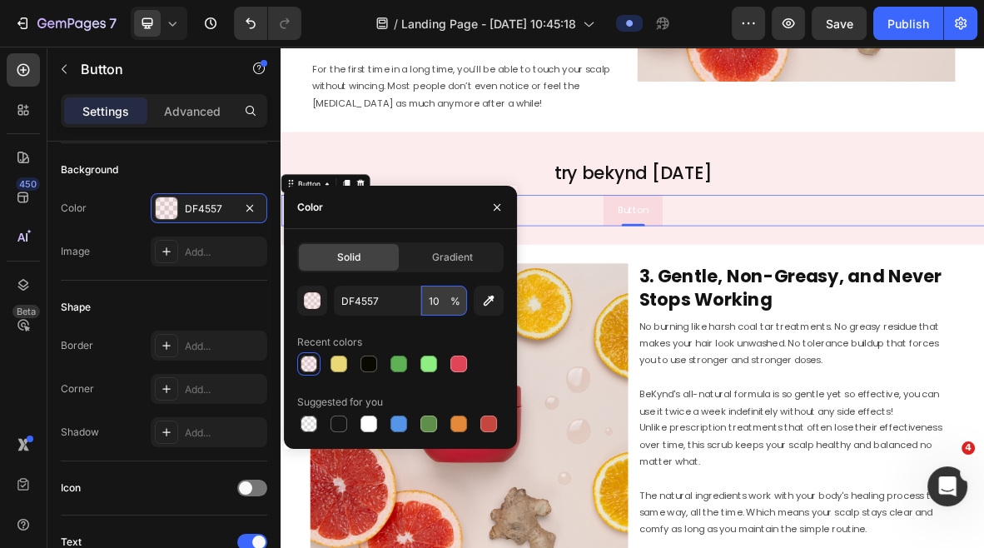
click at [434, 301] on input "10" at bounding box center [444, 301] width 46 height 30
click at [307, 425] on div at bounding box center [309, 424] width 17 height 17
type input "000000"
type input "0"
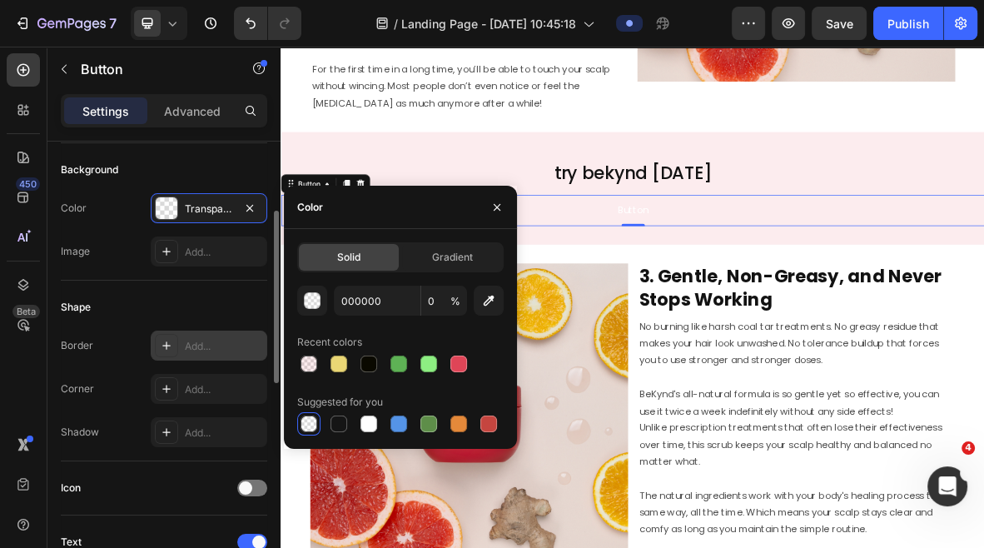
click at [175, 347] on div at bounding box center [166, 345] width 23 height 23
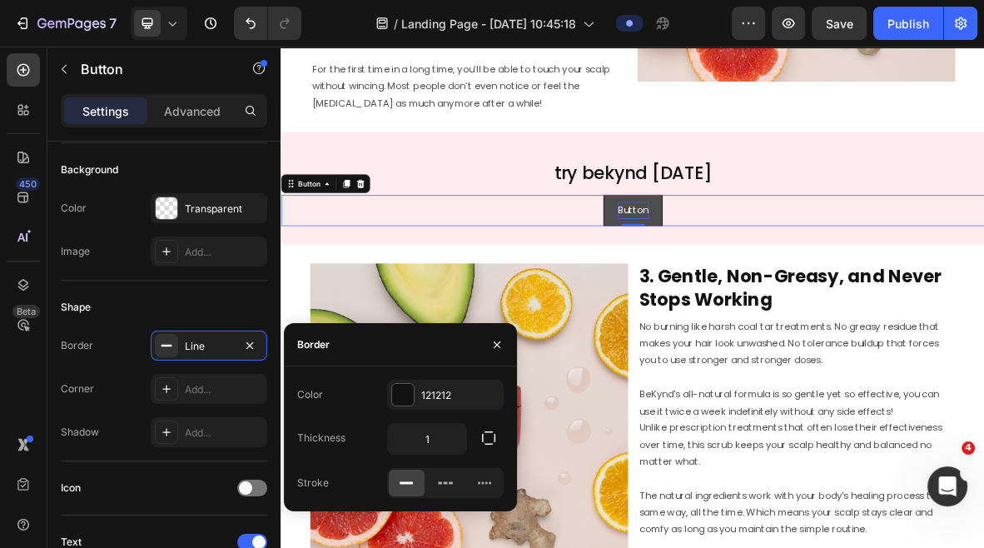
click at [787, 271] on p "Button" at bounding box center [781, 278] width 44 height 24
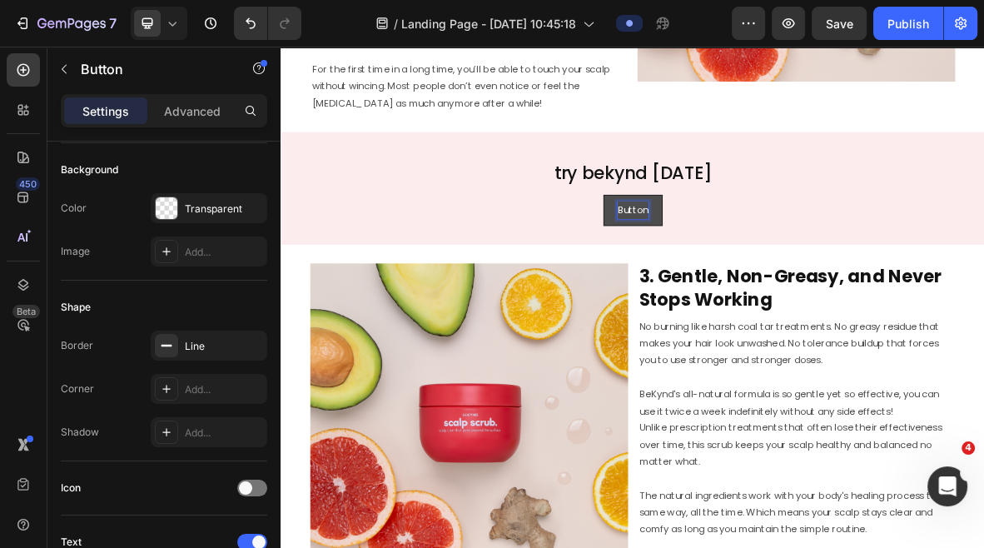
click at [784, 273] on p "Button" at bounding box center [781, 278] width 44 height 24
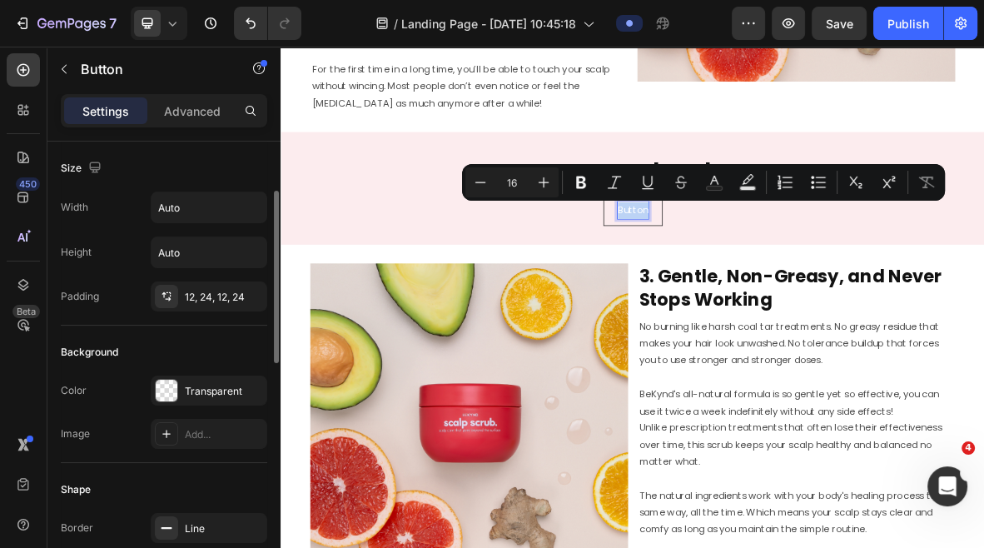
scroll to position [78, 0]
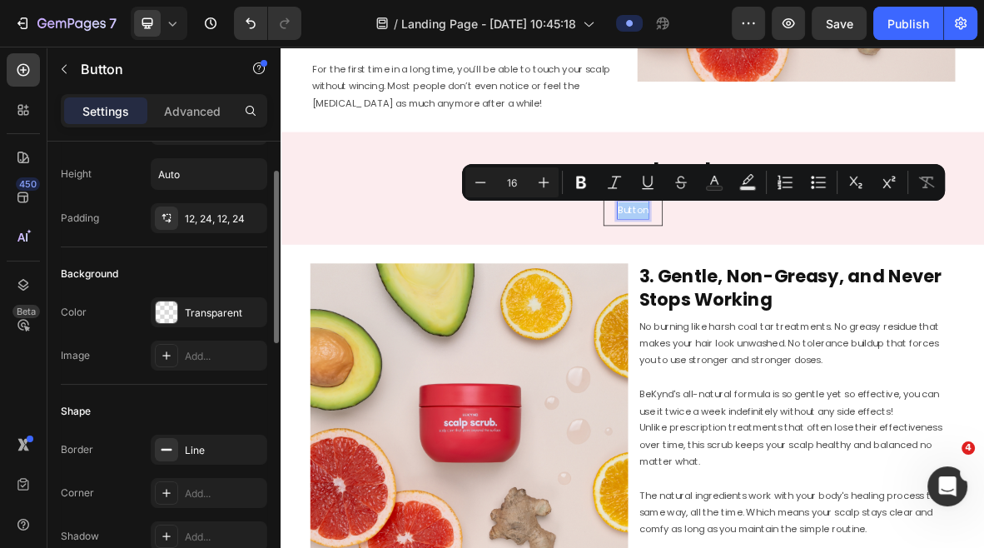
click at [190, 96] on div "Settings Advanced" at bounding box center [164, 110] width 207 height 33
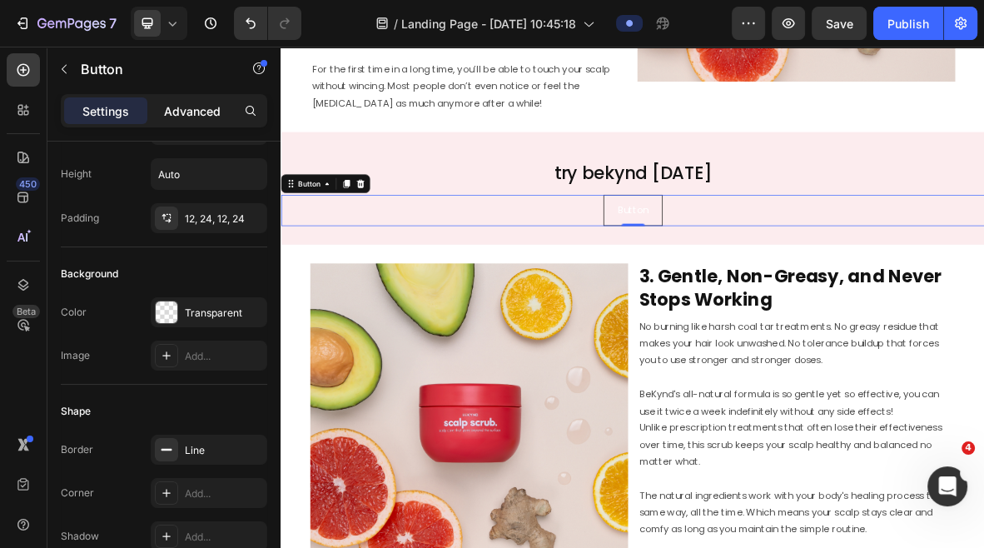
click at [187, 111] on p "Advanced" at bounding box center [192, 110] width 57 height 17
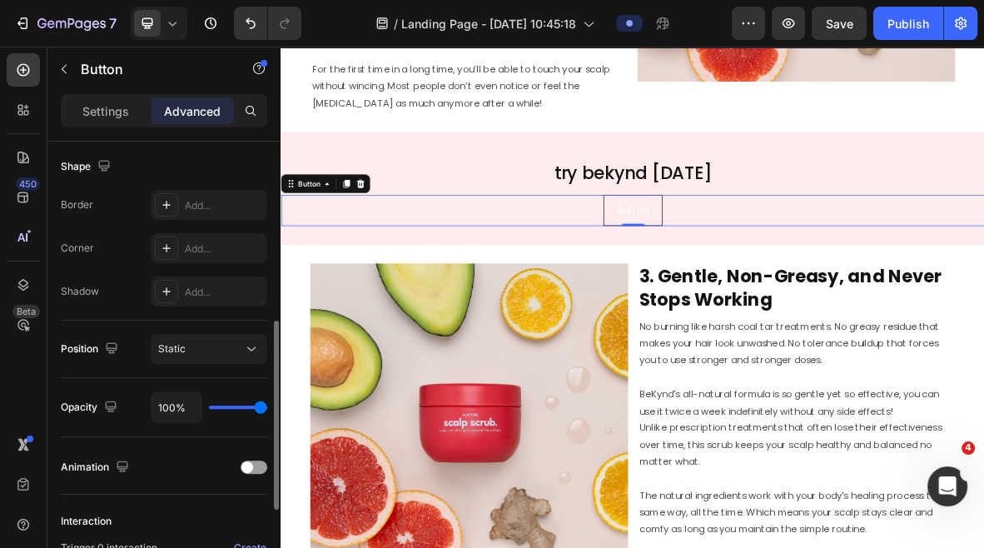
scroll to position [429, 0]
click at [810, 283] on button "Button" at bounding box center [781, 278] width 84 height 44
click at [117, 119] on p "Settings" at bounding box center [105, 110] width 47 height 17
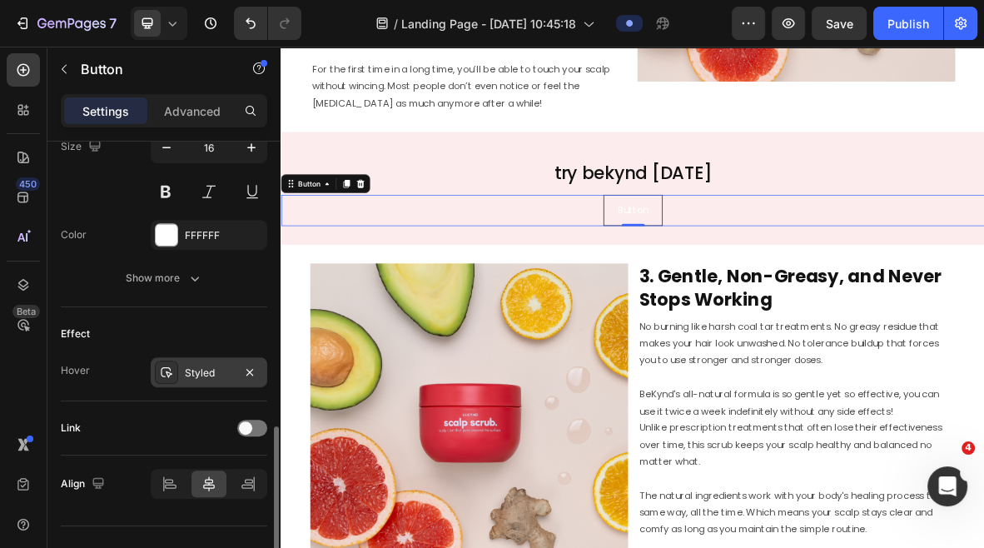
scroll to position [720, 0]
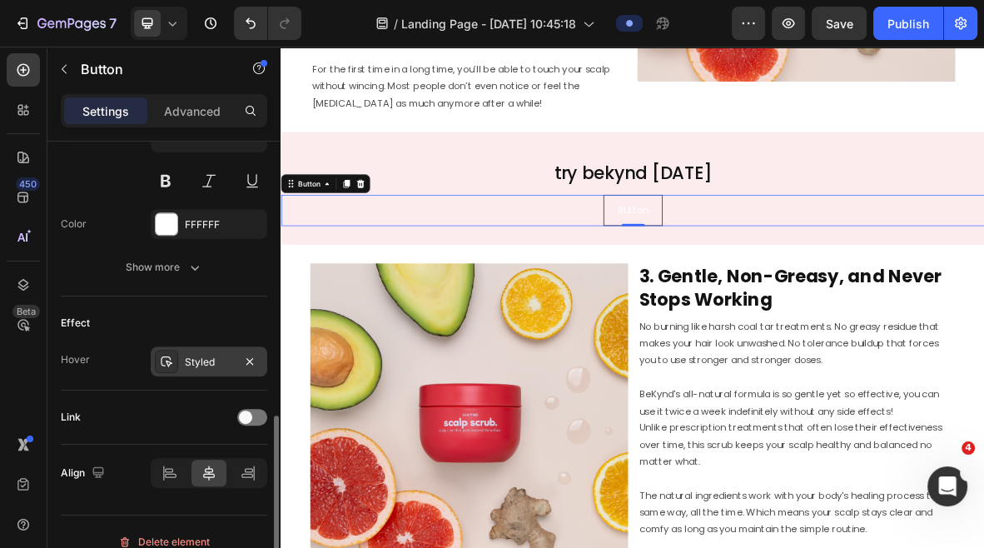
click at [182, 361] on div "Styled" at bounding box center [209, 361] width 117 height 30
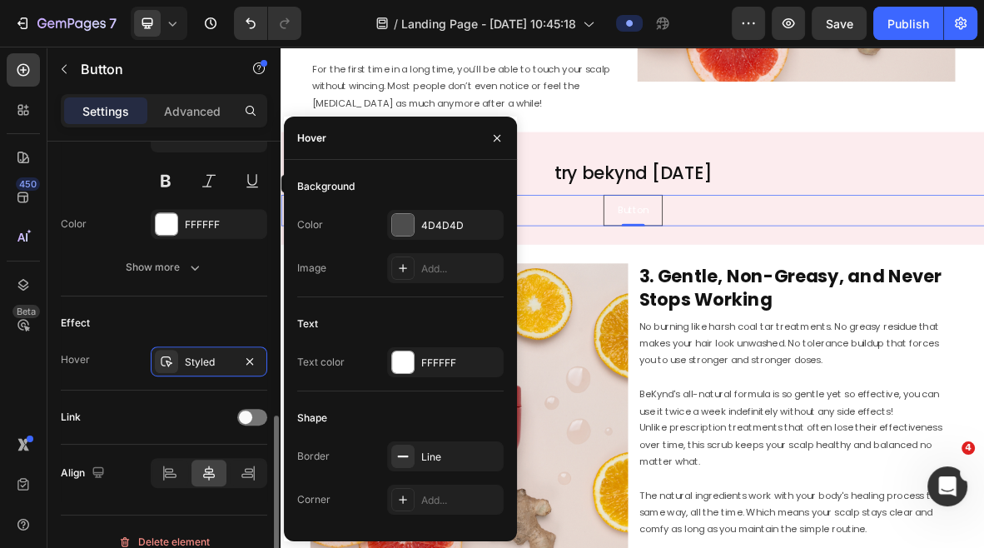
click at [192, 319] on div "Effect" at bounding box center [164, 323] width 207 height 27
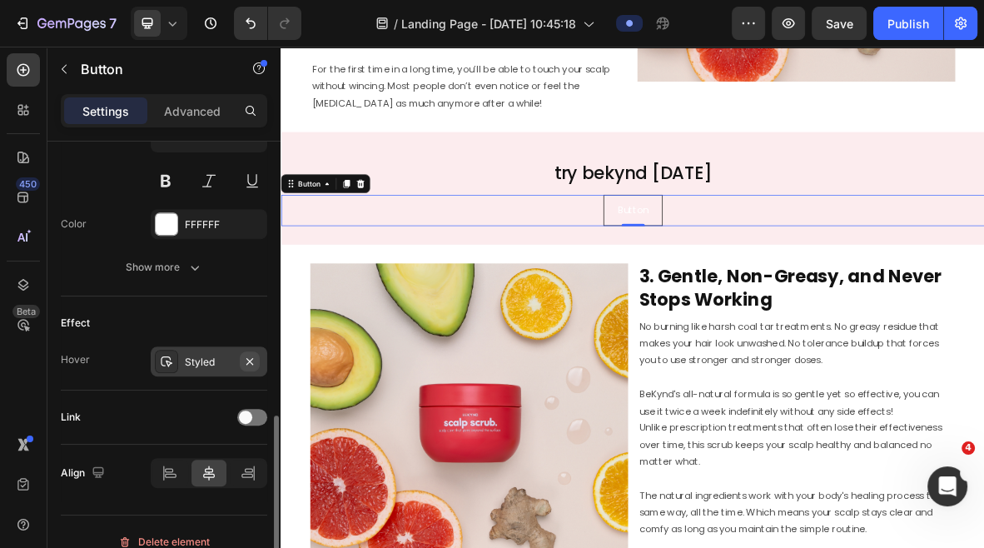
click at [252, 360] on icon "button" at bounding box center [249, 361] width 13 height 13
click at [775, 273] on p "Button" at bounding box center [781, 278] width 44 height 24
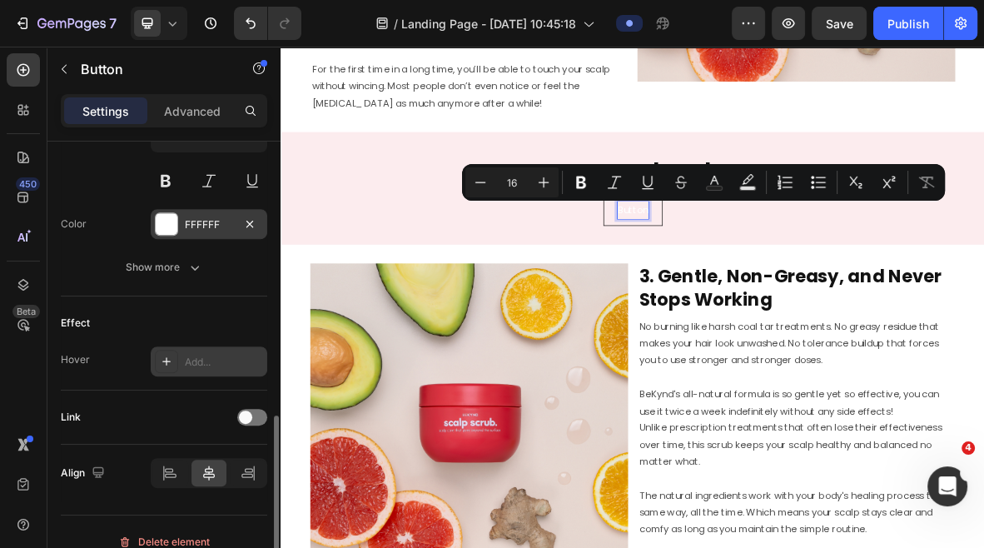
click at [171, 225] on div at bounding box center [167, 224] width 22 height 22
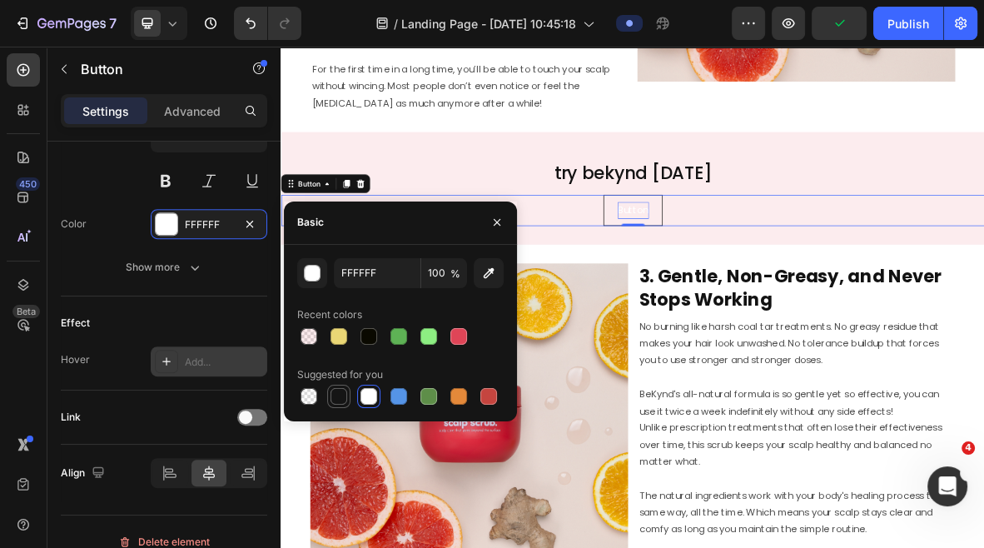
click at [340, 390] on div at bounding box center [339, 396] width 17 height 17
type input "151515"
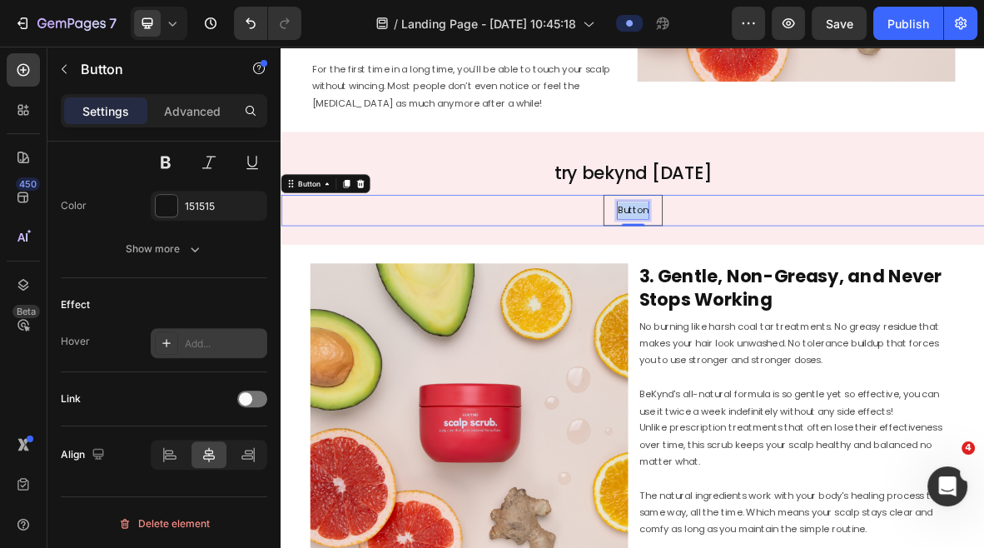
click at [771, 284] on p "Button" at bounding box center [781, 278] width 44 height 24
click at [751, 256] on button "try" at bounding box center [780, 278] width 59 height 44
click at [724, 256] on button "try BeKynd" at bounding box center [780, 278] width 112 height 44
click at [978, 245] on div "try bekynd [DATE] Heading Row" at bounding box center [780, 225] width 999 height 62
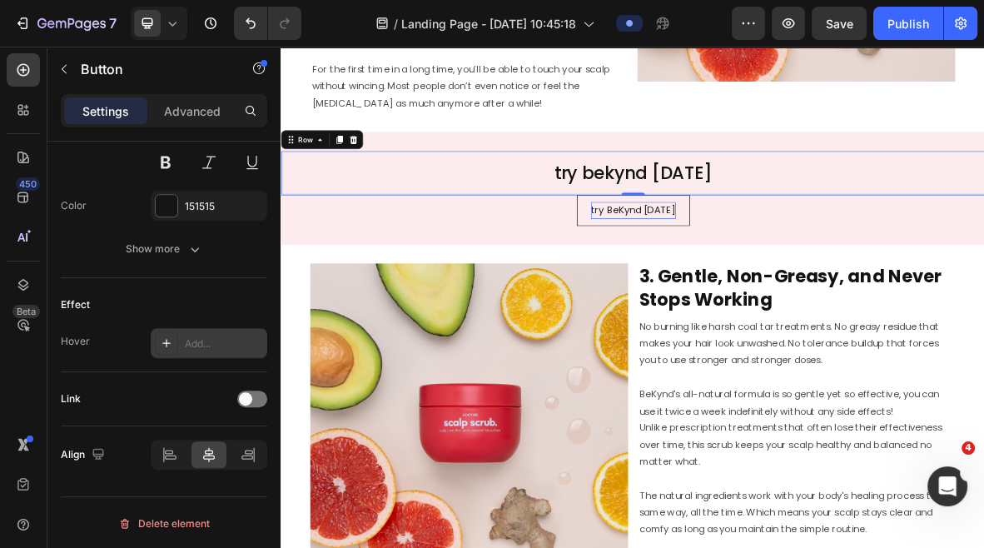
scroll to position [0, 0]
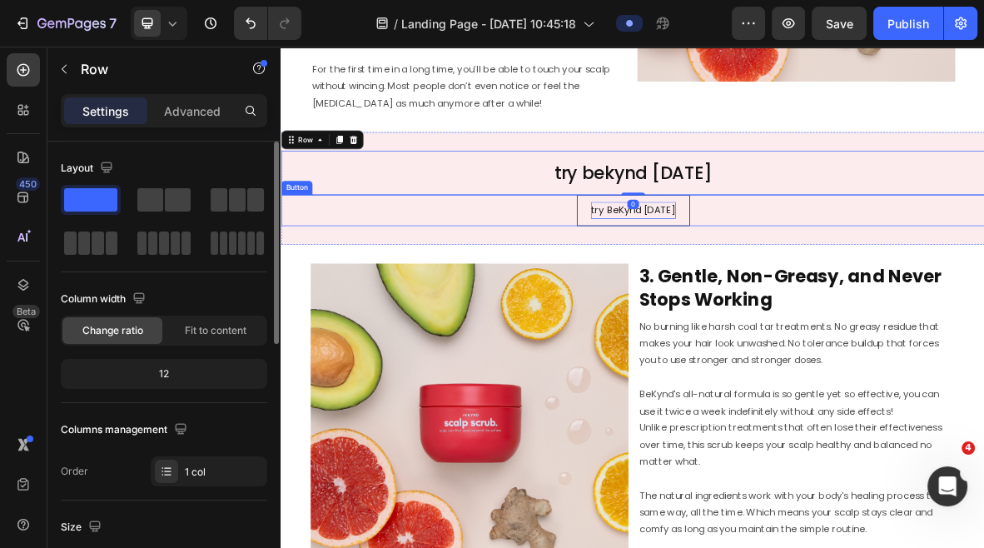
click at [822, 288] on p "try BeKynd [DATE]" at bounding box center [780, 278] width 121 height 24
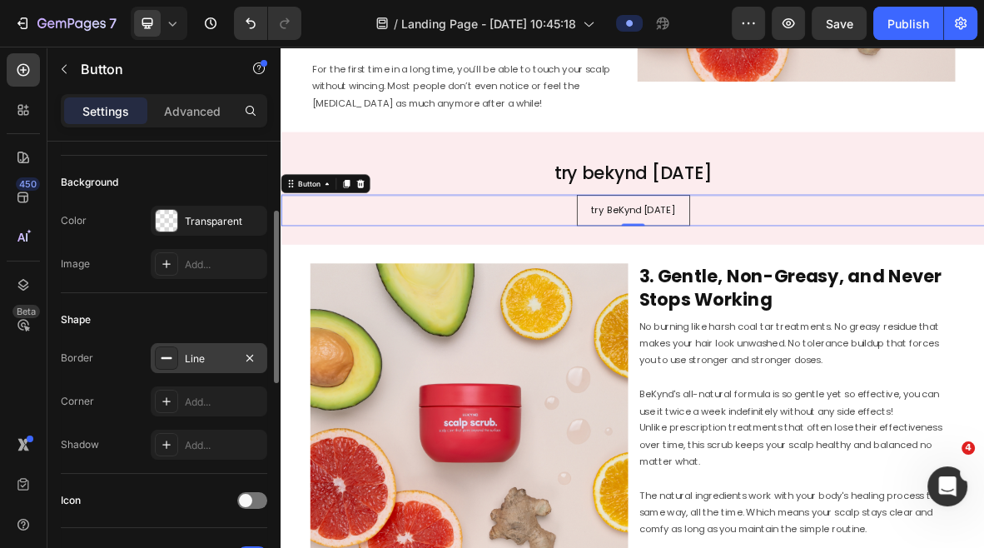
scroll to position [173, 0]
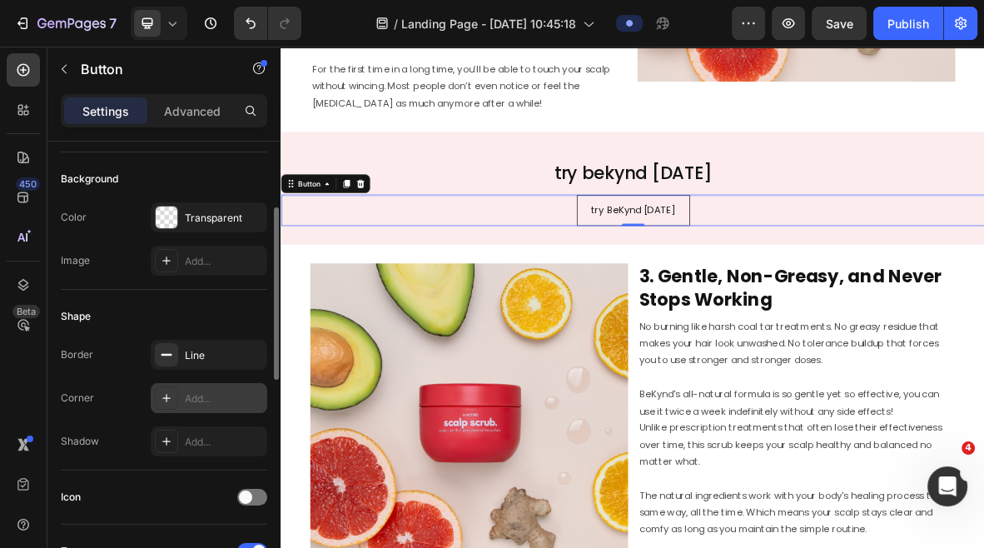
click at [162, 396] on icon at bounding box center [166, 397] width 13 height 13
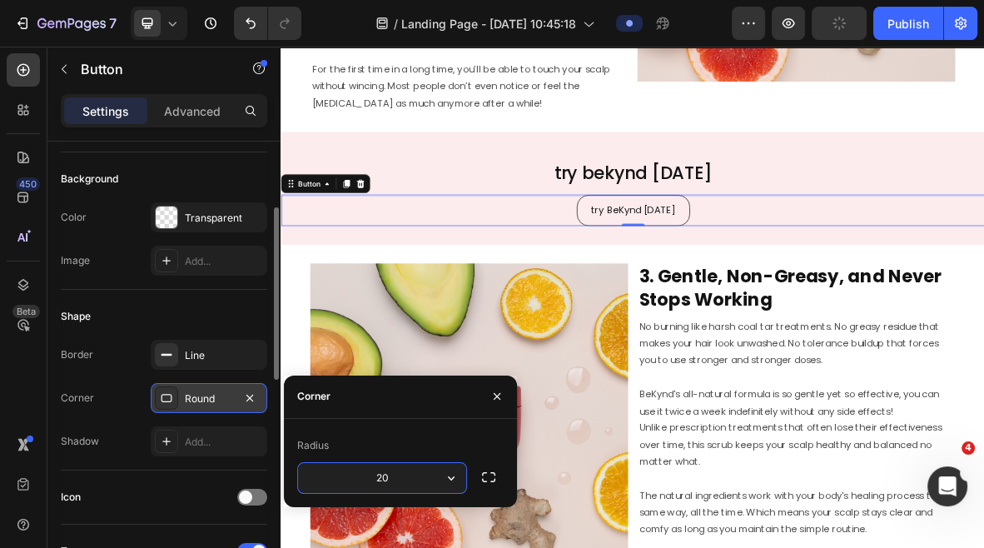
type input "2"
type input "10"
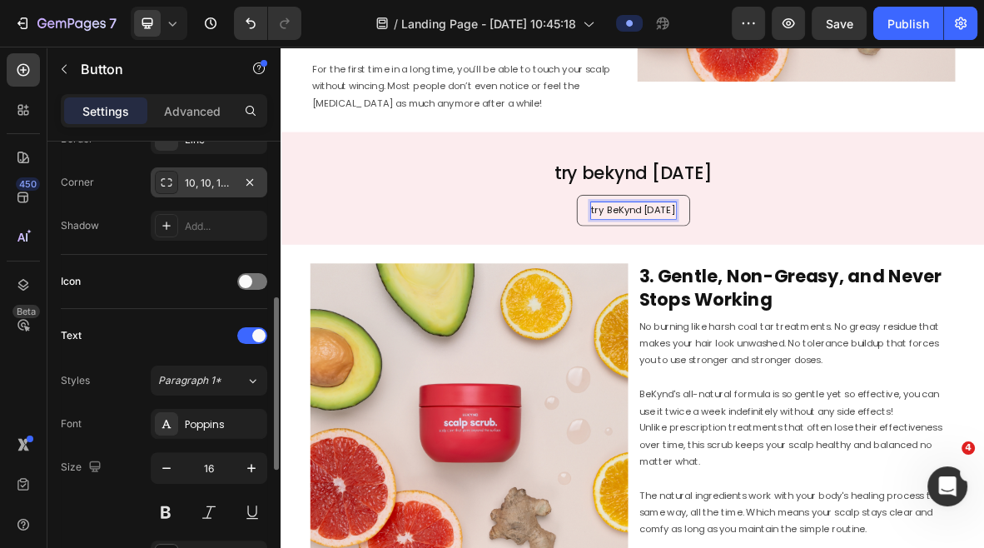
scroll to position [395, 0]
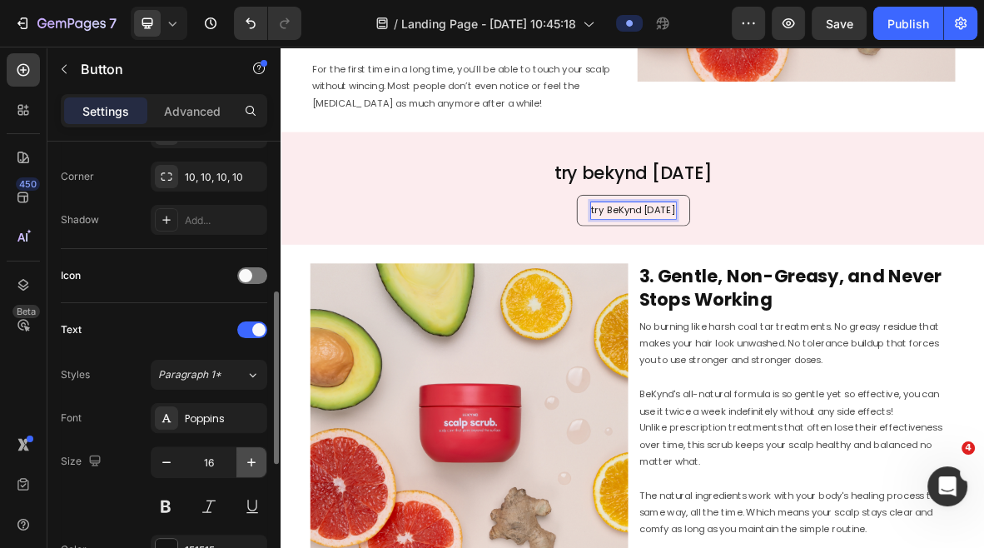
click at [249, 460] on icon "button" at bounding box center [251, 462] width 8 height 8
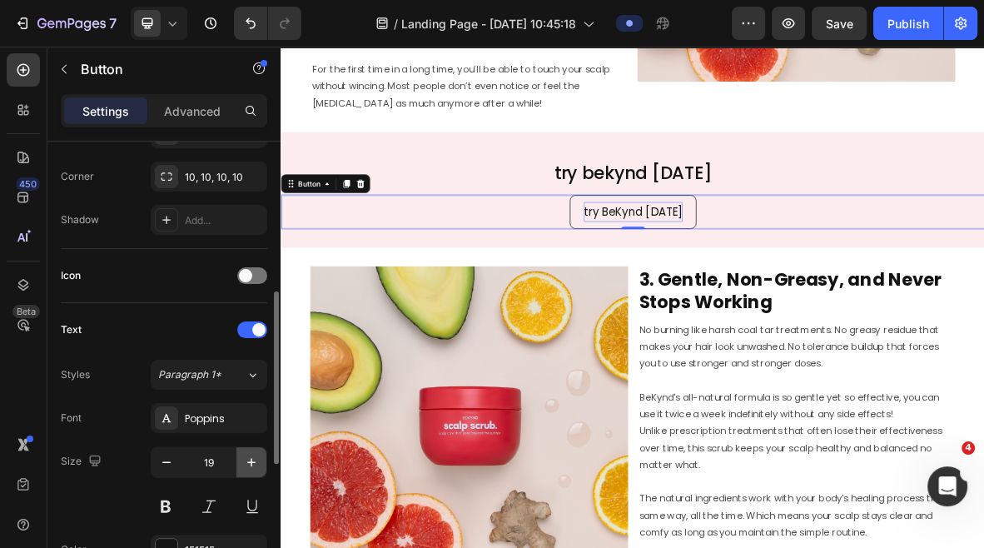
click at [249, 460] on icon "button" at bounding box center [251, 462] width 8 height 8
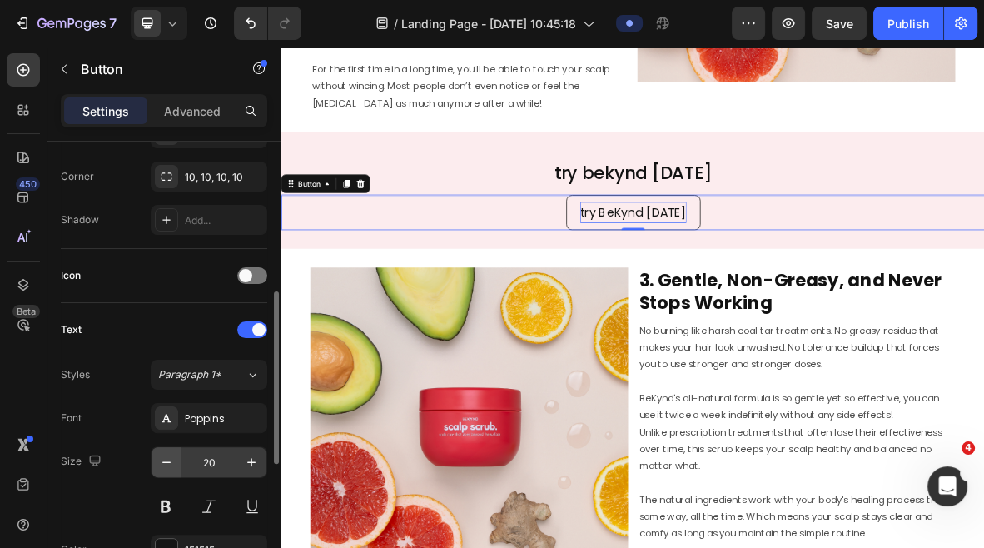
click at [167, 462] on icon "button" at bounding box center [166, 462] width 17 height 17
type input "19"
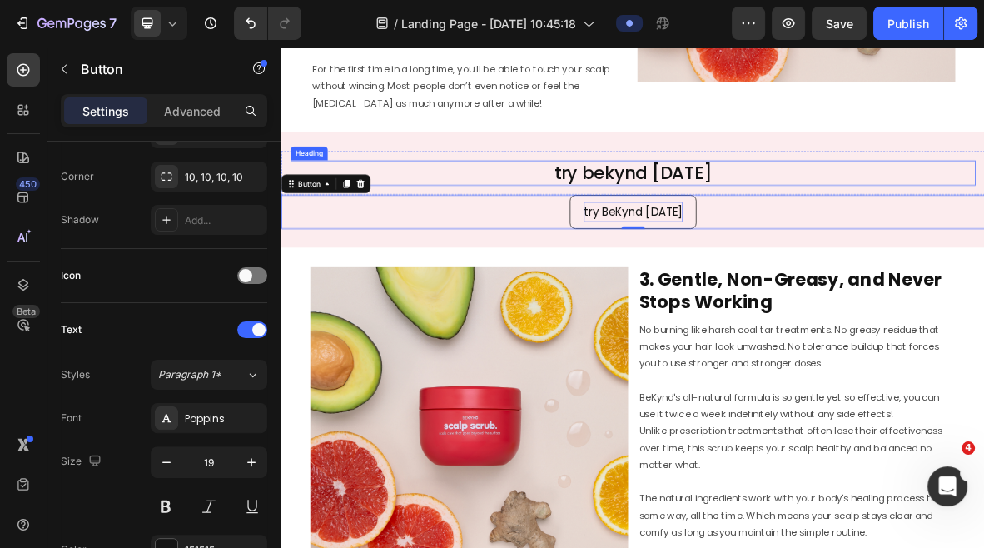
click at [615, 231] on h2 "try bekynd [DATE]" at bounding box center [780, 225] width 973 height 36
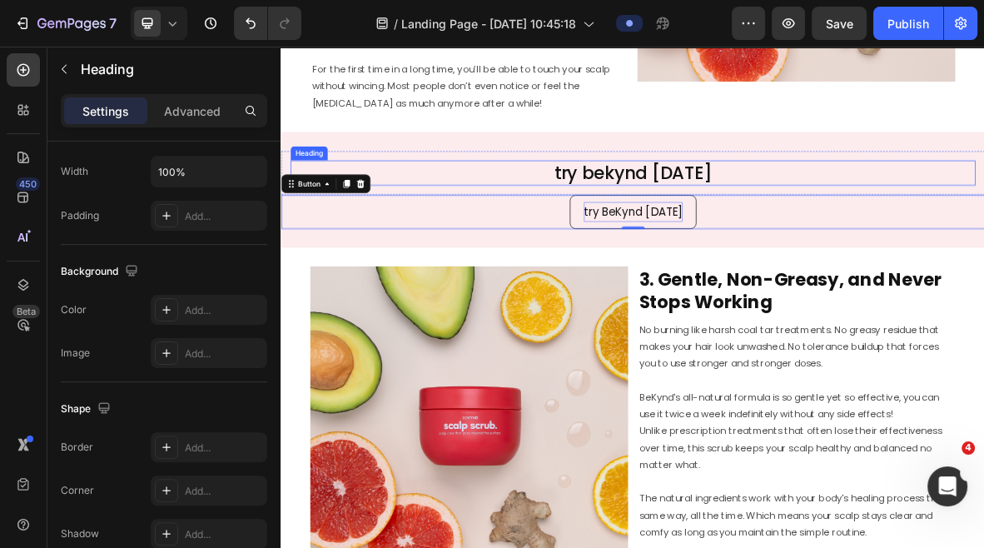
scroll to position [0, 0]
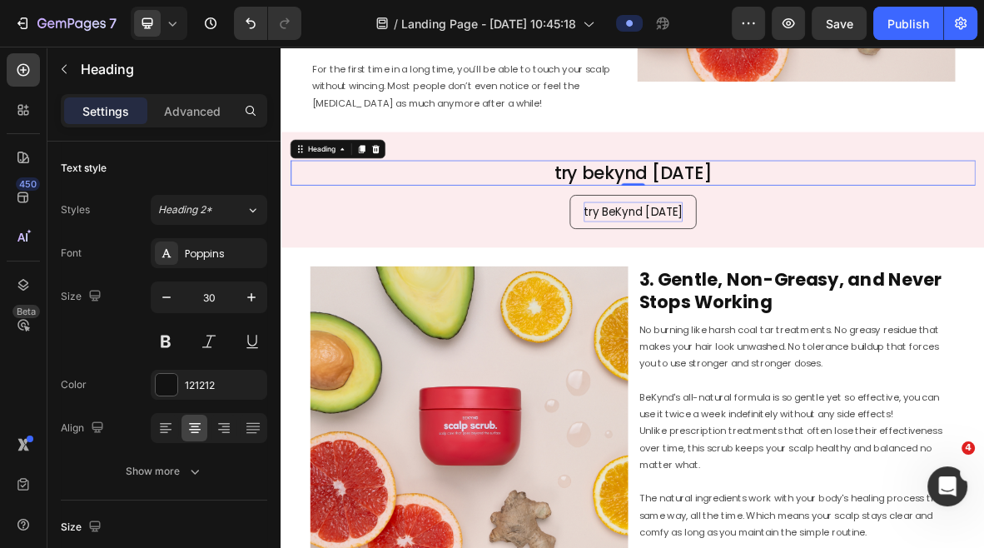
click at [733, 222] on h2 "try bekynd [DATE]" at bounding box center [780, 225] width 973 height 36
click at [733, 222] on p "try bekynd [DATE]" at bounding box center [780, 225] width 969 height 32
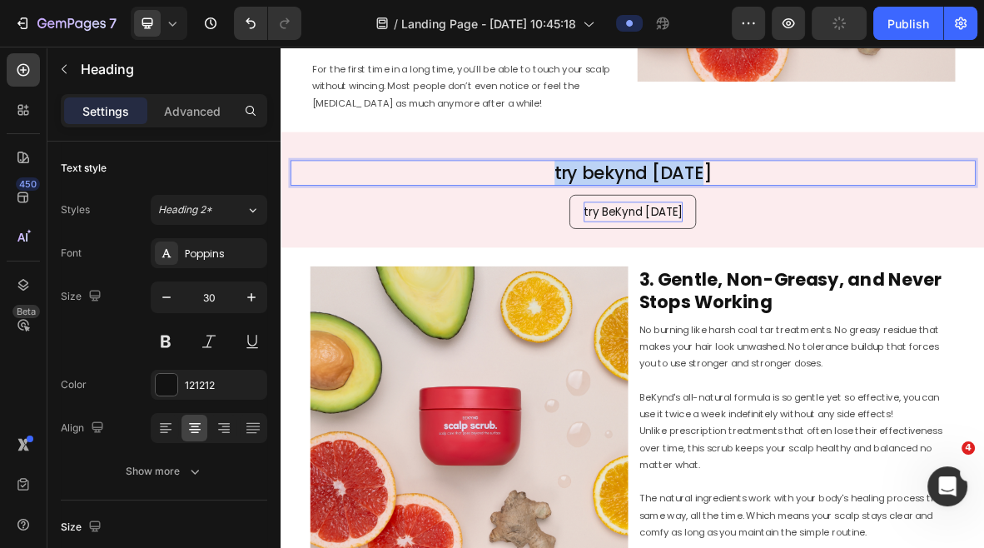
click at [733, 222] on p "try bekynd [DATE]" at bounding box center [780, 225] width 969 height 32
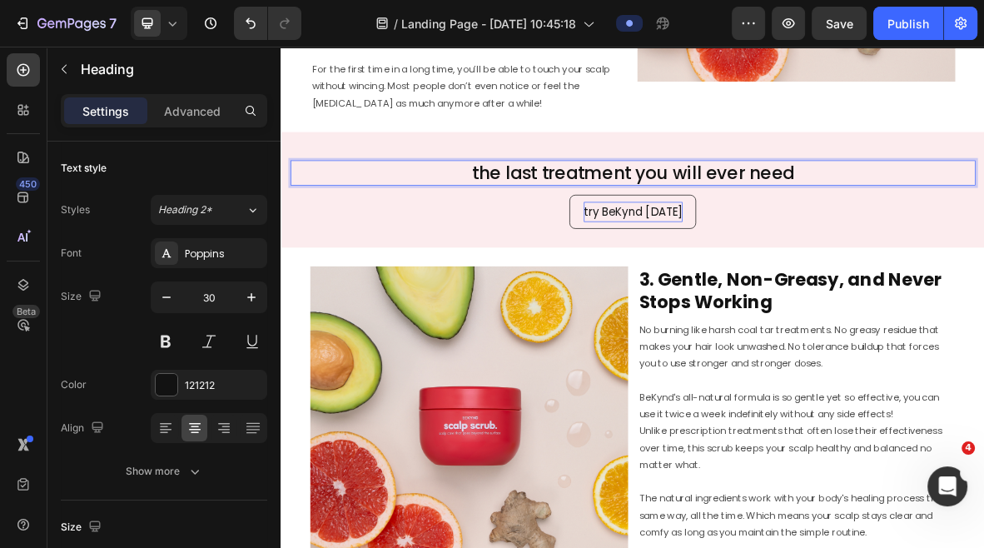
click at [667, 228] on p "the last treatment you will ever need" at bounding box center [780, 225] width 969 height 32
click at [655, 228] on p "the last treatment you will ever need" at bounding box center [780, 225] width 969 height 32
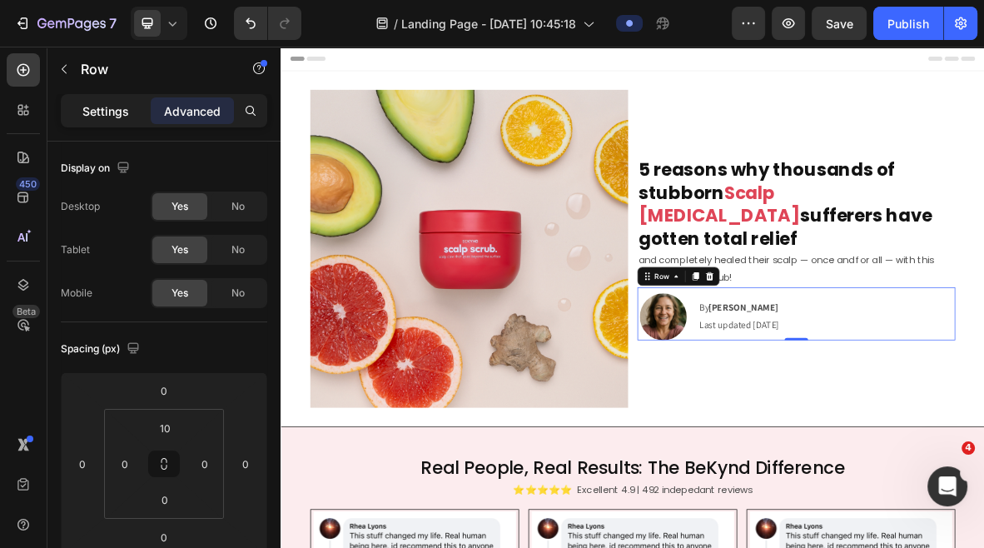
click at [92, 101] on div "Settings" at bounding box center [105, 110] width 83 height 27
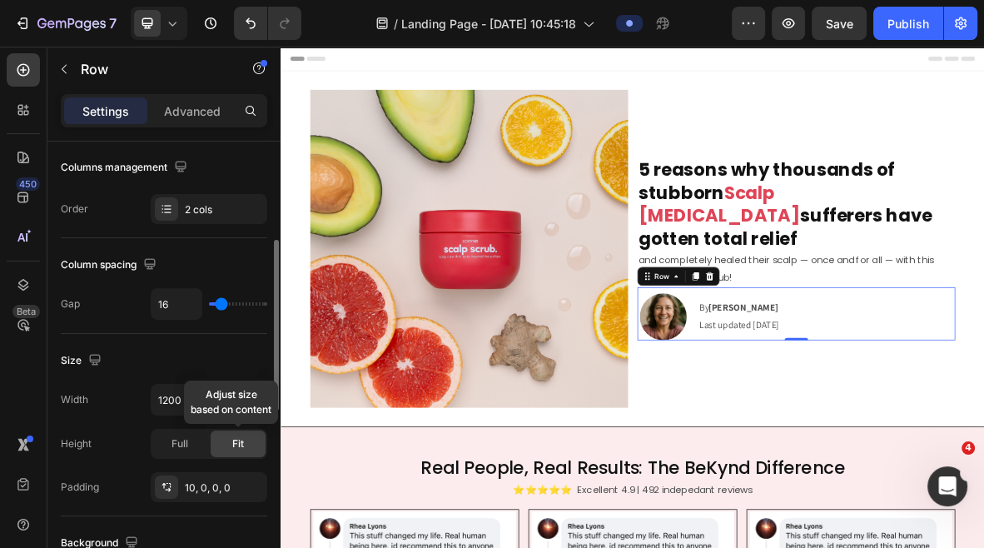
scroll to position [263, 0]
click at [838, 411] on img at bounding box center [823, 429] width 67 height 67
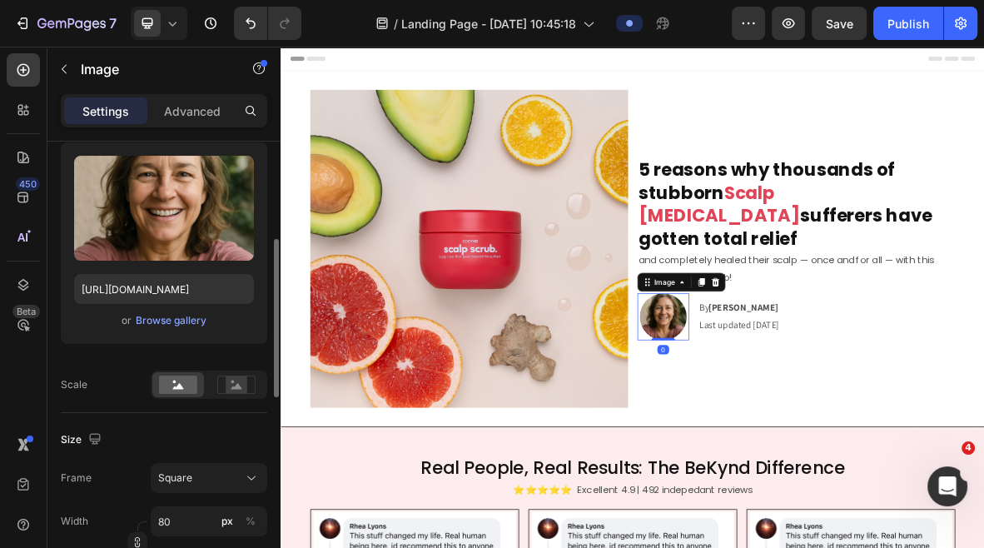
scroll to position [253, 0]
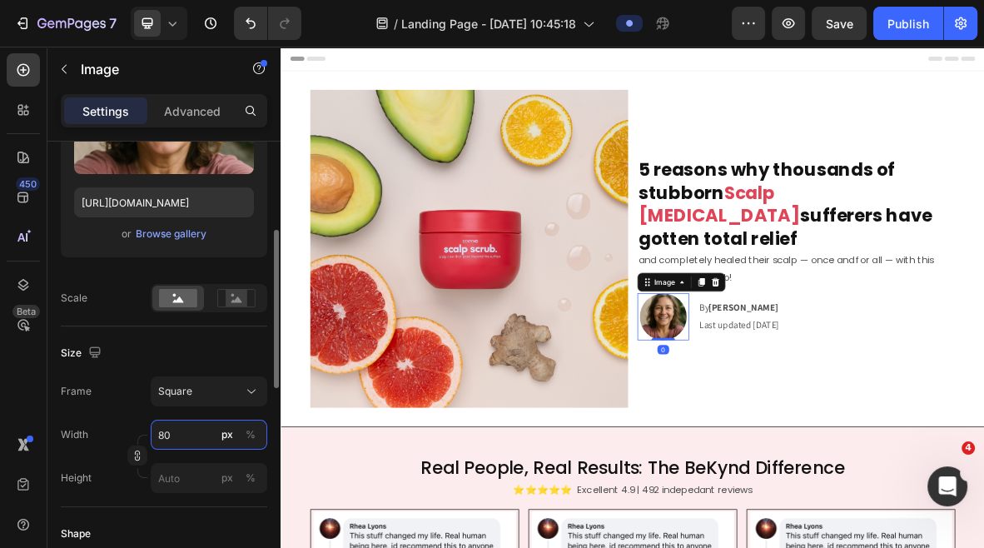
click at [174, 435] on input "80" at bounding box center [209, 435] width 117 height 30
type input "6"
type input "60"
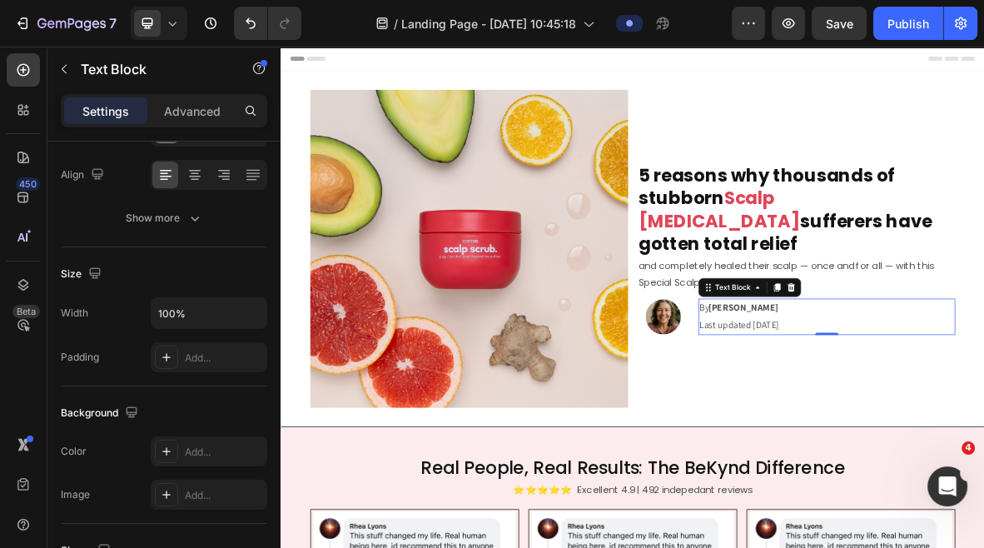
scroll to position [0, 0]
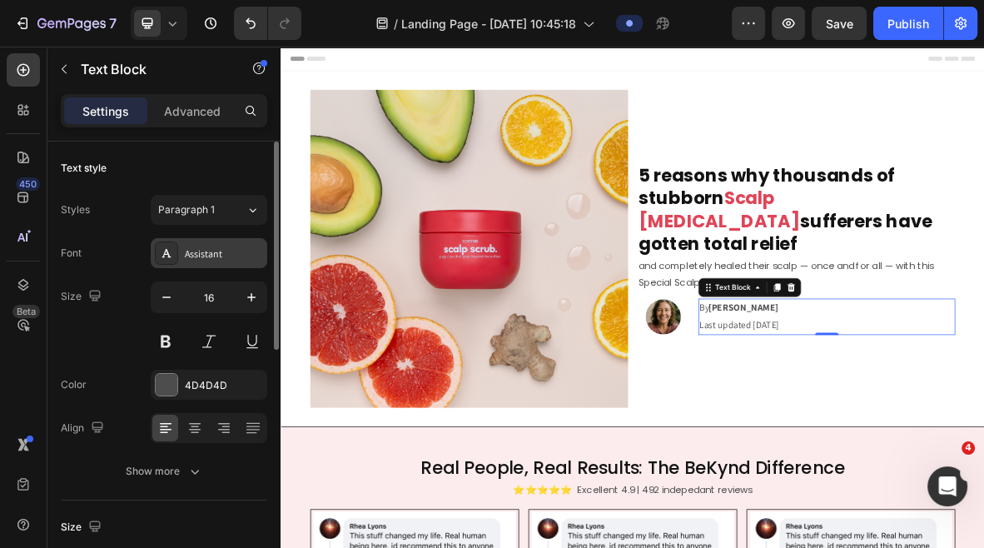
click at [215, 247] on div "Assistant" at bounding box center [224, 253] width 78 height 15
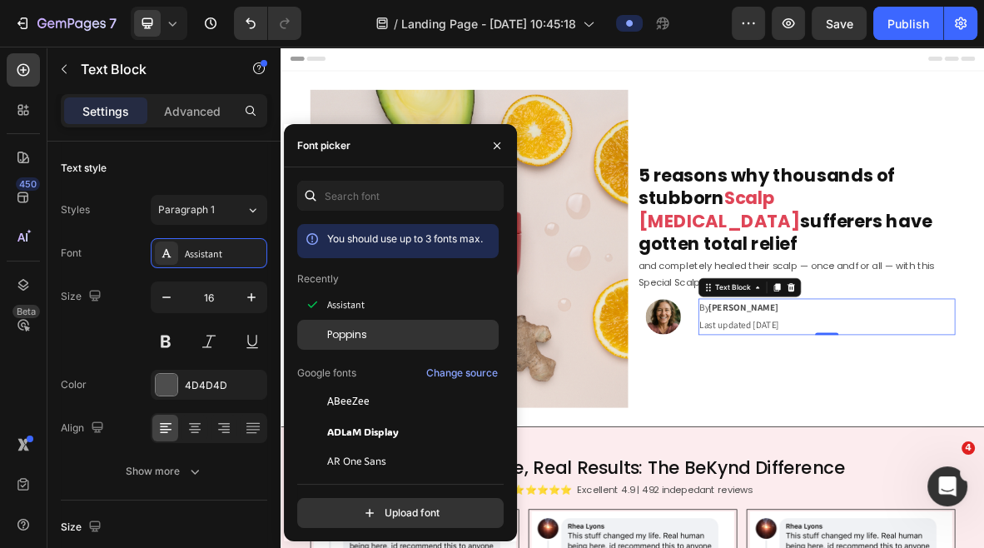
click at [385, 337] on div "Poppins" at bounding box center [411, 334] width 168 height 15
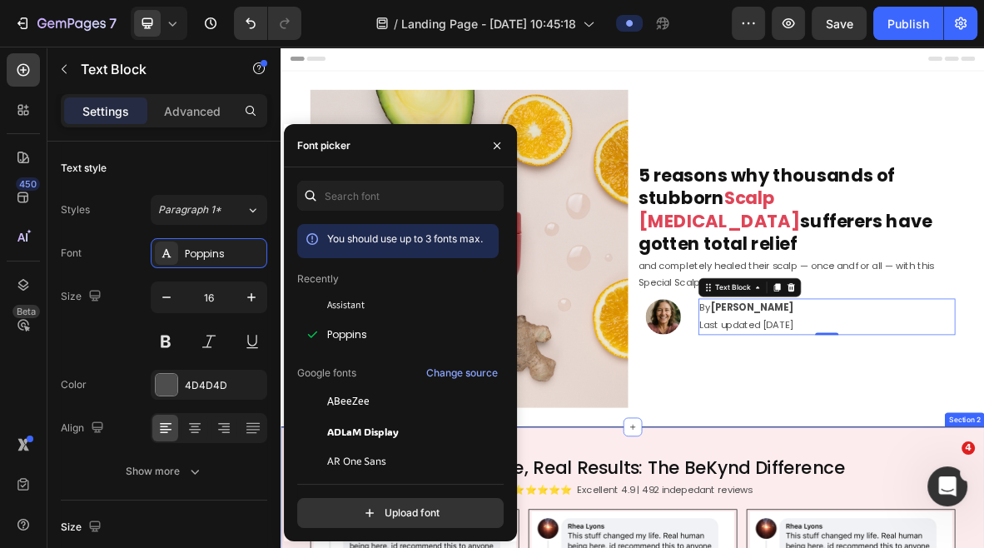
click at [859, 547] on div "Image 5 reasons why thousands of stubborn Scalp [MEDICAL_DATA] sufferers have g…" at bounding box center [780, 333] width 916 height 505
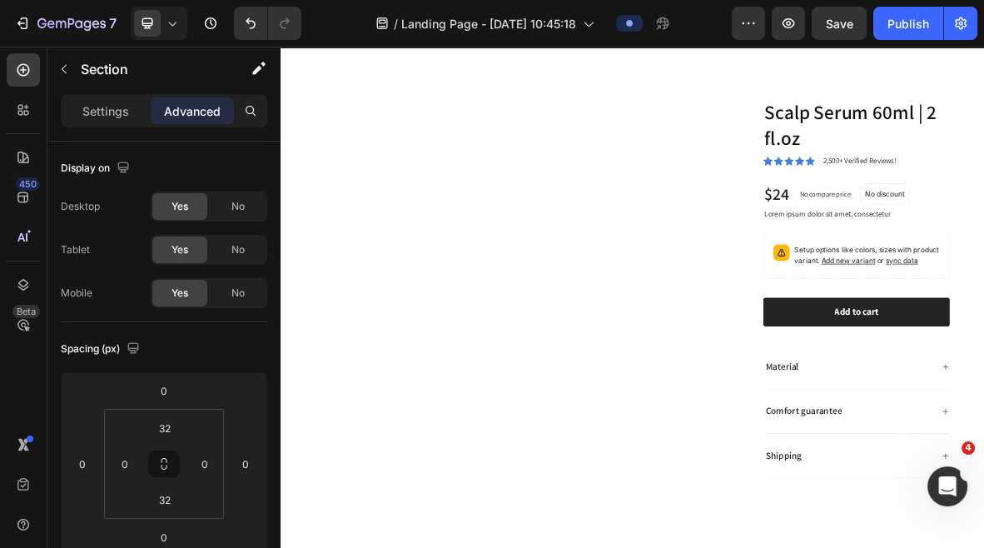
scroll to position [4465, 0]
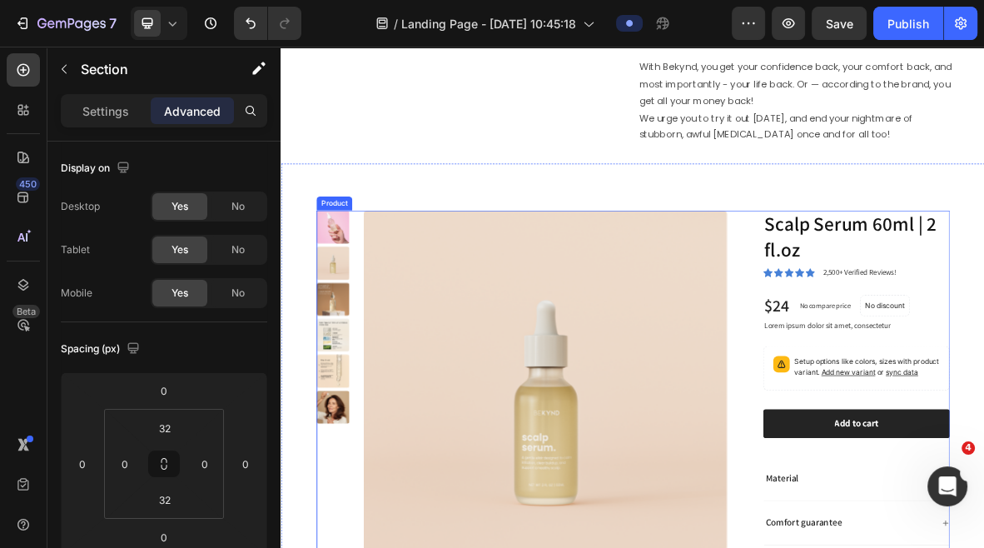
click at [934, 323] on div "Product Images Scalp Serum 60ml | 2 fl.oz Product Title Icon Icon Icon Icon Ico…" at bounding box center [780, 555] width 899 height 552
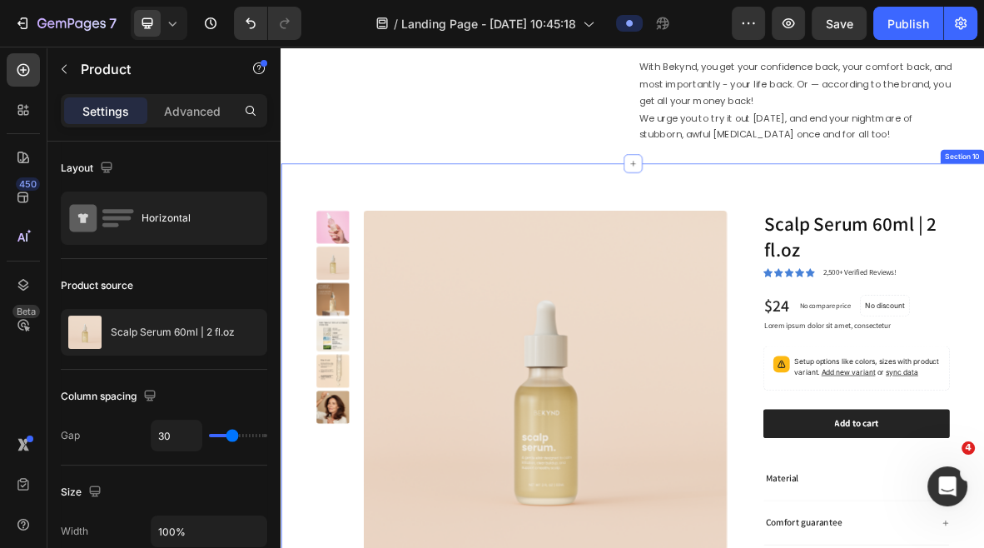
click at [471, 239] on div "Product Images Scalp Serum 60ml | 2 fl.oz Product Title Icon Icon Icon Icon Ico…" at bounding box center [780, 548] width 999 height 672
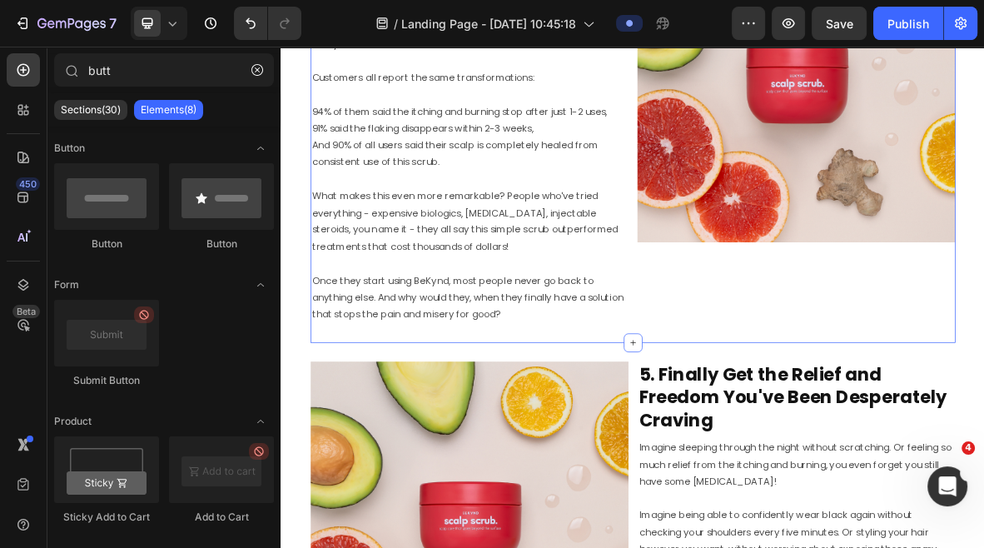
scroll to position [3467, 0]
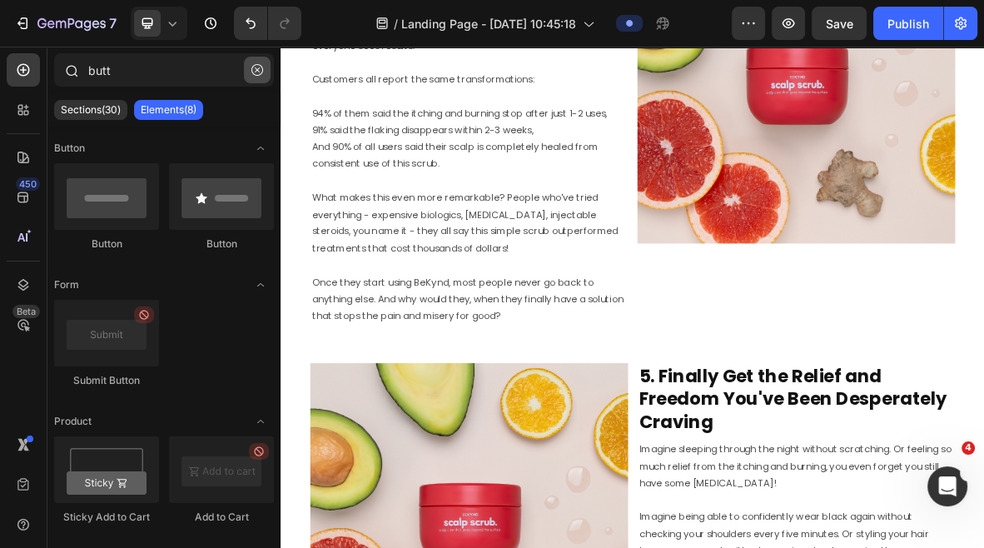
click at [260, 68] on icon "button" at bounding box center [257, 70] width 12 height 12
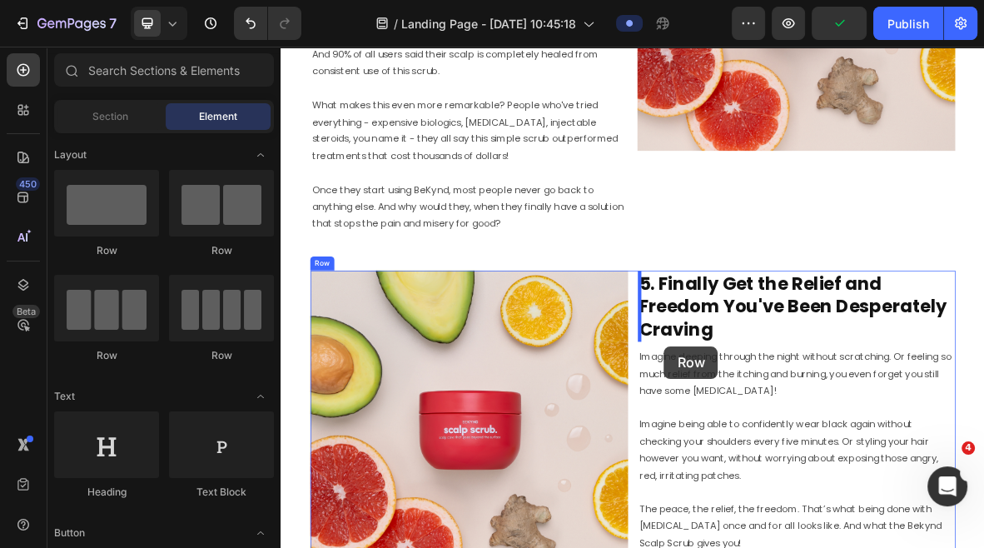
scroll to position [3603, 0]
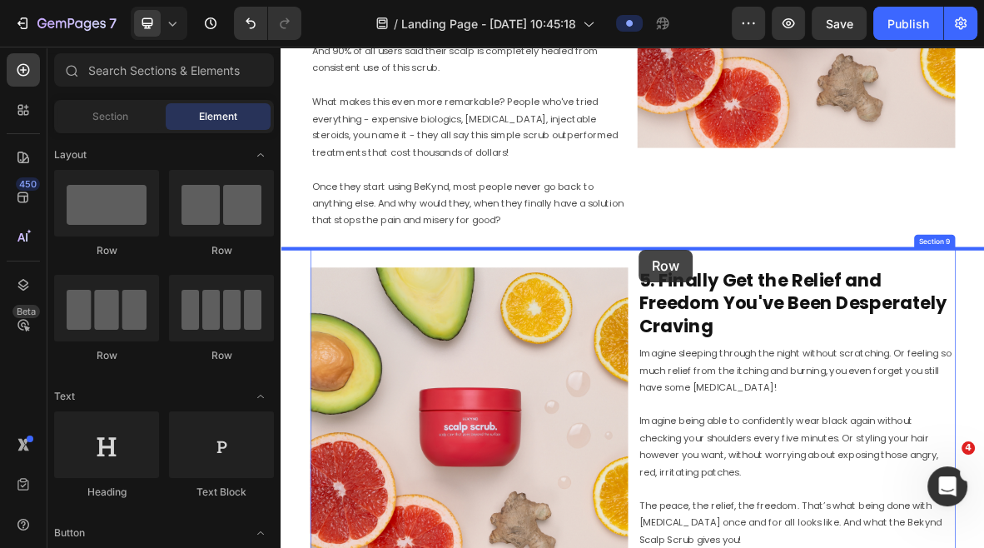
drag, startPoint x: 400, startPoint y: 265, endPoint x: 789, endPoint y: 335, distance: 395.9
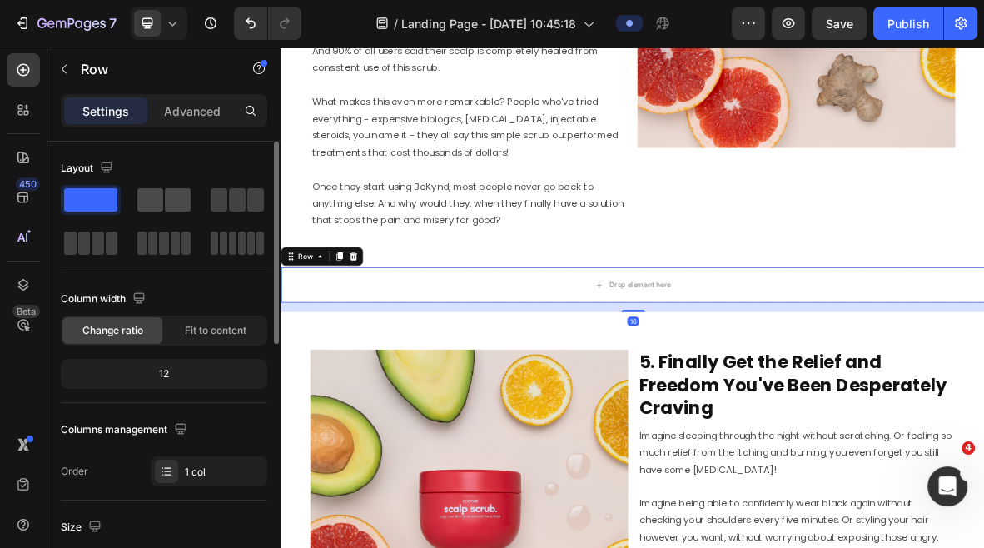
click at [172, 203] on span at bounding box center [178, 199] width 26 height 23
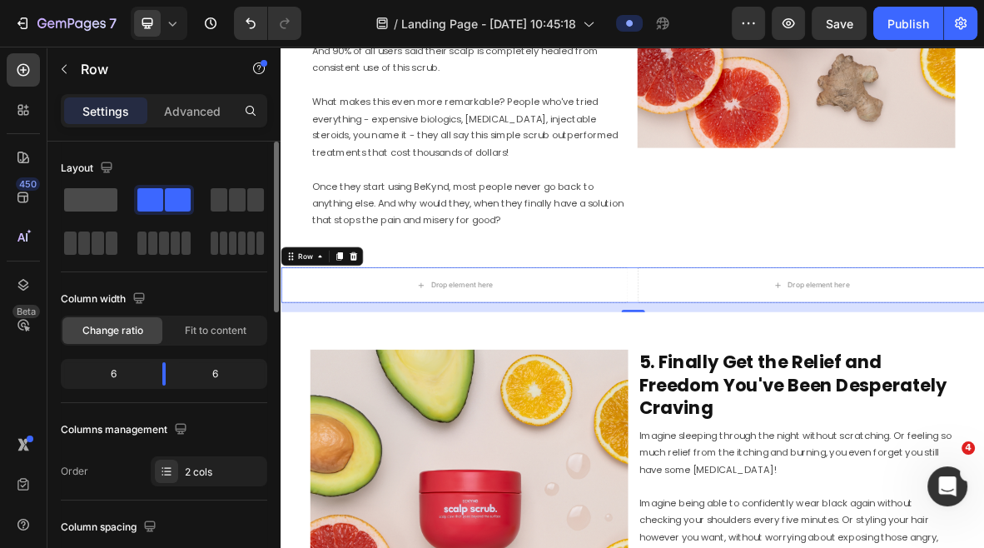
click at [103, 200] on span at bounding box center [90, 199] width 53 height 23
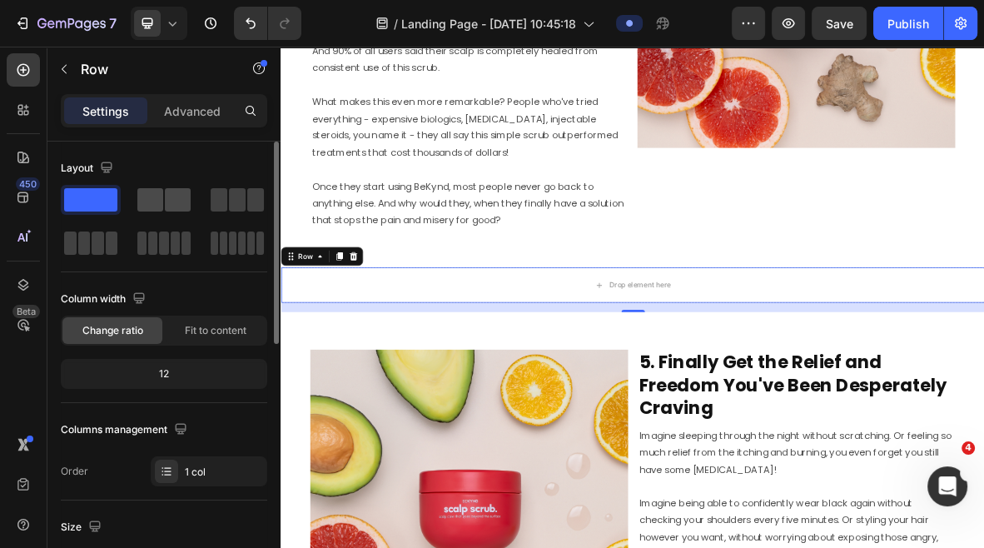
click at [164, 205] on div at bounding box center [163, 199] width 53 height 23
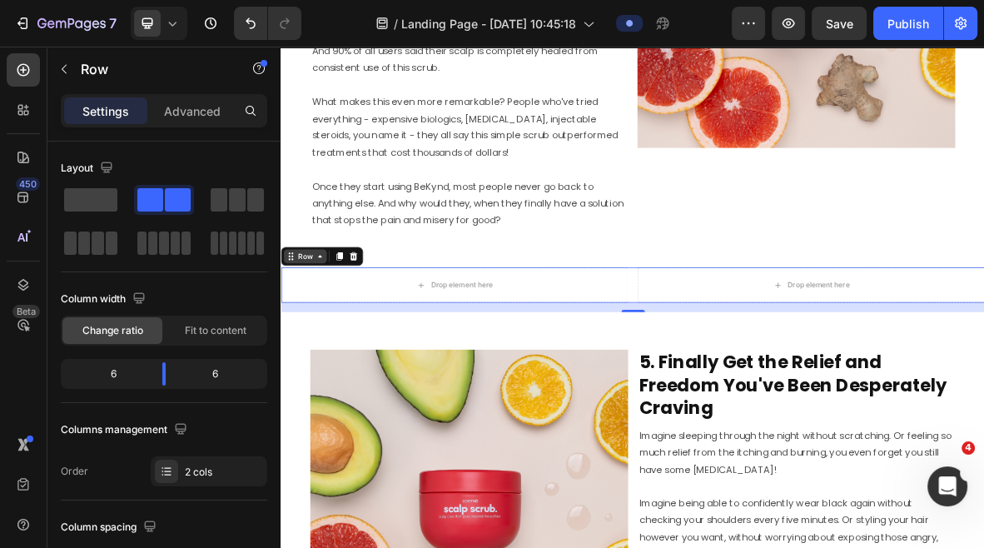
click at [308, 348] on div "Row" at bounding box center [314, 343] width 27 height 15
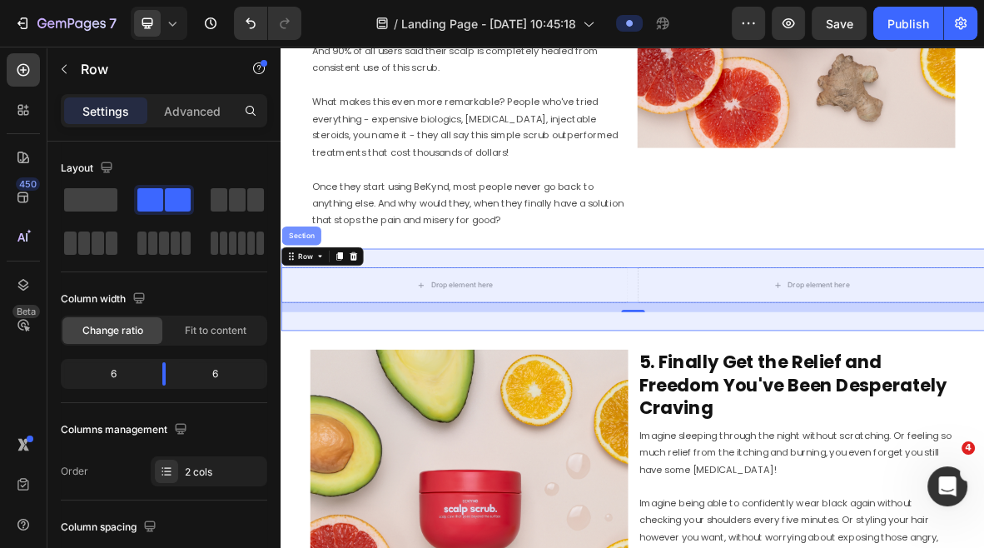
click at [313, 315] on div "Section" at bounding box center [309, 315] width 42 height 10
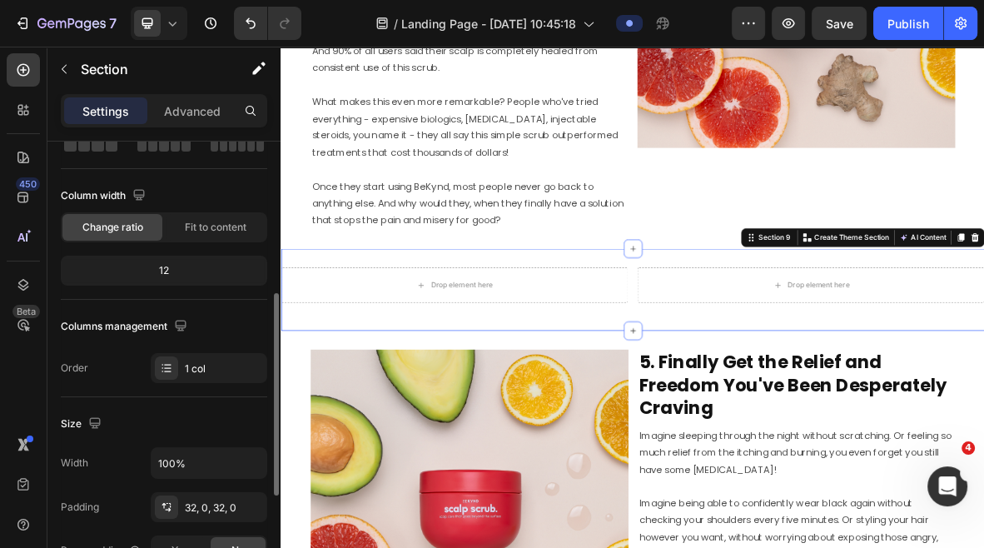
scroll to position [256, 0]
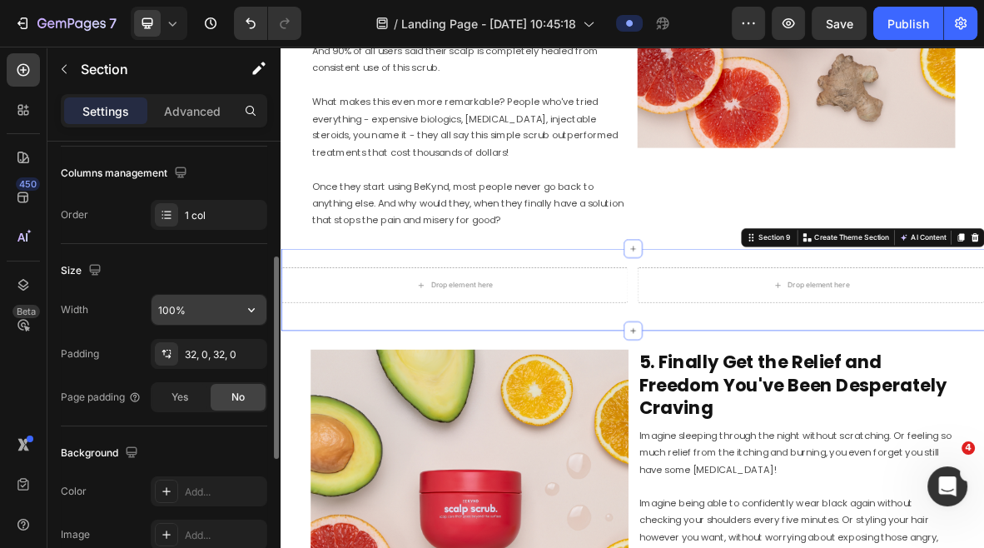
click at [231, 307] on input "100%" at bounding box center [209, 310] width 115 height 30
click at [251, 311] on icon "button" at bounding box center [251, 309] width 17 height 17
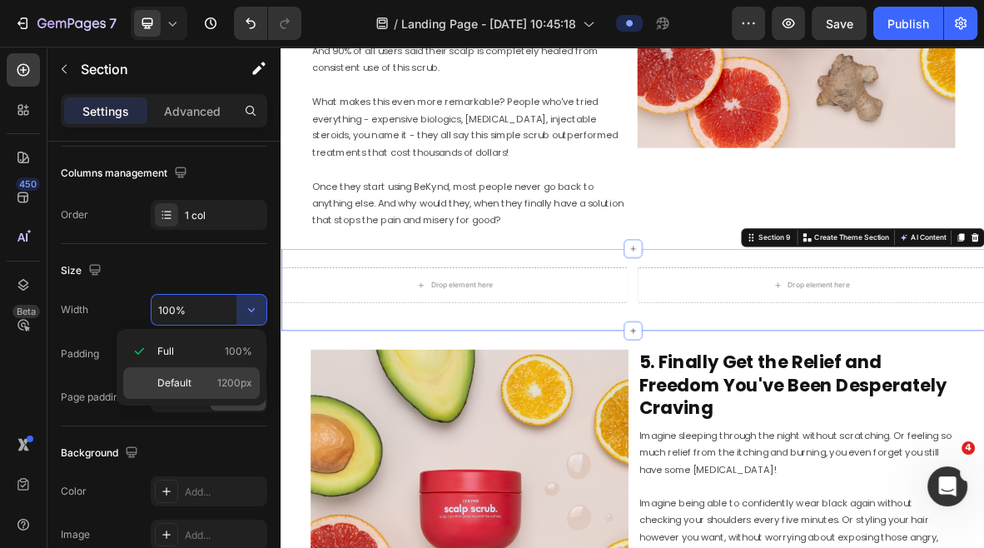
click at [178, 382] on span "Default" at bounding box center [174, 383] width 34 height 15
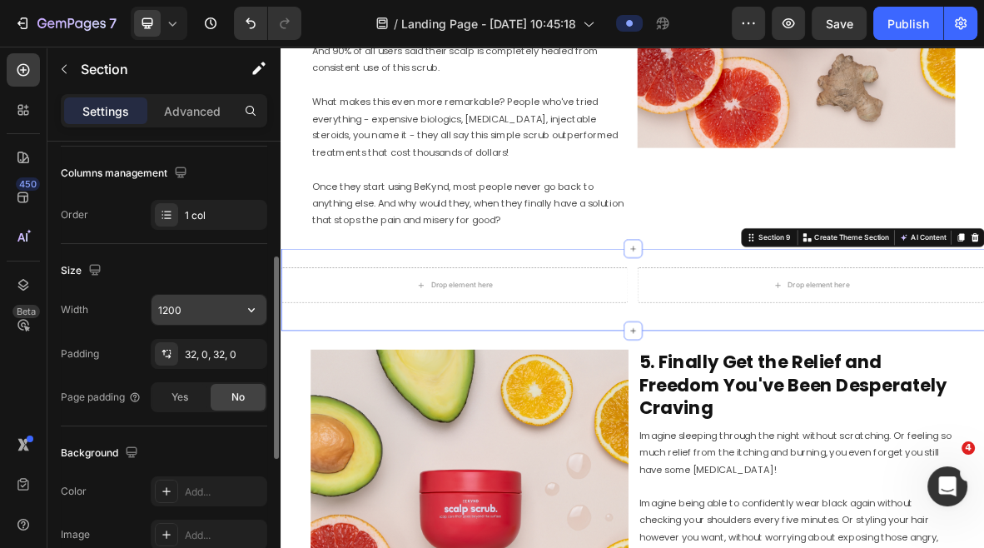
click at [167, 311] on input "1200" at bounding box center [209, 310] width 115 height 30
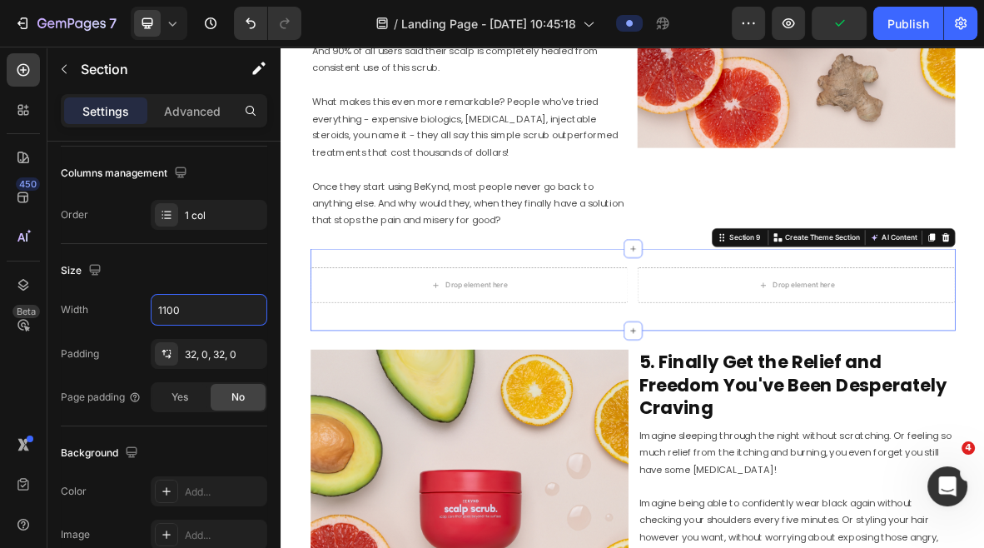
type input "1100"
click at [637, 355] on div "Drop element here Drop element here Row Section 9 Create Theme Section AI Conte…" at bounding box center [780, 391] width 916 height 117
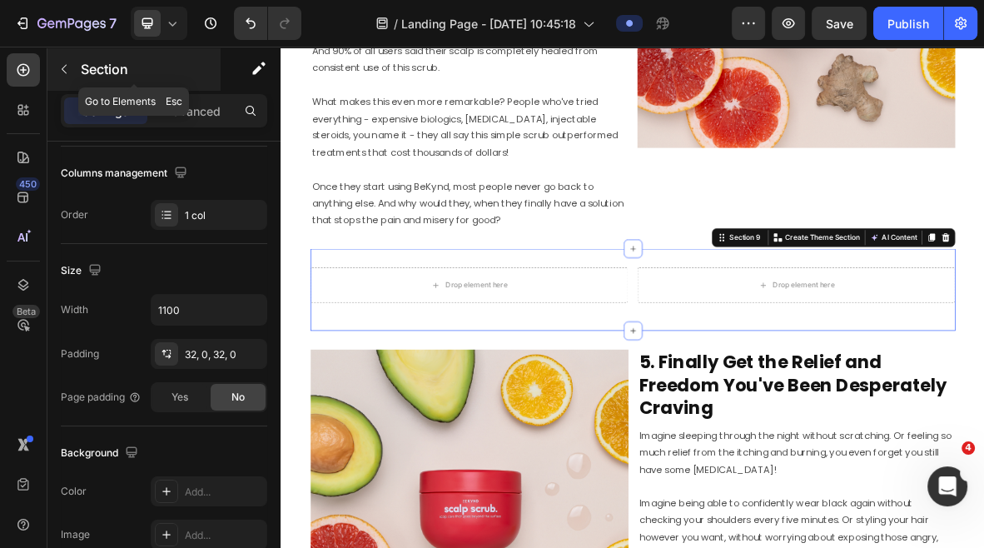
click at [57, 71] on icon "button" at bounding box center [63, 68] width 13 height 13
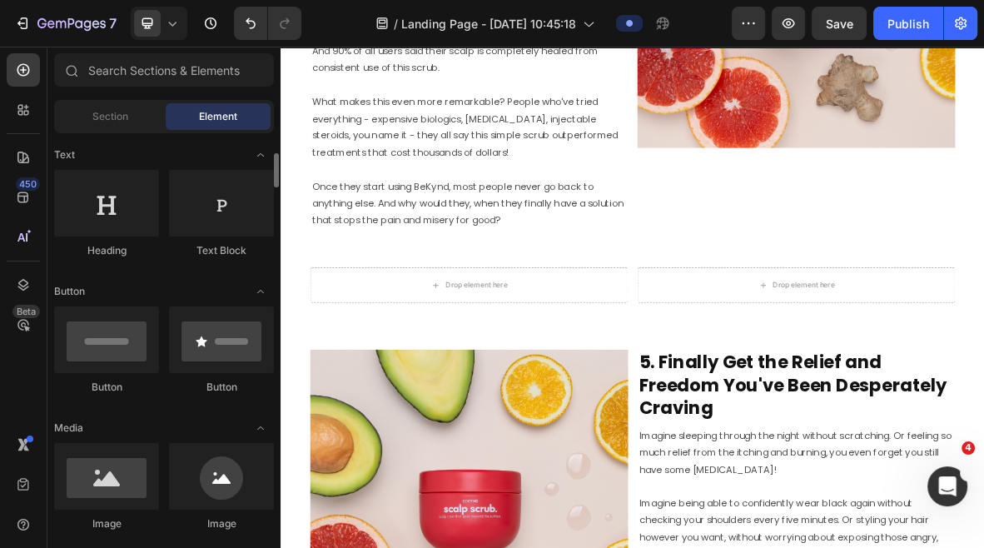
scroll to position [244, 0]
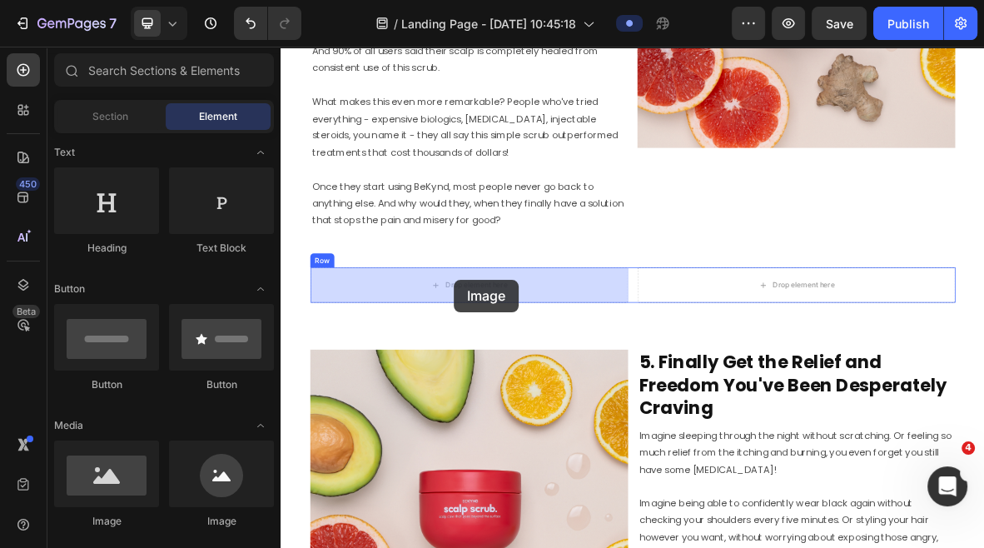
drag, startPoint x: 385, startPoint y: 522, endPoint x: 527, endPoint y: 377, distance: 203.2
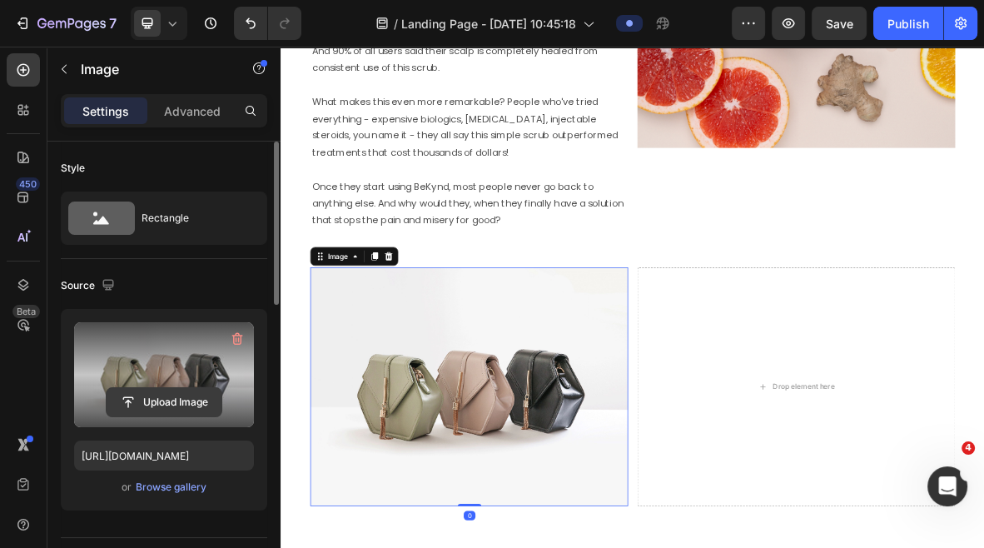
click at [154, 398] on input "file" at bounding box center [164, 402] width 115 height 28
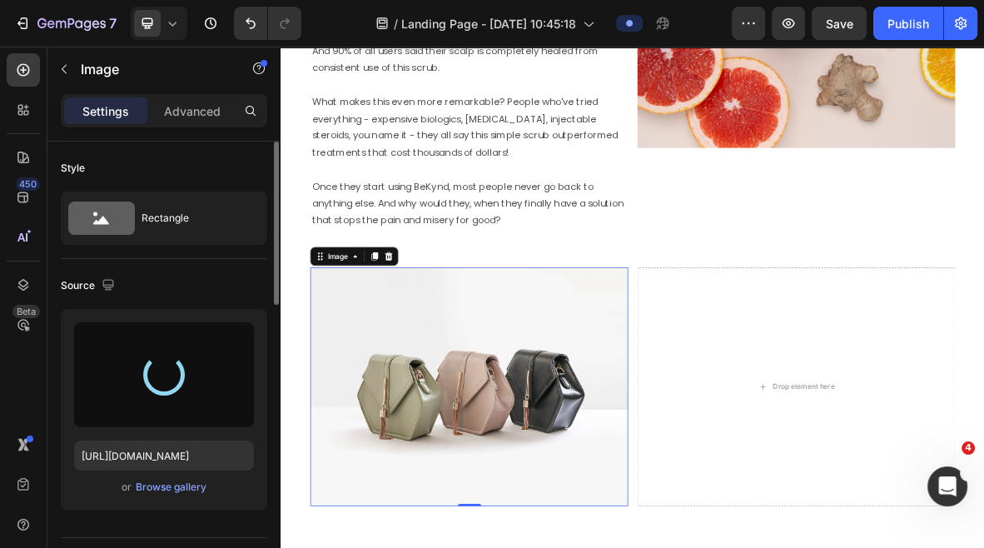
type input "[URL][DOMAIN_NAME]"
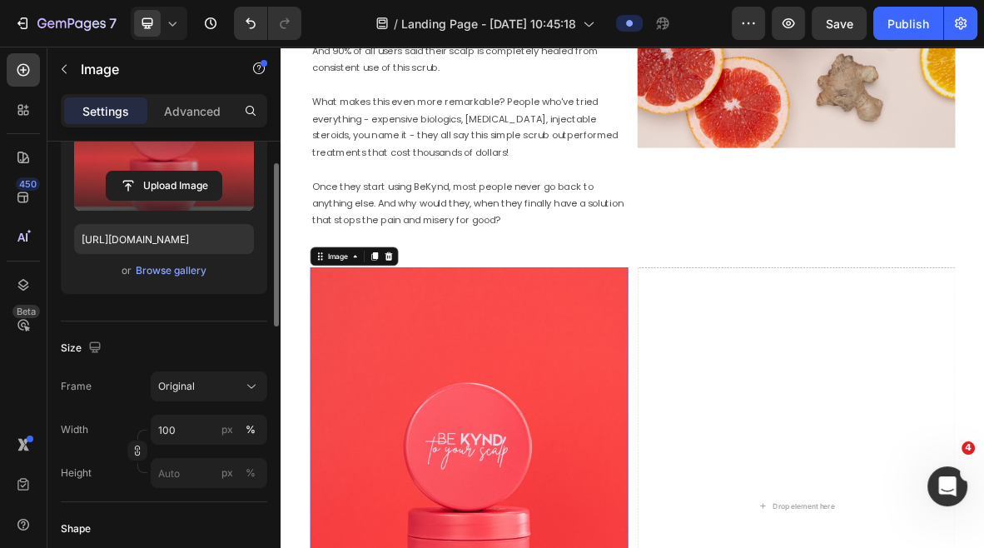
scroll to position [217, 0]
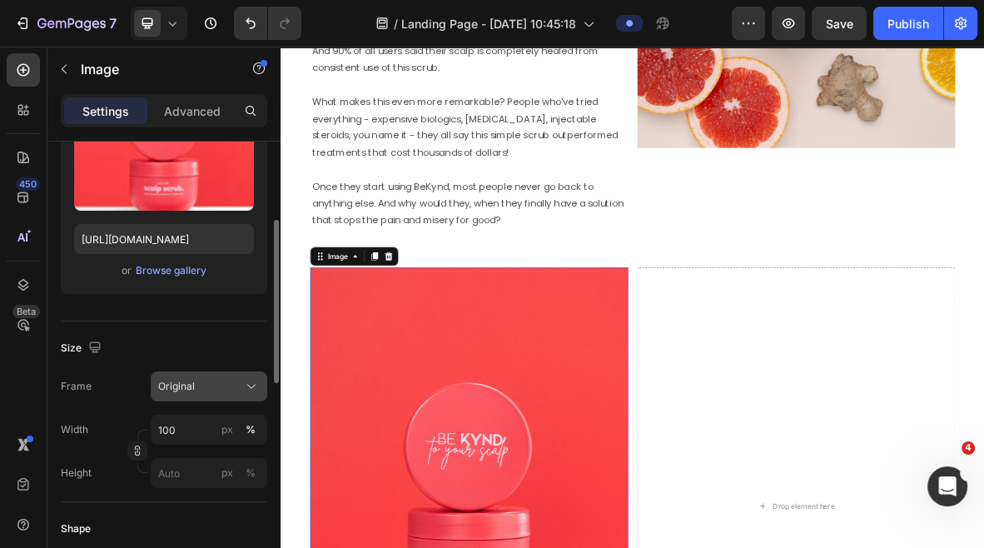
click at [209, 384] on div "Original" at bounding box center [199, 386] width 82 height 15
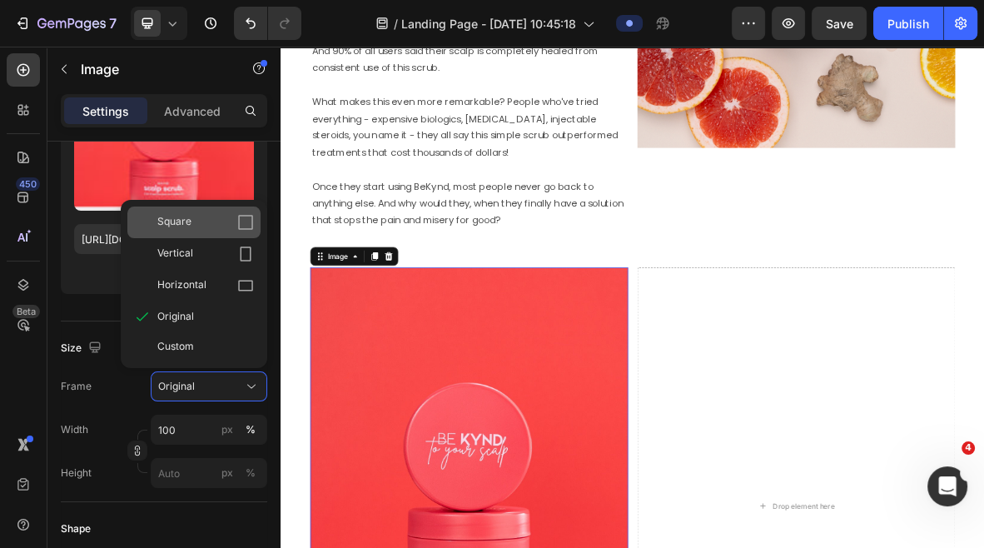
click at [185, 227] on span "Square" at bounding box center [174, 222] width 34 height 17
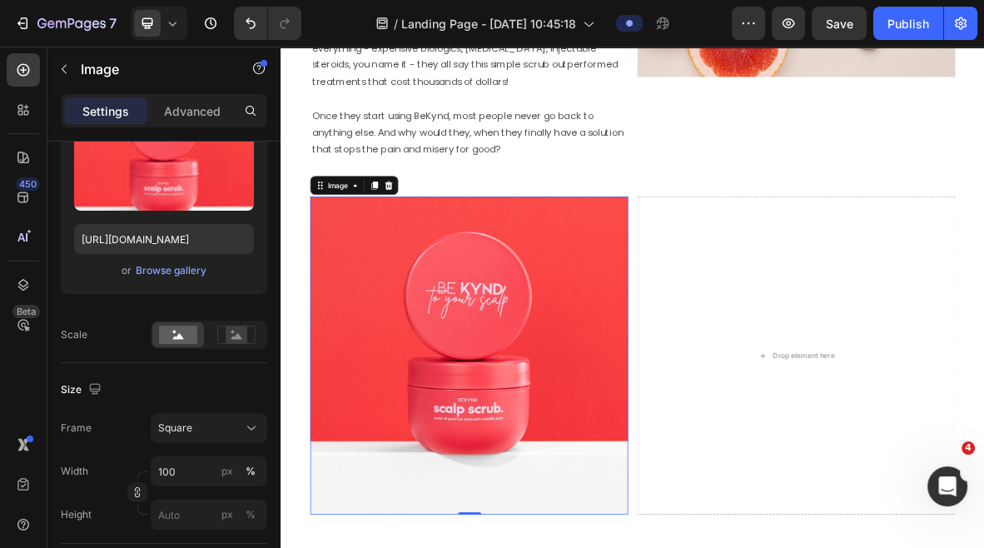
scroll to position [3751, 0]
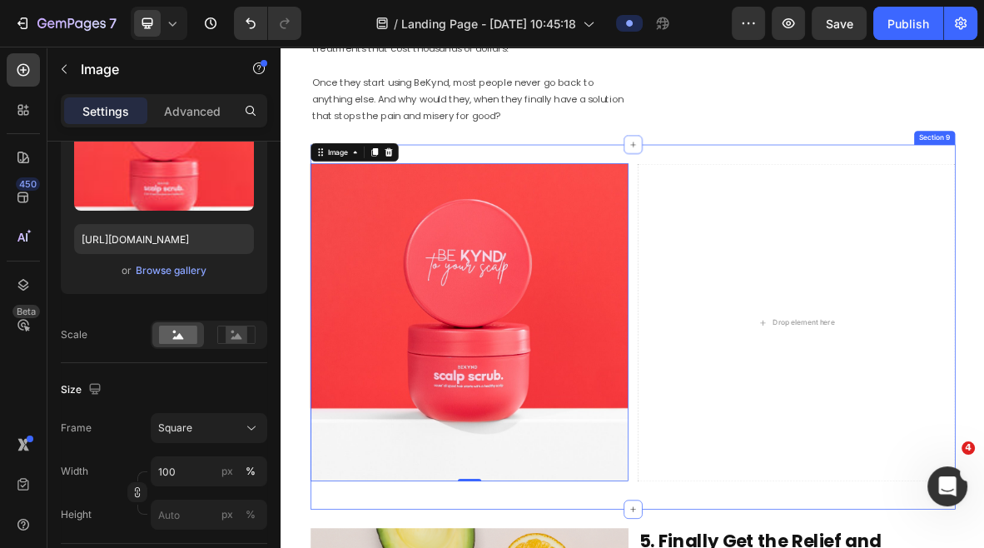
click at [983, 547] on div "Image 0 Drop element here Row Section 9" at bounding box center [780, 445] width 916 height 518
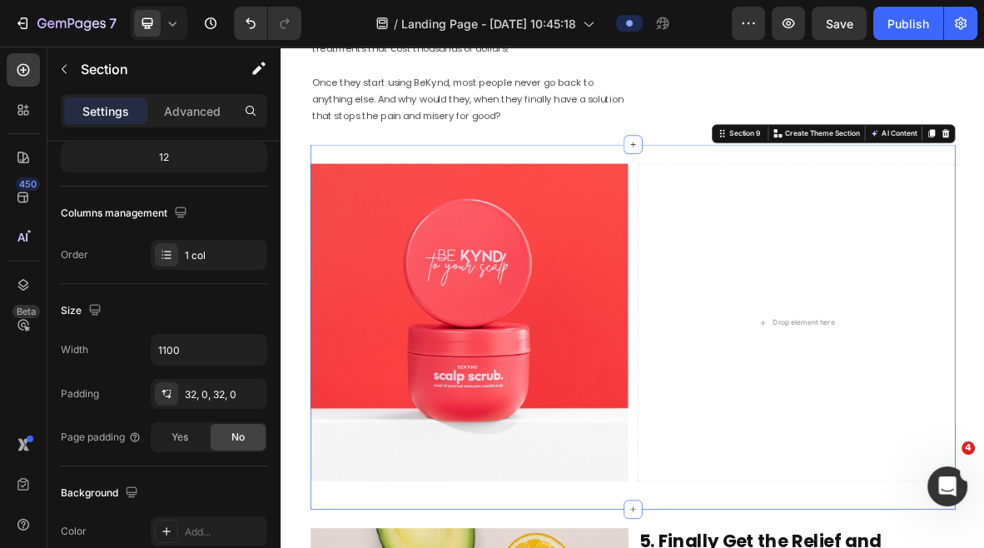
scroll to position [0, 0]
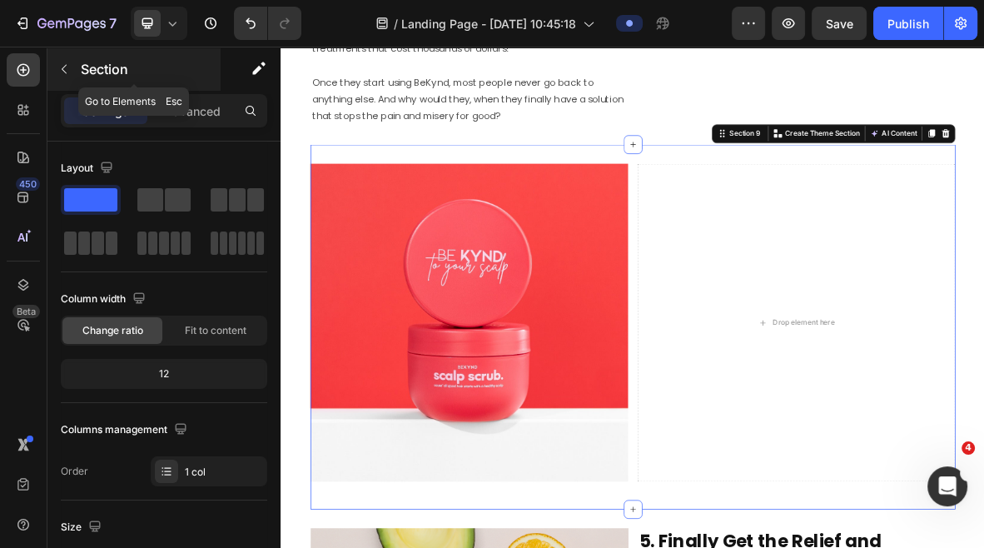
click at [62, 74] on icon "button" at bounding box center [63, 68] width 13 height 13
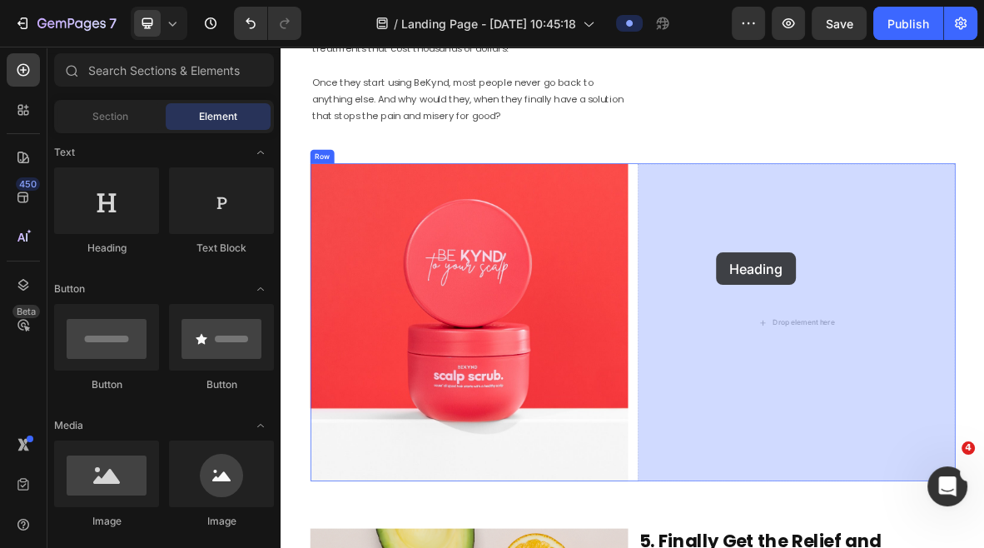
drag, startPoint x: 395, startPoint y: 248, endPoint x: 899, endPoint y: 339, distance: 512.7
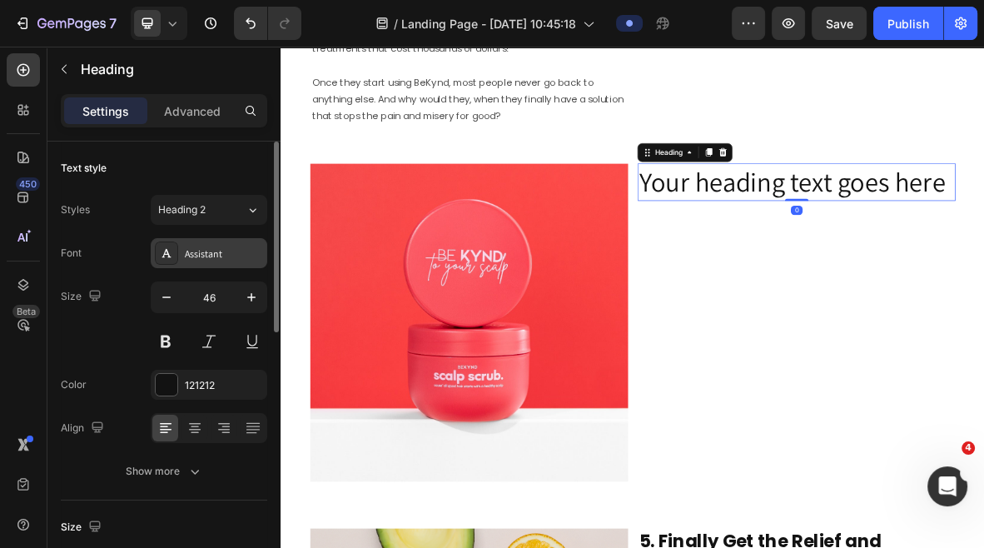
click at [224, 246] on div "Assistant" at bounding box center [224, 253] width 78 height 15
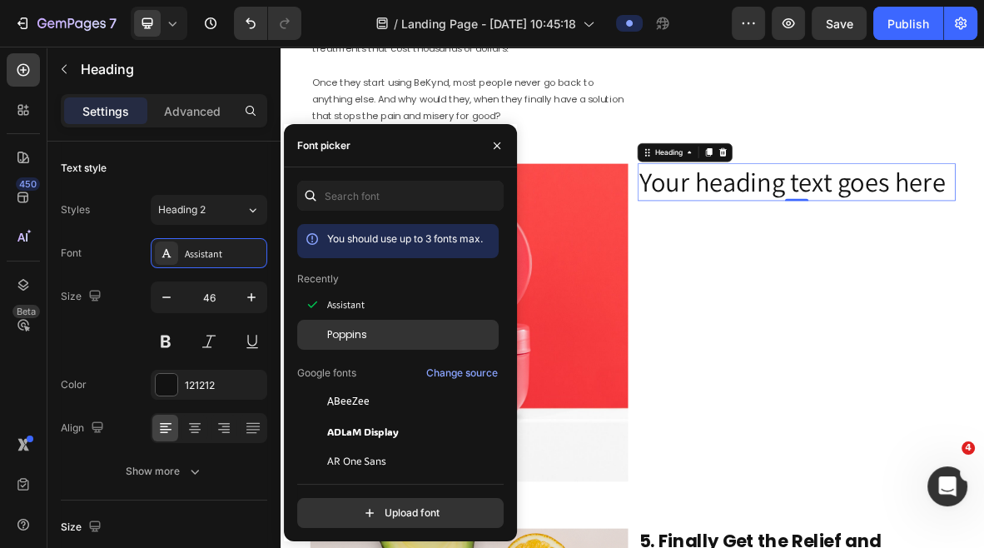
click at [344, 334] on span "Poppins" at bounding box center [347, 334] width 40 height 15
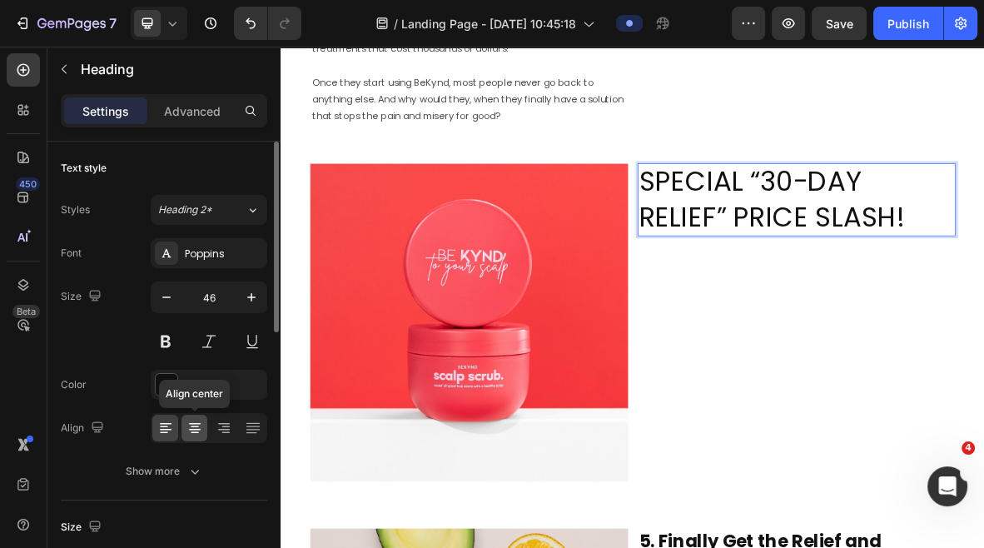
click at [196, 424] on icon at bounding box center [195, 428] width 17 height 17
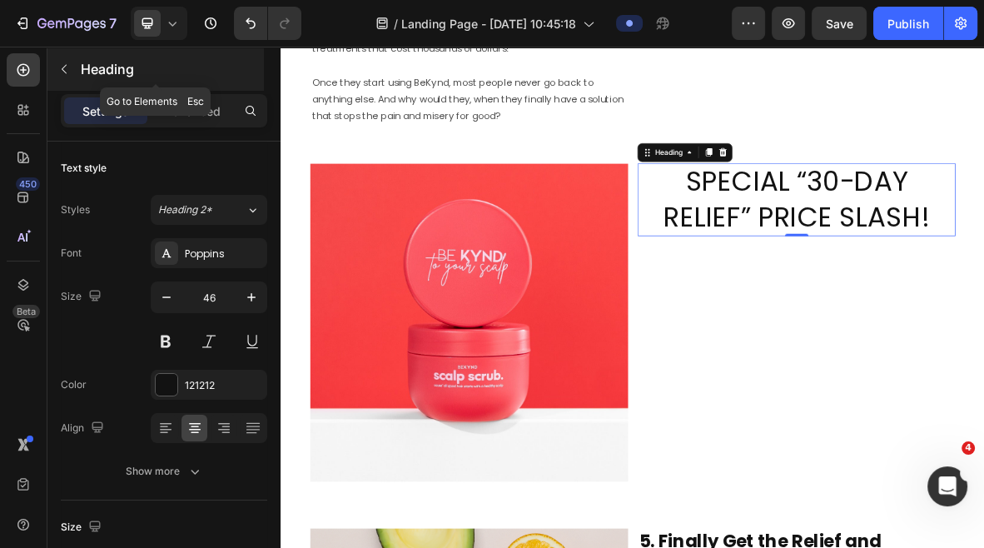
click at [65, 64] on icon "button" at bounding box center [63, 68] width 13 height 13
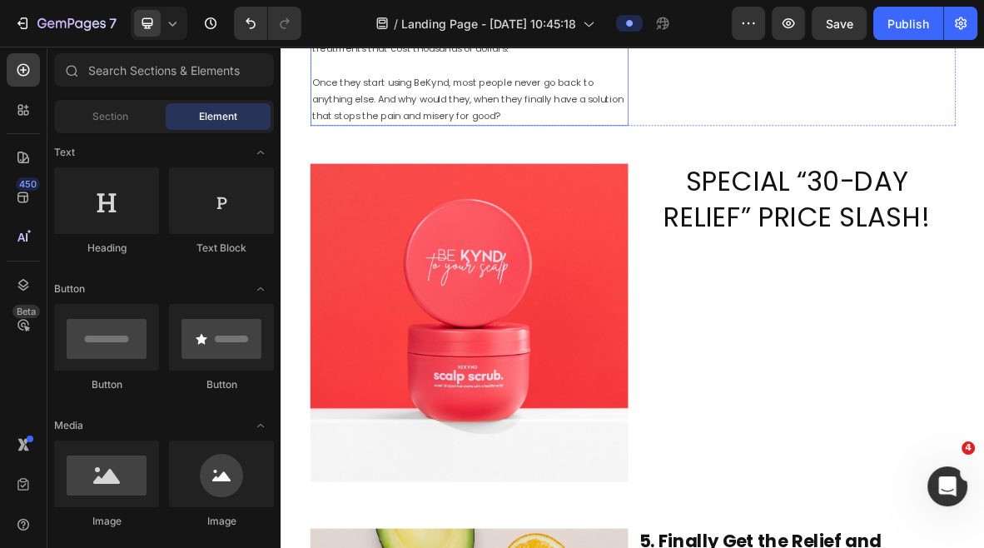
click at [451, 142] on p "Once they start using BeKynd, most people never go back to anything else. And w…" at bounding box center [548, 110] width 448 height 96
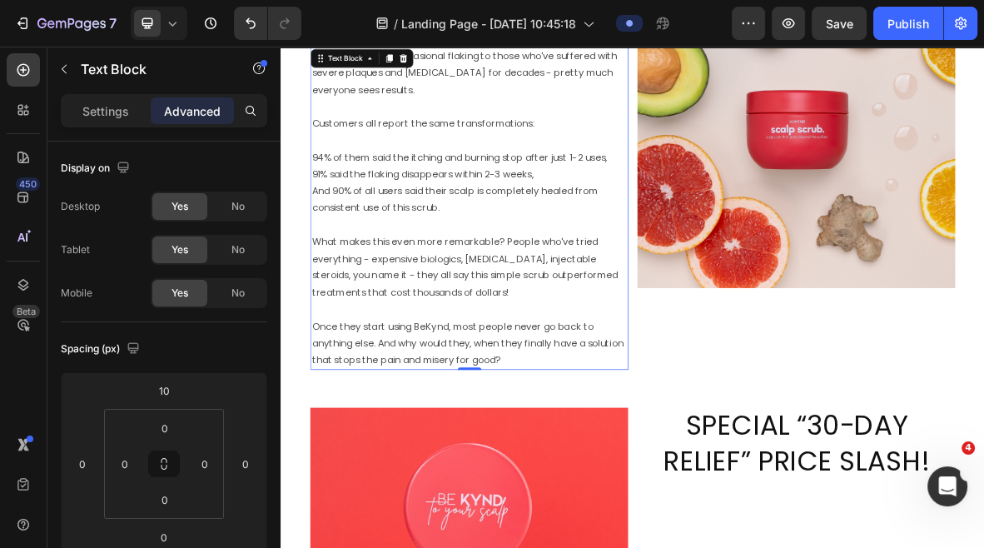
scroll to position [3319, 0]
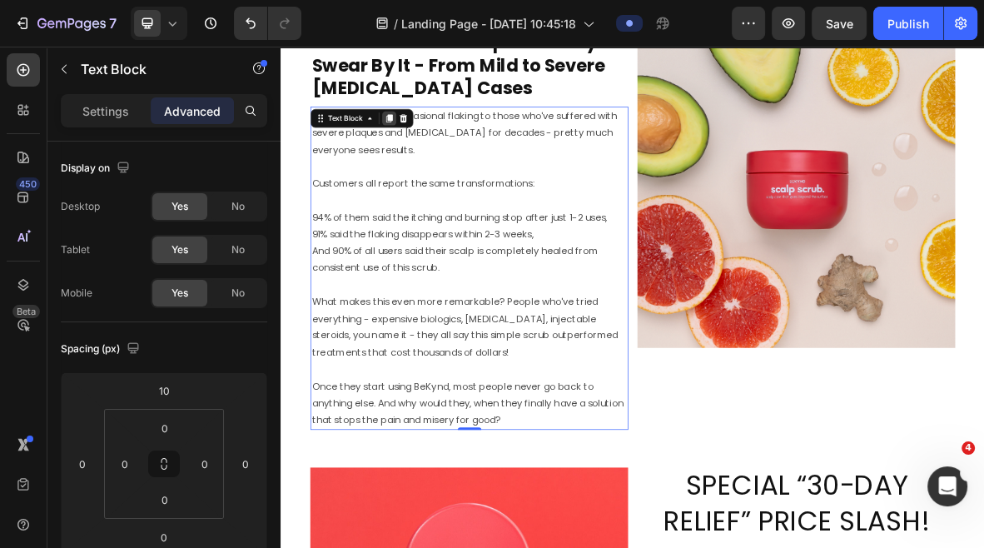
click at [431, 147] on icon at bounding box center [434, 148] width 9 height 12
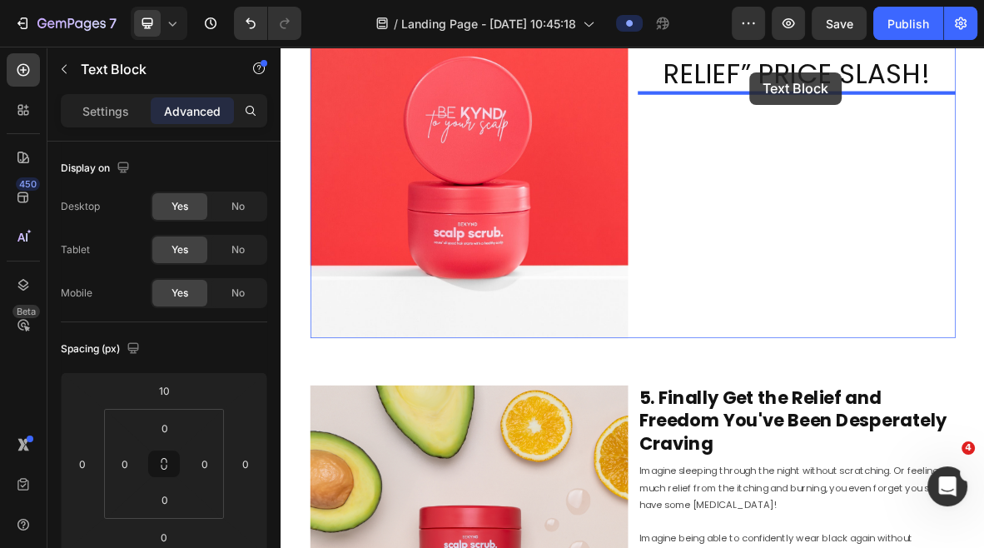
scroll to position [4372, 0]
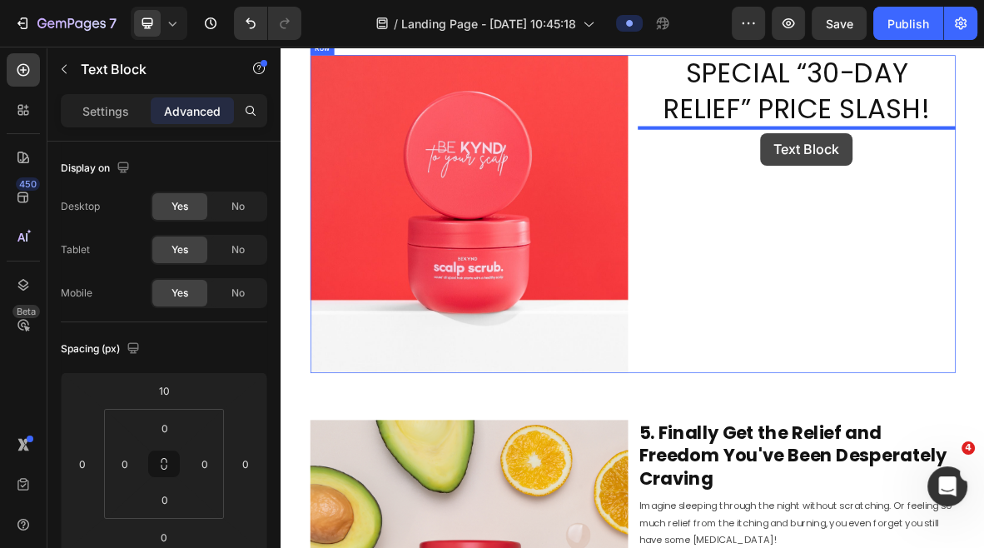
drag, startPoint x: 378, startPoint y: 95, endPoint x: 962, endPoint y: 168, distance: 588.3
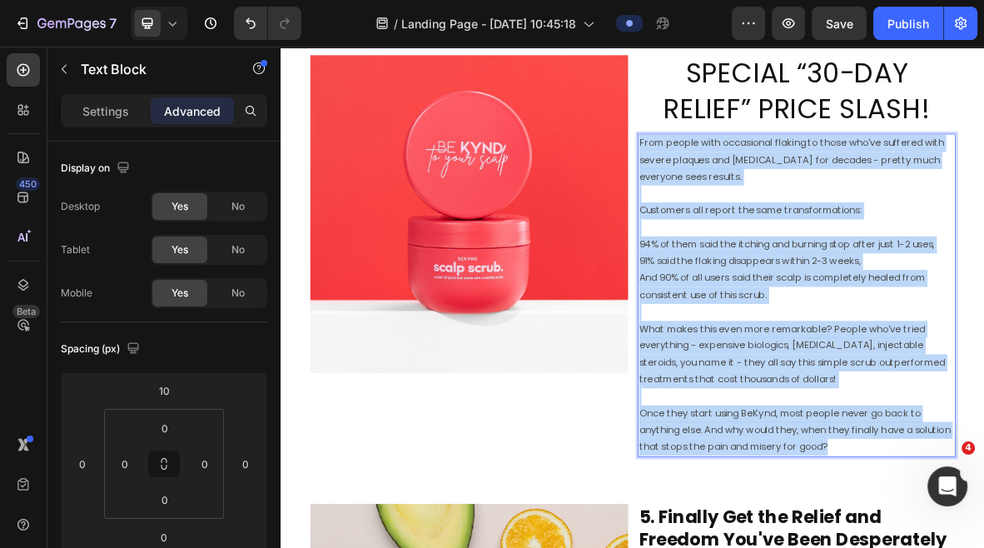
drag, startPoint x: 1121, startPoint y: 611, endPoint x: 792, endPoint y: 179, distance: 543.1
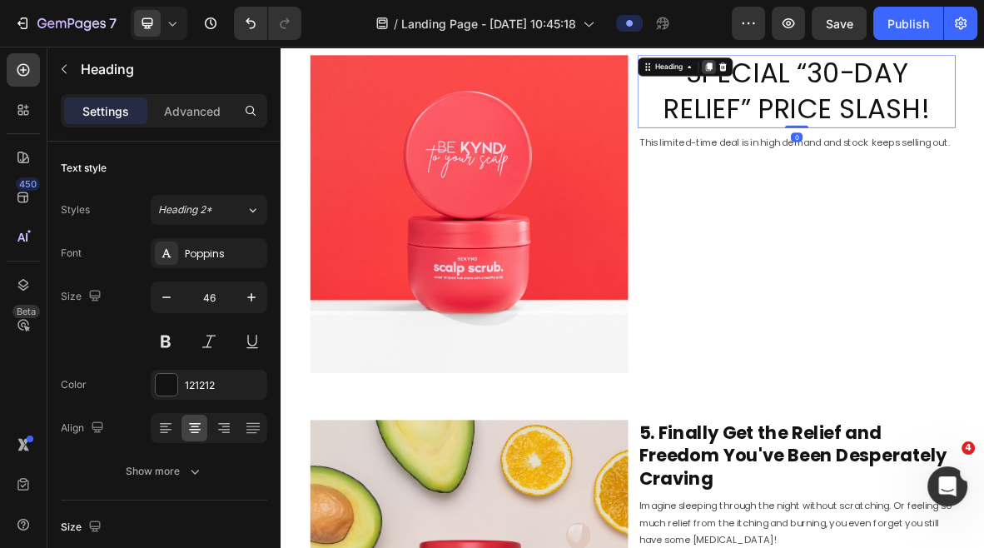
click at [889, 71] on icon at bounding box center [888, 76] width 9 height 12
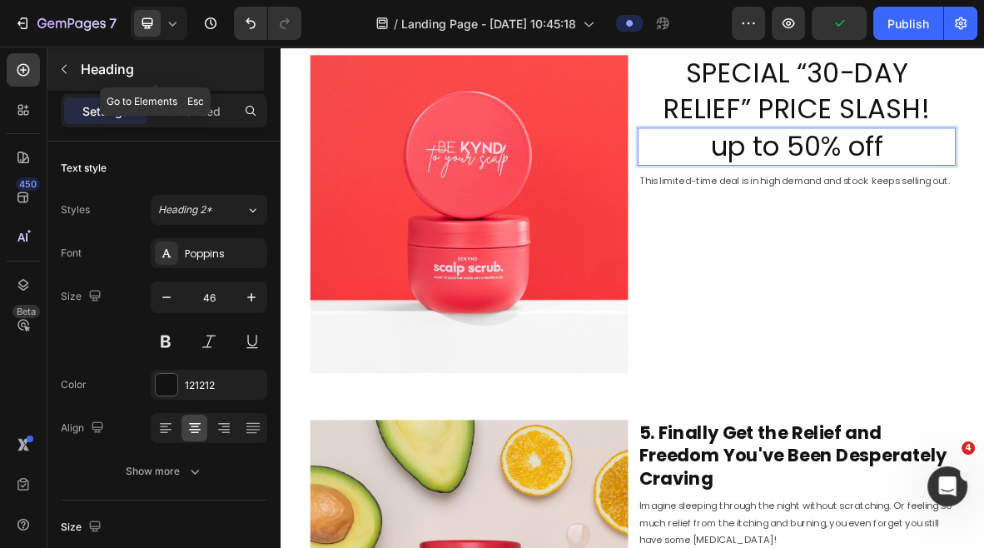
click at [64, 71] on icon "button" at bounding box center [64, 69] width 5 height 9
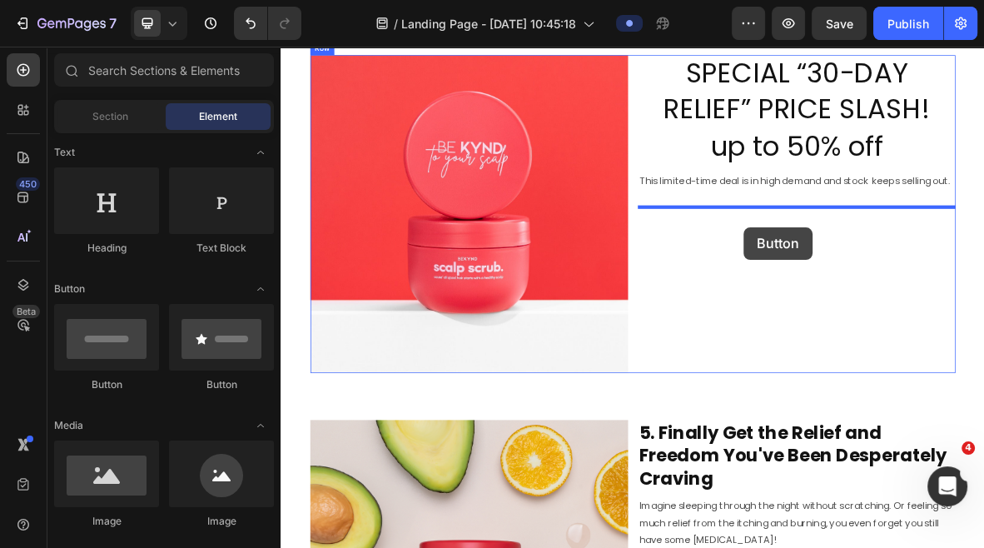
drag, startPoint x: 412, startPoint y: 398, endPoint x: 938, endPoint y: 303, distance: 534.8
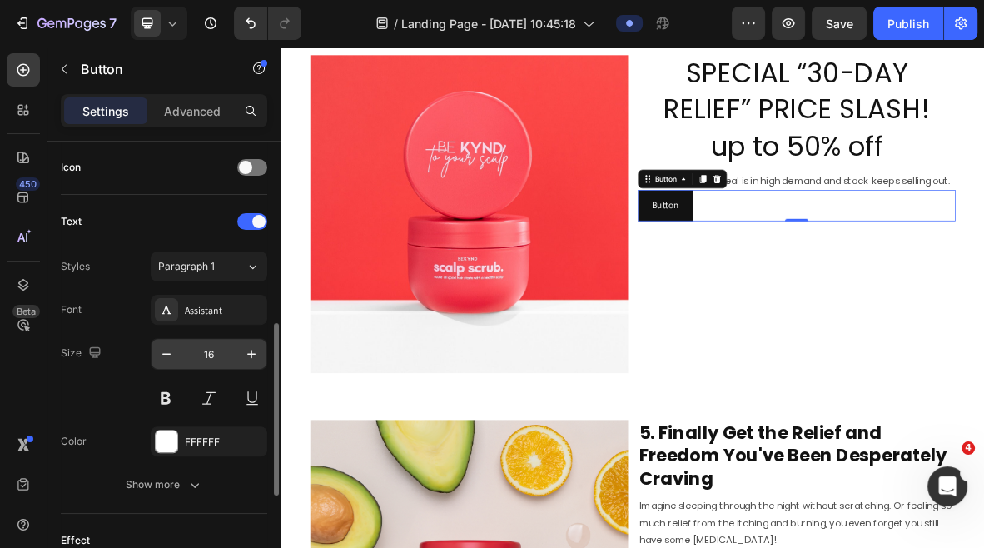
scroll to position [547, 0]
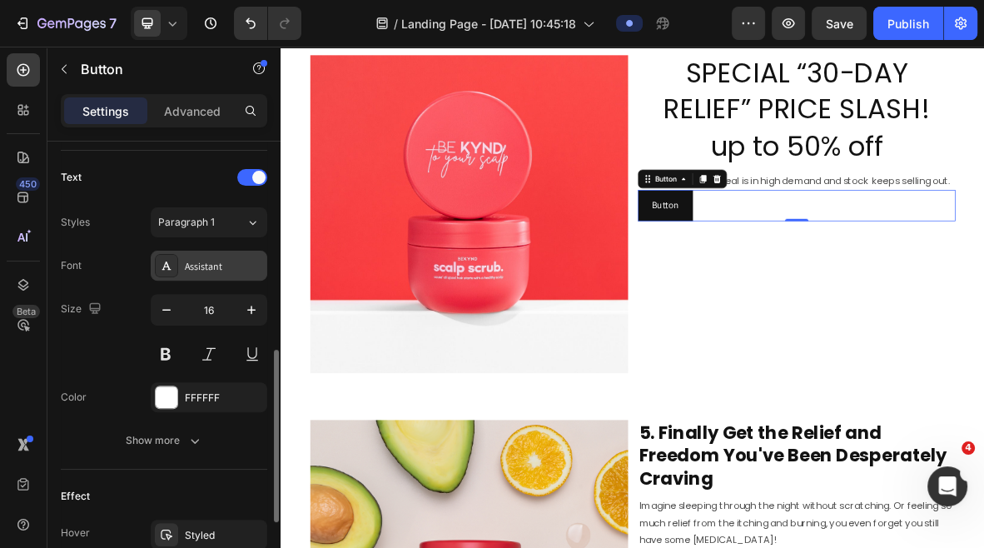
click at [205, 261] on div "Assistant" at bounding box center [224, 266] width 78 height 15
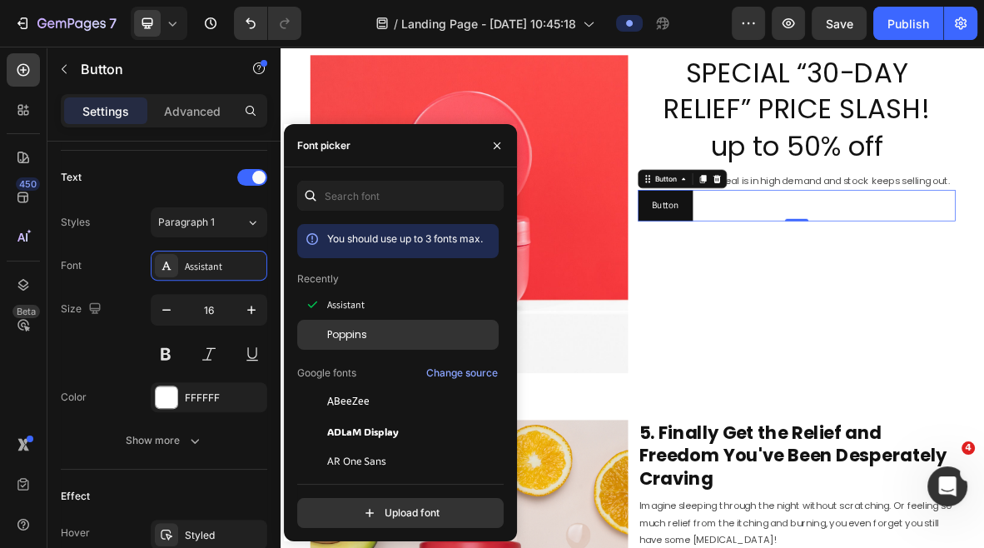
click at [357, 327] on span "Poppins" at bounding box center [347, 334] width 40 height 15
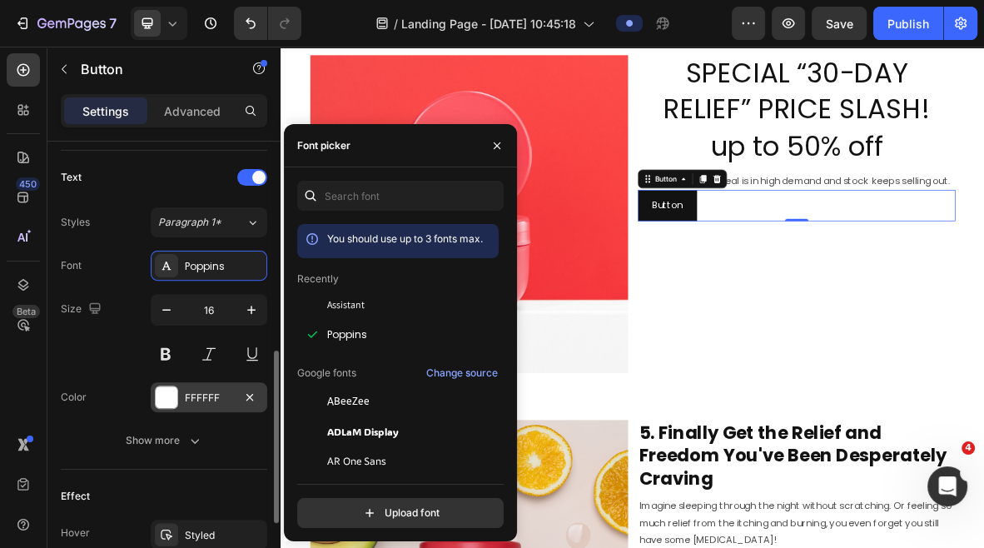
scroll to position [684, 0]
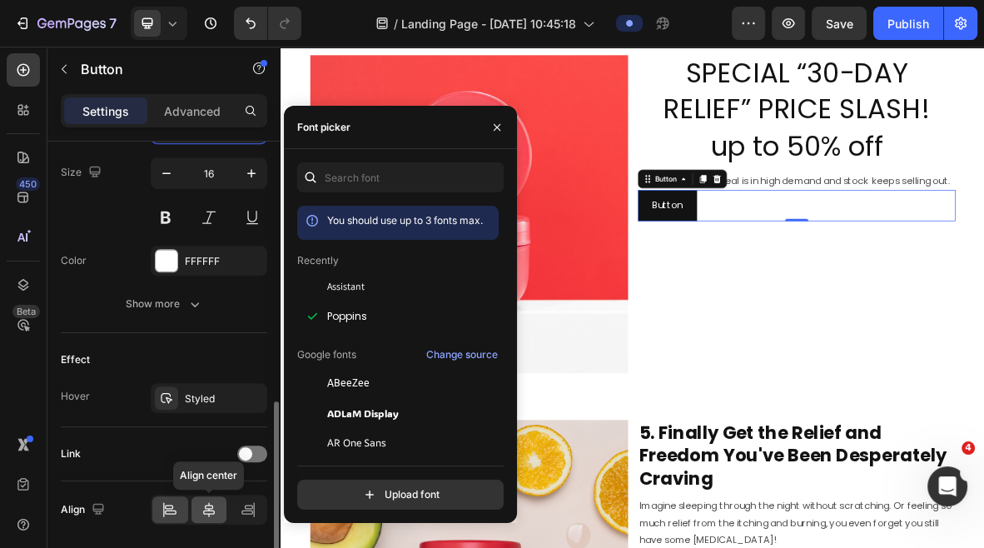
click at [208, 510] on icon at bounding box center [209, 509] width 17 height 17
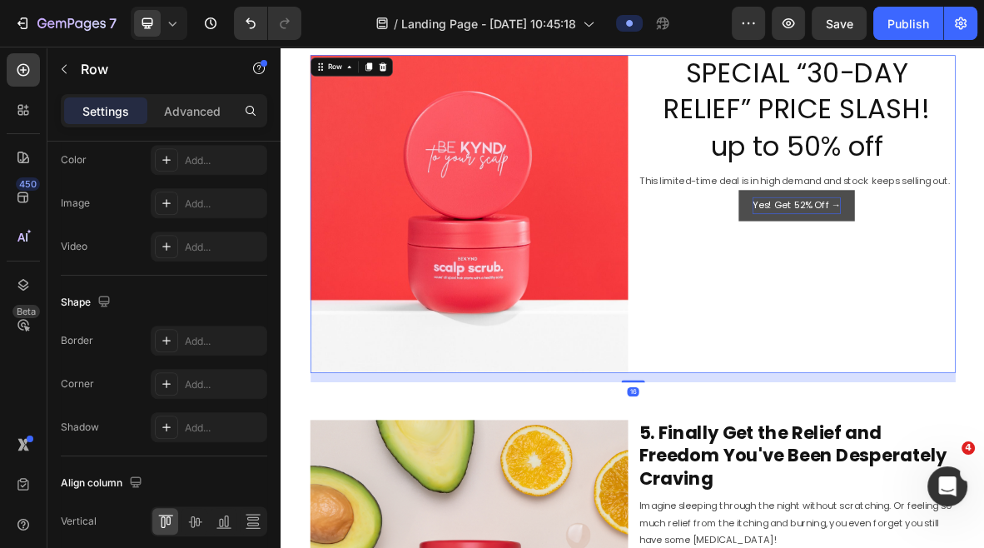
scroll to position [0, 0]
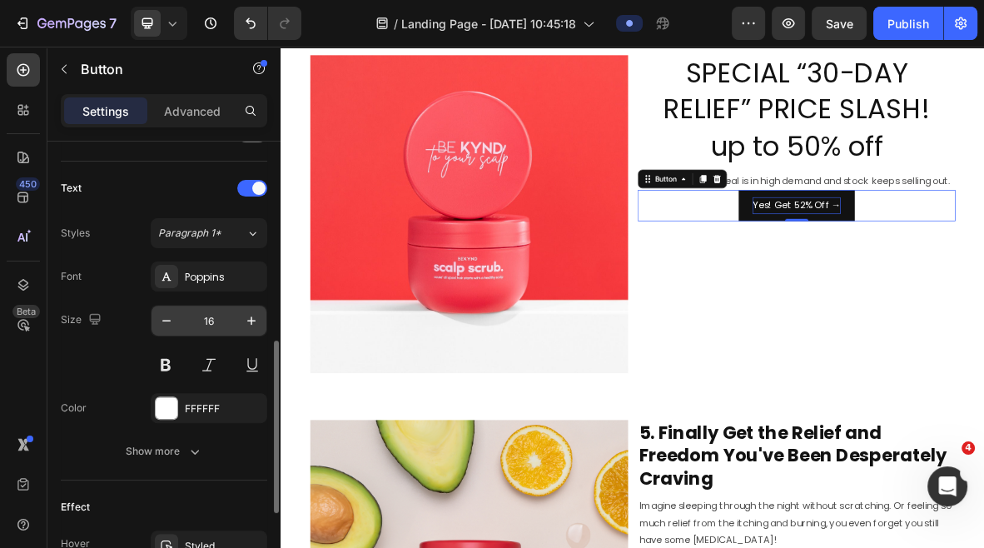
scroll to position [556, 0]
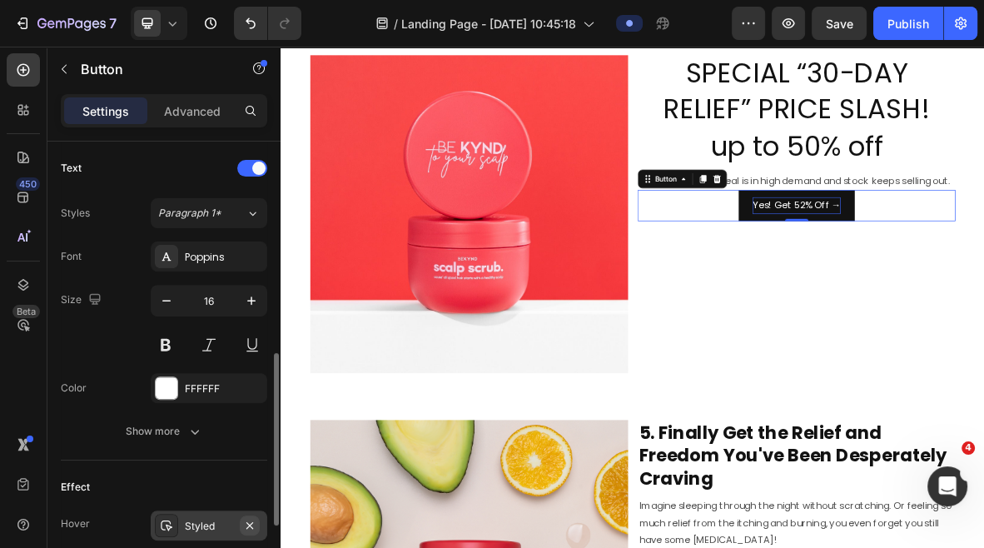
click at [251, 523] on icon "button" at bounding box center [249, 524] width 7 height 7
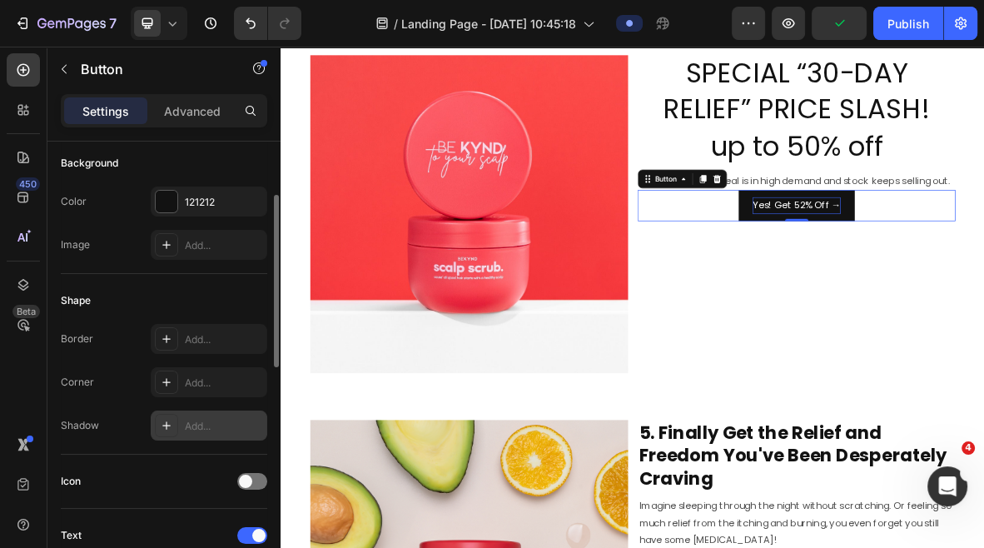
scroll to position [151, 0]
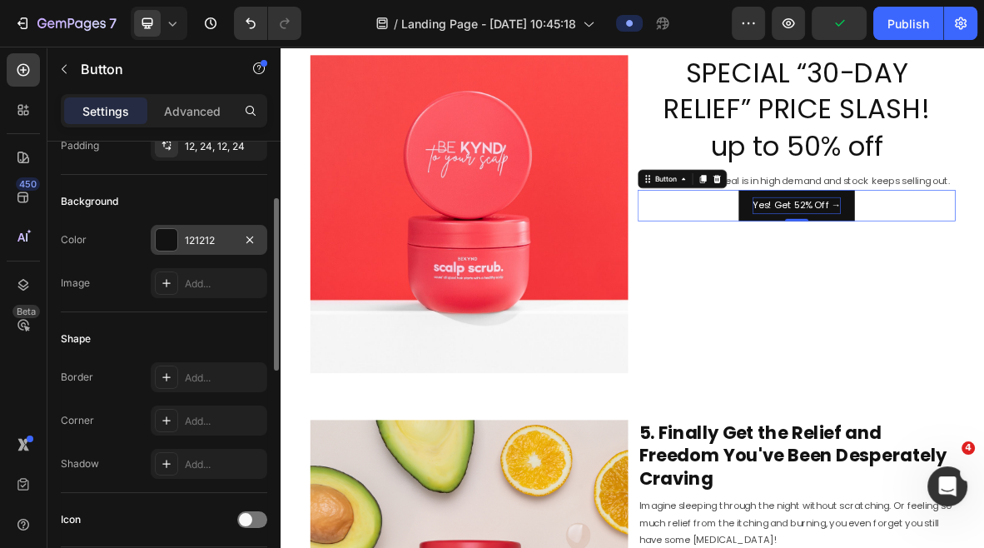
click at [165, 238] on div at bounding box center [167, 240] width 22 height 22
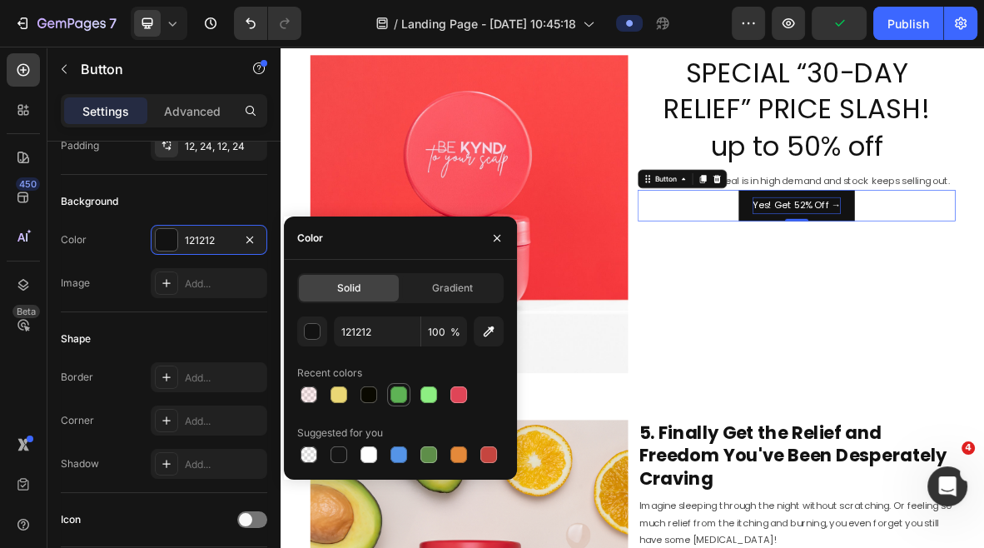
click at [402, 396] on div at bounding box center [399, 394] width 17 height 17
type input "5EB255"
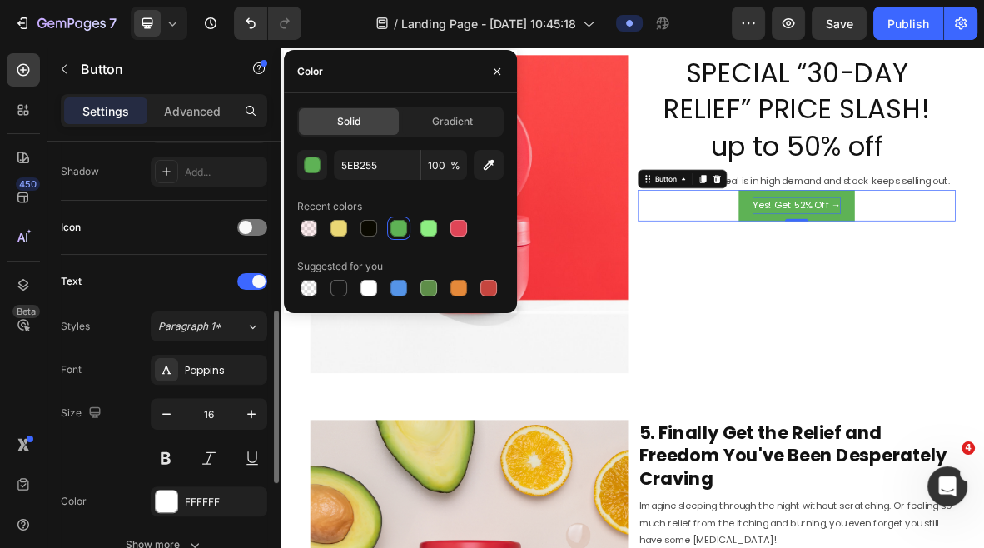
scroll to position [444, 0]
click at [192, 109] on p "Advanced" at bounding box center [192, 110] width 57 height 17
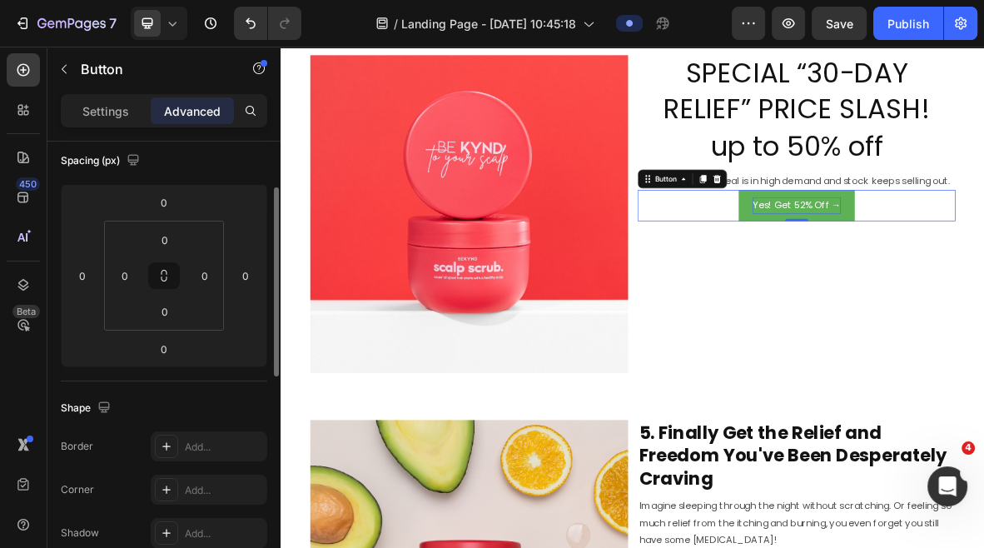
scroll to position [162, 0]
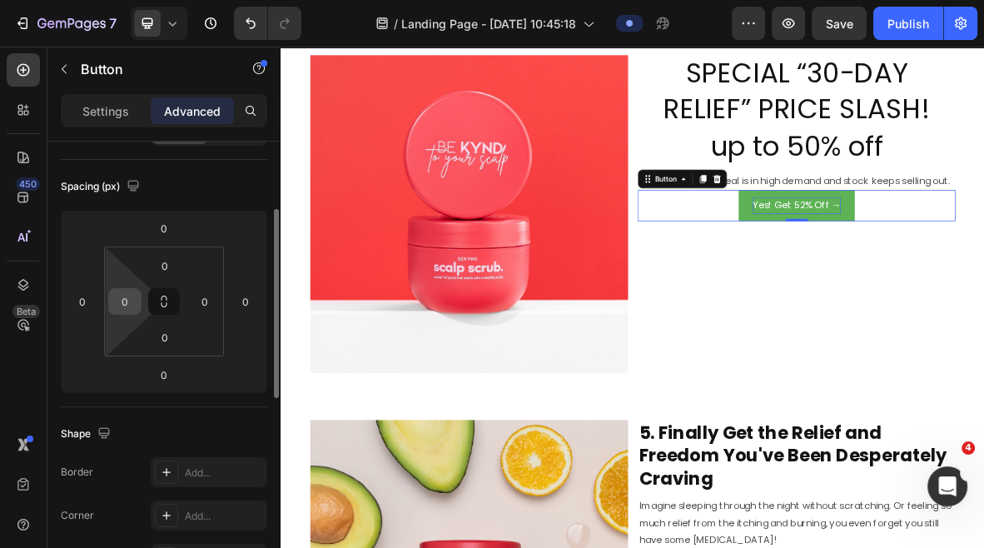
click at [122, 309] on input "0" at bounding box center [124, 301] width 25 height 25
type input "2"
click at [84, 301] on input "0" at bounding box center [82, 301] width 25 height 25
type input "0"
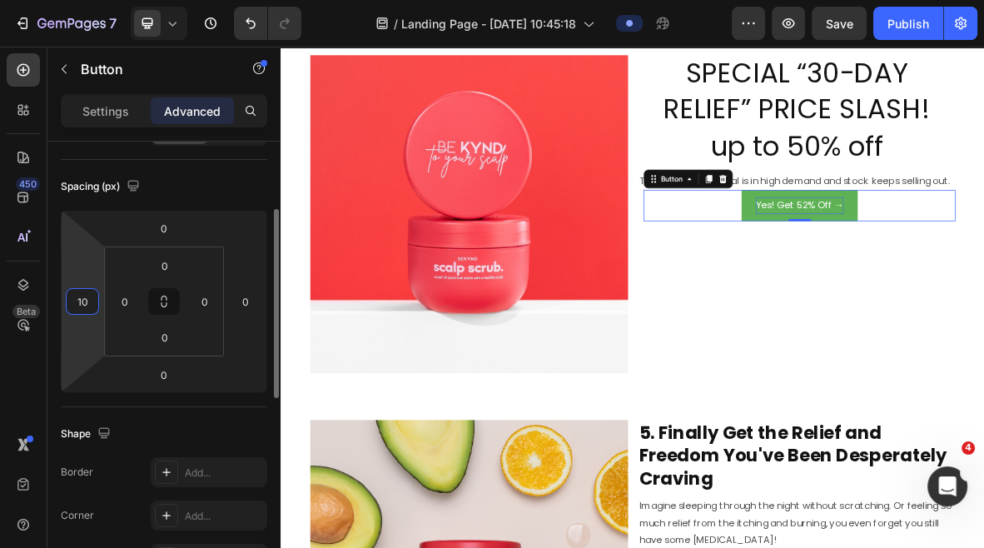
type input "1"
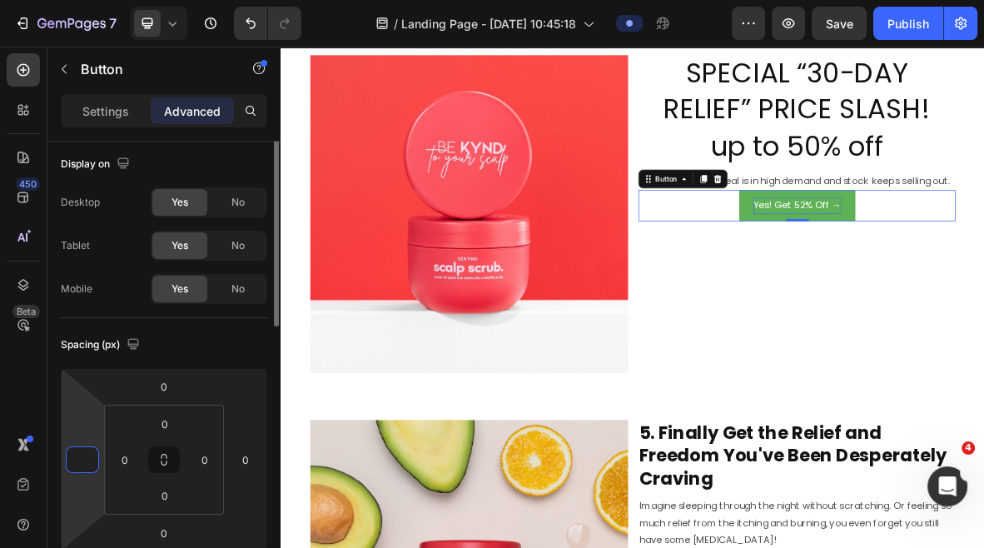
scroll to position [0, 0]
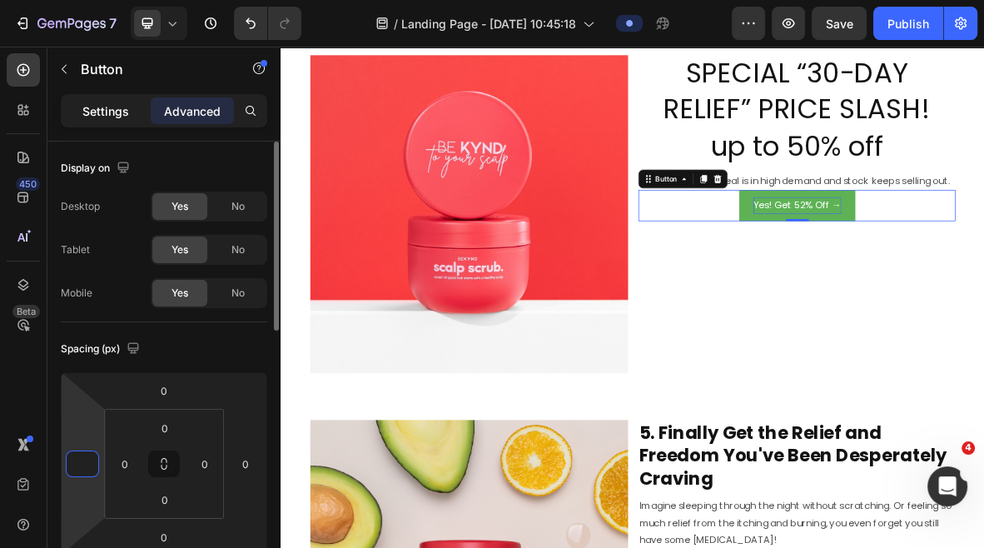
click at [121, 116] on p "Settings" at bounding box center [105, 110] width 47 height 17
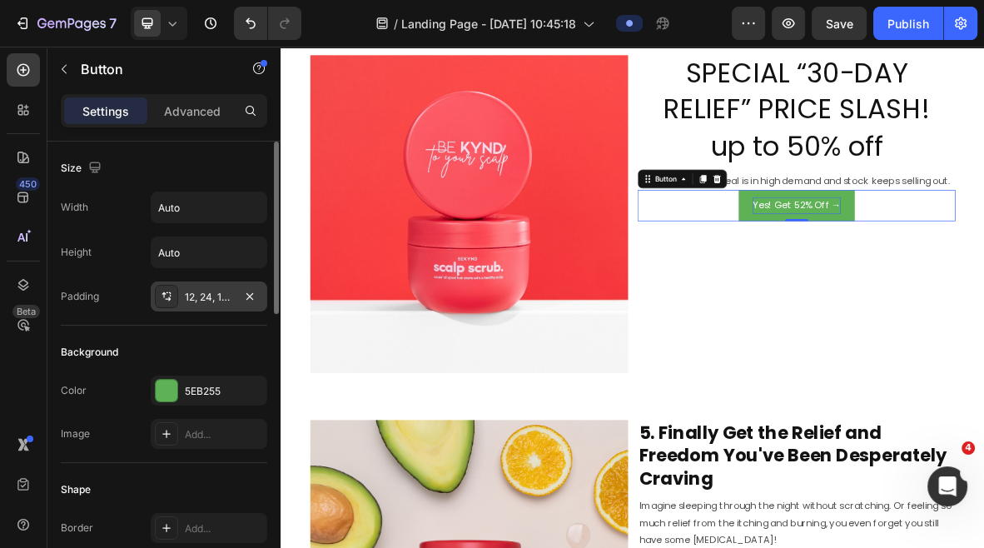
click at [205, 294] on div "12, 24, 12, 24" at bounding box center [209, 297] width 48 height 15
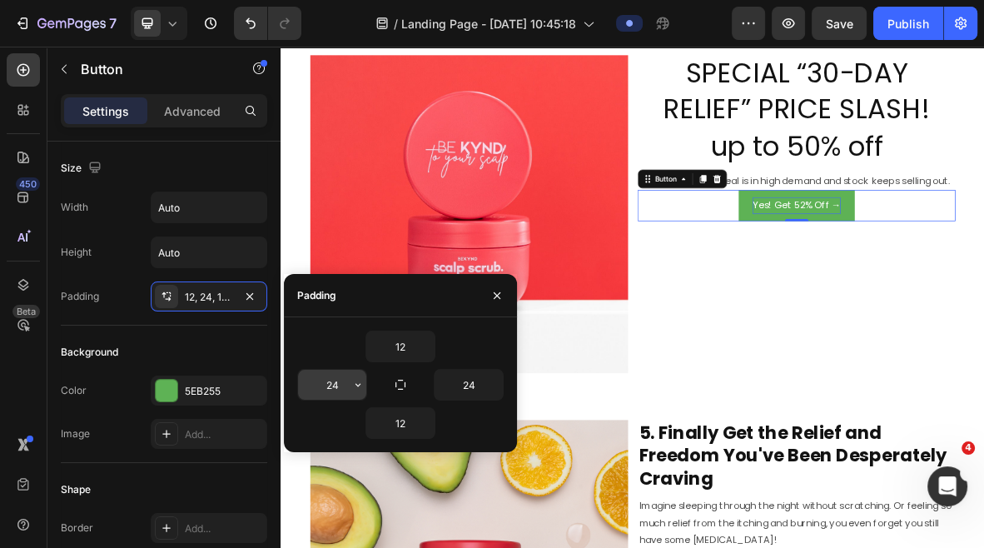
click at [336, 384] on input "24" at bounding box center [332, 385] width 68 height 30
type input "50"
click at [464, 384] on input "24" at bounding box center [469, 385] width 68 height 30
type input "50"
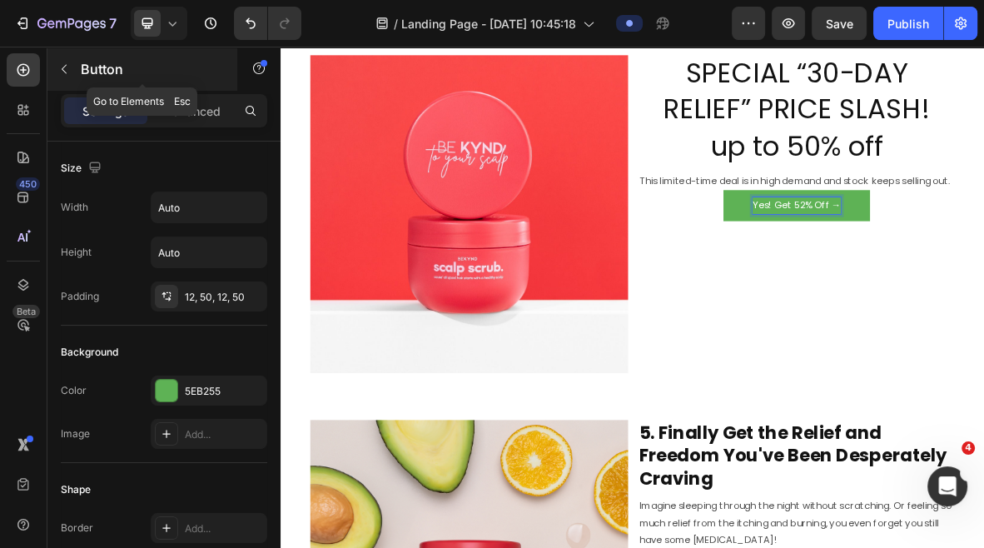
click at [57, 66] on icon "button" at bounding box center [63, 68] width 13 height 13
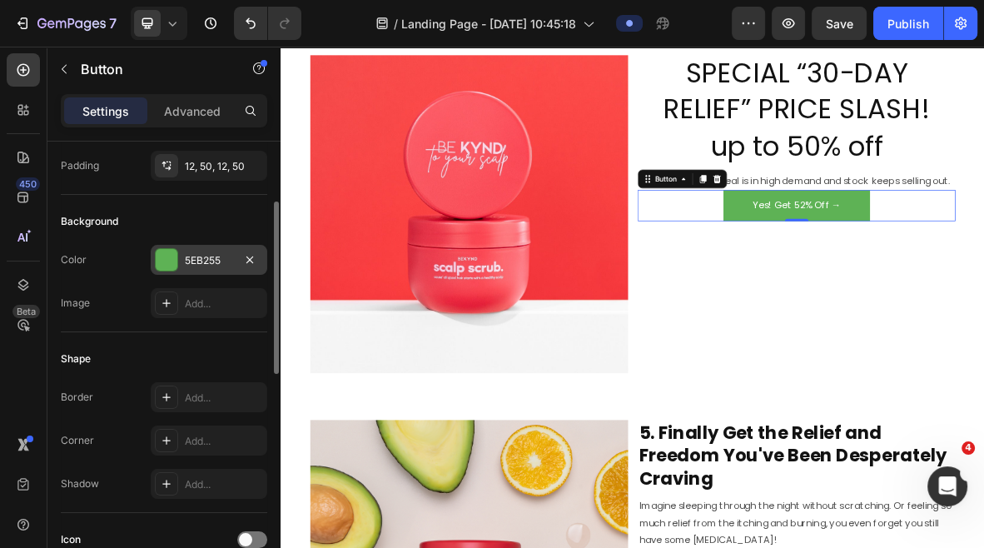
scroll to position [138, 0]
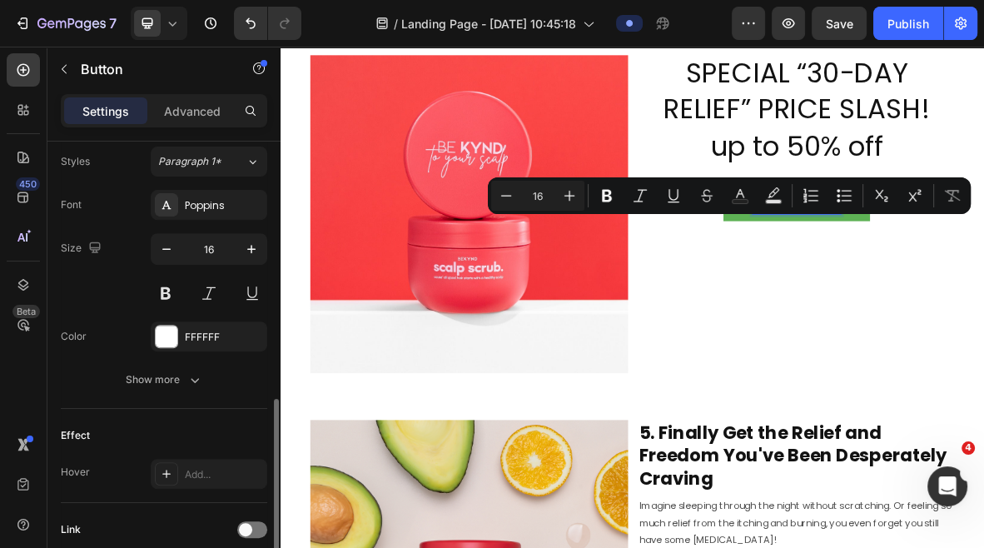
scroll to position [593, 0]
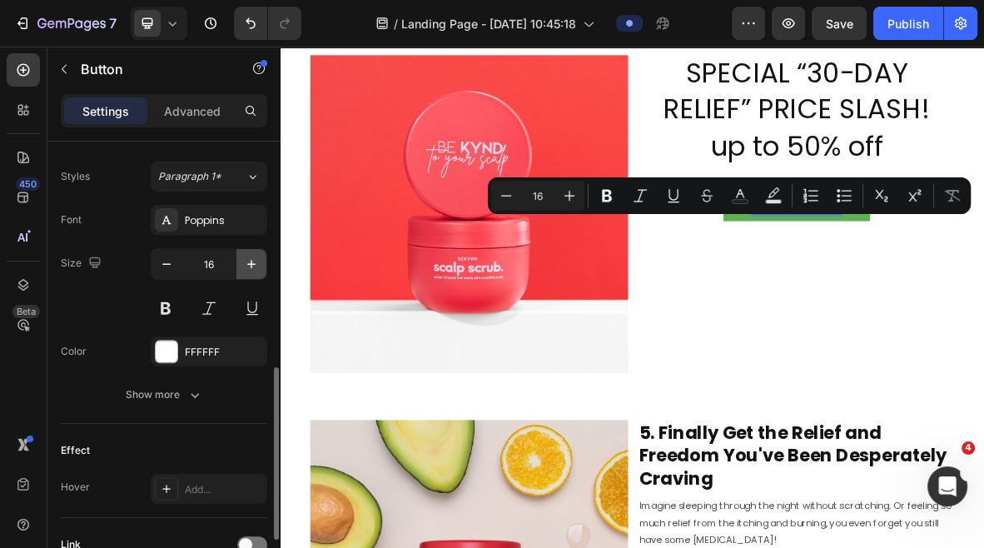
click at [251, 265] on icon "button" at bounding box center [251, 264] width 17 height 17
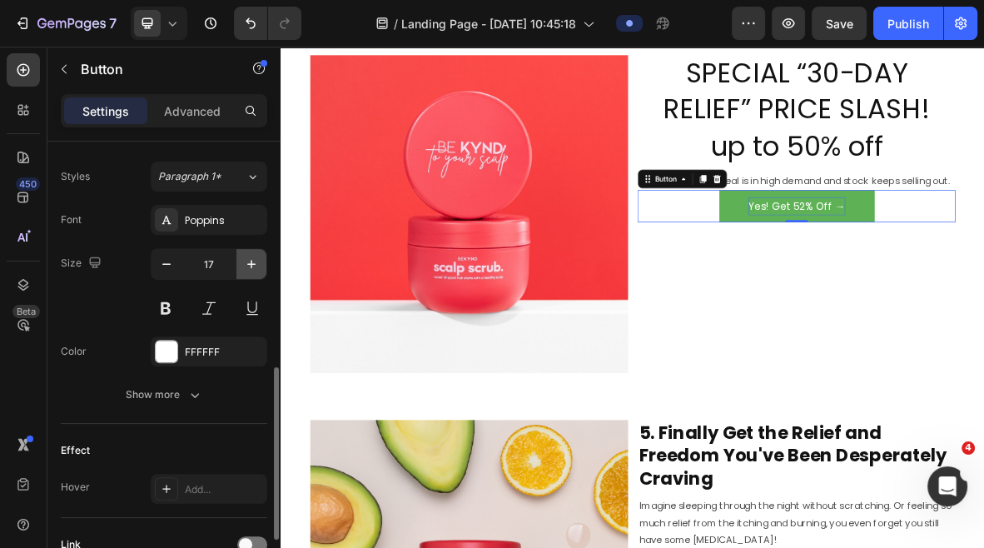
click at [251, 264] on icon "button" at bounding box center [251, 264] width 17 height 17
click at [169, 306] on button at bounding box center [166, 308] width 30 height 30
click at [256, 259] on icon "button" at bounding box center [251, 264] width 17 height 17
type input "20"
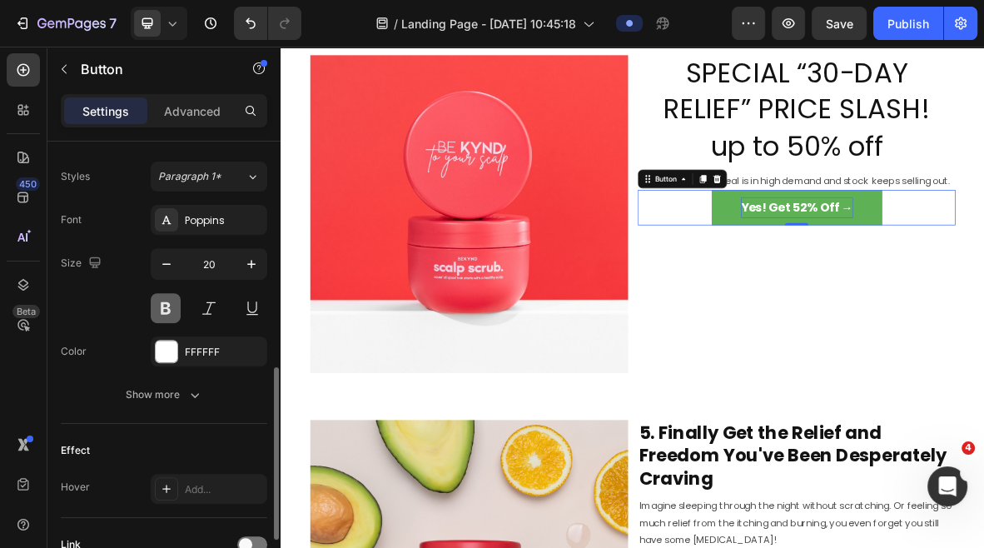
click at [170, 305] on button at bounding box center [166, 308] width 30 height 30
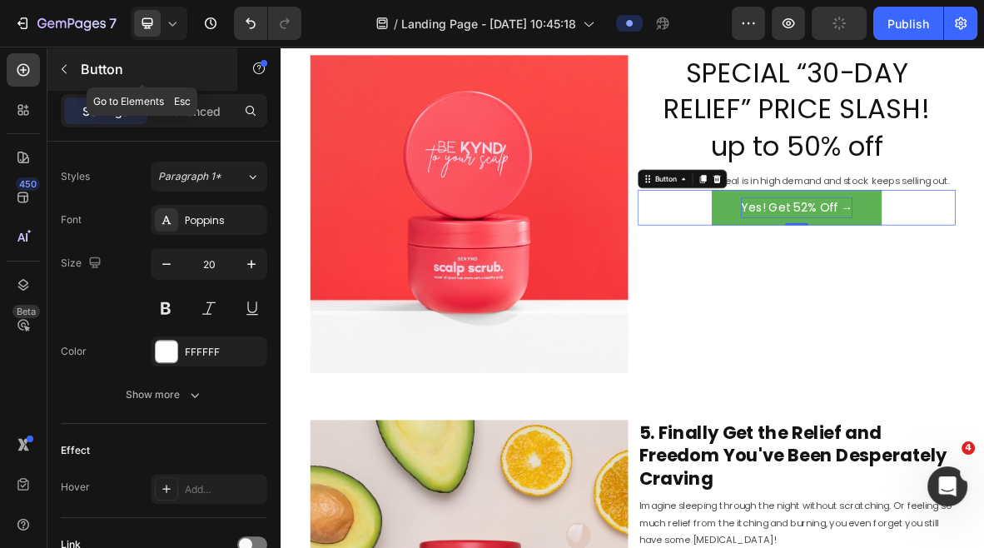
click at [62, 70] on icon "button" at bounding box center [64, 69] width 5 height 9
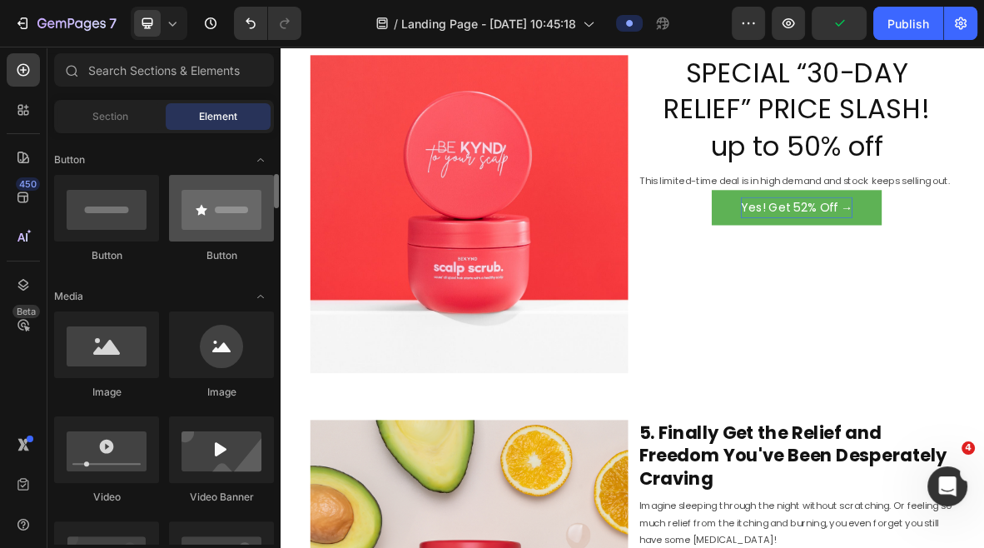
scroll to position [382, 0]
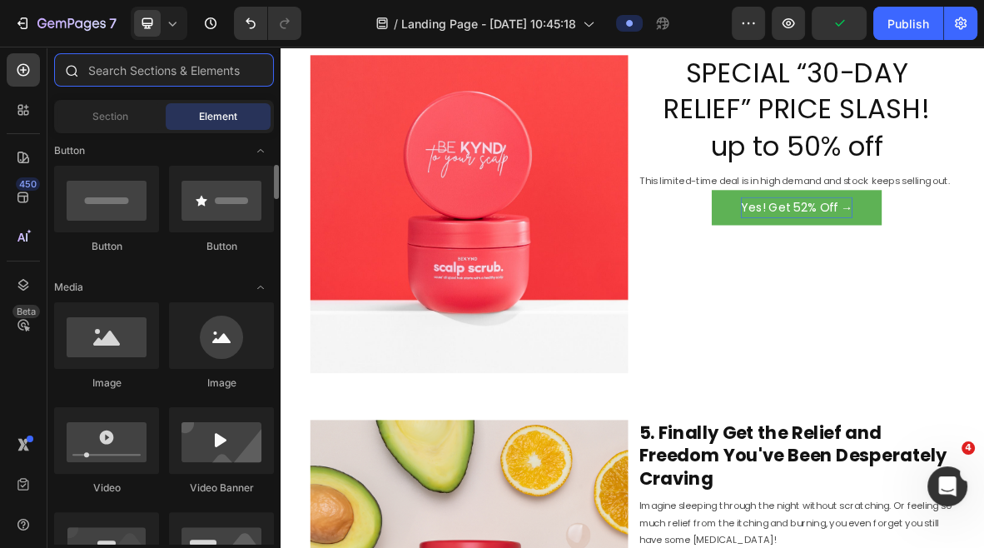
click at [137, 77] on input "text" at bounding box center [164, 69] width 220 height 33
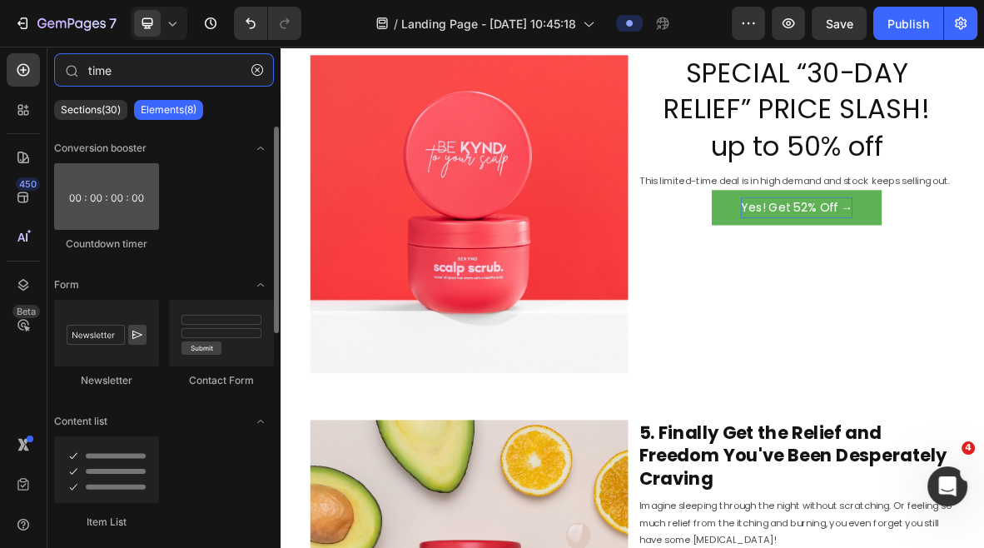
type input "time"
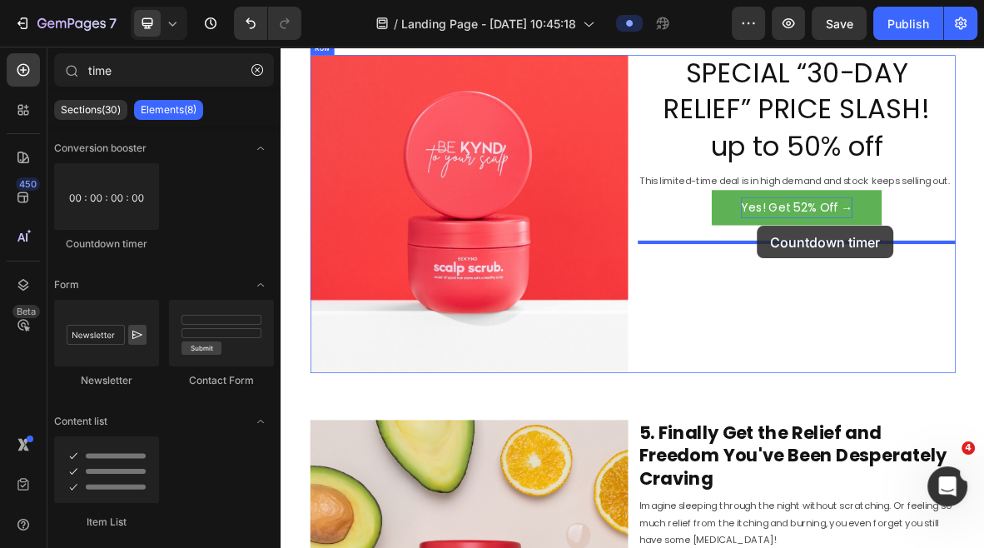
drag, startPoint x: 387, startPoint y: 251, endPoint x: 957, endPoint y: 301, distance: 571.8
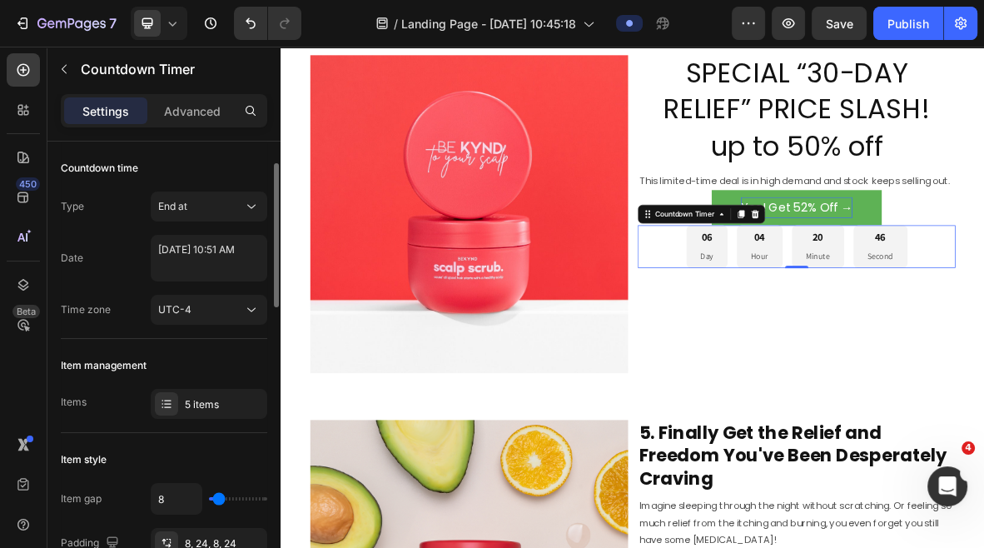
scroll to position [41, 0]
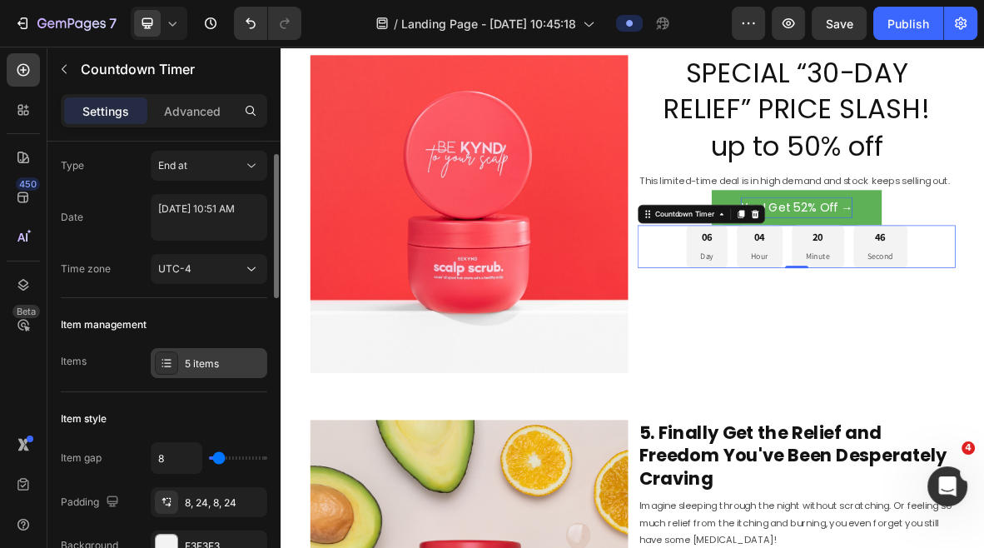
click at [161, 367] on icon at bounding box center [166, 362] width 13 height 13
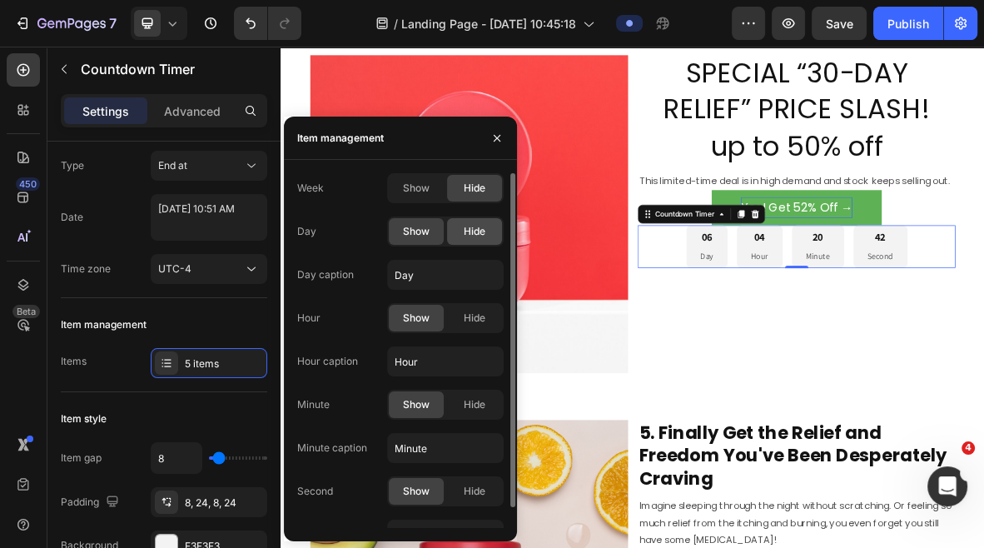
click at [466, 233] on span "Hide" at bounding box center [475, 231] width 22 height 15
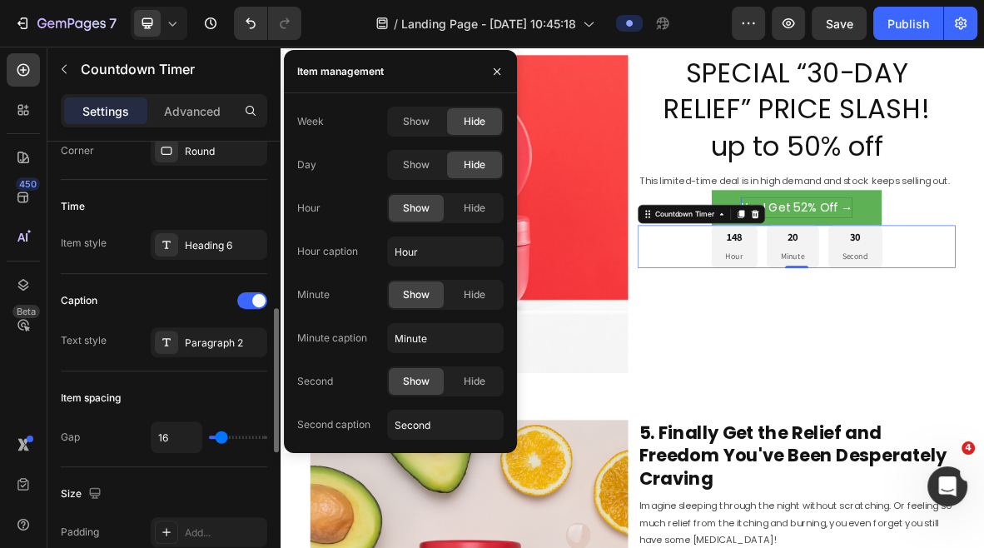
scroll to position [523, 0]
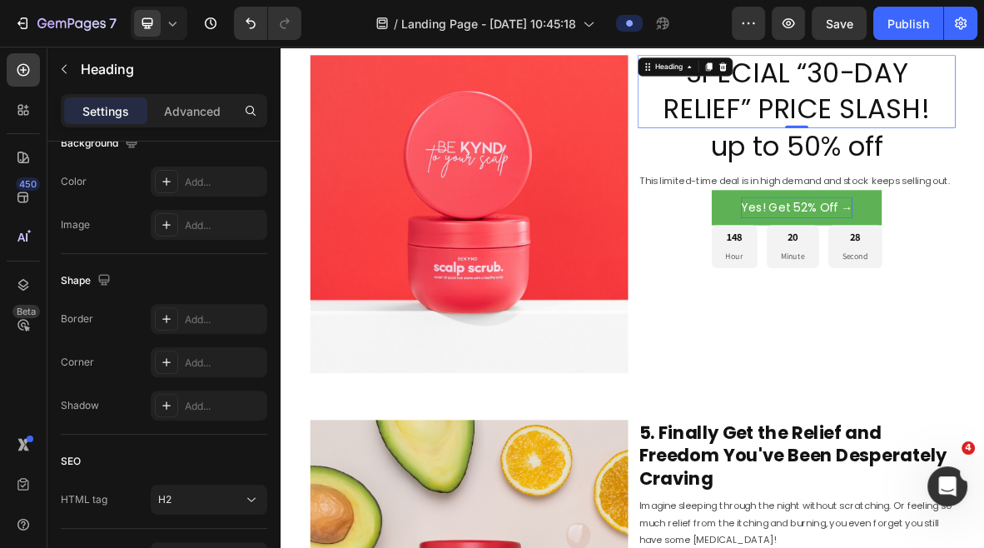
scroll to position [0, 0]
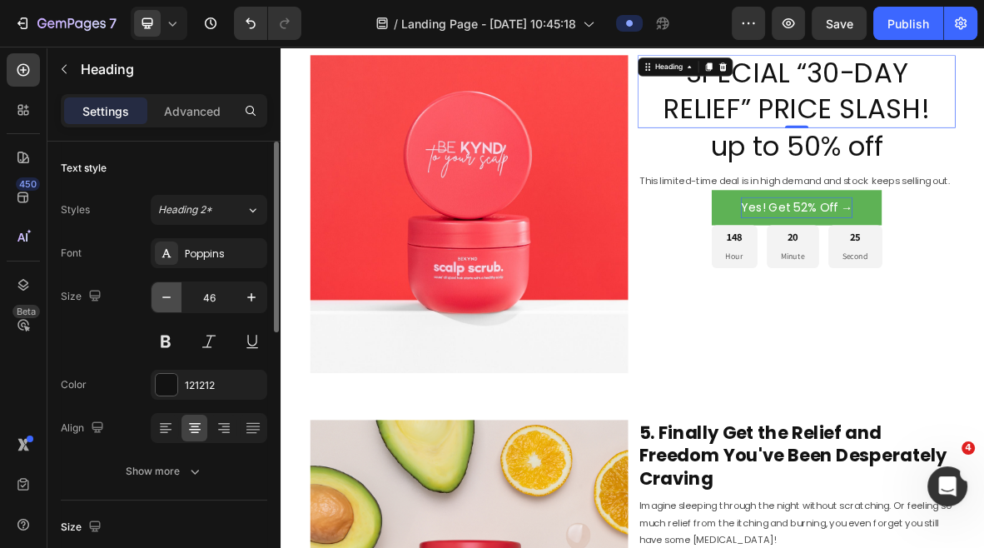
click at [169, 296] on icon "button" at bounding box center [166, 297] width 17 height 17
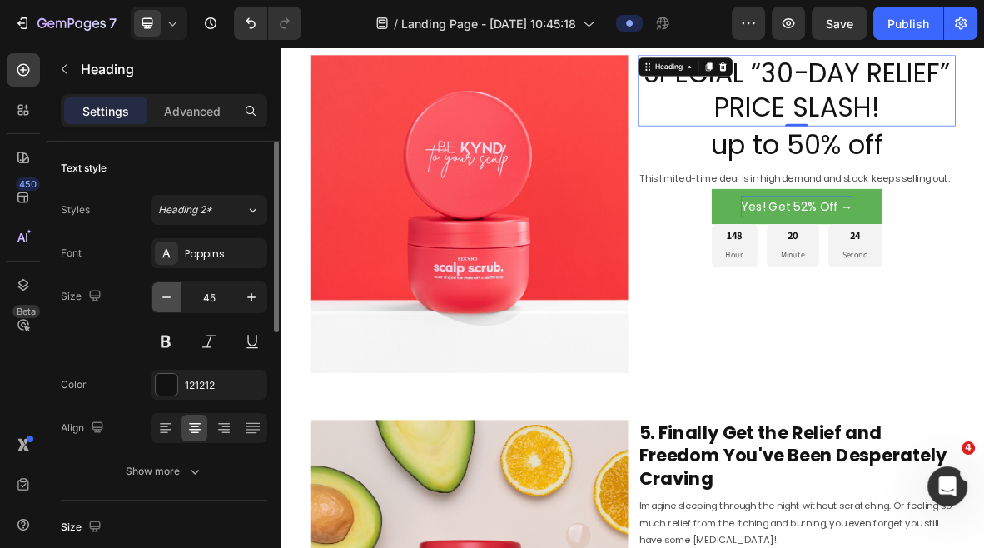
click at [169, 296] on icon "button" at bounding box center [166, 297] width 17 height 17
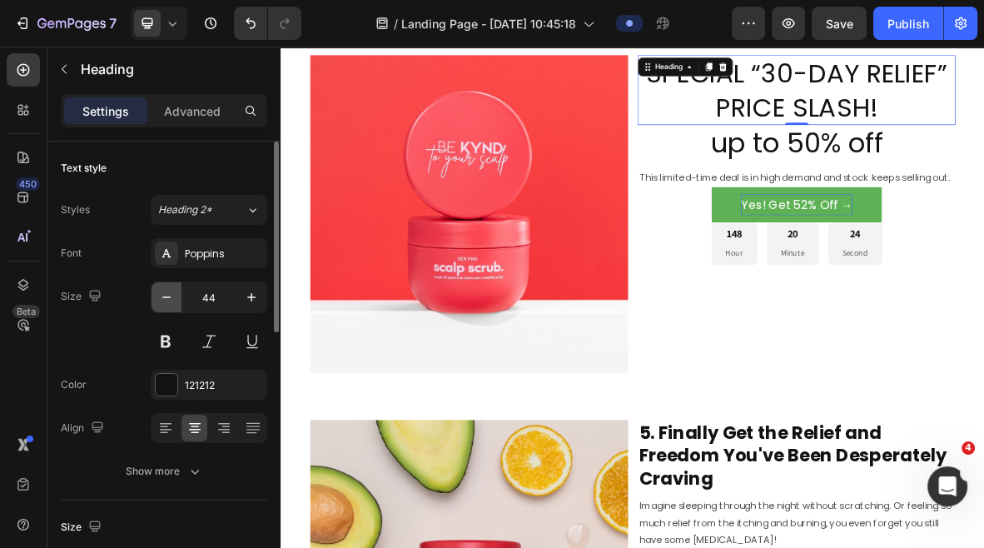
click at [169, 296] on icon "button" at bounding box center [166, 297] width 17 height 17
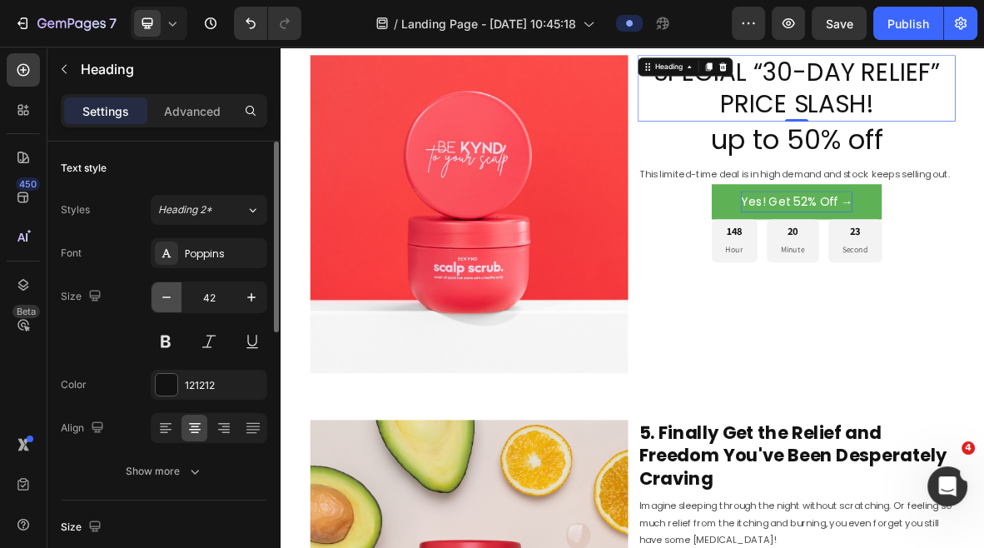
click at [169, 296] on icon "button" at bounding box center [166, 297] width 17 height 17
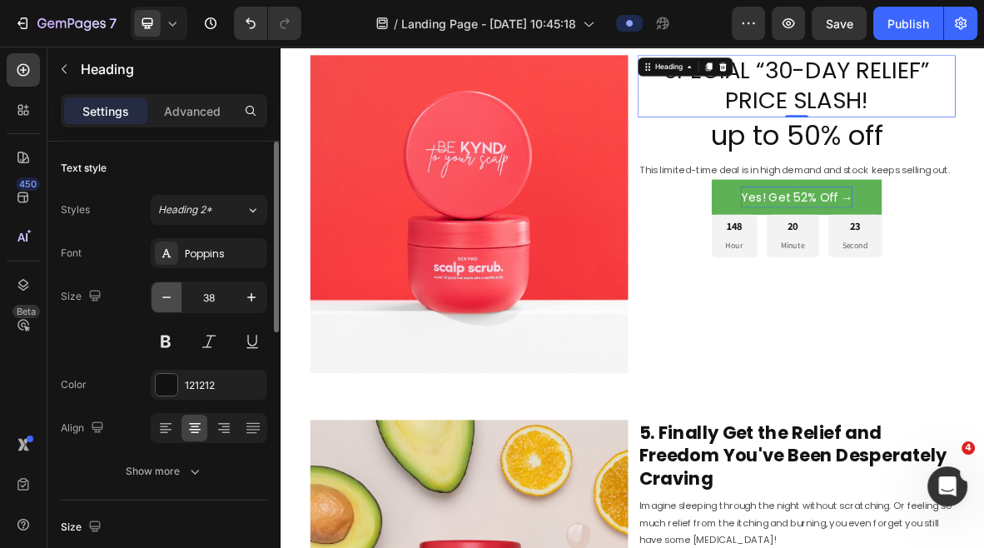
click at [169, 296] on icon "button" at bounding box center [166, 297] width 17 height 17
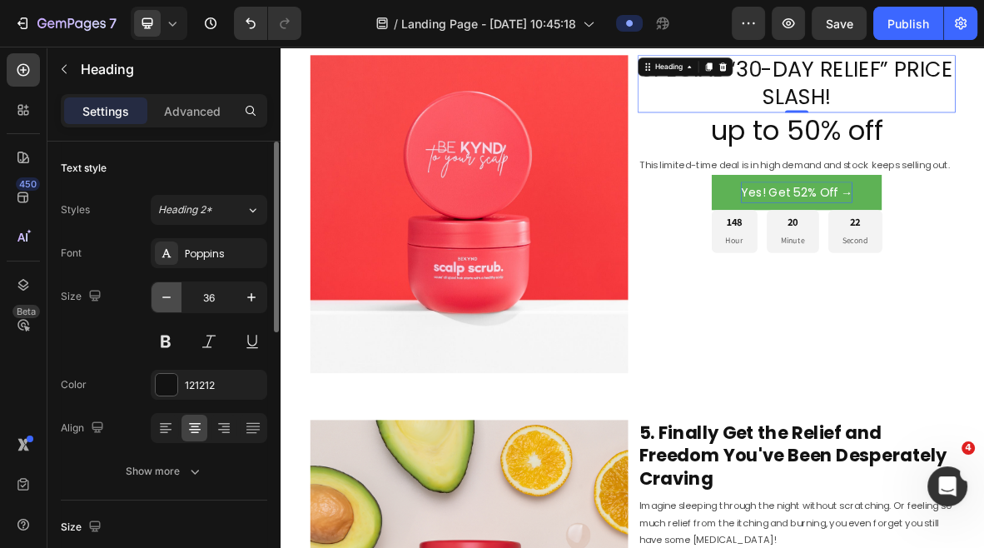
click at [169, 296] on icon "button" at bounding box center [166, 297] width 17 height 17
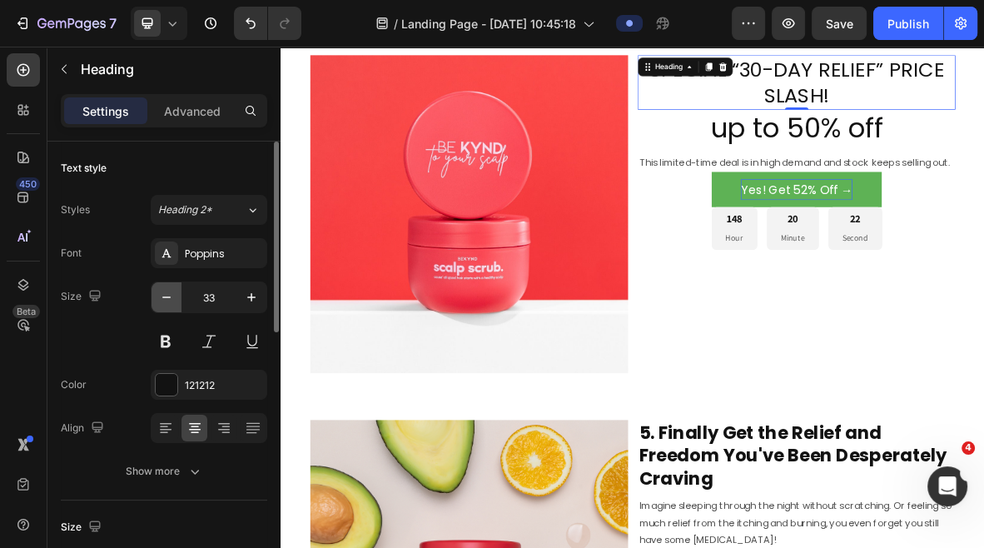
click at [169, 296] on icon "button" at bounding box center [166, 297] width 17 height 17
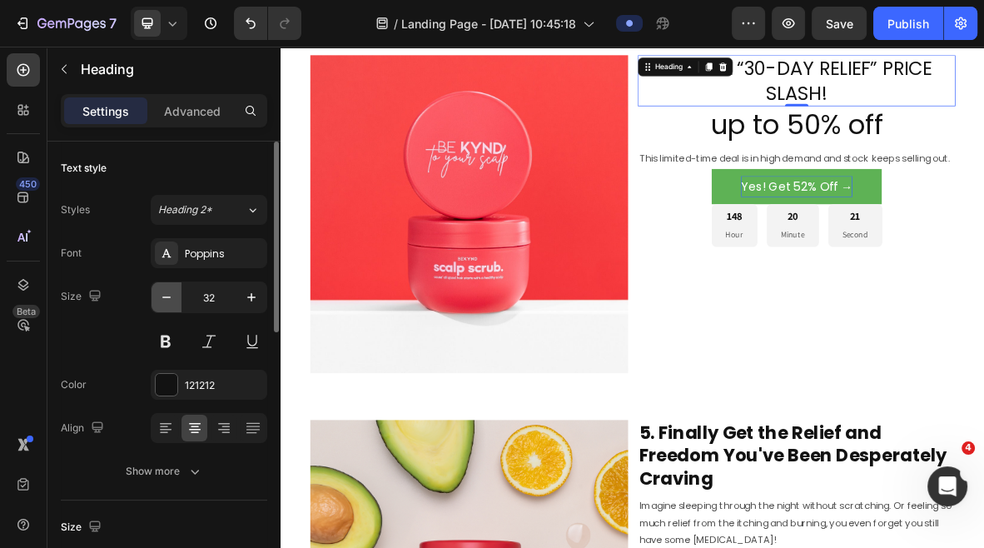
click at [169, 296] on icon "button" at bounding box center [166, 297] width 17 height 17
type input "30"
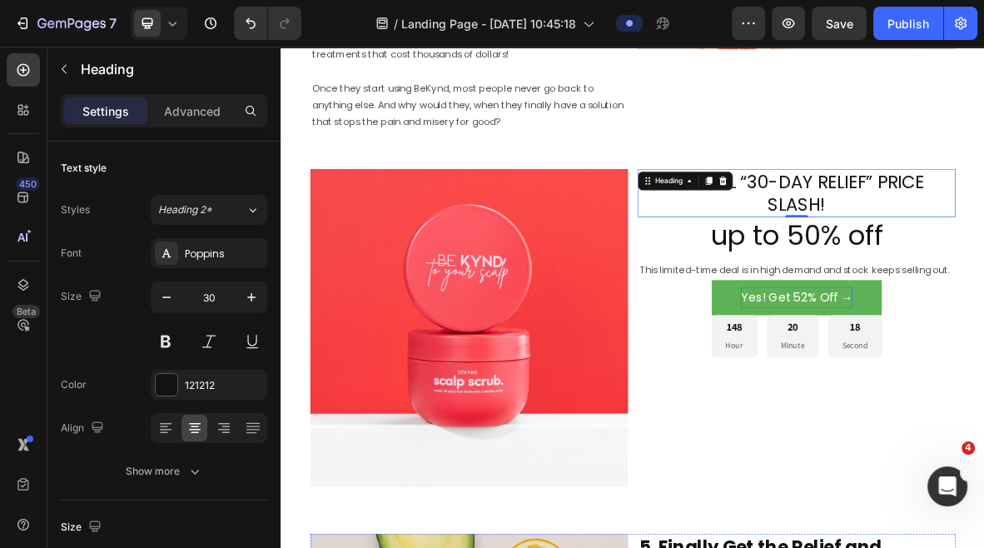
scroll to position [3731, 0]
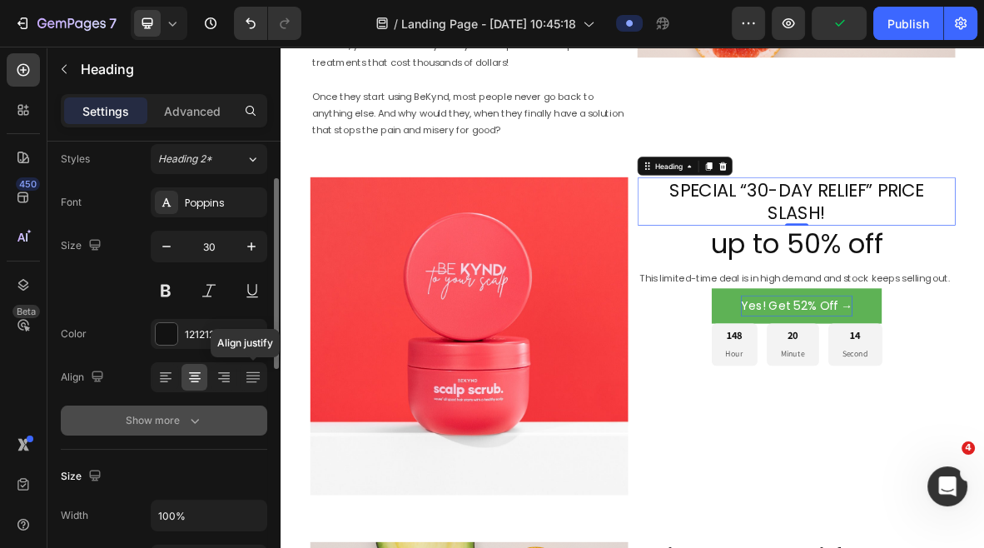
scroll to position [62, 0]
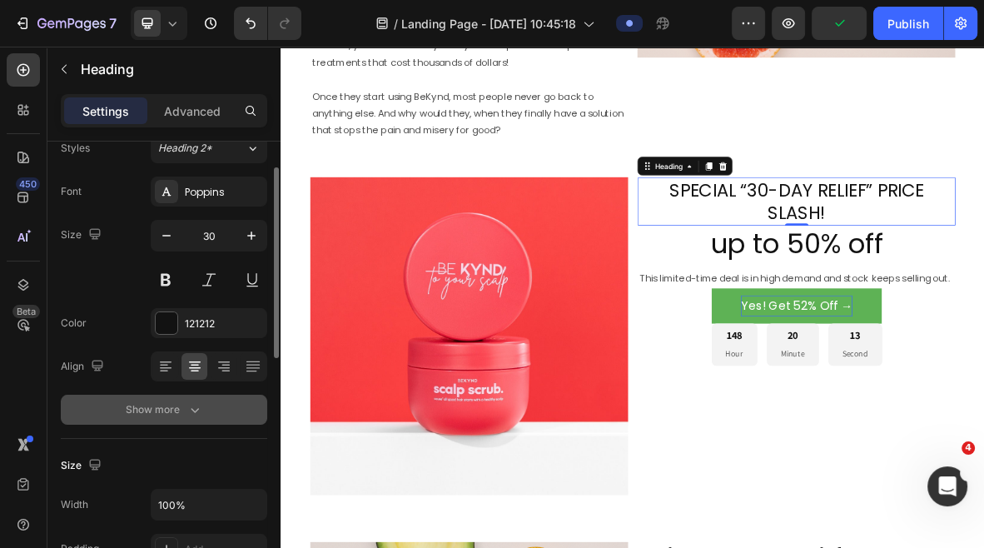
click at [189, 403] on icon "button" at bounding box center [195, 409] width 17 height 17
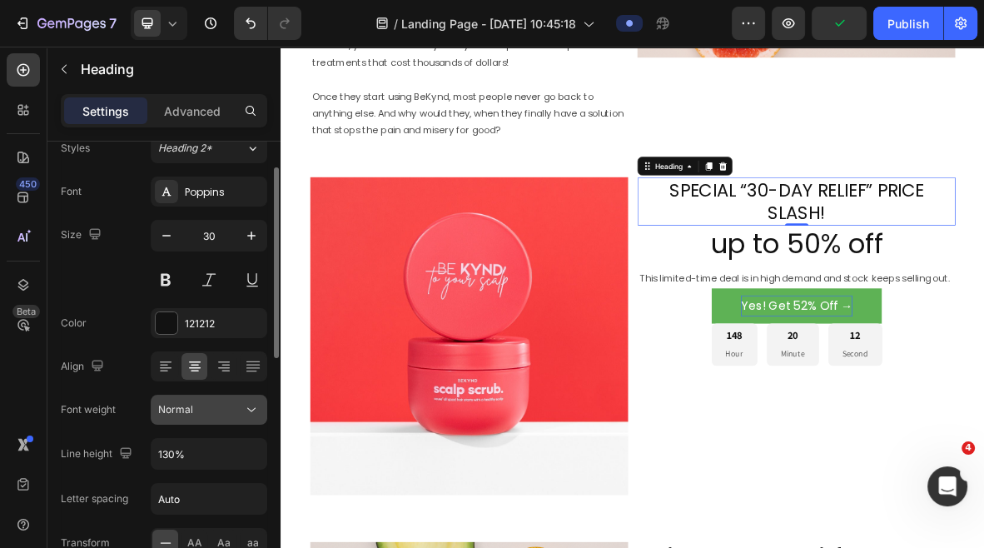
click at [229, 411] on div "Normal" at bounding box center [200, 409] width 85 height 15
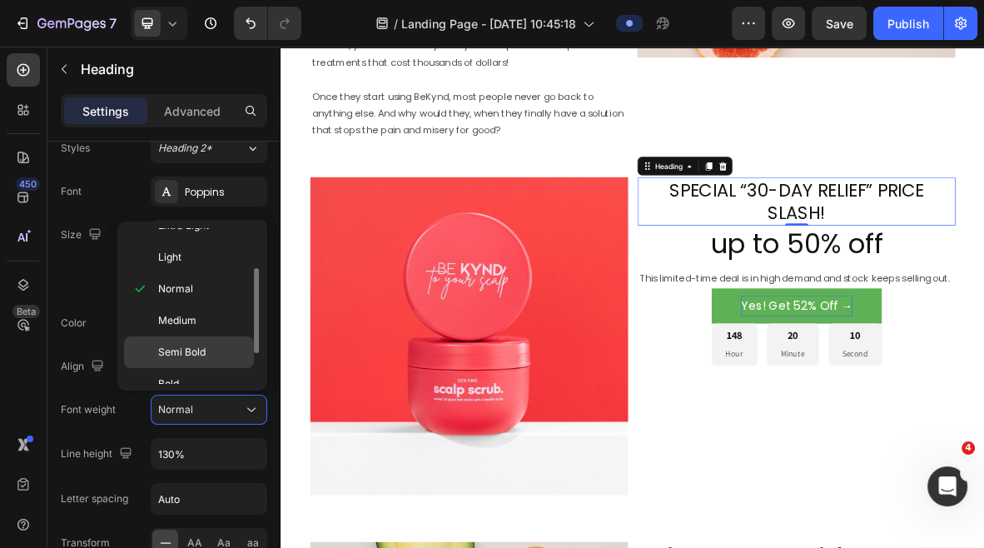
scroll to position [71, 0]
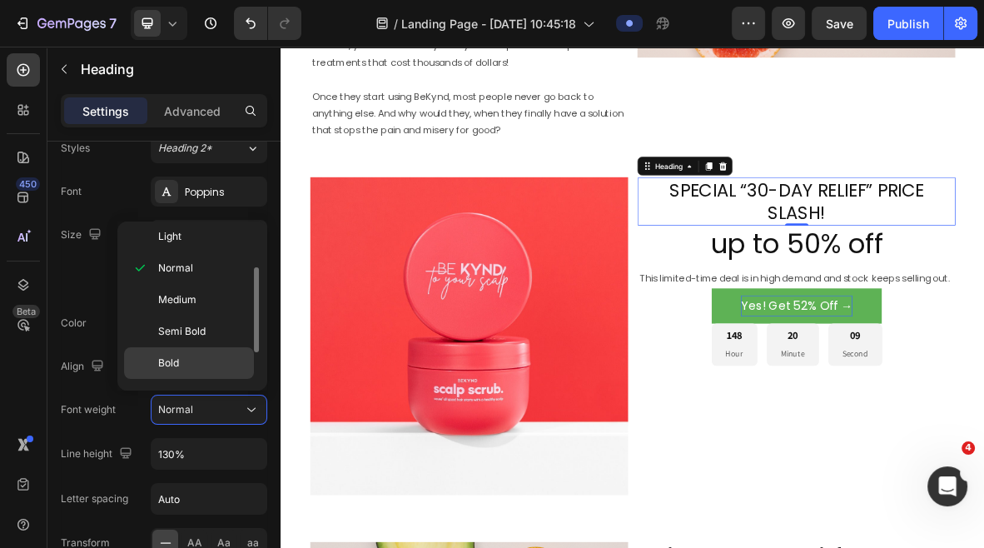
click at [190, 356] on p "Bold" at bounding box center [202, 363] width 88 height 15
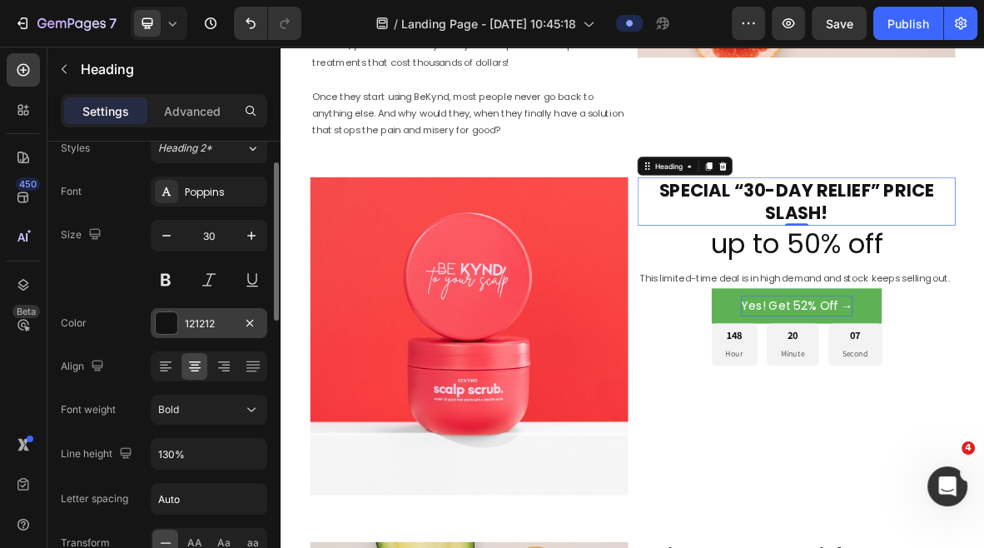
click at [166, 316] on div at bounding box center [167, 323] width 22 height 22
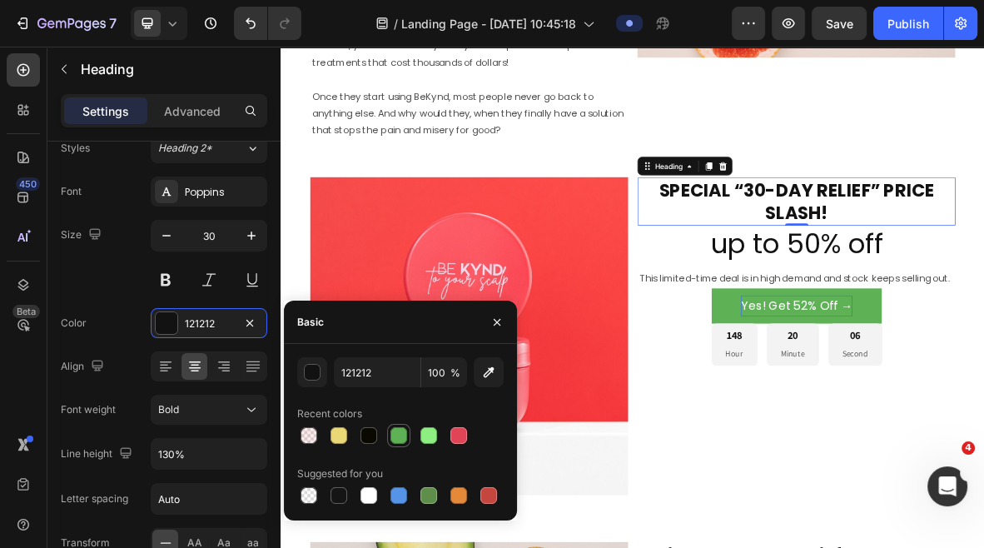
click at [400, 438] on div at bounding box center [399, 435] width 17 height 17
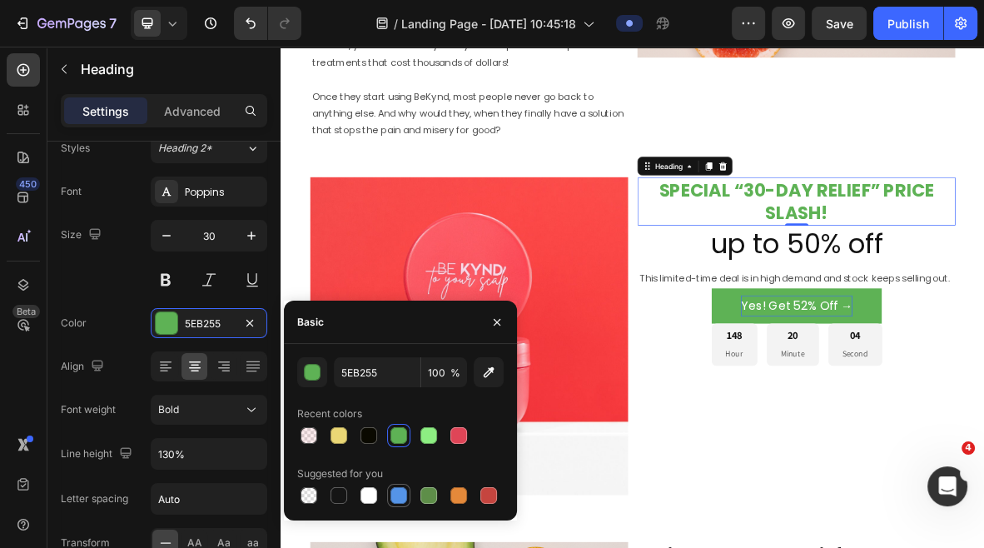
click at [399, 500] on div at bounding box center [399, 495] width 17 height 17
type input "5594E7"
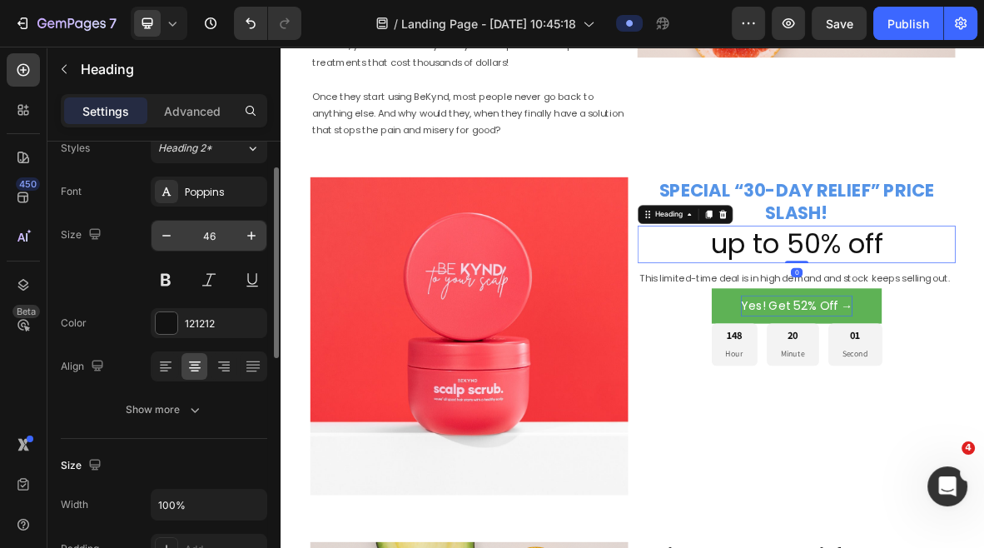
click at [211, 234] on input "46" at bounding box center [209, 236] width 55 height 30
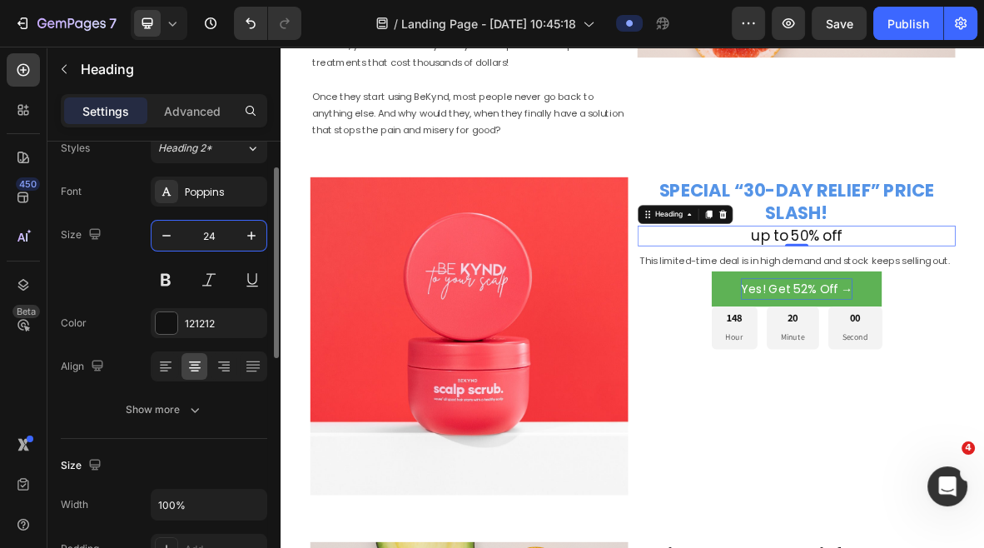
type input "24"
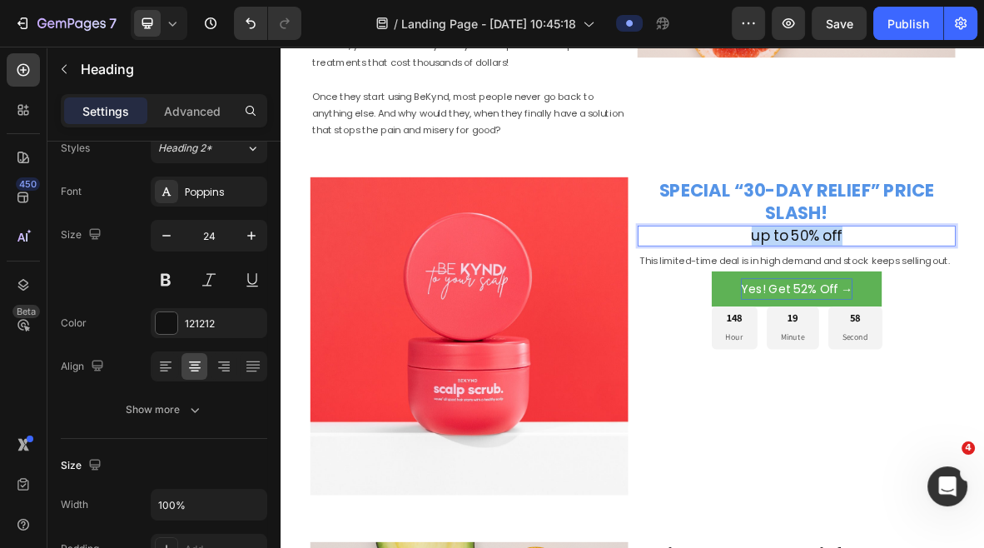
click at [165, 111] on p "Advanced" at bounding box center [192, 110] width 57 height 17
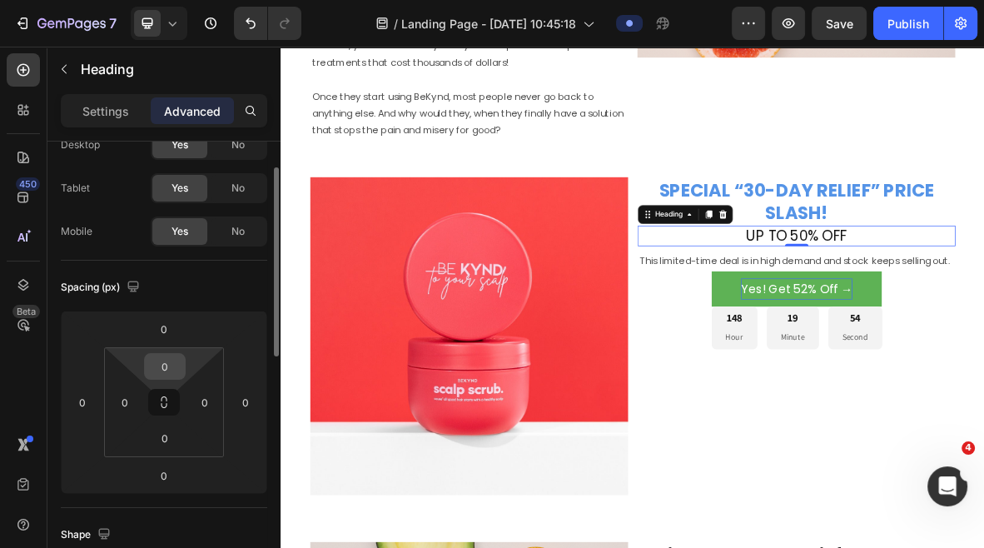
click at [166, 364] on input "0" at bounding box center [164, 366] width 33 height 25
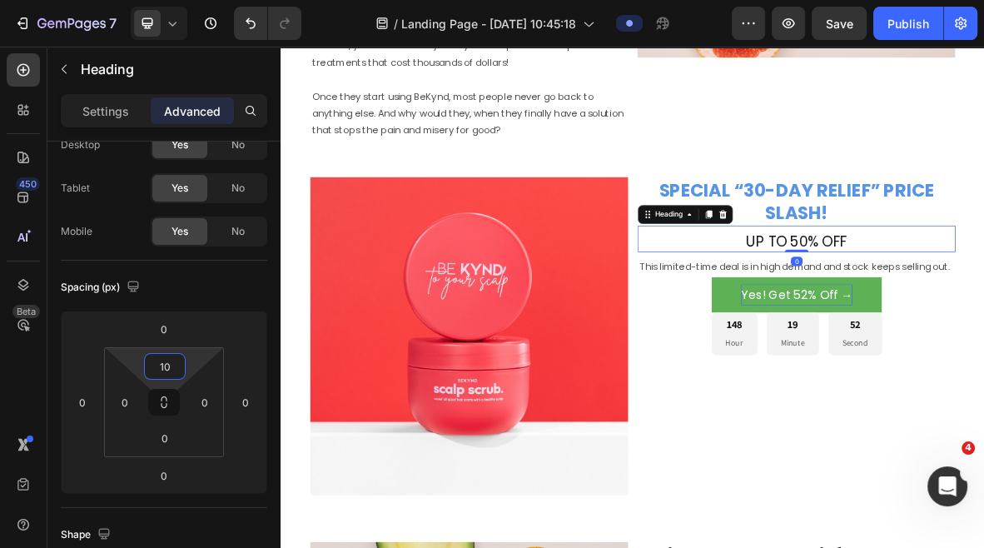
type input "10"
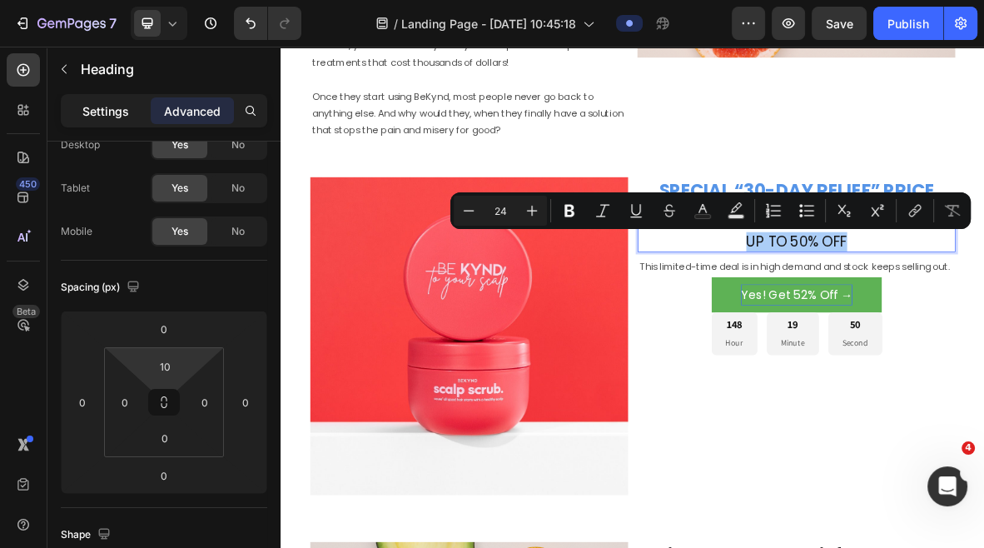
click at [98, 112] on p "Settings" at bounding box center [105, 110] width 47 height 17
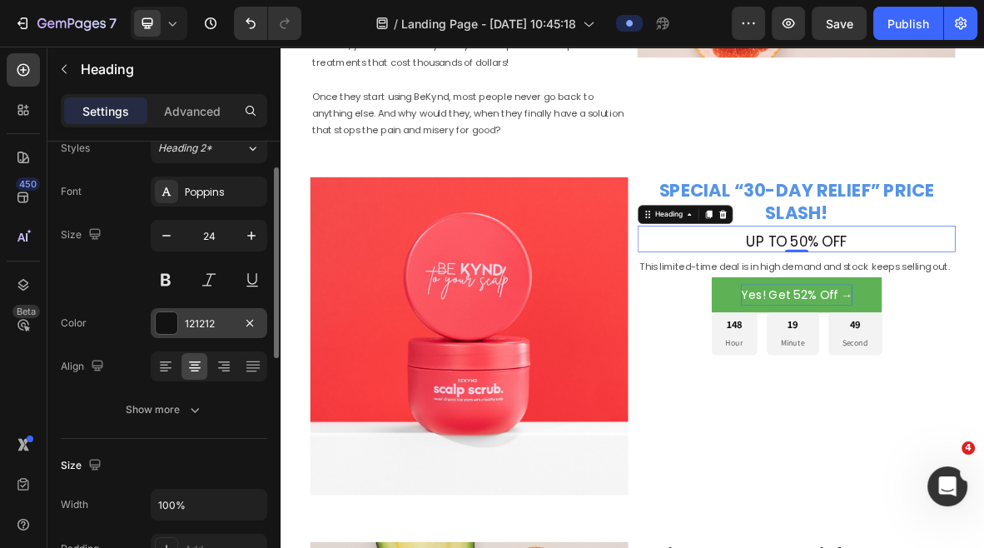
click at [171, 317] on div at bounding box center [167, 323] width 22 height 22
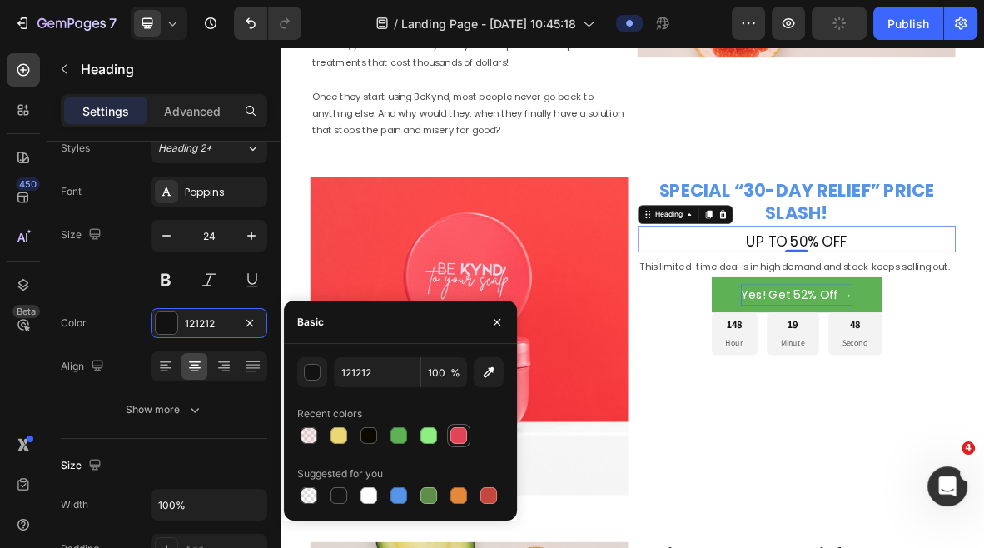
click at [467, 434] on div at bounding box center [459, 436] width 20 height 20
type input "DF4557"
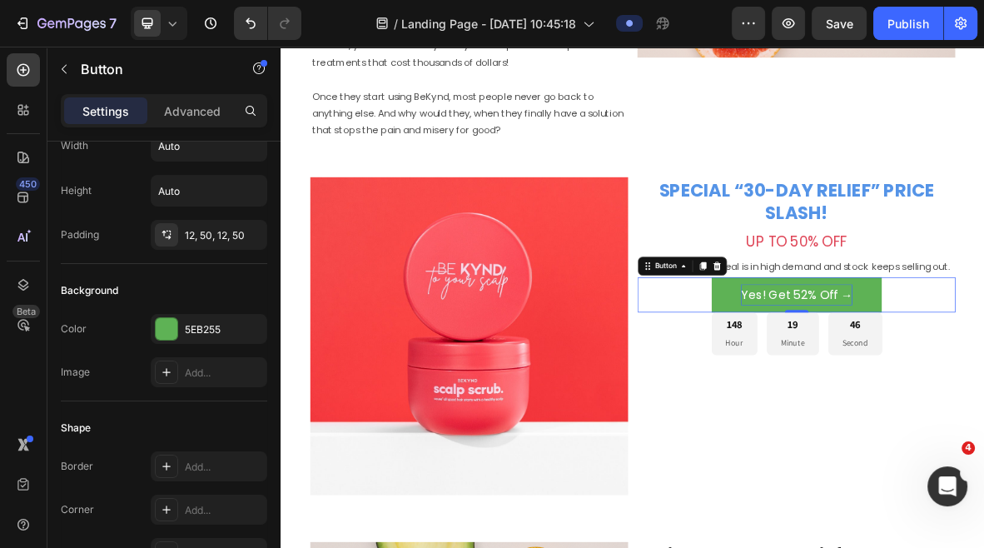
scroll to position [0, 0]
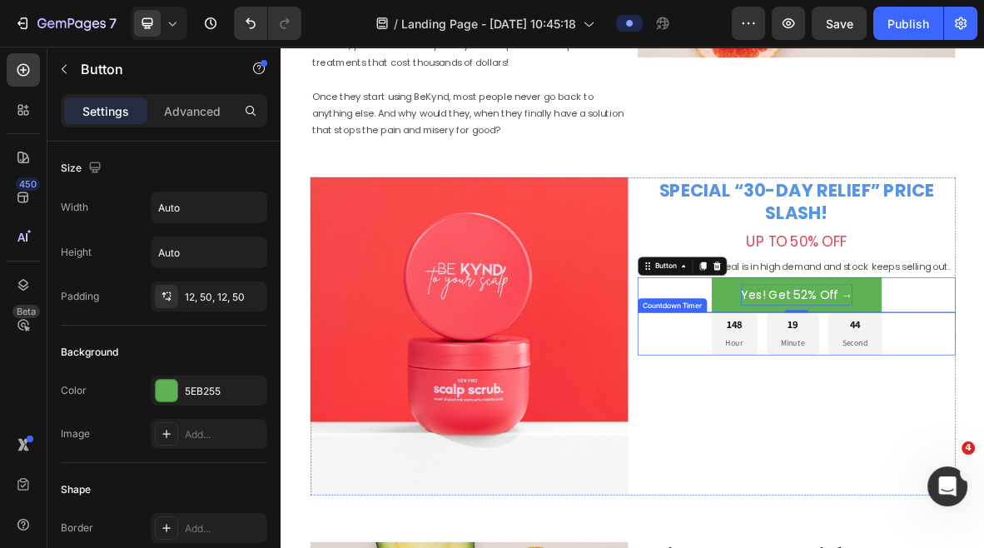
click at [943, 459] on div "148 Hour" at bounding box center [924, 453] width 65 height 61
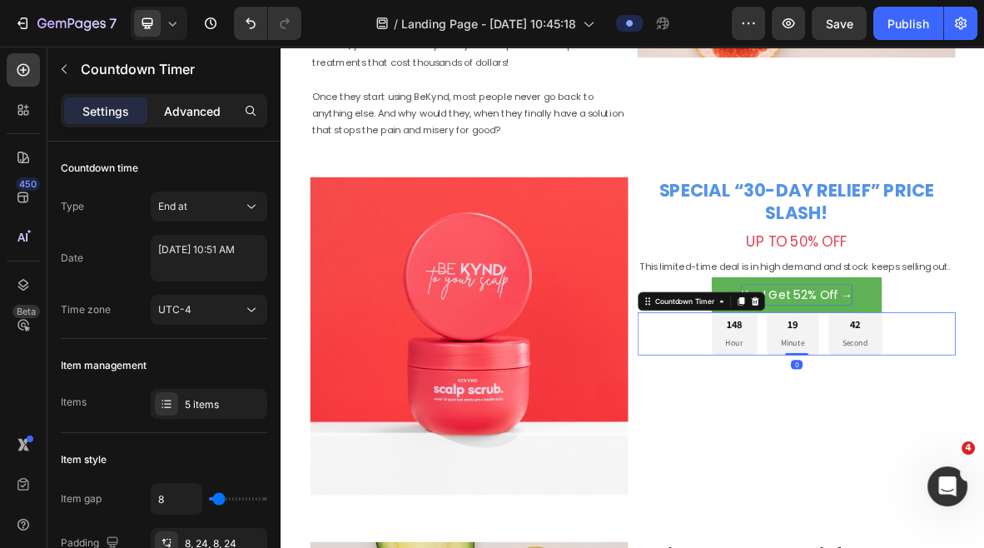
click at [183, 118] on p "Advanced" at bounding box center [192, 110] width 57 height 17
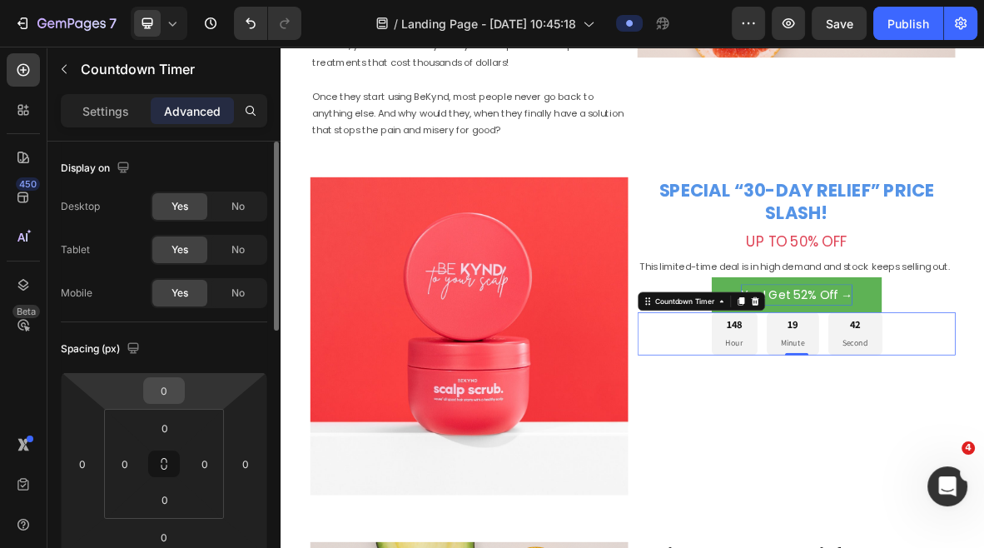
click at [159, 387] on input "0" at bounding box center [163, 390] width 33 height 25
type input "10"
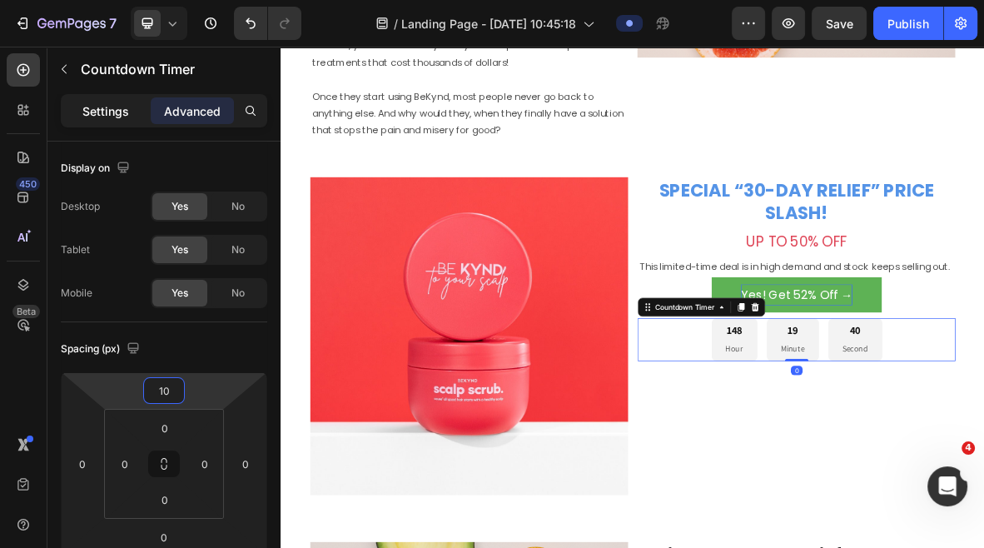
click at [71, 113] on div "Settings" at bounding box center [105, 110] width 83 height 27
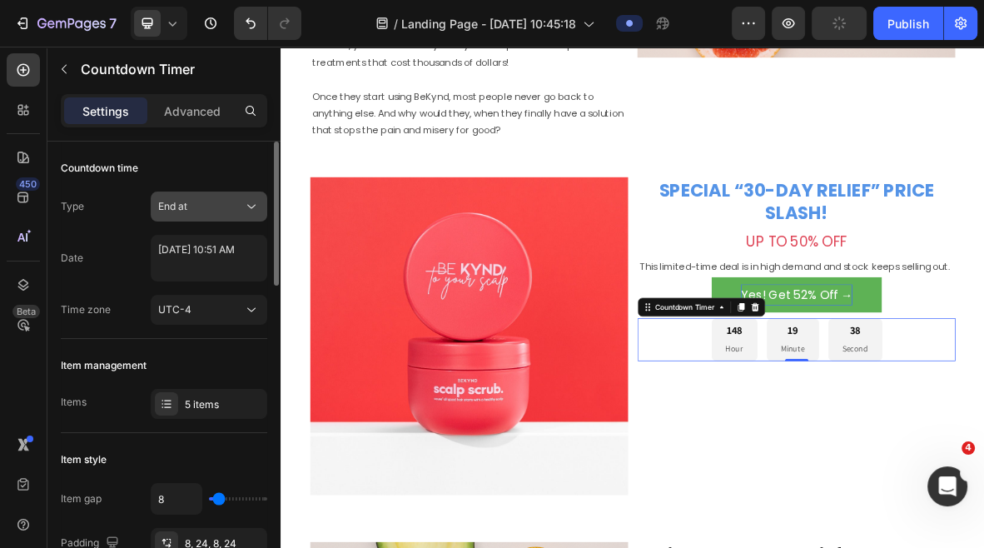
click at [193, 199] on div "End at" at bounding box center [200, 206] width 85 height 15
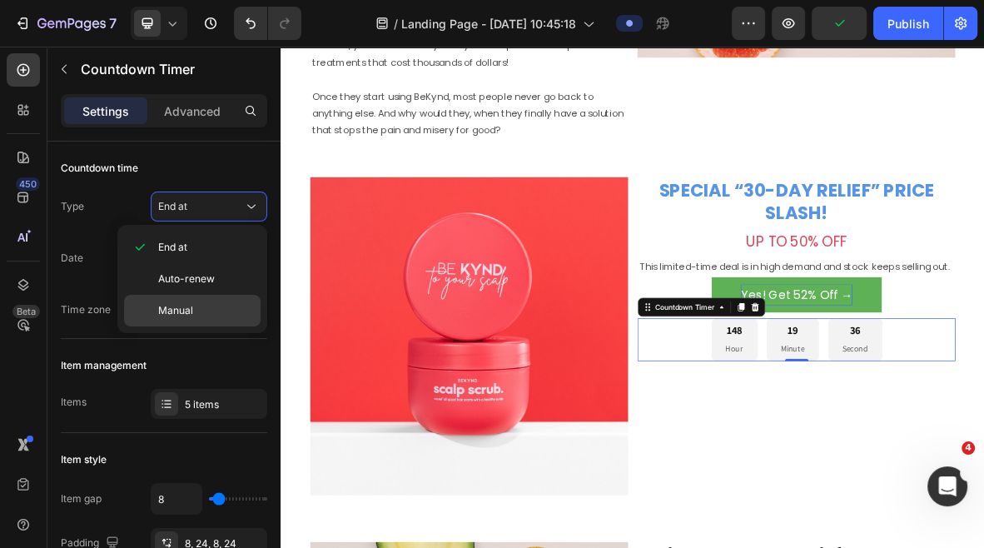
click at [167, 310] on span "Manual" at bounding box center [175, 310] width 35 height 15
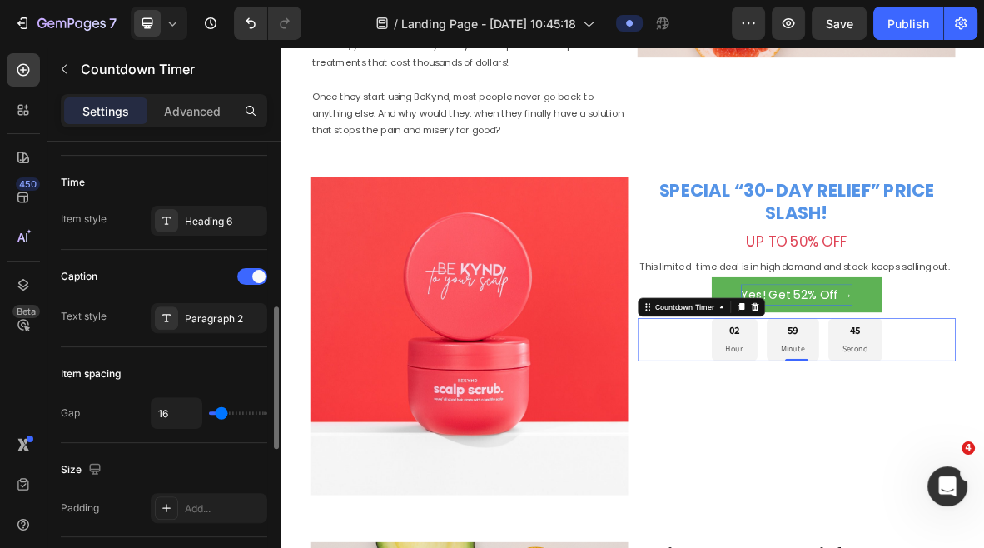
scroll to position [515, 0]
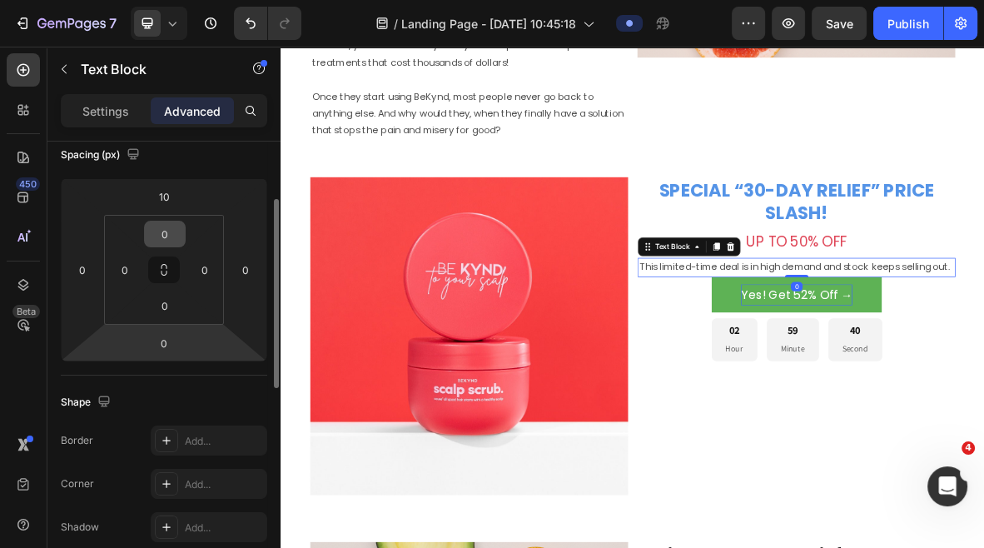
scroll to position [197, 0]
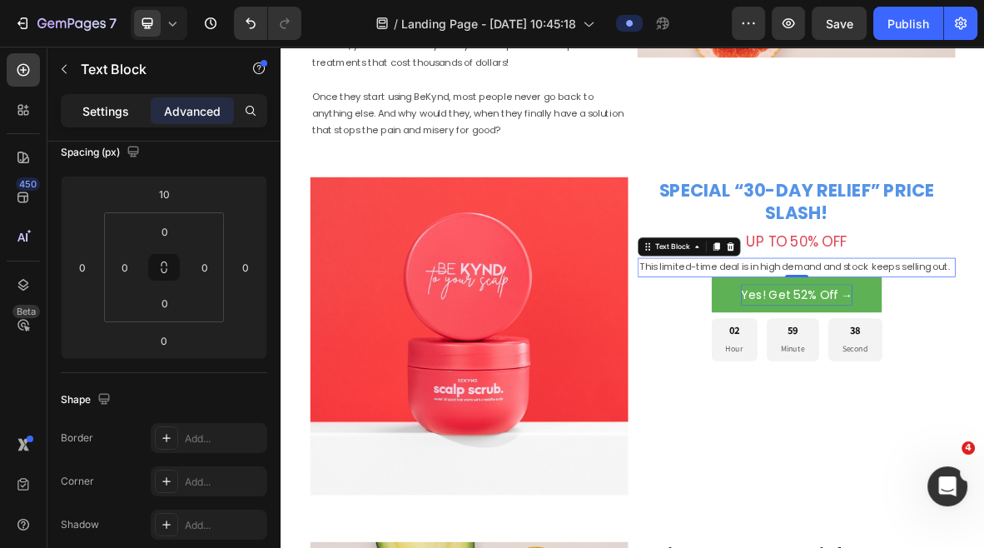
click at [113, 111] on p "Settings" at bounding box center [105, 110] width 47 height 17
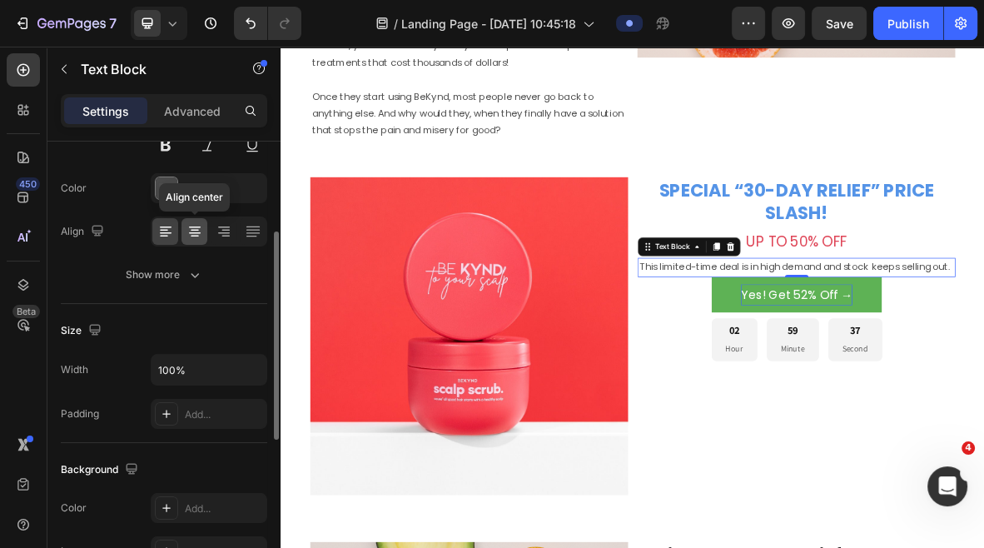
click at [194, 230] on icon at bounding box center [195, 231] width 8 height 2
click at [901, 327] on icon at bounding box center [898, 331] width 9 height 12
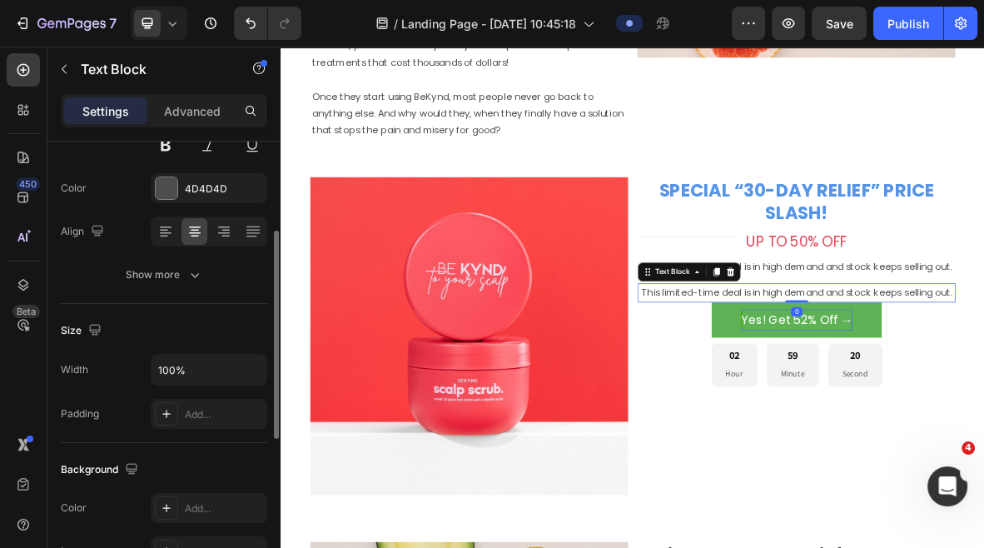
scroll to position [196, 0]
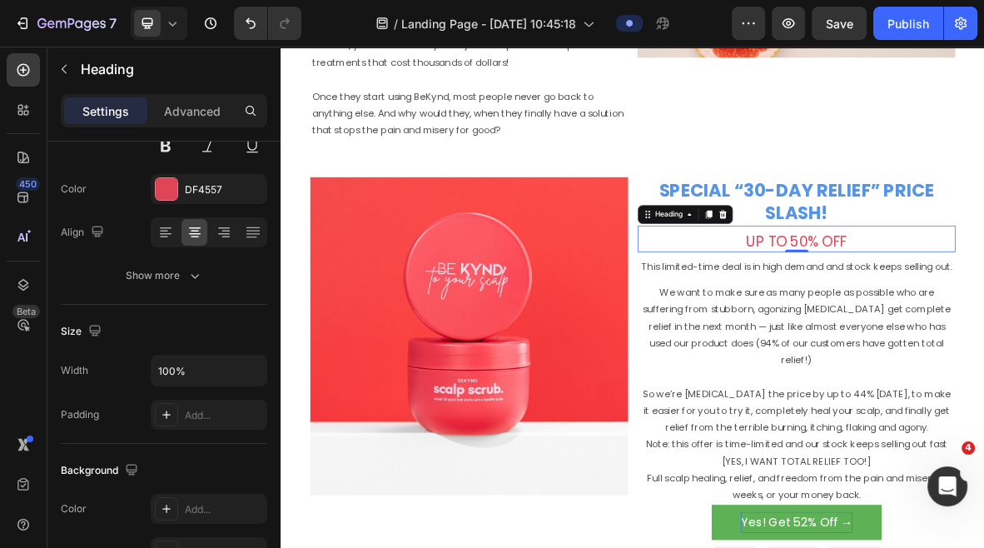
scroll to position [0, 0]
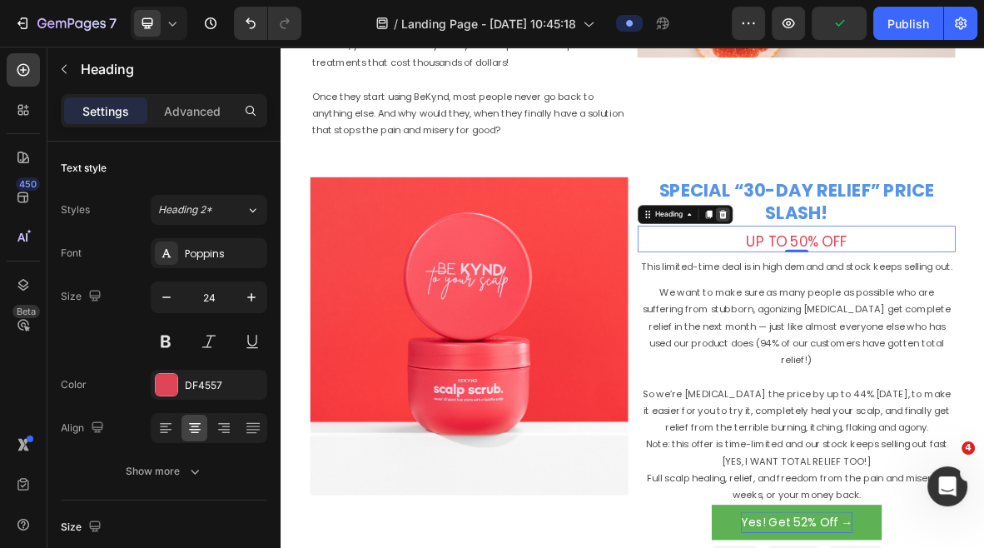
click at [911, 284] on icon at bounding box center [908, 284] width 11 height 12
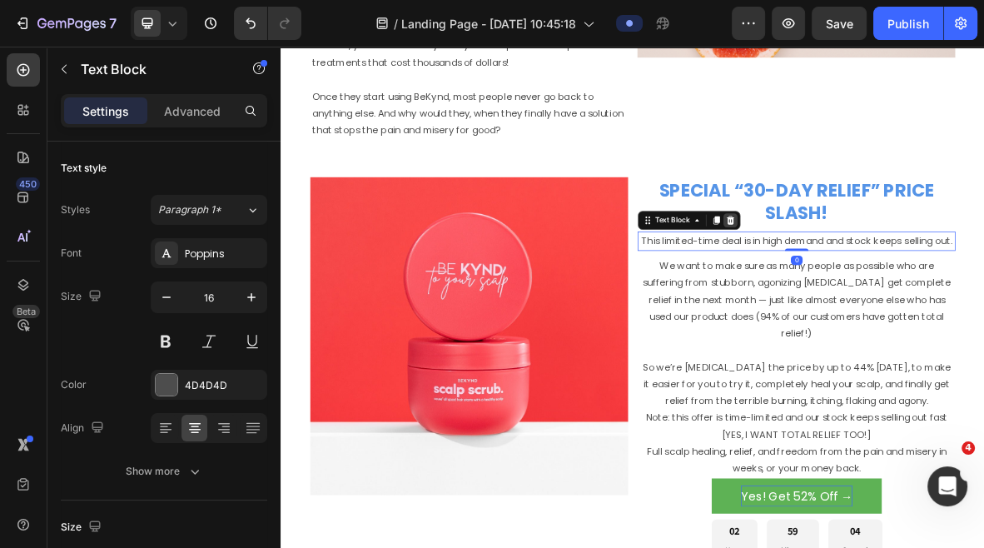
click at [922, 298] on div at bounding box center [919, 292] width 20 height 20
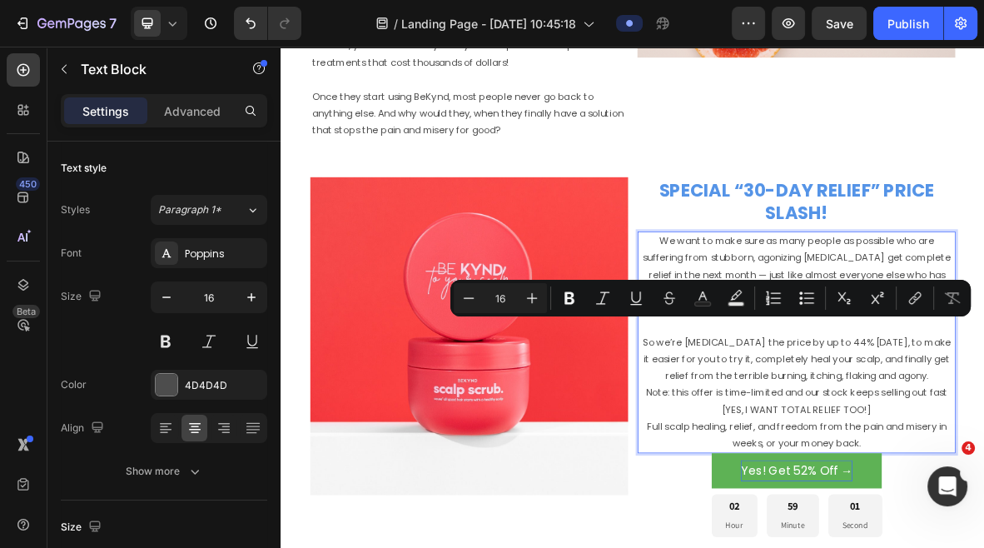
drag, startPoint x: 1055, startPoint y: 445, endPoint x: 1032, endPoint y: 446, distance: 23.4
click at [703, 296] on icon "Editor contextual toolbar" at bounding box center [702, 298] width 17 height 17
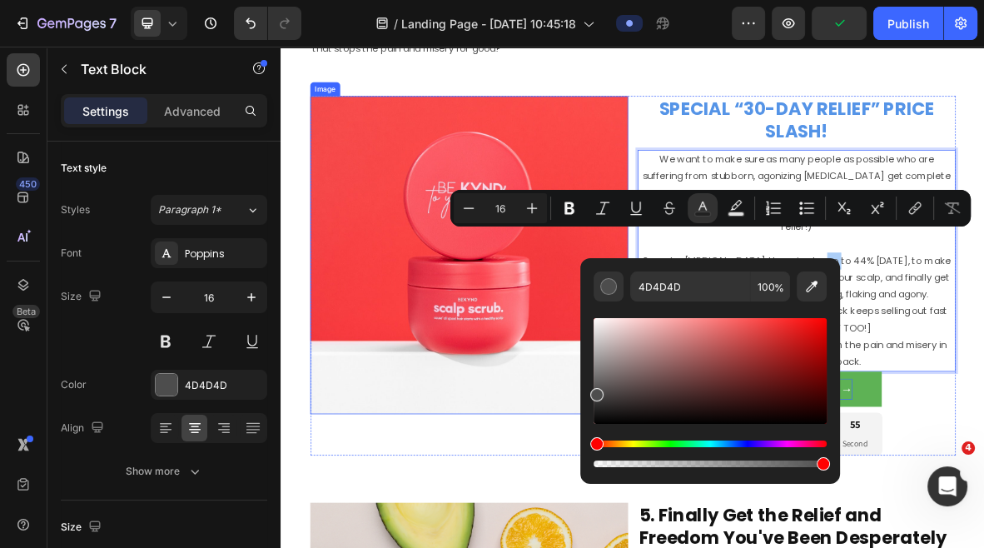
scroll to position [3867, 0]
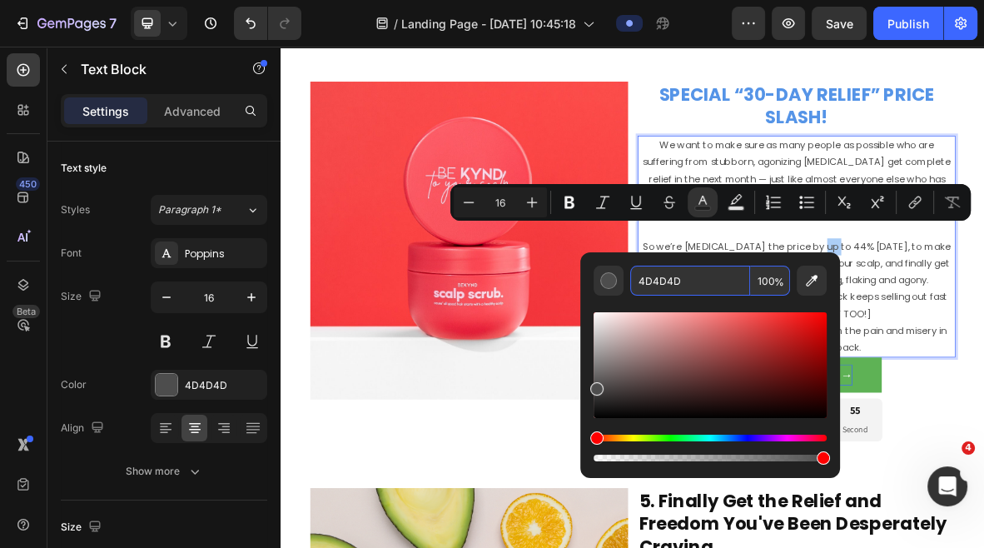
click at [687, 283] on input "4D4D4D" at bounding box center [690, 281] width 120 height 30
type input "DF4557"
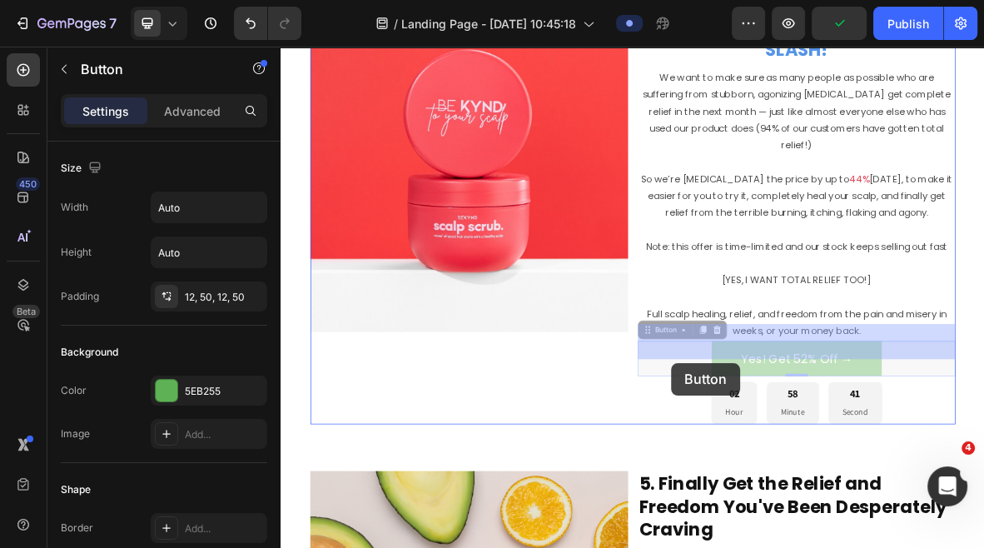
scroll to position [3970, 0]
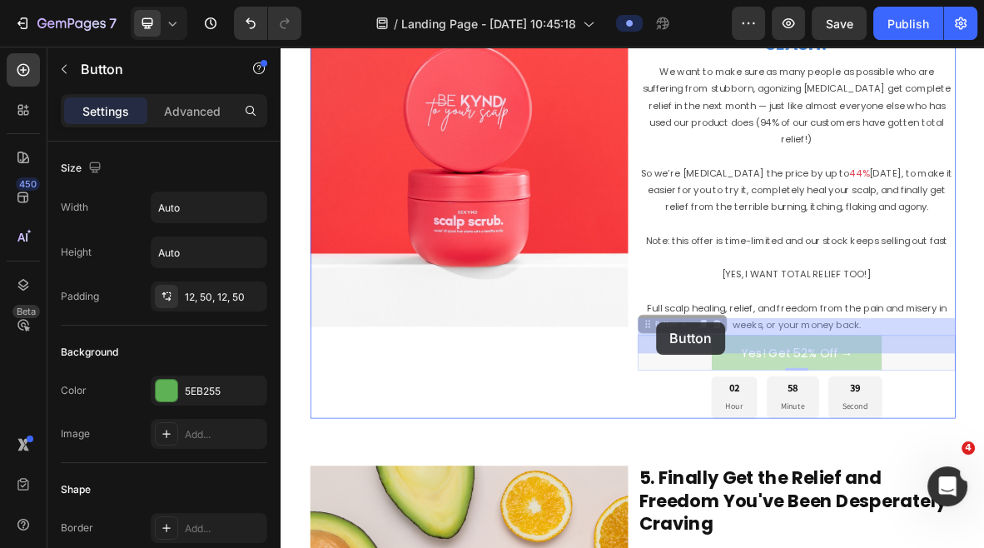
drag, startPoint x: 803, startPoint y: 521, endPoint x: 814, endPoint y: 438, distance: 84.1
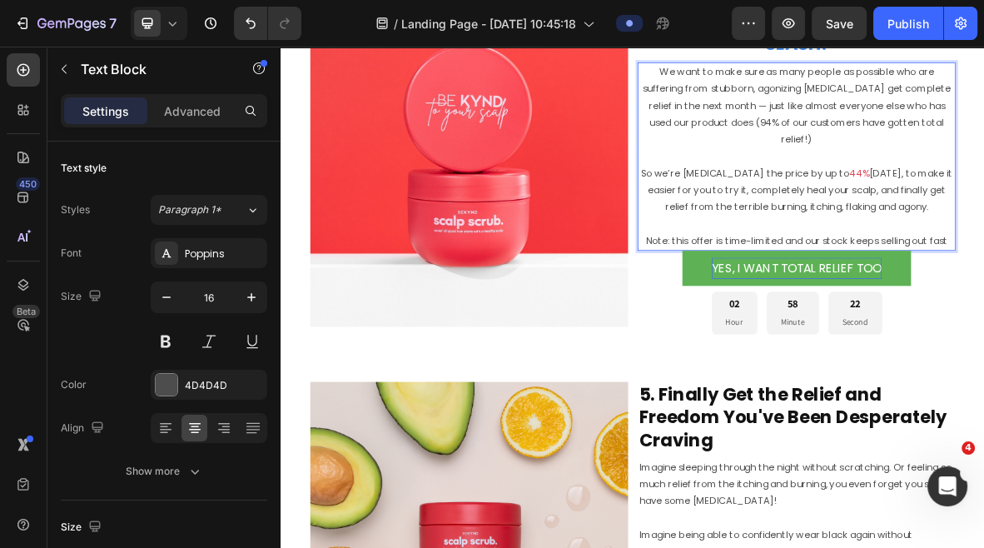
scroll to position [3918, 0]
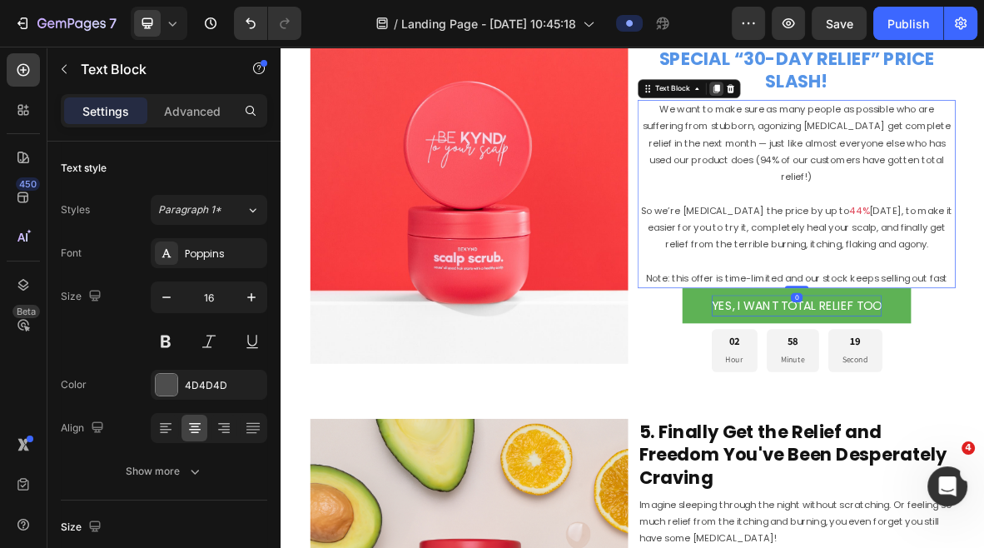
click at [896, 102] on icon at bounding box center [898, 106] width 9 height 12
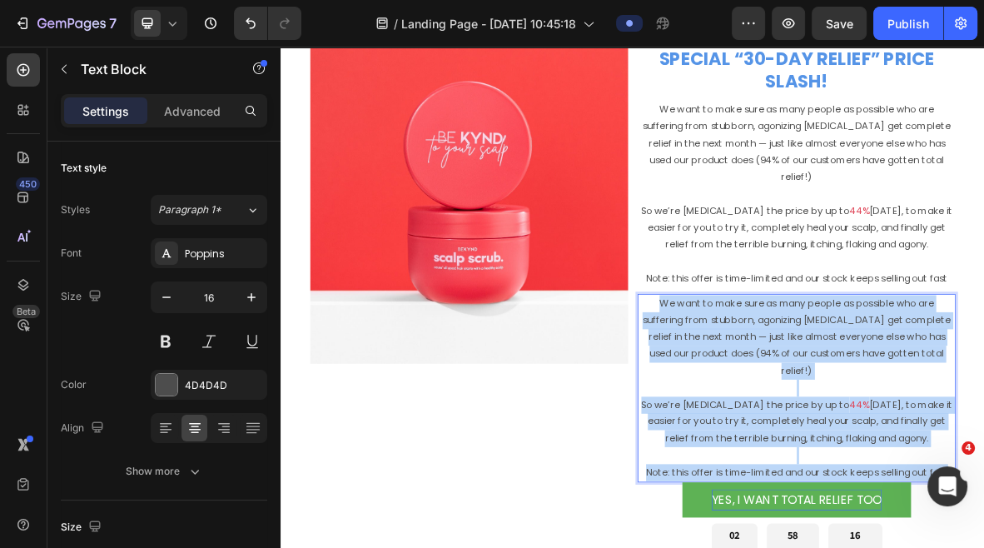
drag, startPoint x: 1232, startPoint y: 601, endPoint x: 792, endPoint y: 386, distance: 490.1
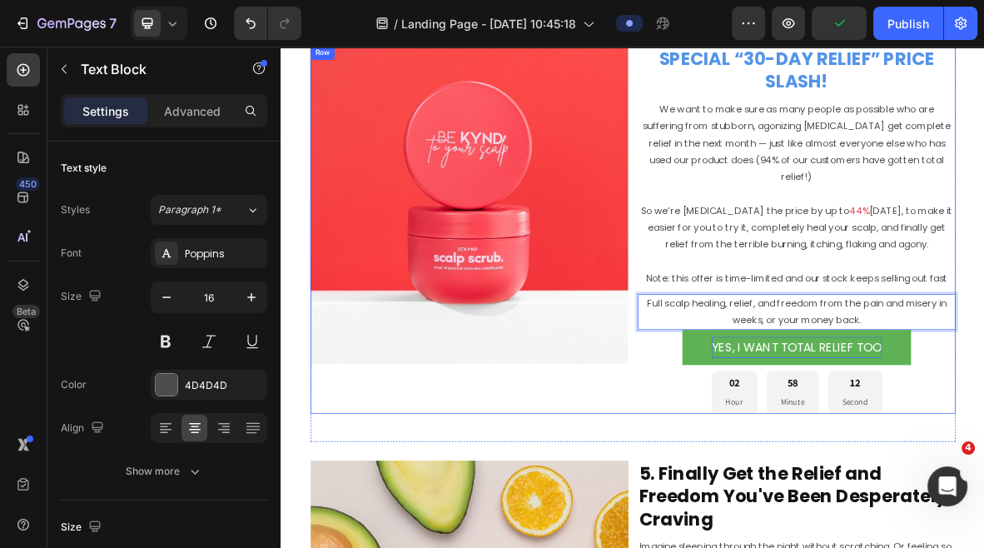
click at [753, 521] on div "Image" at bounding box center [547, 306] width 451 height 522
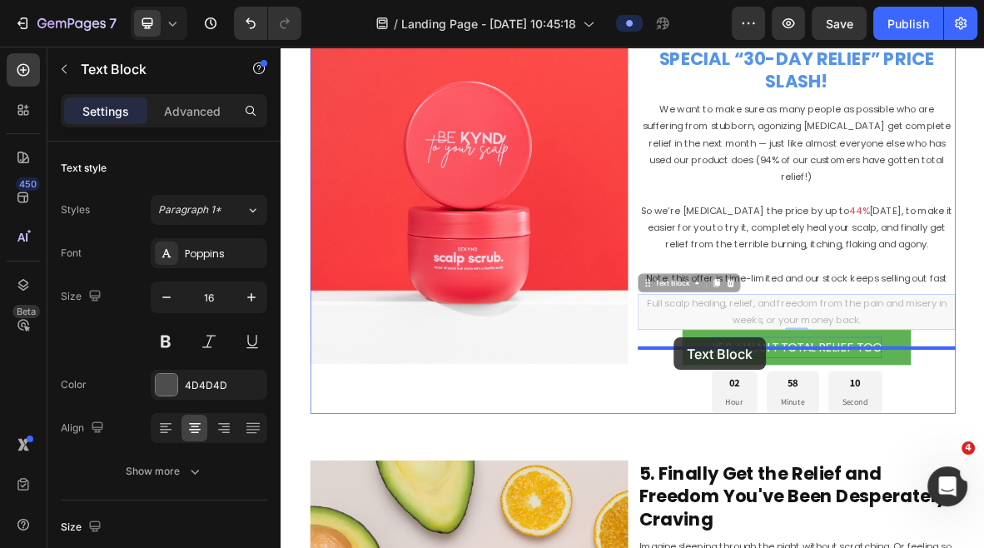
drag, startPoint x: 828, startPoint y: 353, endPoint x: 839, endPoint y: 460, distance: 107.1
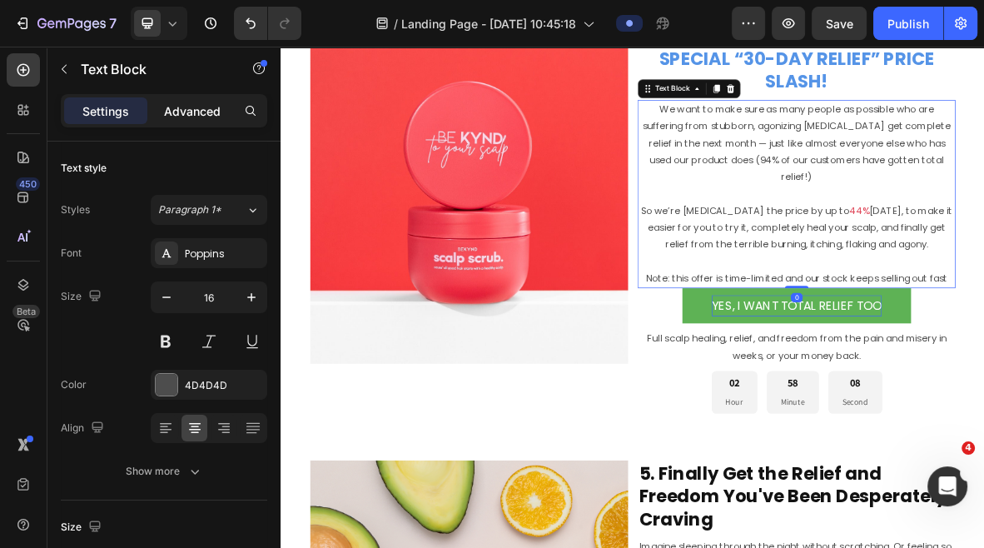
click at [200, 112] on p "Advanced" at bounding box center [192, 110] width 57 height 17
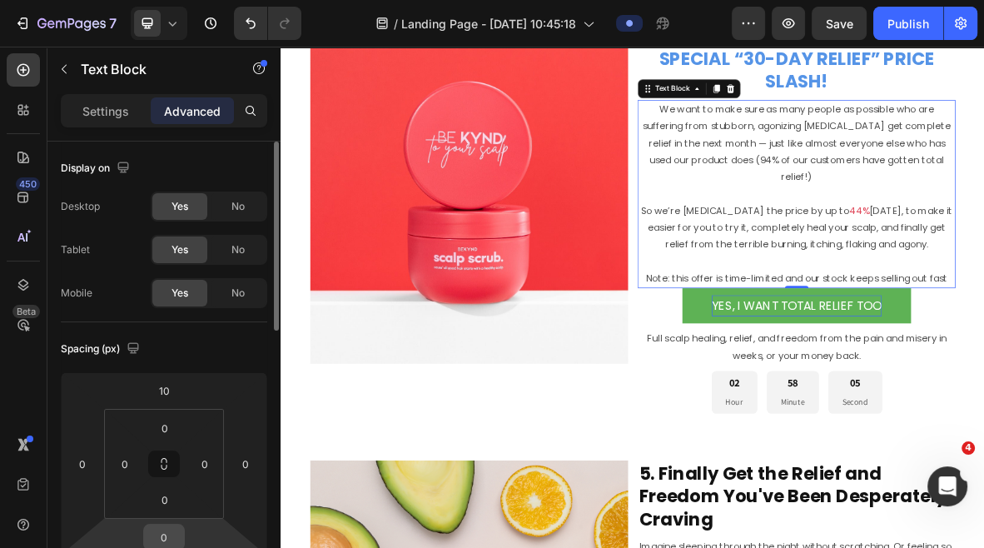
click at [158, 537] on input "0" at bounding box center [163, 537] width 33 height 25
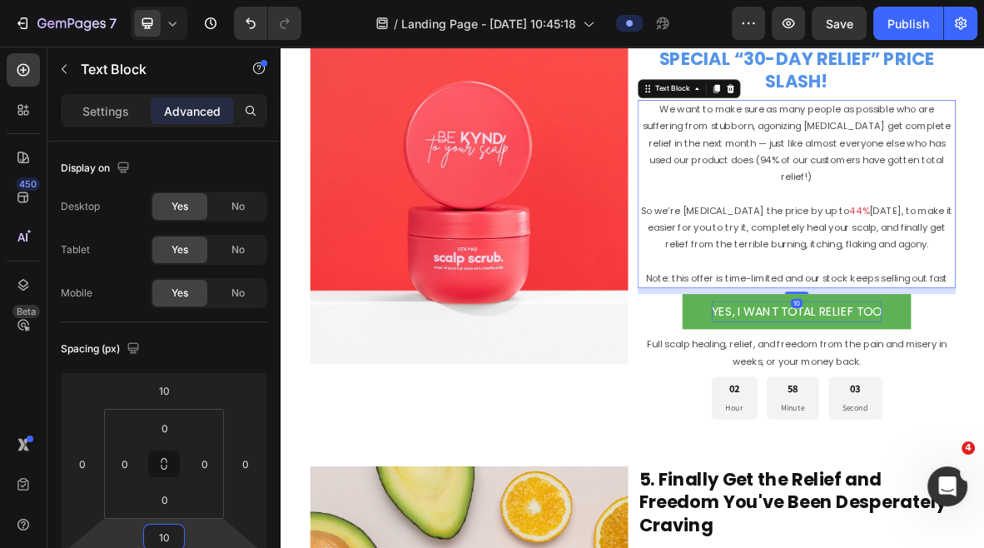
type input "10"
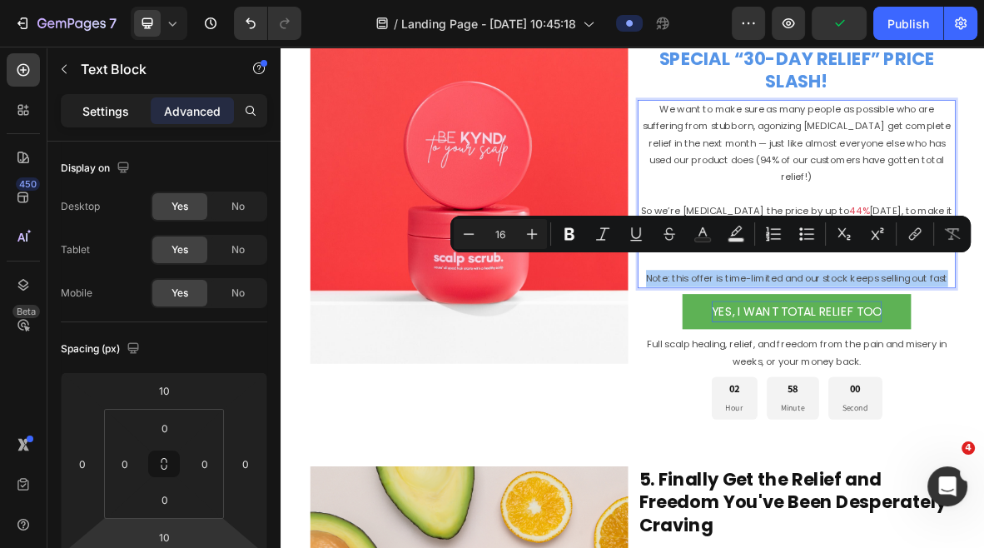
click at [97, 116] on p "Settings" at bounding box center [105, 110] width 47 height 17
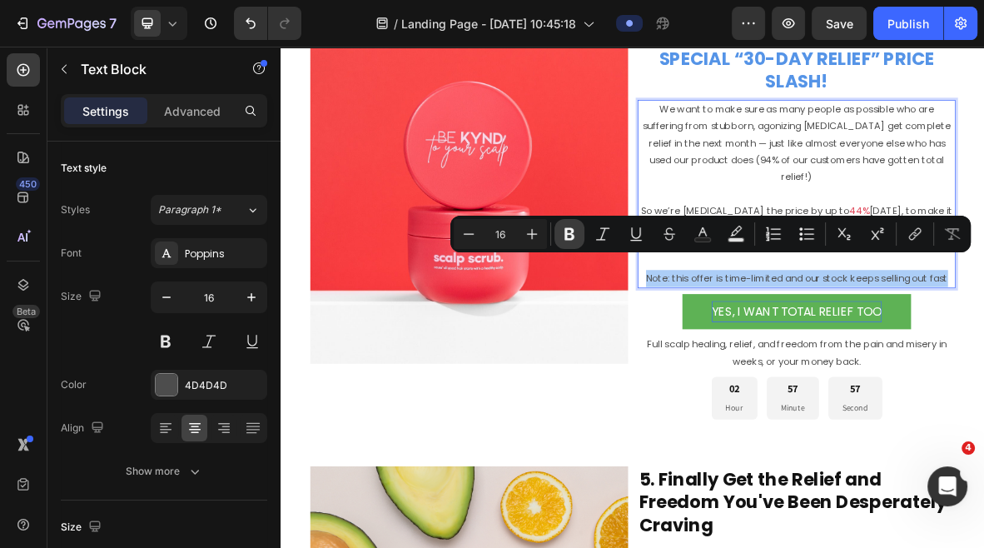
click at [568, 232] on icon "Editor contextual toolbar" at bounding box center [569, 234] width 17 height 17
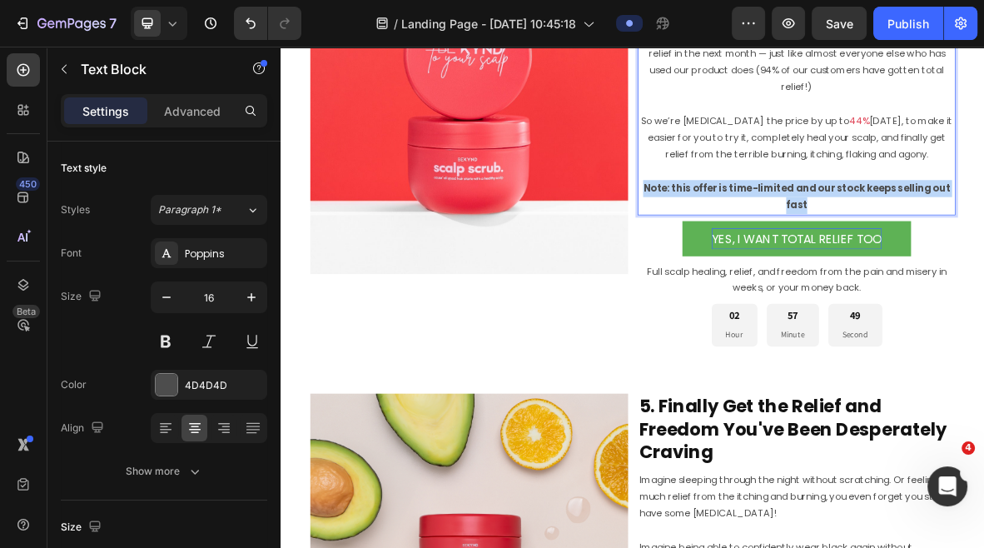
scroll to position [4041, 0]
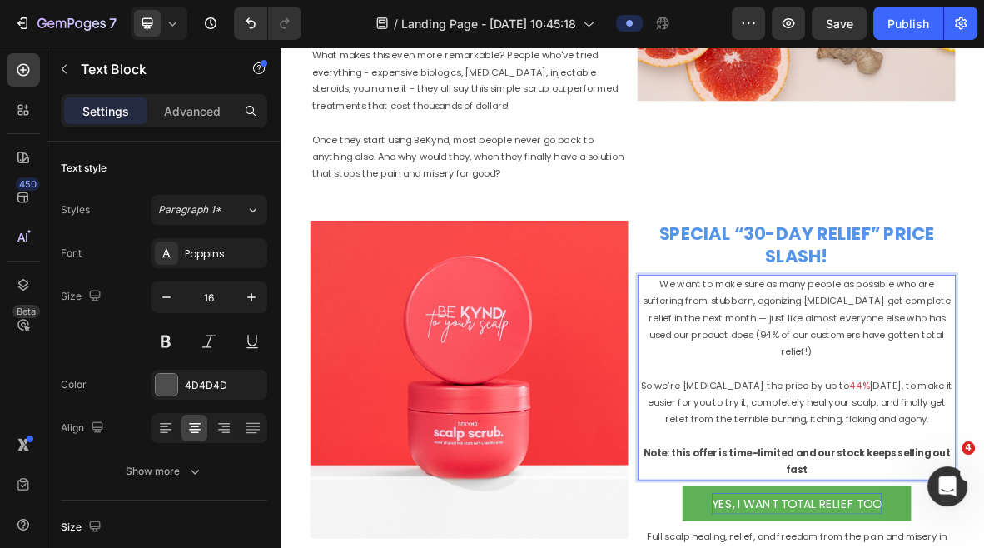
scroll to position [3650, 0]
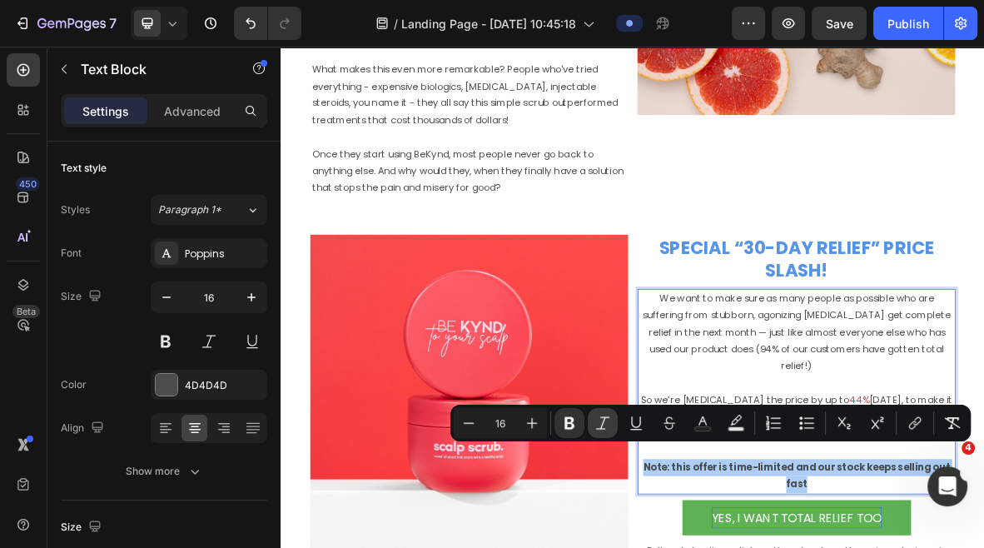
click at [601, 416] on icon "Editor contextual toolbar" at bounding box center [603, 423] width 17 height 17
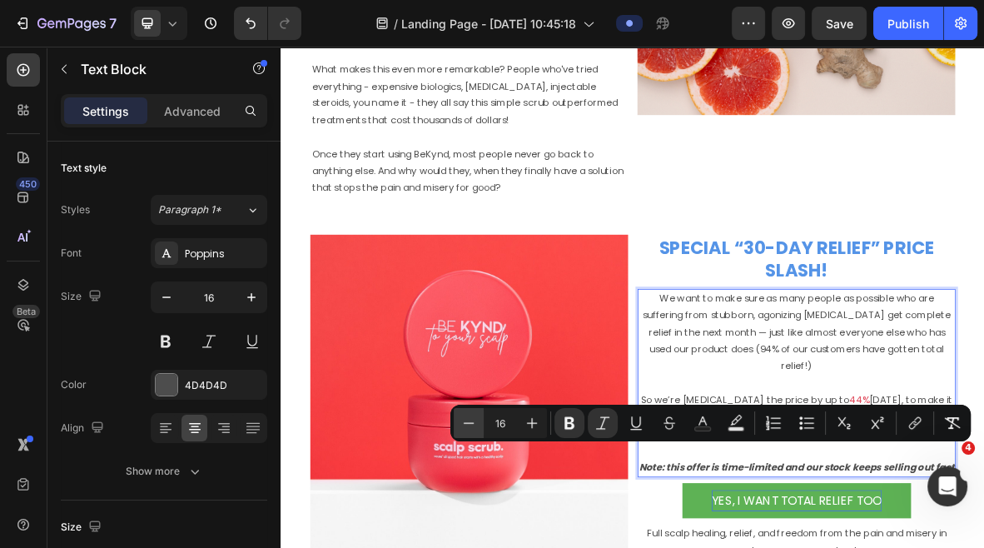
click at [468, 426] on icon "Editor contextual toolbar" at bounding box center [468, 423] width 17 height 17
type input "15"
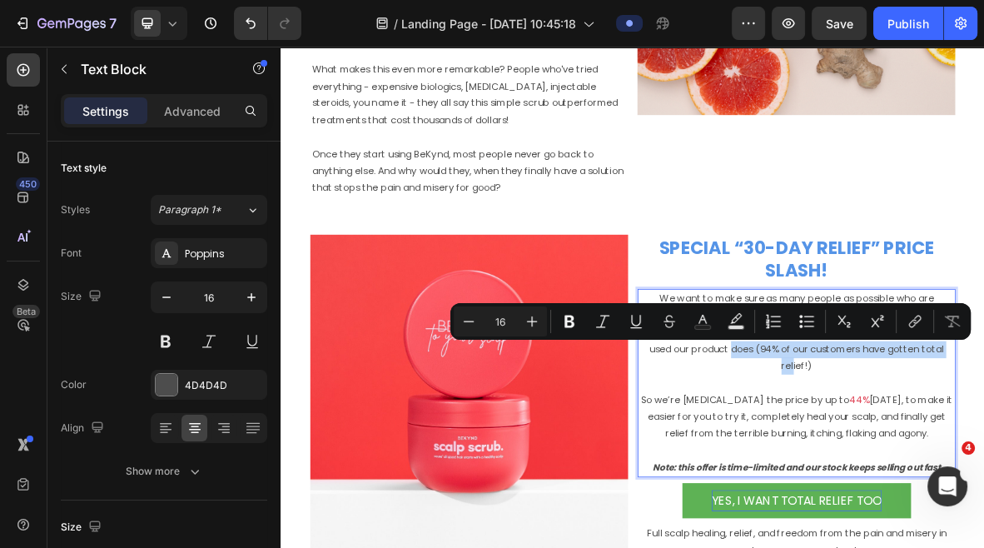
drag, startPoint x: 1218, startPoint y: 474, endPoint x: 904, endPoint y: 476, distance: 314.8
click at [565, 324] on icon "Editor contextual toolbar" at bounding box center [570, 322] width 10 height 12
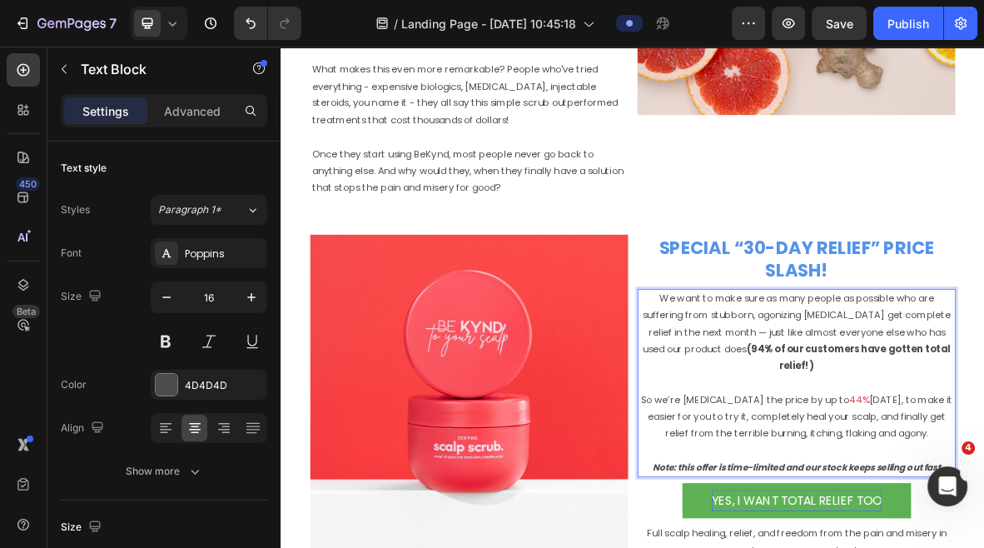
drag, startPoint x: 1098, startPoint y: 525, endPoint x: 1029, endPoint y: 524, distance: 69.1
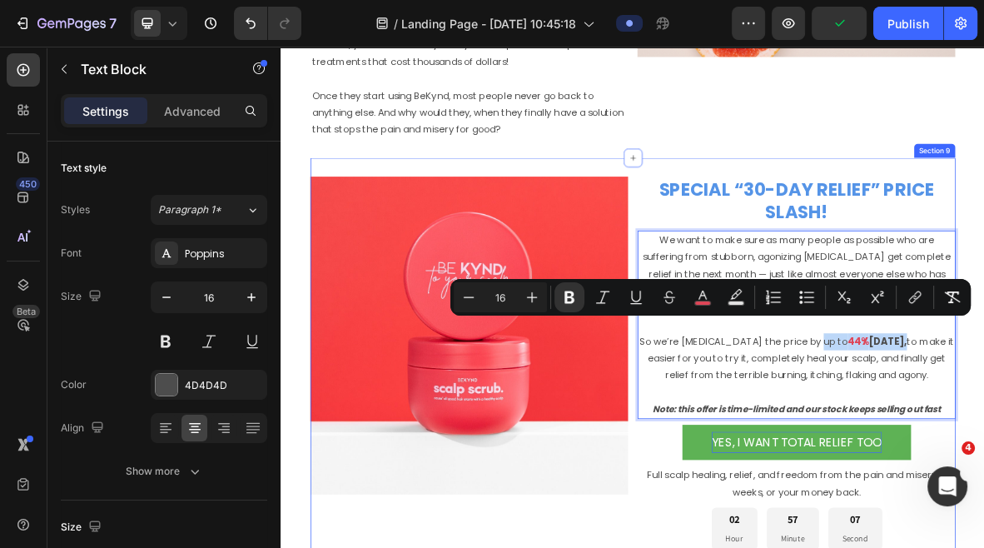
scroll to position [3790, 0]
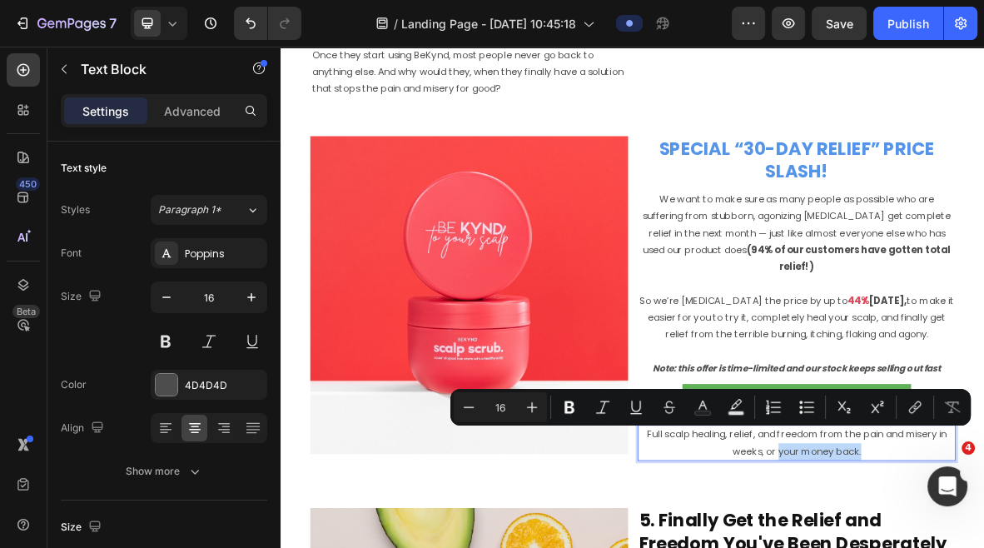
drag, startPoint x: 1113, startPoint y: 596, endPoint x: 987, endPoint y: 594, distance: 125.8
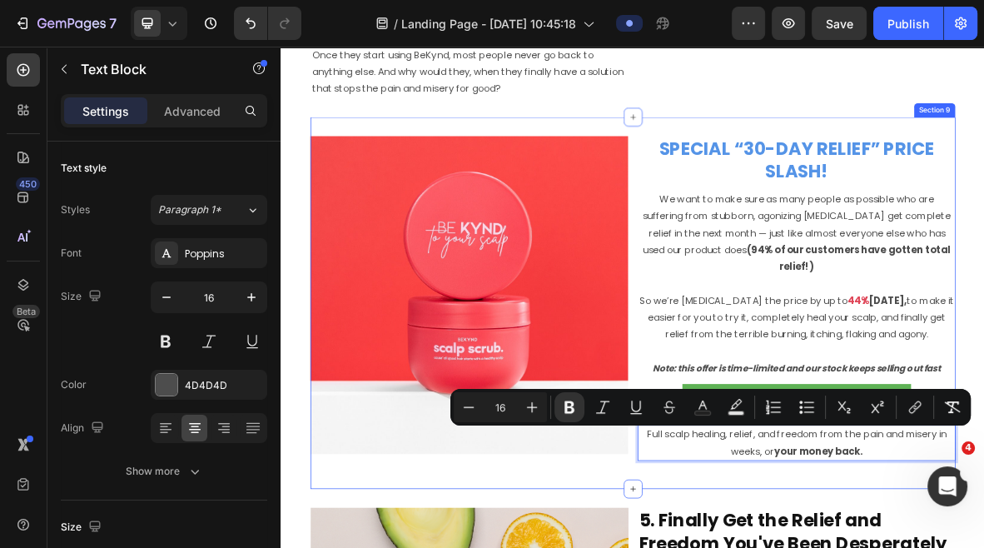
click at [969, 547] on div "Image SPECIAL “30-DAY RELIEF” PRICE SLASH! Heading We want to make sure as many…" at bounding box center [780, 410] width 916 height 475
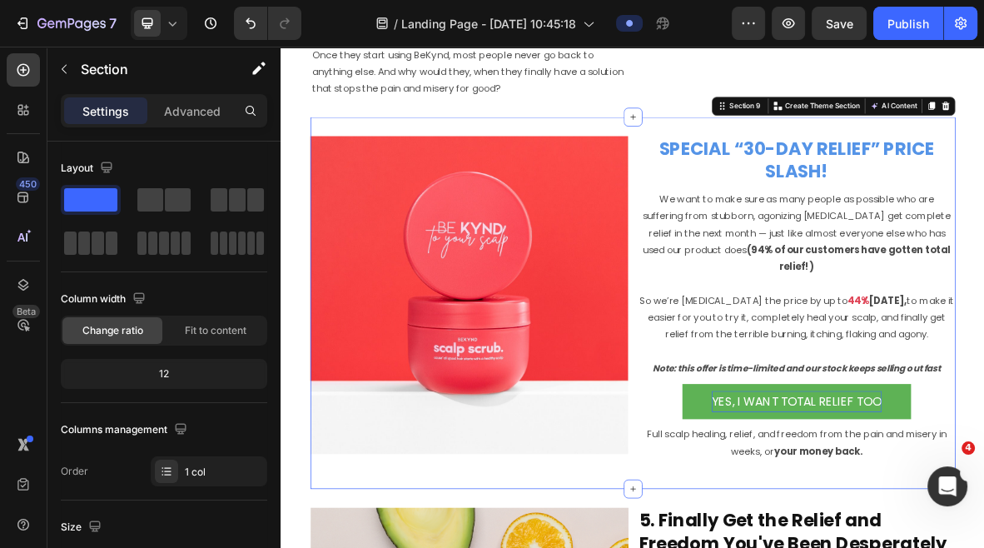
click at [689, 156] on div "Image SPECIAL “30-DAY RELIEF” PRICE SLASH! Heading We want to make sure as many…" at bounding box center [780, 411] width 916 height 528
click at [734, 210] on img at bounding box center [547, 398] width 451 height 451
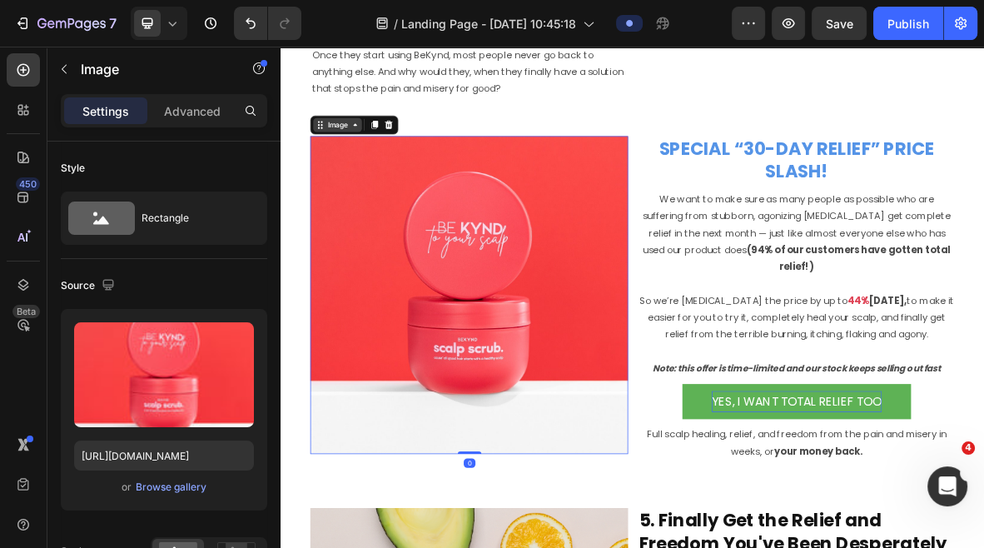
click at [388, 162] on icon at bounding box center [385, 157] width 13 height 13
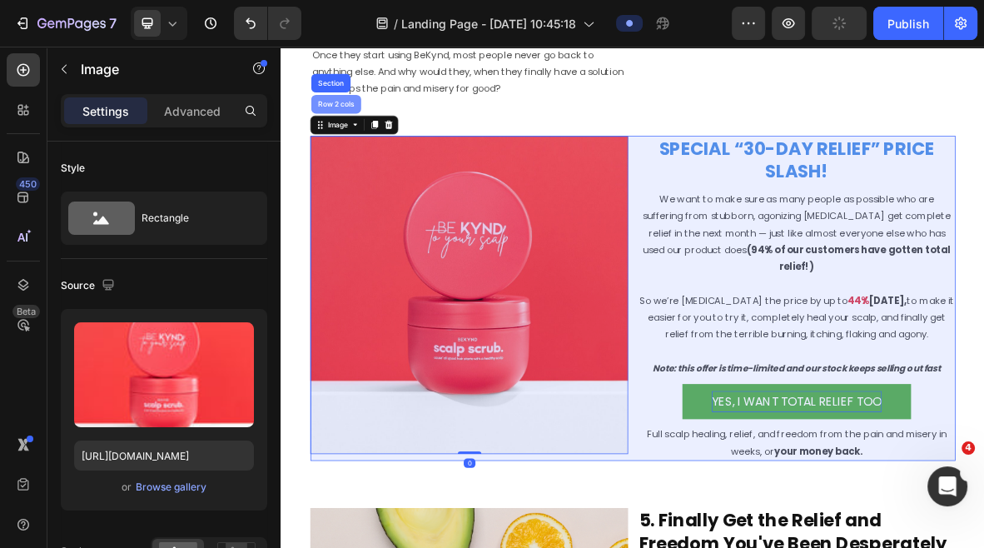
click at [363, 135] on div "Row 2 cols" at bounding box center [358, 128] width 71 height 27
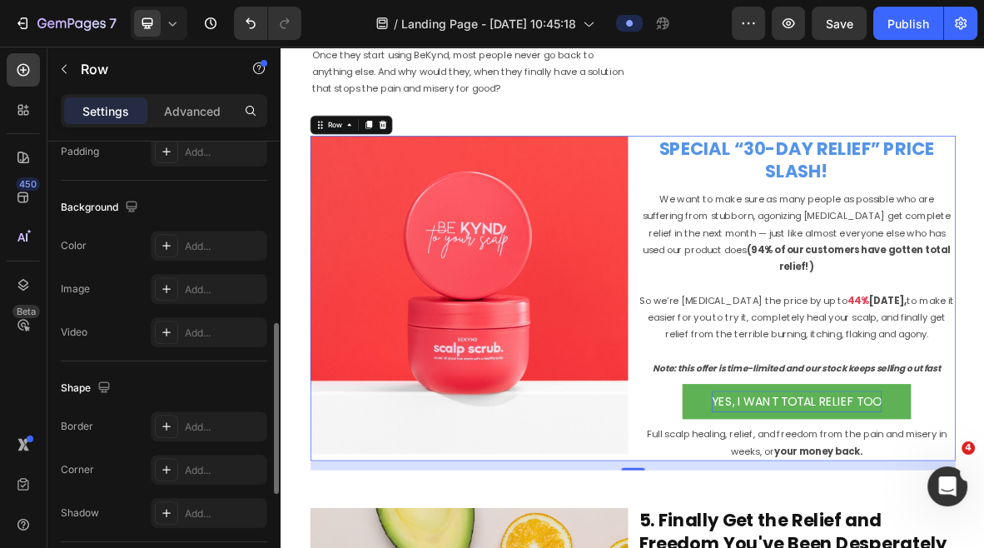
scroll to position [624, 0]
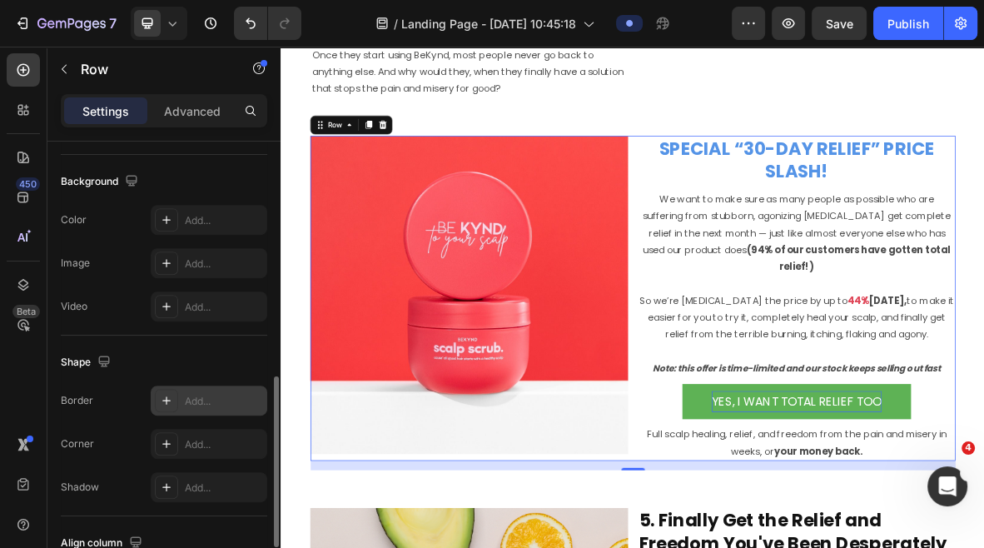
click at [164, 400] on icon at bounding box center [166, 400] width 8 height 8
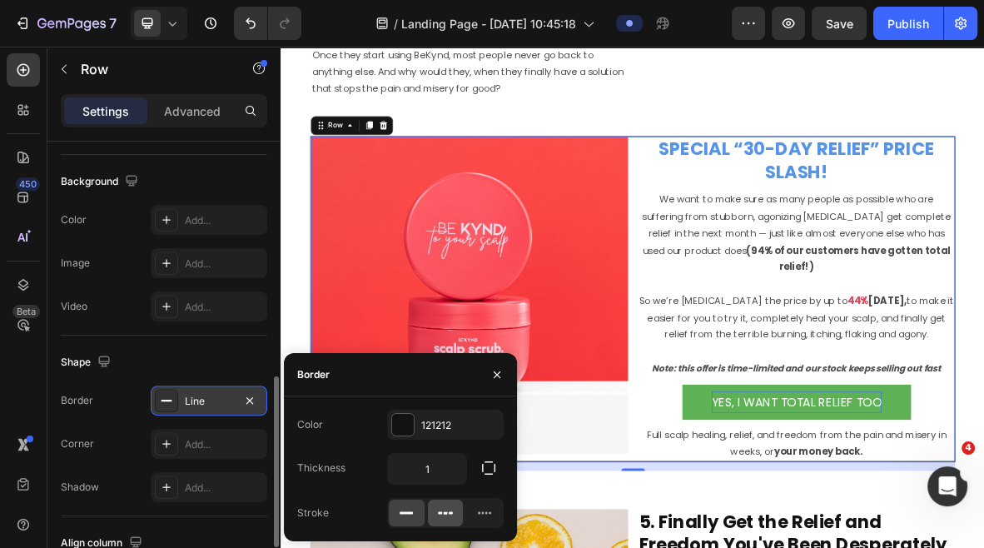
click at [441, 511] on icon at bounding box center [445, 513] width 17 height 17
click at [480, 508] on icon at bounding box center [484, 513] width 17 height 17
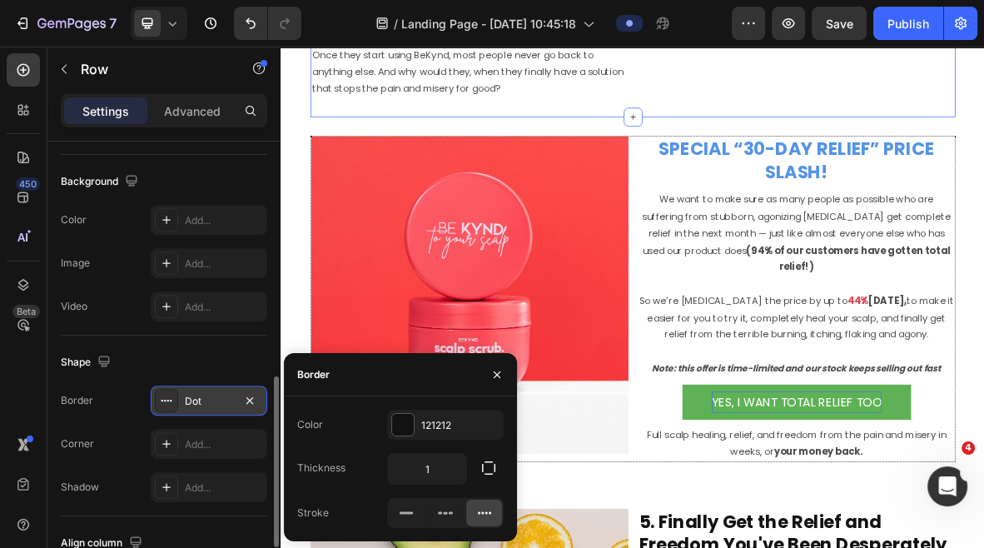
scroll to position [0, 0]
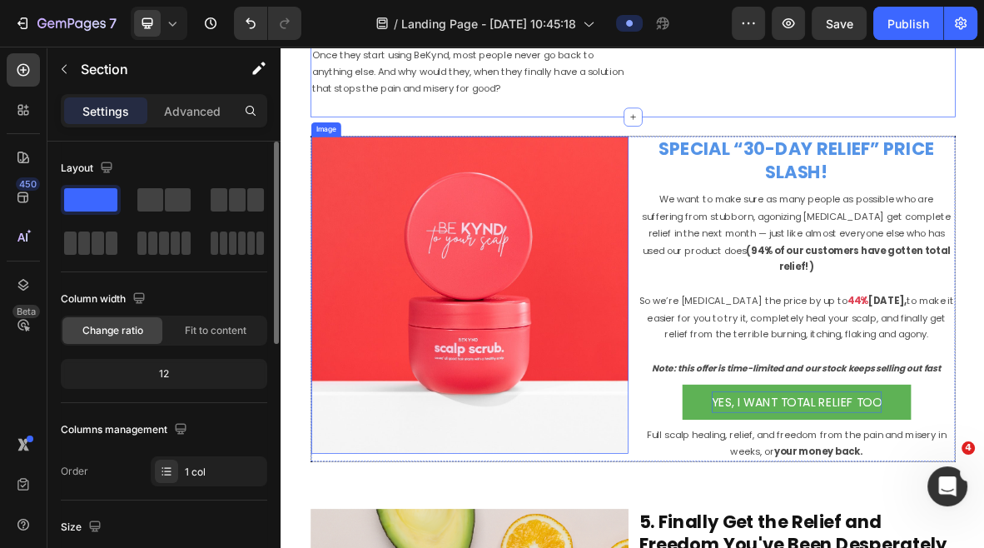
click at [699, 221] on img at bounding box center [548, 399] width 451 height 451
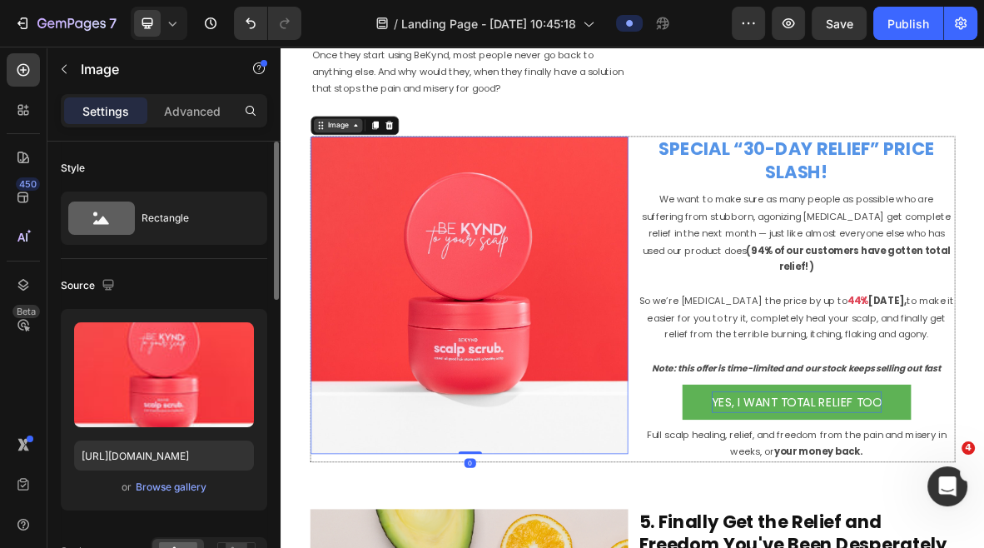
click at [364, 157] on div "Image" at bounding box center [362, 158] width 36 height 15
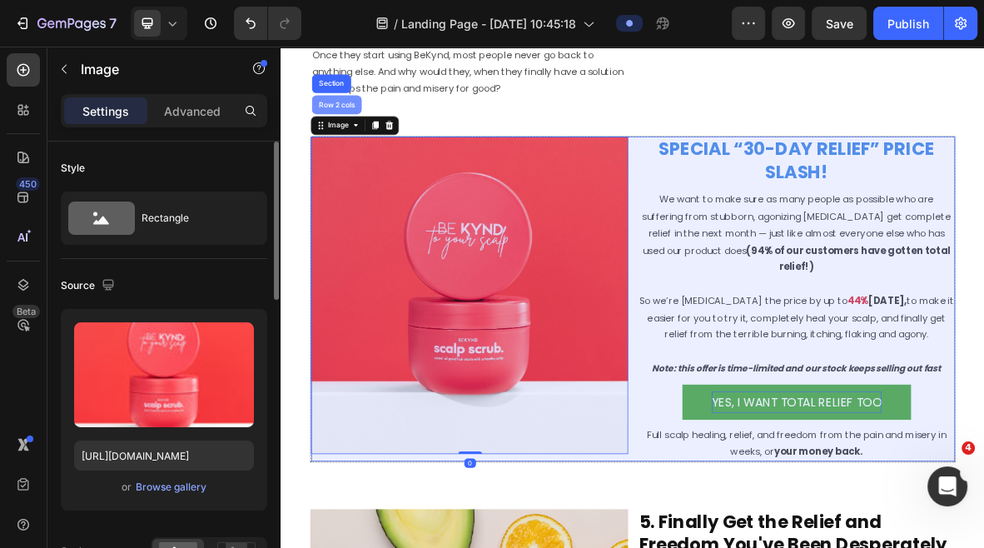
click at [357, 132] on div "Row 2 cols" at bounding box center [359, 129] width 57 height 10
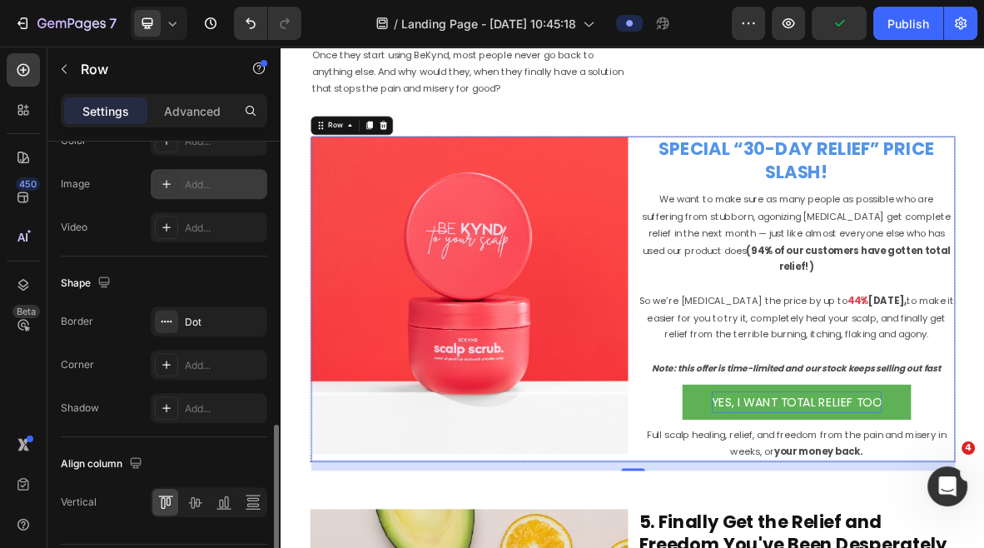
scroll to position [721, 0]
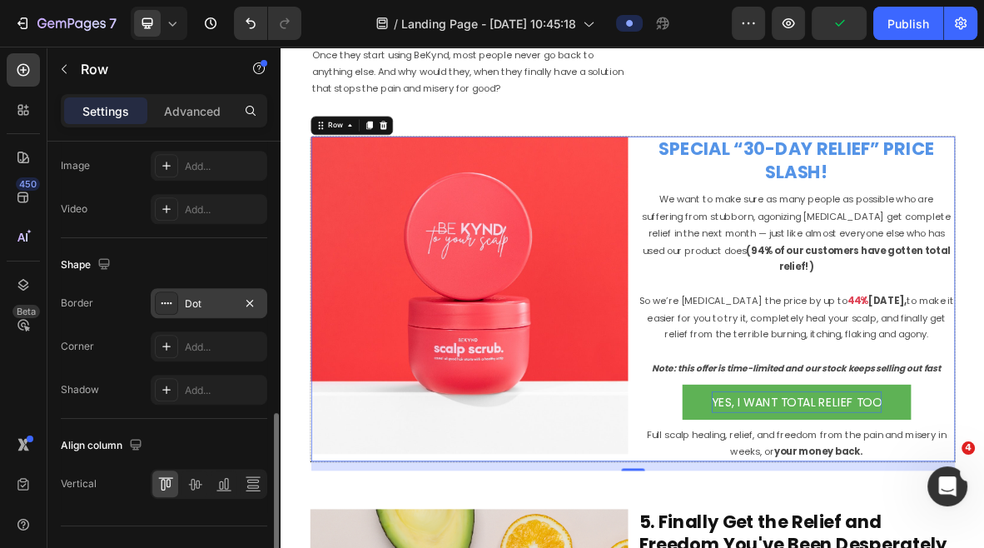
click at [198, 290] on div "Dot" at bounding box center [209, 303] width 117 height 30
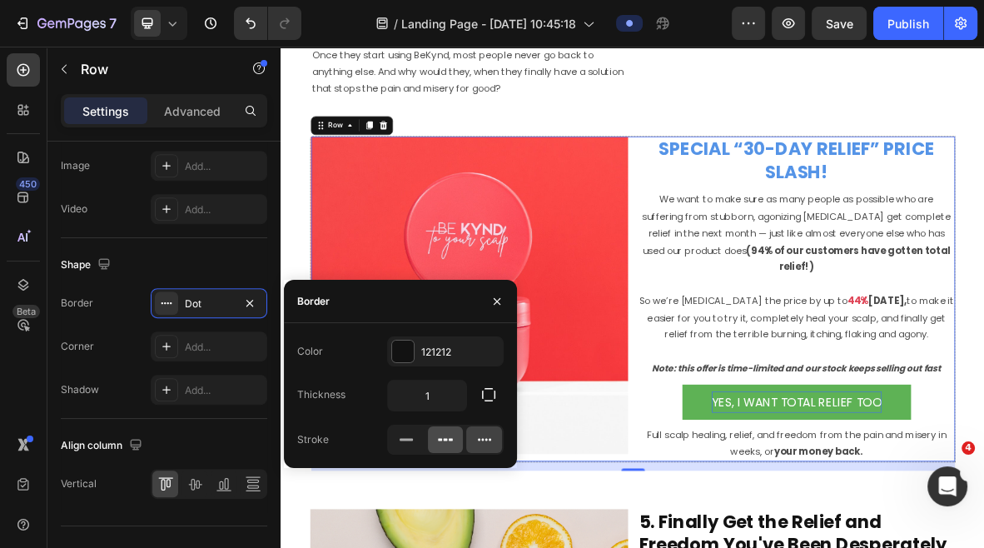
click at [444, 442] on icon at bounding box center [445, 439] width 17 height 17
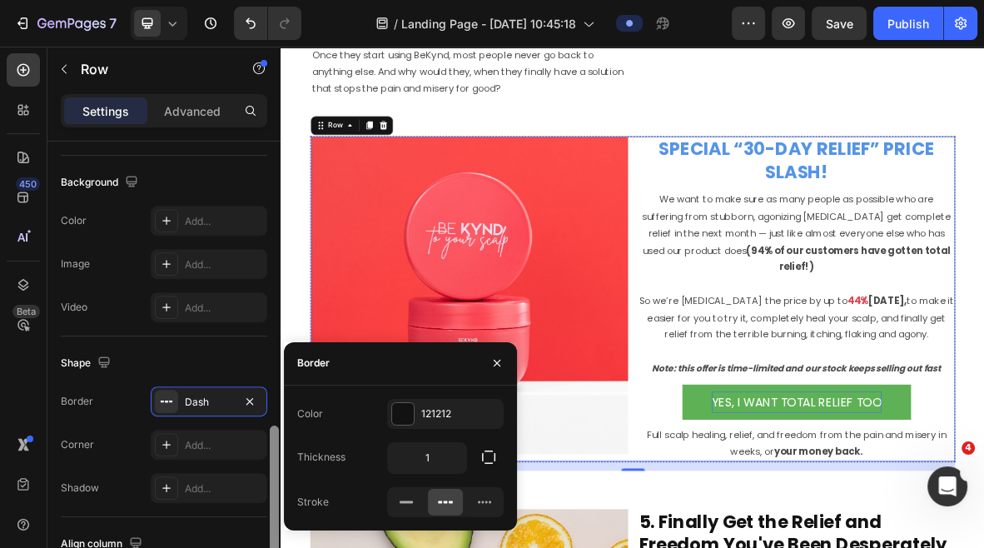
scroll to position [550, 0]
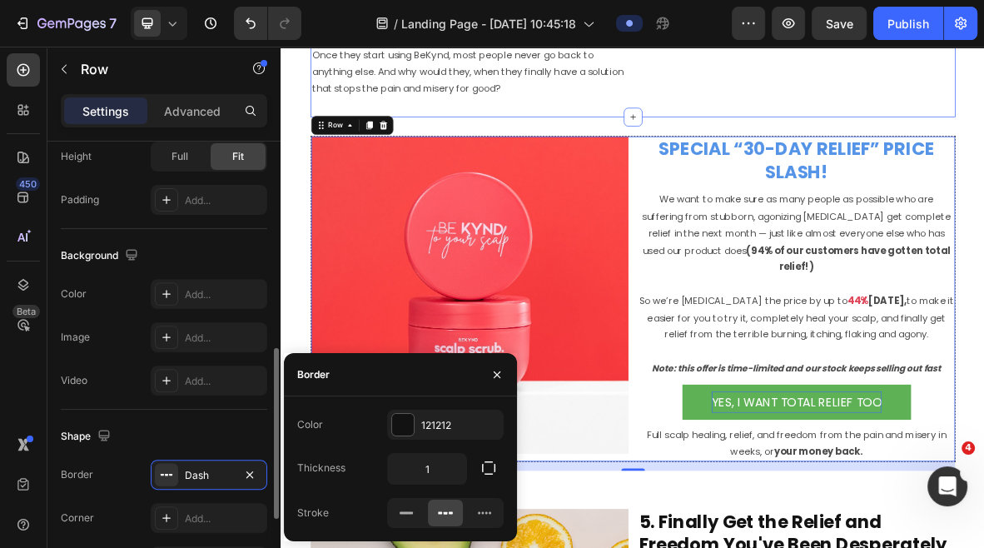
click at [742, 116] on p "Once they start using BeKynd, most people never go back to anything else. And w…" at bounding box center [548, 70] width 448 height 96
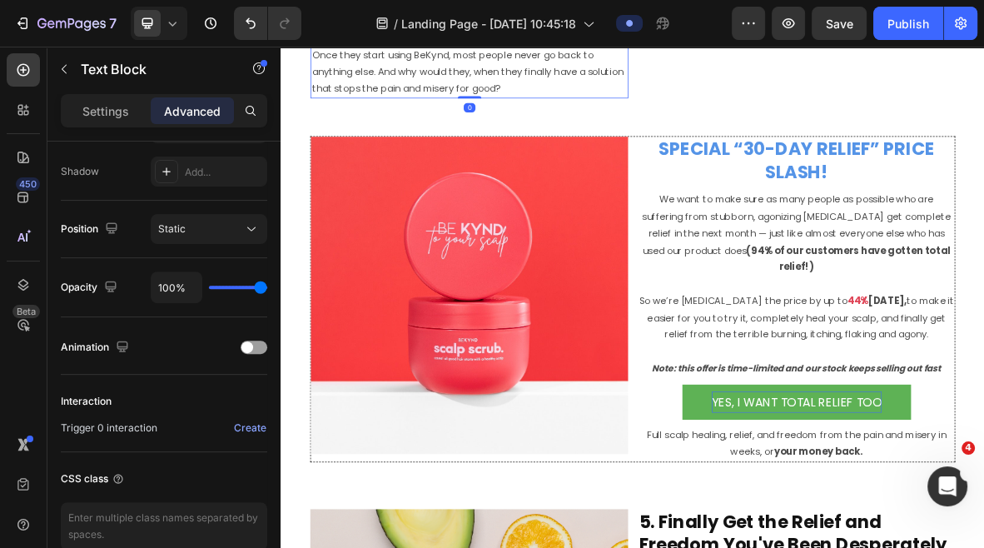
scroll to position [0, 0]
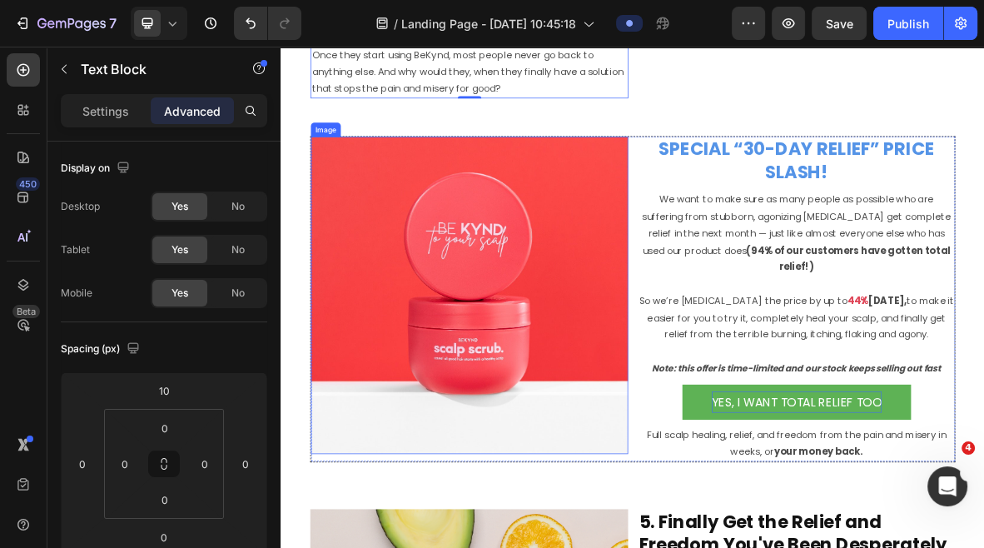
click at [739, 331] on img at bounding box center [548, 399] width 451 height 451
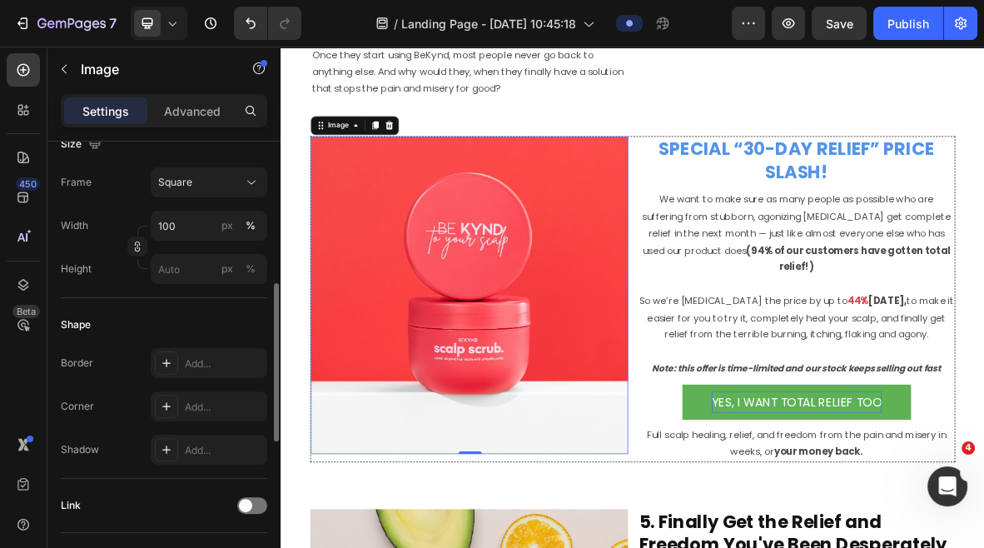
scroll to position [466, 0]
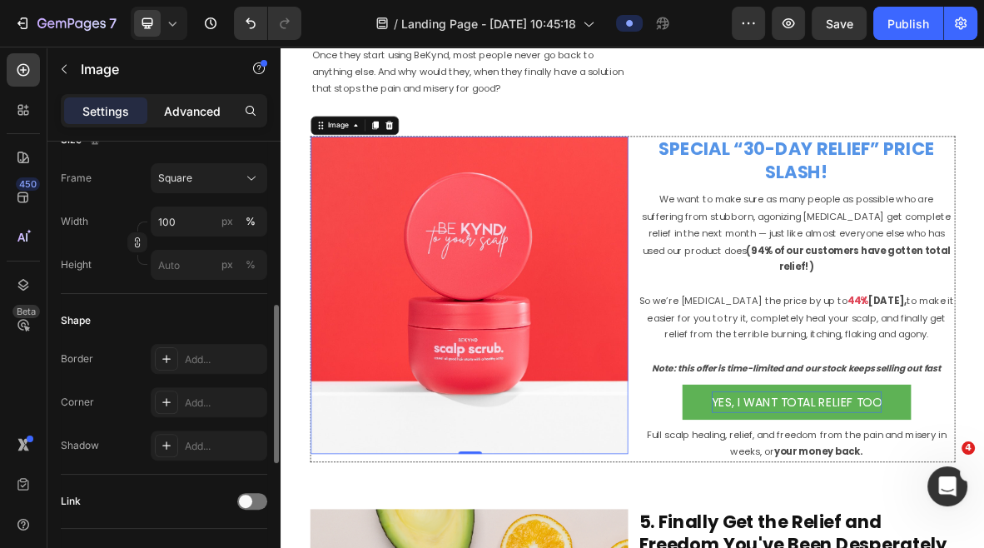
click at [195, 102] on p "Advanced" at bounding box center [192, 110] width 57 height 17
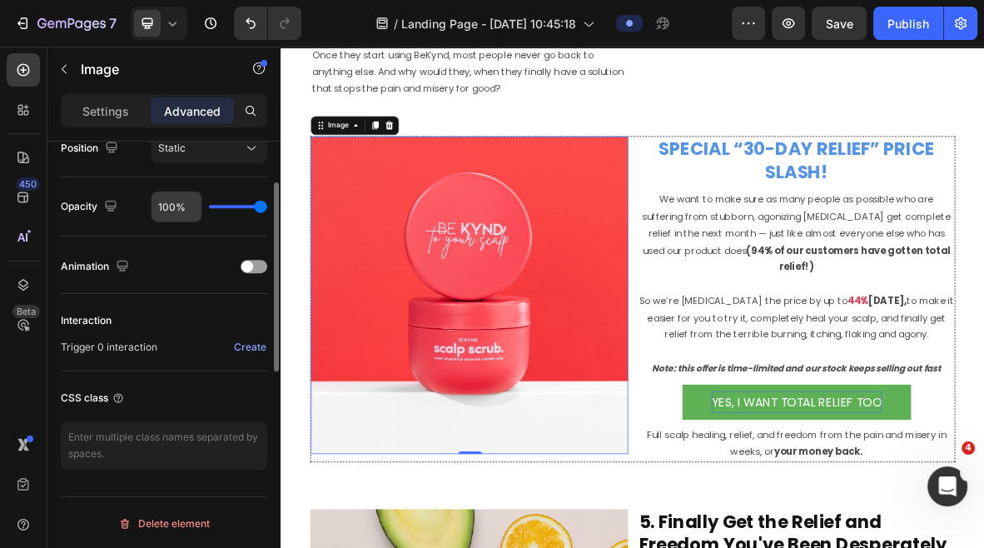
scroll to position [0, 0]
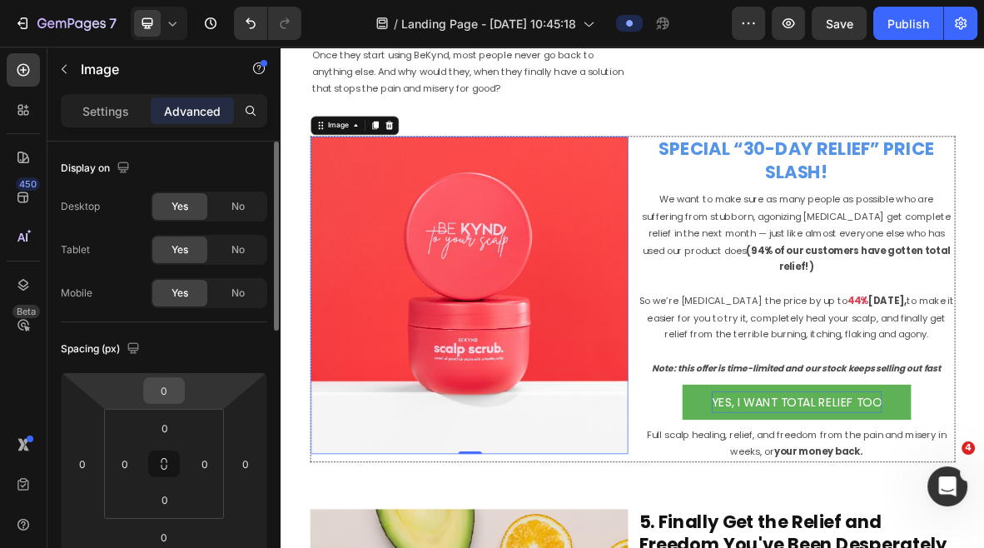
click at [179, 390] on input "0" at bounding box center [163, 390] width 33 height 25
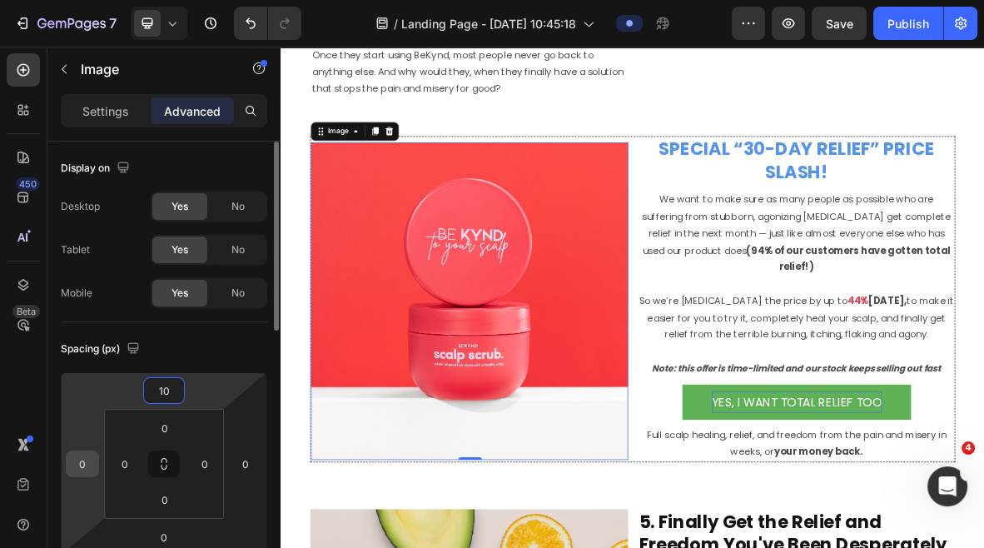
type input "10"
click at [89, 458] on input "0" at bounding box center [82, 463] width 25 height 25
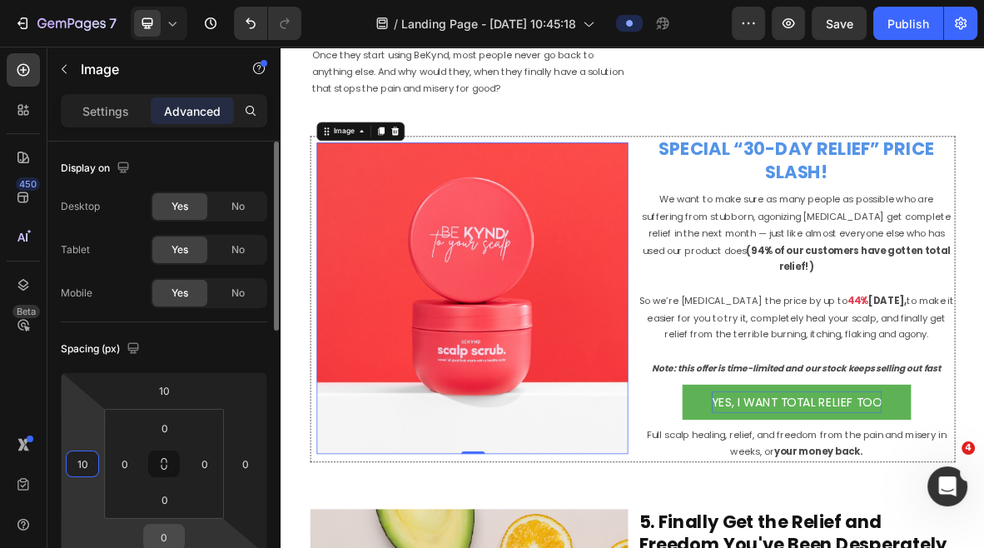
type input "10"
click at [155, 534] on input "0" at bounding box center [163, 537] width 33 height 25
type input "10"
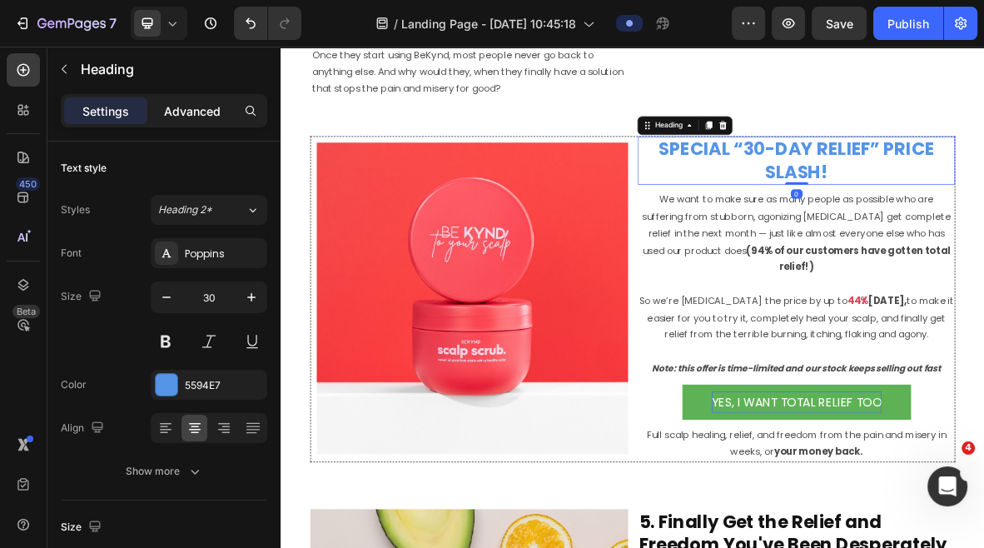
click at [207, 97] on div "Advanced" at bounding box center [192, 110] width 83 height 27
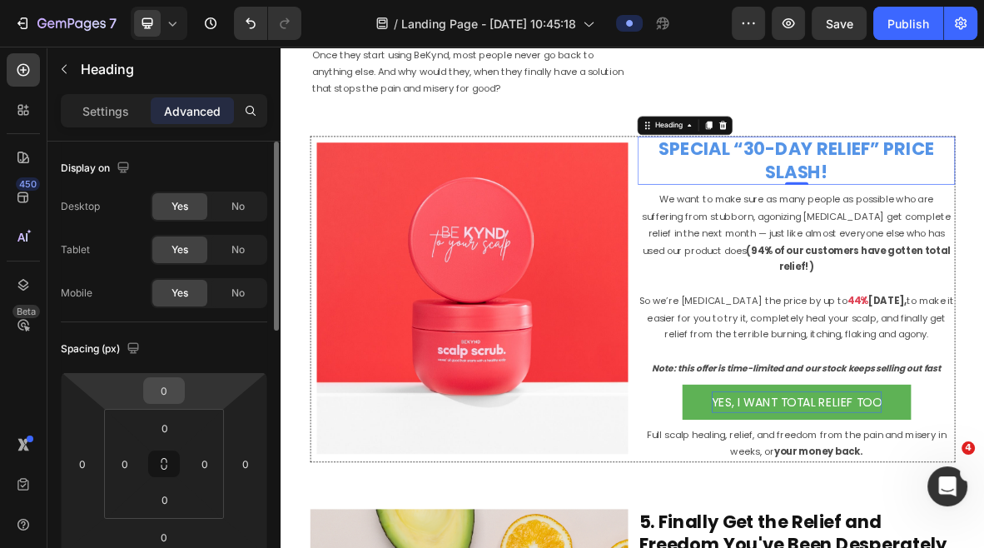
click at [178, 391] on input "0" at bounding box center [163, 390] width 33 height 25
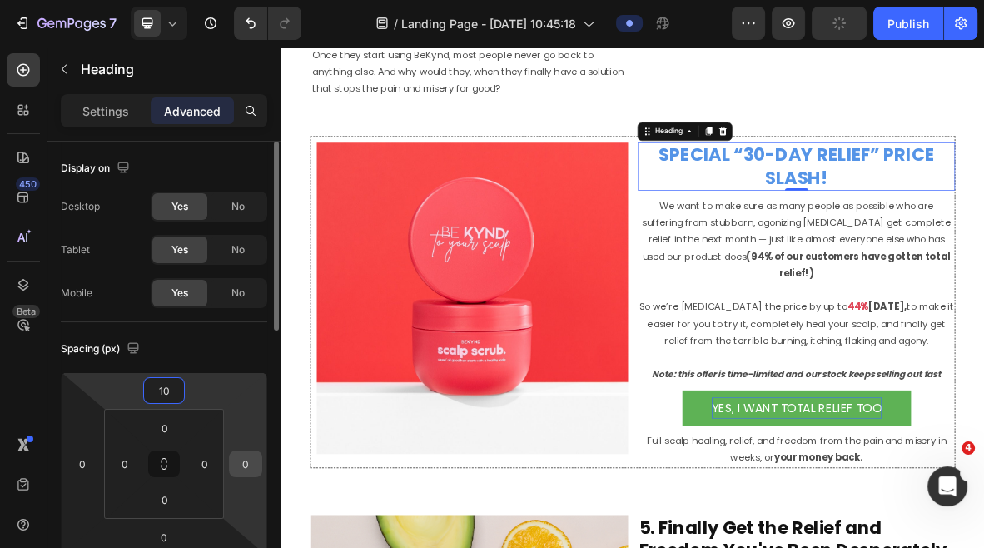
type input "10"
click at [248, 465] on input "0" at bounding box center [245, 463] width 25 height 25
type input "10"
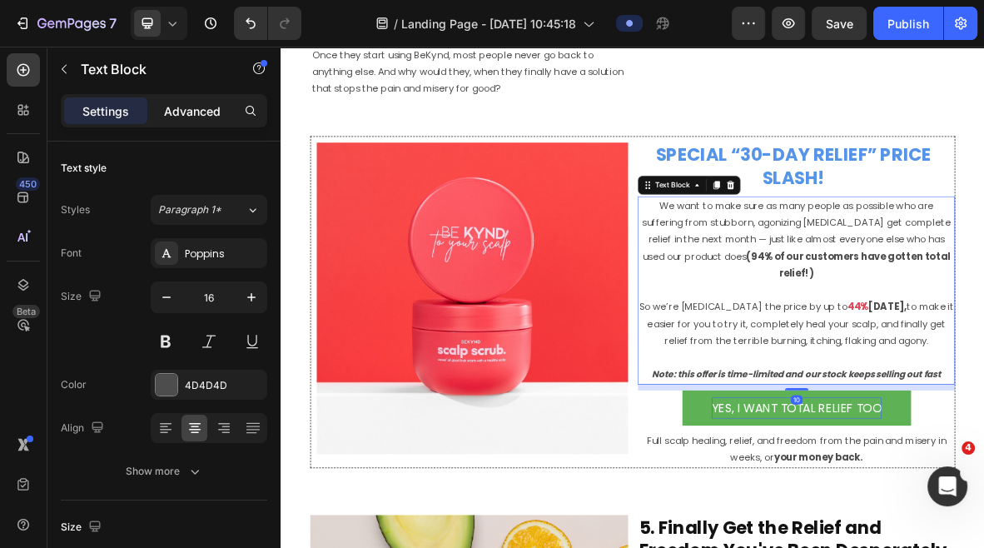
click at [195, 113] on p "Advanced" at bounding box center [192, 110] width 57 height 17
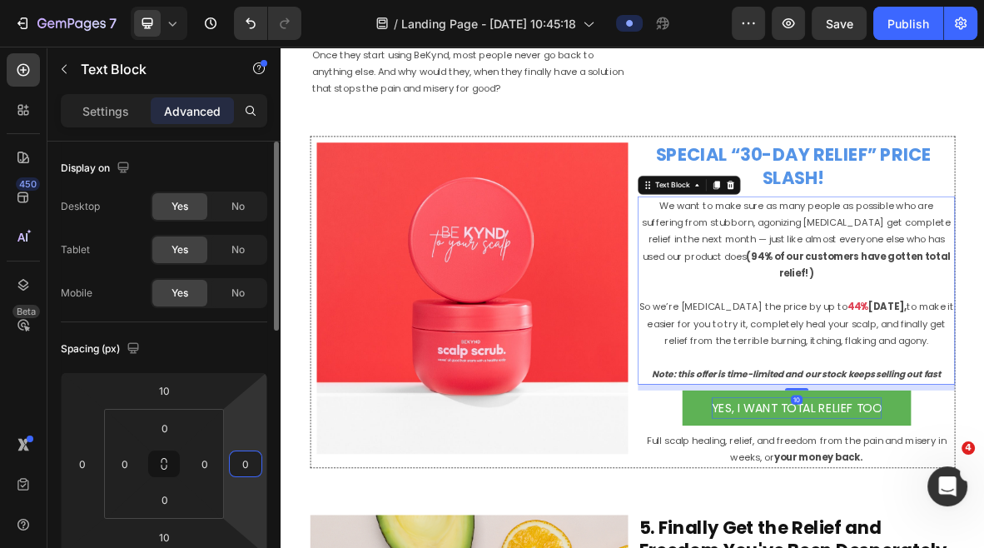
click at [242, 466] on input "0" at bounding box center [245, 463] width 25 height 25
type input "10"
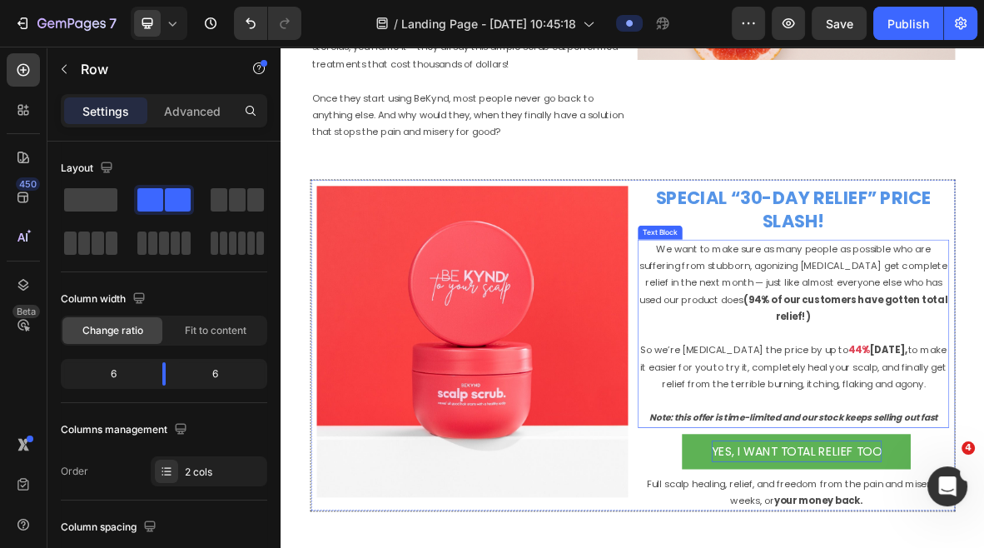
scroll to position [3668, 0]
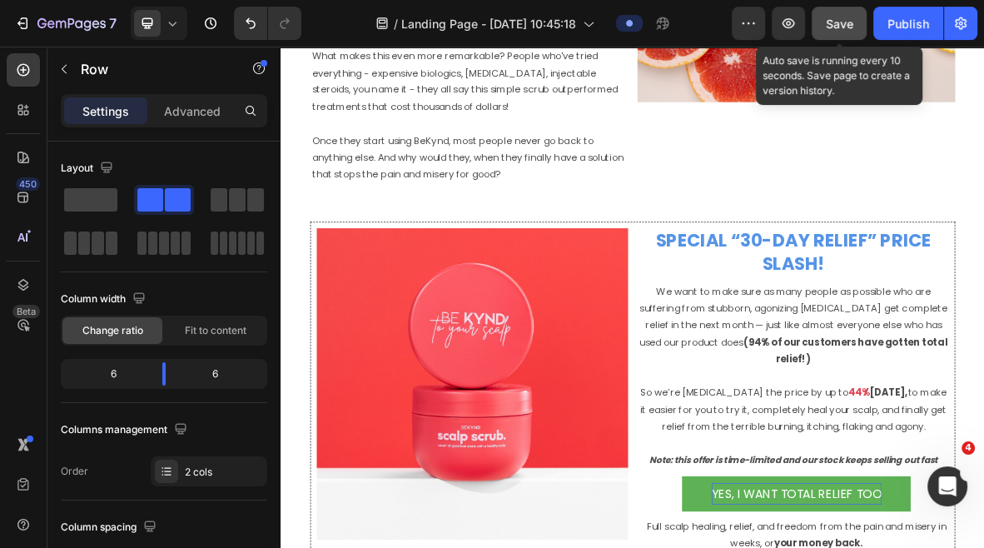
click at [840, 17] on span "Save" at bounding box center [839, 24] width 27 height 14
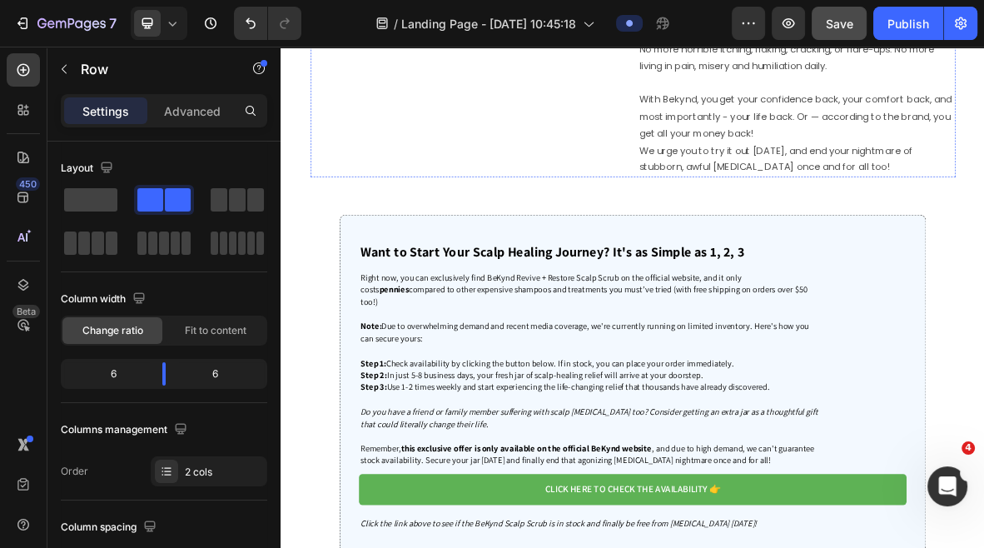
scroll to position [4957, 0]
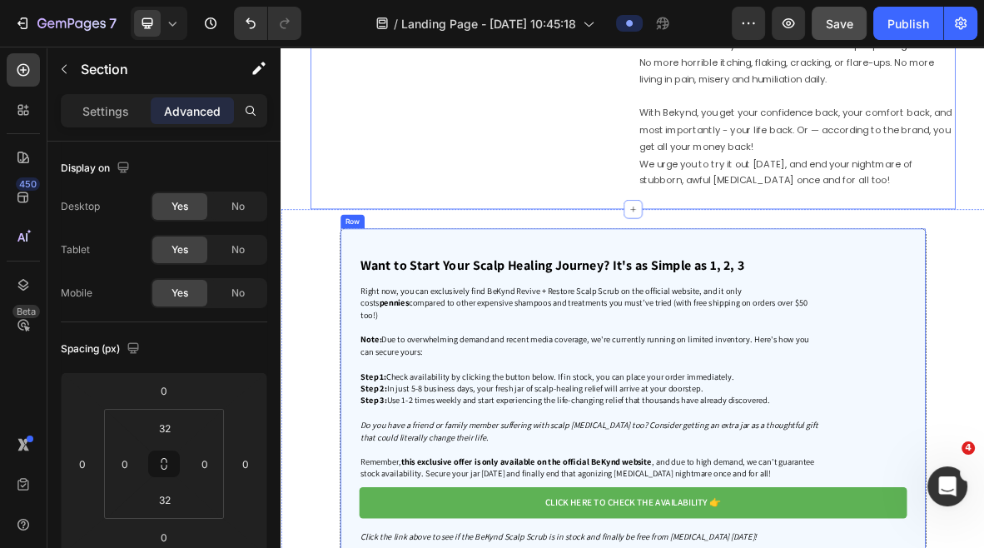
scroll to position [4903, 0]
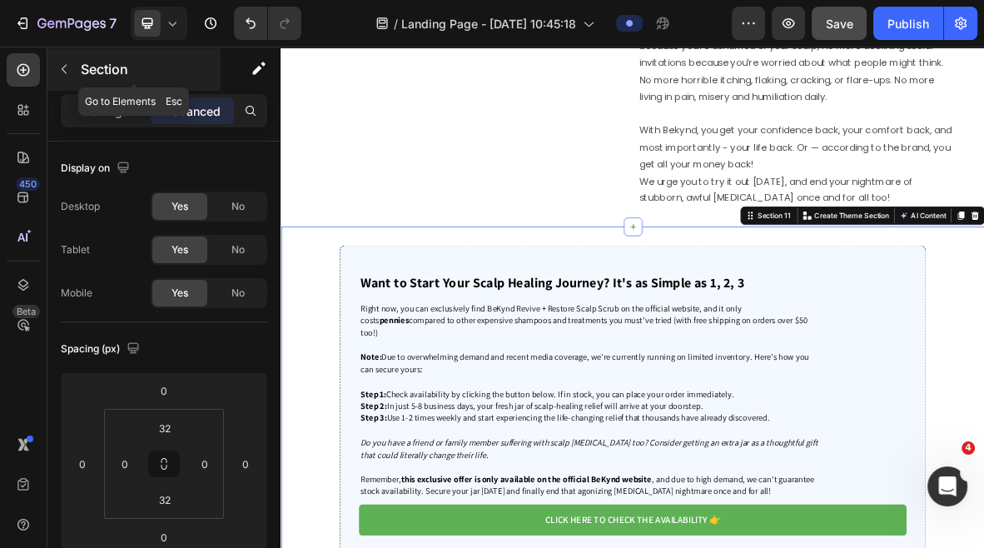
click at [62, 67] on icon "button" at bounding box center [63, 68] width 13 height 13
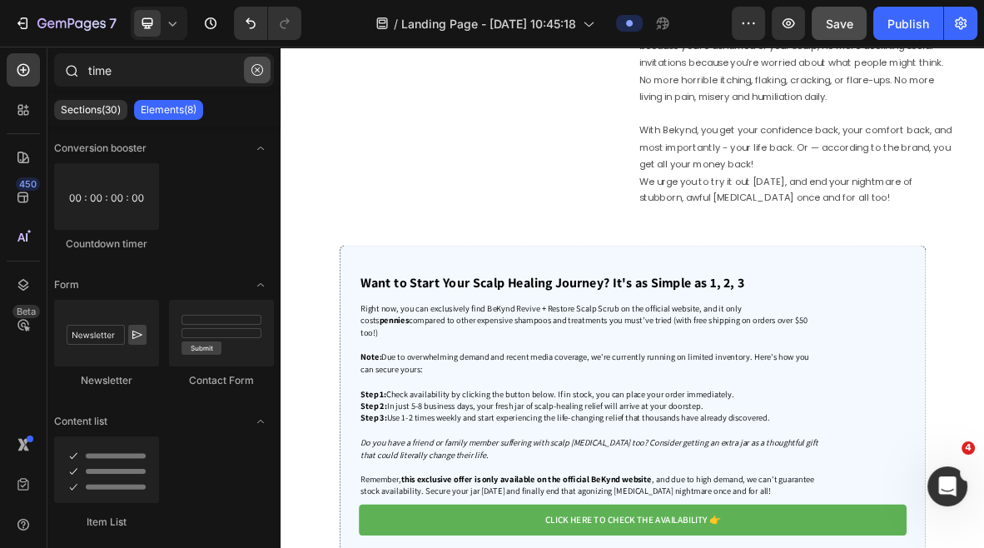
click at [251, 66] on icon "button" at bounding box center [257, 70] width 12 height 12
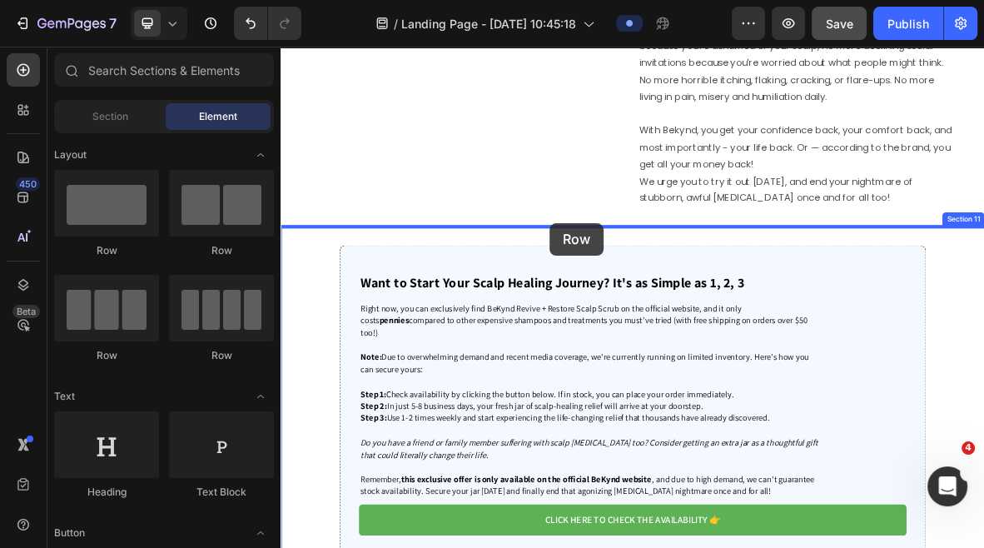
drag, startPoint x: 419, startPoint y: 254, endPoint x: 663, endPoint y: 297, distance: 247.8
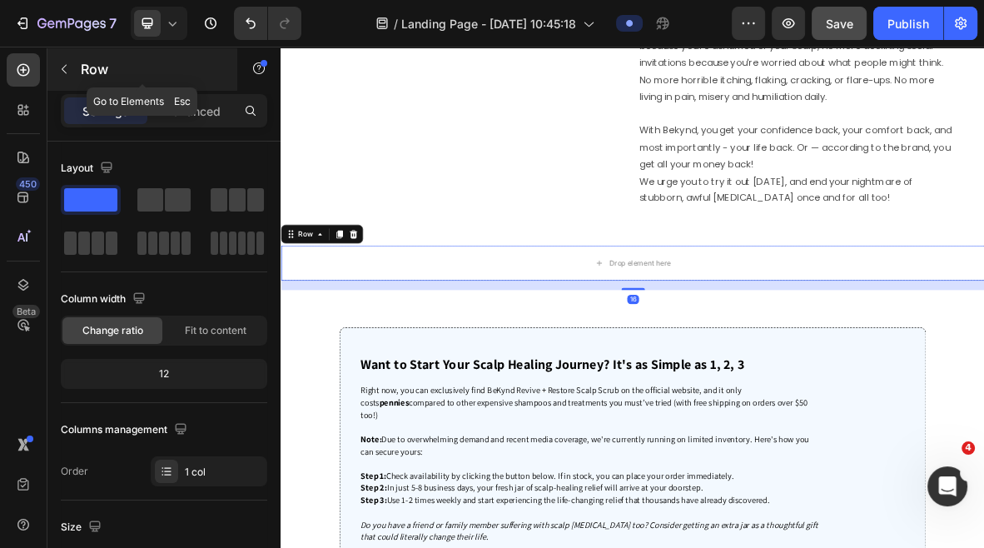
click at [65, 64] on icon "button" at bounding box center [63, 68] width 13 height 13
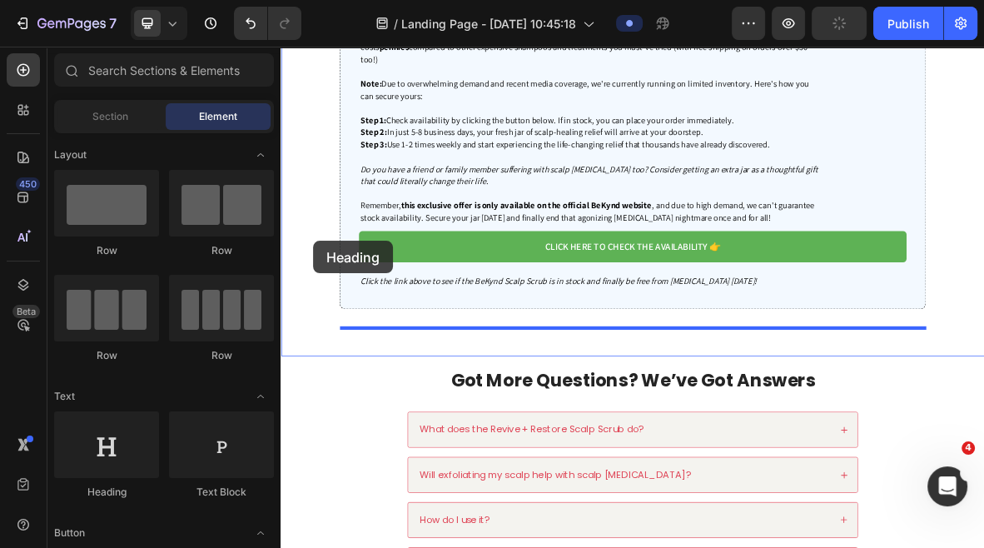
drag, startPoint x: 396, startPoint y: 540, endPoint x: 336, endPoint y: 304, distance: 243.0
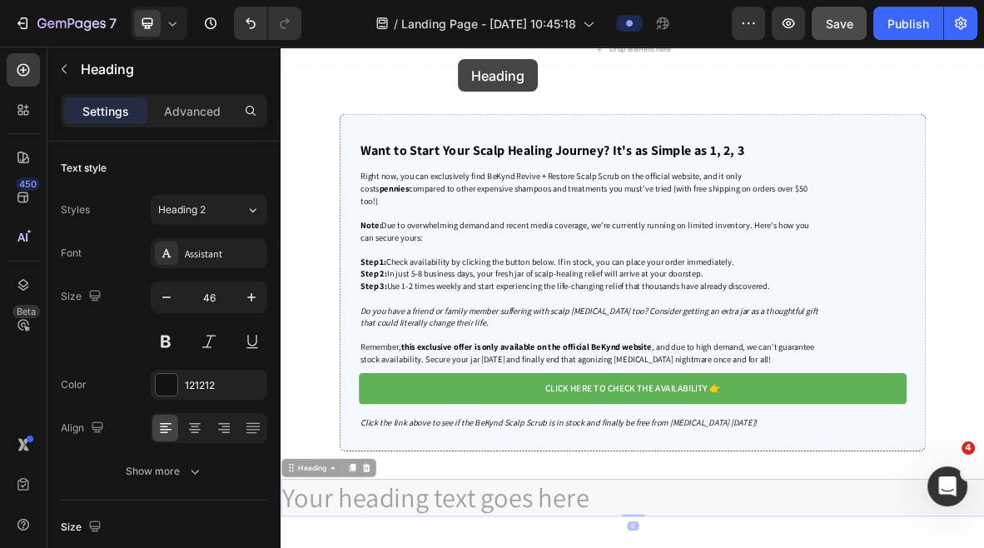
scroll to position [5055, 0]
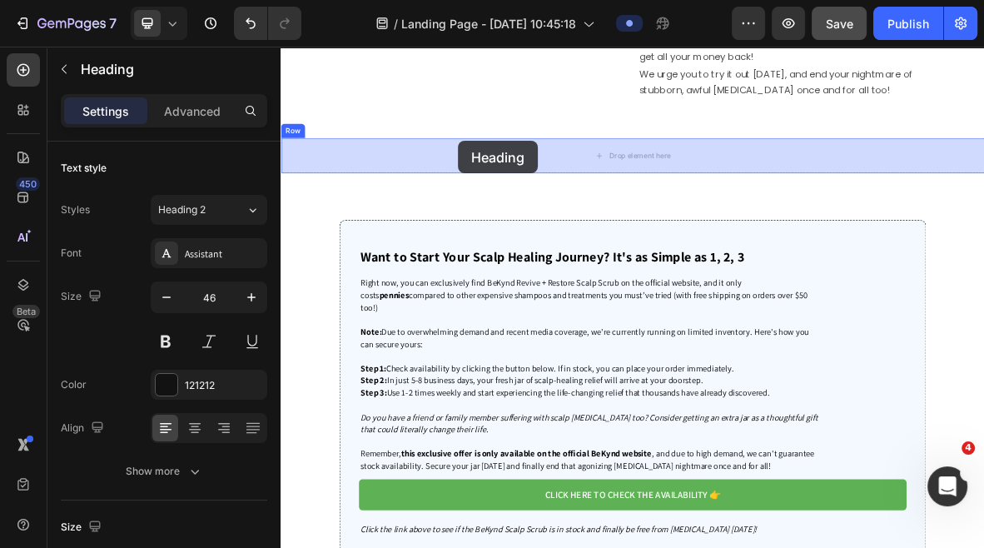
drag, startPoint x: 324, startPoint y: 585, endPoint x: 532, endPoint y: 181, distance: 454.4
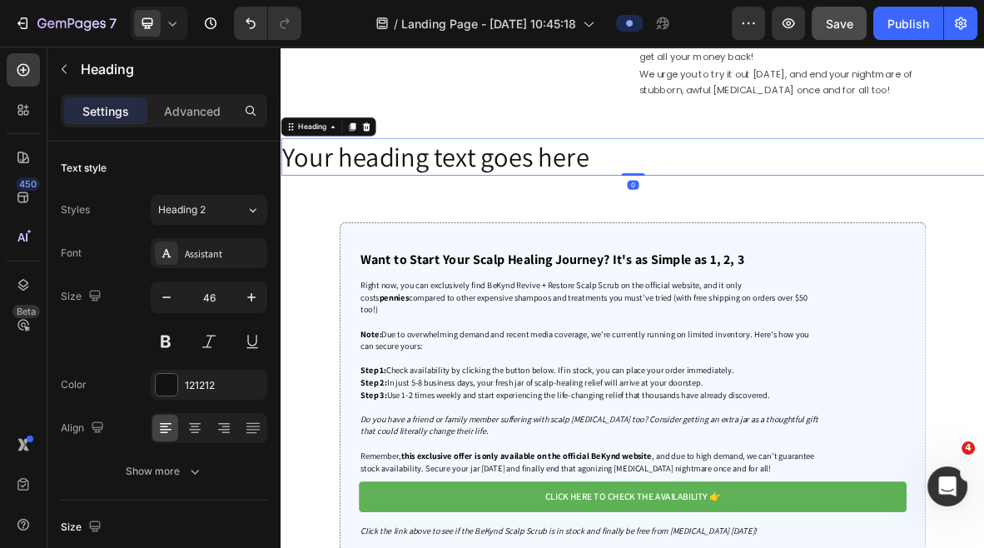
click at [530, 194] on h2 "Your heading text goes here" at bounding box center [780, 202] width 999 height 53
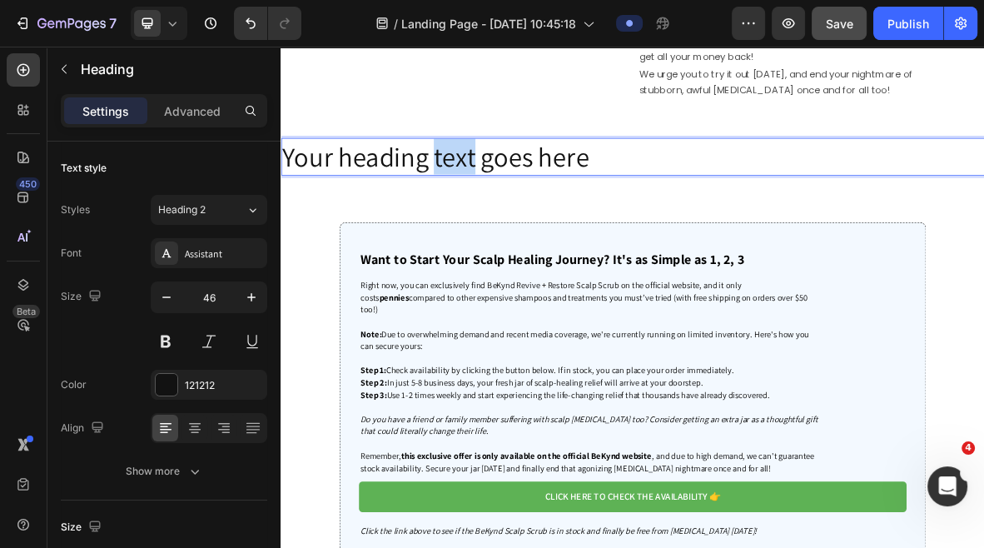
click at [530, 194] on p "Your heading text goes here" at bounding box center [780, 202] width 996 height 50
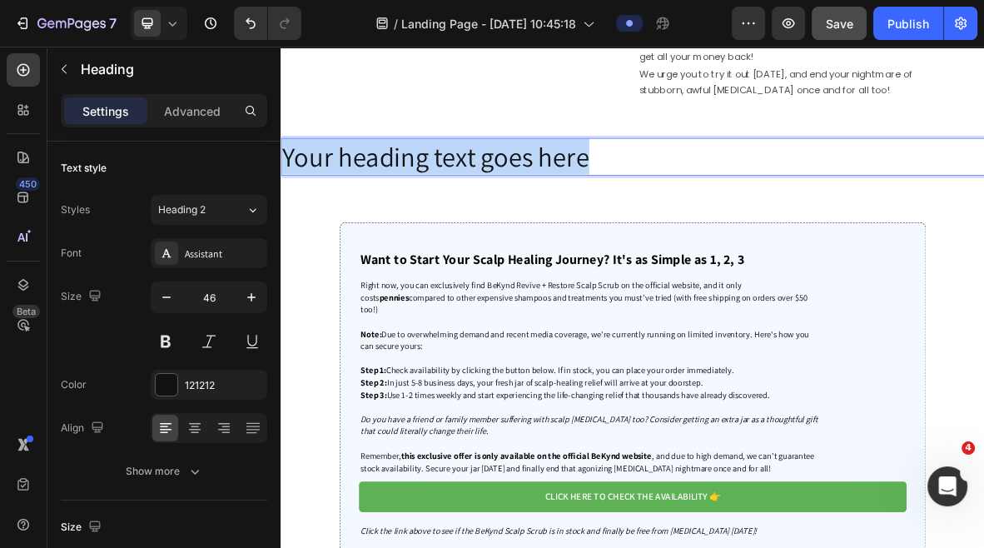
click at [530, 194] on p "Your heading text goes here" at bounding box center [780, 202] width 996 height 50
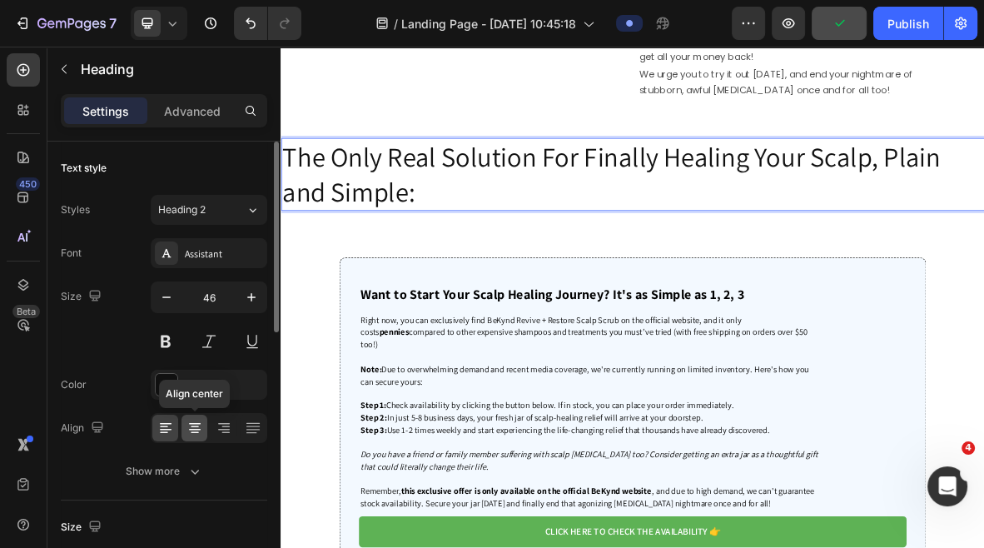
click at [198, 423] on icon at bounding box center [195, 424] width 12 height 2
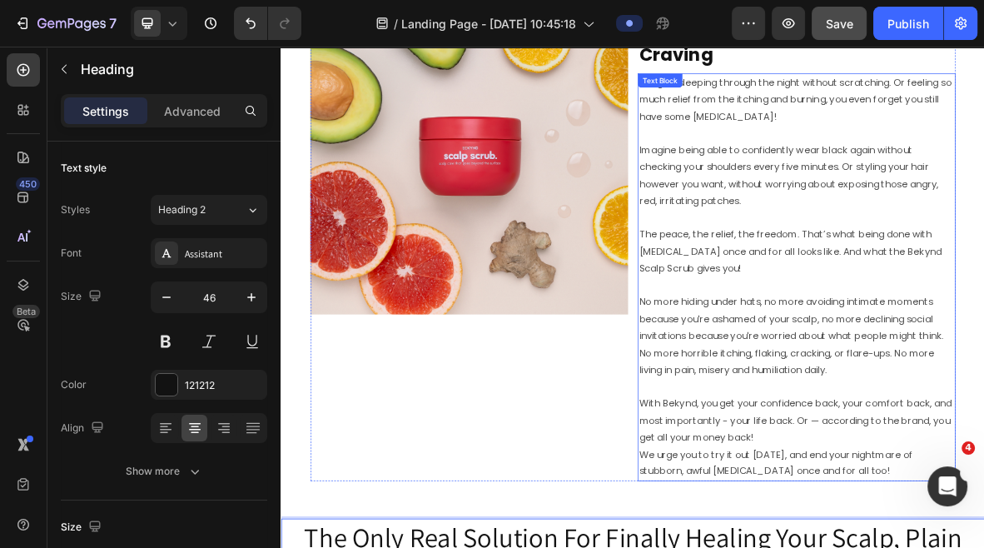
scroll to position [4392, 0]
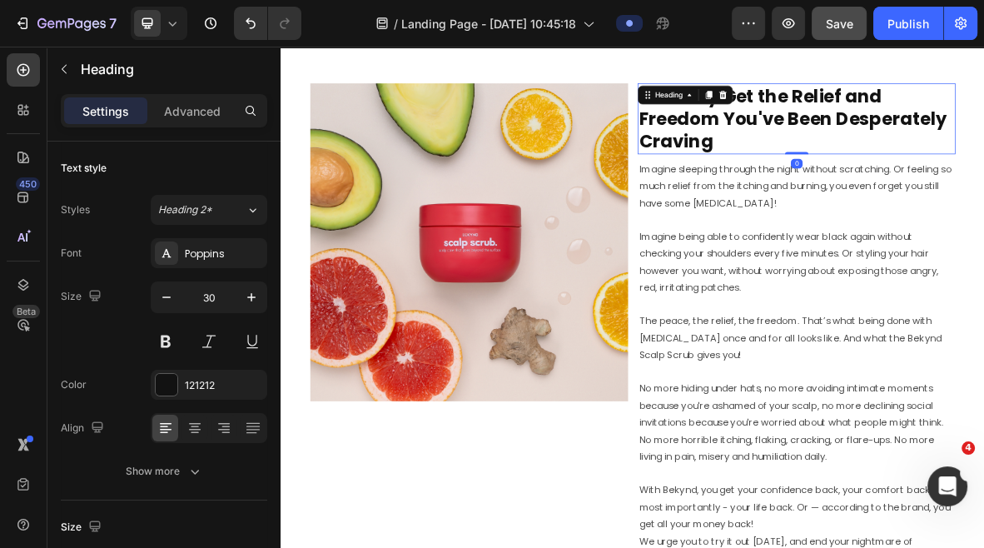
scroll to position [4840, 0]
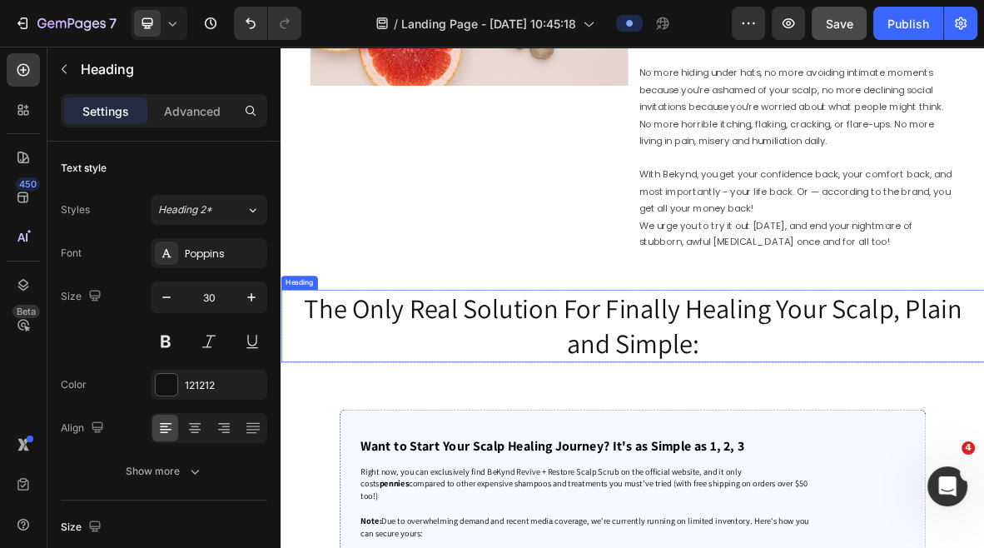
click at [716, 443] on h2 "The Only Real Solution For Finally Healing Your Scalp, Plain and Simple:" at bounding box center [780, 442] width 999 height 103
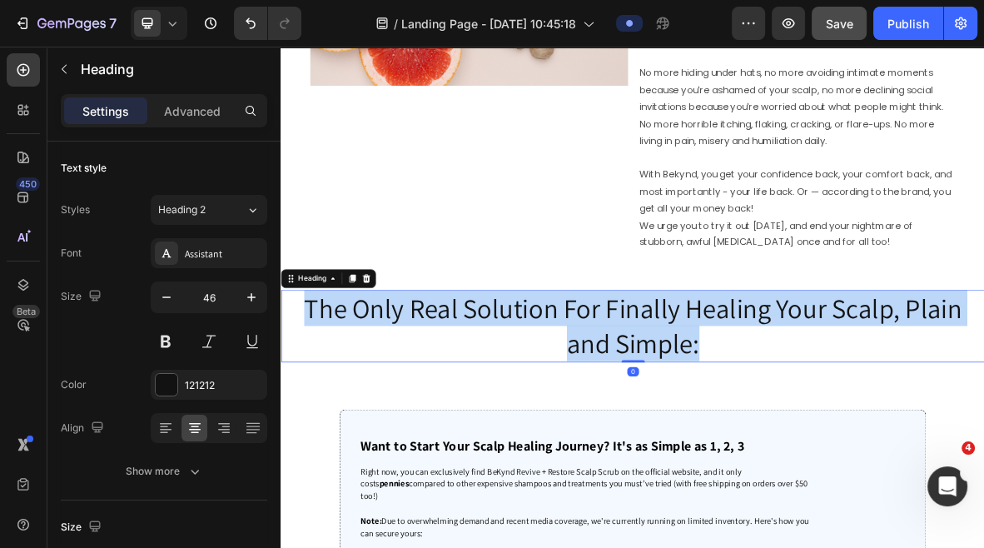
click at [716, 443] on p "The Only Real Solution For Finally Healing Your Scalp, Plain and Simple:" at bounding box center [780, 443] width 996 height 100
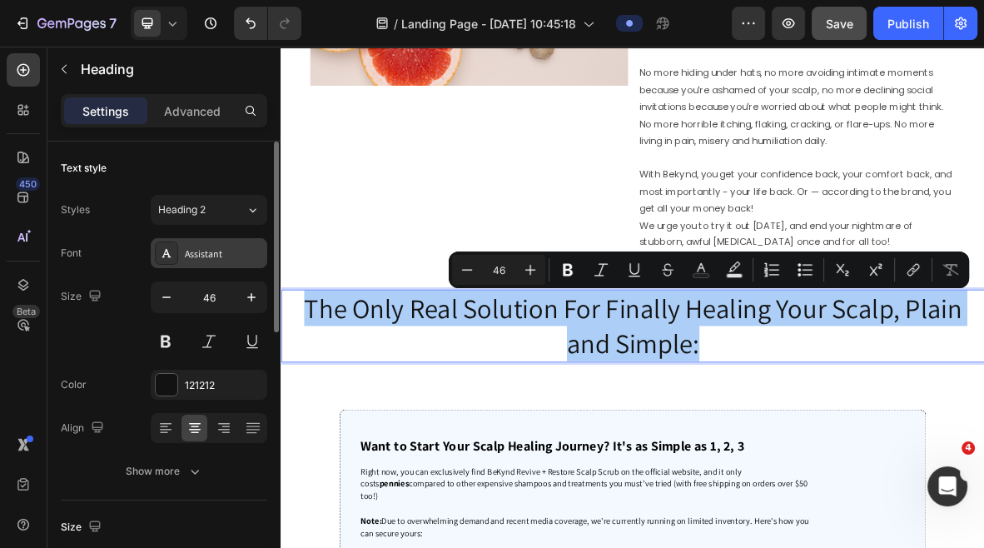
click at [217, 253] on div "Assistant" at bounding box center [224, 253] width 78 height 15
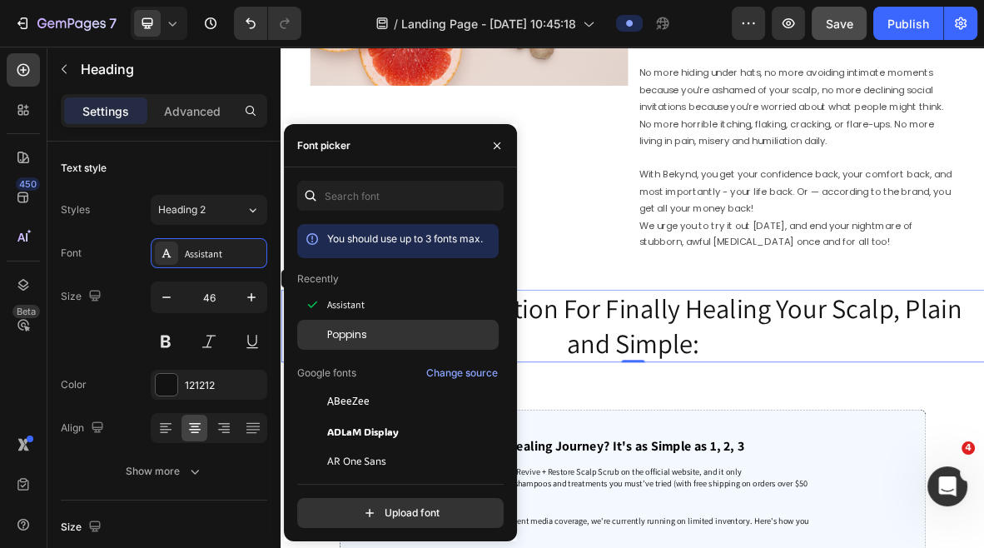
click at [341, 329] on span "Poppins" at bounding box center [347, 334] width 40 height 15
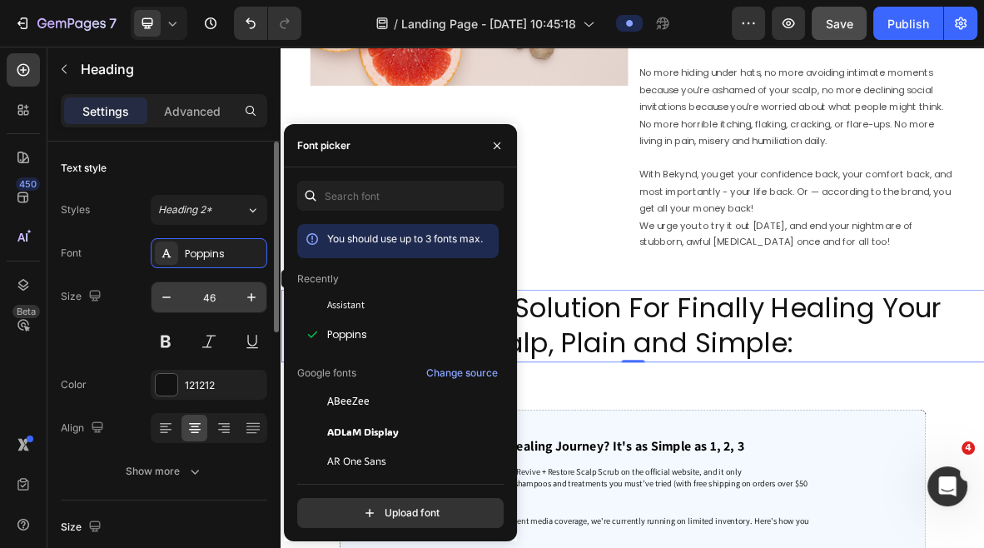
click at [212, 306] on input "46" at bounding box center [209, 297] width 55 height 30
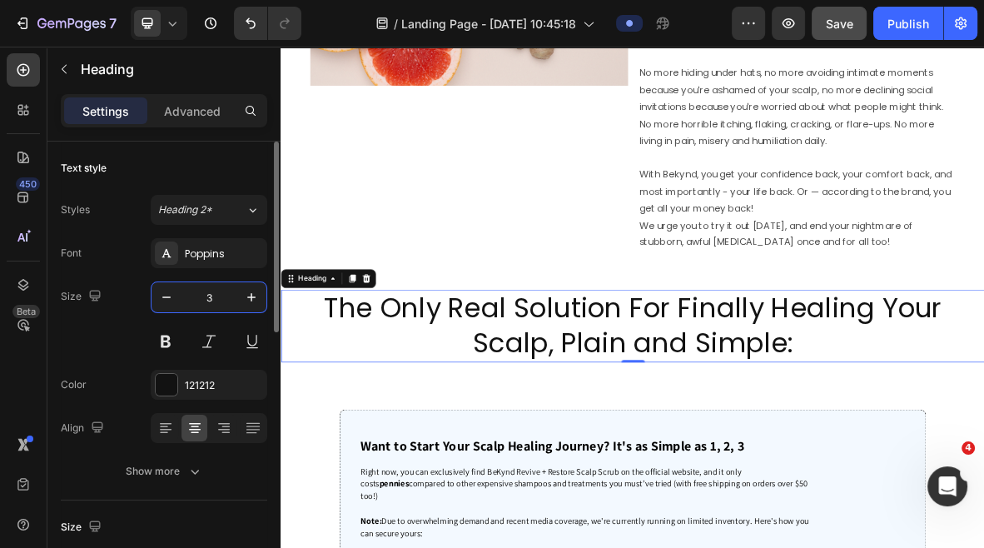
type input "30"
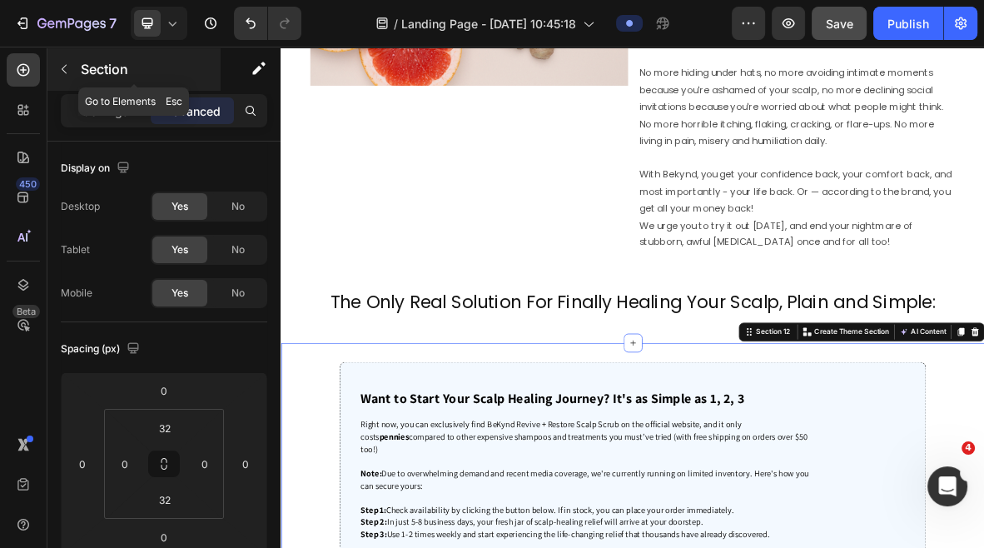
click at [59, 67] on icon "button" at bounding box center [63, 68] width 13 height 13
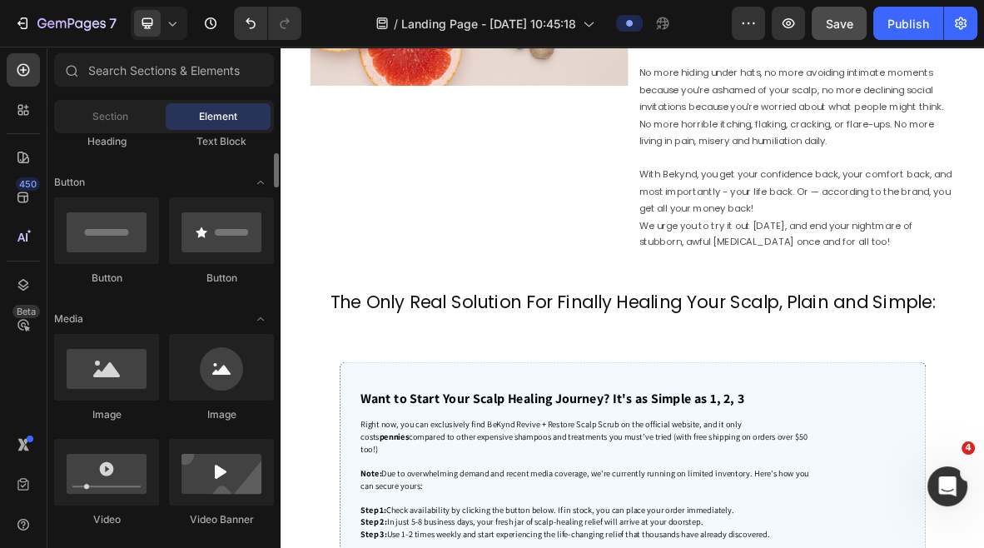
scroll to position [360, 0]
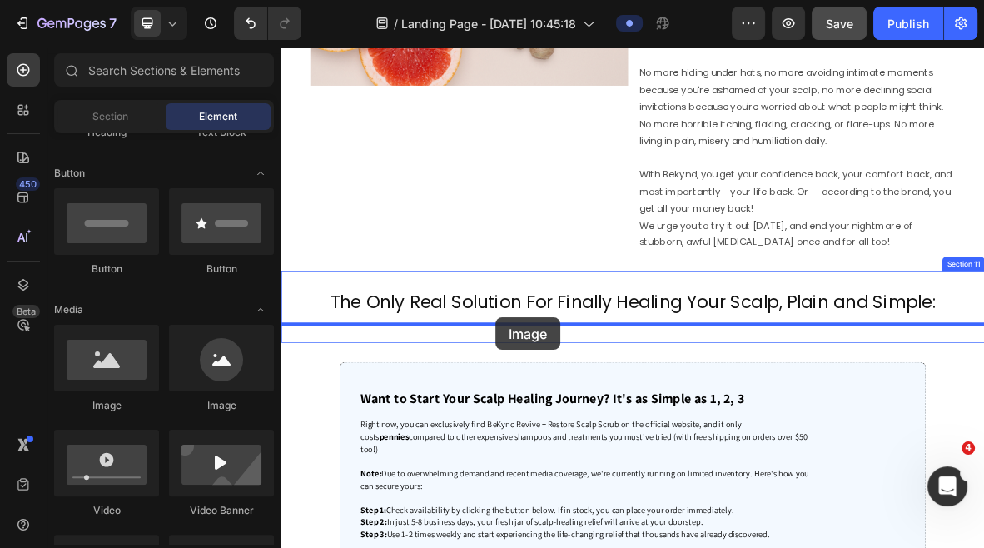
drag, startPoint x: 391, startPoint y: 410, endPoint x: 586, endPoint y: 431, distance: 196.1
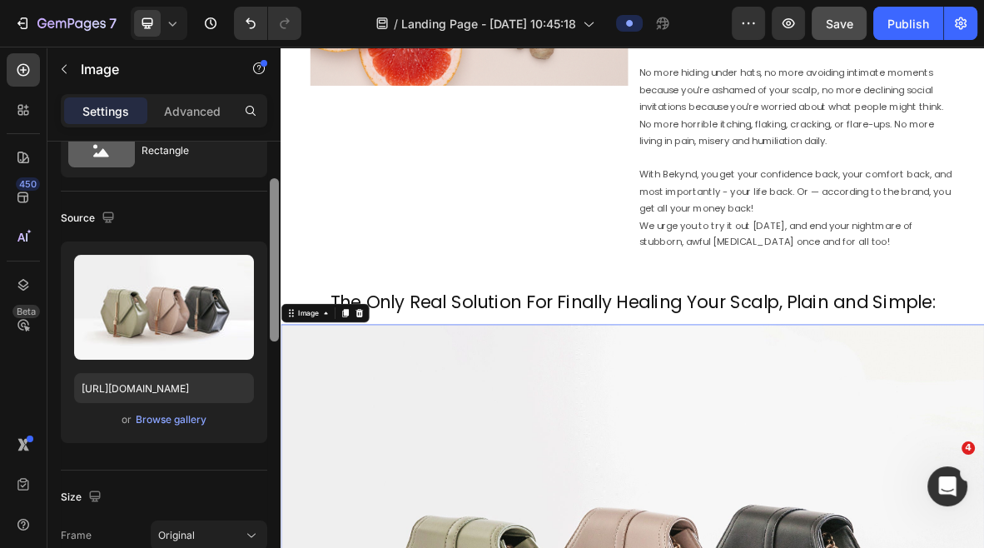
scroll to position [86, 0]
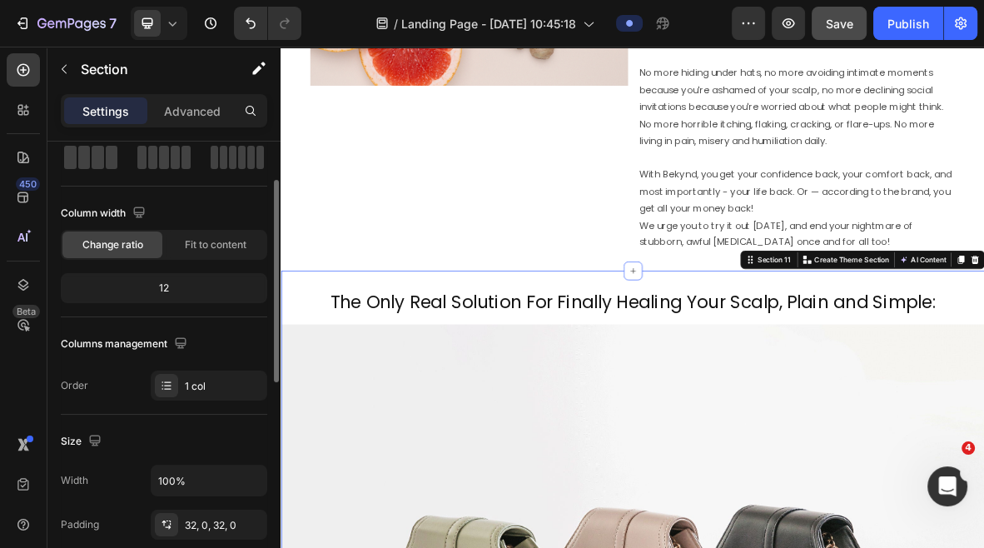
scroll to position [0, 0]
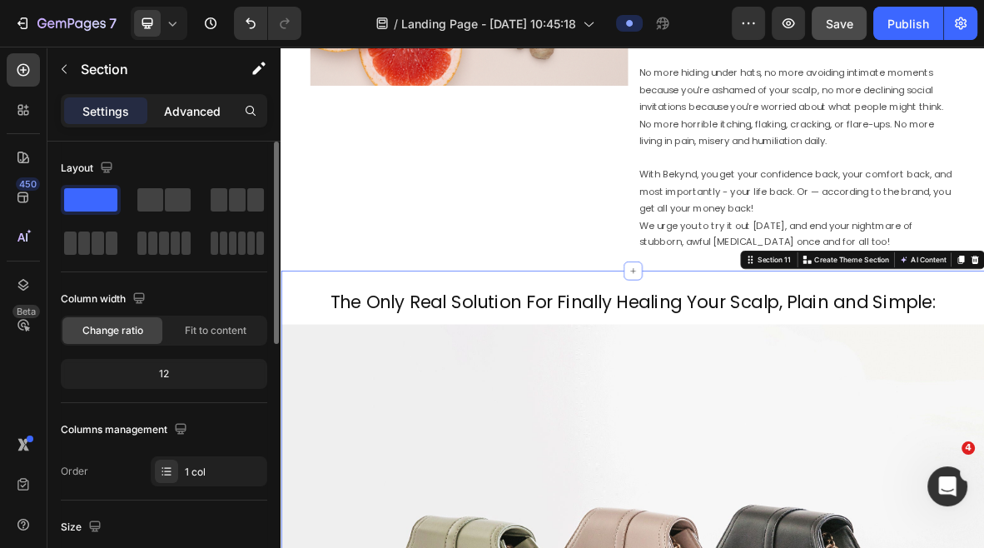
click at [179, 115] on p "Advanced" at bounding box center [192, 110] width 57 height 17
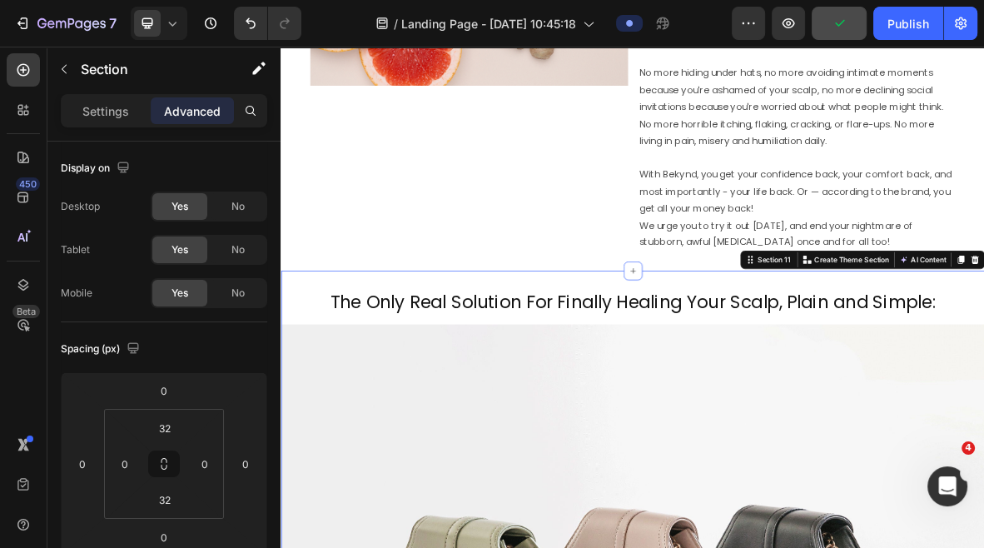
click at [983, 349] on div "Section 11" at bounding box center [979, 348] width 53 height 15
click at [114, 117] on p "Settings" at bounding box center [105, 110] width 47 height 17
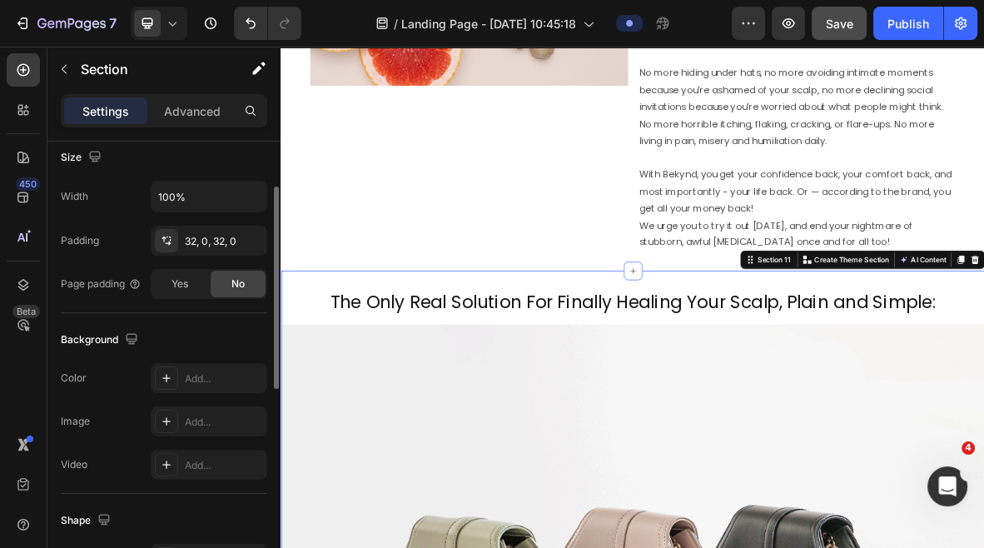
scroll to position [375, 0]
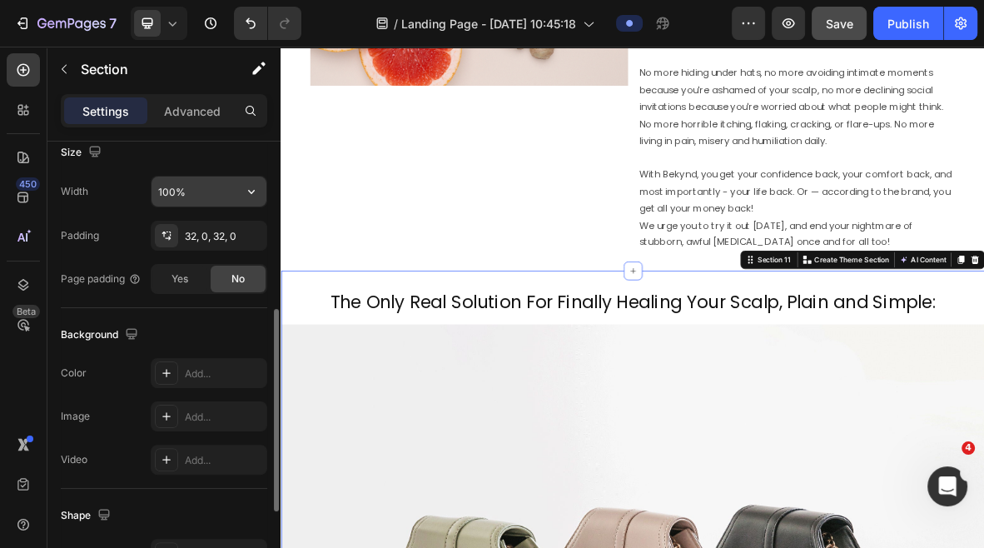
click at [192, 183] on input "100%" at bounding box center [209, 192] width 115 height 30
click at [249, 197] on icon "button" at bounding box center [251, 191] width 17 height 17
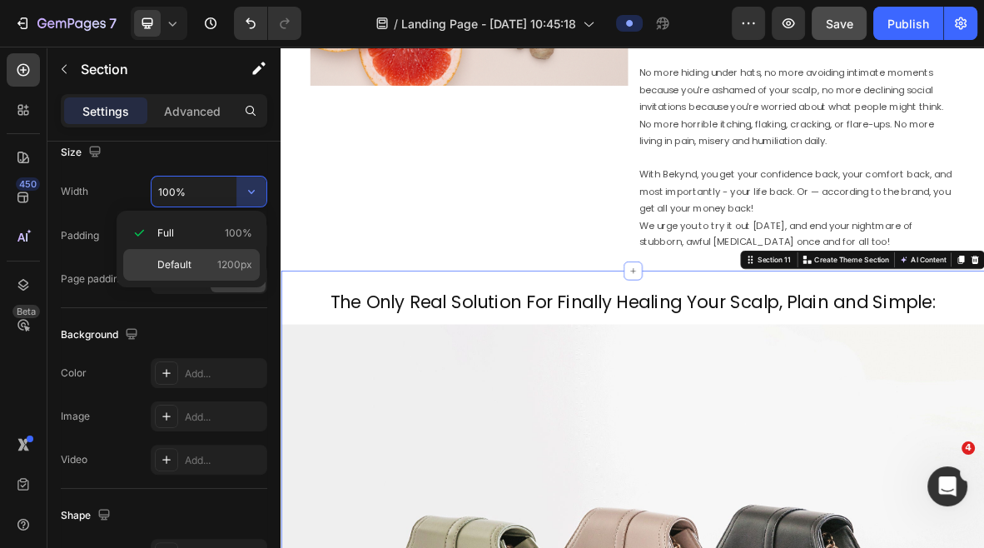
click at [204, 262] on p "Default 1200px" at bounding box center [204, 264] width 95 height 15
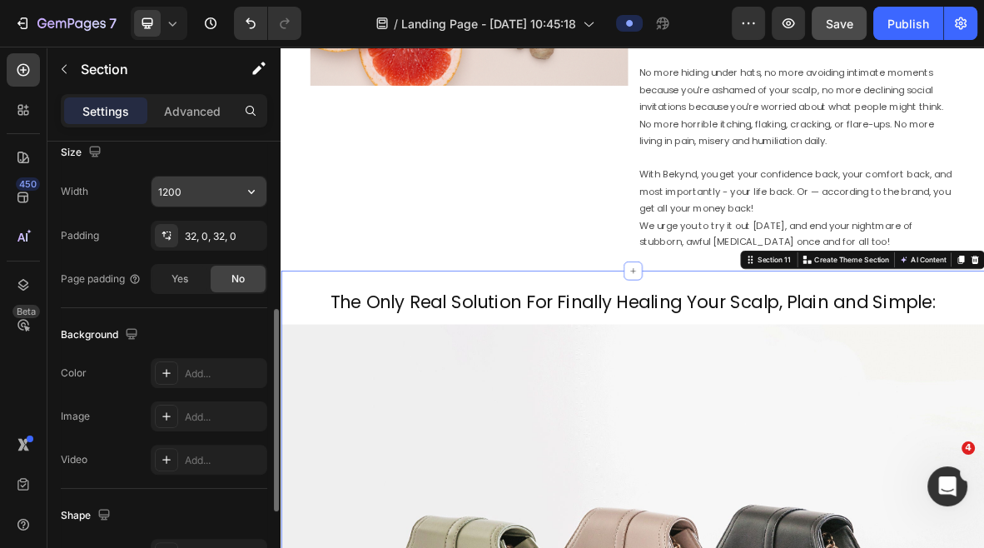
click at [168, 191] on input "1200" at bounding box center [209, 192] width 115 height 30
type input "1100"
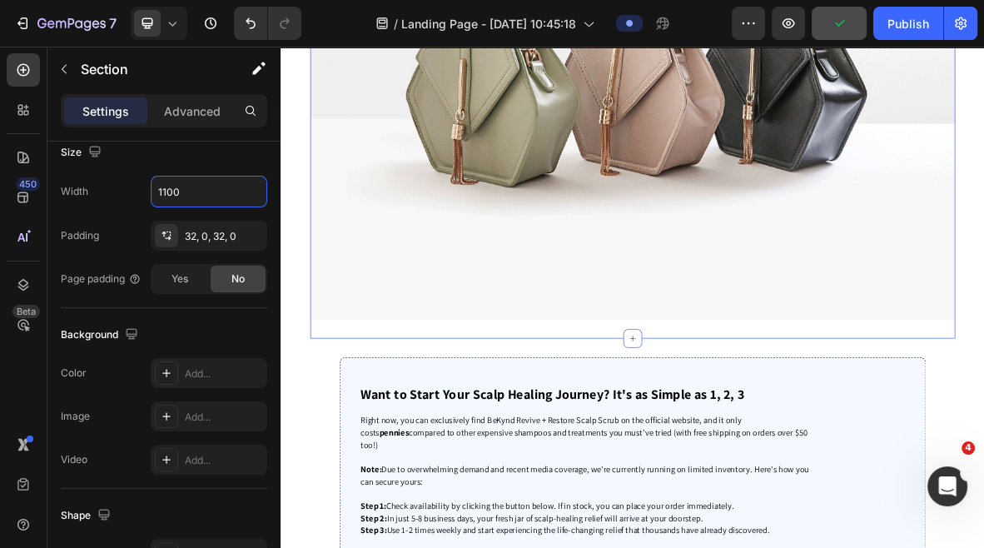
scroll to position [5565, 0]
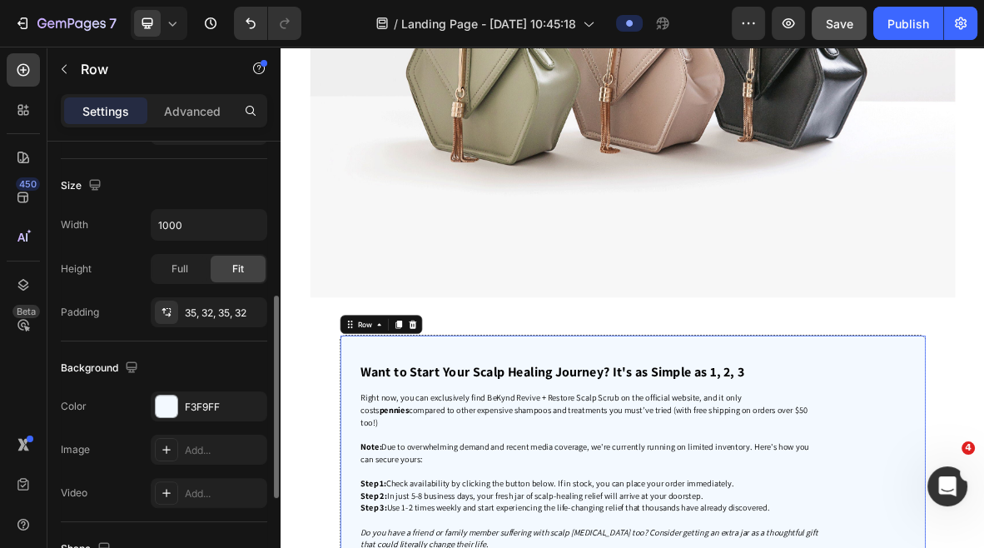
scroll to position [342, 0]
click at [160, 227] on input "1000" at bounding box center [209, 224] width 115 height 30
click at [166, 213] on input "1000" at bounding box center [209, 224] width 115 height 30
click at [167, 222] on input "1000" at bounding box center [209, 224] width 115 height 30
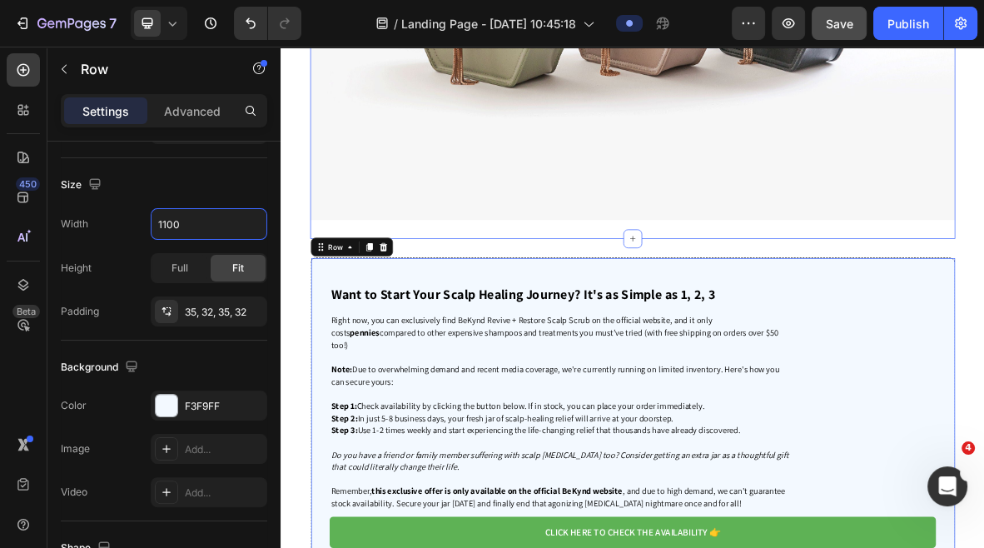
scroll to position [5705, 0]
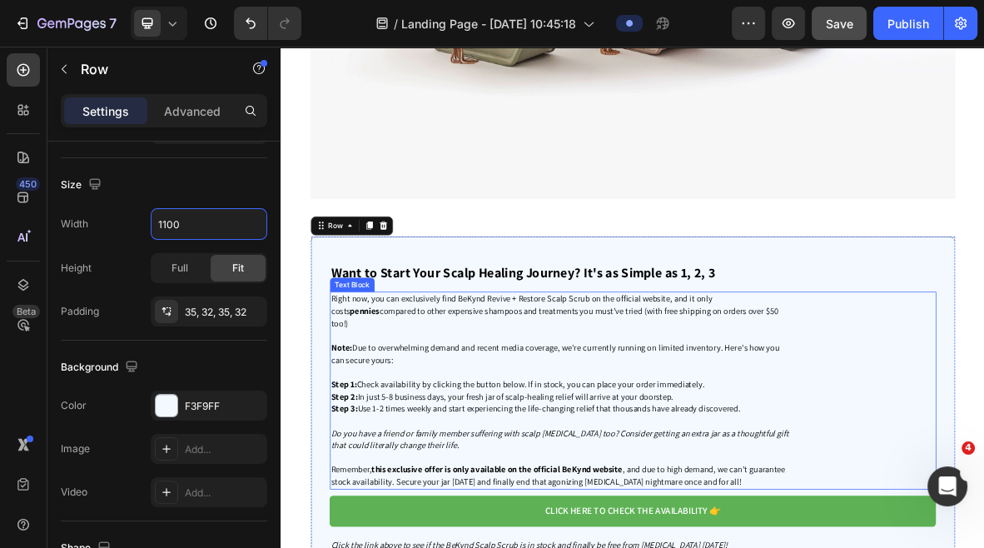
type input "1100"
click at [555, 388] on div "Want to Start Your Scalp Healing Journey? It's as Simple as 1, 2, 3 Heading Rig…" at bounding box center [780, 555] width 861 height 419
click at [700, 477] on p "Note: Due to overwhelming demand and recent media coverage, we're currently run…" at bounding box center [678, 482] width 654 height 35
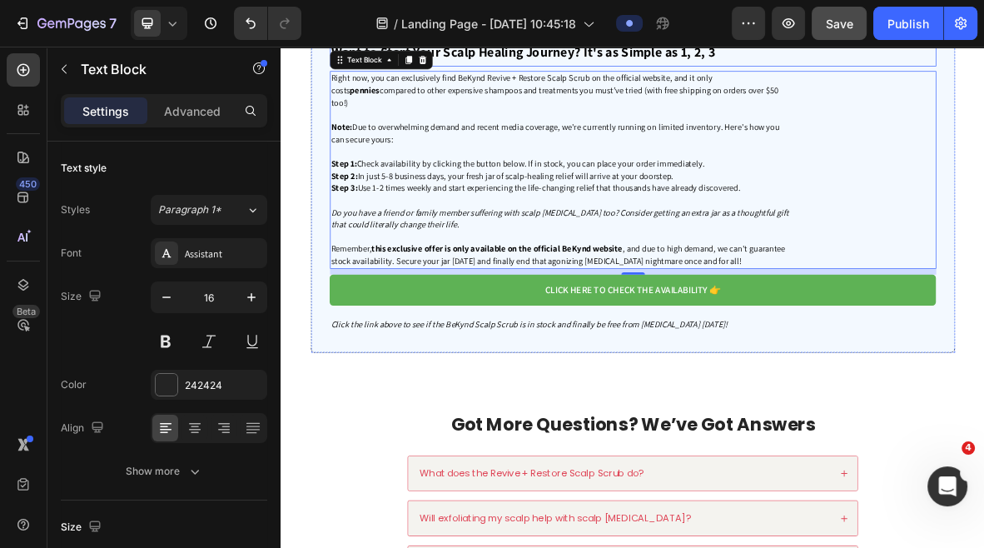
scroll to position [6181, 0]
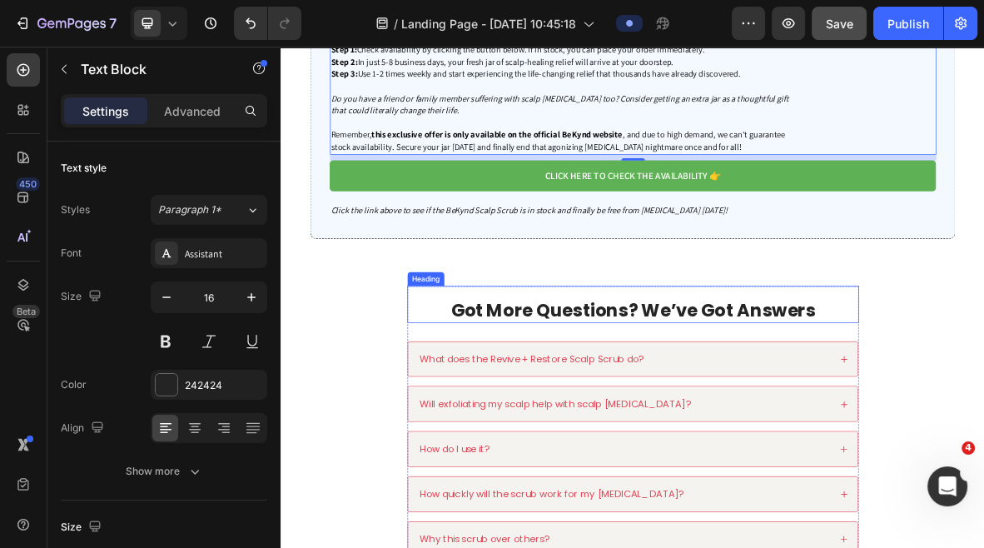
click at [716, 348] on div "Want to Start Your Scalp Healing Journey? It's as Simple as 1, 2, 3 Heading Rig…" at bounding box center [780, 99] width 999 height 572
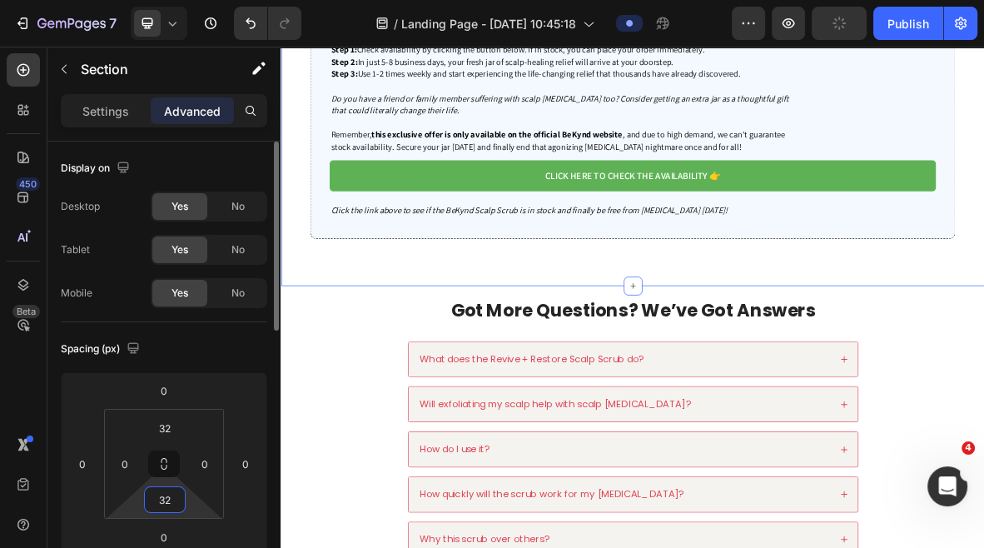
click at [168, 495] on input "32" at bounding box center [164, 499] width 33 height 25
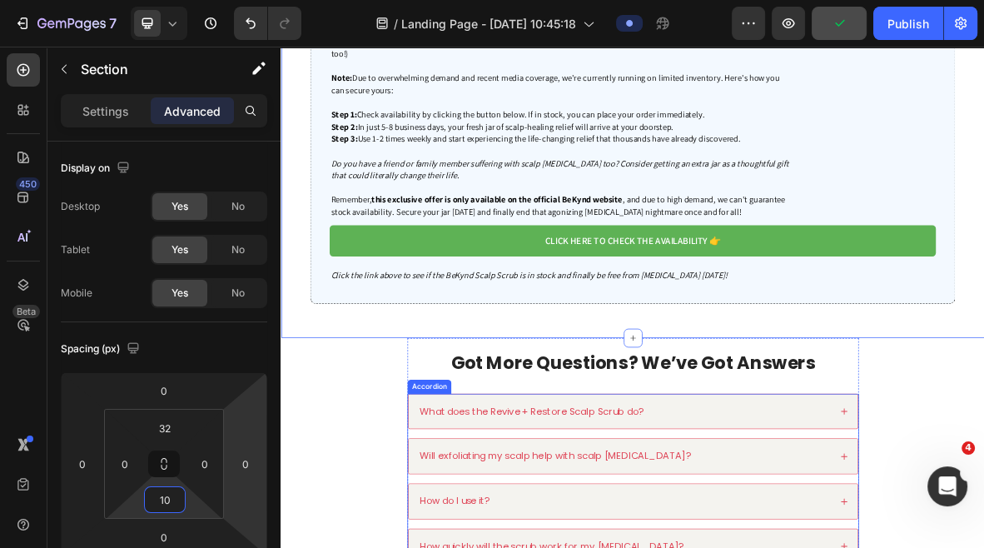
scroll to position [6062, 0]
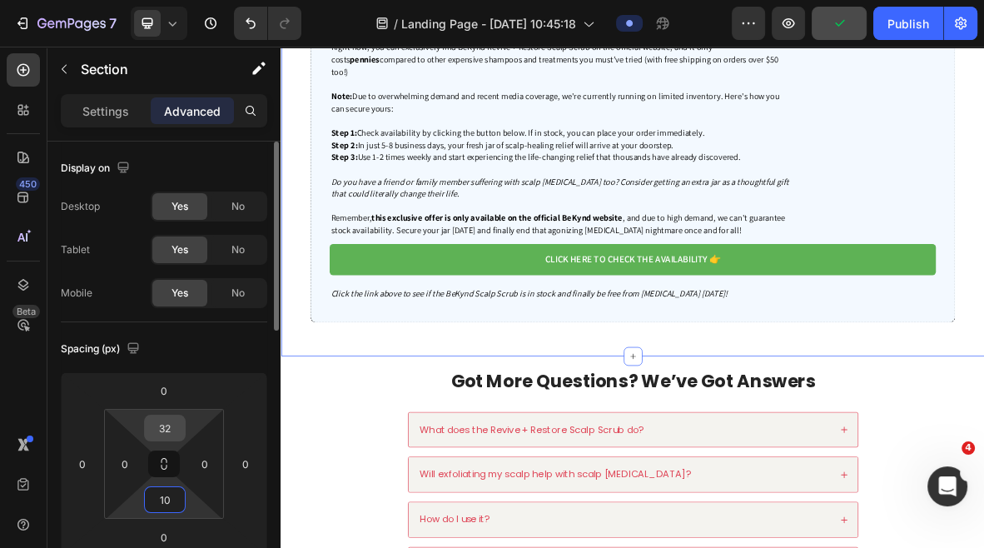
type input "10"
click at [170, 428] on input "32" at bounding box center [164, 428] width 33 height 25
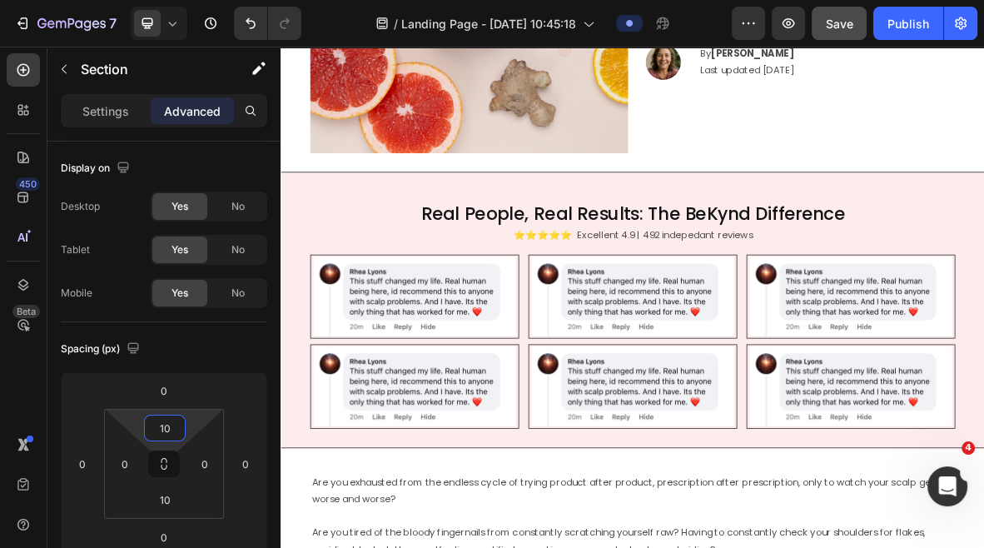
scroll to position [0, 0]
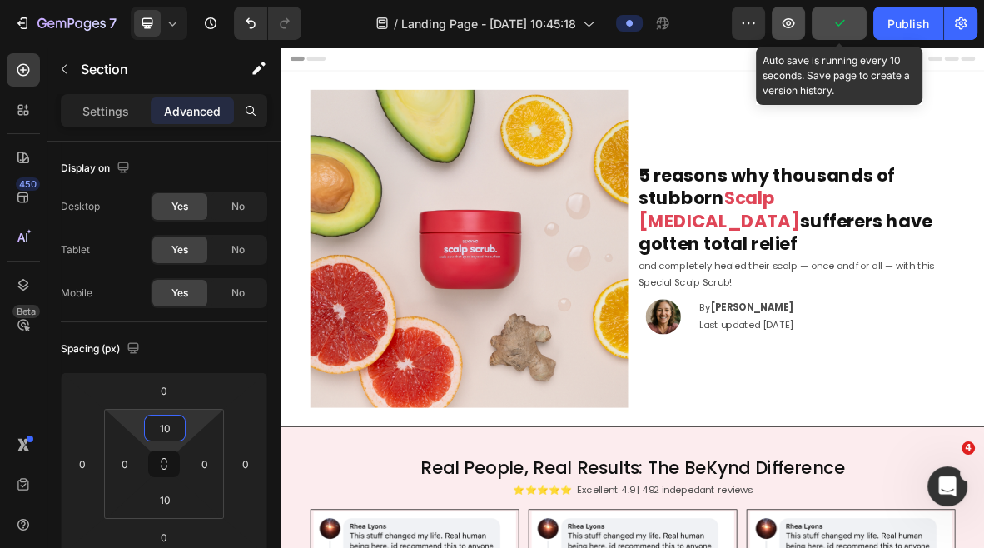
type input "10"
click at [784, 24] on icon "button" at bounding box center [789, 23] width 12 height 10
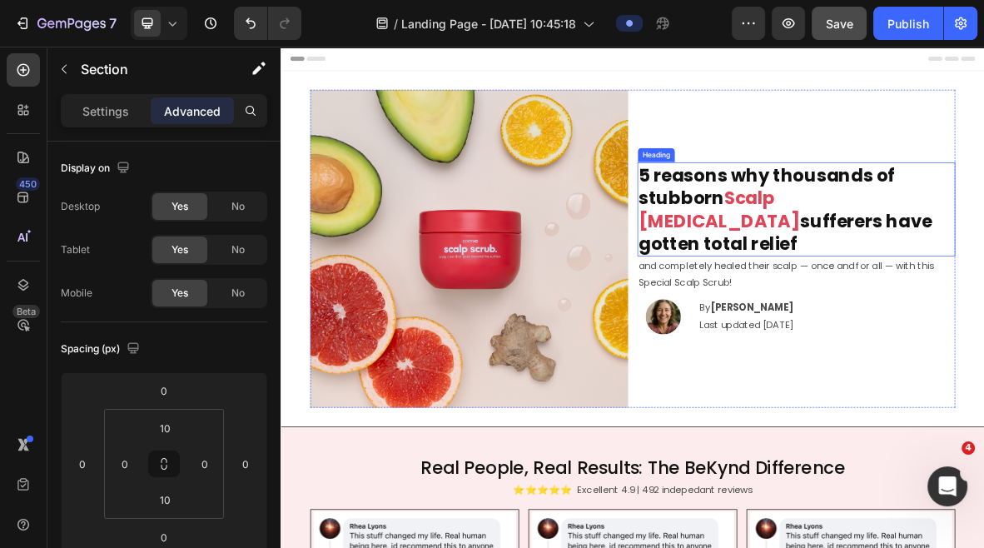
click at [615, 279] on img at bounding box center [547, 332] width 451 height 451
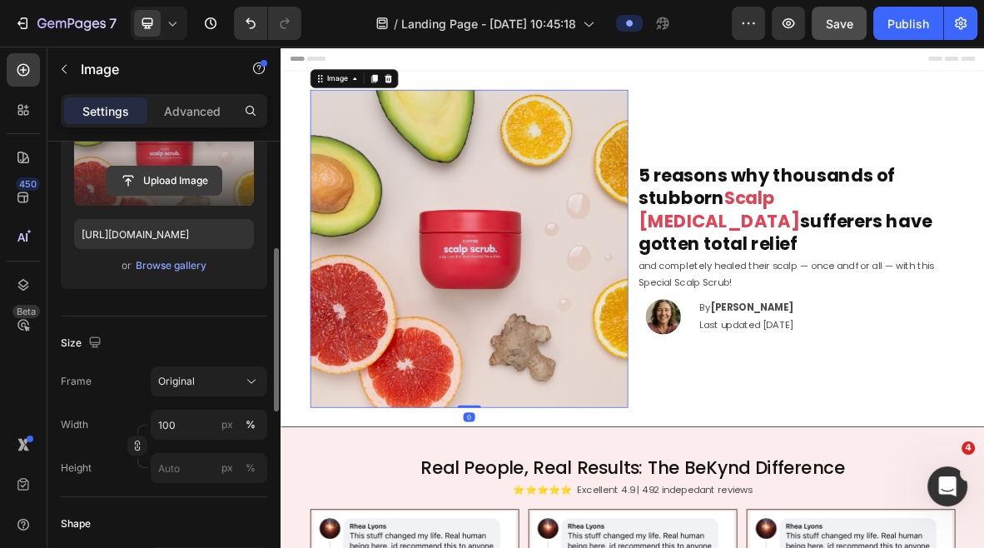
scroll to position [278, 0]
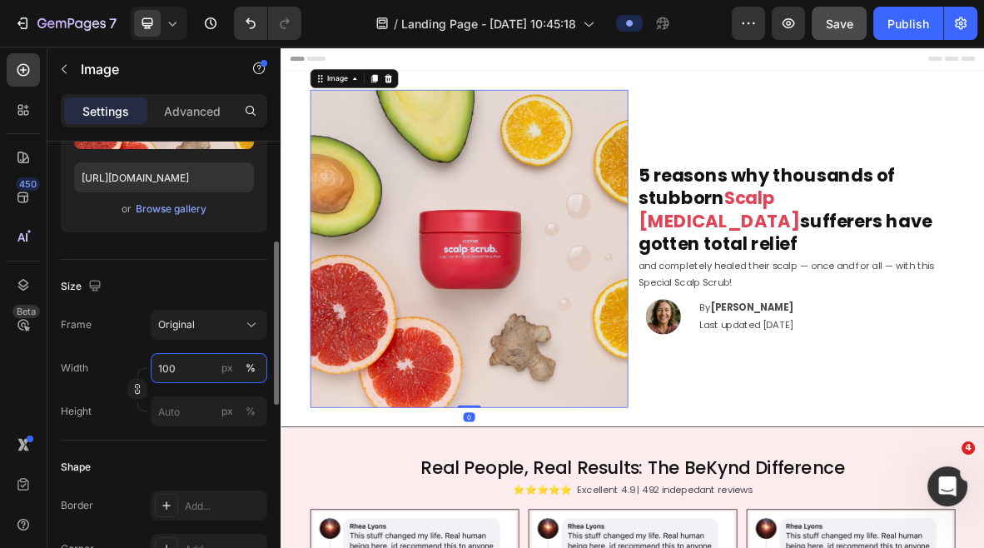
click at [177, 373] on input "100" at bounding box center [209, 368] width 117 height 30
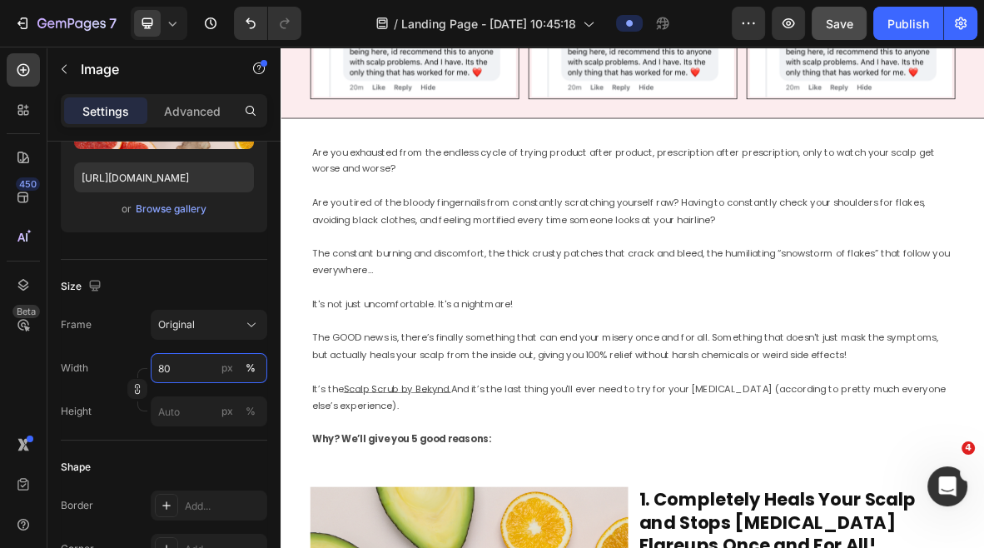
scroll to position [749, 0]
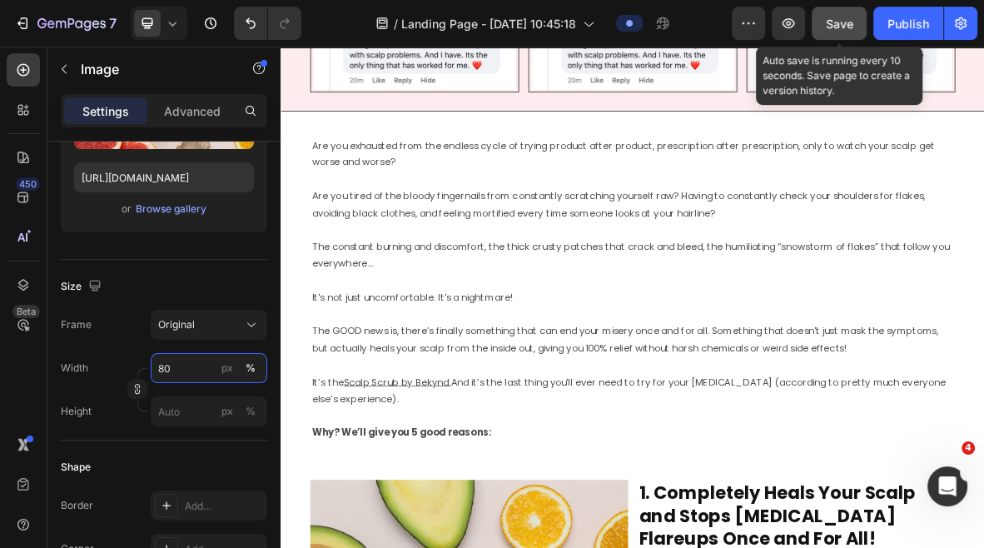
type input "80"
click at [828, 27] on span "Save" at bounding box center [839, 24] width 27 height 14
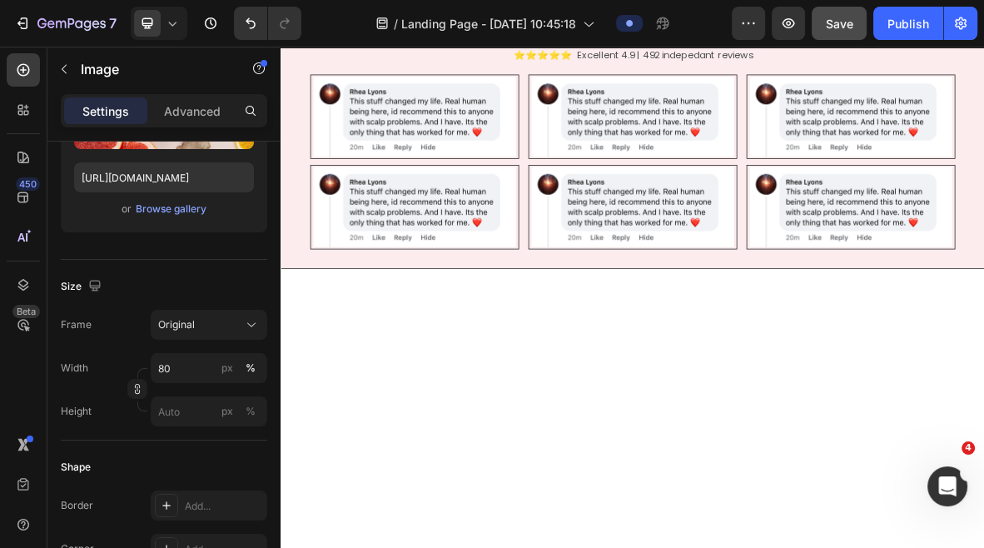
scroll to position [76, 0]
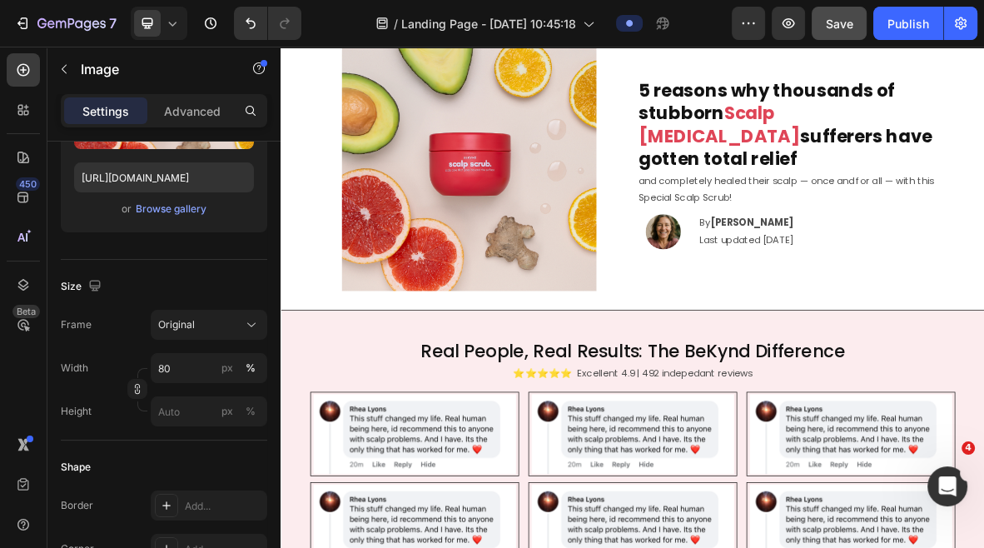
click at [527, 235] on img at bounding box center [547, 212] width 361 height 361
click at [480, 276] on img at bounding box center [547, 212] width 361 height 361
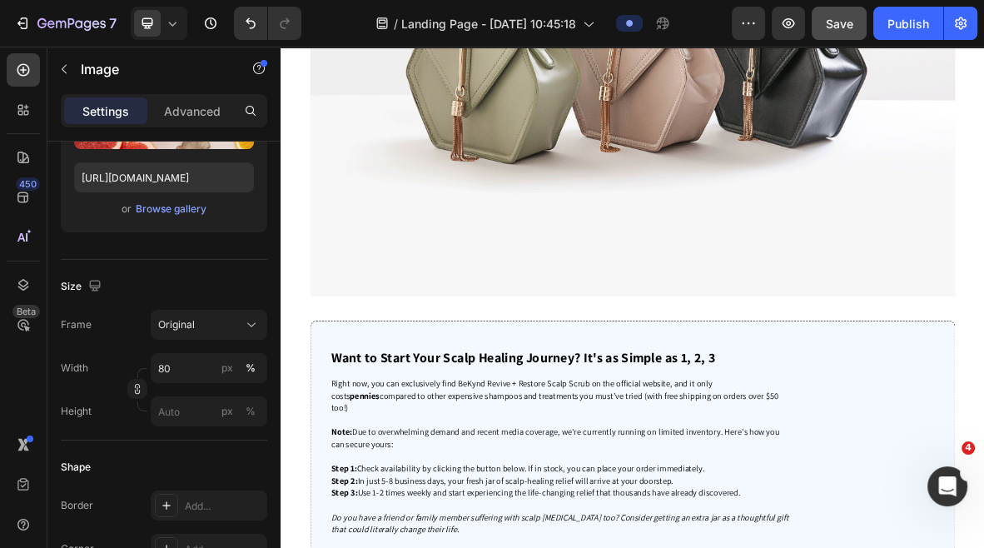
scroll to position [5413, 0]
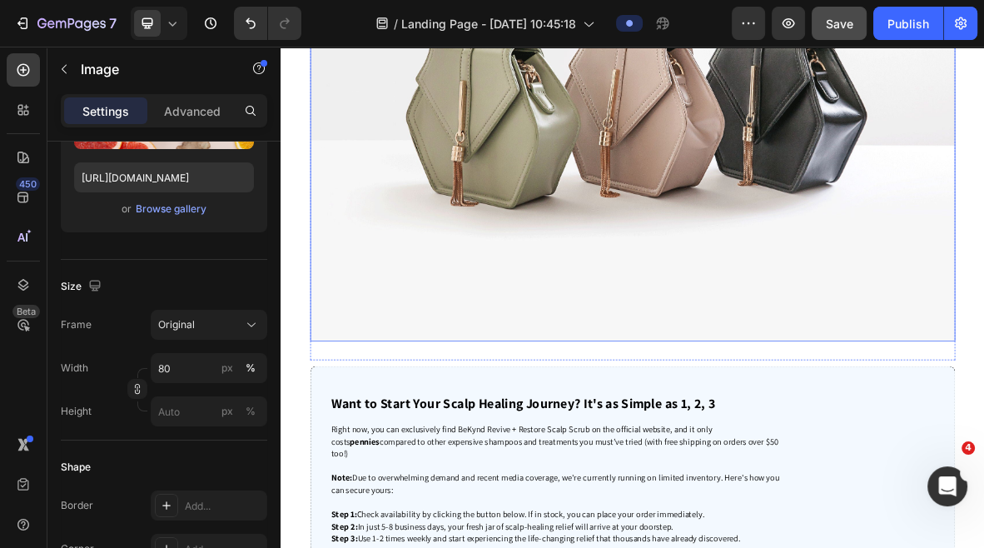
click at [774, 296] on img at bounding box center [780, 121] width 916 height 687
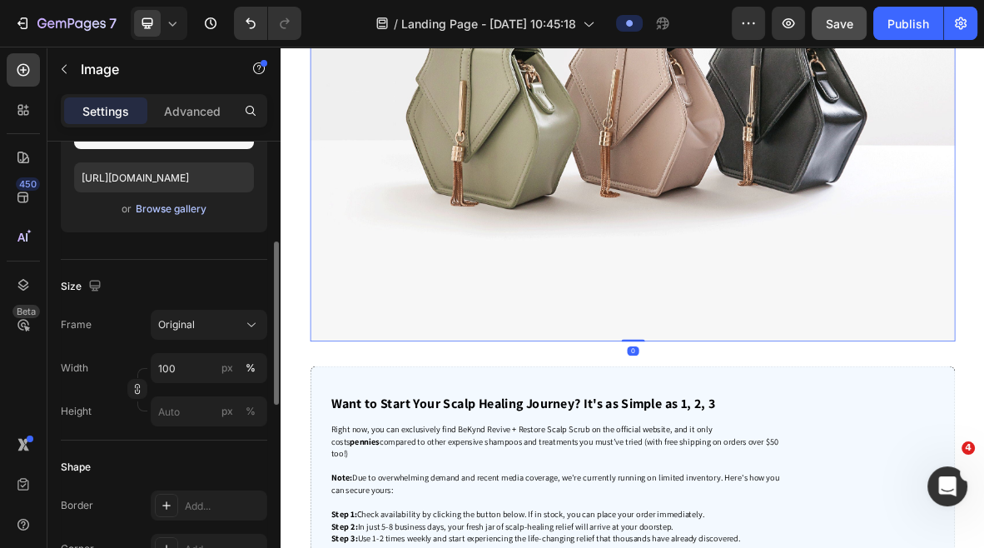
click at [166, 202] on div "Browse gallery" at bounding box center [171, 209] width 71 height 15
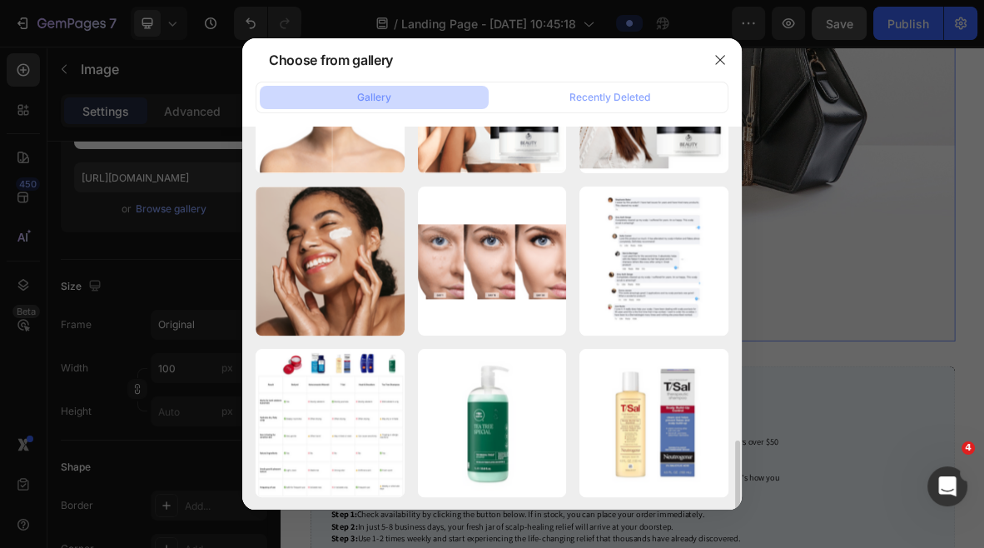
scroll to position [1952, 0]
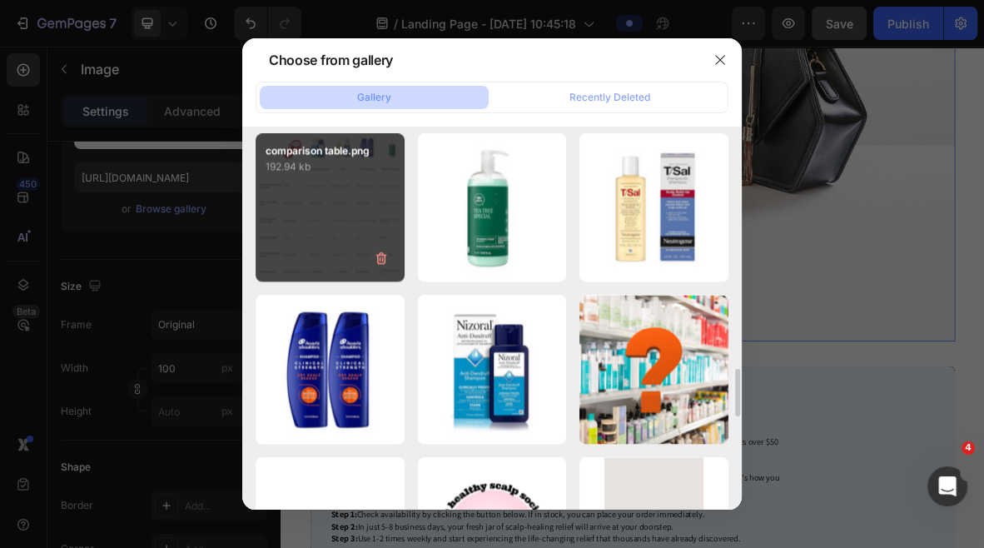
click at [298, 225] on div "comparison table.png 192.94 kb" at bounding box center [330, 207] width 149 height 149
type input "[URL][DOMAIN_NAME]"
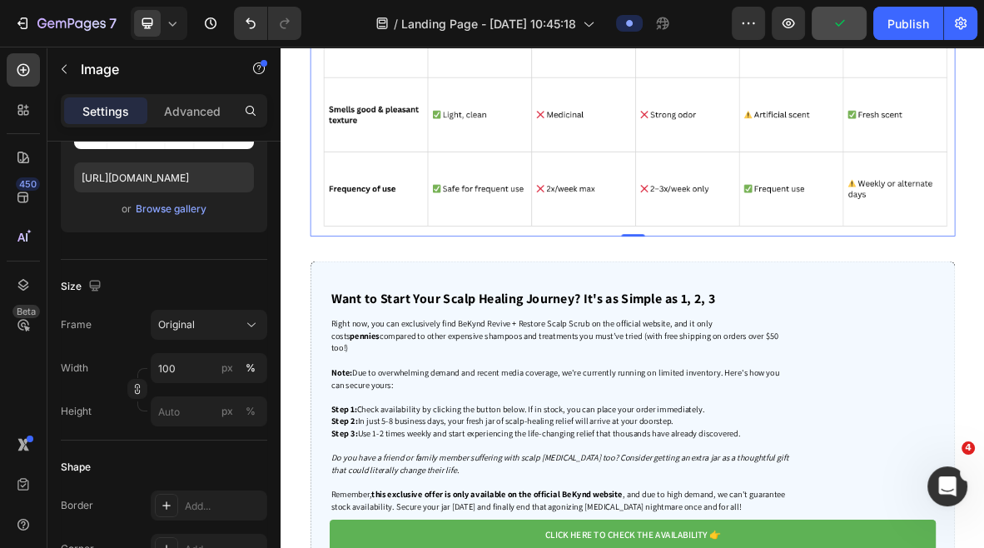
scroll to position [5798, 0]
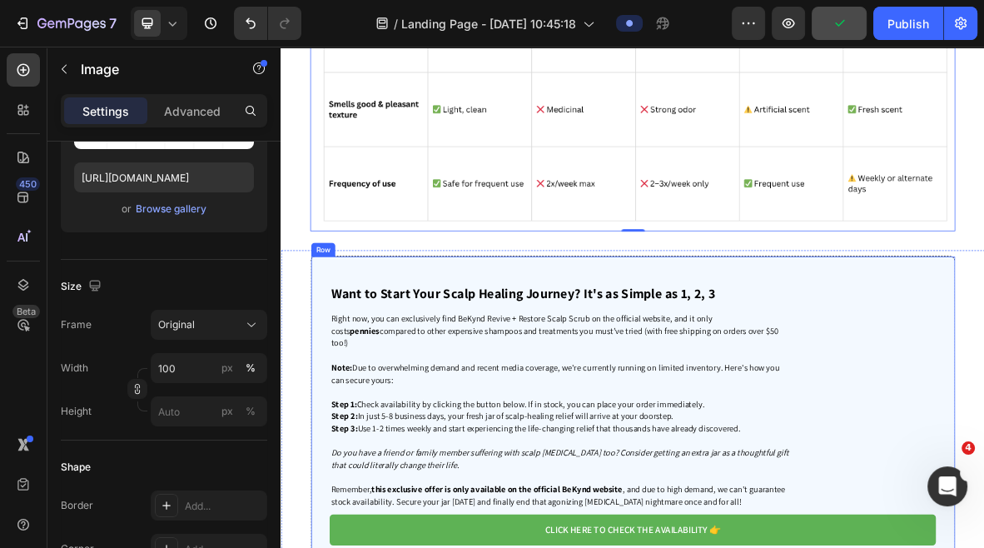
click at [809, 403] on strong "Want to Start Your Scalp Healing Journey? It's as Simple as 1, 2, 3" at bounding box center [623, 395] width 545 height 25
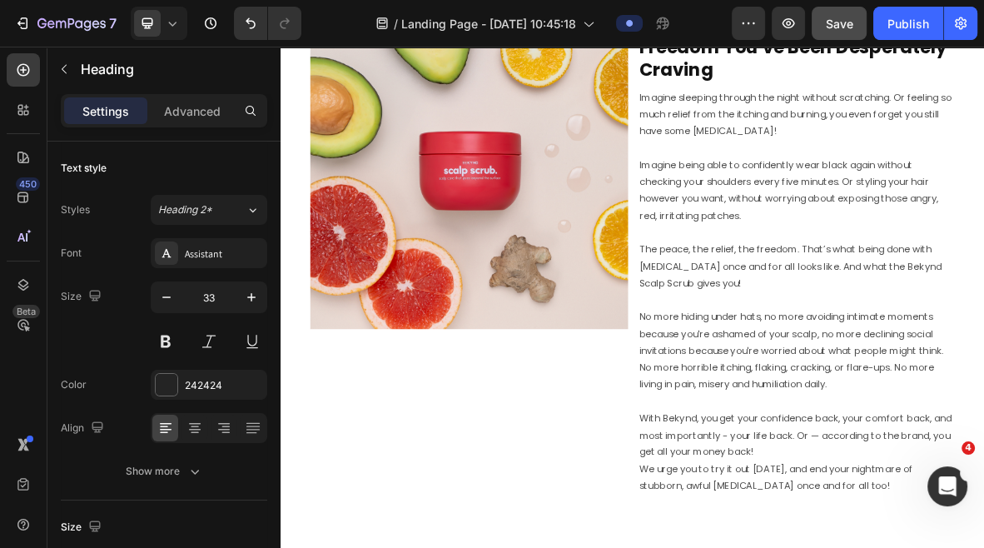
scroll to position [4310, 0]
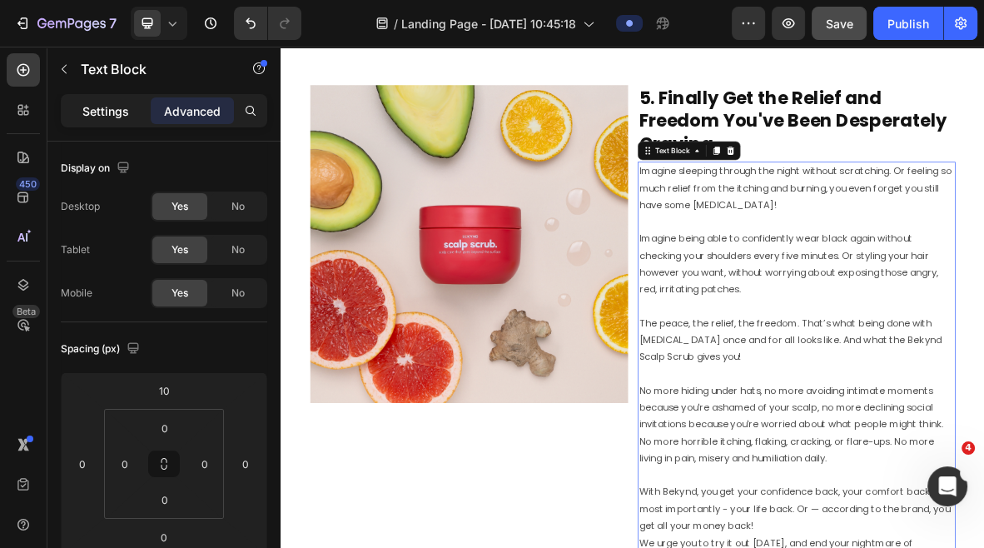
click at [87, 116] on p "Settings" at bounding box center [105, 110] width 47 height 17
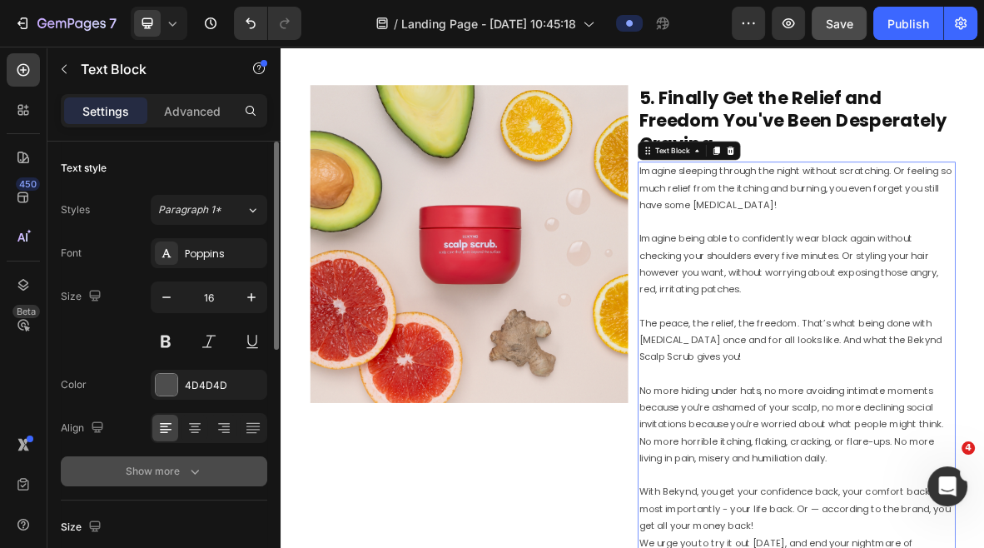
click at [198, 476] on icon "button" at bounding box center [195, 471] width 17 height 17
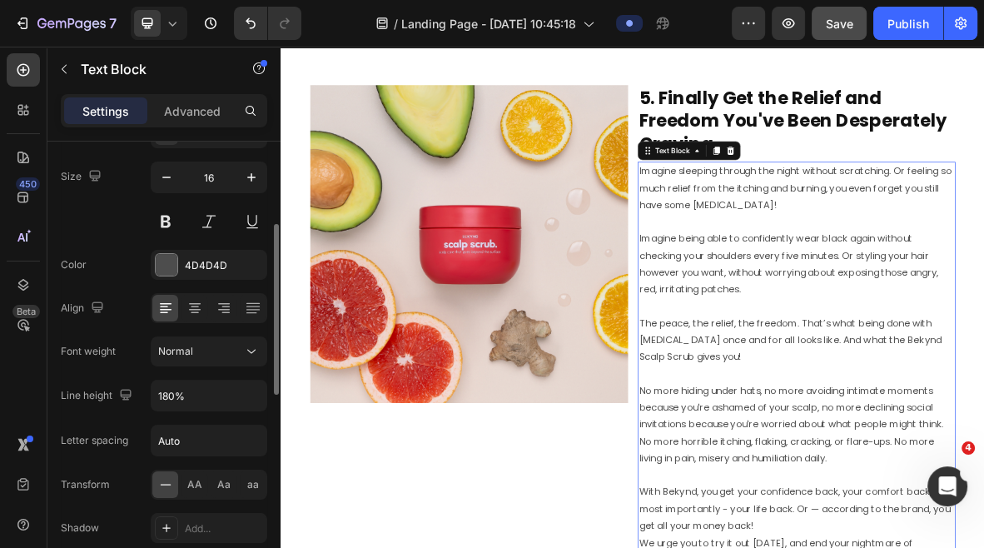
scroll to position [147, 0]
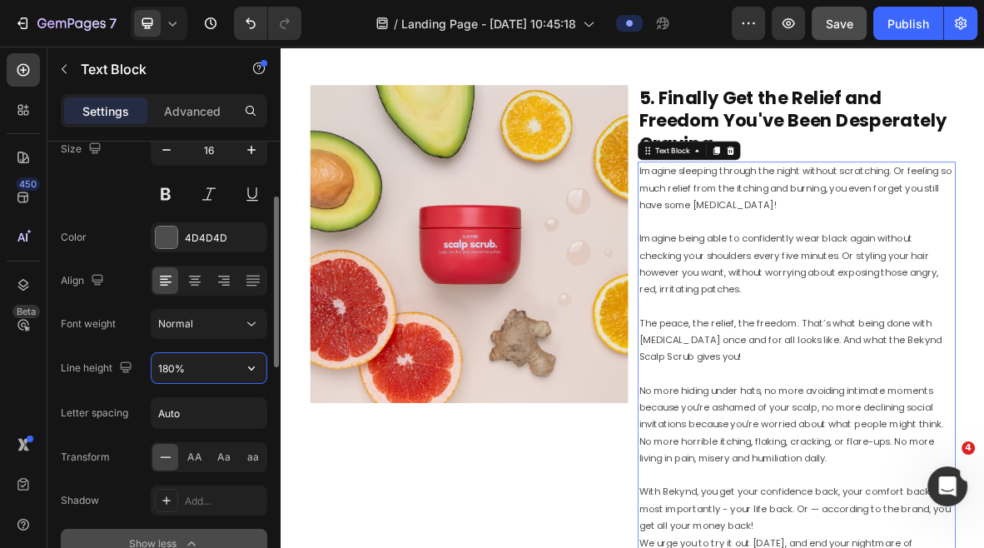
click at [173, 371] on input "180%" at bounding box center [209, 368] width 115 height 30
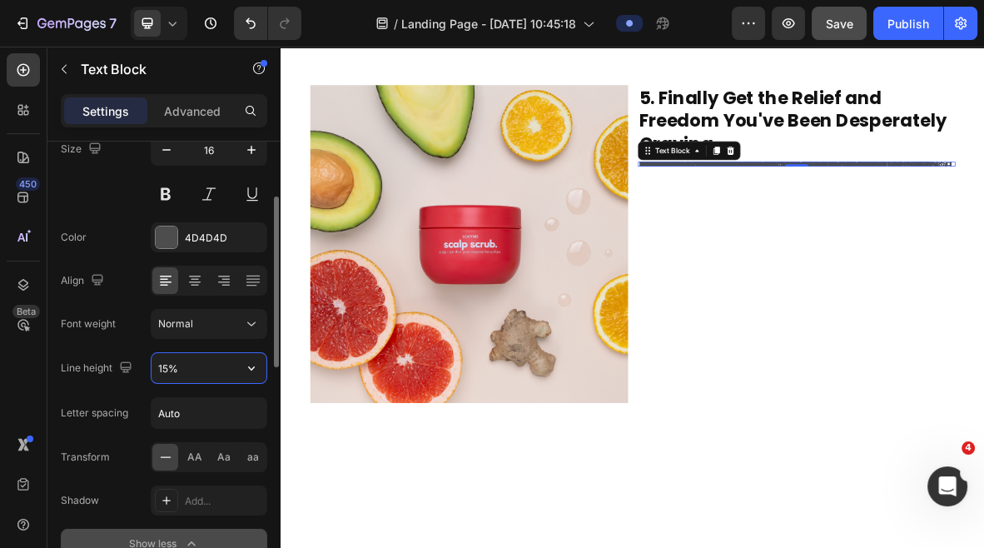
type input "150%"
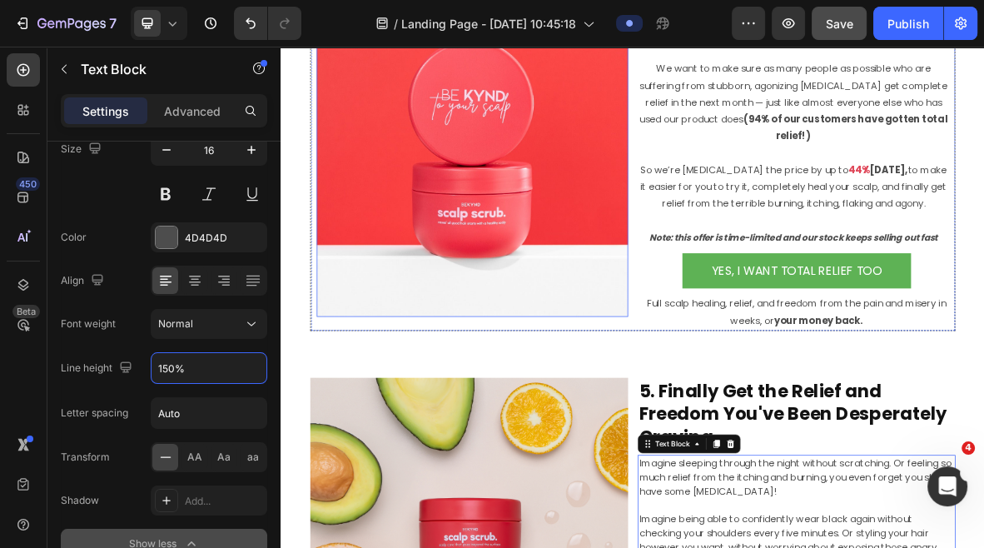
scroll to position [3846, 0]
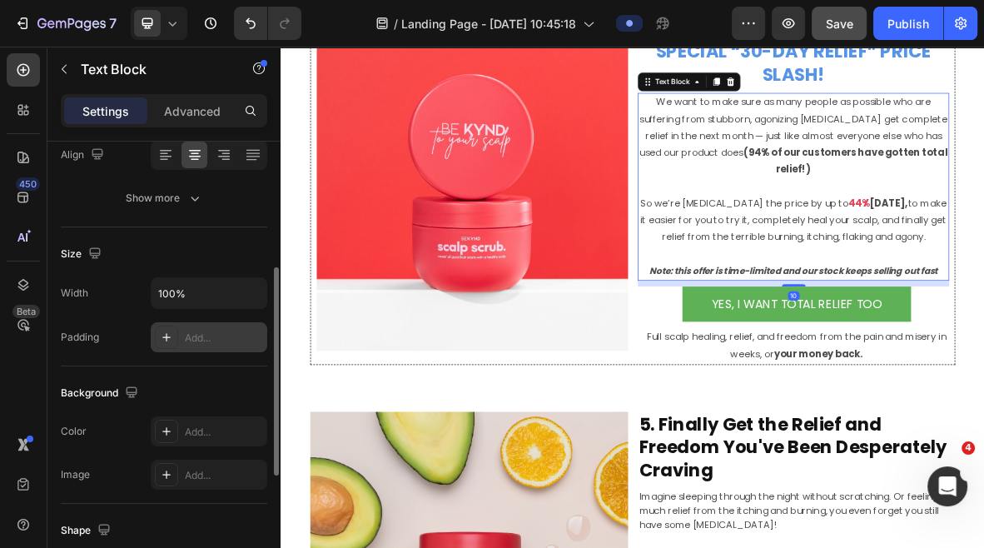
scroll to position [134, 0]
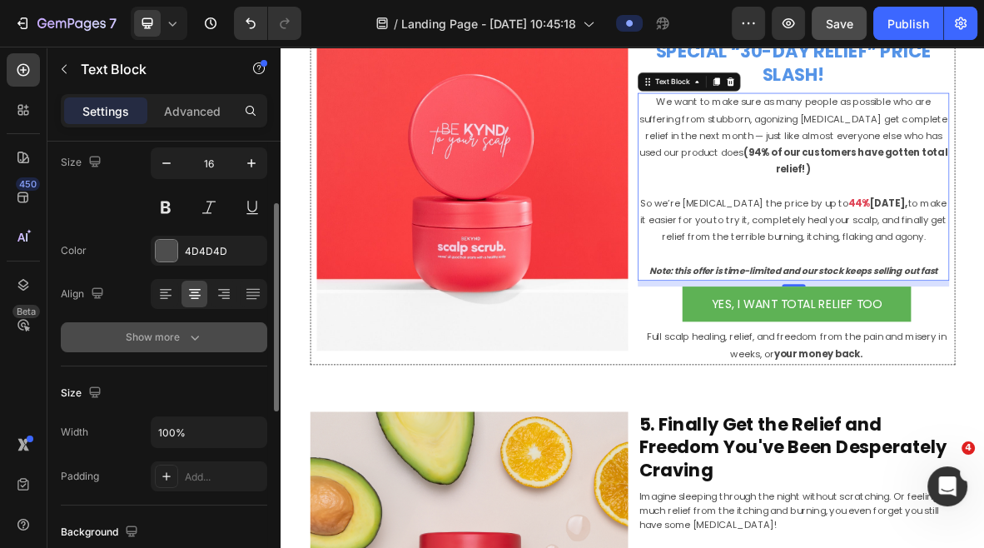
click at [177, 331] on div "Show more" at bounding box center [164, 337] width 77 height 17
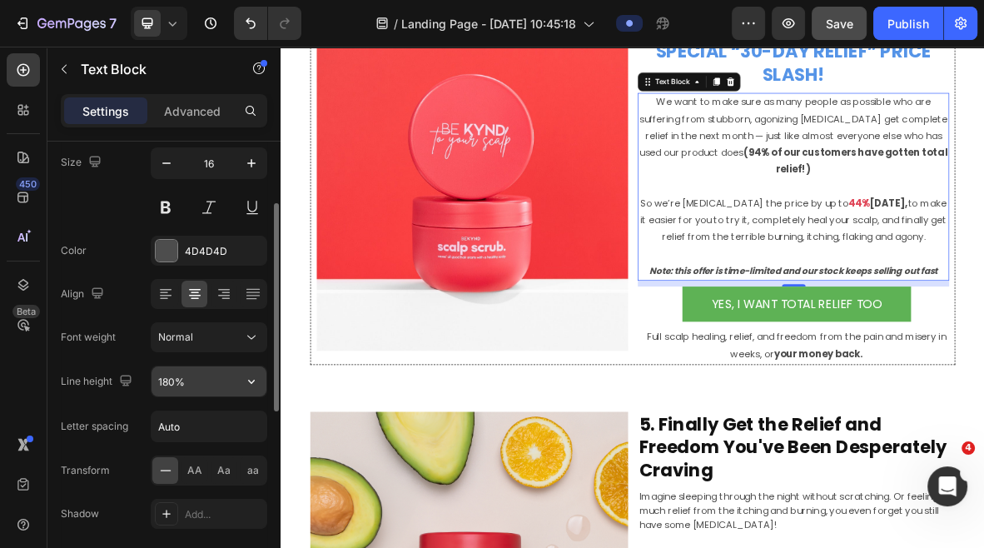
click at [171, 381] on input "180%" at bounding box center [209, 381] width 115 height 30
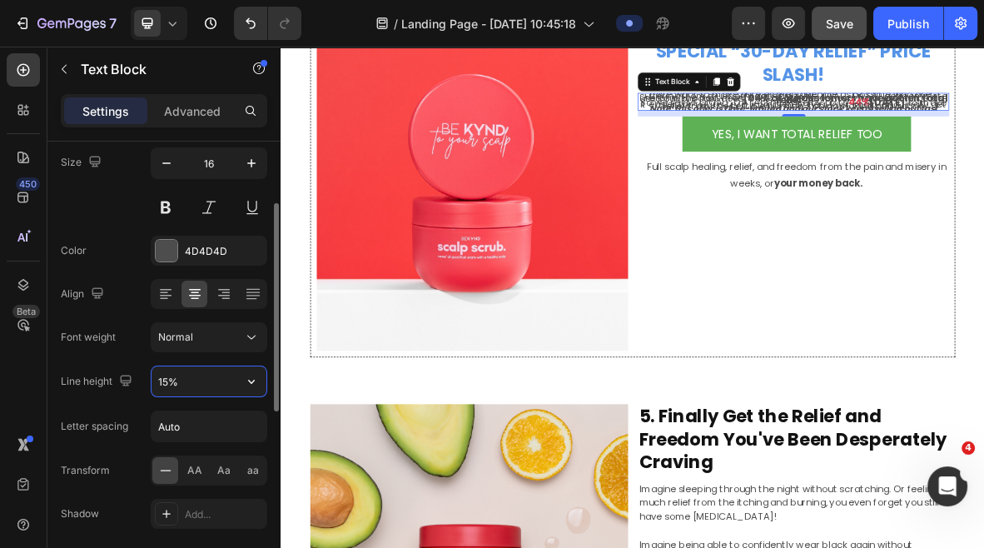
type input "150%"
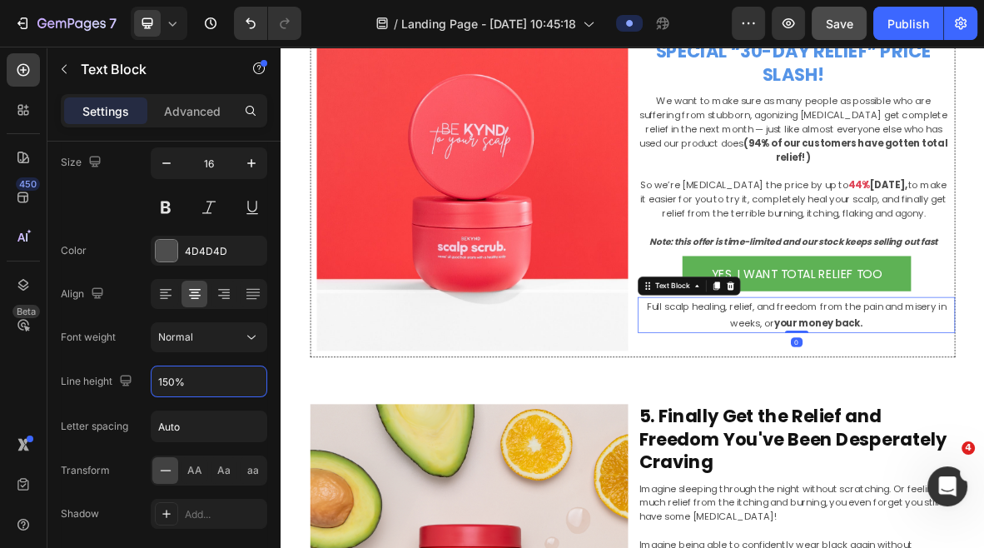
scroll to position [133, 0]
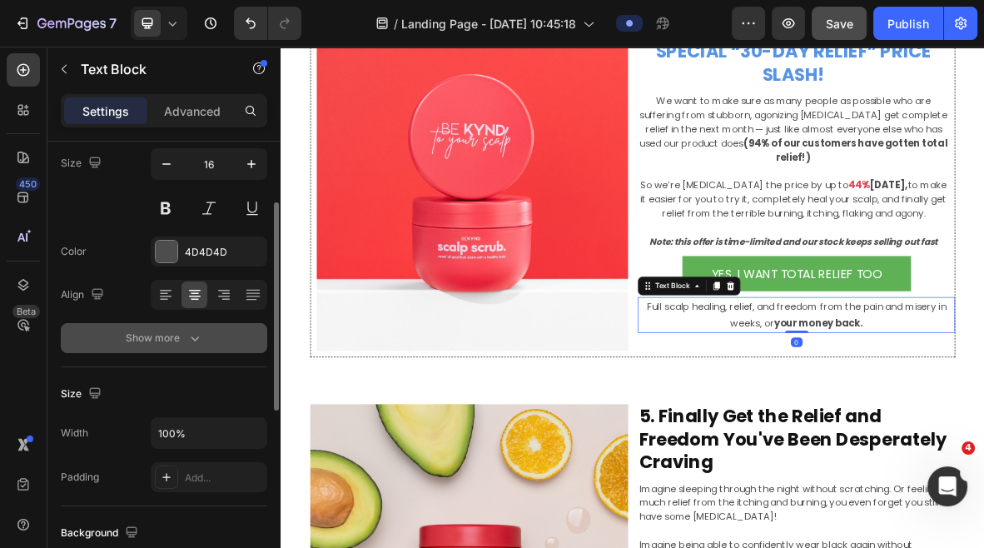
click at [176, 324] on button "Show more" at bounding box center [164, 338] width 207 height 30
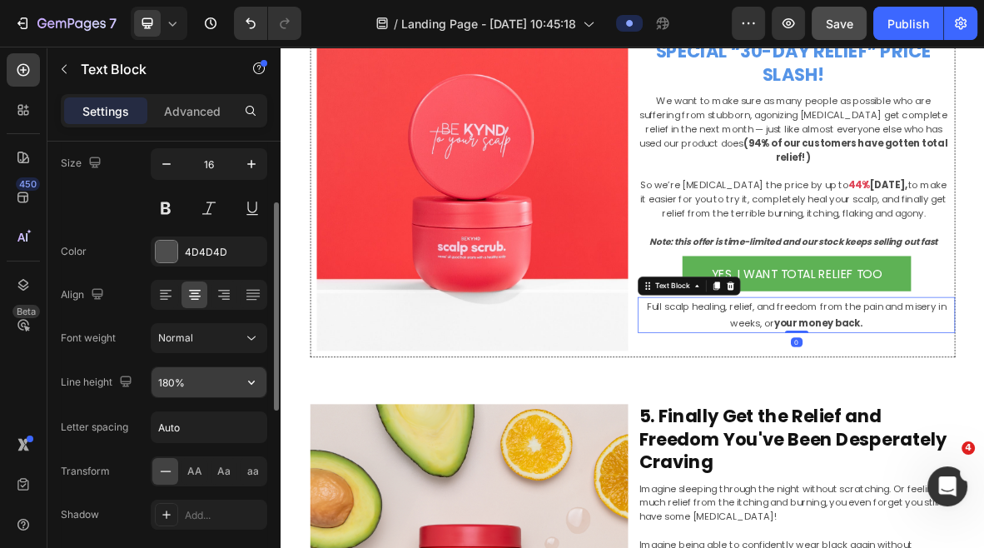
click at [167, 376] on input "180%" at bounding box center [209, 382] width 115 height 30
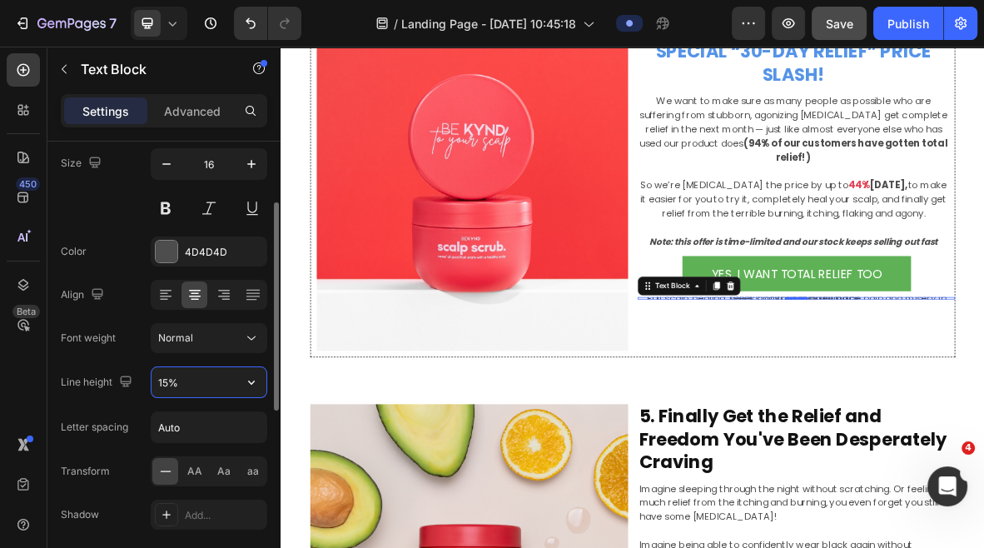
type input "150%"
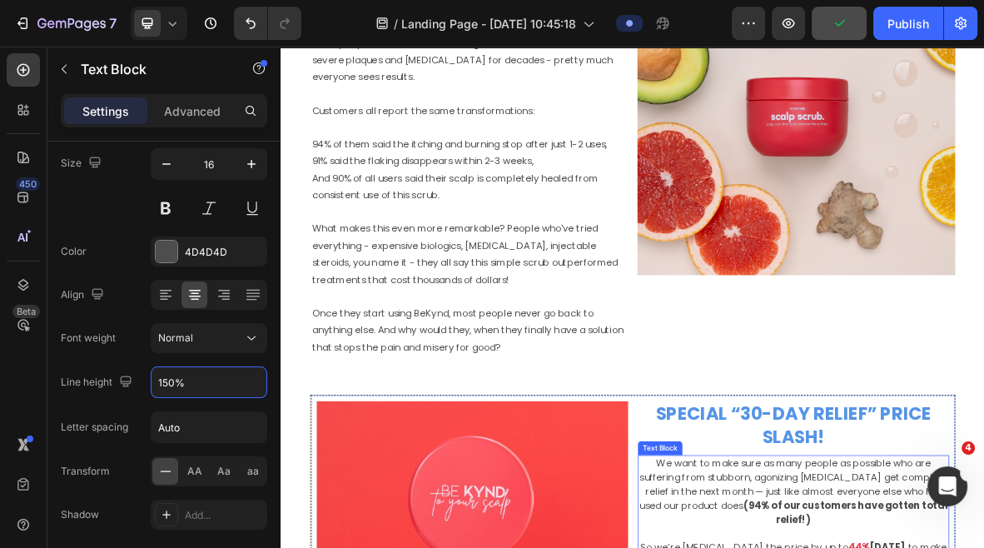
scroll to position [3323, 0]
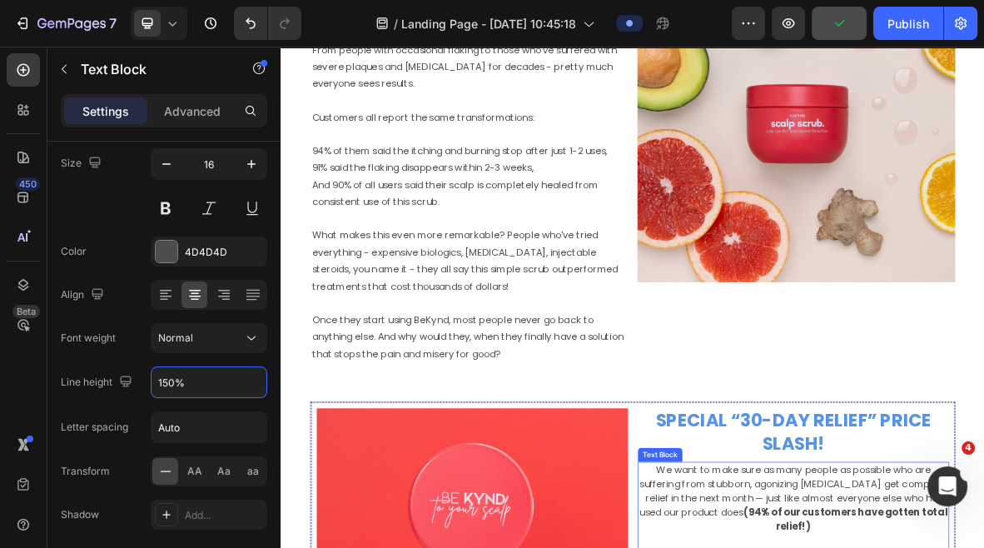
click at [612, 286] on p "What makes this even more remarkable? People who've tried everything - expensiv…" at bounding box center [548, 340] width 448 height 120
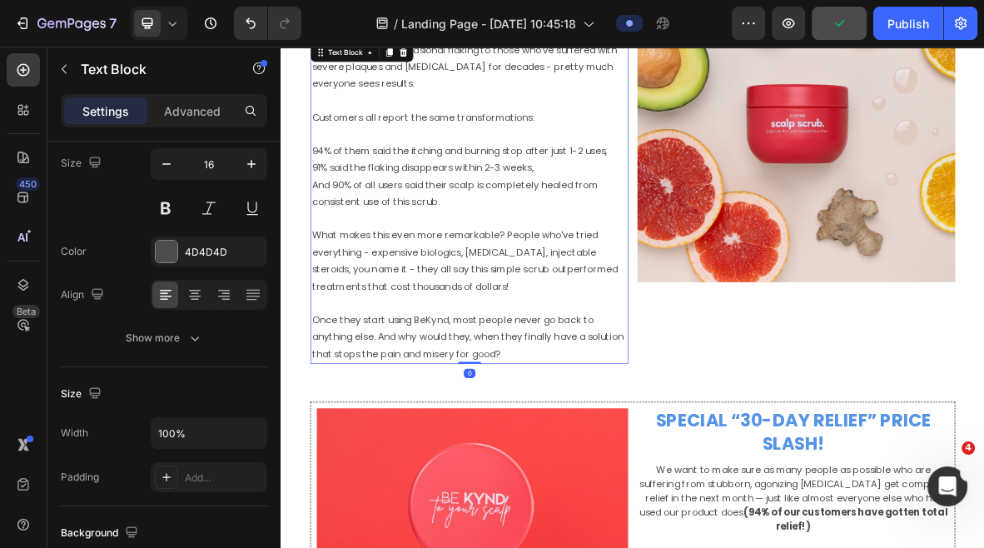
scroll to position [133, 0]
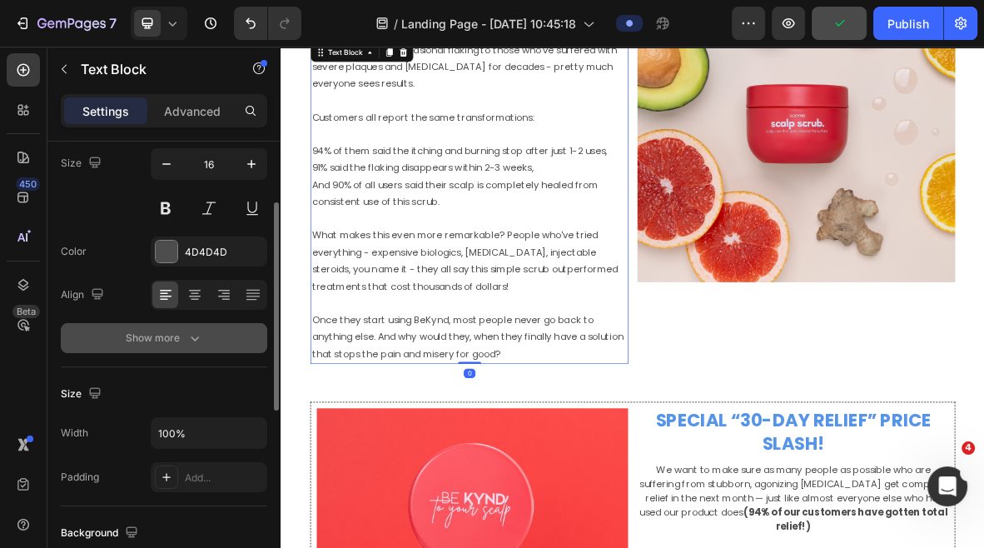
click at [189, 343] on icon "button" at bounding box center [195, 338] width 17 height 17
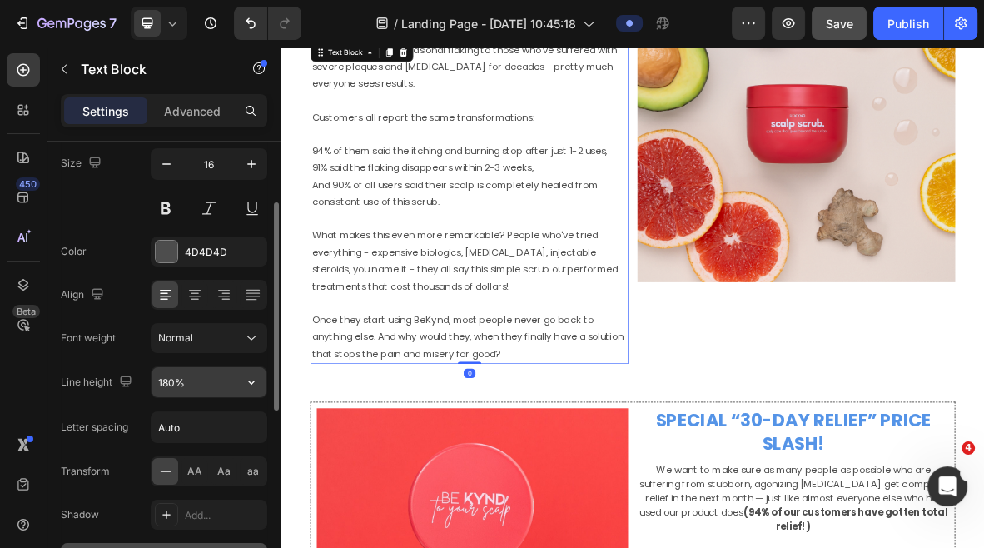
click at [172, 386] on input "180%" at bounding box center [209, 382] width 115 height 30
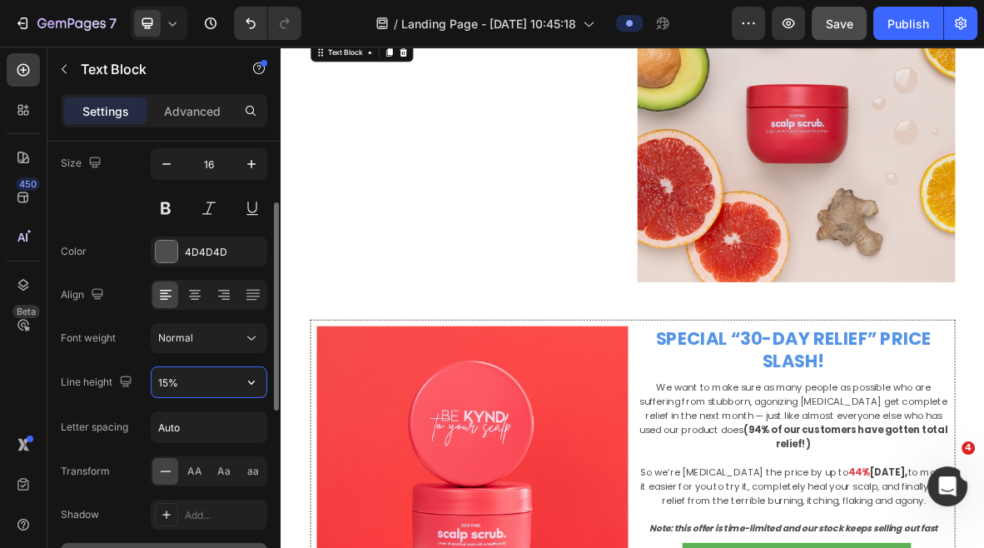
type input "150%"
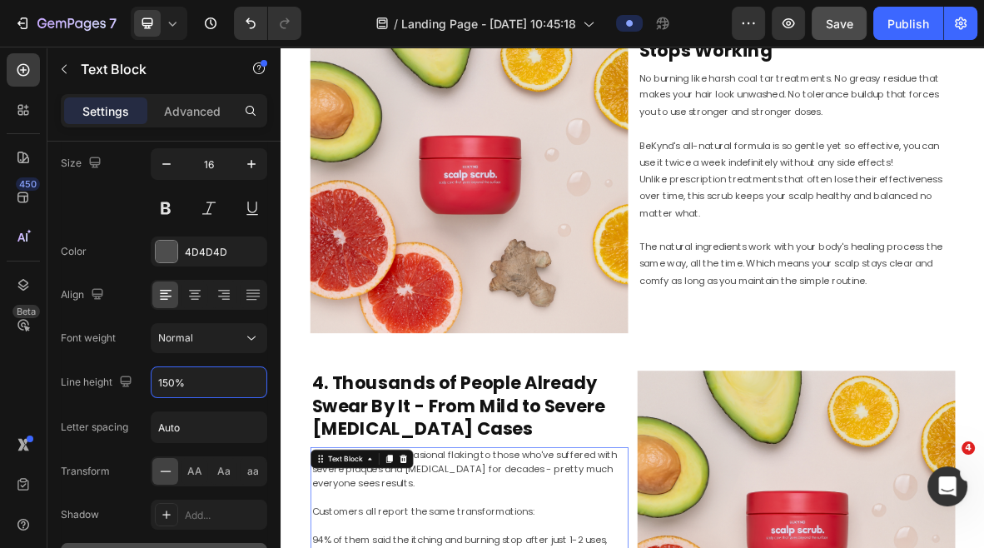
scroll to position [2668, 0]
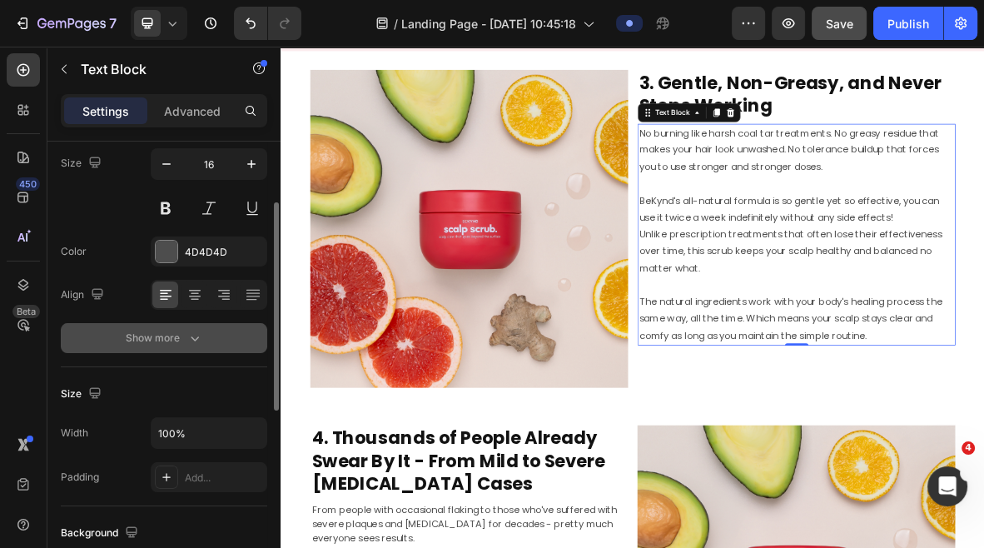
click at [168, 326] on button "Show more" at bounding box center [164, 338] width 207 height 30
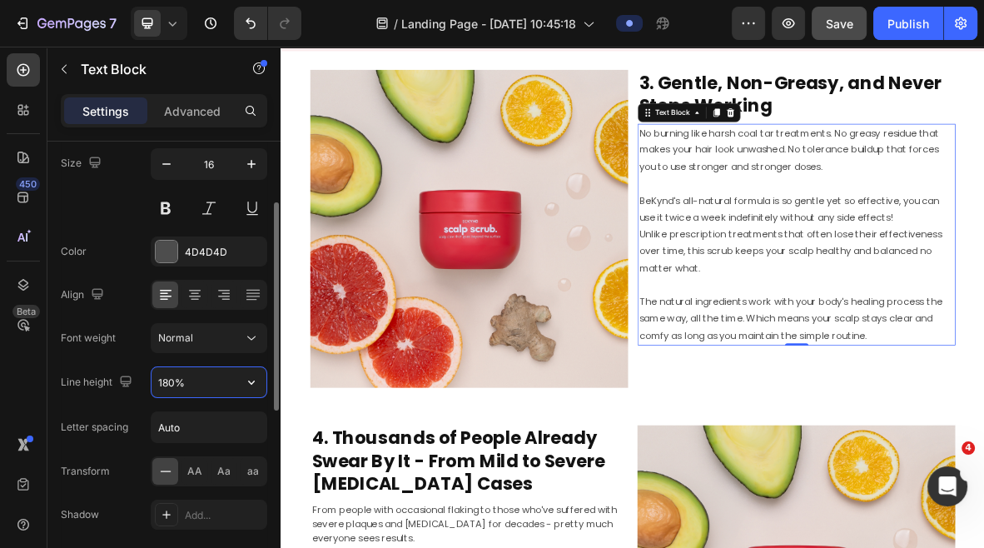
click at [174, 377] on input "180%" at bounding box center [209, 382] width 115 height 30
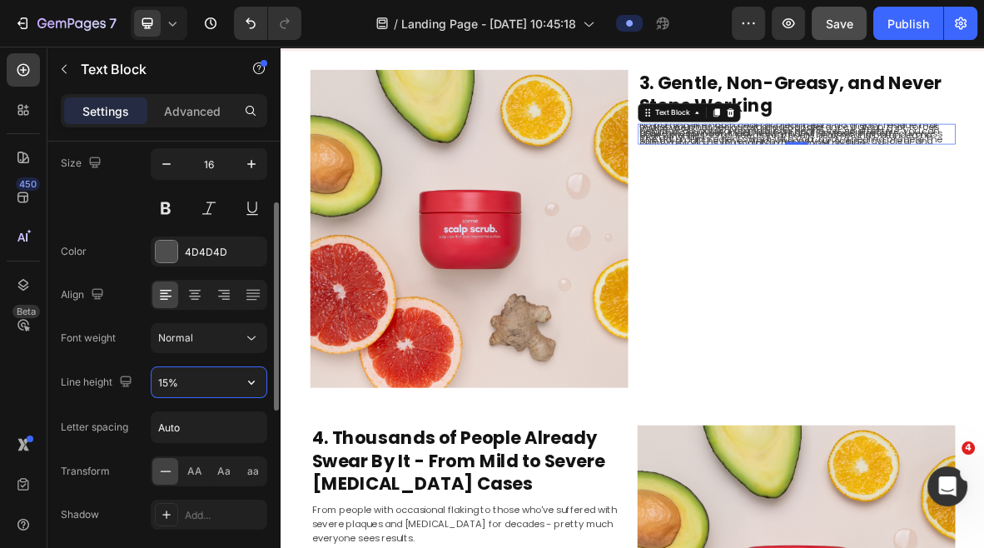
type input "150%"
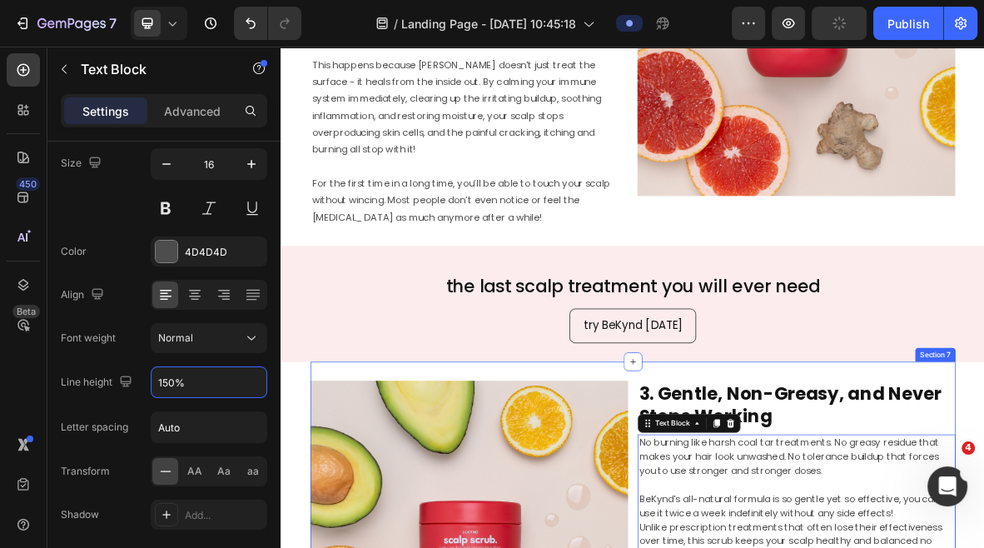
scroll to position [1952, 0]
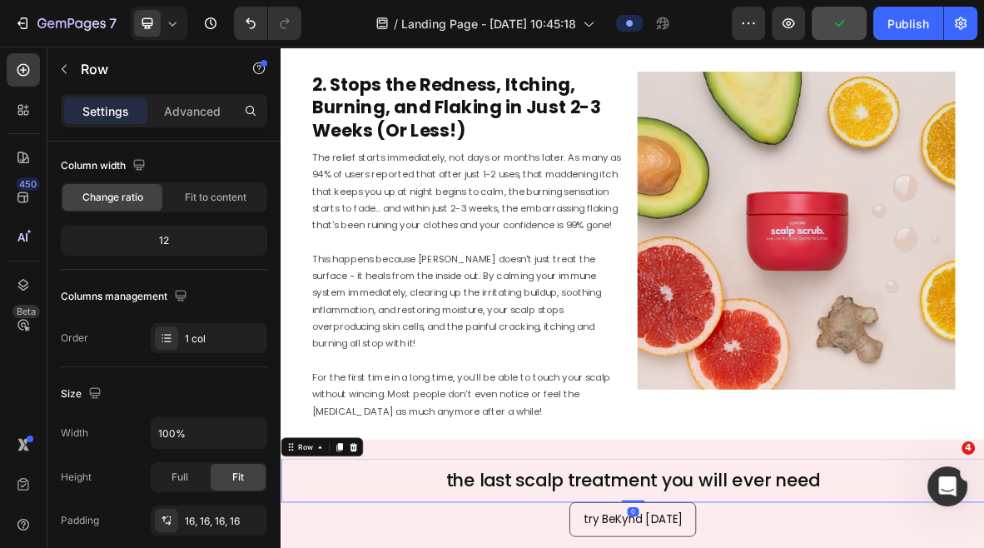
scroll to position [0, 0]
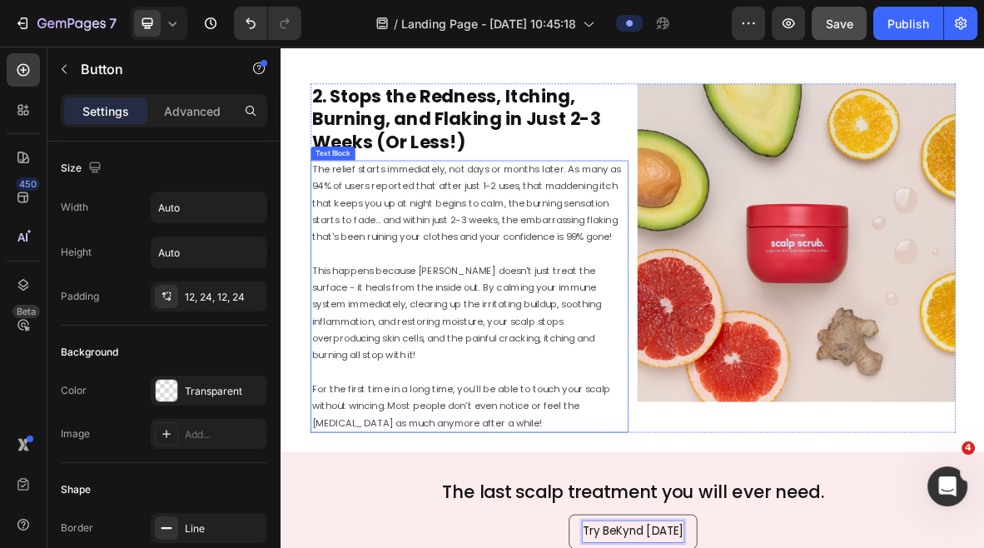
scroll to position [1917, 0]
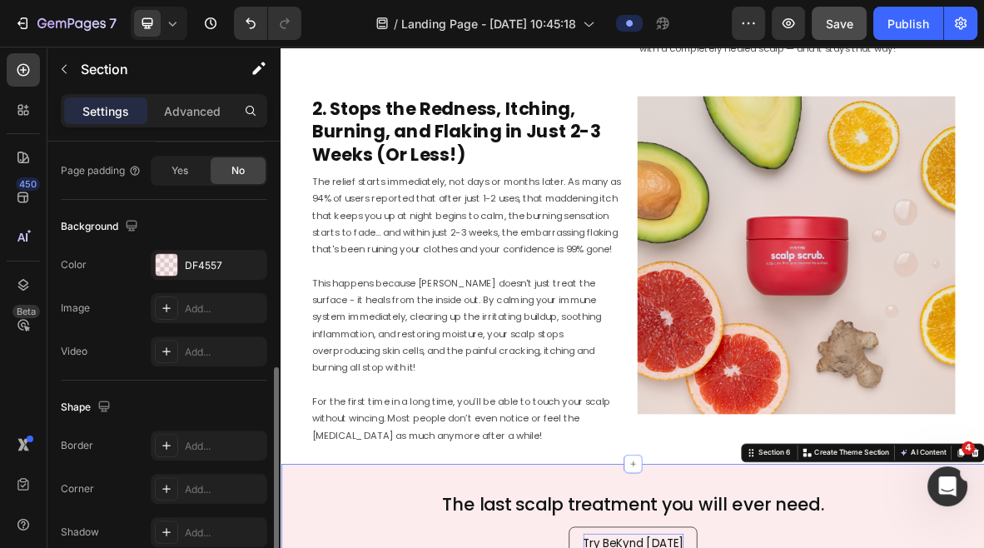
scroll to position [490, 0]
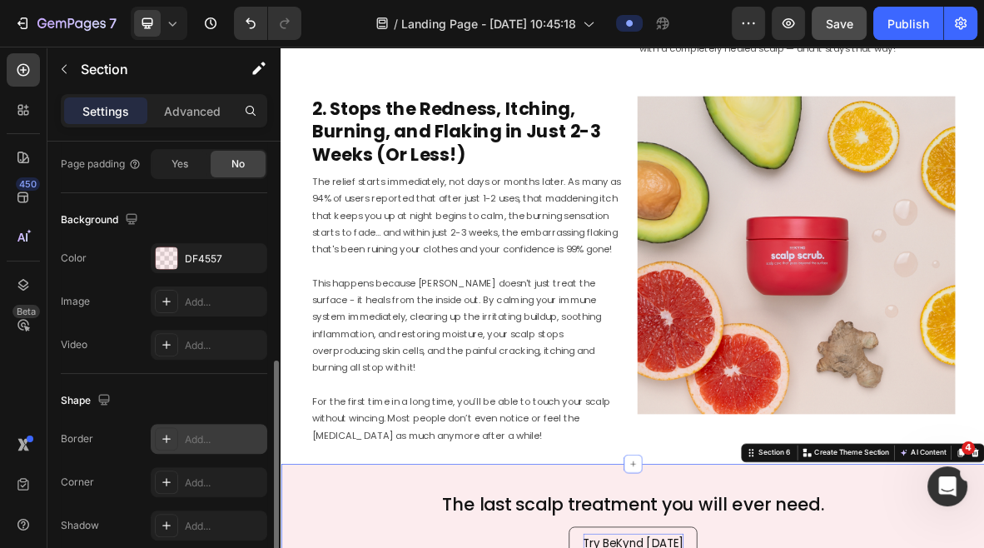
click at [162, 436] on icon at bounding box center [166, 438] width 13 height 13
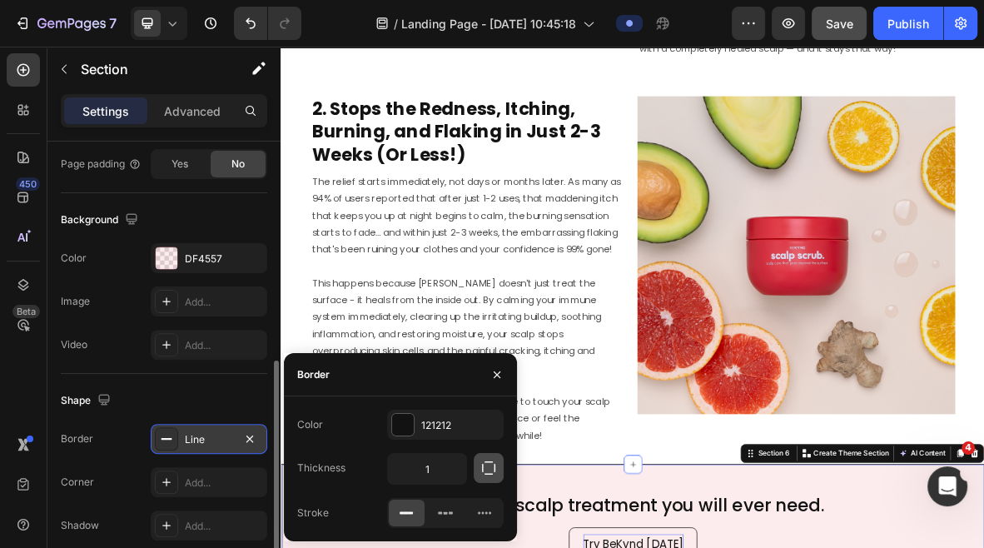
click at [476, 470] on button "button" at bounding box center [489, 468] width 30 height 30
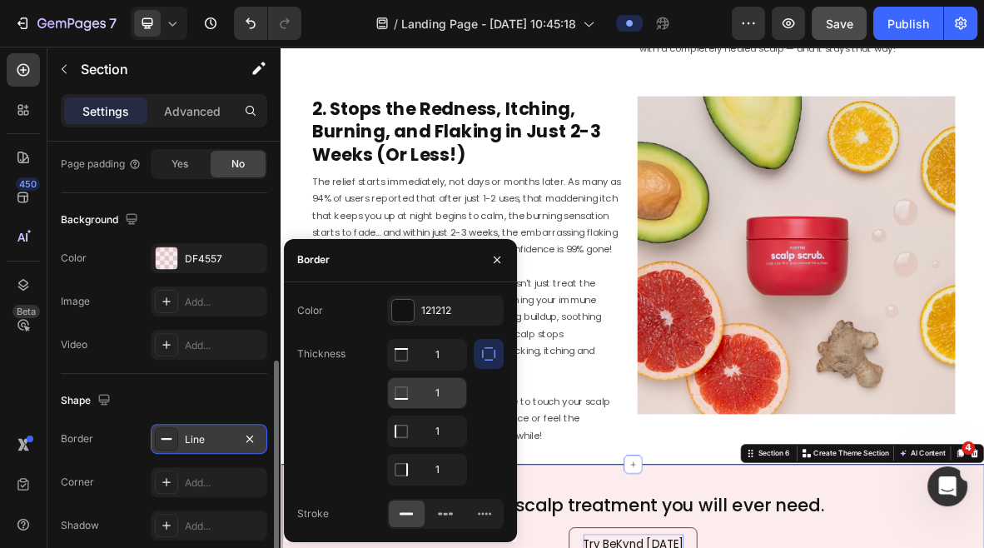
click at [438, 370] on input "1" at bounding box center [427, 355] width 78 height 30
click at [441, 370] on input "1" at bounding box center [427, 355] width 78 height 30
type input "0"
click at [500, 260] on icon "button" at bounding box center [496, 259] width 13 height 13
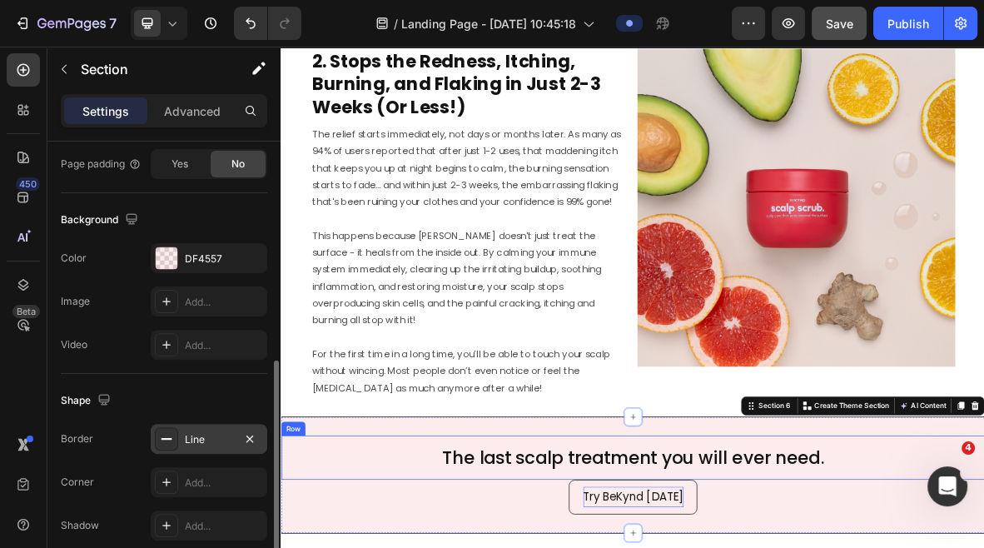
scroll to position [1857, 0]
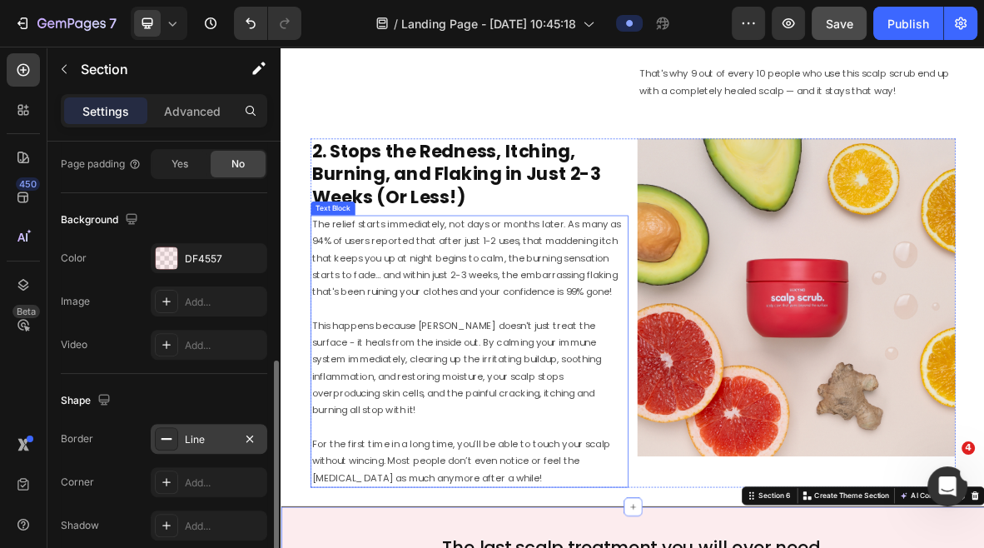
click at [520, 448] on p "This happens because [PERSON_NAME] doesn't just treat the surface - it heals fr…" at bounding box center [548, 491] width 448 height 168
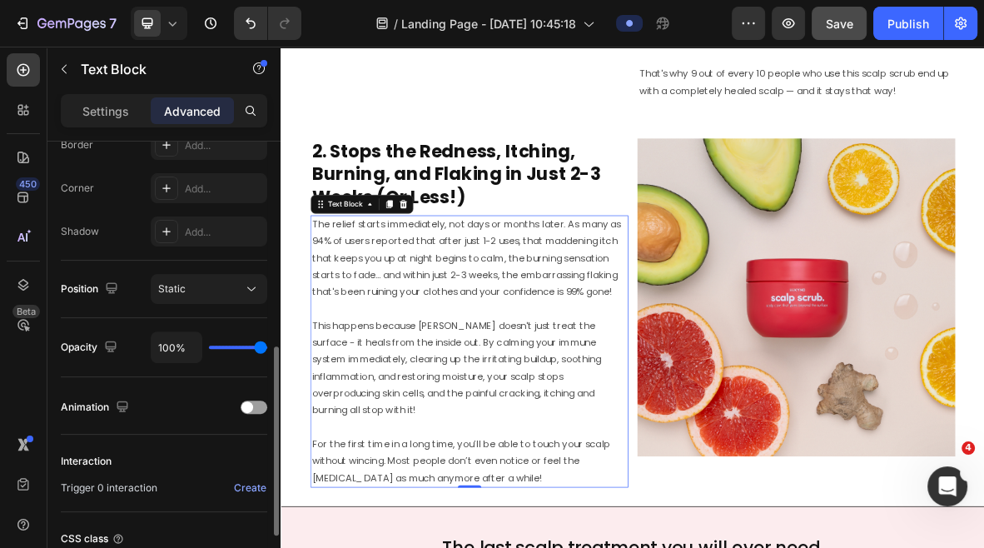
scroll to position [0, 0]
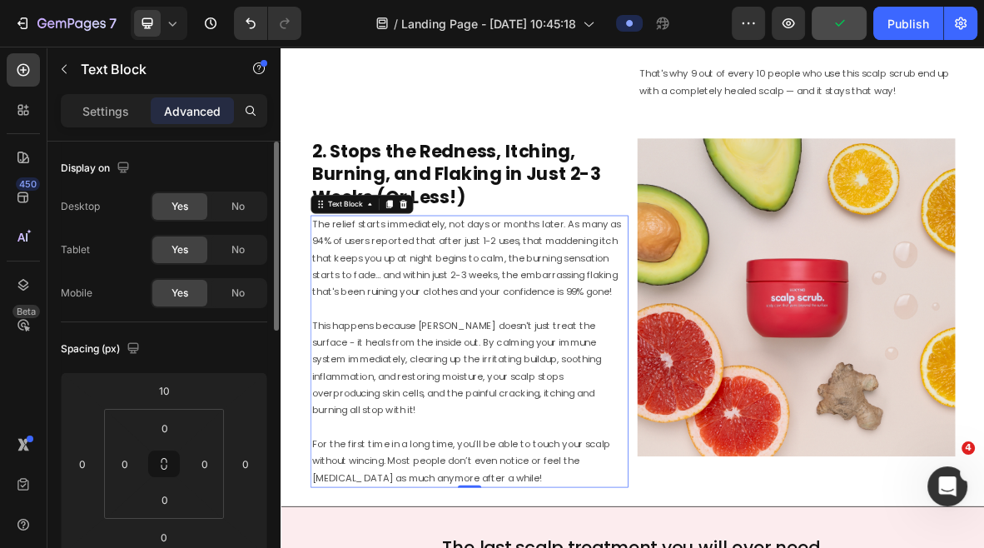
click at [118, 127] on div "Settings Advanced" at bounding box center [163, 117] width 233 height 47
click at [112, 117] on p "Settings" at bounding box center [105, 110] width 47 height 17
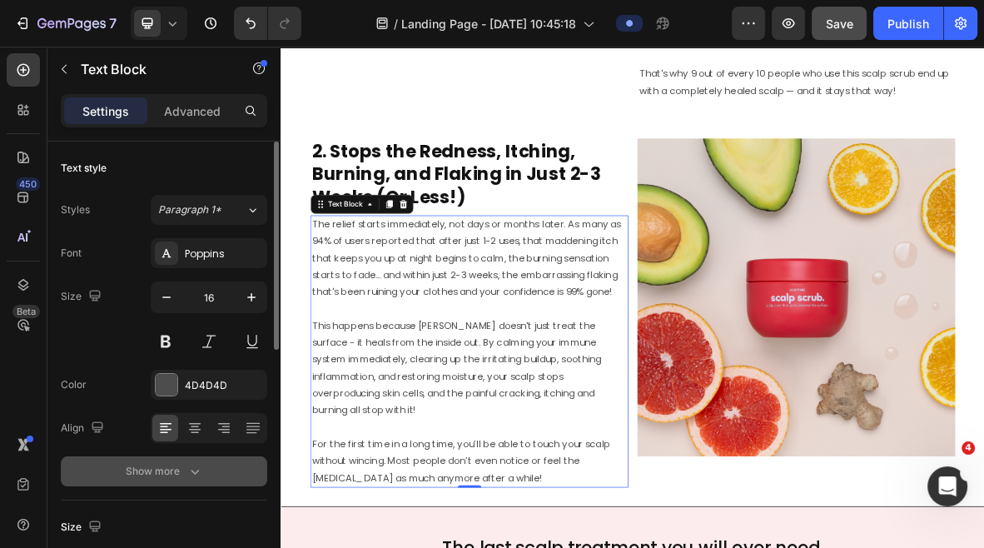
click at [182, 474] on div "Show more" at bounding box center [164, 471] width 77 height 17
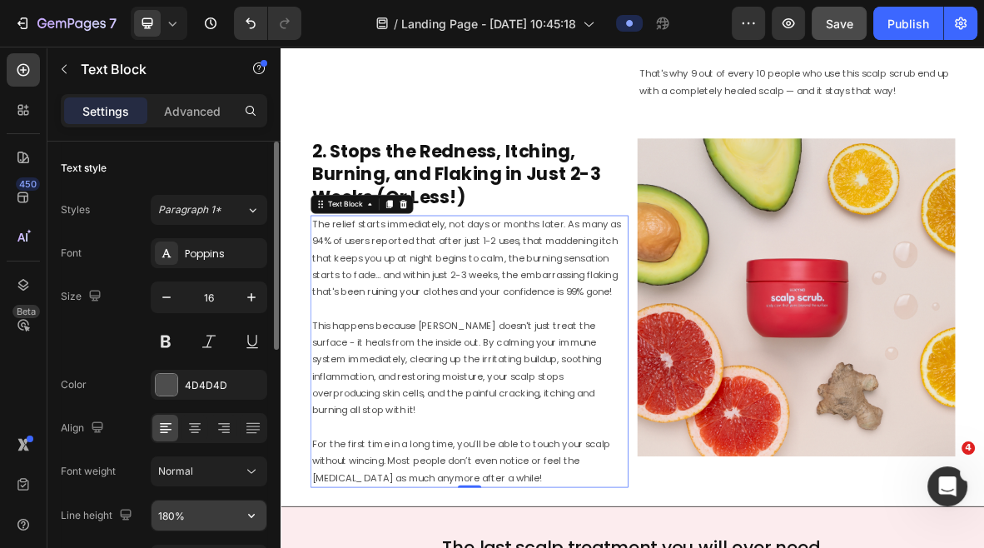
click at [169, 513] on input "180%" at bounding box center [209, 515] width 115 height 30
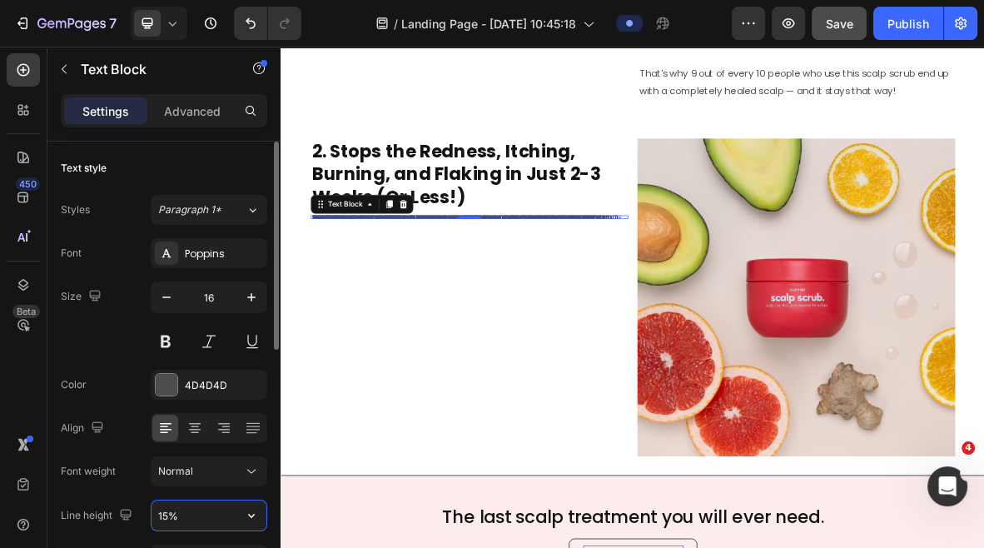
type input "150%"
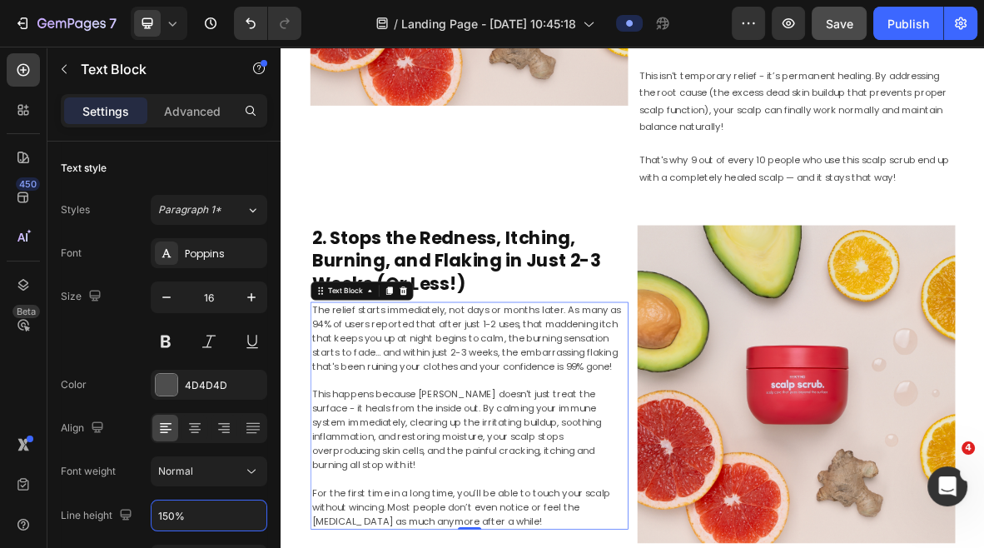
scroll to position [1715, 0]
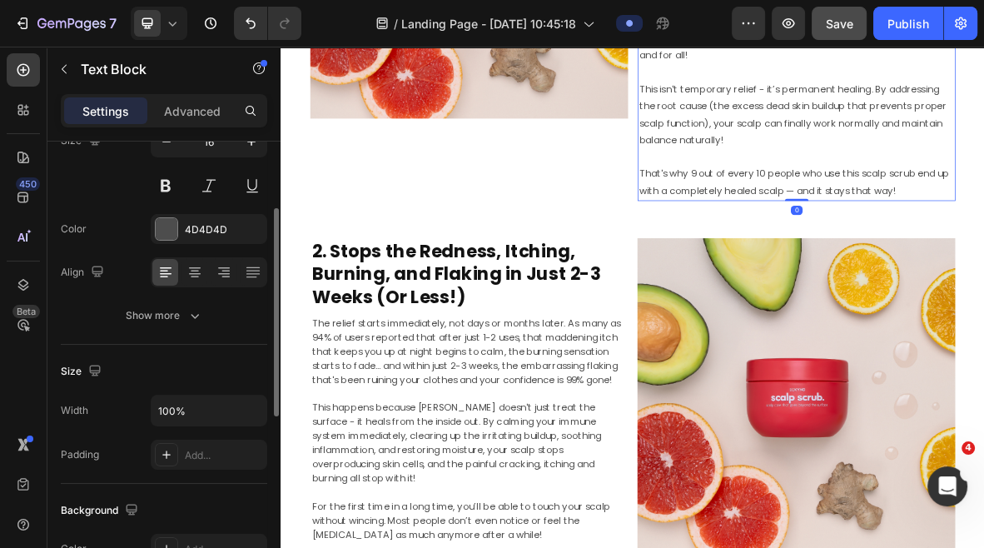
scroll to position [176, 0]
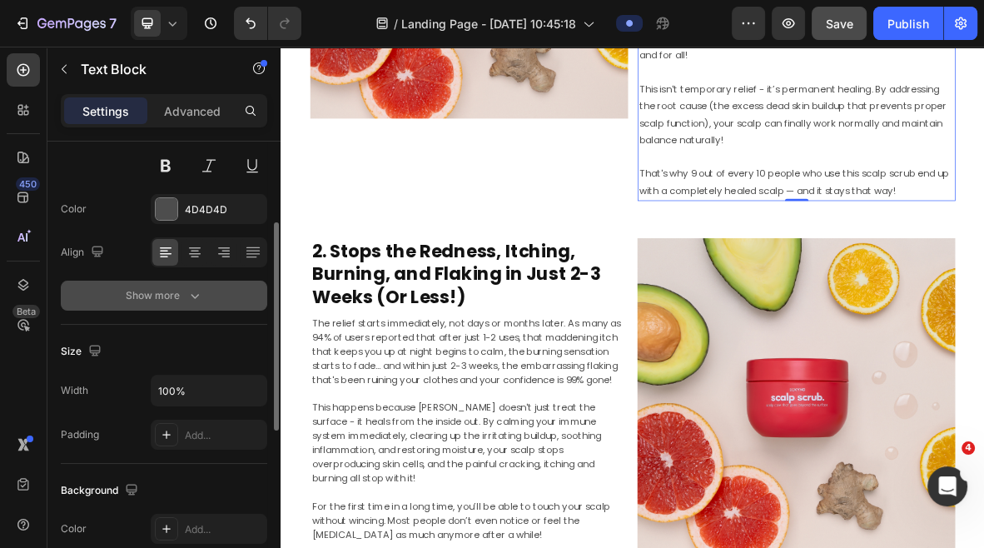
click at [172, 290] on div "Show more" at bounding box center [164, 295] width 77 height 17
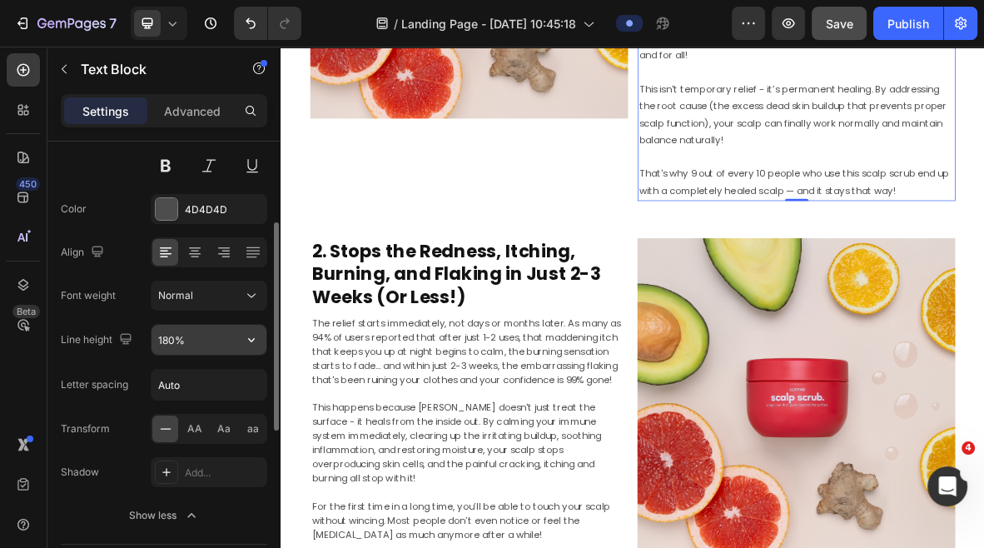
click at [176, 337] on input "180%" at bounding box center [209, 340] width 115 height 30
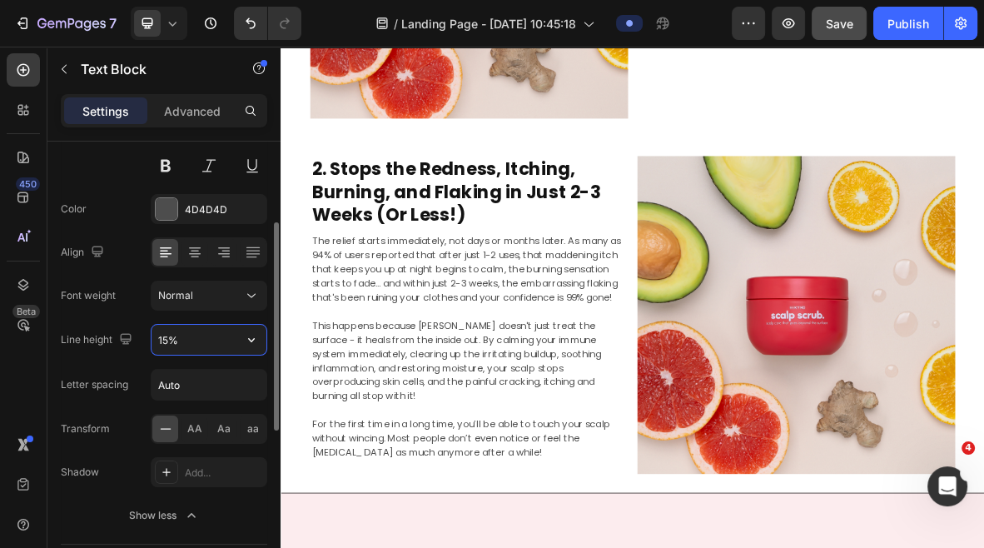
type input "150%"
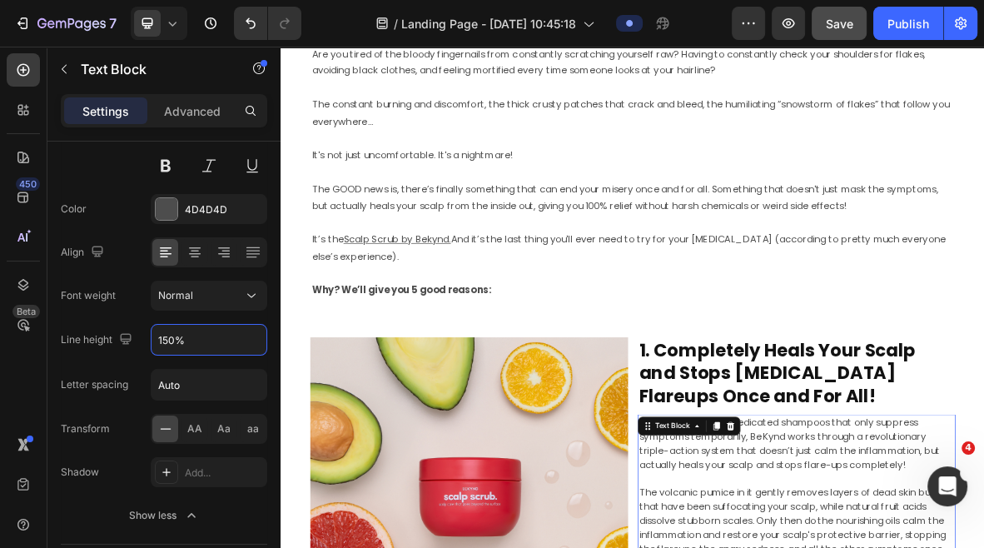
scroll to position [922, 0]
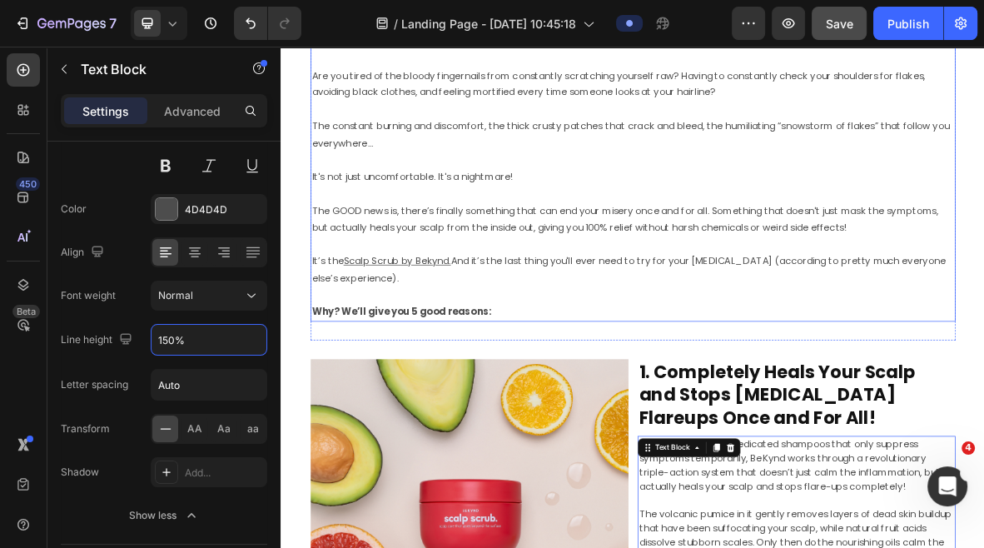
click at [635, 313] on p "The GOOD news is, there’s finally something that can end your misery once and f…" at bounding box center [780, 279] width 913 height 72
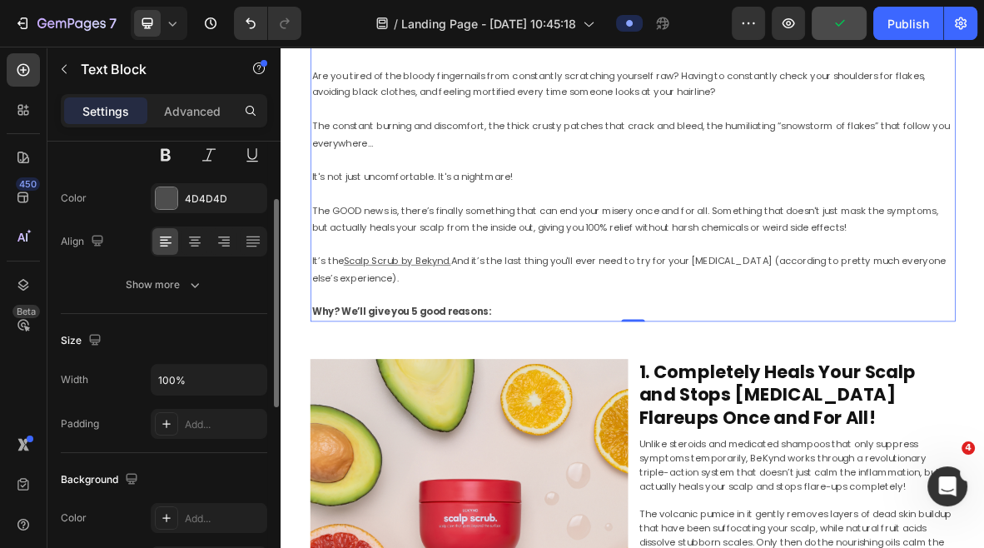
scroll to position [152, 0]
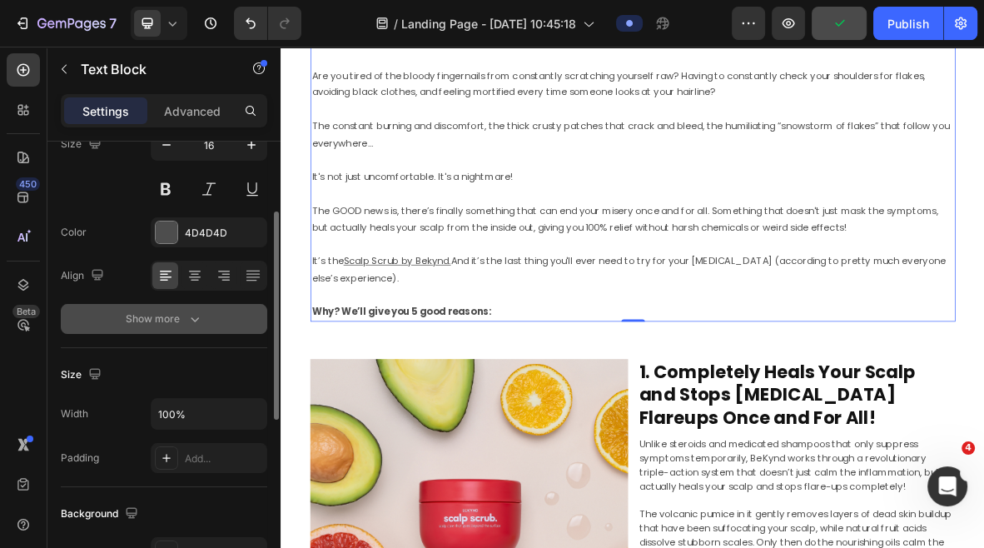
click at [180, 311] on div "Show more" at bounding box center [164, 319] width 77 height 17
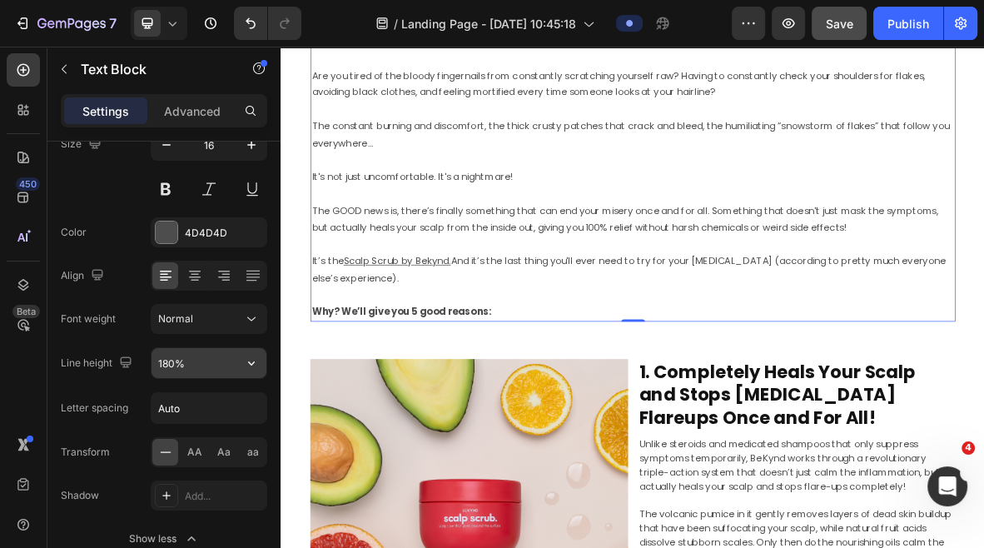
click at [173, 355] on input "180%" at bounding box center [209, 363] width 115 height 30
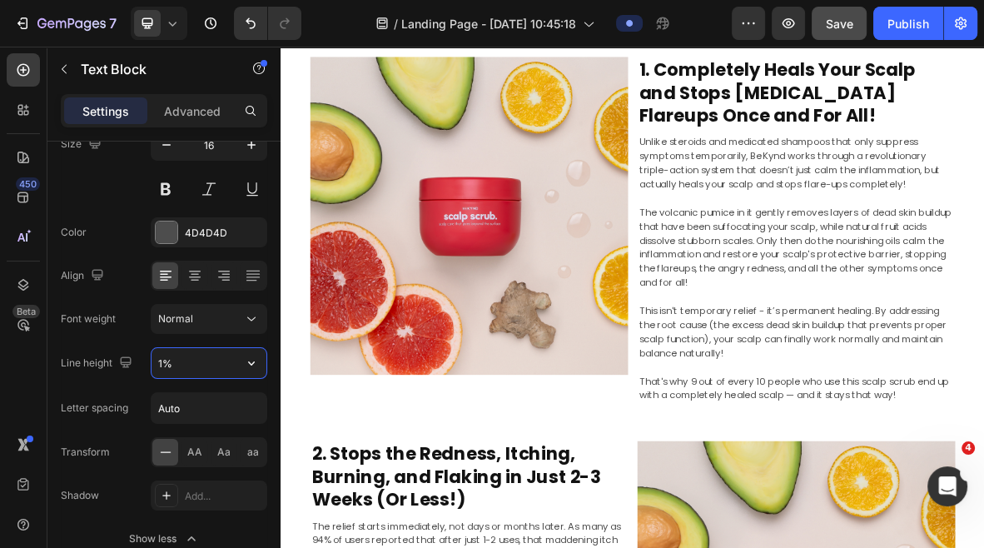
scroll to position [909, 0]
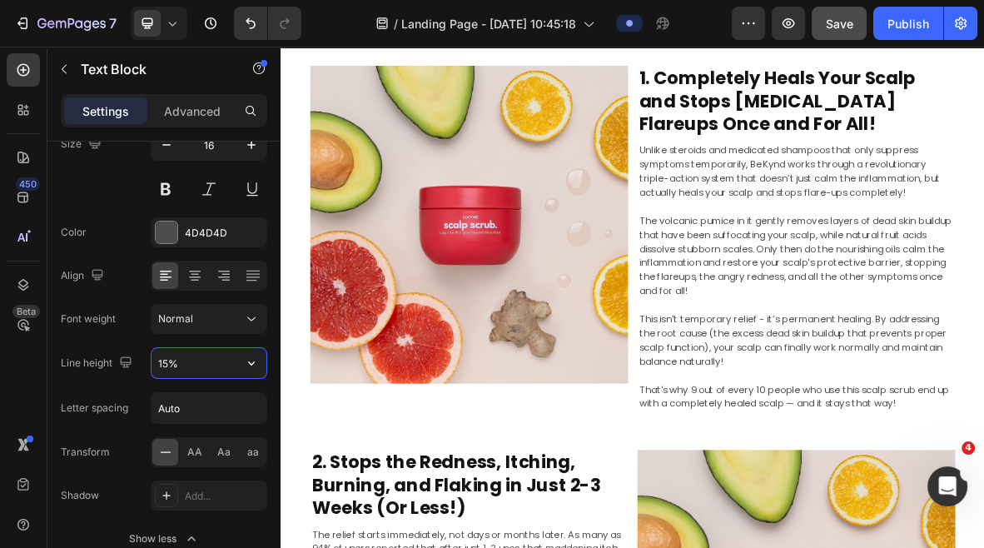
type input "150%"
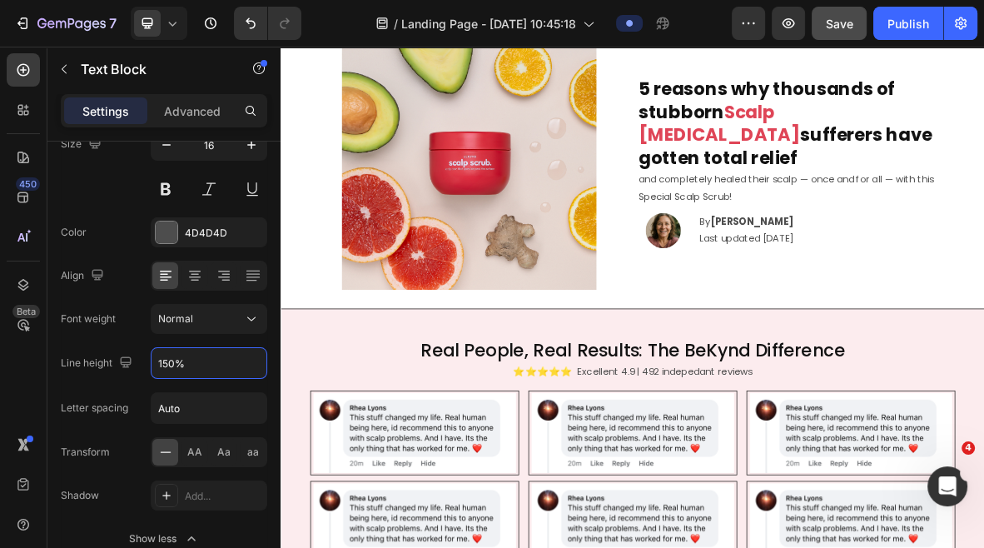
scroll to position [57, 0]
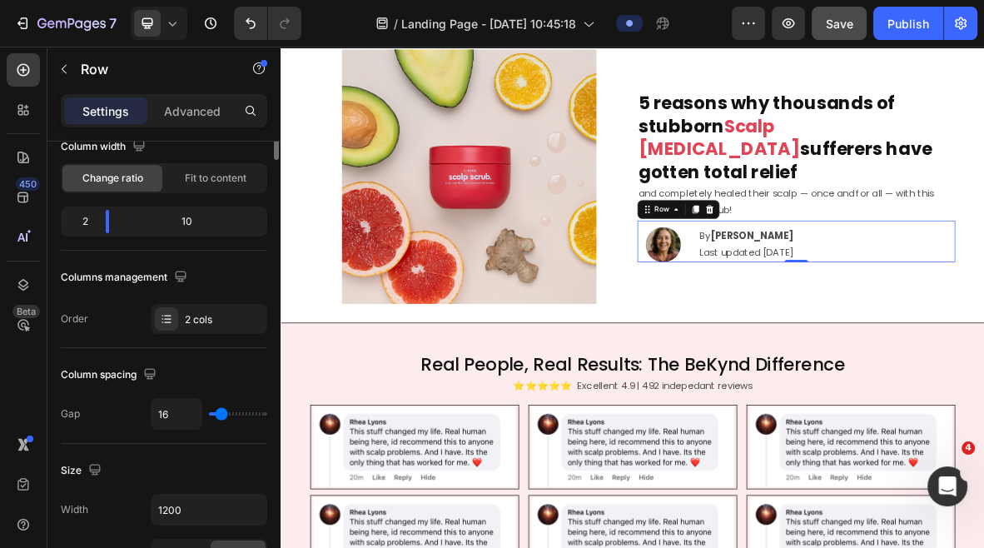
scroll to position [0, 0]
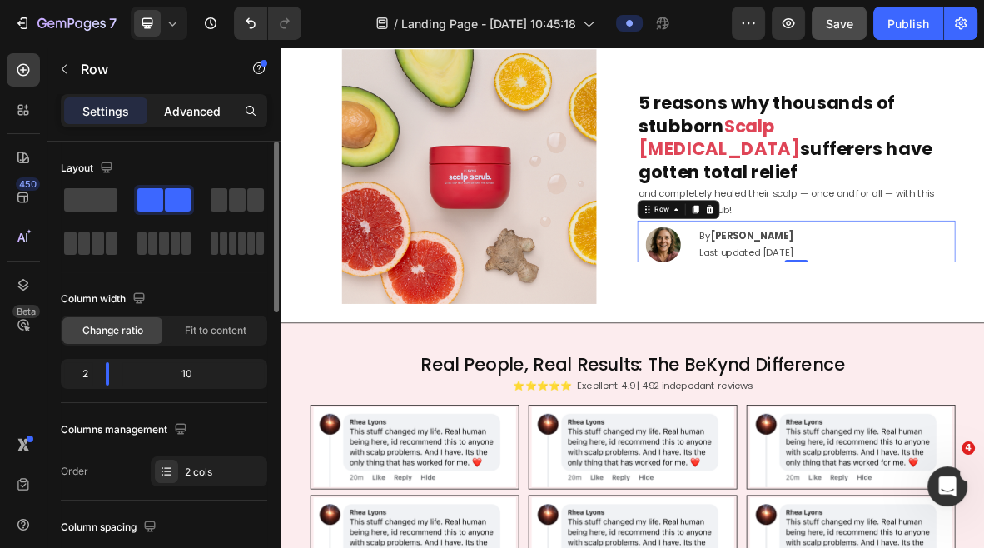
click at [197, 106] on p "Advanced" at bounding box center [192, 110] width 57 height 17
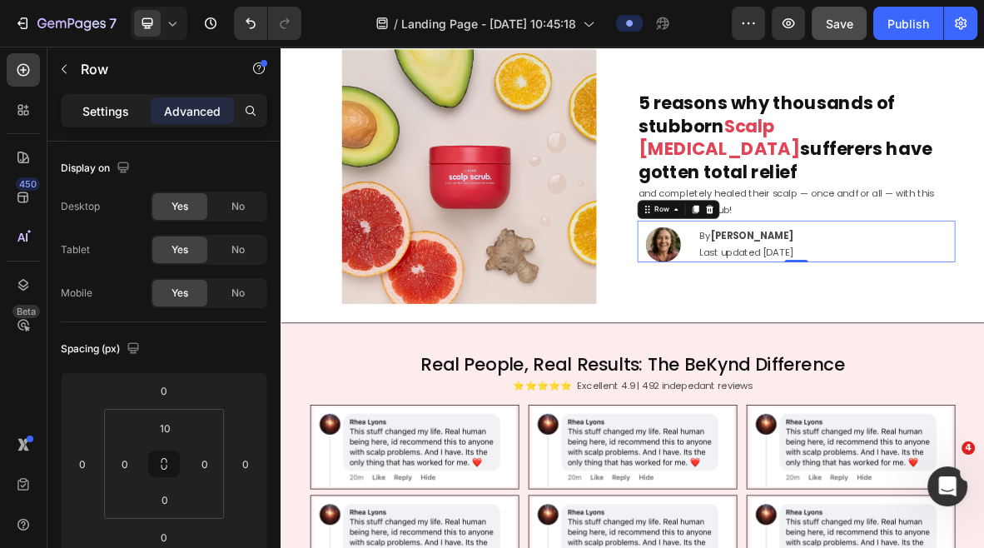
click at [107, 108] on p "Settings" at bounding box center [105, 110] width 47 height 17
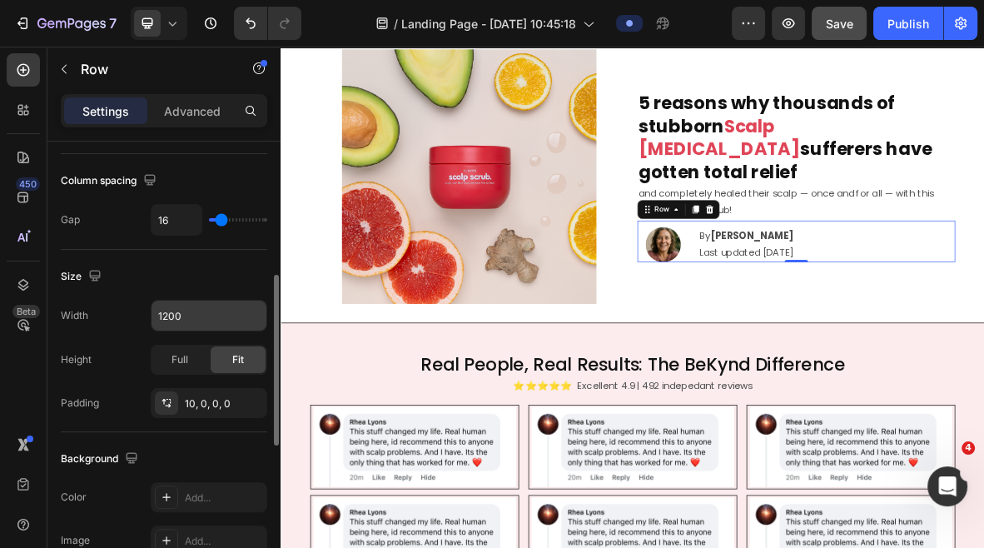
scroll to position [349, 0]
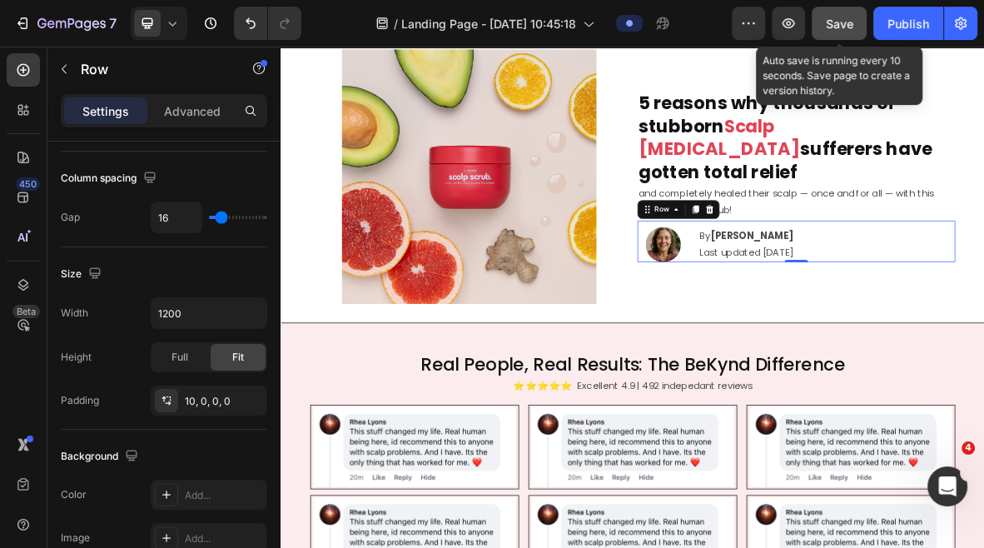
click at [834, 33] on button "Save" at bounding box center [839, 23] width 55 height 33
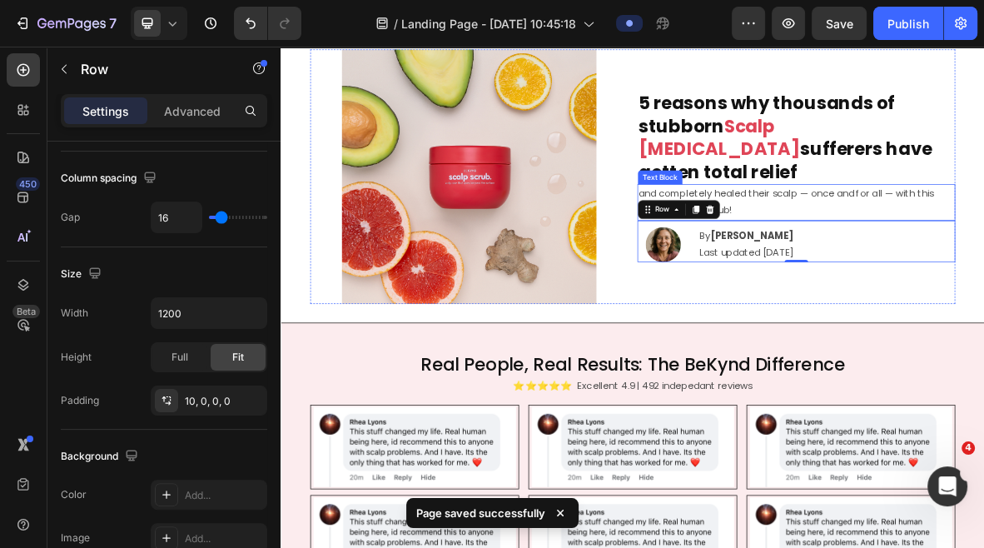
scroll to position [0, 0]
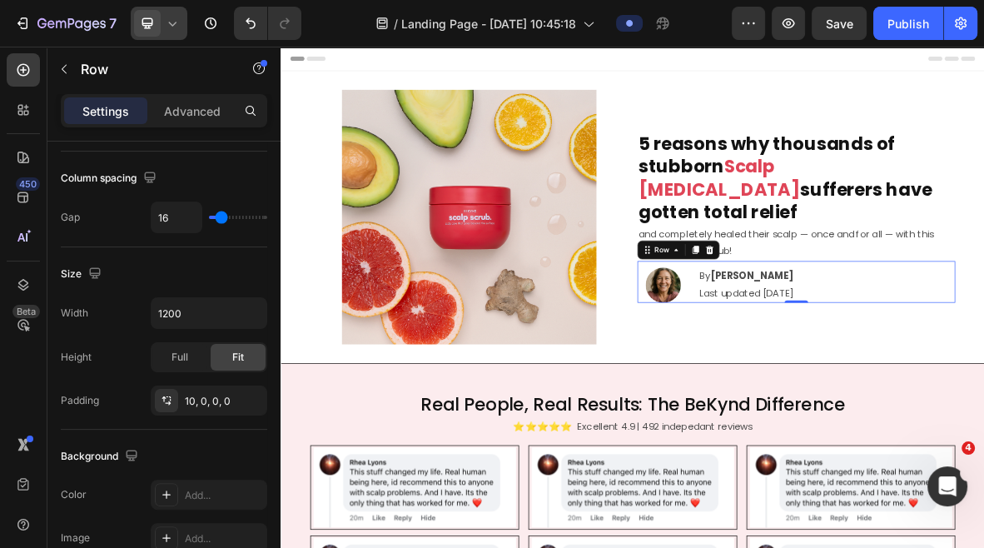
click at [172, 26] on icon at bounding box center [172, 23] width 17 height 17
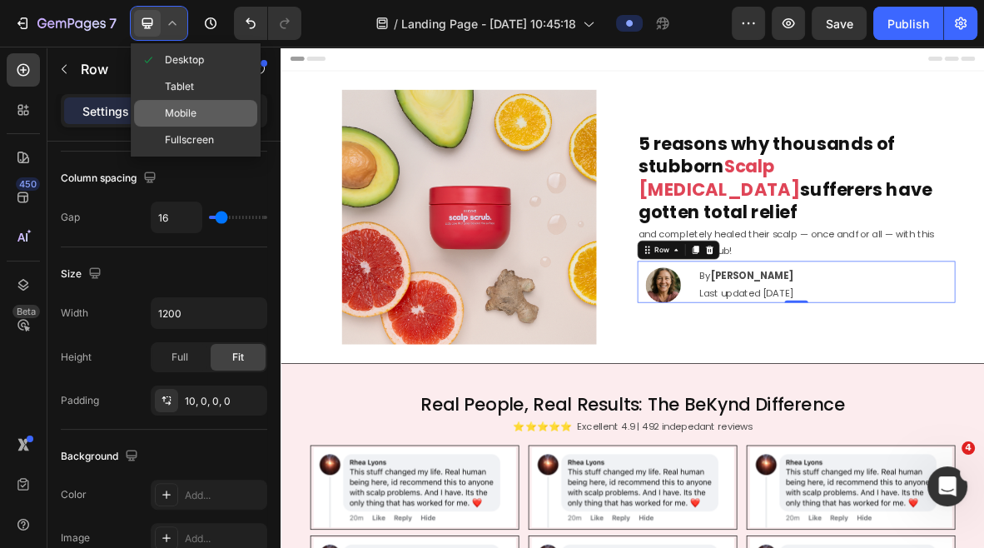
click at [194, 119] on span "Mobile" at bounding box center [181, 113] width 32 height 17
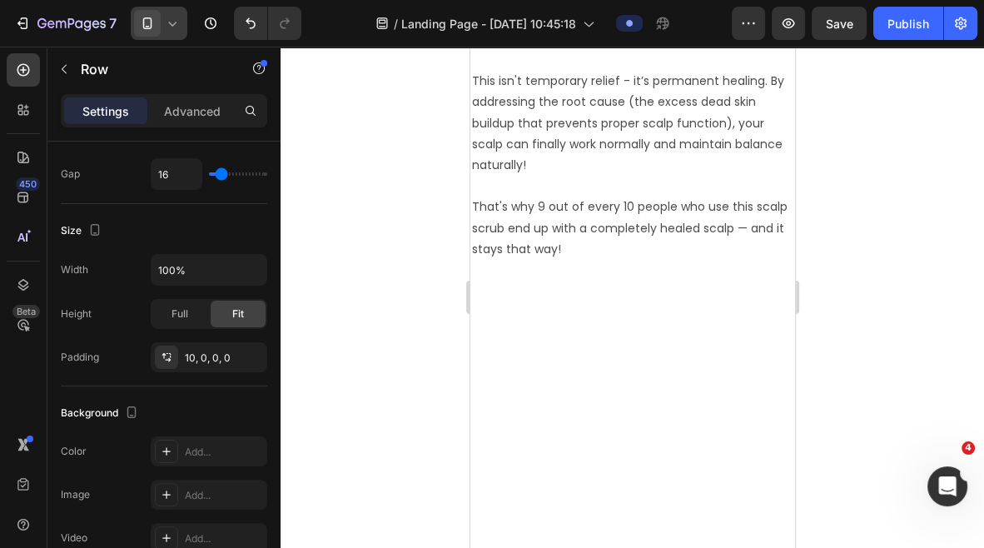
scroll to position [2352, 0]
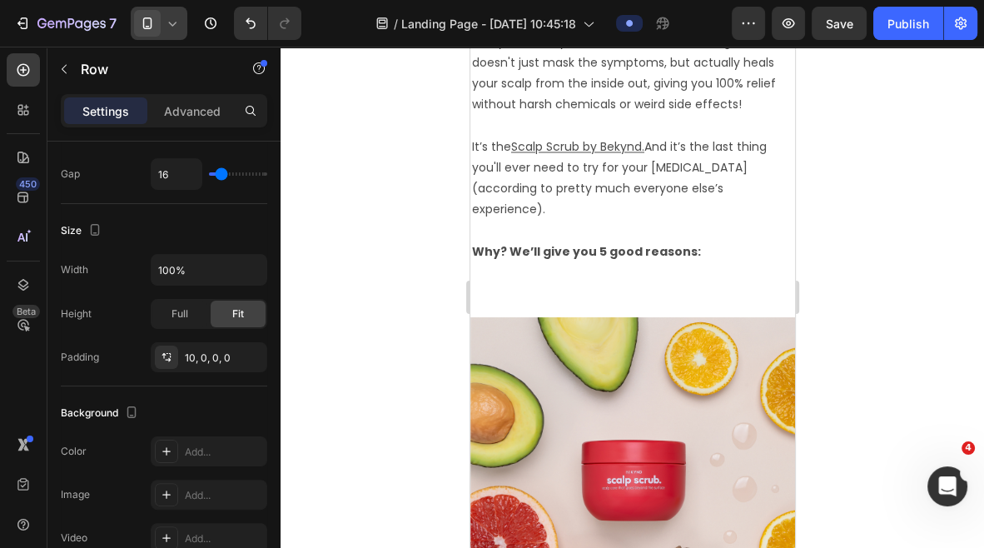
click at [168, 27] on icon at bounding box center [172, 23] width 17 height 17
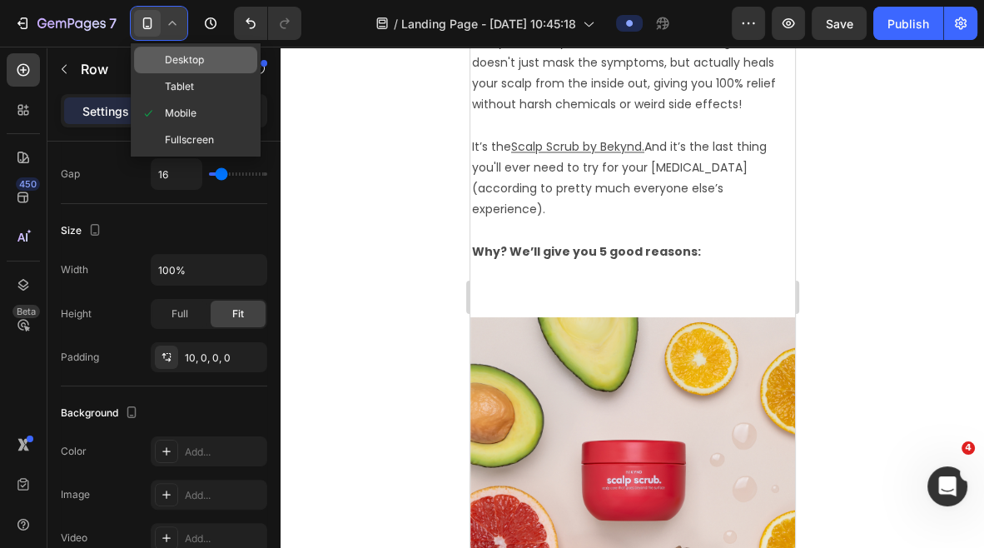
click at [172, 62] on span "Desktop" at bounding box center [184, 60] width 39 height 17
type input "1200"
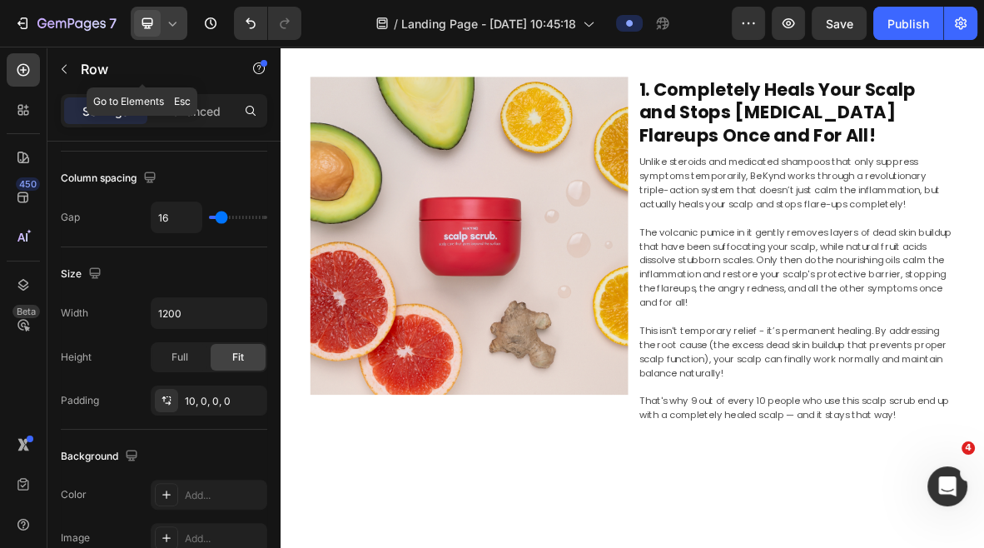
scroll to position [2281, 0]
